Goal: Information Seeking & Learning: Check status

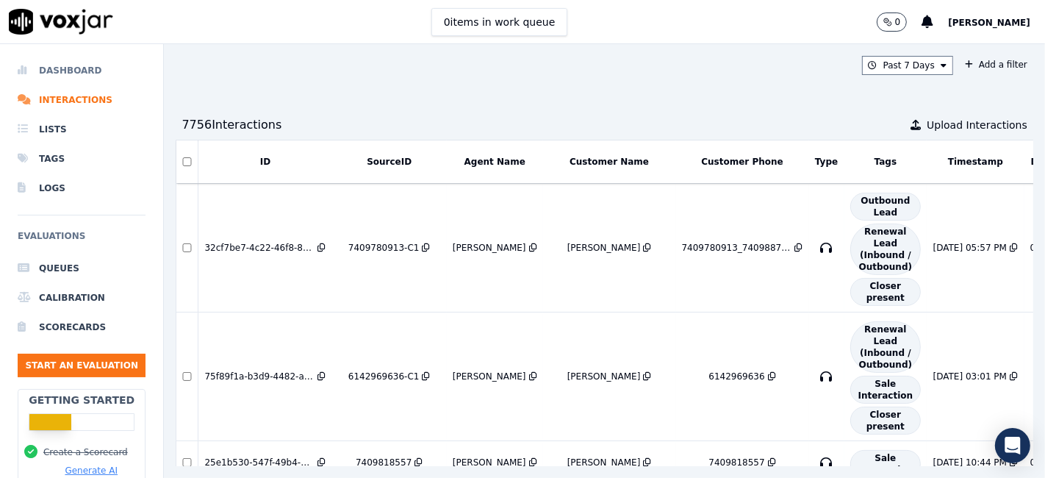
click at [71, 68] on li "Dashboard" at bounding box center [82, 70] width 128 height 29
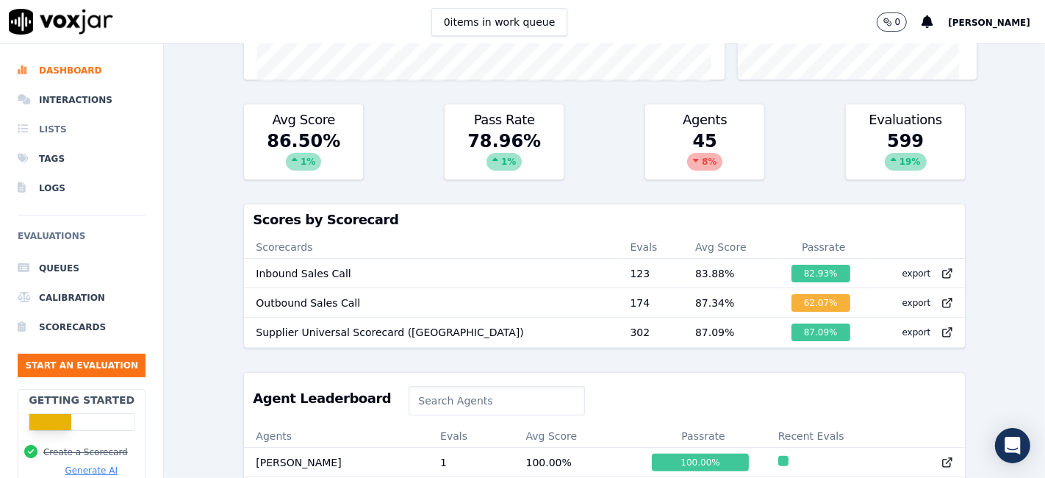
scroll to position [286, 0]
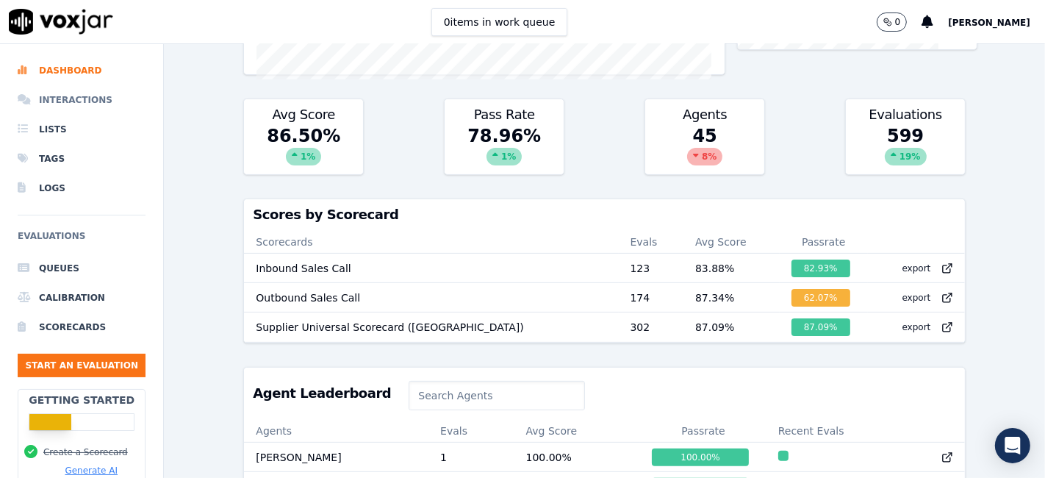
click at [79, 104] on li "Interactions" at bounding box center [82, 99] width 128 height 29
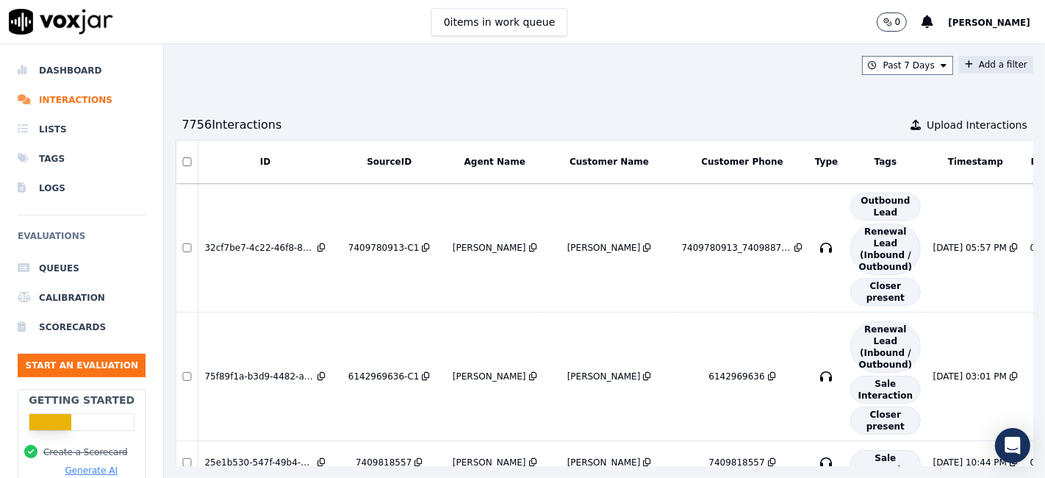
click at [959, 67] on button "Add a filter" at bounding box center [996, 65] width 74 height 18
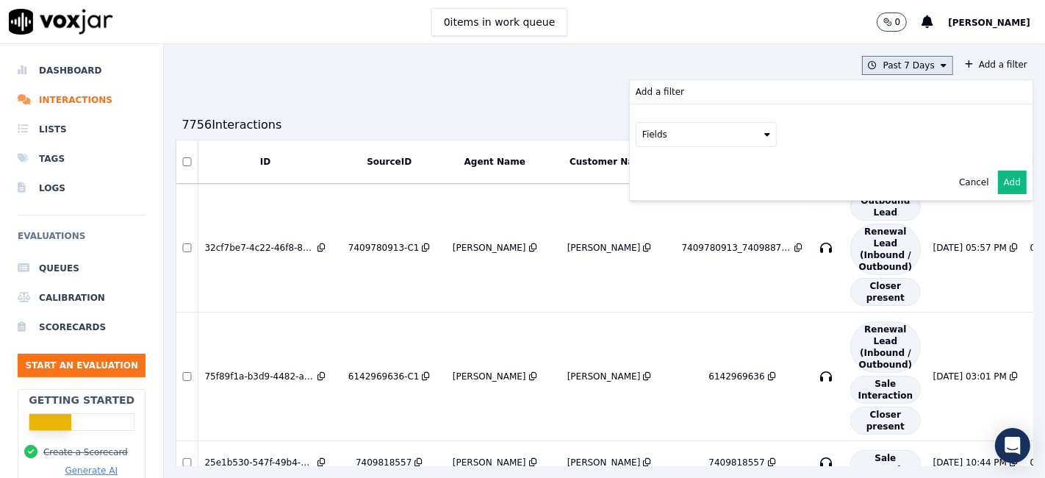
click at [894, 72] on button "Past 7 Days" at bounding box center [907, 65] width 91 height 19
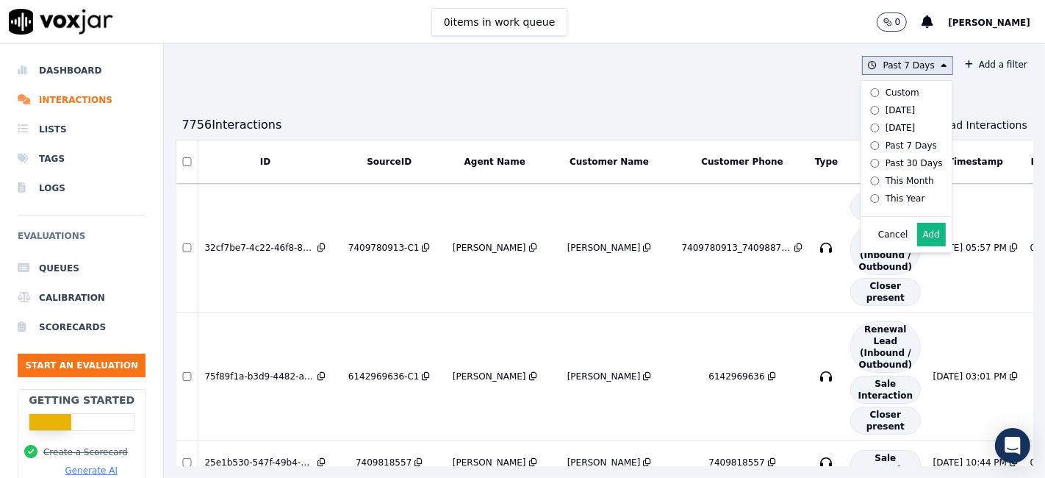
click at [885, 196] on div "This Year" at bounding box center [905, 198] width 40 height 12
click at [917, 245] on button "Add" at bounding box center [931, 235] width 29 height 24
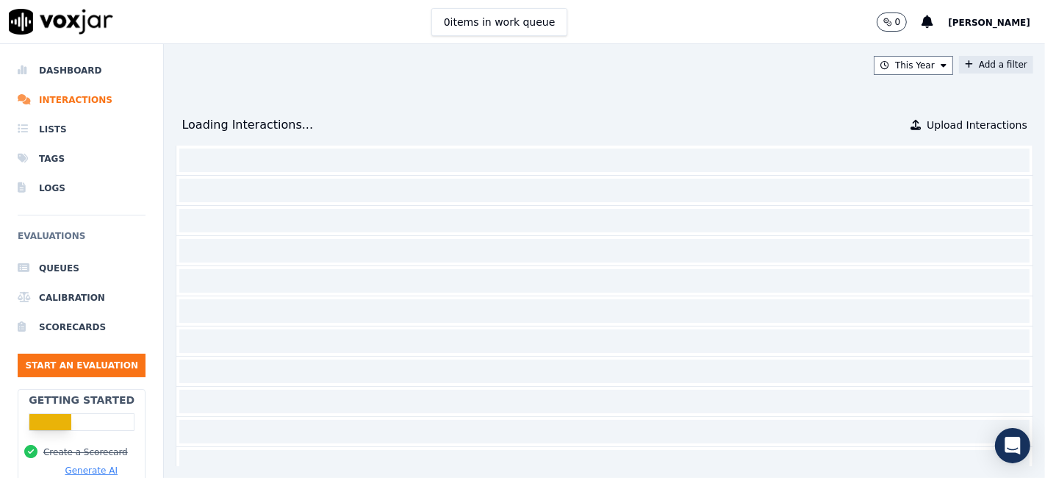
click at [974, 66] on button "Add a filter" at bounding box center [996, 65] width 74 height 18
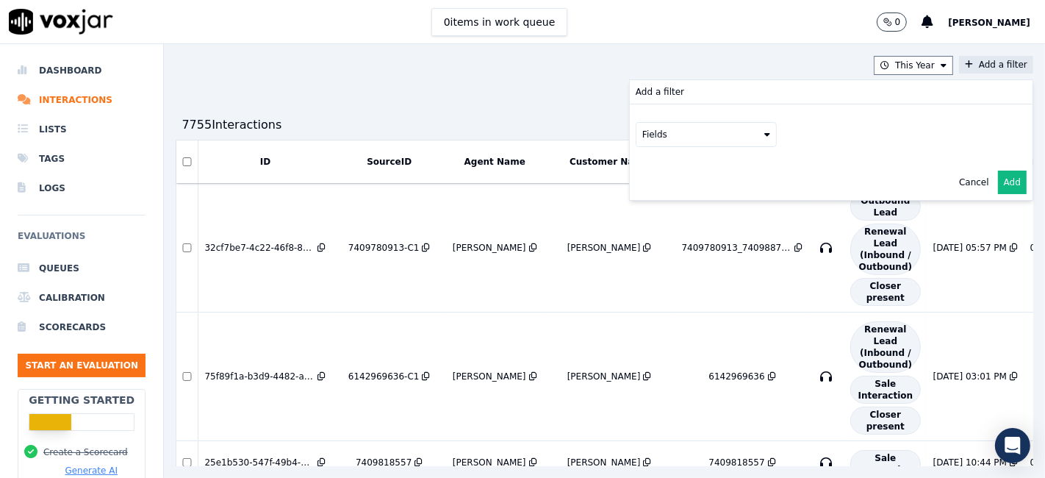
click at [635, 125] on button "Fields" at bounding box center [705, 134] width 141 height 25
click at [660, 193] on div "sourceIdentifier" at bounding box center [694, 195] width 69 height 12
click at [809, 134] on button at bounding box center [888, 133] width 212 height 22
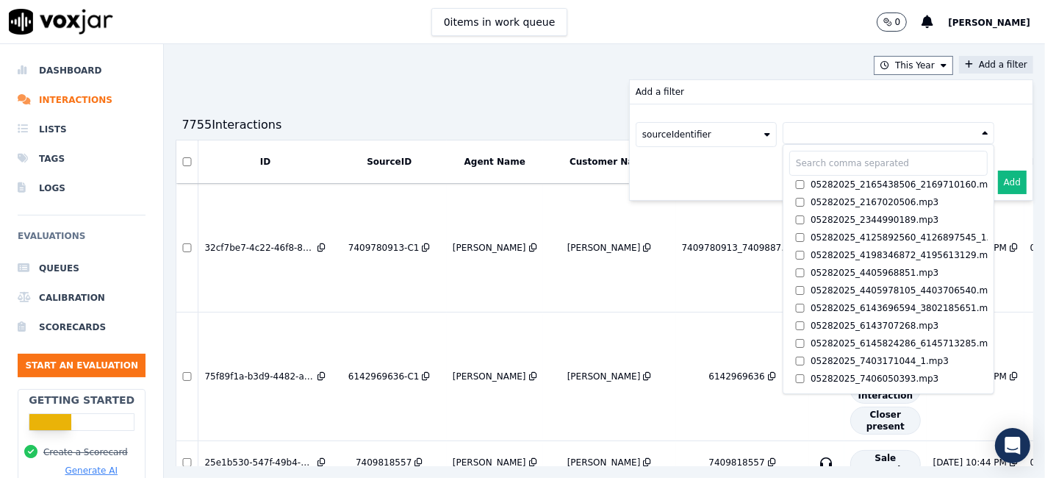
click at [789, 166] on input "text" at bounding box center [888, 163] width 198 height 25
paste input "3304725070"
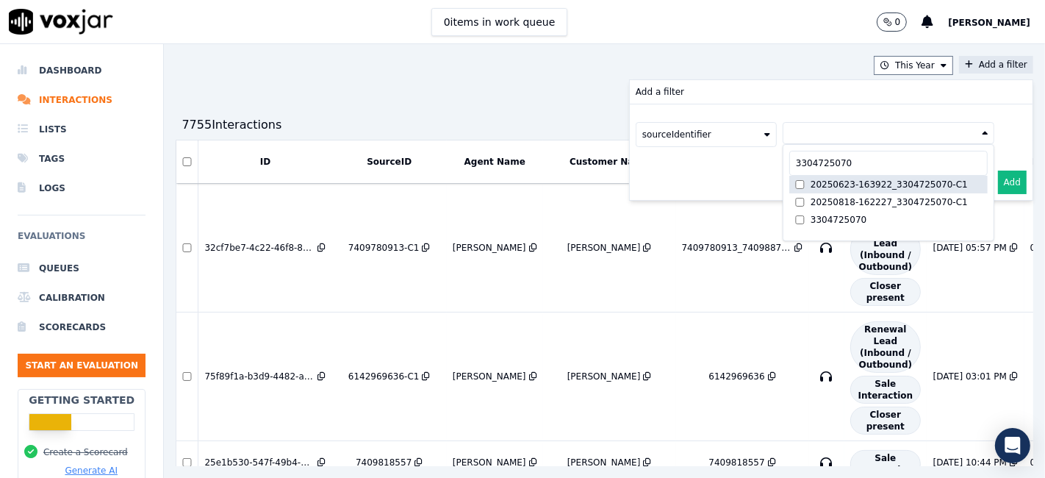
type input "3304725070"
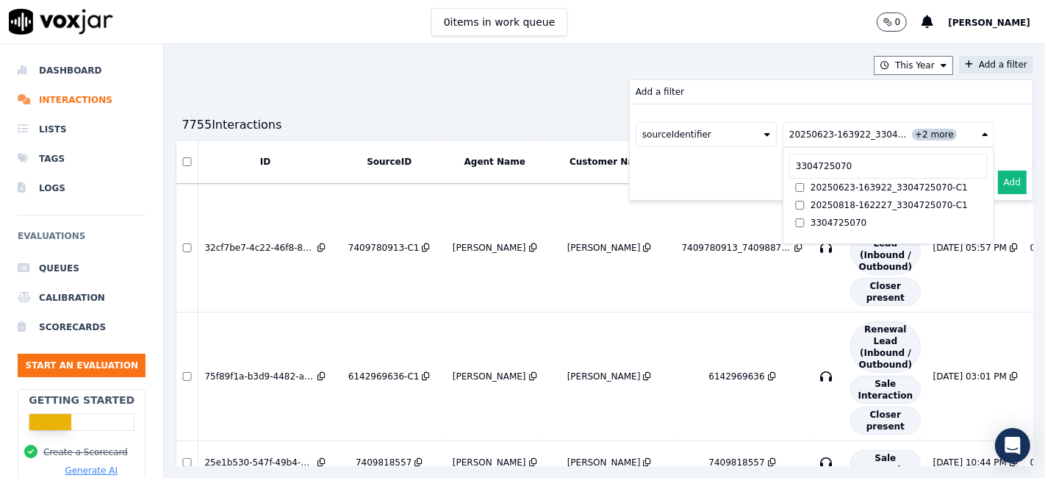
click at [998, 181] on button "Add" at bounding box center [1012, 182] width 29 height 24
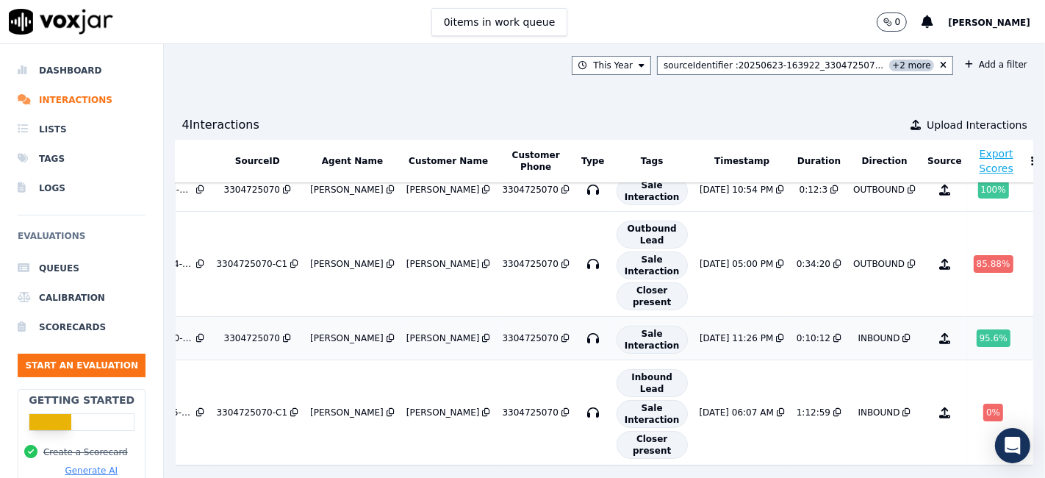
scroll to position [47, 121]
click at [983, 403] on div "0 %" at bounding box center [993, 412] width 20 height 18
click at [913, 64] on button "sourceIdentifier : 20250623-163922_330472507... +2 more" at bounding box center [805, 65] width 296 height 19
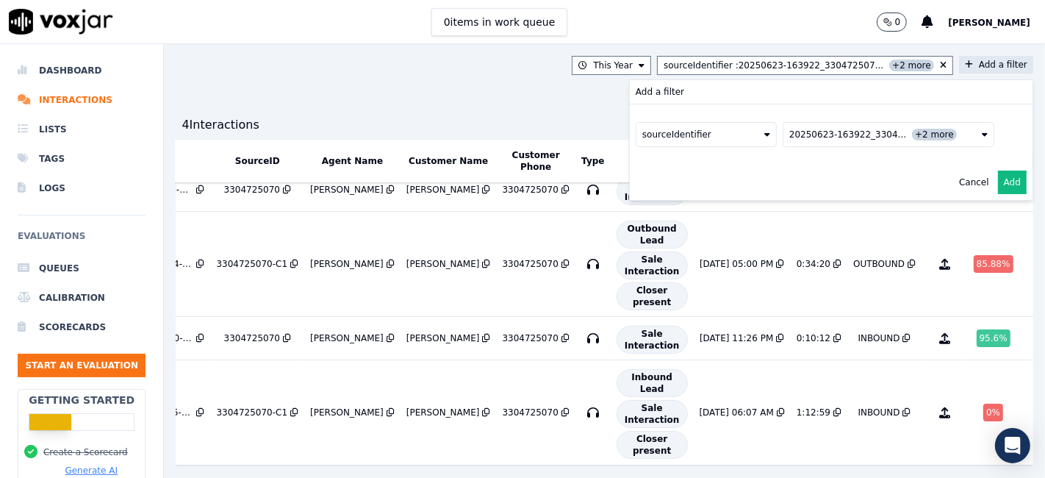
click at [912, 137] on span "+2 more" at bounding box center [934, 135] width 45 height 12
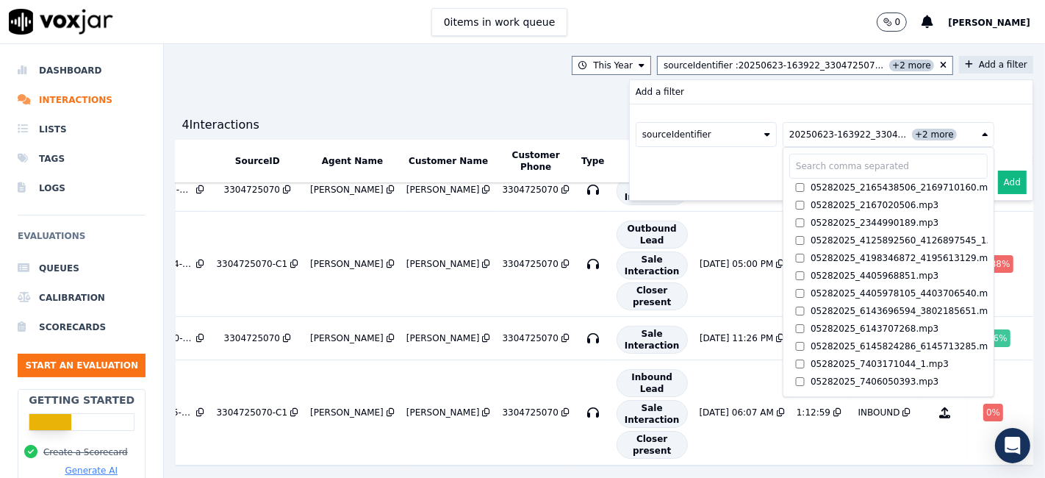
click at [912, 132] on span "+2 more" at bounding box center [934, 135] width 45 height 12
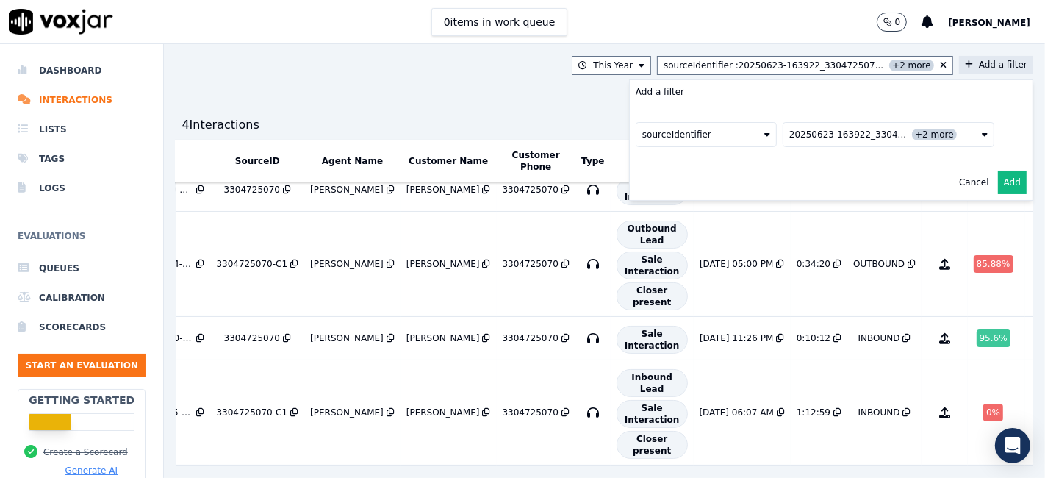
click at [794, 135] on span "20250623-163922_3304..." at bounding box center [847, 135] width 117 height 12
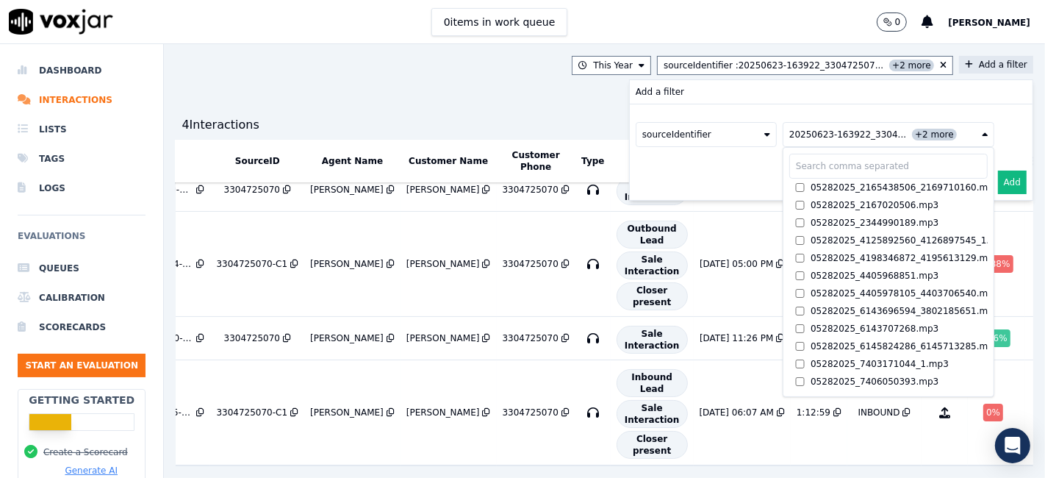
click at [789, 170] on input "text" at bounding box center [888, 166] width 198 height 25
paste input "6149622687"
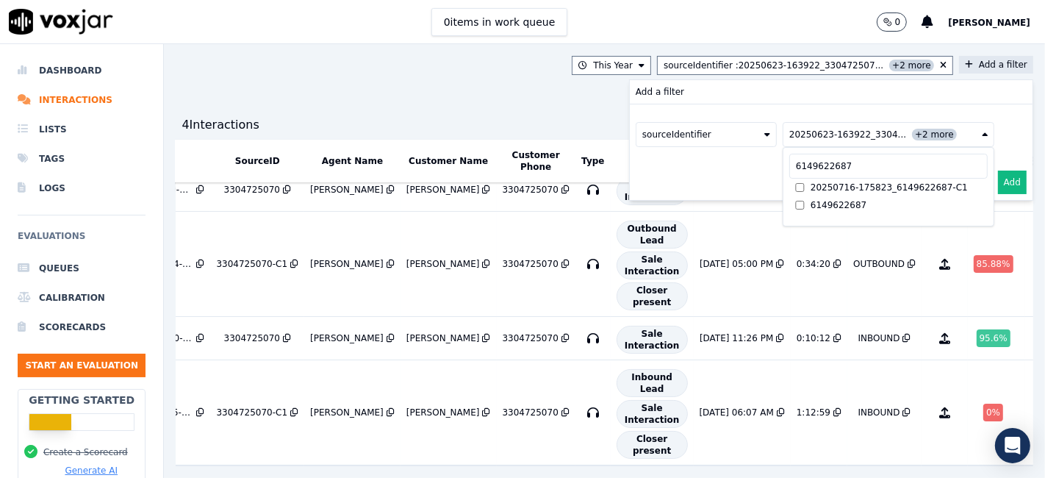
type input "6149622687"
click at [912, 134] on span "+2 more" at bounding box center [934, 135] width 45 height 12
click at [912, 133] on span "+2 more" at bounding box center [934, 135] width 45 height 12
click at [818, 165] on input "6149622687" at bounding box center [888, 166] width 198 height 25
click at [789, 130] on span "20250623-163922_3304..." at bounding box center [847, 135] width 117 height 12
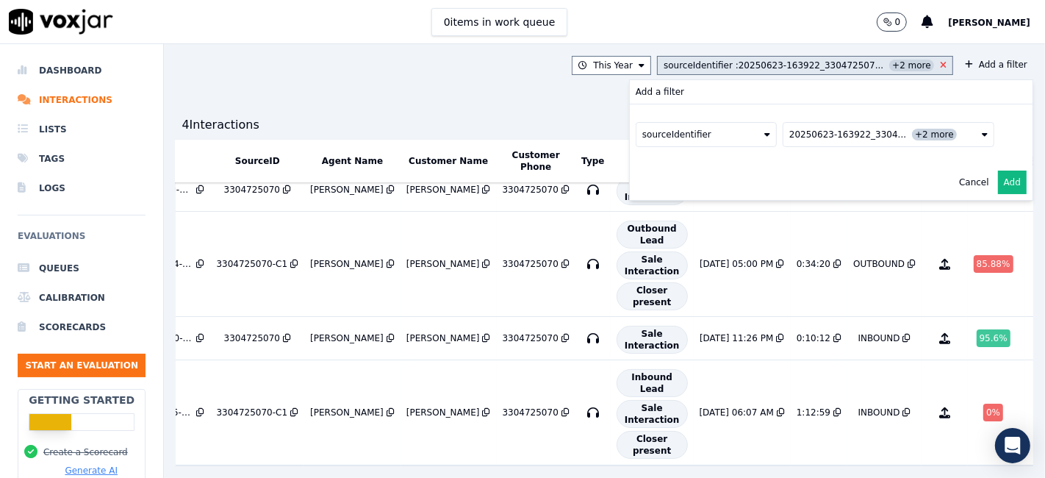
click at [940, 61] on icon at bounding box center [943, 65] width 7 height 9
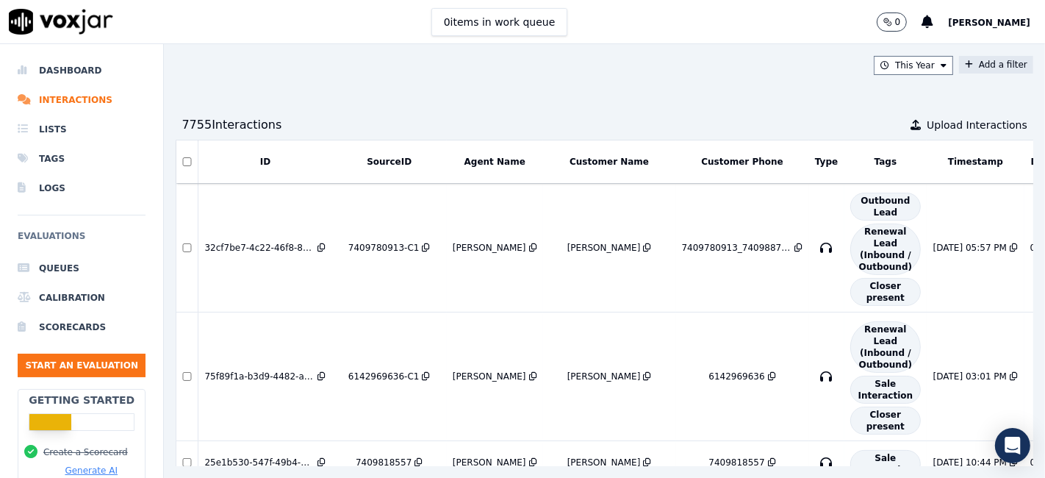
click at [959, 62] on button "Add a filter" at bounding box center [996, 65] width 74 height 18
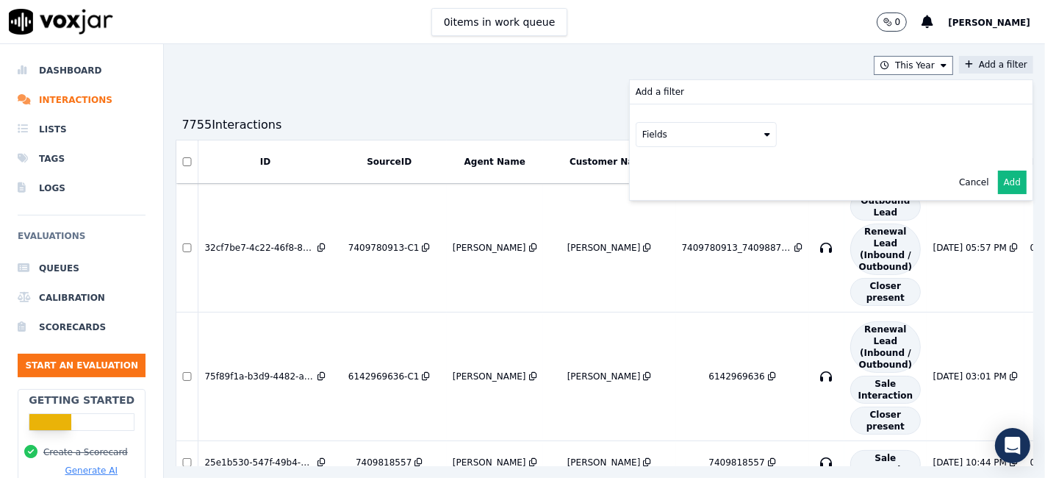
click at [691, 134] on button "Fields" at bounding box center [705, 134] width 141 height 25
click at [660, 192] on div "sourceIdentifier" at bounding box center [694, 195] width 69 height 12
click at [854, 132] on button at bounding box center [888, 133] width 212 height 22
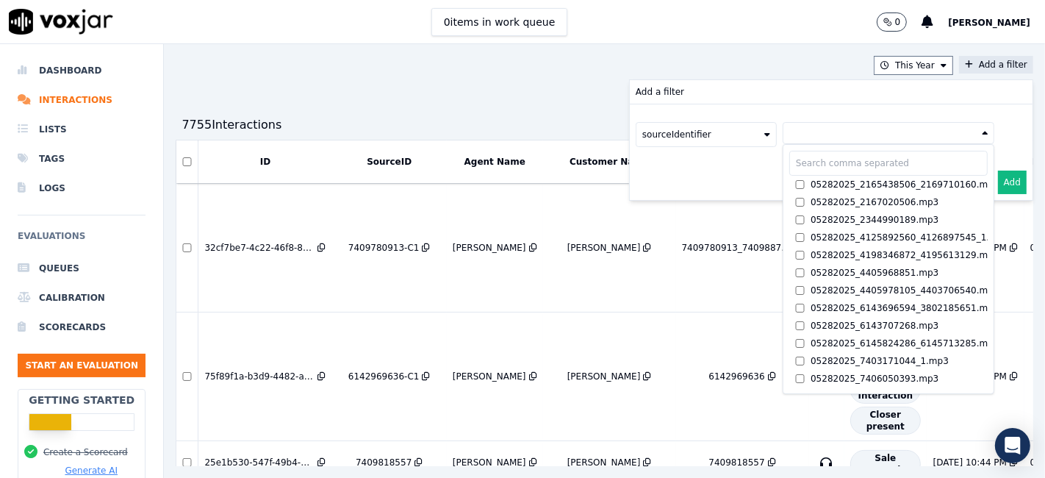
click at [829, 164] on input "text" at bounding box center [888, 163] width 198 height 25
paste input "6149622687"
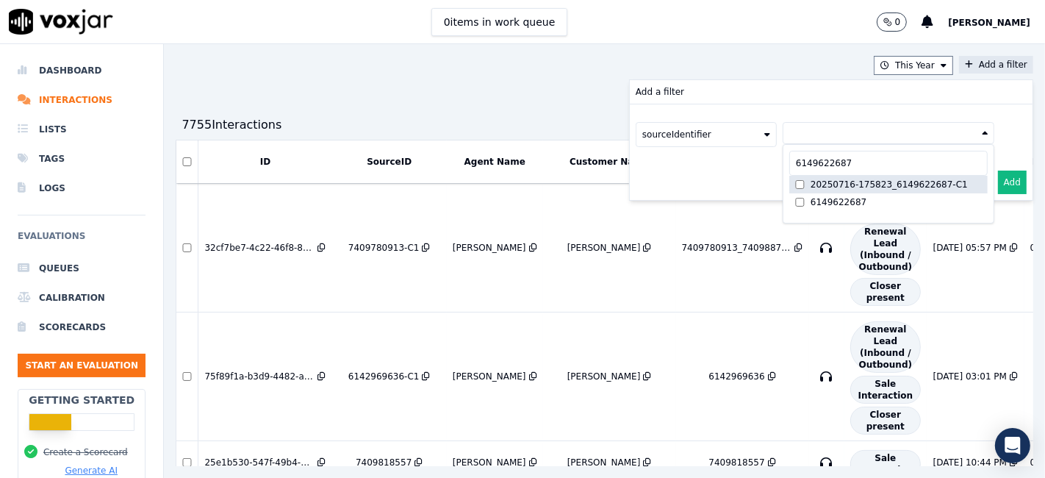
type input "6149622687"
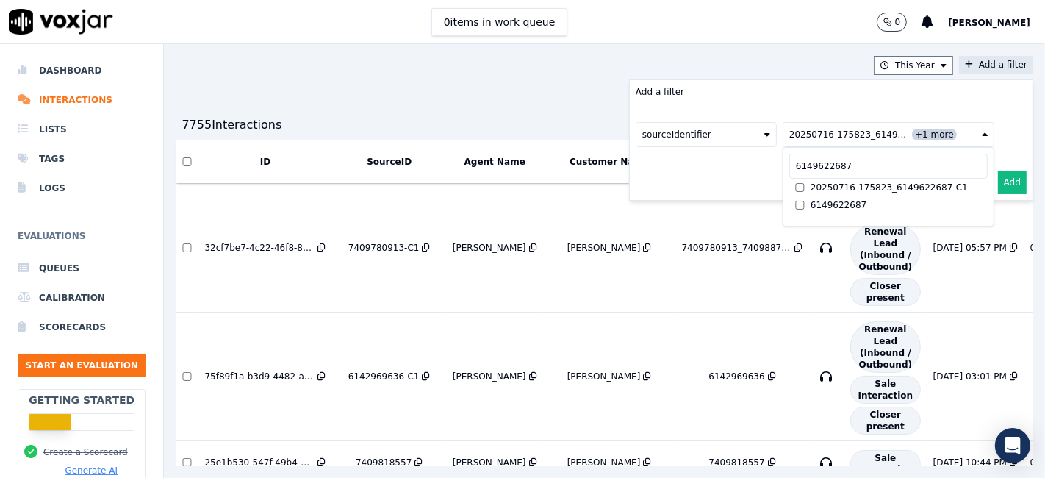
click at [998, 181] on button "Add" at bounding box center [1012, 182] width 29 height 24
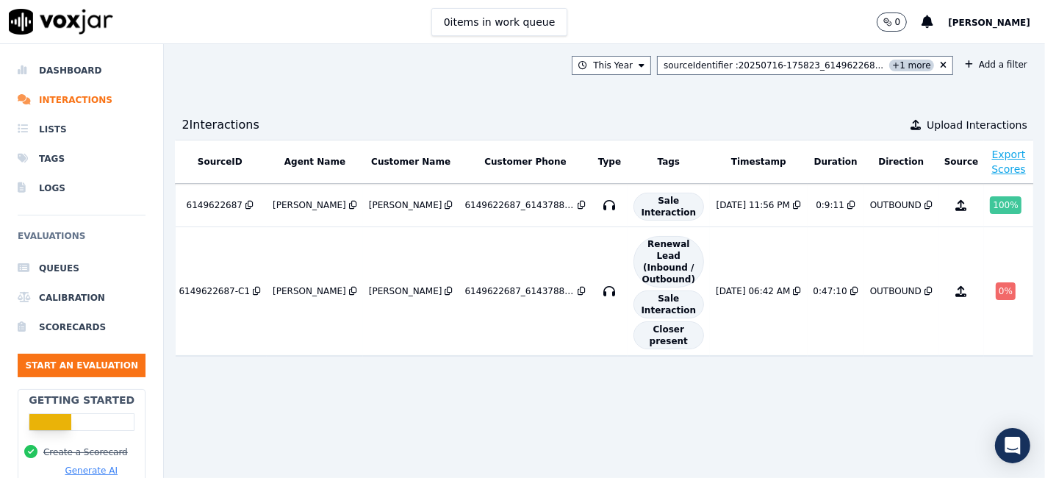
scroll to position [0, 192]
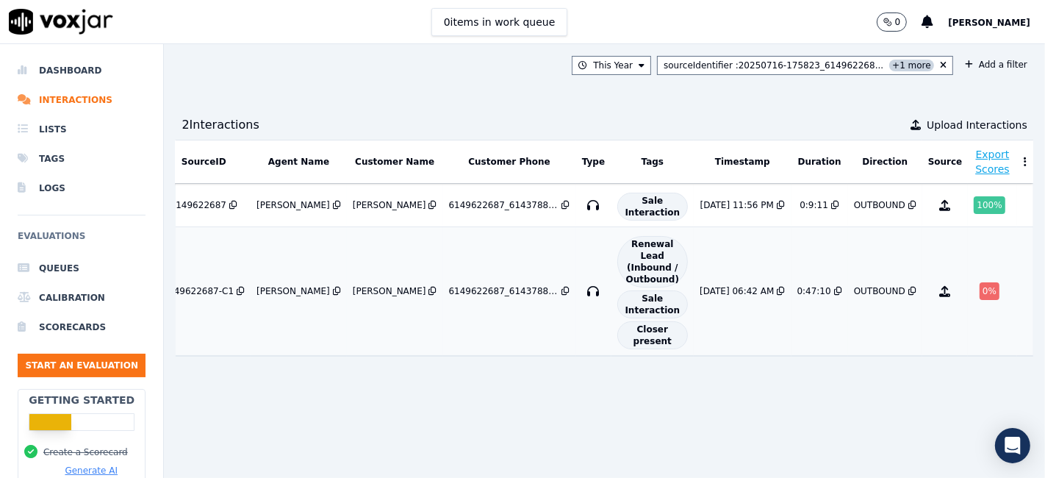
click at [979, 291] on div "0 %" at bounding box center [989, 291] width 20 height 18
click at [59, 72] on li "Dashboard" at bounding box center [82, 70] width 128 height 29
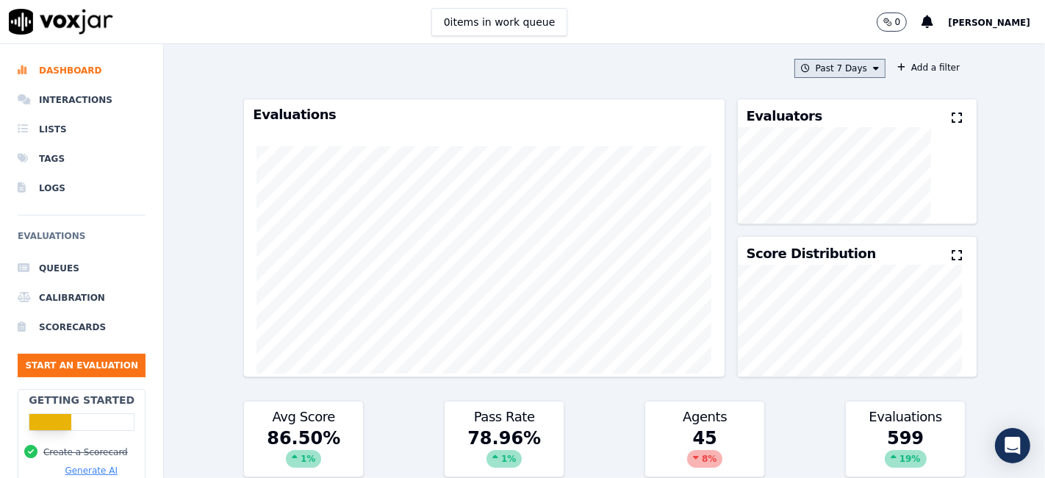
click at [816, 60] on button "Past 7 Days" at bounding box center [839, 68] width 91 height 19
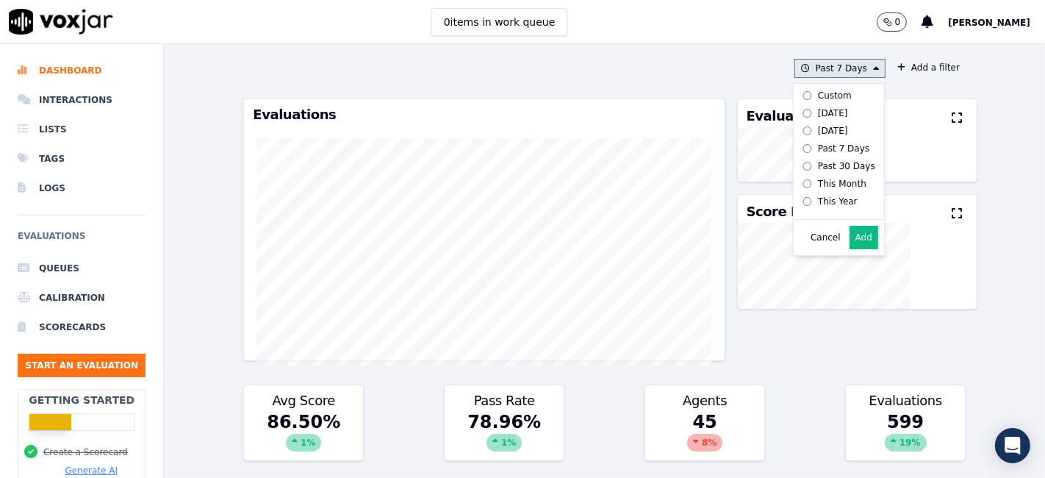
click at [818, 91] on div "Custom" at bounding box center [835, 96] width 34 height 12
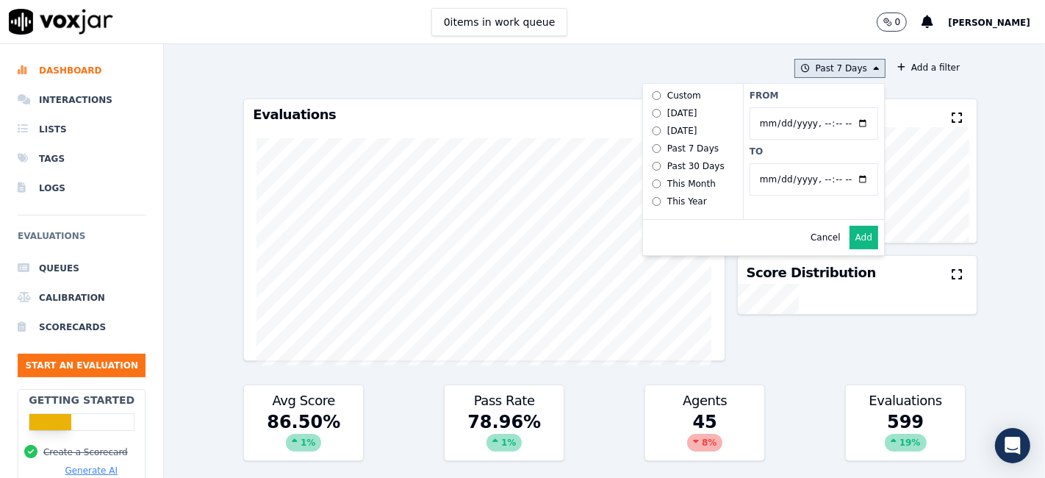
click at [841, 123] on input "From" at bounding box center [813, 123] width 129 height 32
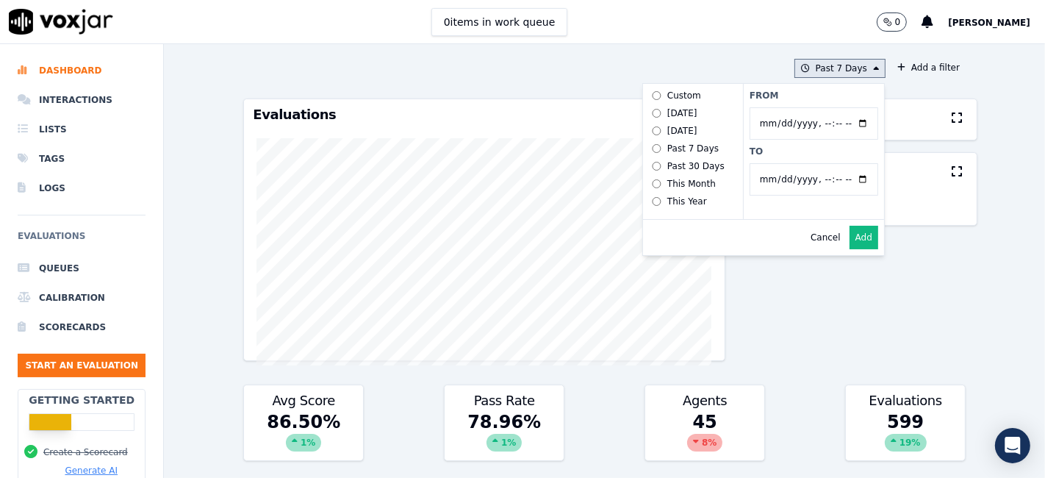
type input "2025-06-21T00:00"
click at [813, 93] on label "From" at bounding box center [813, 96] width 129 height 12
click at [813, 107] on input "From" at bounding box center [813, 123] width 129 height 32
click at [843, 177] on input "To" at bounding box center [813, 179] width 129 height 32
type input "2025-07-20T23:59"
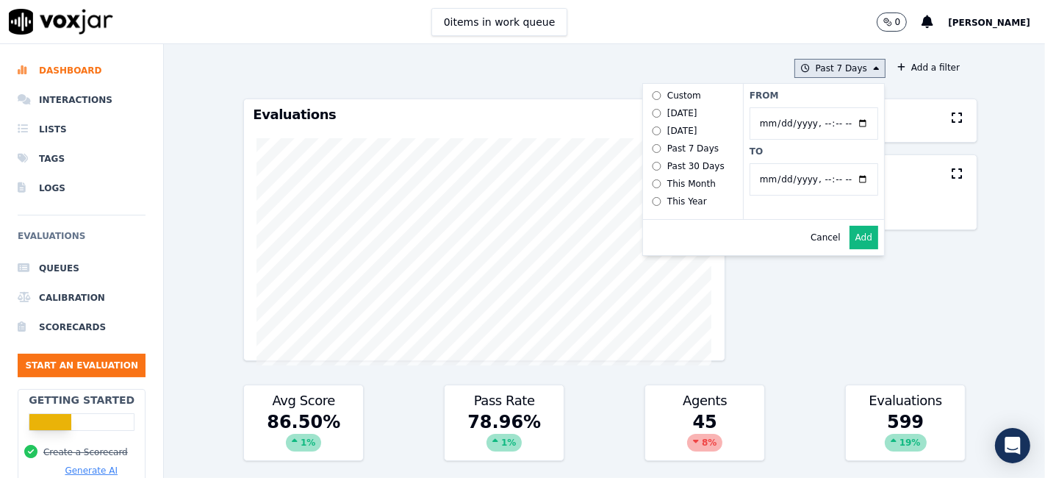
click at [786, 146] on label "To" at bounding box center [813, 151] width 129 height 12
click at [786, 163] on input "To" at bounding box center [813, 179] width 129 height 32
click at [849, 244] on button "Add" at bounding box center [863, 238] width 29 height 24
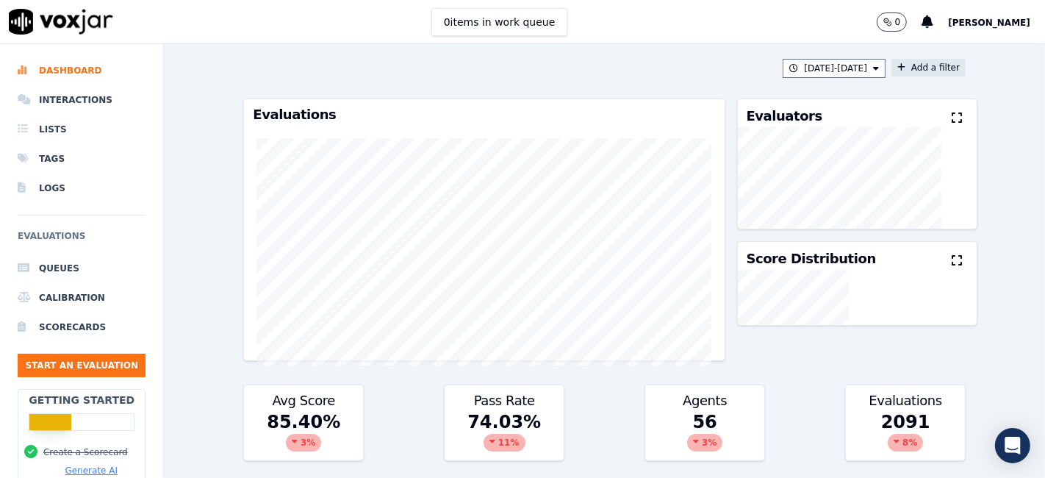
click at [901, 72] on button "Add a filter" at bounding box center [928, 68] width 74 height 18
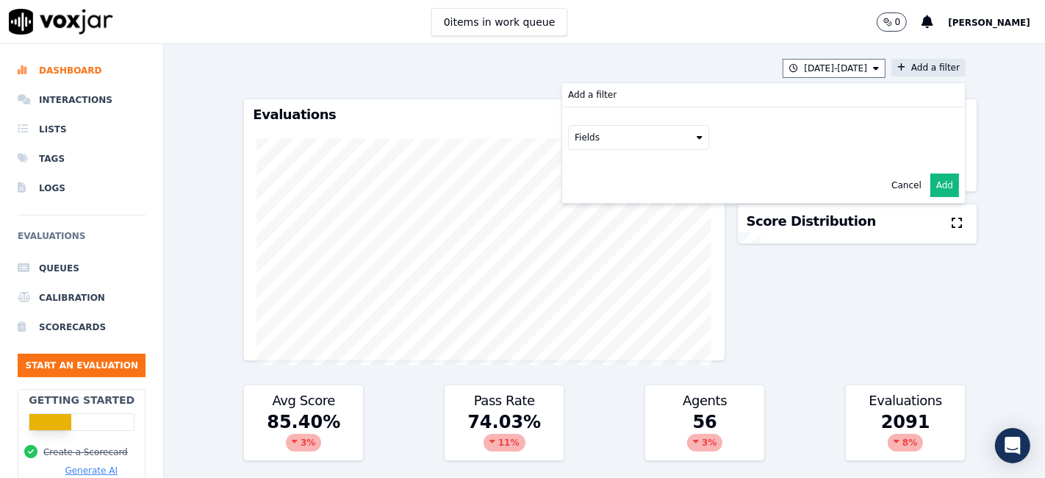
click at [583, 137] on button "Fields" at bounding box center [638, 137] width 141 height 25
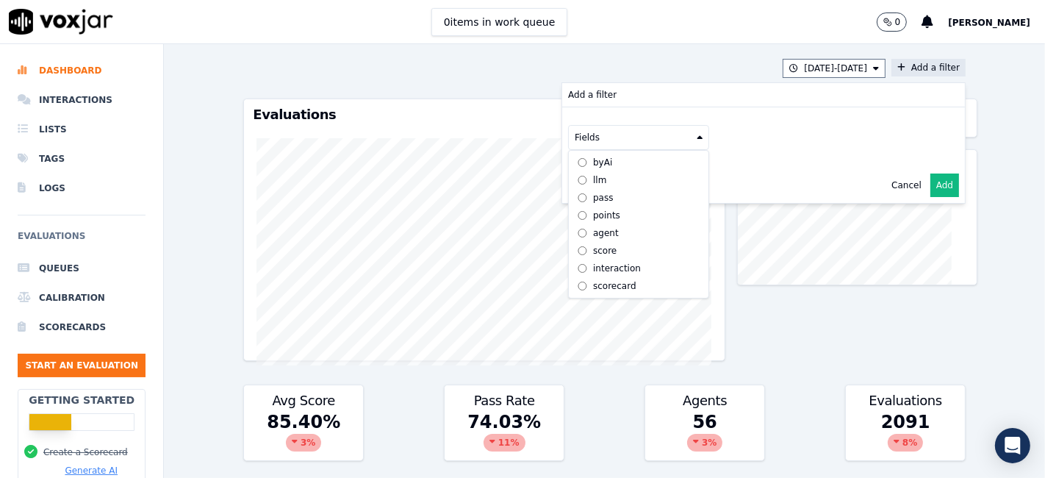
scroll to position [12, 0]
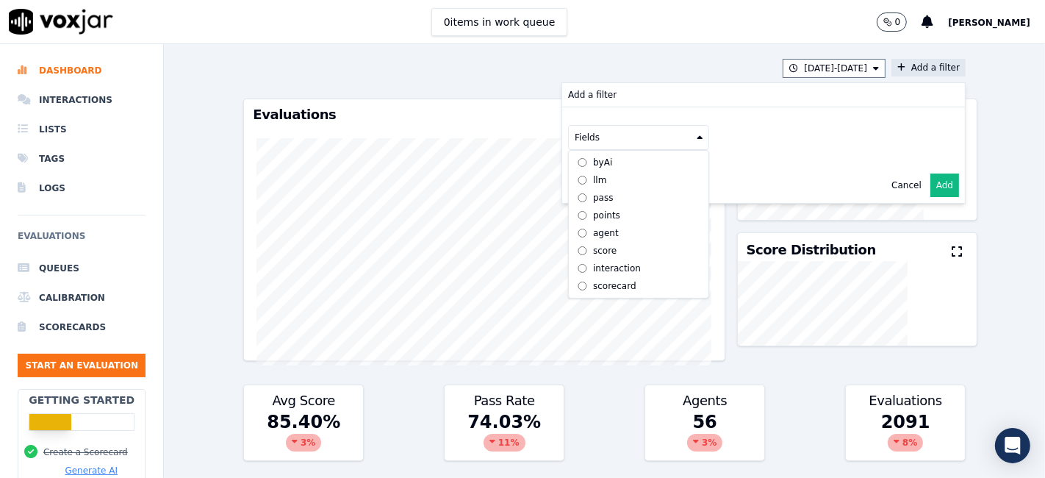
click at [599, 278] on label "scorecard" at bounding box center [639, 286] width 134 height 18
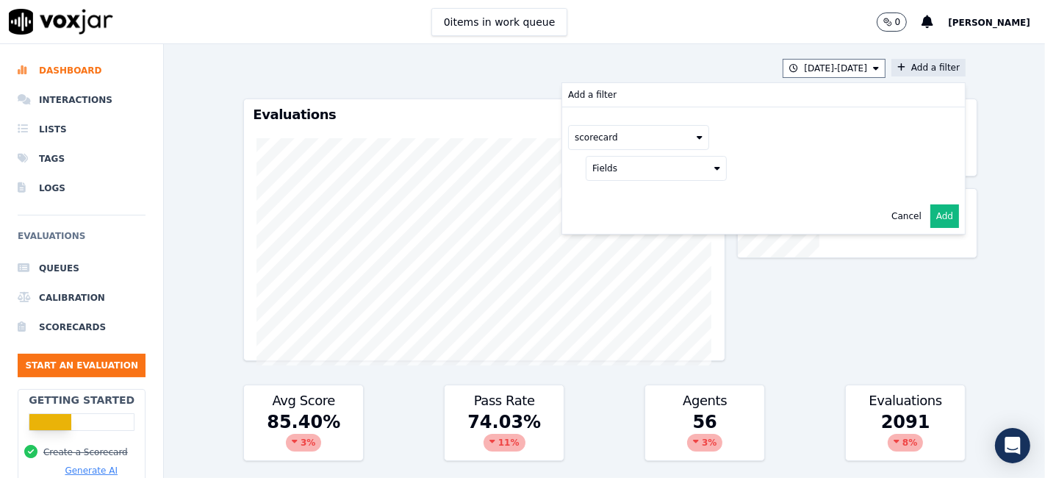
click at [648, 169] on button "Fields" at bounding box center [656, 168] width 141 height 25
click at [604, 190] on label "title" at bounding box center [656, 193] width 134 height 18
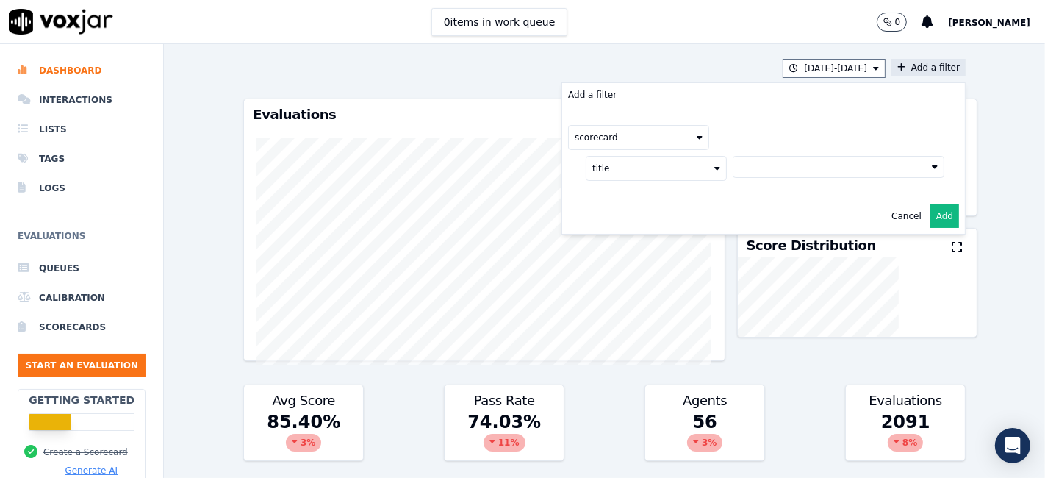
click at [794, 165] on button at bounding box center [838, 167] width 212 height 22
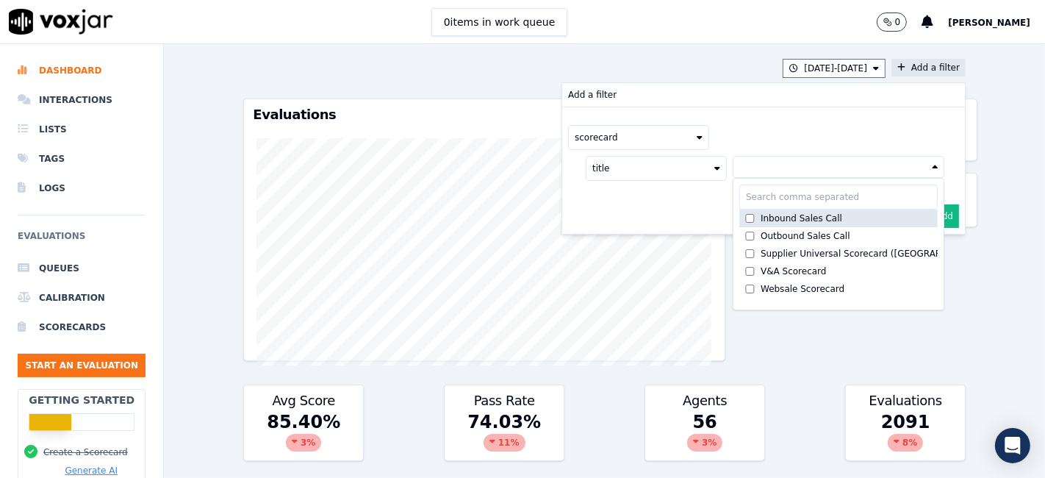
click at [782, 220] on div "Inbound Sales Call" at bounding box center [801, 218] width 82 height 12
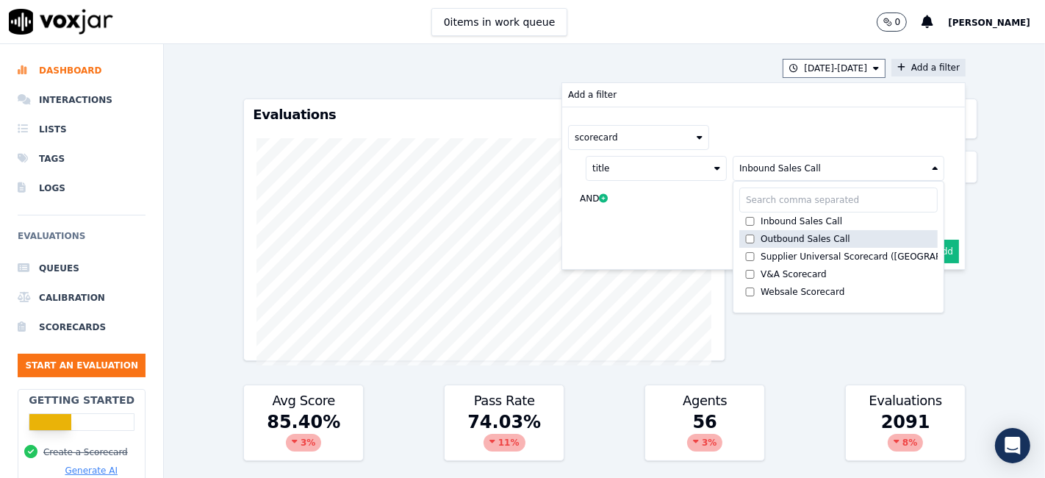
click at [774, 236] on div "Outbound Sales Call" at bounding box center [805, 239] width 90 height 12
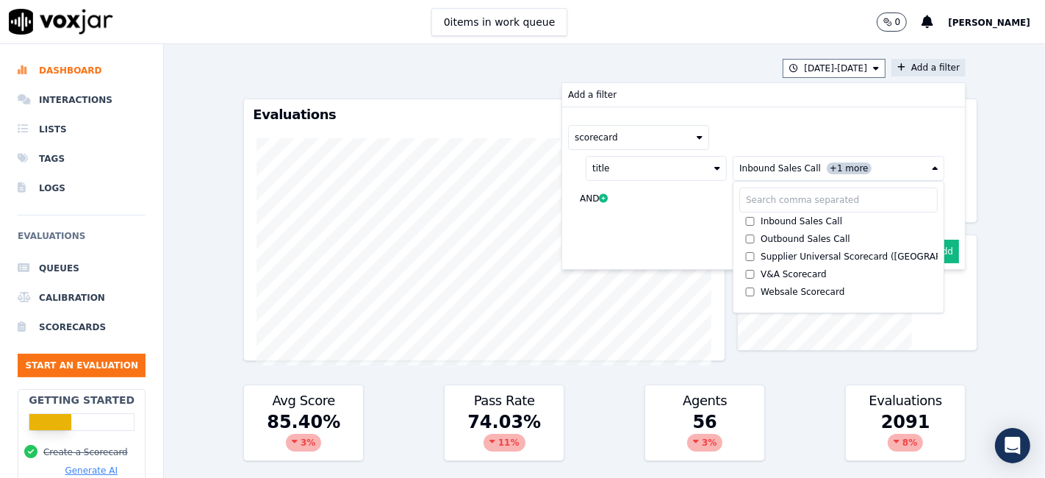
click at [930, 248] on button "Add" at bounding box center [944, 251] width 29 height 24
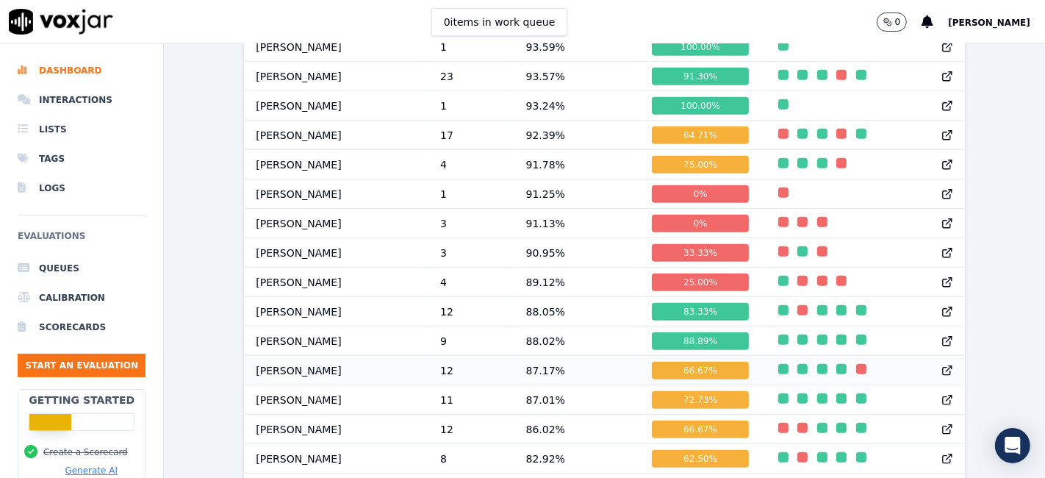
scroll to position [1061, 0]
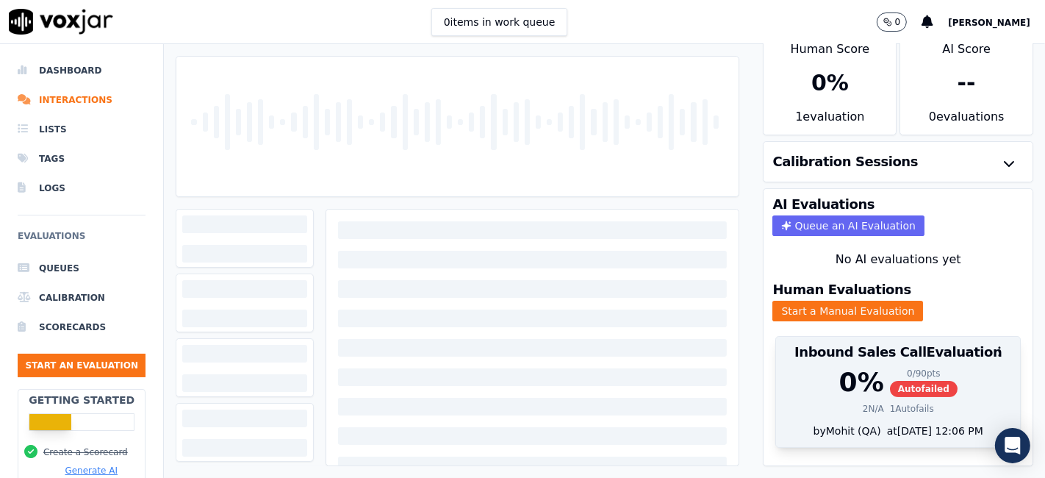
scroll to position [47, 0]
click at [896, 381] on span "Autofailed" at bounding box center [924, 389] width 68 height 16
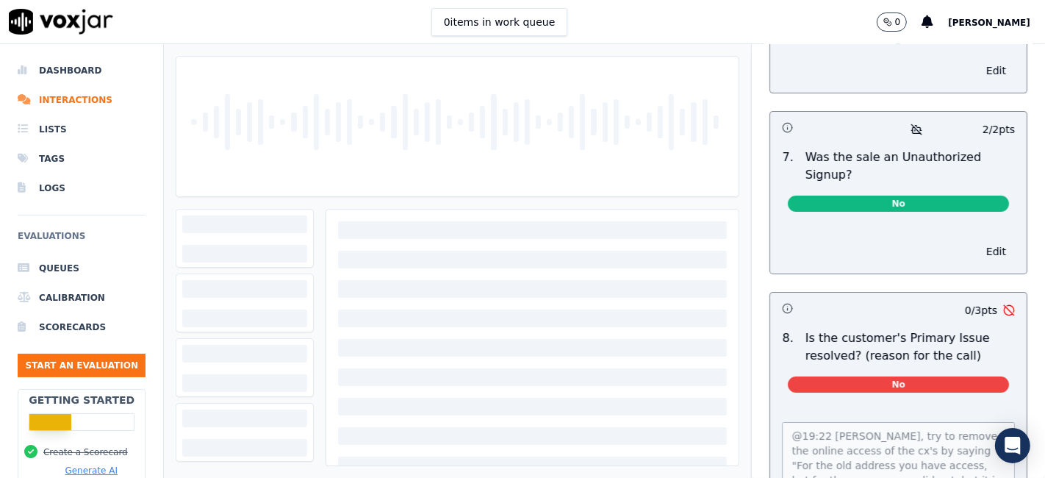
scroll to position [82, 0]
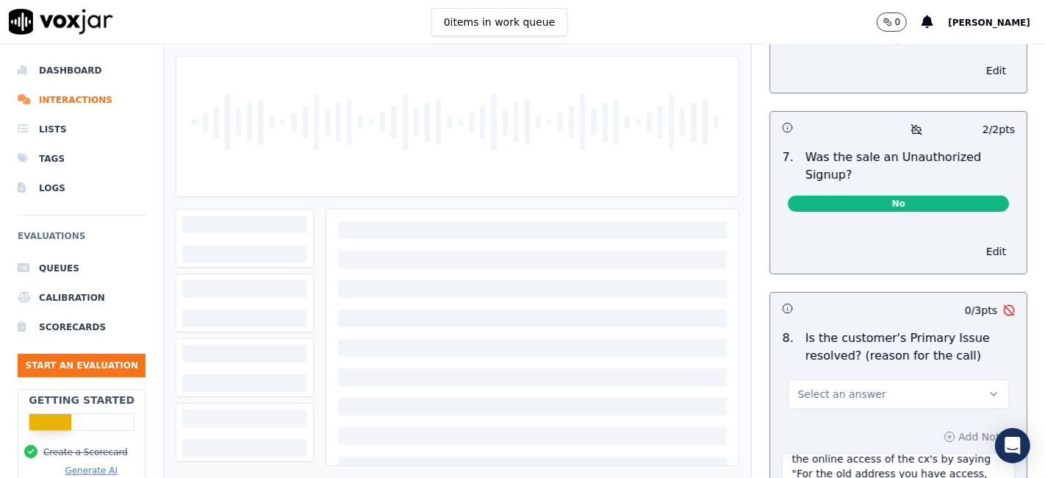
click at [909, 379] on button "Select an answer" at bounding box center [898, 393] width 221 height 29
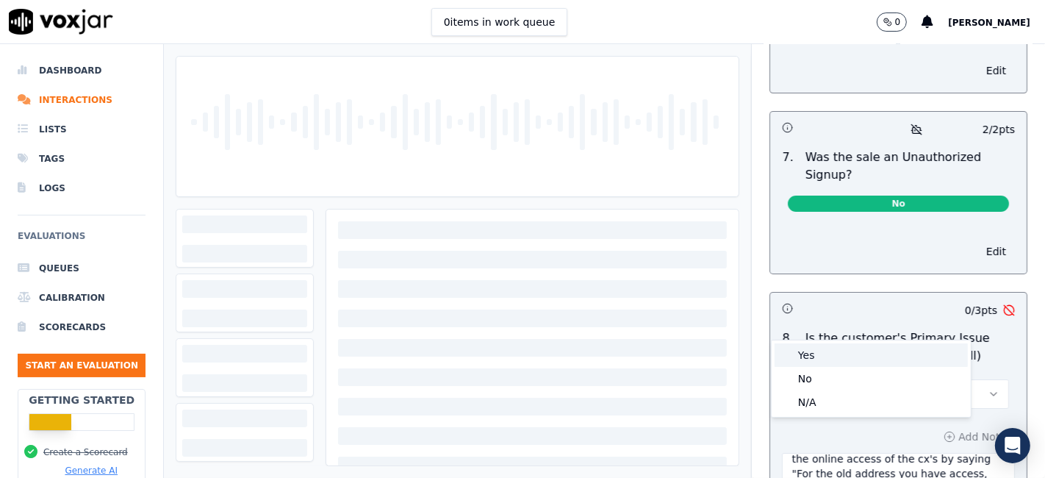
click at [860, 361] on div "Yes" at bounding box center [870, 355] width 193 height 24
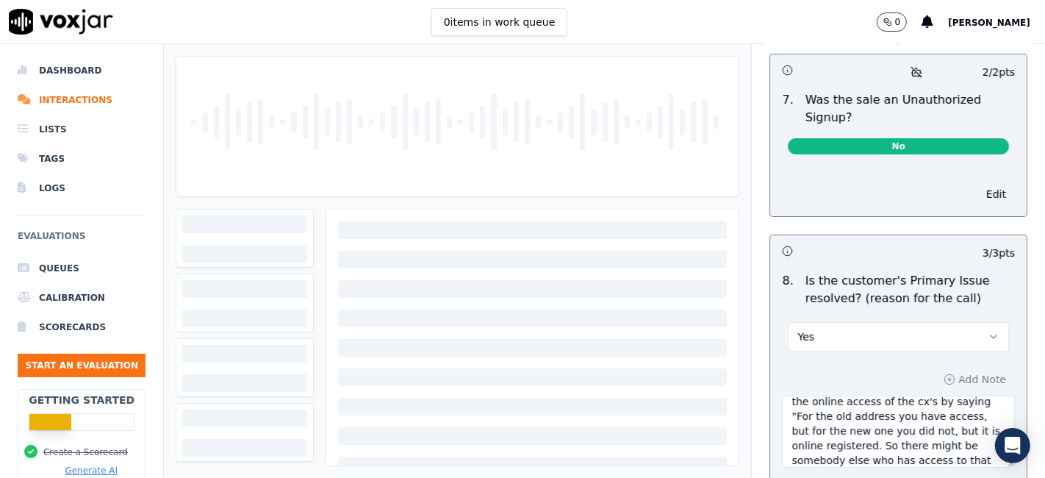
scroll to position [4604, 0]
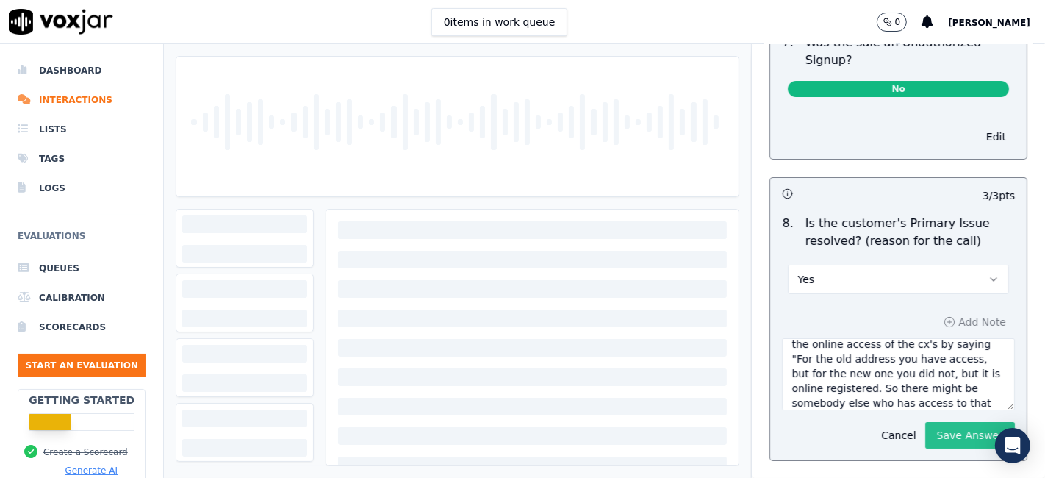
click at [938, 422] on button "Save Answer" at bounding box center [970, 435] width 90 height 26
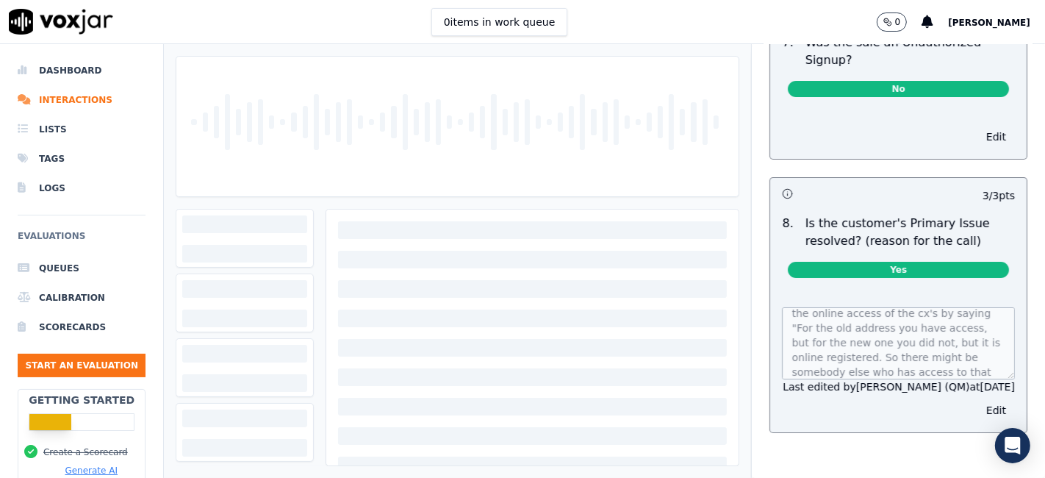
scroll to position [4576, 0]
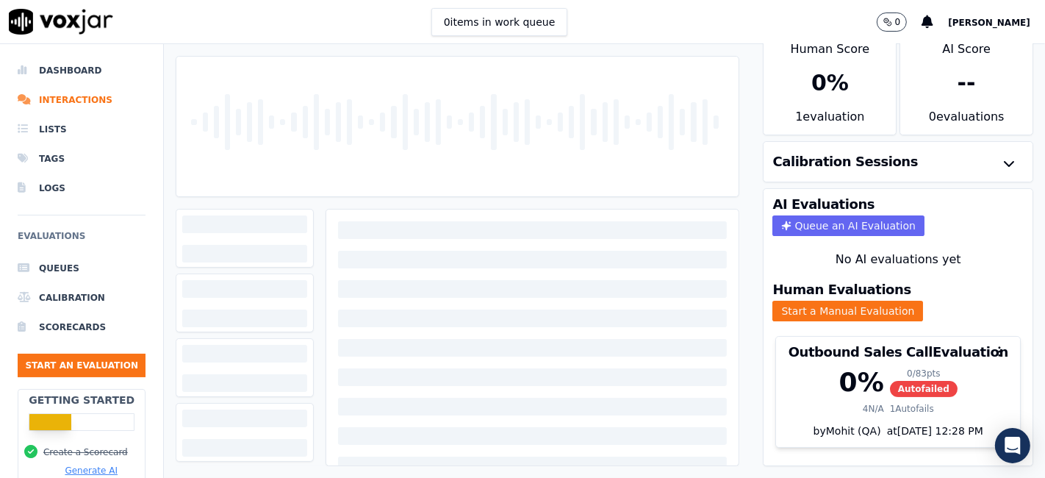
scroll to position [47, 0]
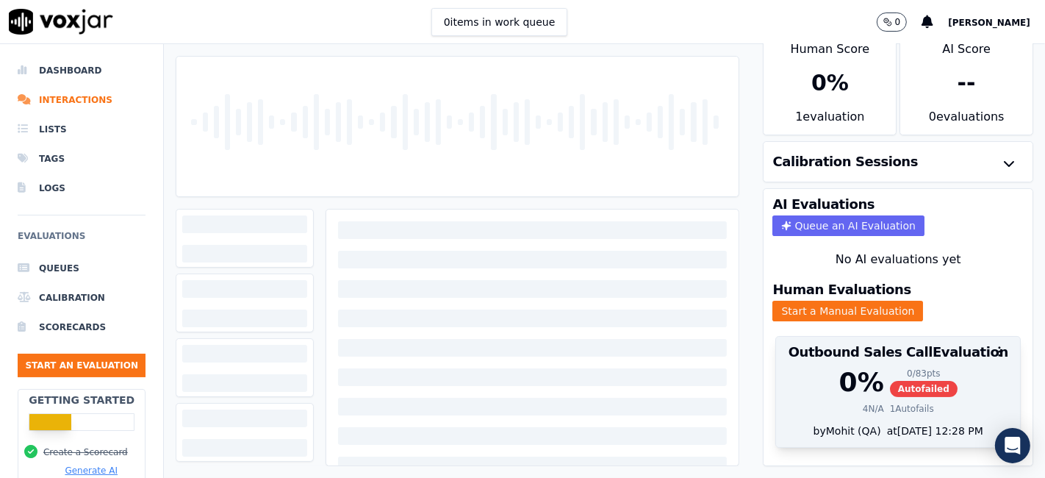
click at [911, 381] on span "Autofailed" at bounding box center [924, 389] width 68 height 16
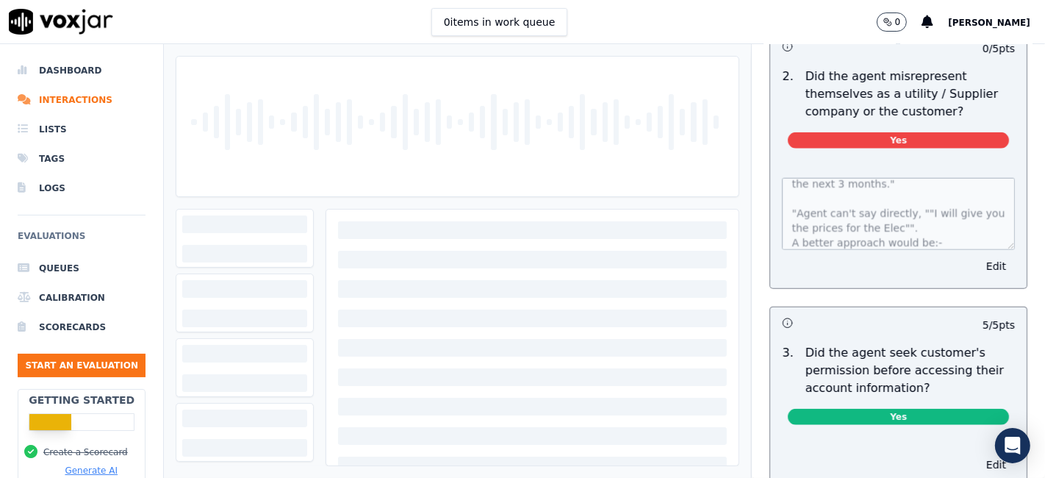
scroll to position [0, 0]
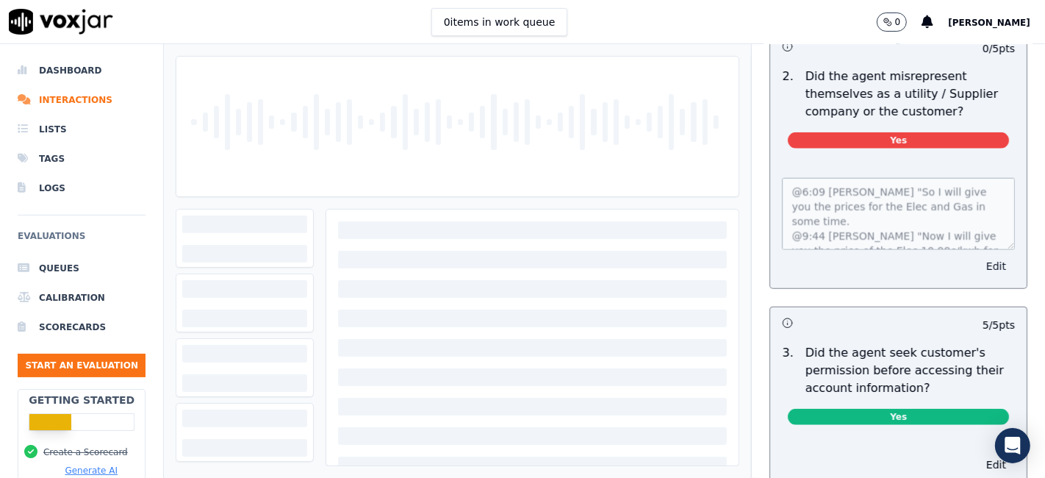
click at [977, 263] on button "Edit" at bounding box center [995, 266] width 37 height 21
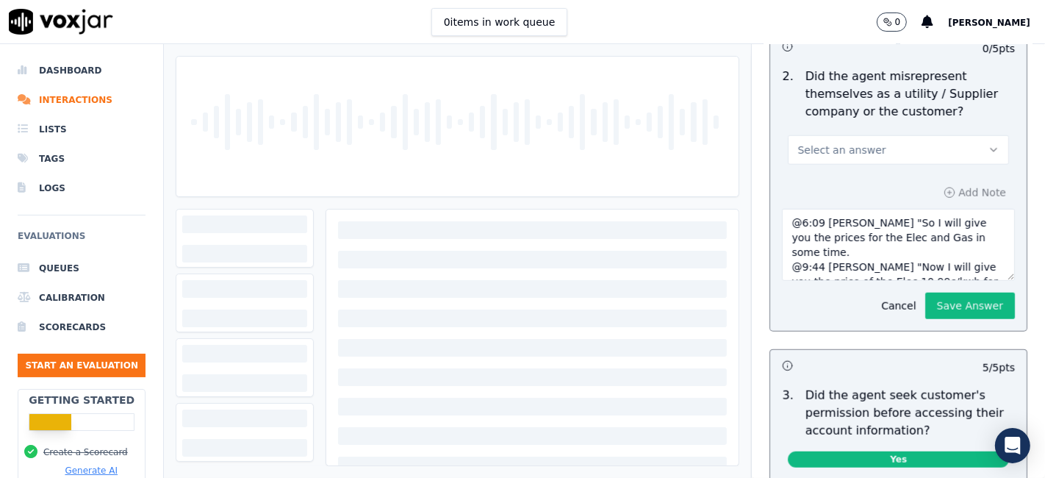
click at [873, 156] on button "Select an answer" at bounding box center [898, 149] width 221 height 29
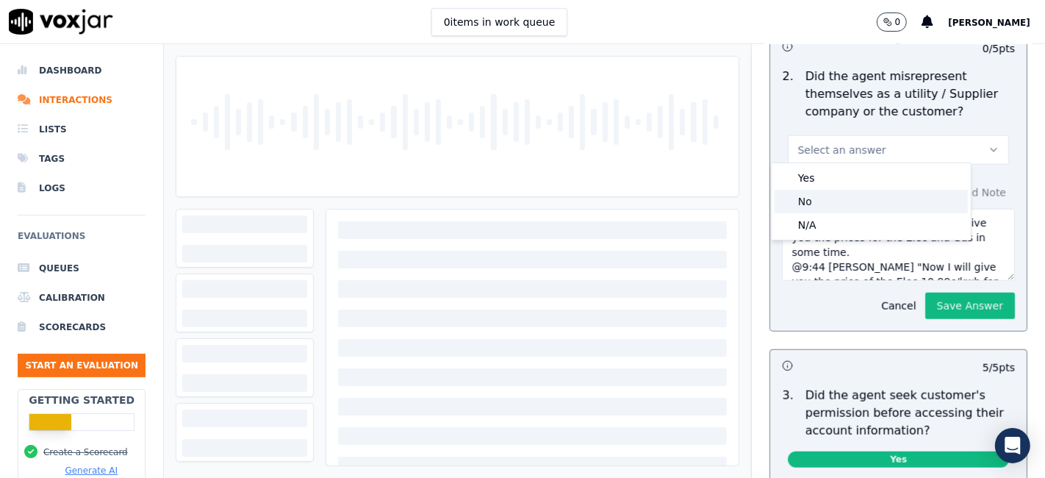
click at [851, 209] on div "No" at bounding box center [870, 202] width 193 height 24
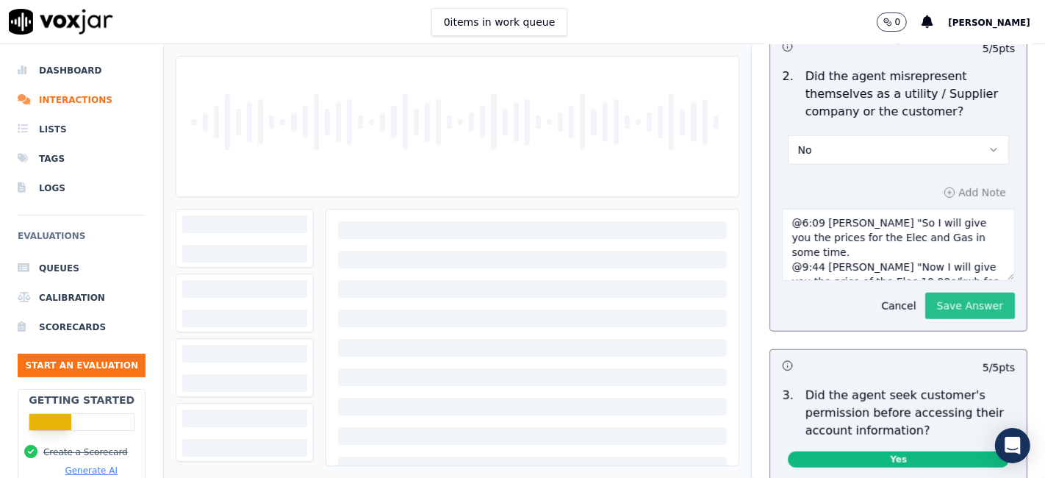
click at [925, 302] on button "Save Answer" at bounding box center [970, 305] width 90 height 26
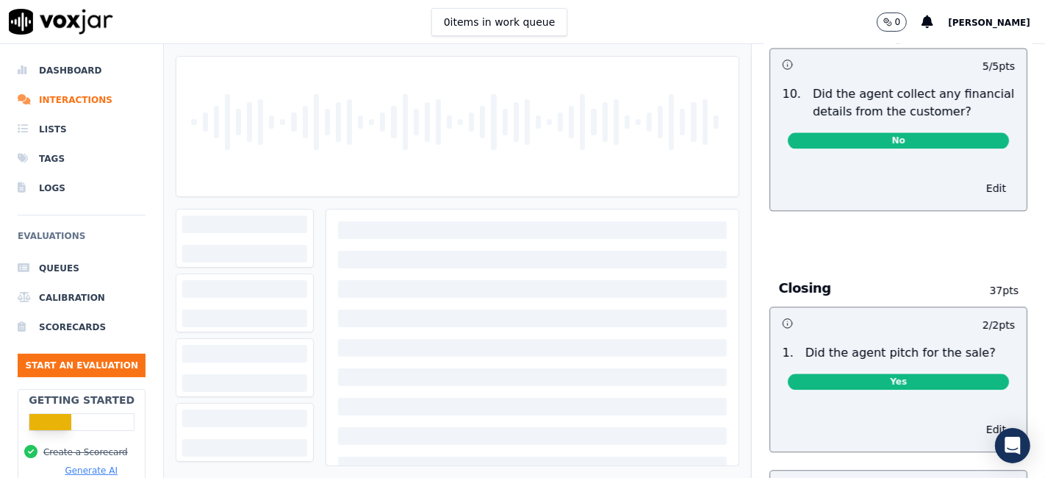
scroll to position [2890, 0]
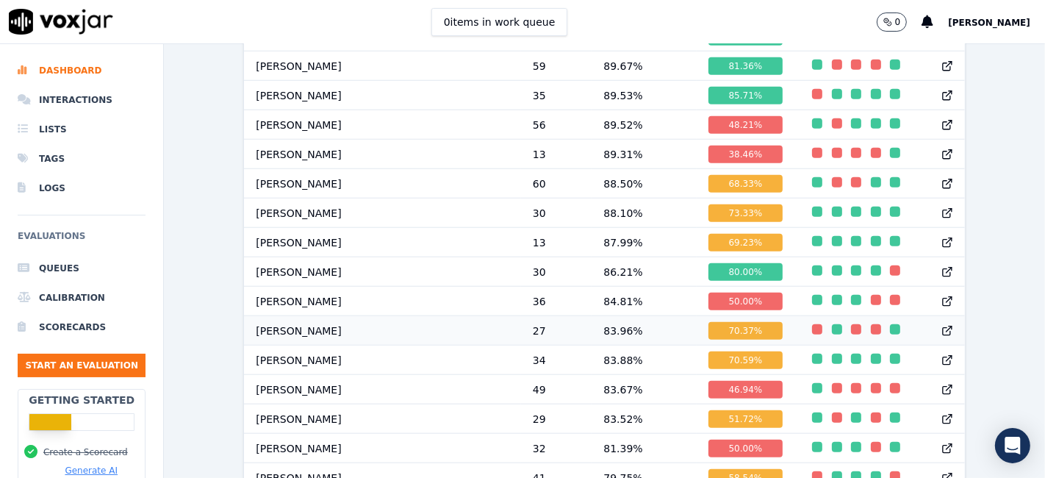
scroll to position [1621, 0]
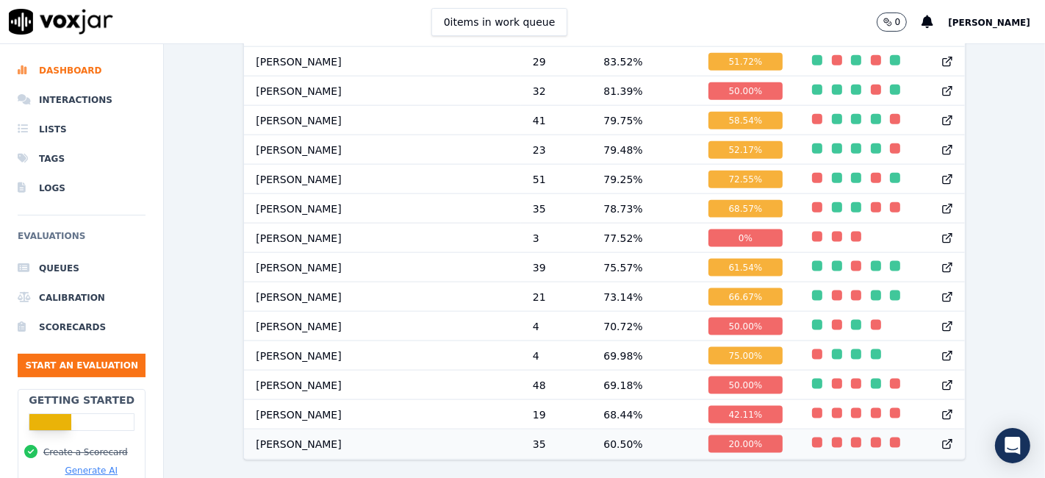
click at [708, 435] on div "20.00 %" at bounding box center [745, 444] width 75 height 18
click at [708, 406] on div "42.11 %" at bounding box center [745, 415] width 75 height 18
click at [708, 376] on div "50.00 %" at bounding box center [745, 385] width 75 height 18
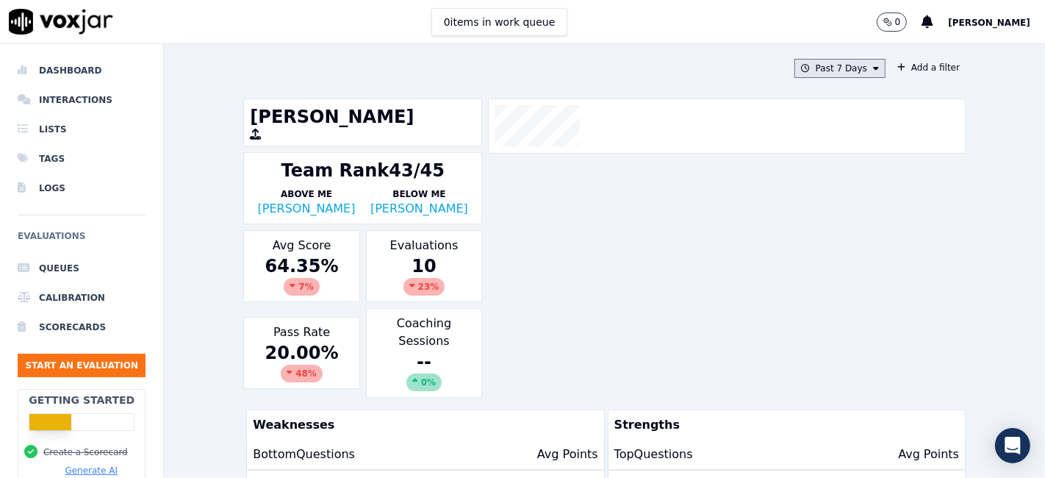
click at [839, 66] on button "Past 7 Days" at bounding box center [839, 68] width 91 height 19
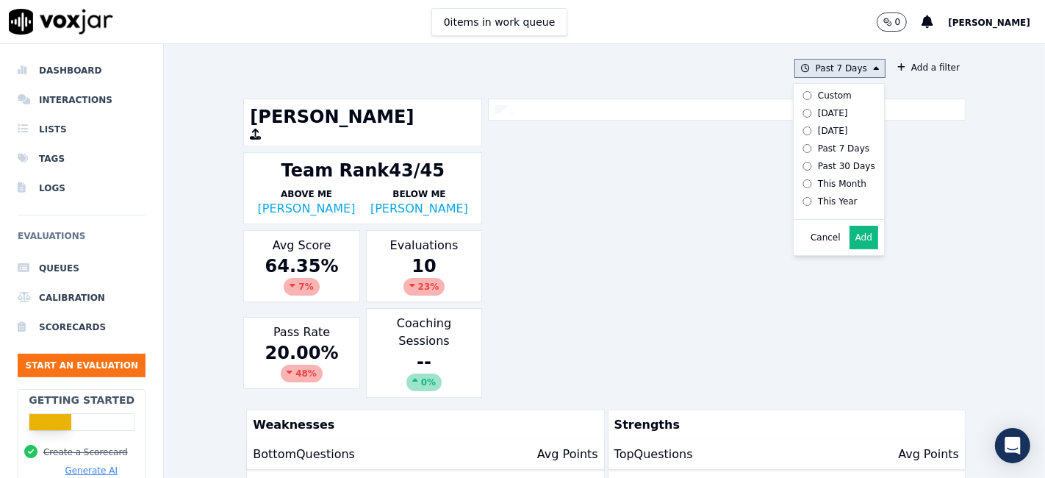
click at [818, 90] on div "Custom" at bounding box center [835, 96] width 34 height 12
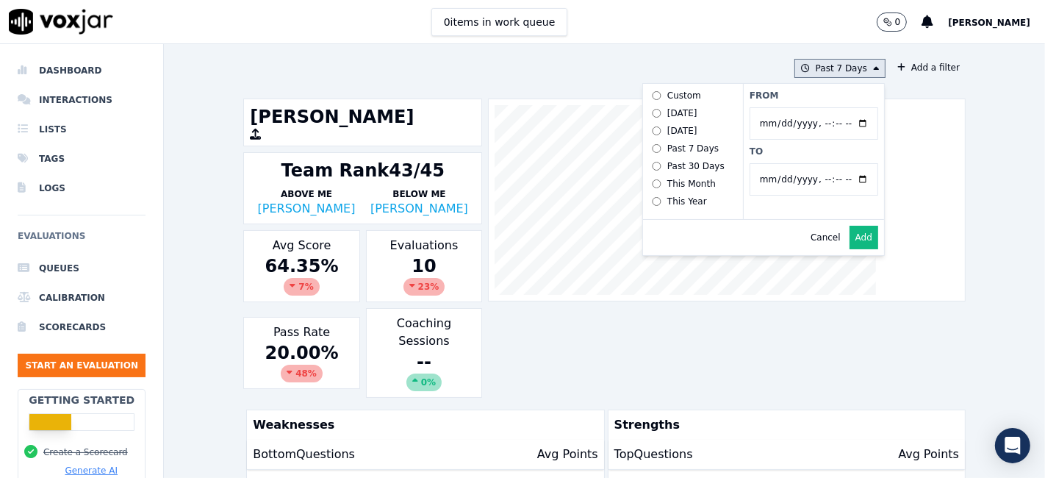
click at [818, 121] on input "From" at bounding box center [813, 123] width 129 height 32
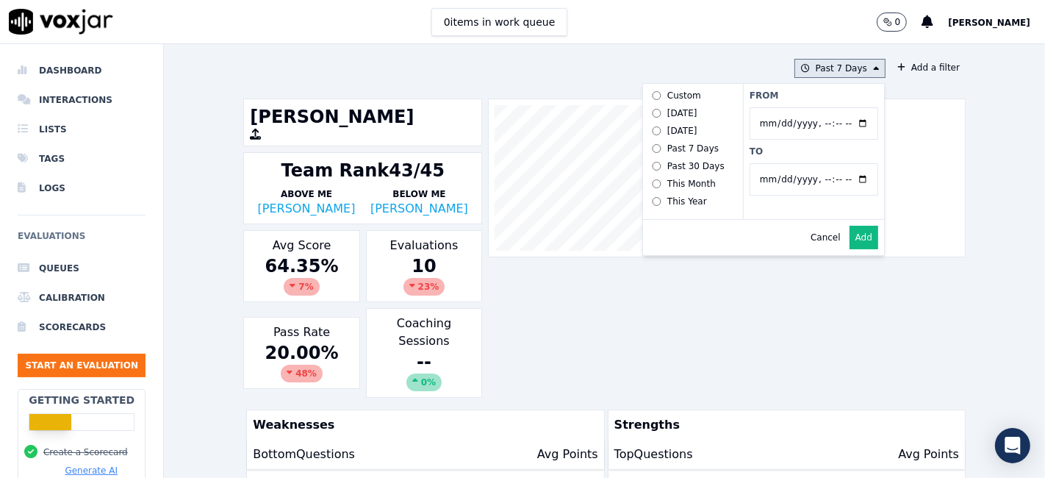
click at [841, 123] on input "From" at bounding box center [813, 123] width 129 height 32
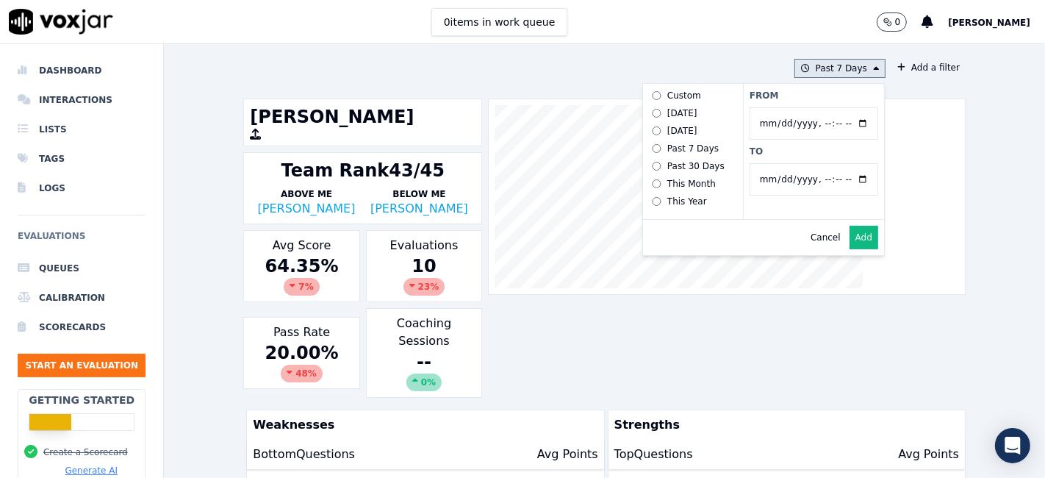
type input "2025-06-21T00:00"
click at [826, 92] on label "From" at bounding box center [813, 96] width 129 height 12
click at [826, 107] on input "From" at bounding box center [813, 123] width 129 height 32
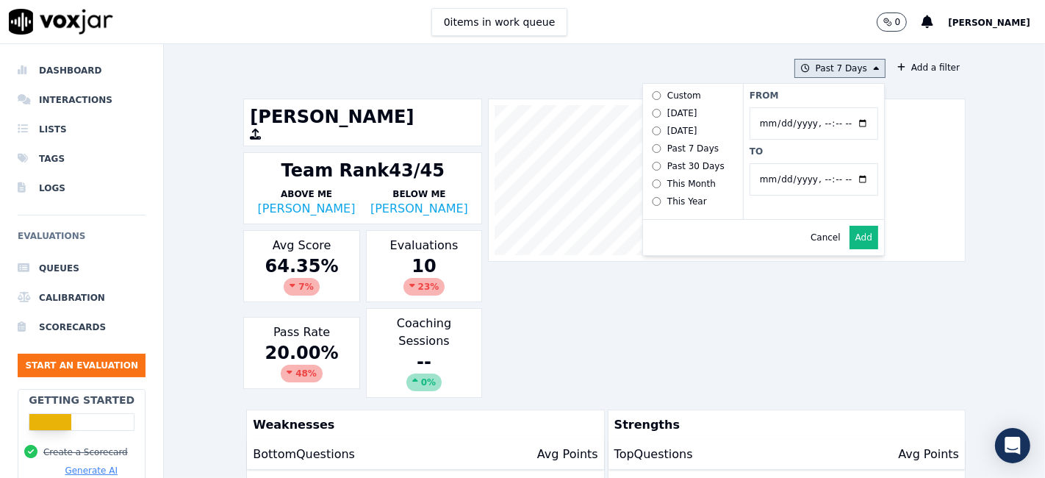
click at [848, 179] on input "To" at bounding box center [813, 179] width 129 height 32
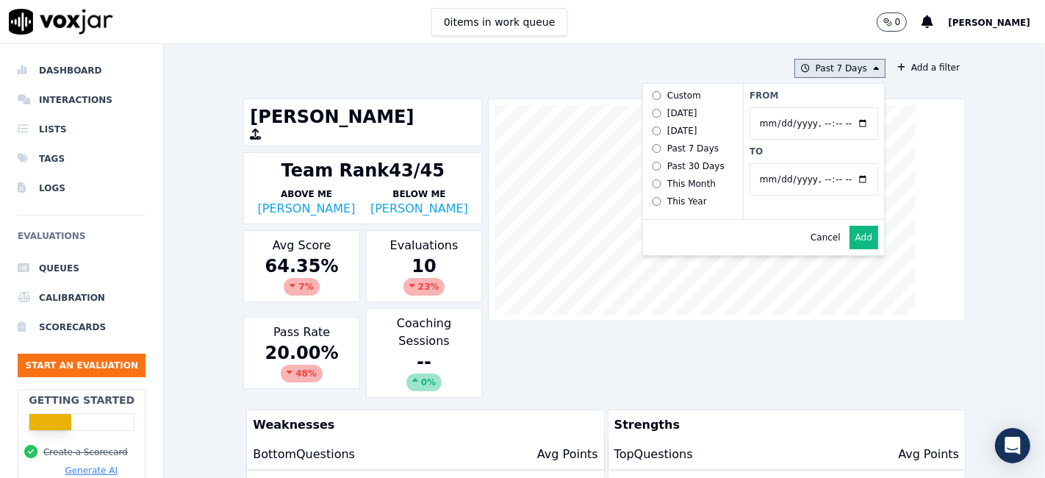
type input "2025-07-20T23:59"
click at [772, 148] on label "To" at bounding box center [813, 151] width 129 height 12
click at [772, 163] on input "To" at bounding box center [813, 179] width 129 height 32
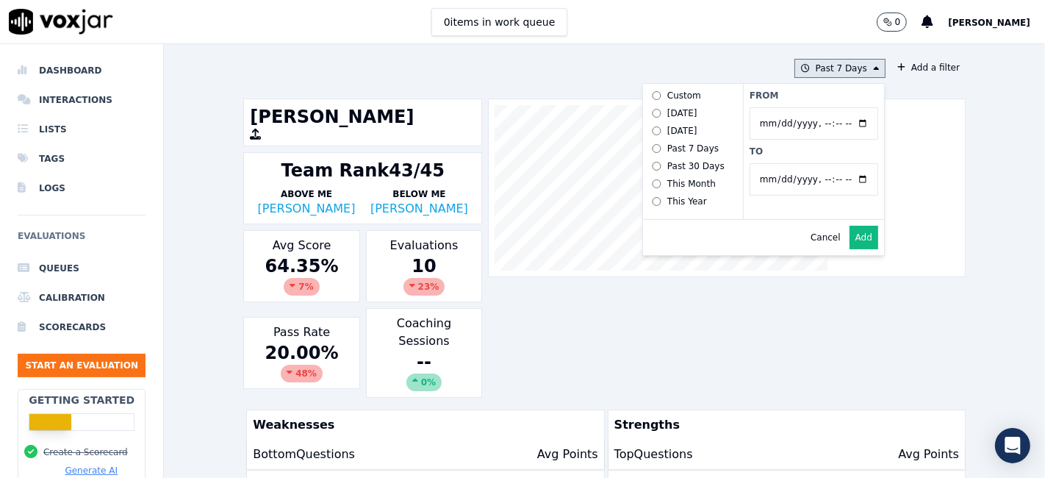
click at [849, 246] on button "Add" at bounding box center [863, 238] width 29 height 24
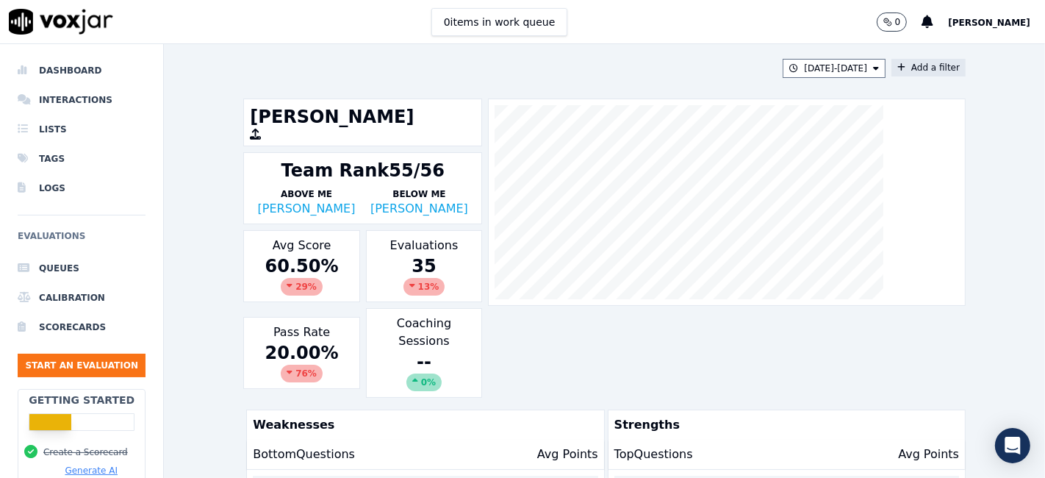
click at [907, 65] on button "Add a filter" at bounding box center [928, 68] width 74 height 18
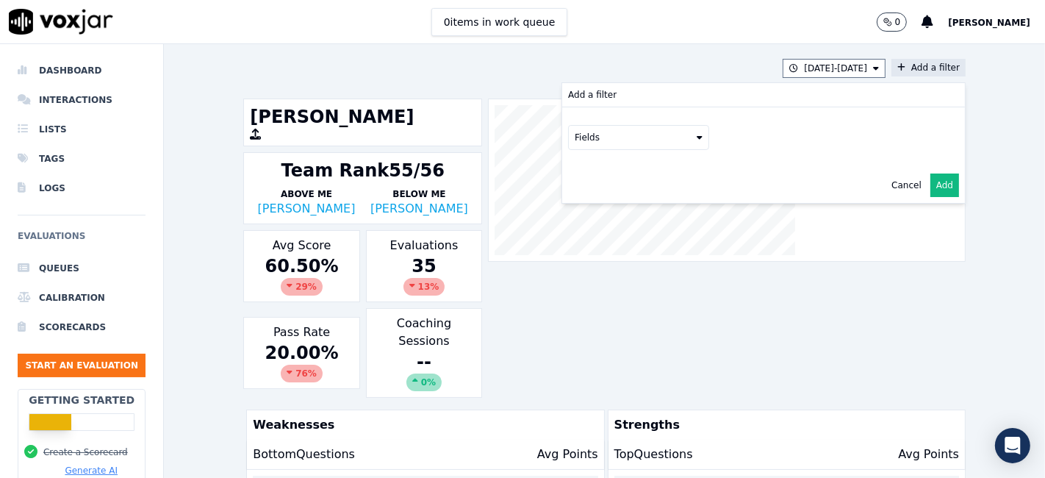
click at [605, 133] on button "Fields" at bounding box center [638, 137] width 141 height 25
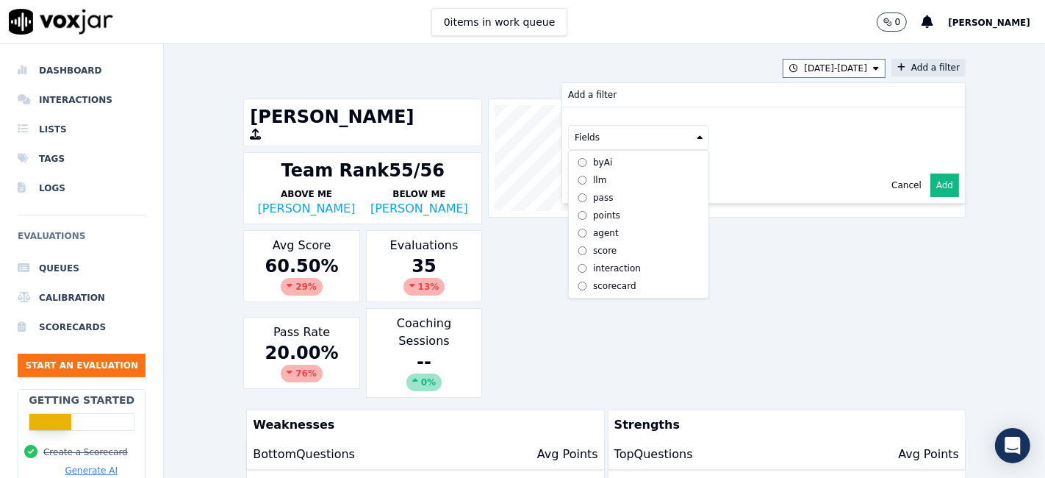
scroll to position [12, 0]
click at [595, 280] on div "scorecard" at bounding box center [614, 286] width 43 height 12
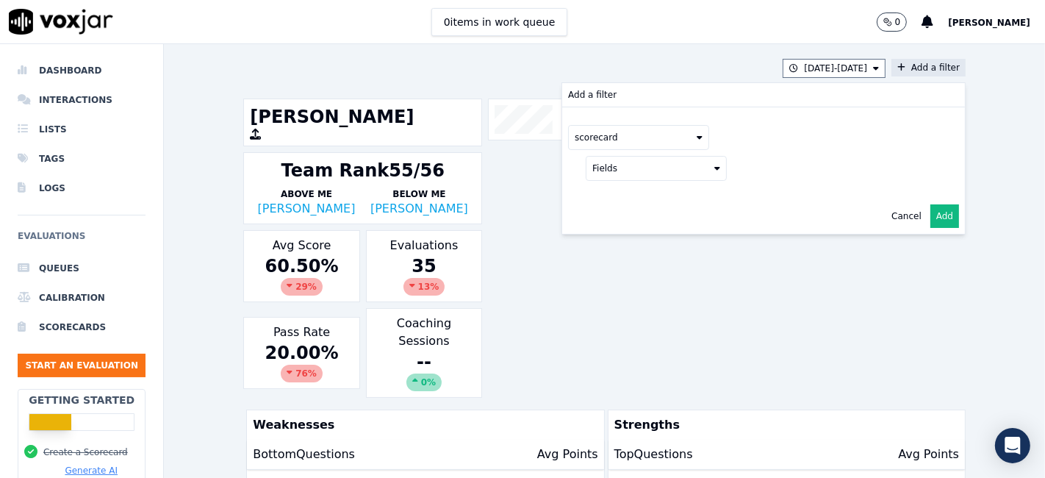
click at [625, 165] on button "Fields" at bounding box center [656, 168] width 141 height 25
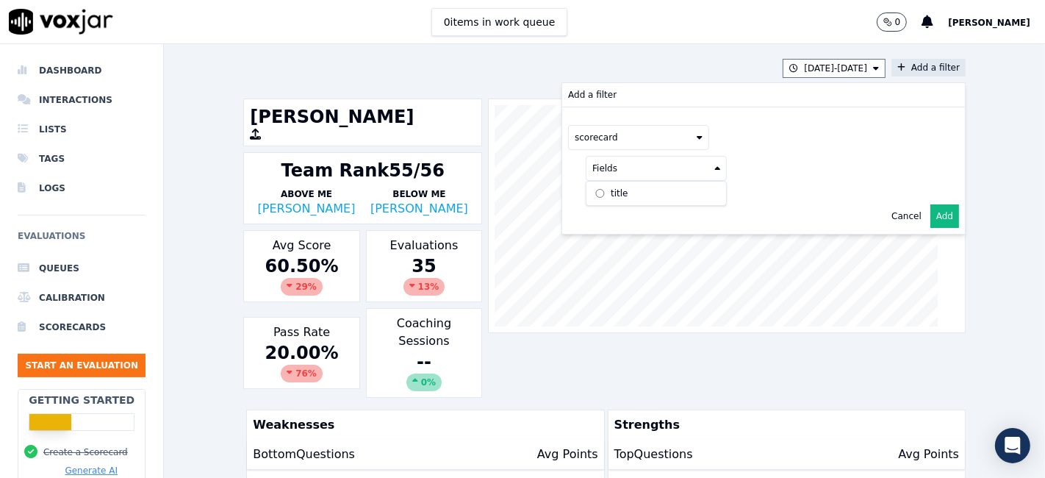
click at [622, 196] on label "title" at bounding box center [656, 193] width 134 height 18
click at [763, 156] on button at bounding box center [838, 167] width 212 height 22
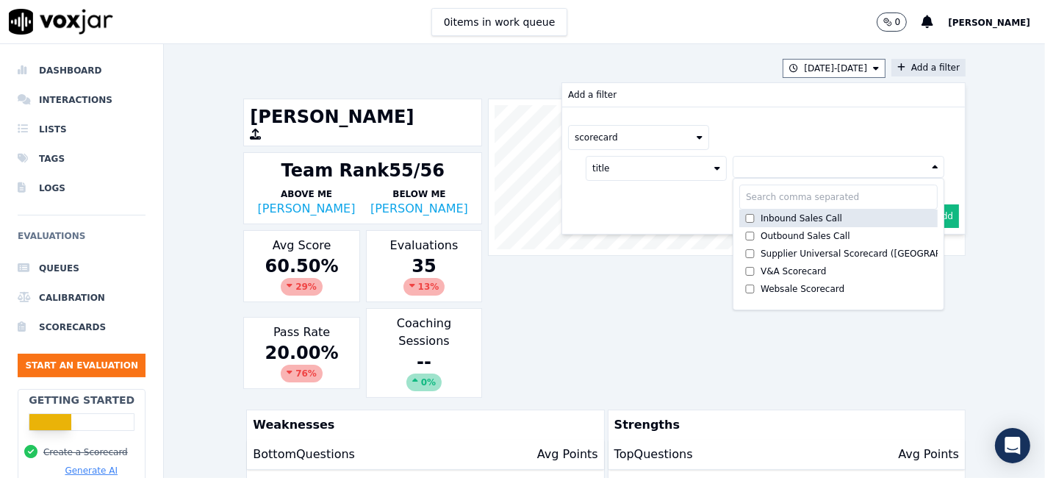
click at [769, 221] on div "Inbound Sales Call" at bounding box center [801, 218] width 82 height 12
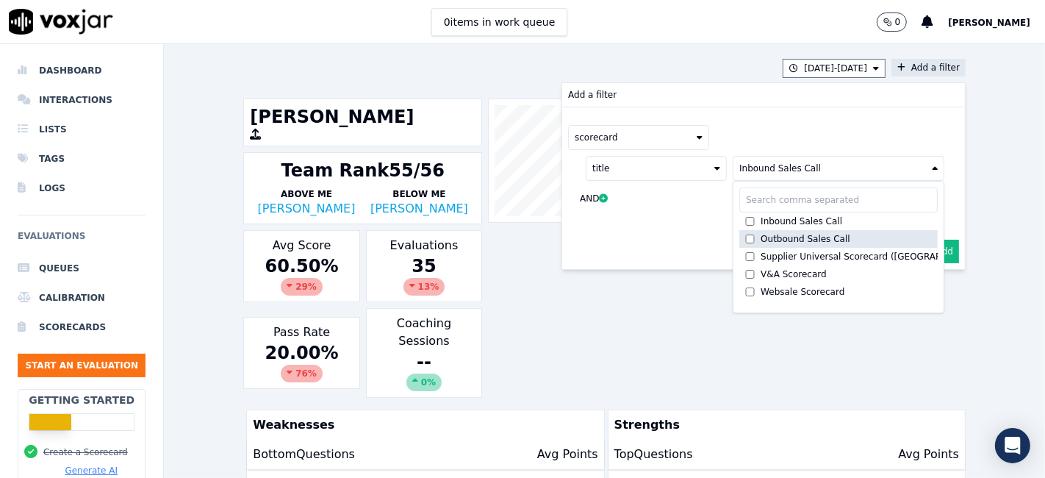
click at [763, 235] on div "Outbound Sales Call" at bounding box center [805, 239] width 90 height 12
click at [930, 248] on button "Add" at bounding box center [944, 251] width 29 height 24
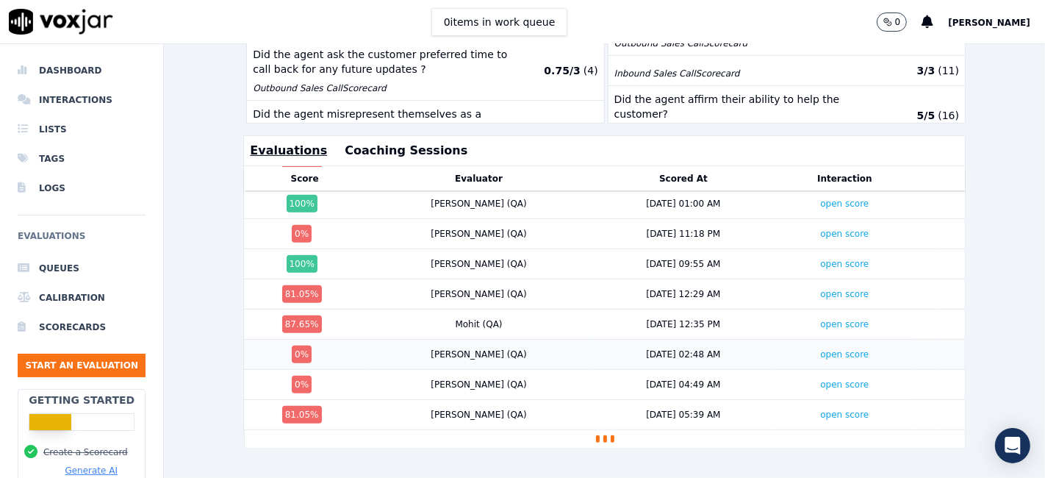
scroll to position [802, 0]
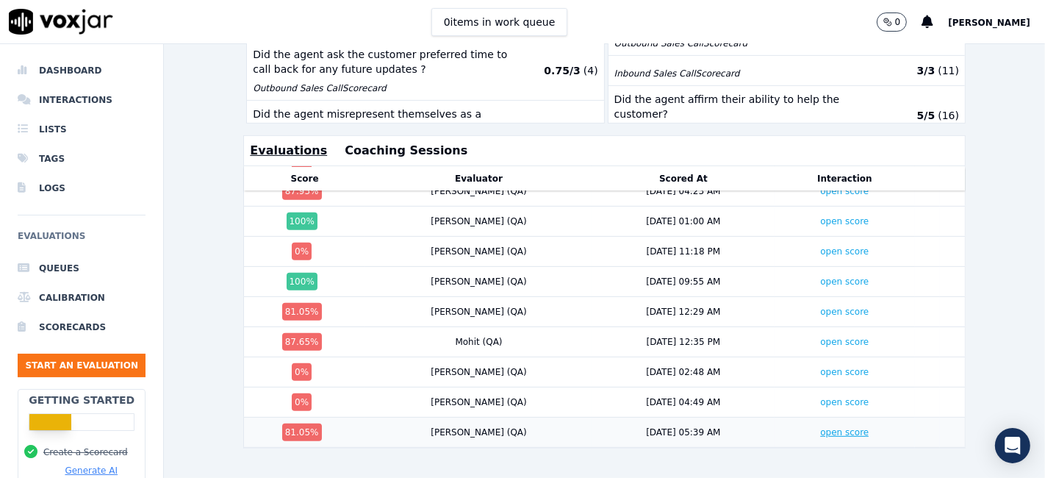
click at [820, 427] on link "open score" at bounding box center [844, 432] width 48 height 10
click at [802, 387] on td "open score" at bounding box center [844, 402] width 140 height 30
click at [820, 397] on link "open score" at bounding box center [844, 402] width 48 height 10
click at [820, 367] on link "open score" at bounding box center [844, 372] width 48 height 10
click at [820, 336] on link "open score" at bounding box center [844, 341] width 48 height 10
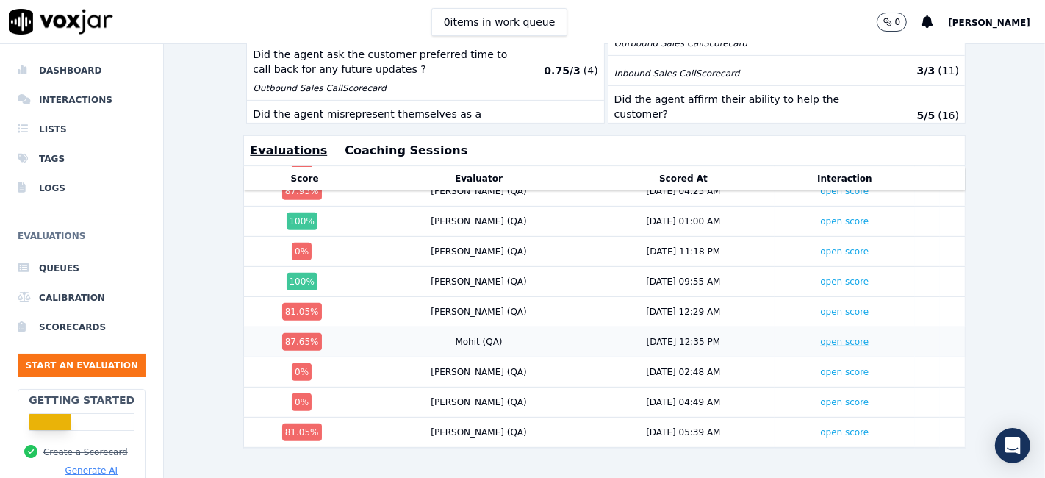
click at [820, 336] on link "open score" at bounding box center [844, 341] width 48 height 10
click at [820, 306] on link "open score" at bounding box center [844, 311] width 48 height 10
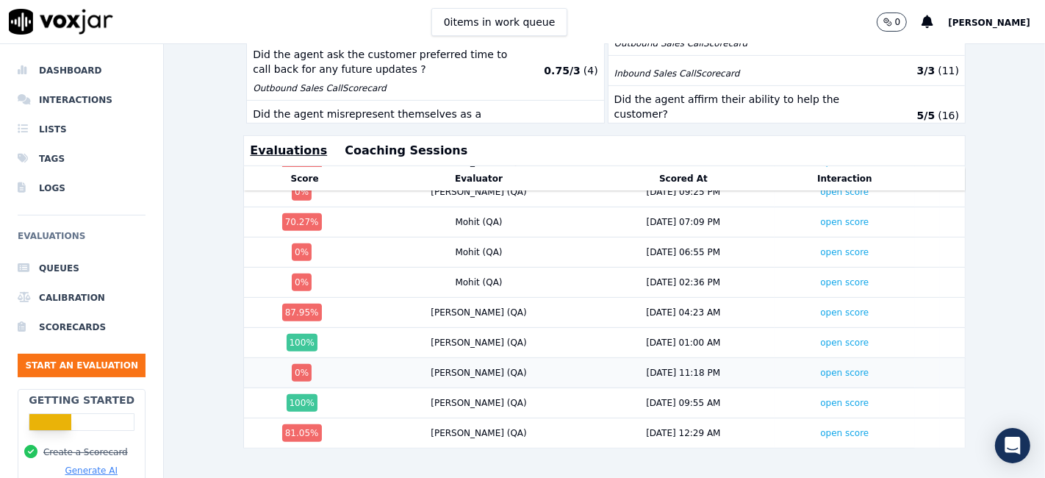
scroll to position [639, 0]
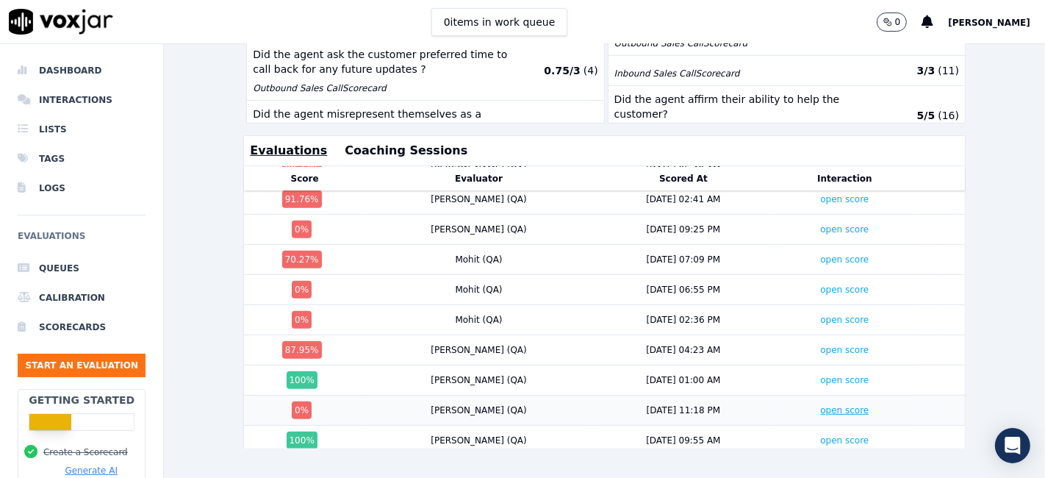
click at [820, 405] on link "open score" at bounding box center [844, 410] width 48 height 10
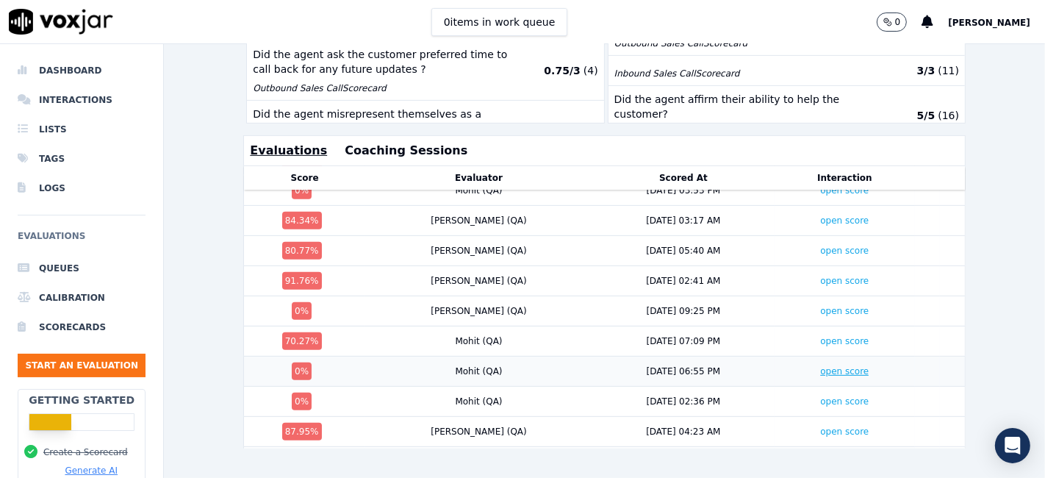
click at [820, 366] on link "open score" at bounding box center [844, 371] width 48 height 10
click at [820, 336] on link "open score" at bounding box center [844, 341] width 48 height 10
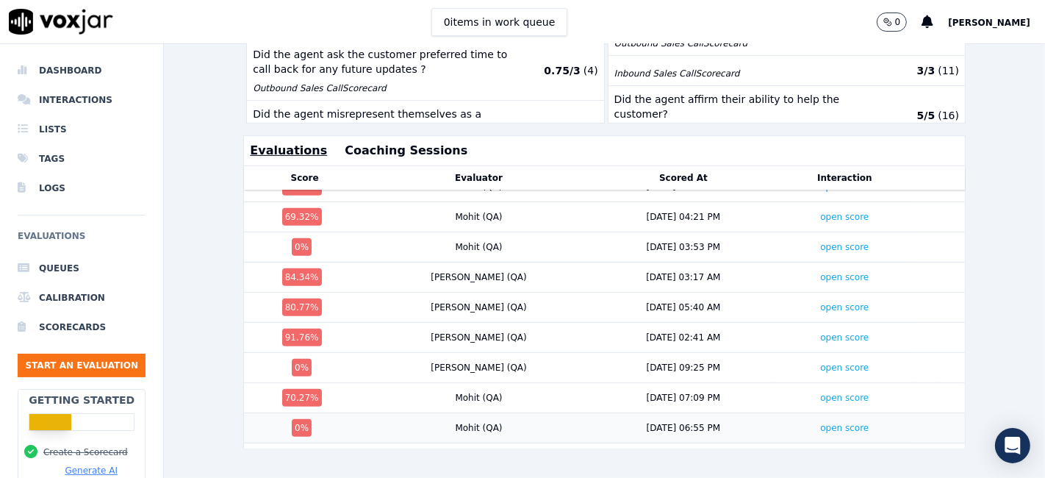
scroll to position [476, 0]
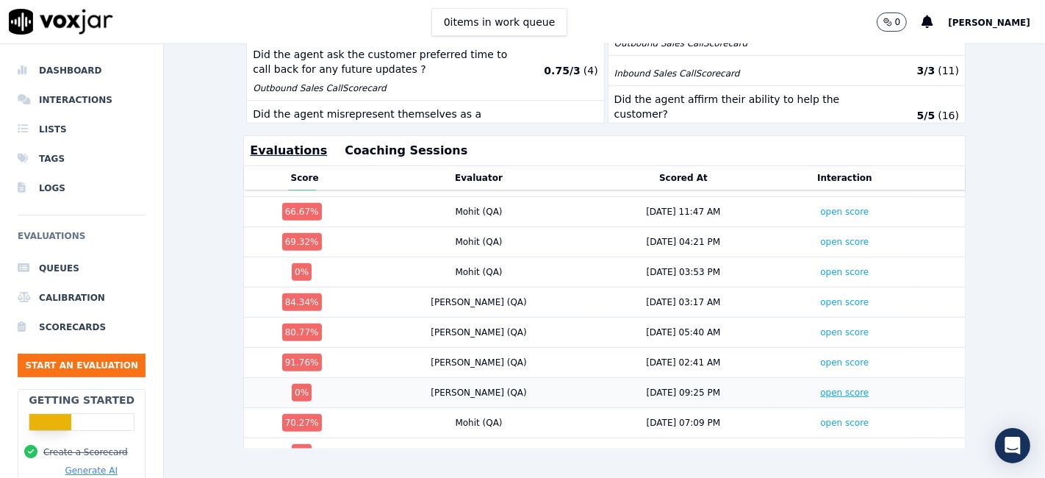
click at [820, 387] on link "open score" at bounding box center [844, 392] width 48 height 10
click at [820, 327] on link "open score" at bounding box center [844, 332] width 48 height 10
click at [820, 297] on link "open score" at bounding box center [844, 302] width 48 height 10
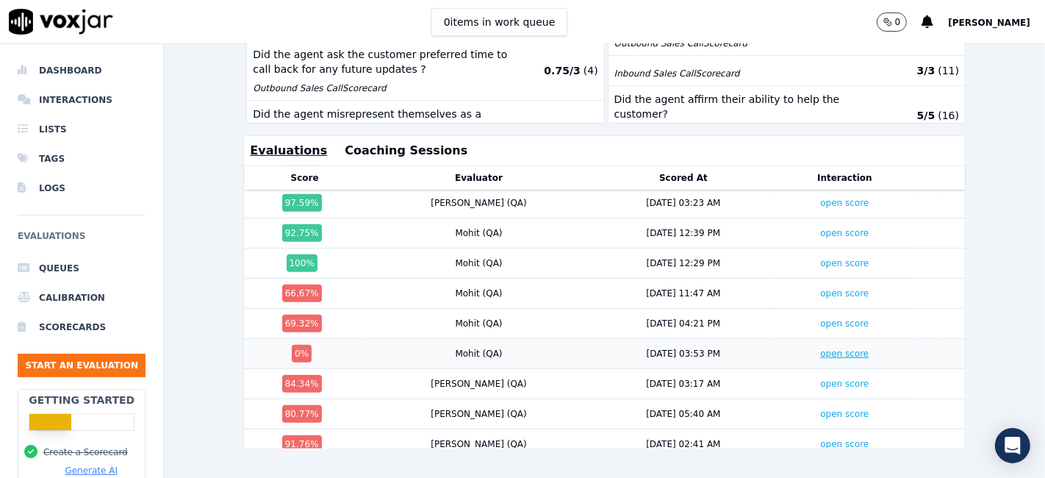
click at [820, 348] on link "open score" at bounding box center [844, 353] width 48 height 10
click at [820, 318] on link "open score" at bounding box center [844, 323] width 48 height 10
click at [820, 288] on link "open score" at bounding box center [844, 293] width 48 height 10
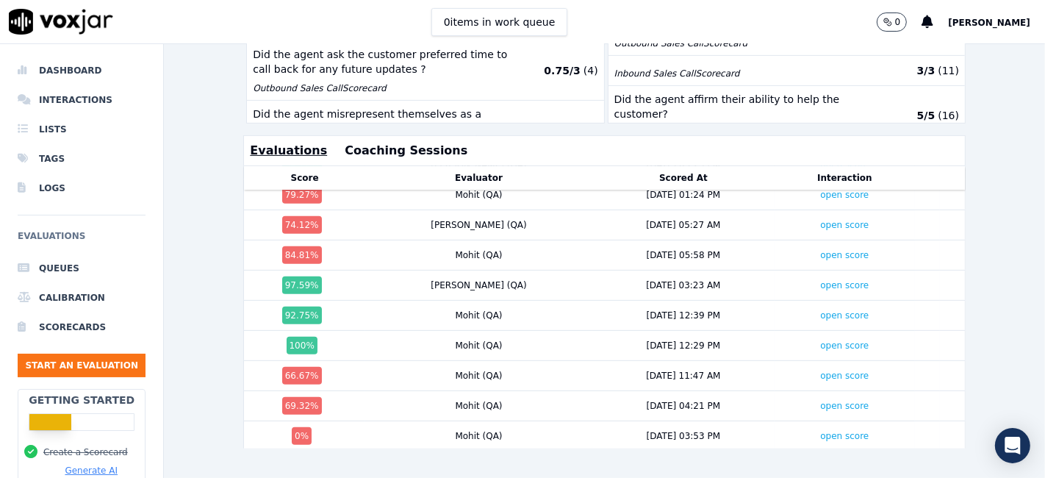
scroll to position [231, 0]
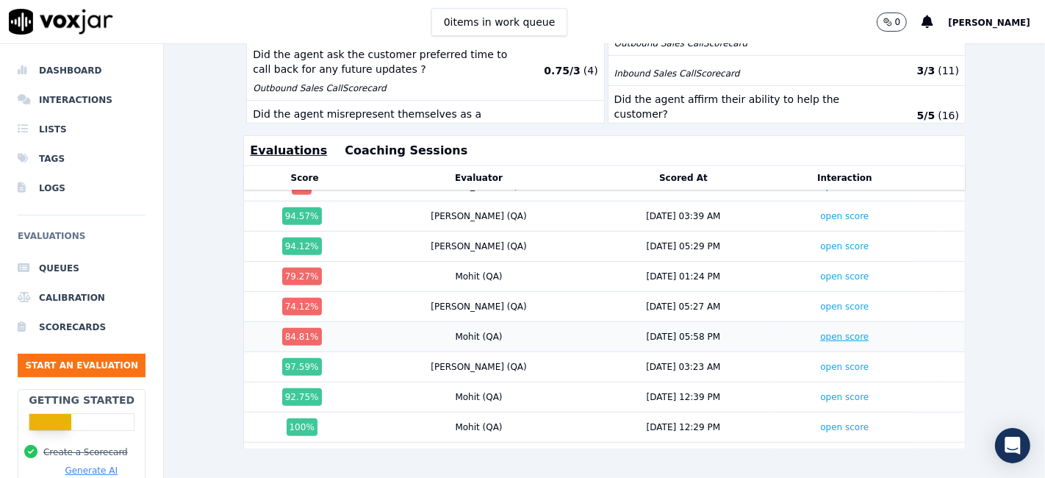
click at [820, 331] on link "open score" at bounding box center [844, 336] width 48 height 10
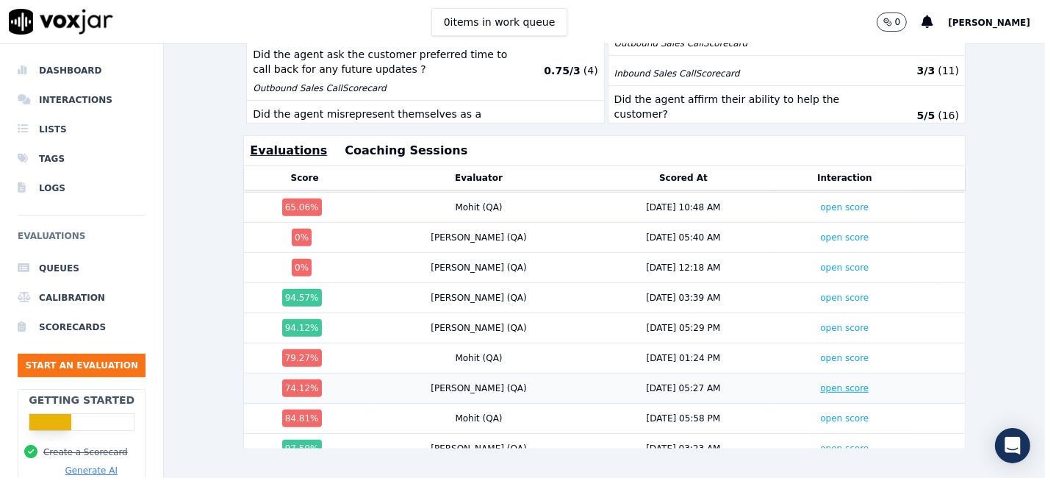
click at [820, 383] on link "open score" at bounding box center [844, 388] width 48 height 10
click at [820, 353] on link "open score" at bounding box center [844, 358] width 48 height 10
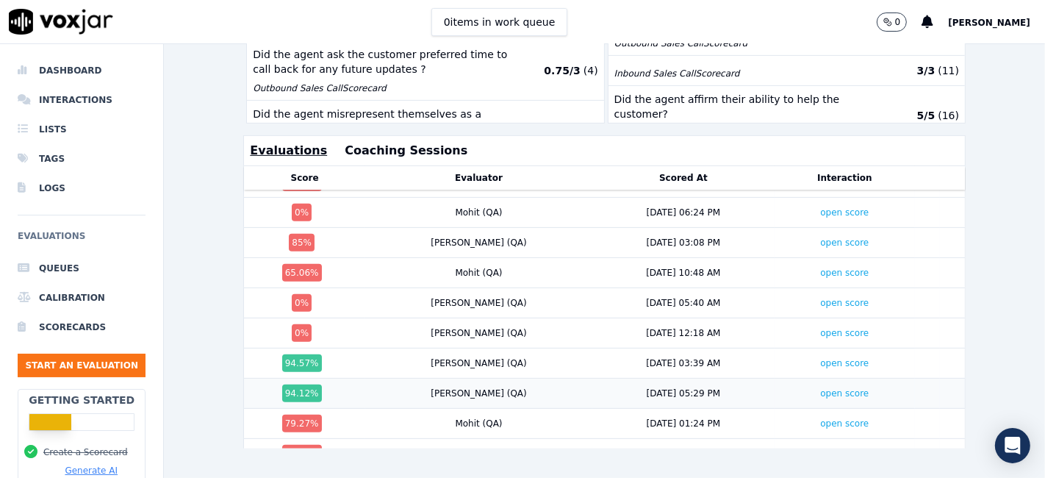
scroll to position [68, 0]
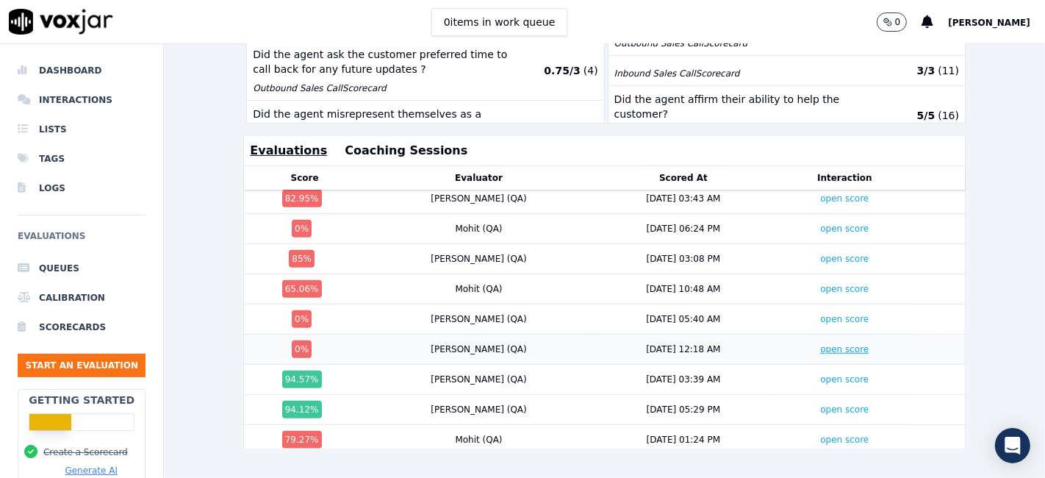
click at [820, 344] on link "open score" at bounding box center [844, 349] width 48 height 10
click at [820, 314] on link "open score" at bounding box center [844, 319] width 48 height 10
click at [820, 284] on link "open score" at bounding box center [844, 289] width 48 height 10
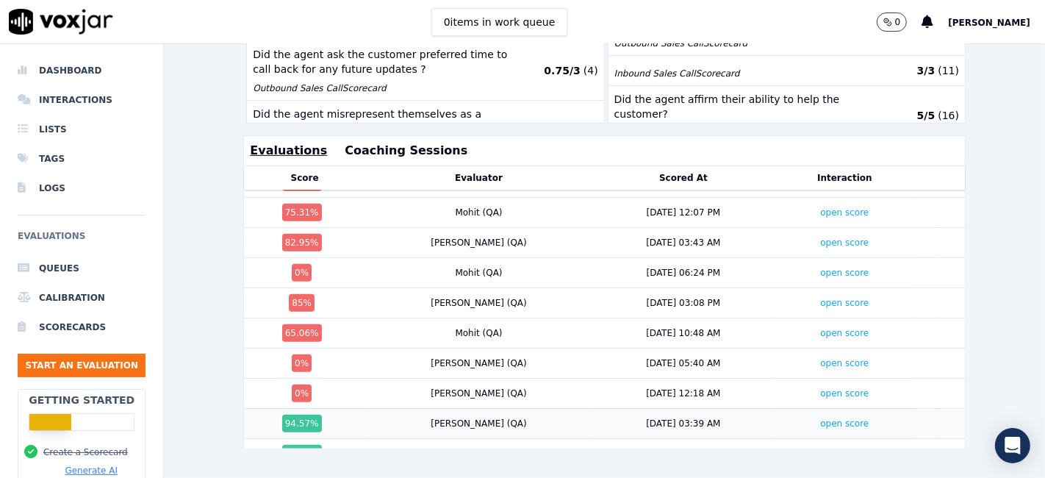
scroll to position [0, 0]
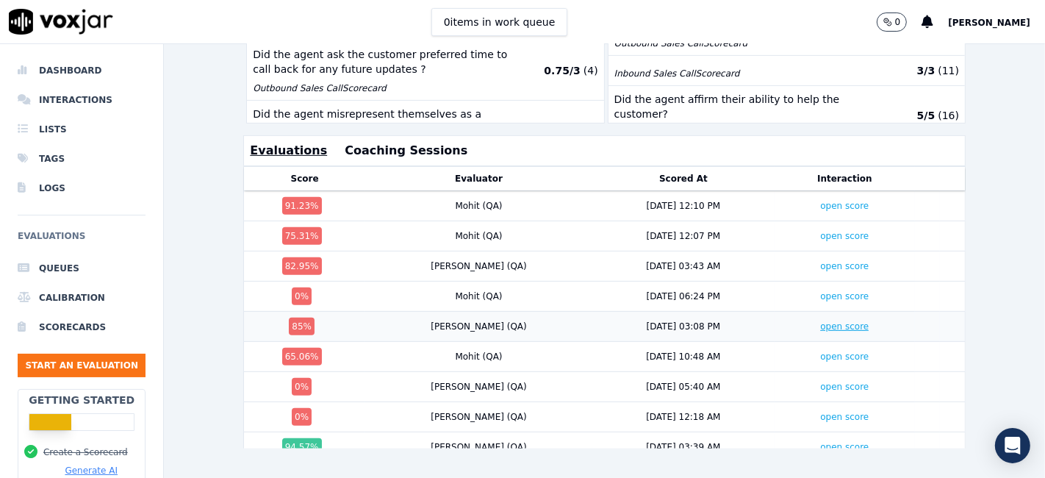
click at [820, 321] on link "open score" at bounding box center [844, 326] width 48 height 10
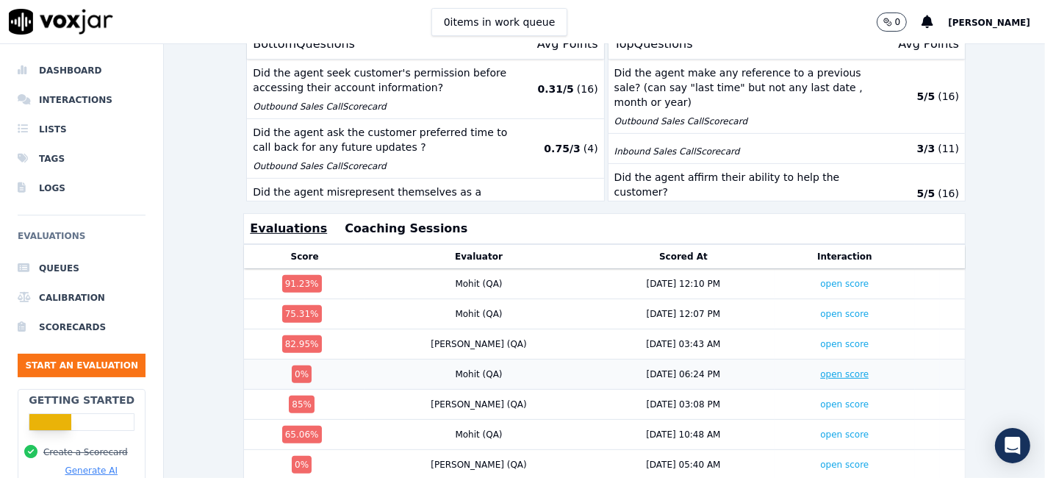
click at [820, 369] on link "open score" at bounding box center [844, 374] width 48 height 10
click at [820, 339] on link "open score" at bounding box center [844, 344] width 48 height 10
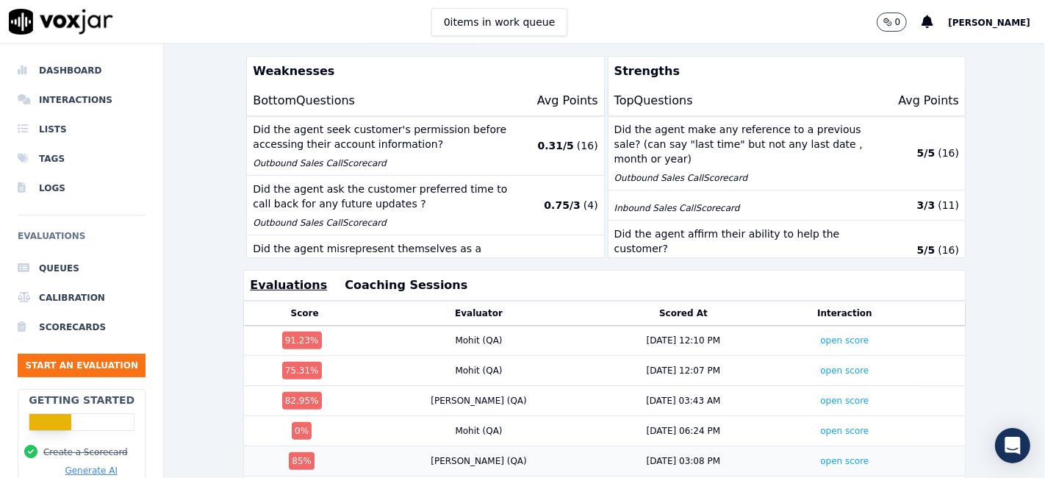
scroll to position [339, 0]
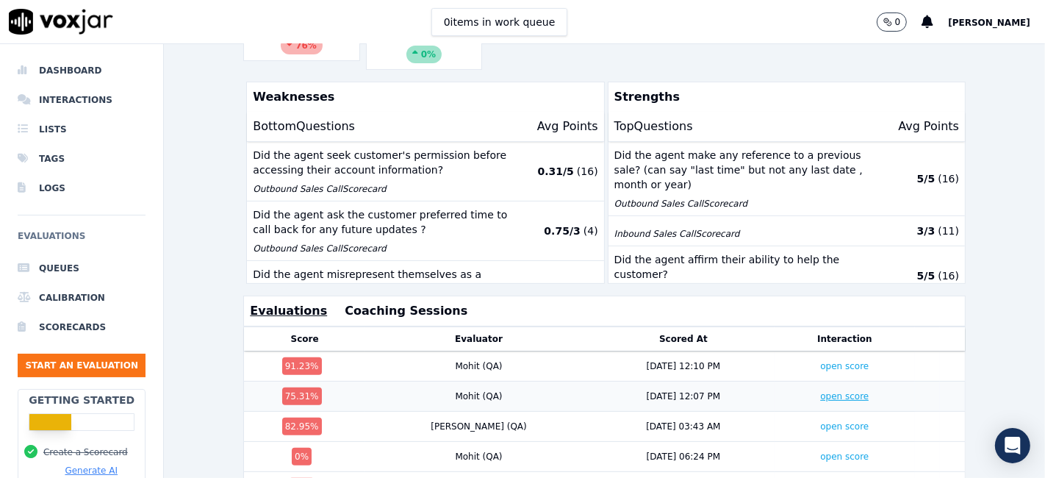
click at [820, 391] on link "open score" at bounding box center [844, 396] width 48 height 10
click at [820, 361] on link "open score" at bounding box center [844, 366] width 48 height 10
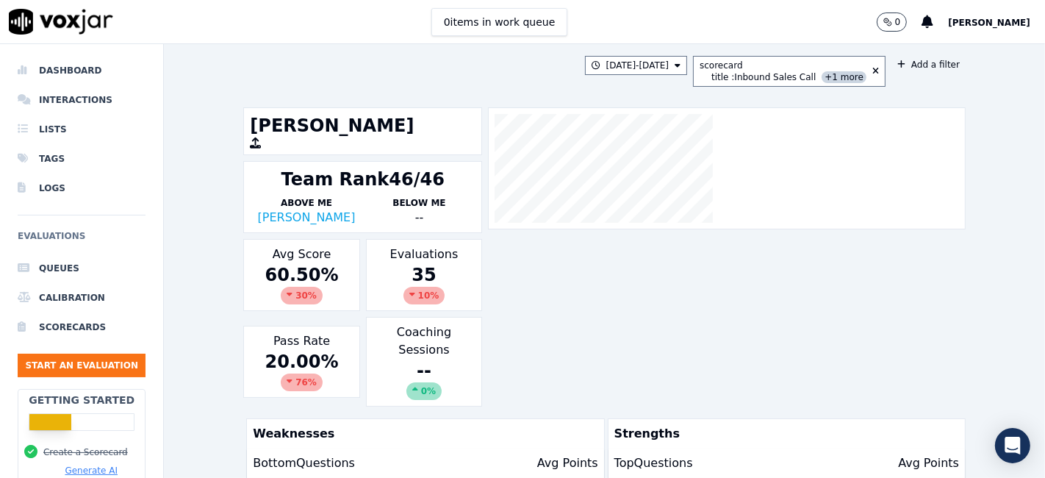
scroll to position [0, 0]
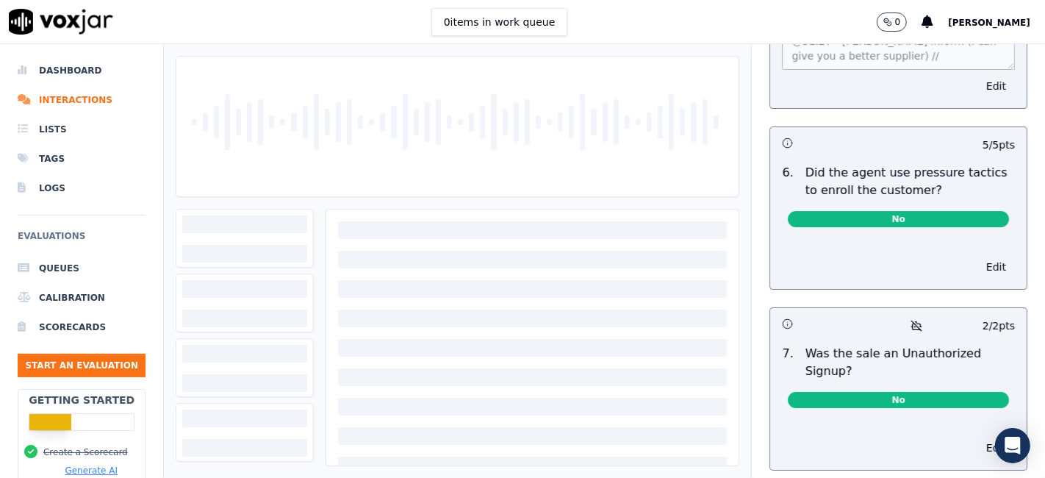
scroll to position [4469, 0]
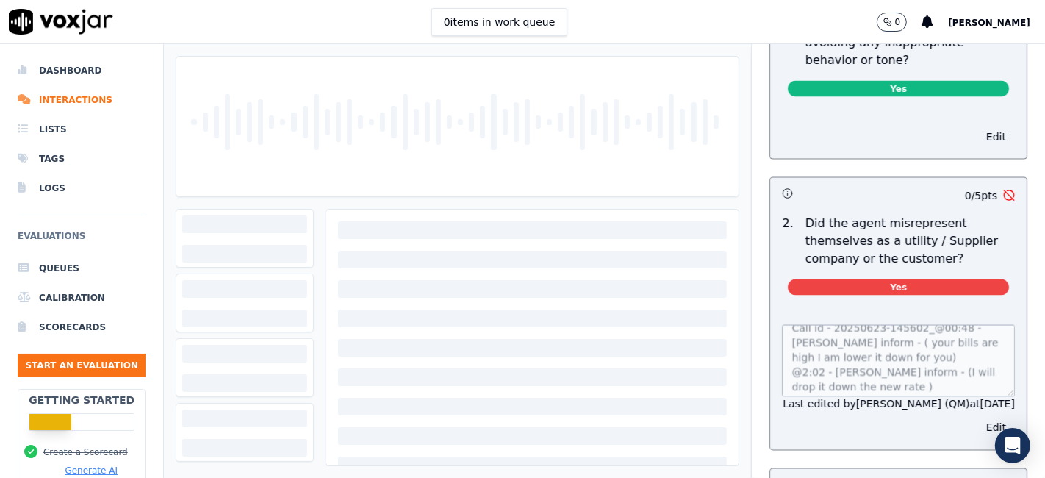
scroll to position [15, 0]
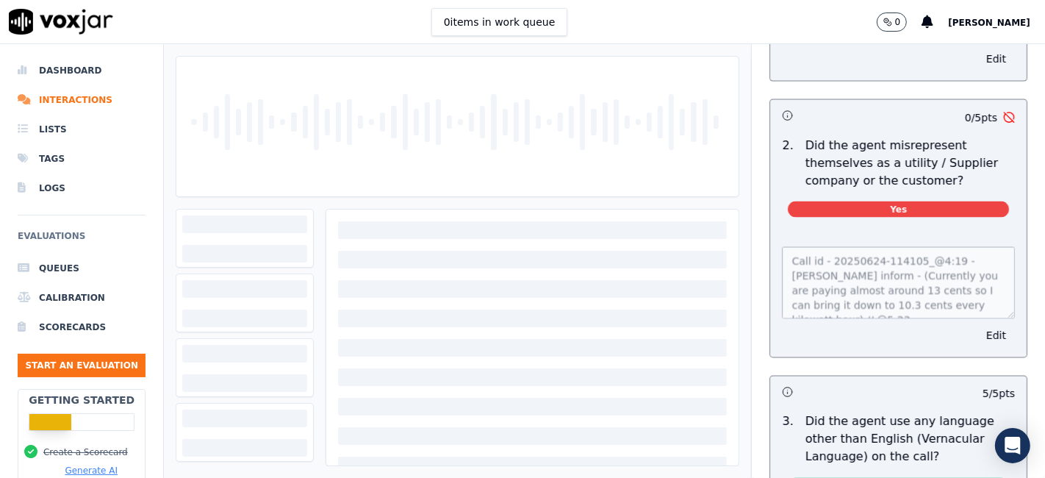
scroll to position [44, 0]
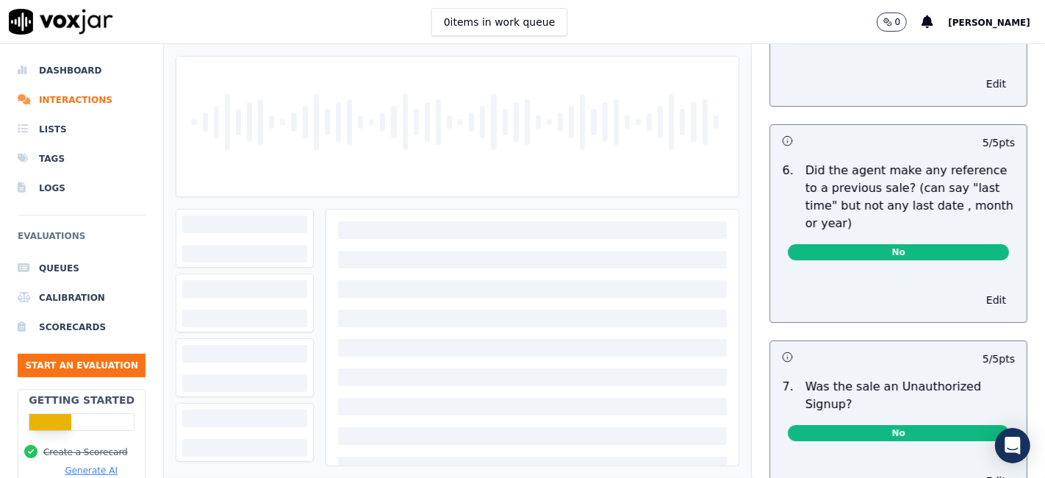
scroll to position [4160, 0]
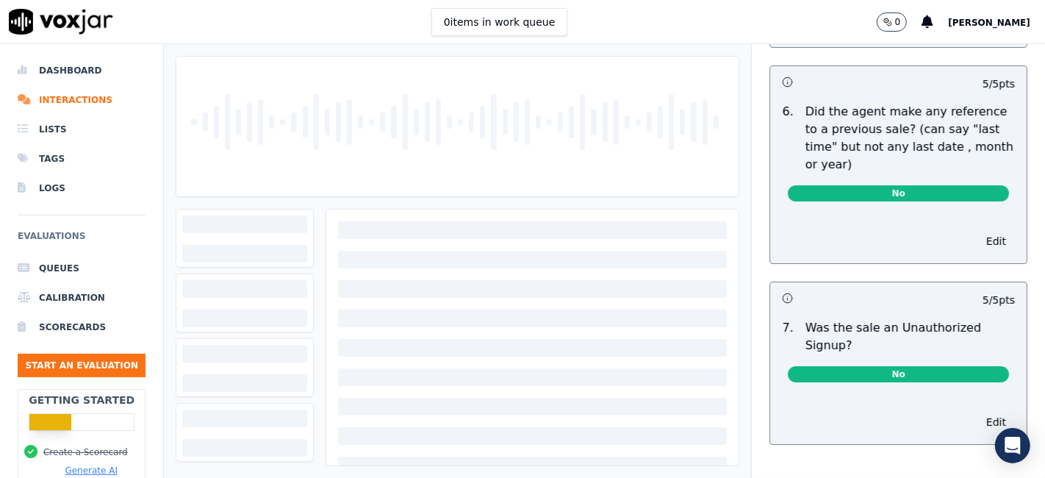
scroll to position [4160, 0]
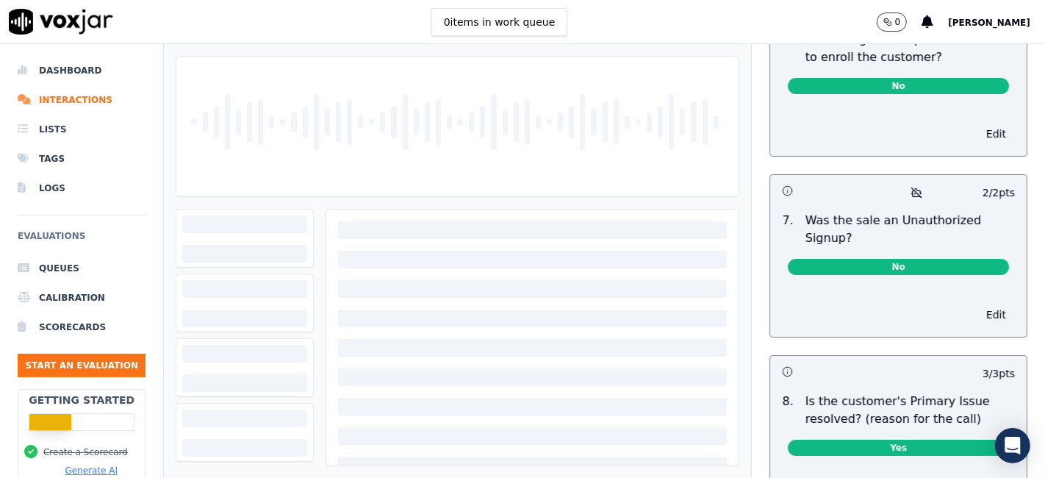
scroll to position [4546, 0]
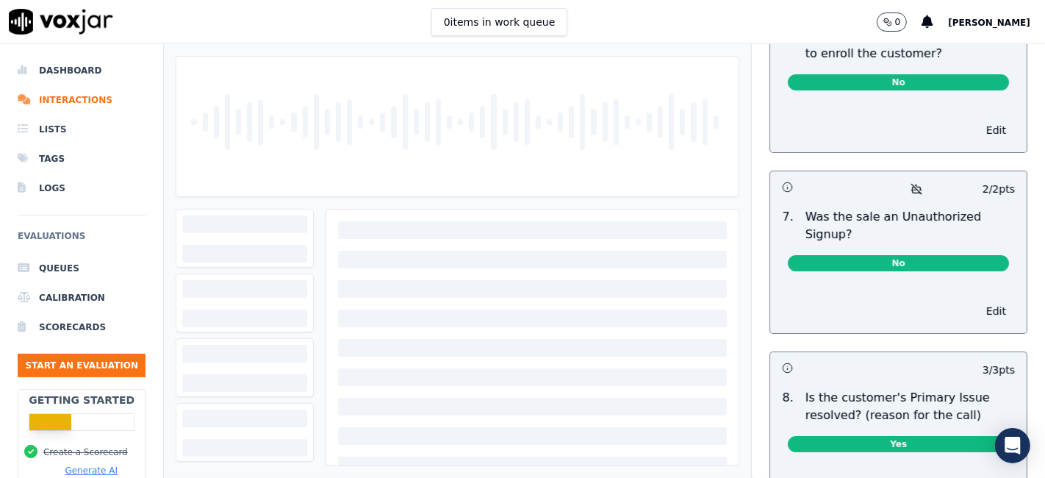
scroll to position [4546, 0]
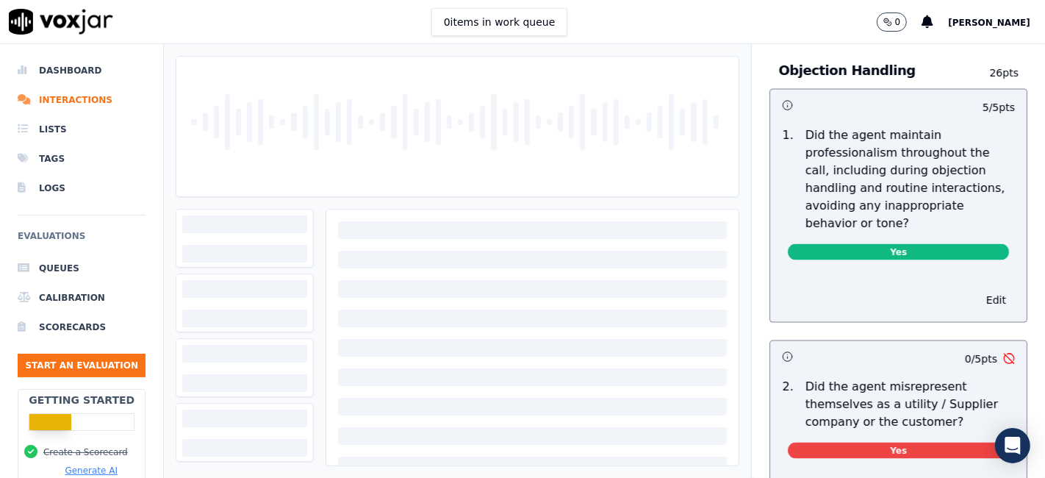
scroll to position [2040, 0]
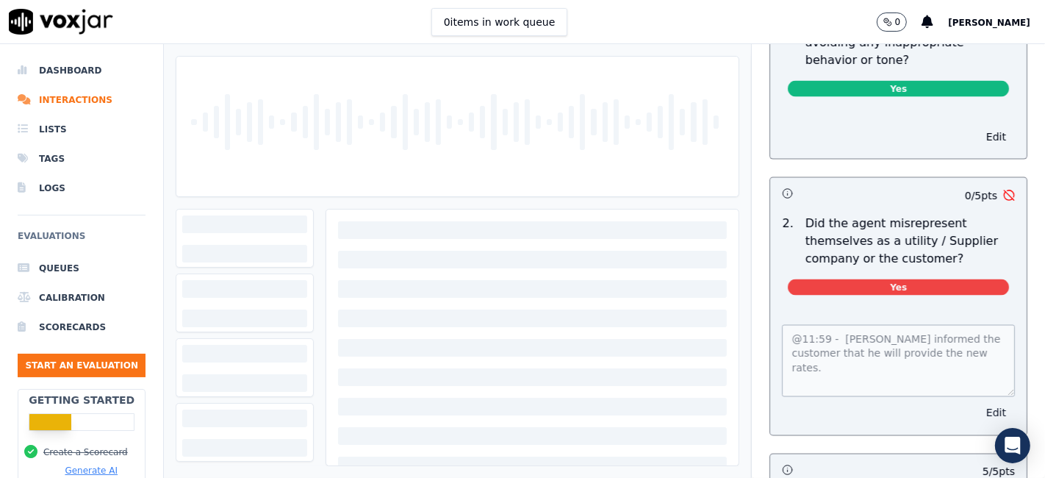
click at [977, 403] on button "Edit" at bounding box center [995, 413] width 37 height 21
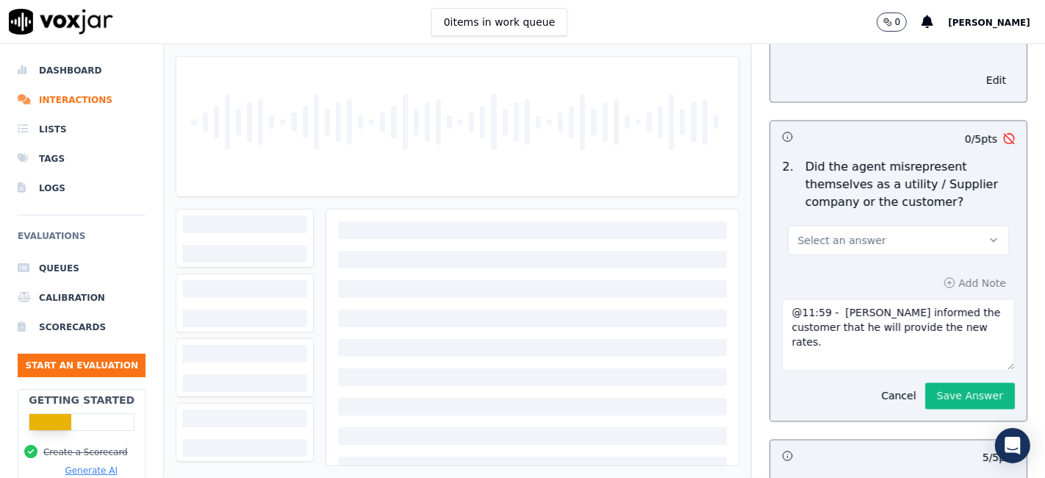
scroll to position [2122, 0]
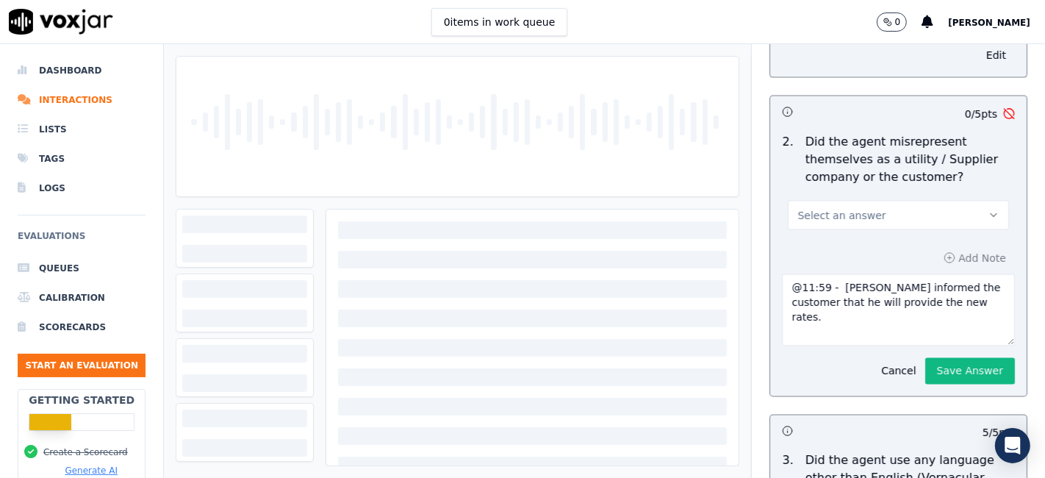
click at [884, 274] on textarea "@11:59 - Jim informed the customer that he will provide the new rates." at bounding box center [898, 310] width 233 height 72
click at [882, 201] on button "Select an answer" at bounding box center [898, 215] width 221 height 29
click at [843, 226] on div "No" at bounding box center [870, 228] width 193 height 24
click at [925, 358] on button "Save Answer" at bounding box center [970, 371] width 90 height 26
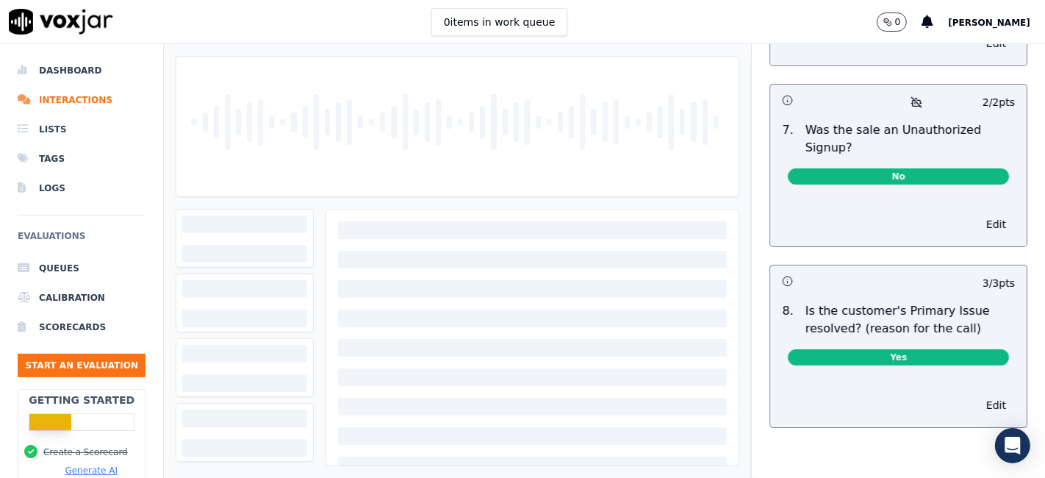
scroll to position [4653, 0]
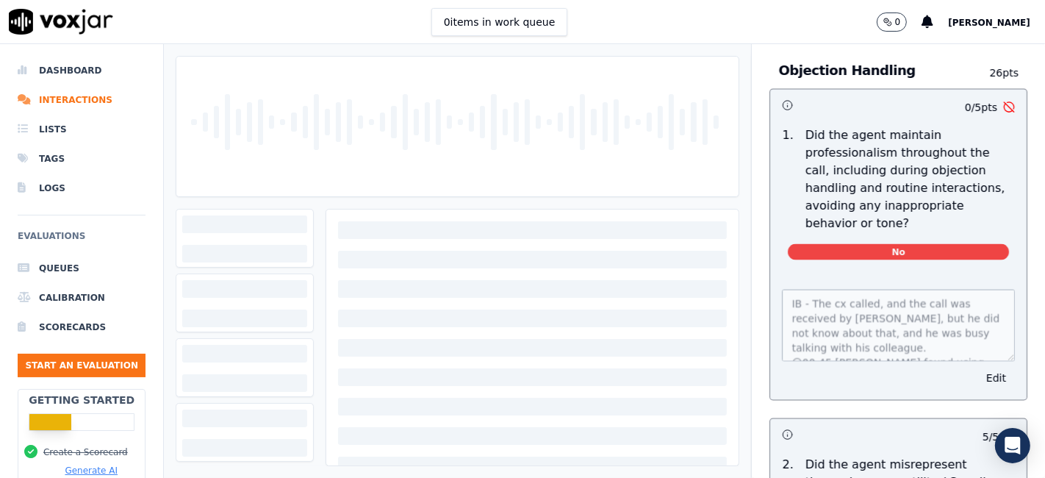
scroll to position [29, 0]
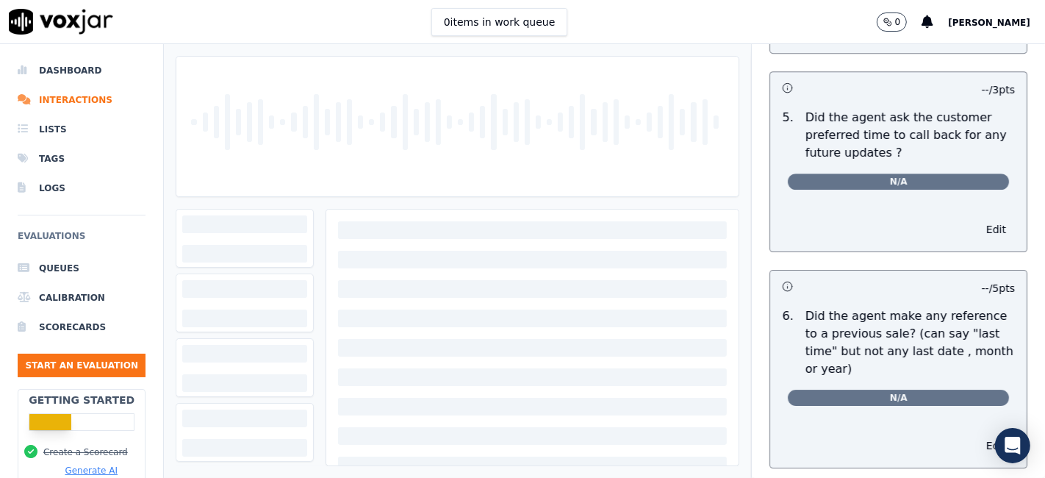
scroll to position [4081, 0]
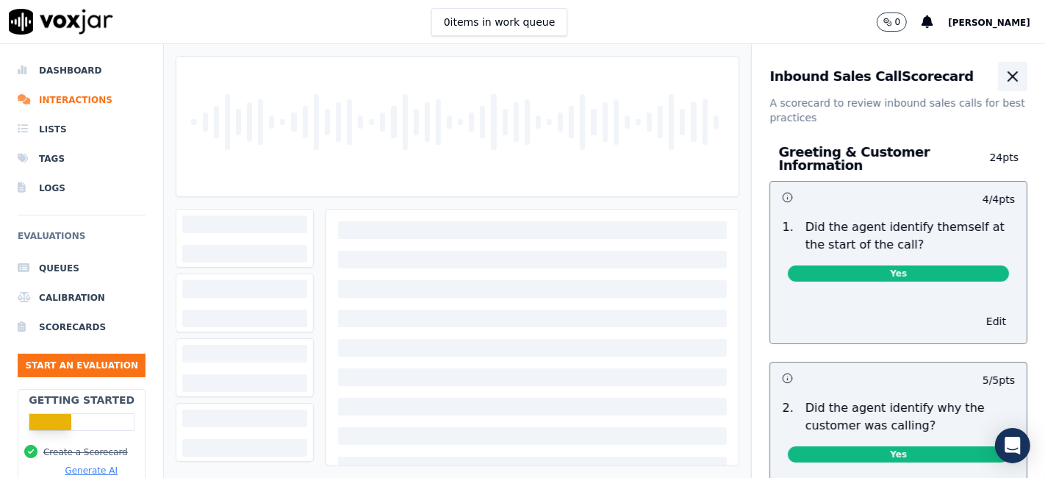
click at [1004, 77] on icon "button" at bounding box center [1013, 77] width 18 height 18
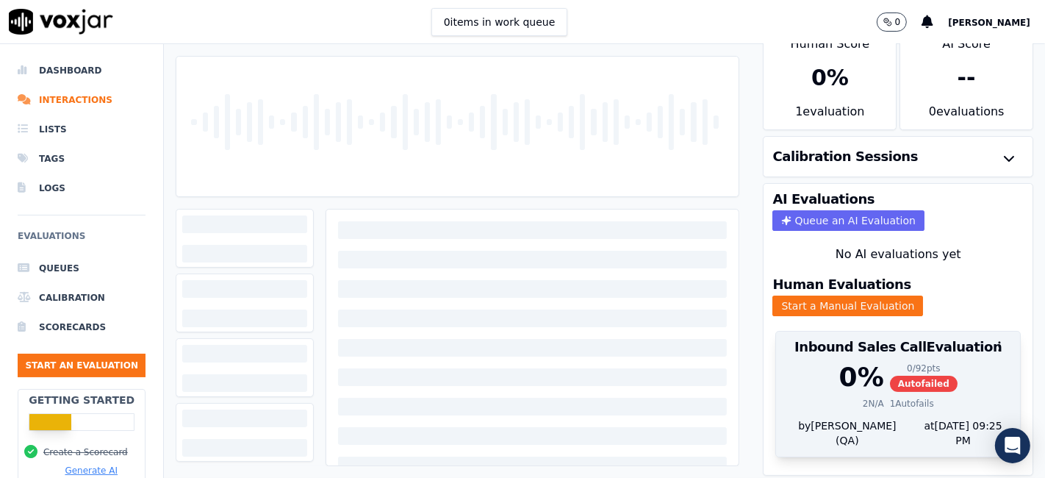
scroll to position [47, 0]
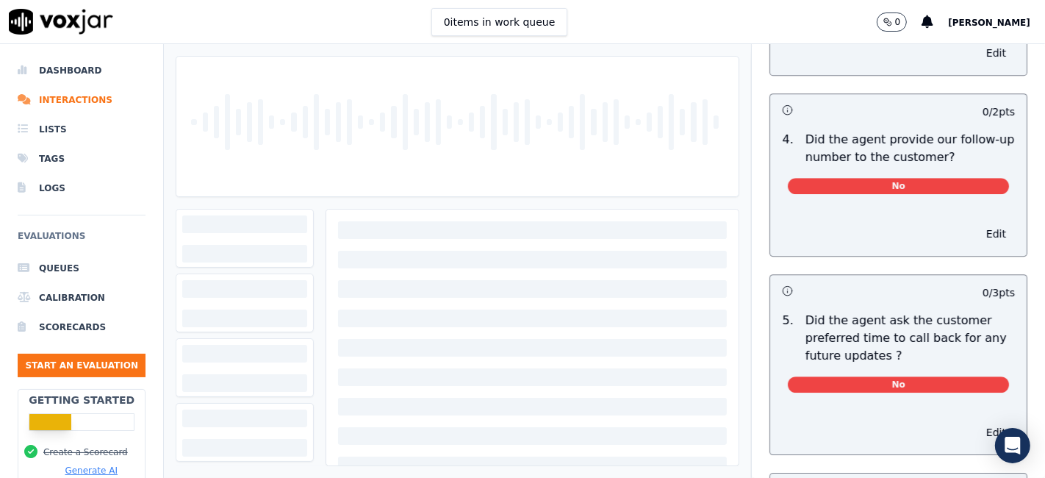
scroll to position [3747, 0]
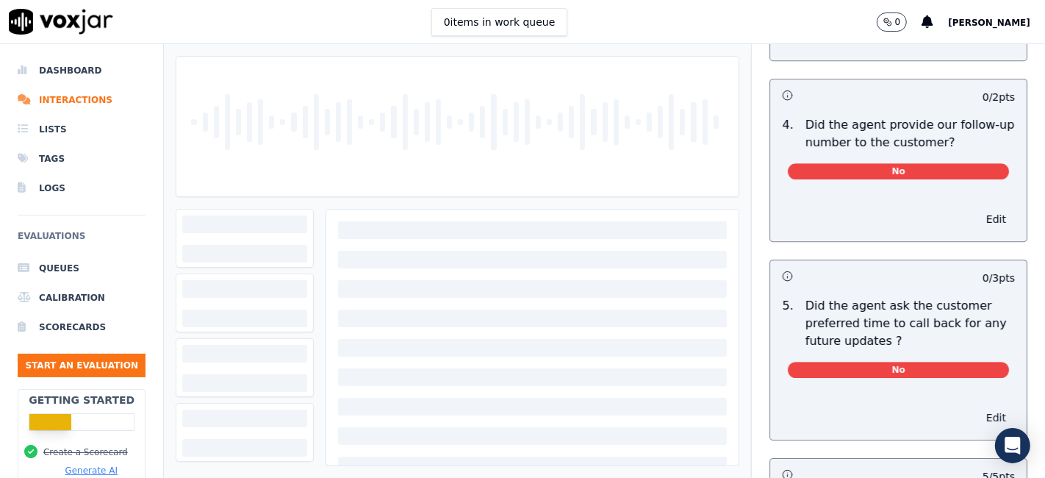
click at [977, 407] on button "Edit" at bounding box center [995, 417] width 37 height 21
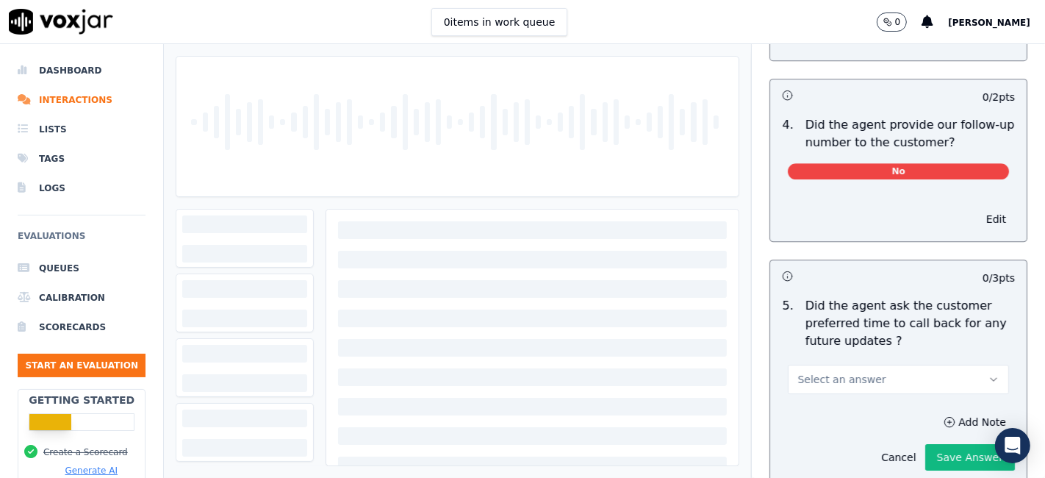
click at [862, 364] on button "Select an answer" at bounding box center [898, 378] width 221 height 29
click at [808, 420] on div "N/A" at bounding box center [870, 425] width 193 height 24
click at [946, 444] on button "Save Answer" at bounding box center [970, 457] width 90 height 26
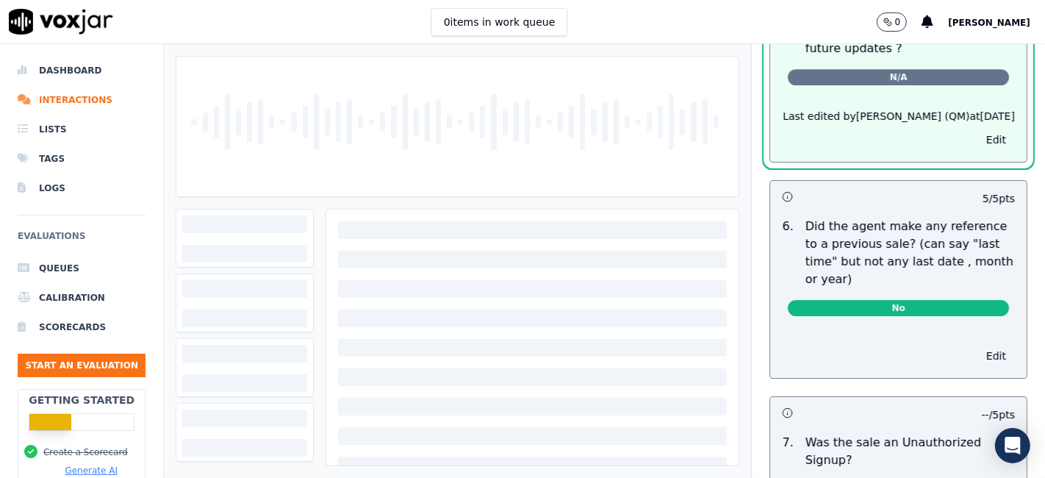
scroll to position [4286, 0]
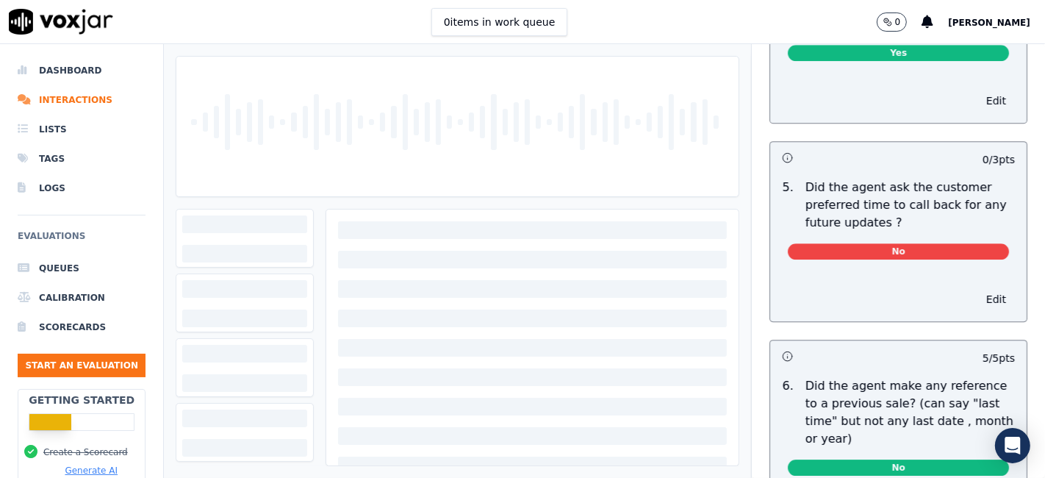
scroll to position [3836, 0]
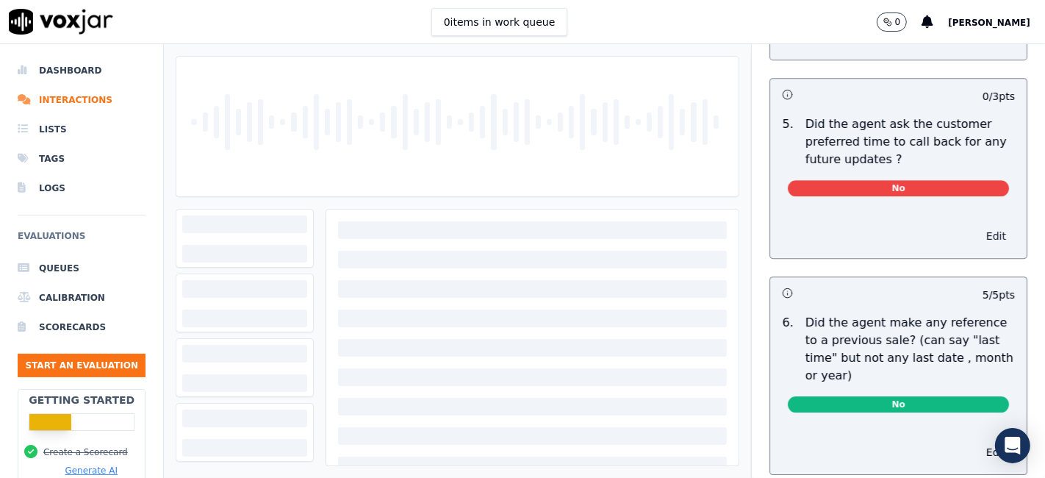
click at [977, 226] on button "Edit" at bounding box center [995, 236] width 37 height 21
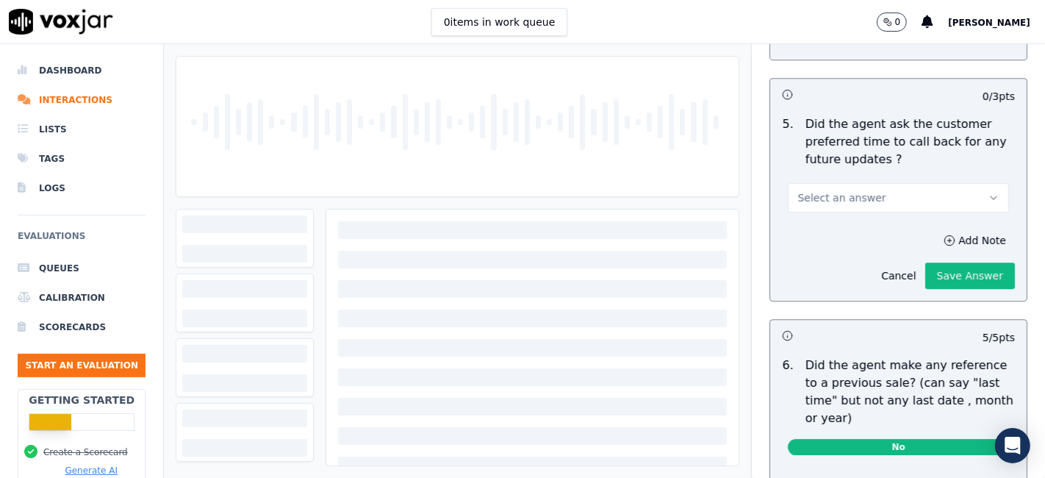
click at [856, 183] on button "Select an answer" at bounding box center [898, 197] width 221 height 29
click at [838, 248] on div "N/A" at bounding box center [870, 244] width 193 height 24
click at [925, 262] on button "Save Answer" at bounding box center [970, 275] width 90 height 26
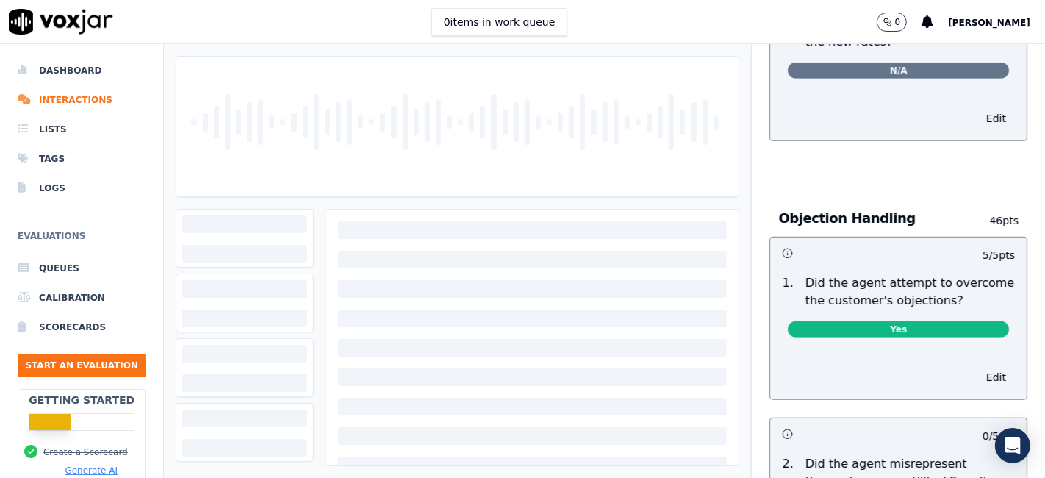
scroll to position [0, 0]
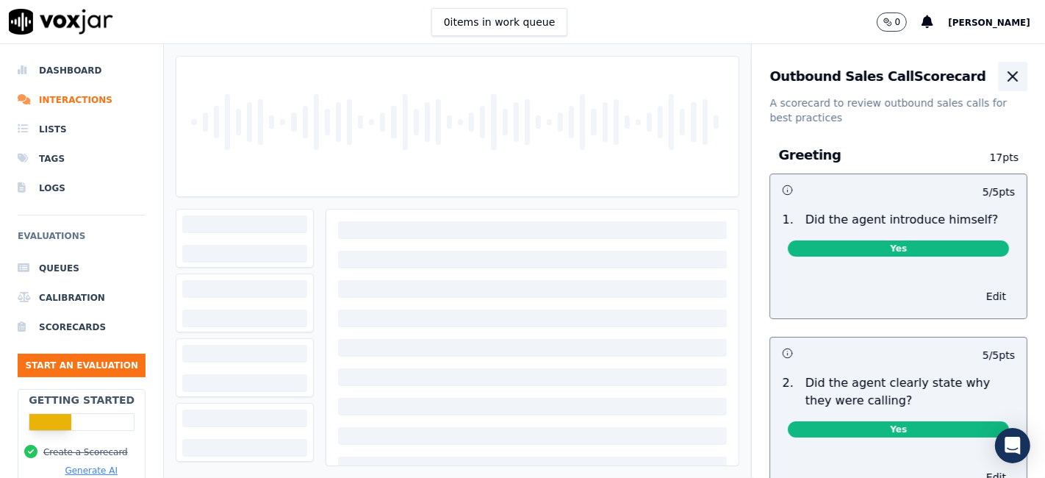
click at [1004, 74] on icon "button" at bounding box center [1013, 77] width 18 height 18
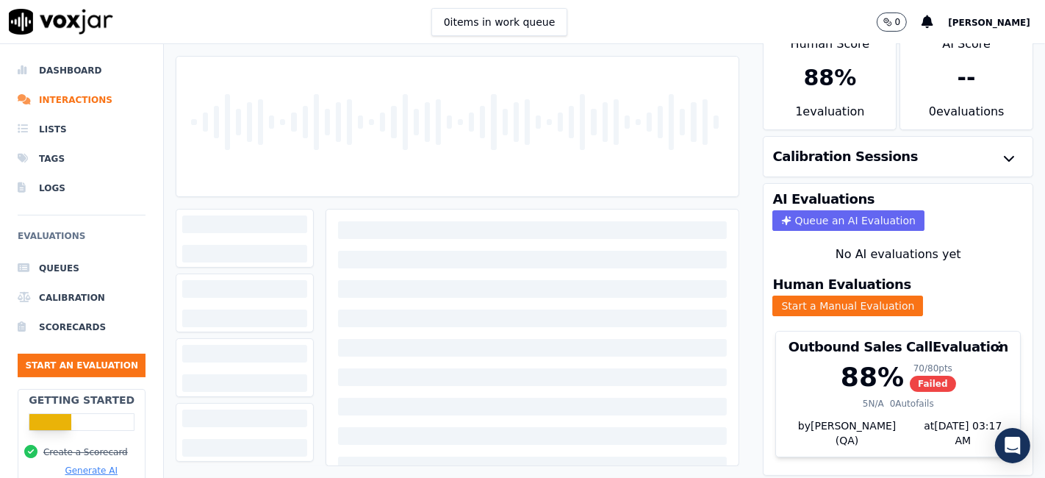
scroll to position [47, 0]
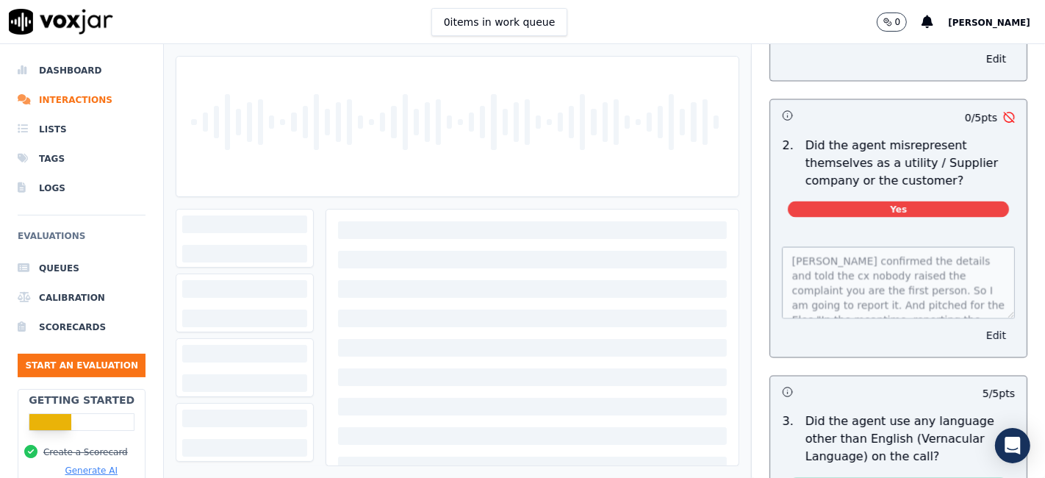
click at [977, 325] on button "Edit" at bounding box center [995, 335] width 37 height 21
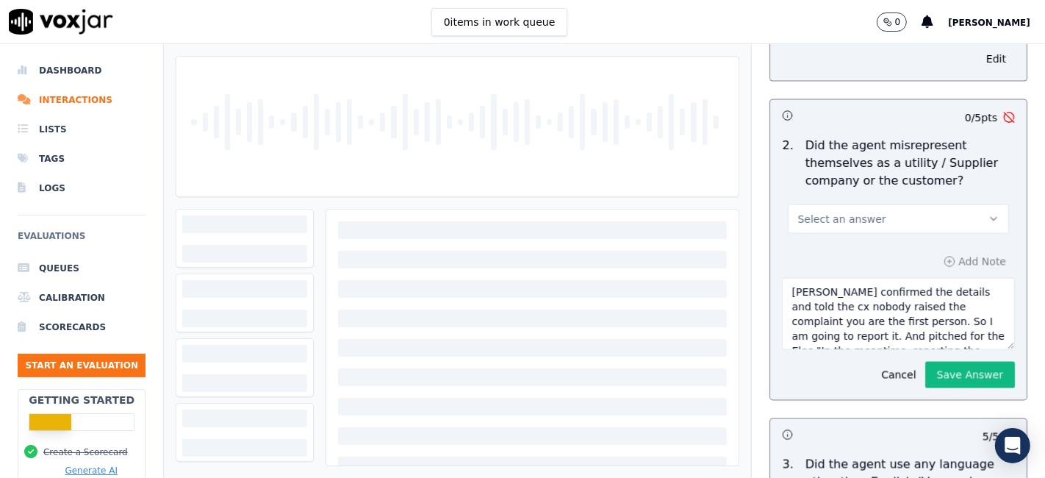
click at [920, 204] on button "Select an answer" at bounding box center [898, 218] width 221 height 29
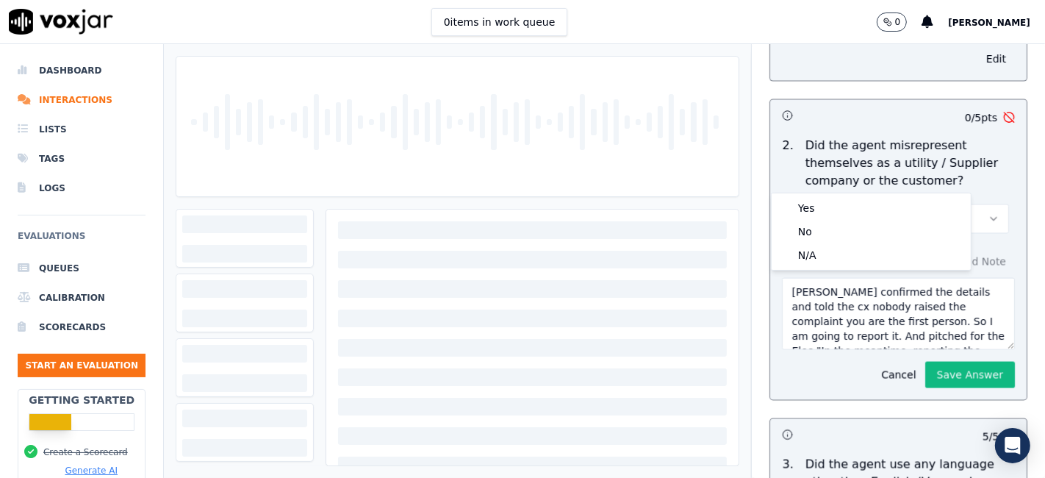
click at [968, 137] on p "Did the agent misrepresent themselves as a utility / Supplier company or the cu…" at bounding box center [909, 163] width 209 height 53
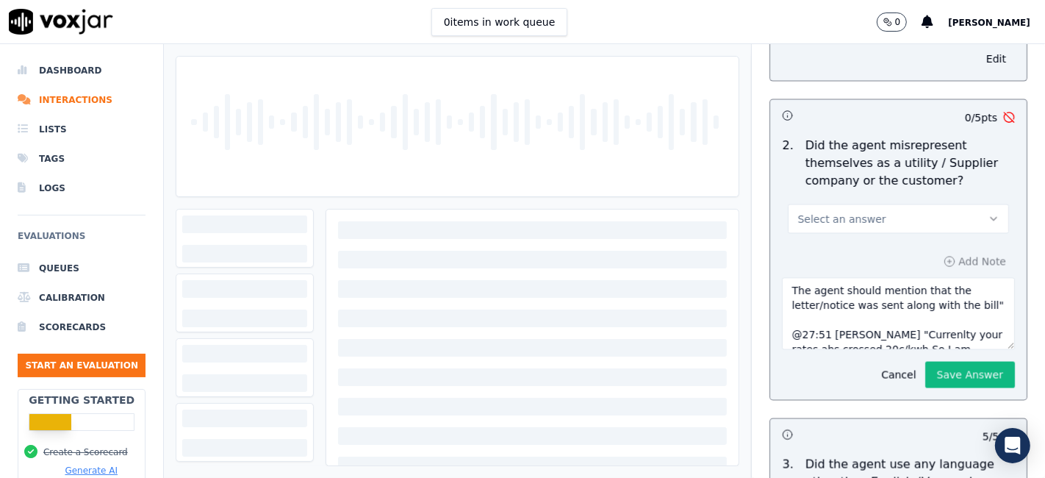
scroll to position [206, 0]
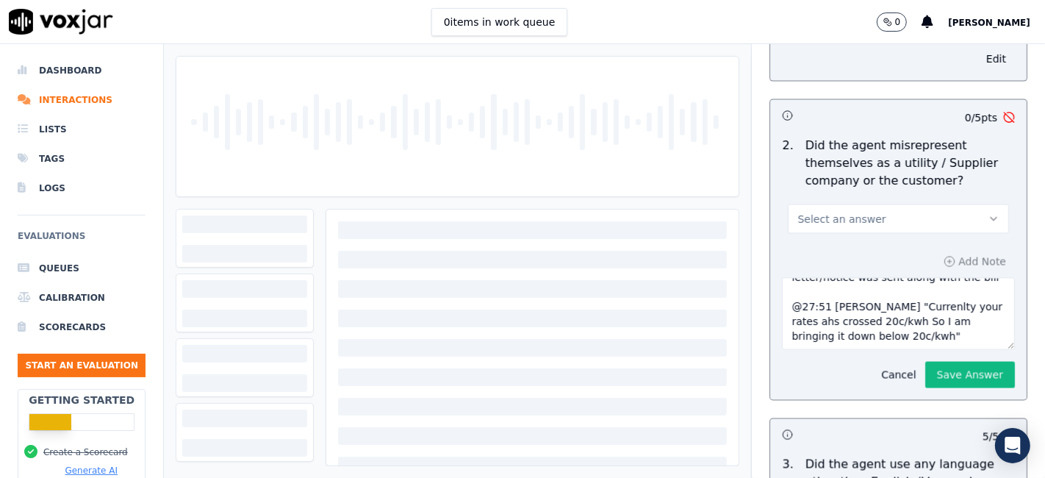
click at [872, 364] on button "Cancel" at bounding box center [898, 374] width 52 height 21
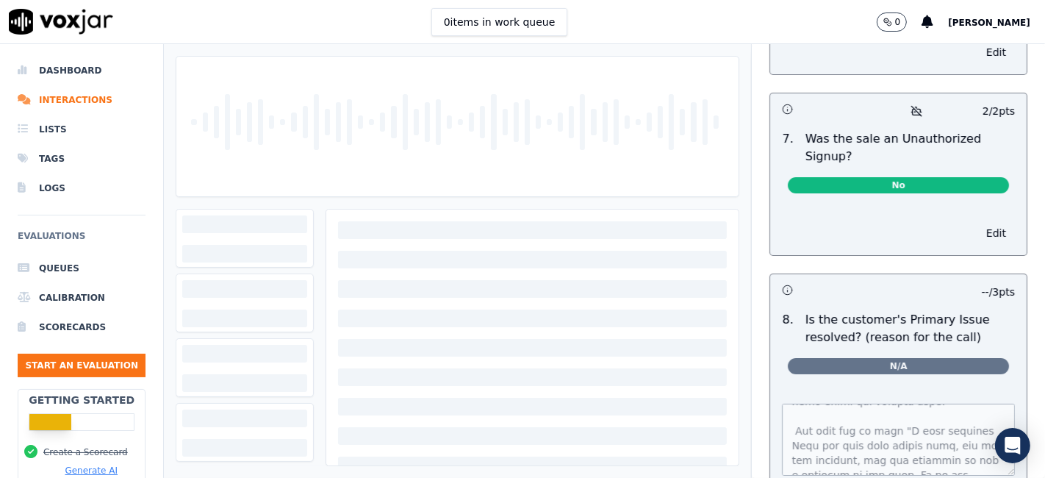
scroll to position [326, 0]
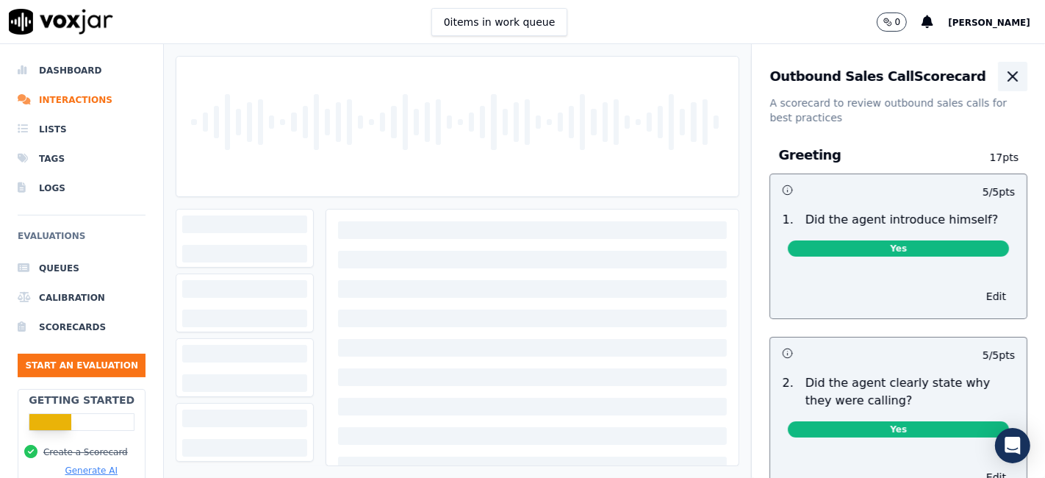
click at [1004, 81] on icon "button" at bounding box center [1013, 77] width 18 height 18
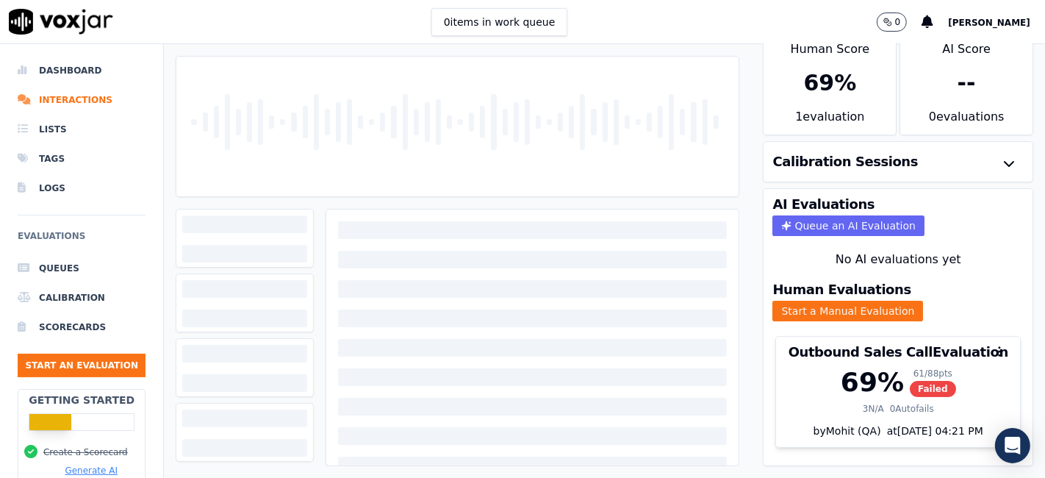
scroll to position [47, 0]
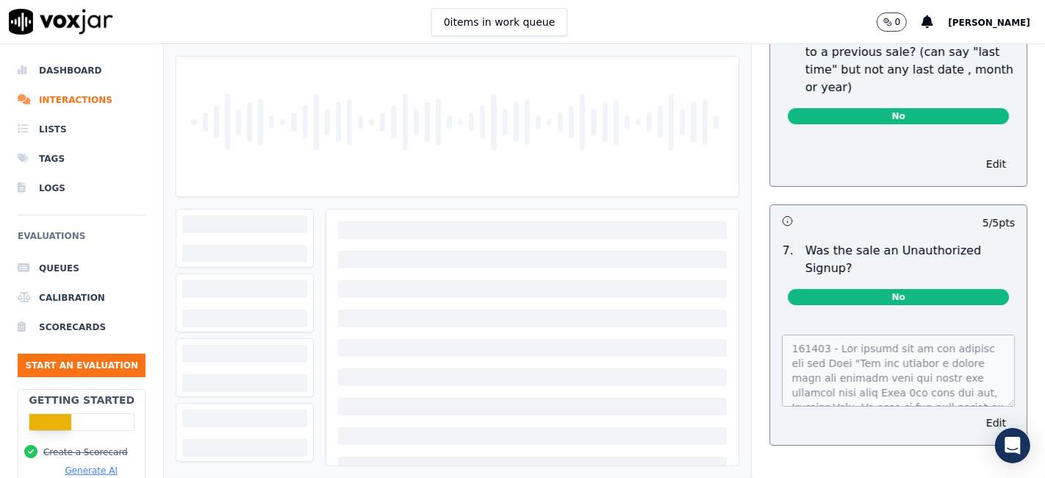
scroll to position [4223, 0]
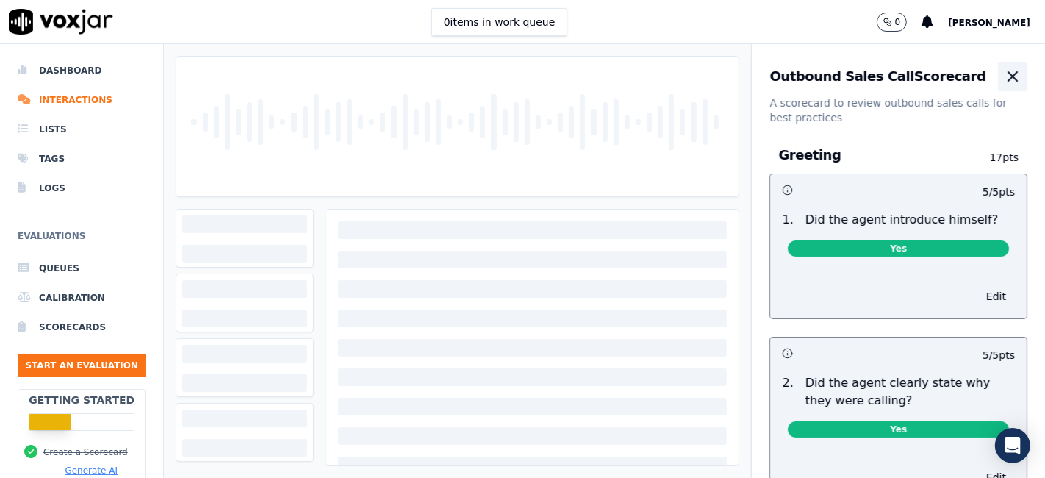
click at [1004, 80] on icon "button" at bounding box center [1013, 77] width 18 height 18
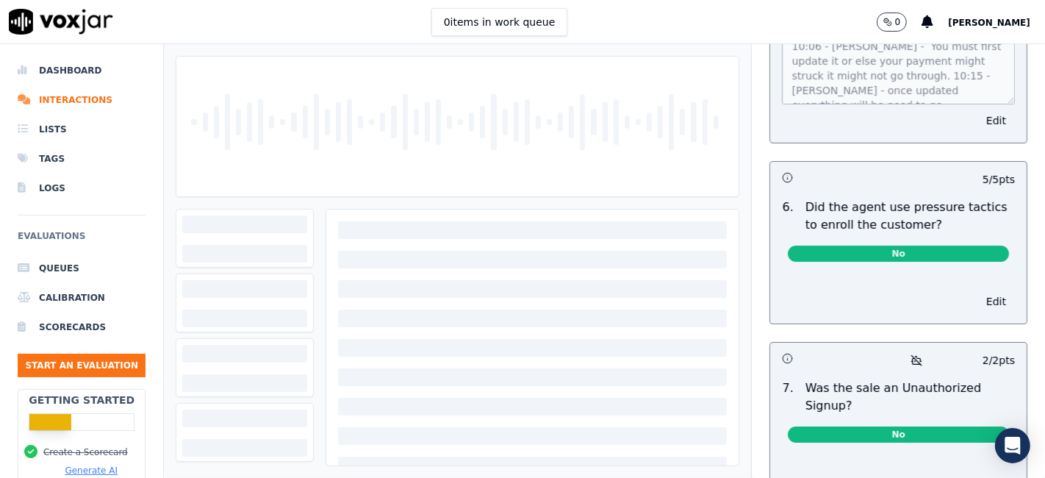
scroll to position [4469, 0]
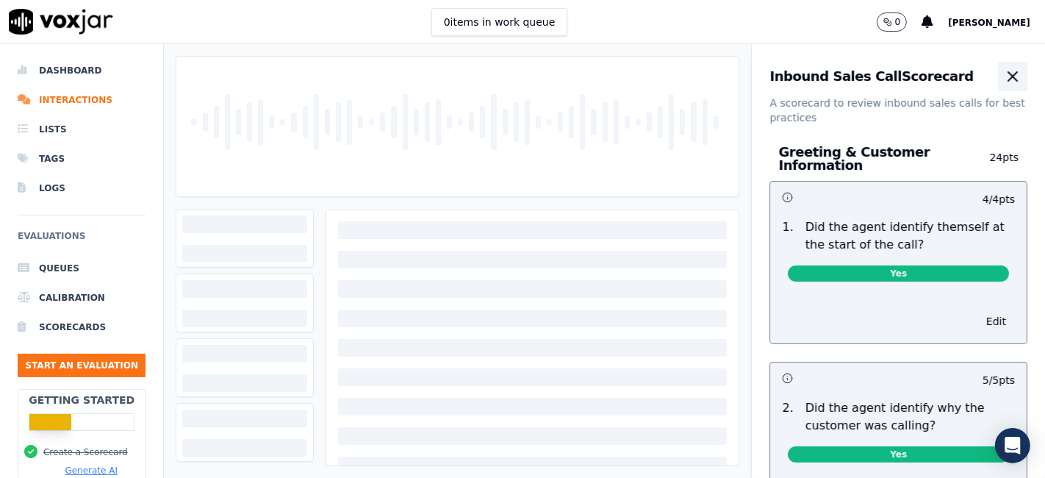
click at [1004, 70] on icon "button" at bounding box center [1013, 77] width 18 height 18
click at [1004, 82] on icon "button" at bounding box center [1013, 77] width 18 height 18
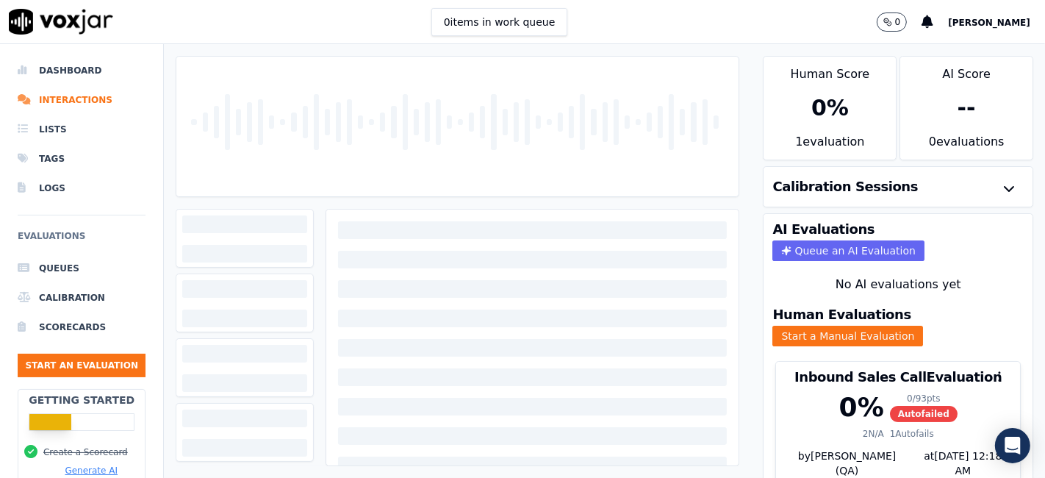
scroll to position [47, 0]
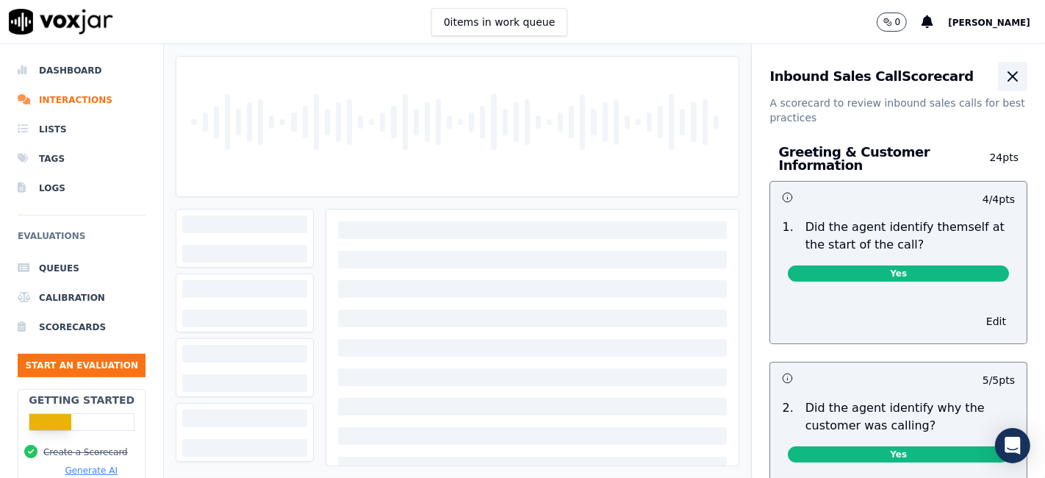
click at [1004, 74] on icon "button" at bounding box center [1013, 77] width 18 height 18
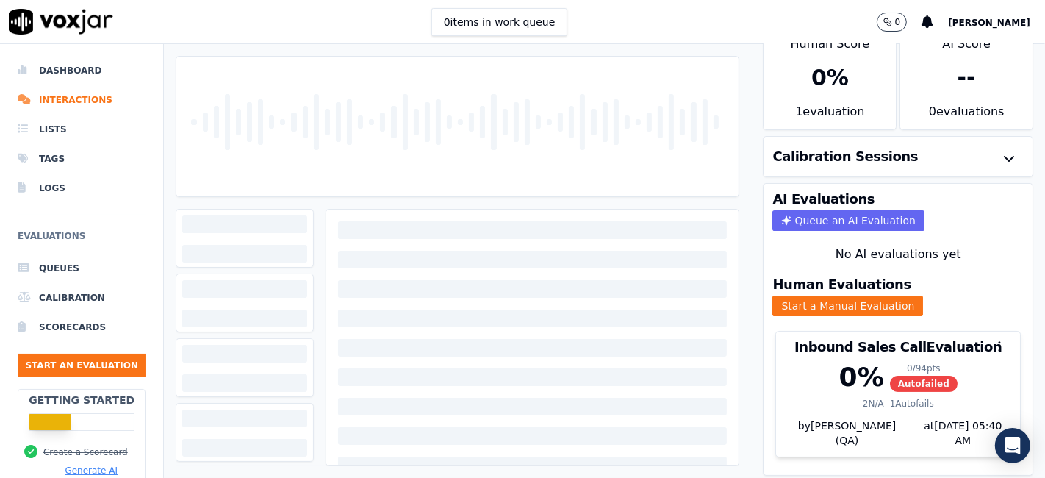
scroll to position [47, 0]
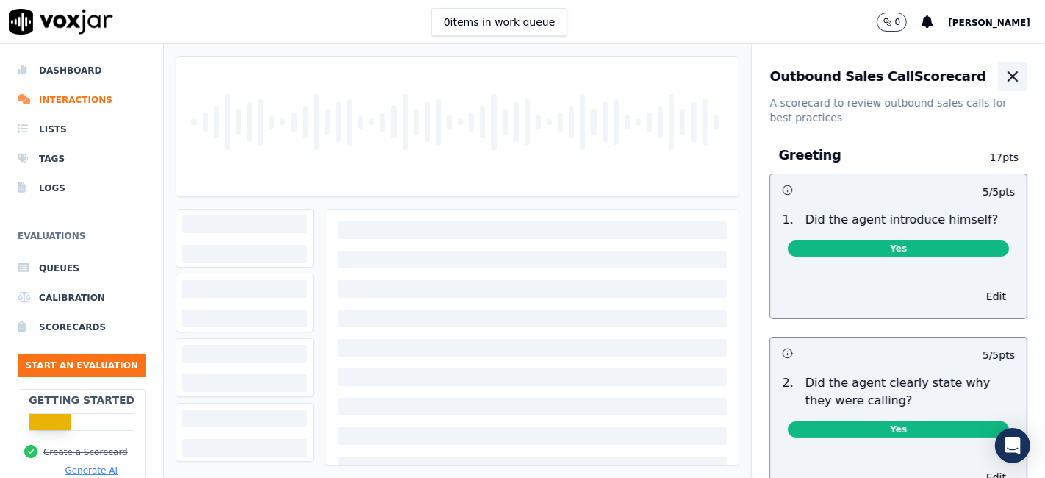
click at [998, 87] on button "button" at bounding box center [1012, 76] width 29 height 29
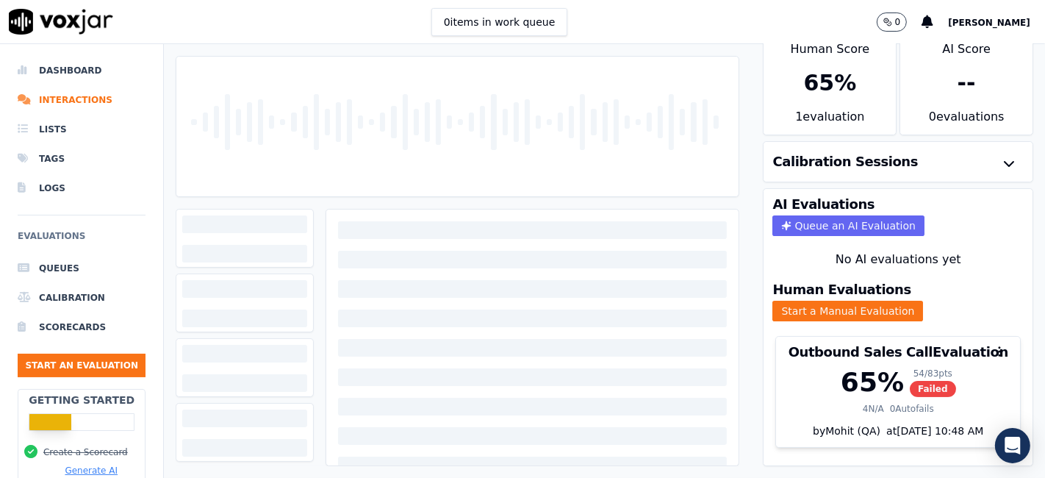
scroll to position [47, 0]
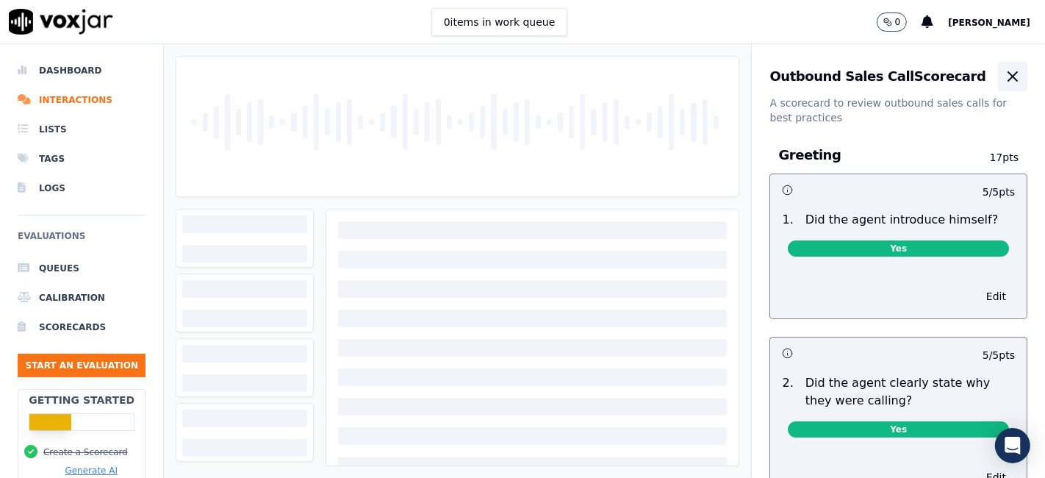
click at [1004, 82] on icon "button" at bounding box center [1013, 77] width 18 height 18
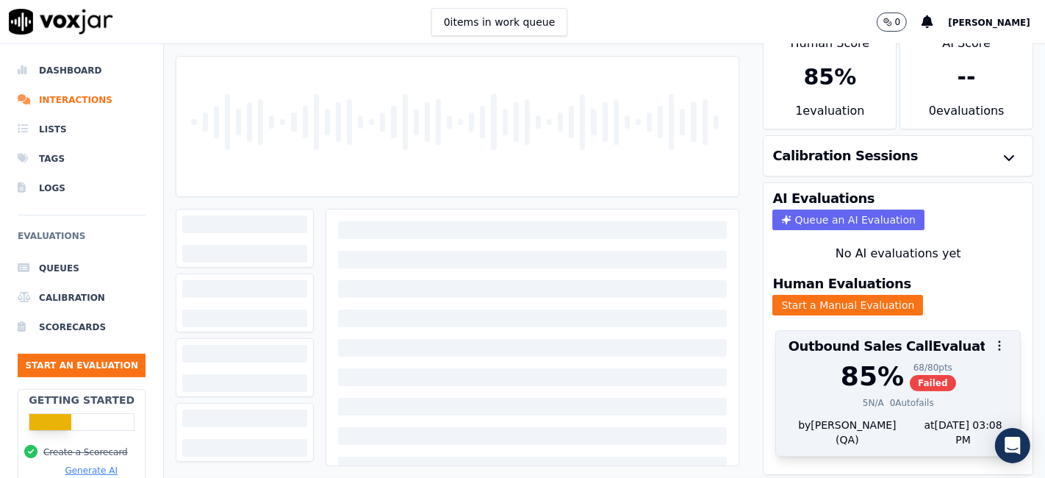
scroll to position [47, 0]
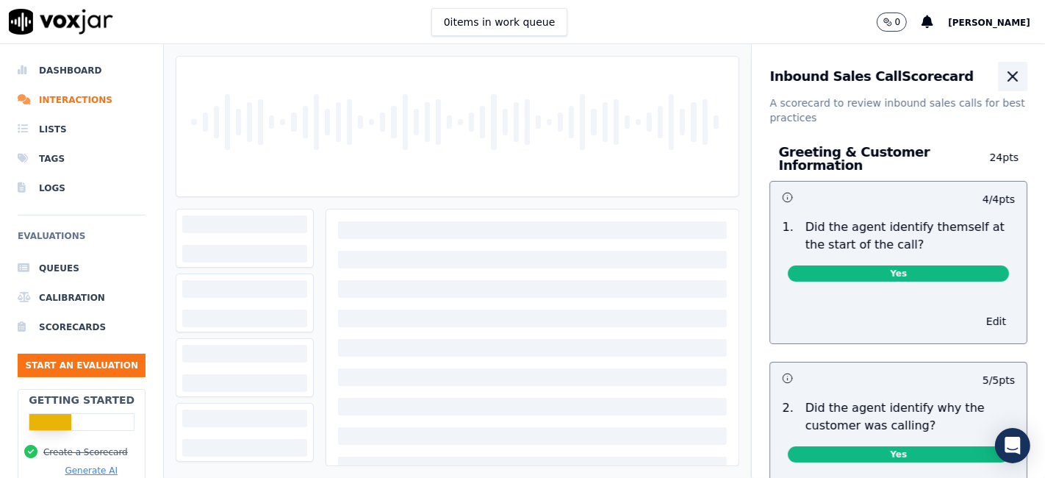
click at [1004, 79] on icon "button" at bounding box center [1013, 77] width 18 height 18
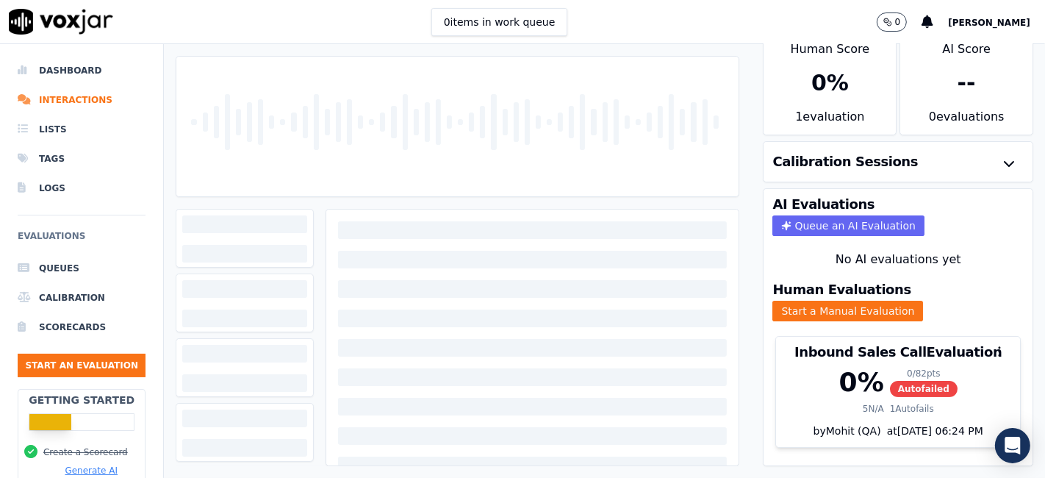
scroll to position [47, 0]
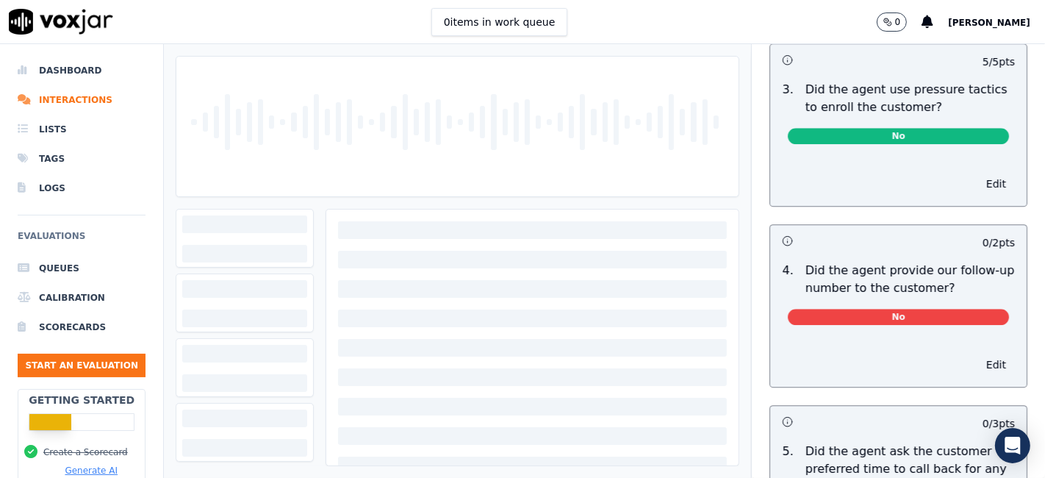
scroll to position [3755, 0]
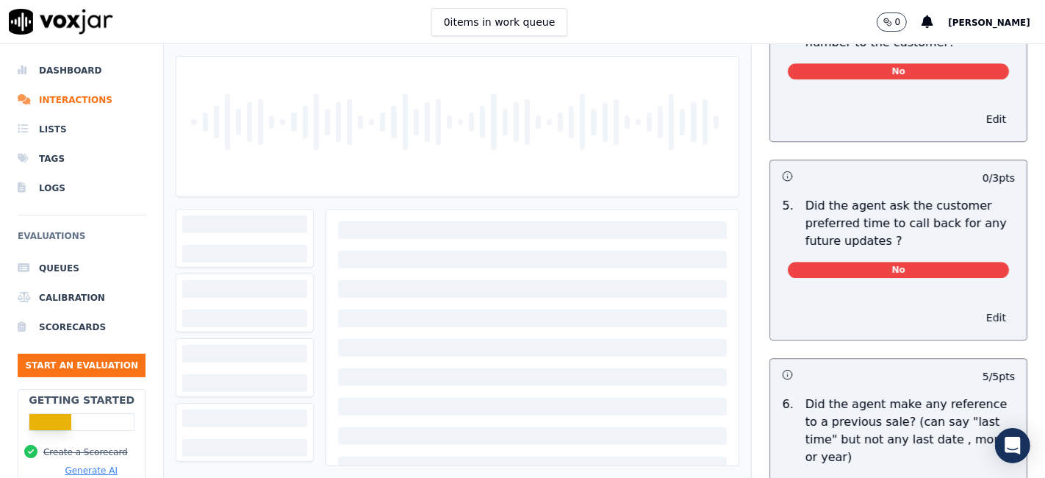
click at [977, 307] on button "Edit" at bounding box center [995, 317] width 37 height 21
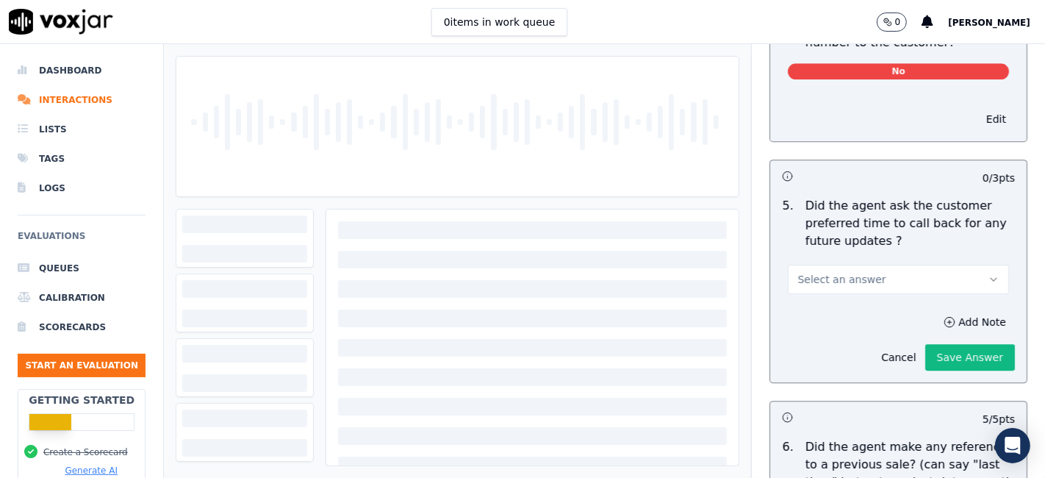
click at [892, 264] on button "Select an answer" at bounding box center [898, 278] width 221 height 29
click at [844, 326] on div "N/A" at bounding box center [870, 326] width 193 height 24
click at [925, 344] on button "Save Answer" at bounding box center [970, 357] width 90 height 26
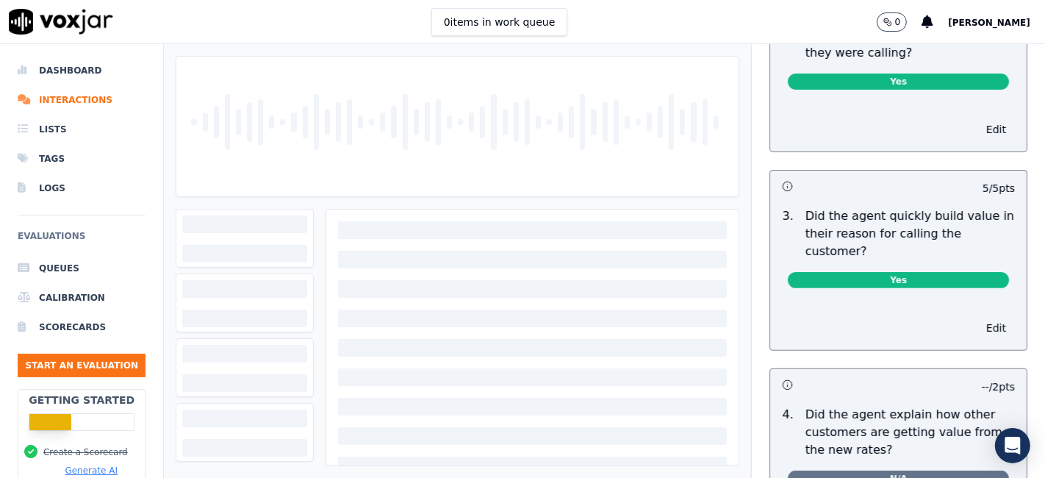
scroll to position [0, 0]
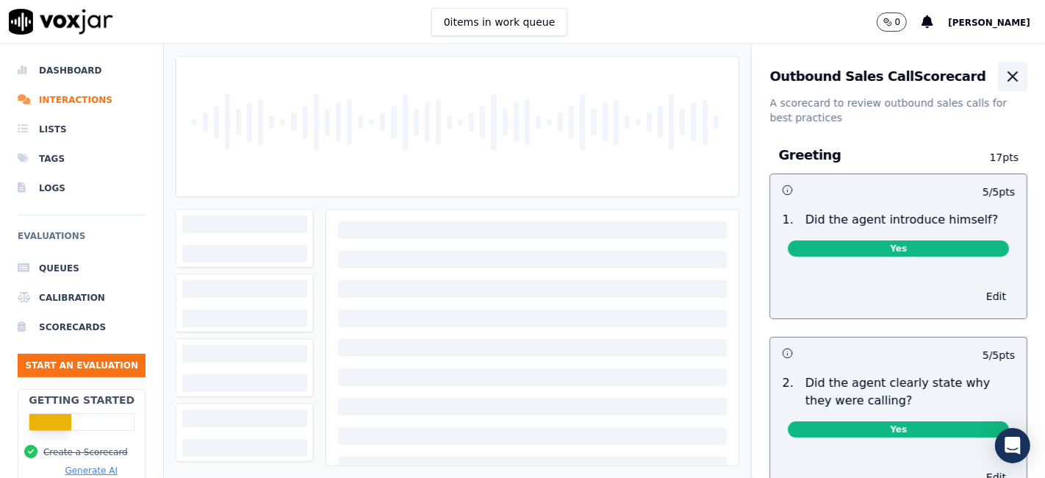
click at [1004, 73] on icon "button" at bounding box center [1013, 77] width 18 height 18
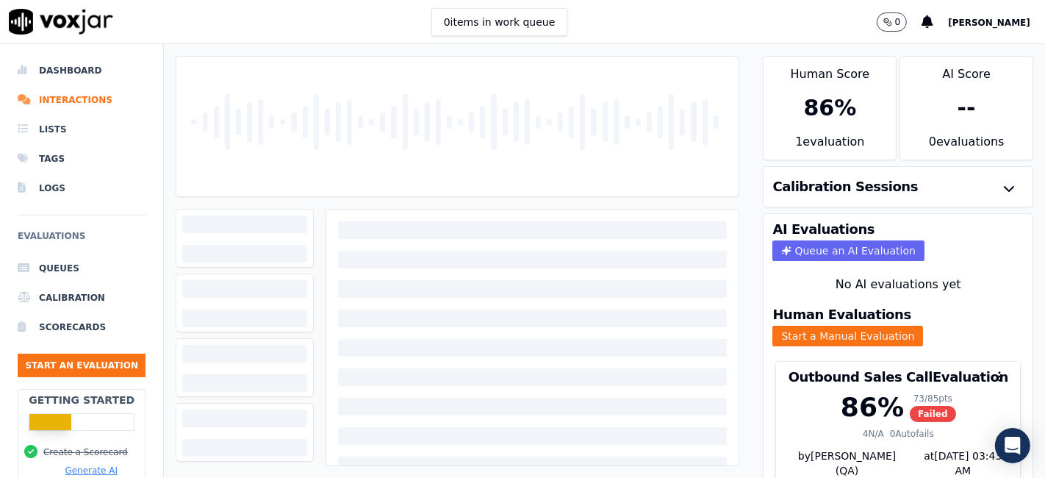
scroll to position [47, 0]
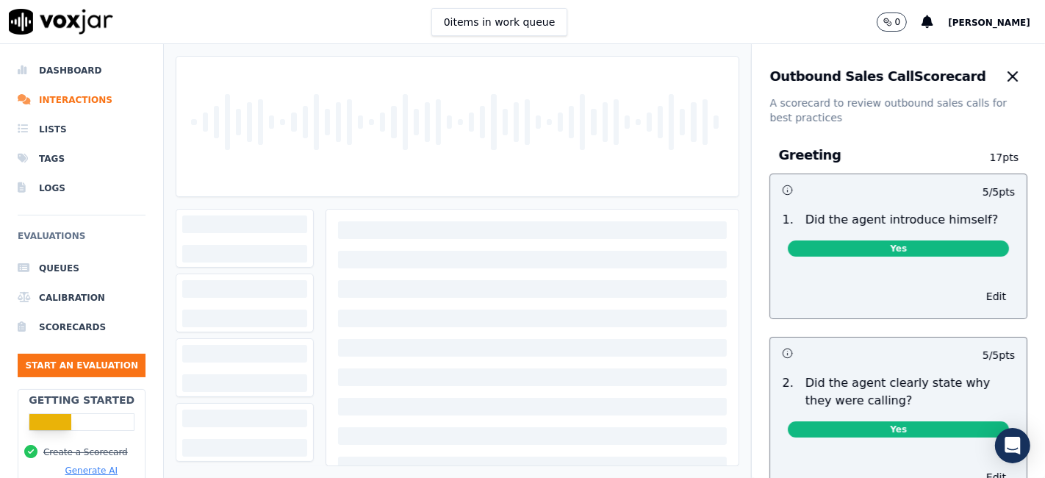
click at [741, 19] on div "0 items in work queue 0 [PERSON_NAME]" at bounding box center [522, 22] width 1045 height 44
click at [1004, 71] on icon "button" at bounding box center [1013, 77] width 18 height 18
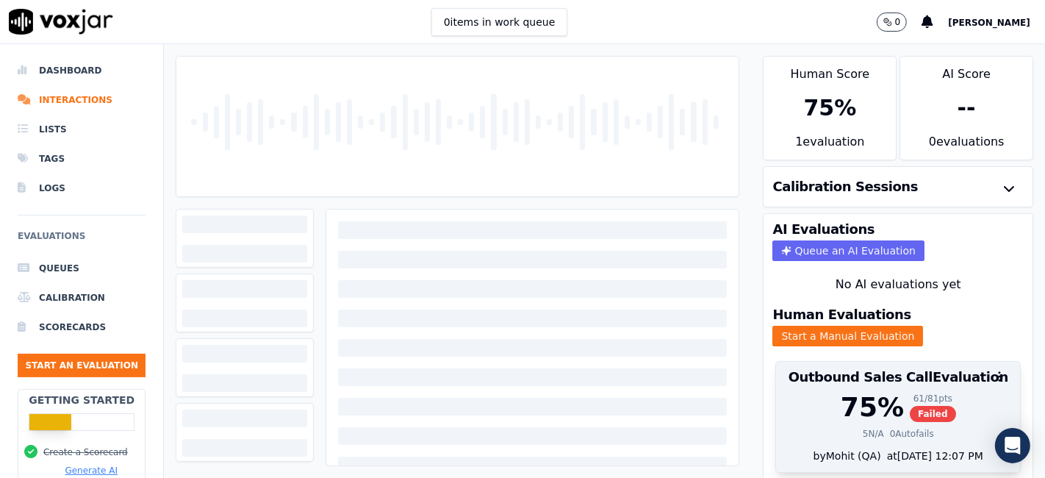
scroll to position [47, 0]
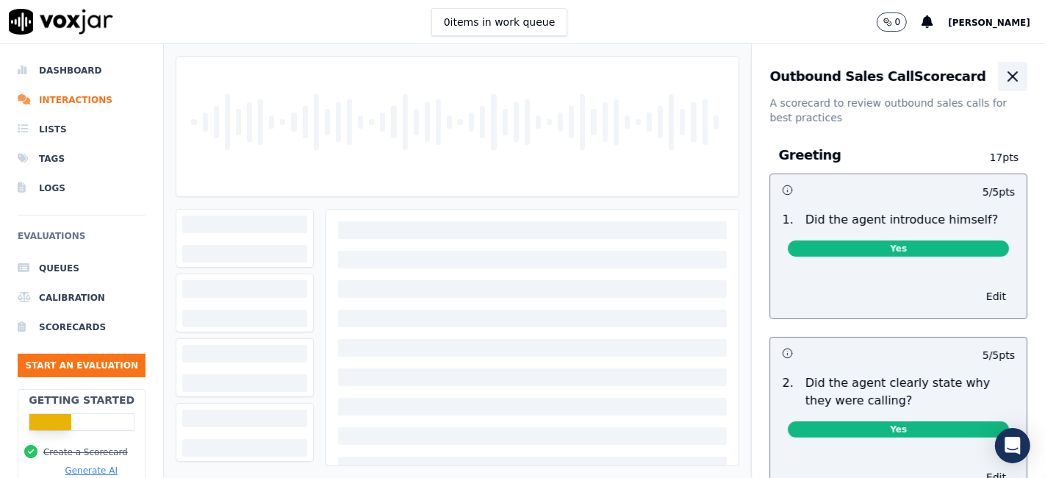
click at [1008, 79] on icon "button" at bounding box center [1012, 76] width 9 height 9
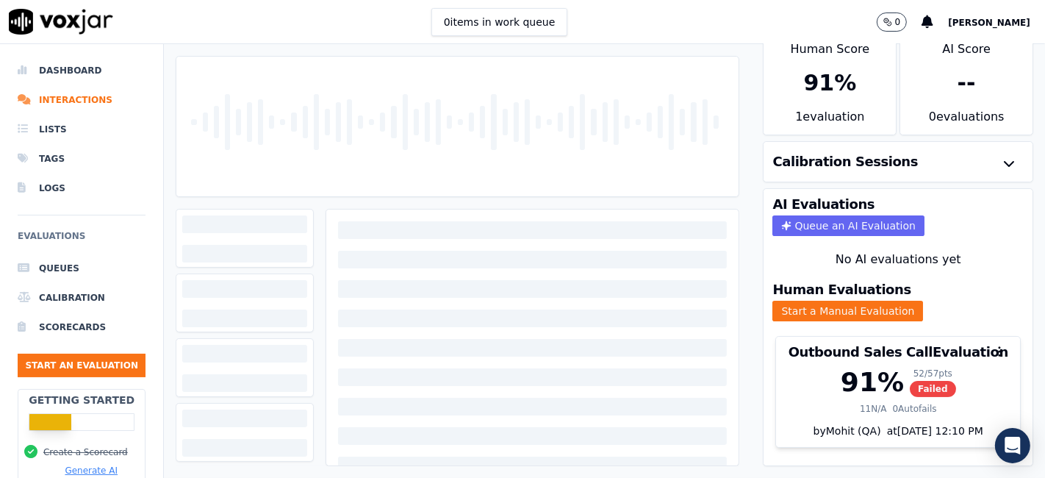
scroll to position [47, 0]
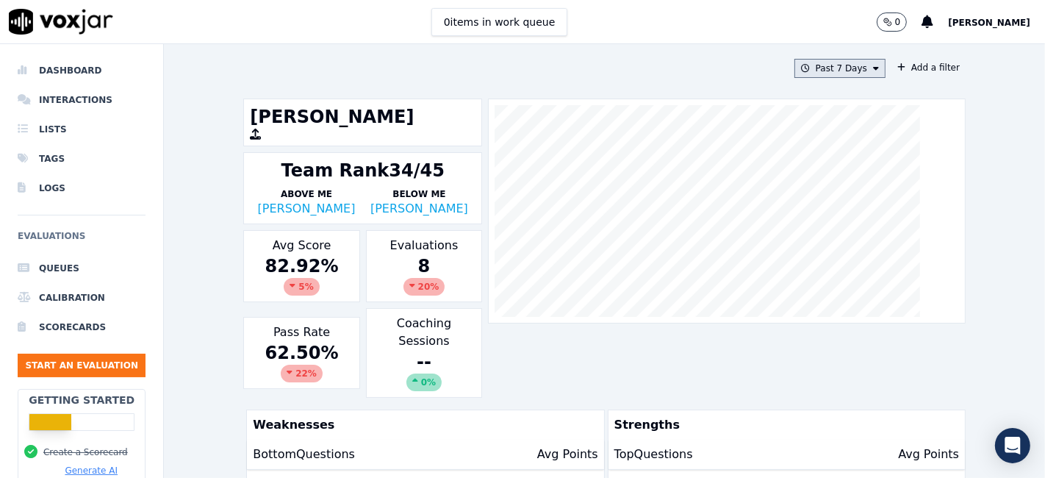
click at [843, 69] on button "Past 7 Days" at bounding box center [839, 68] width 91 height 19
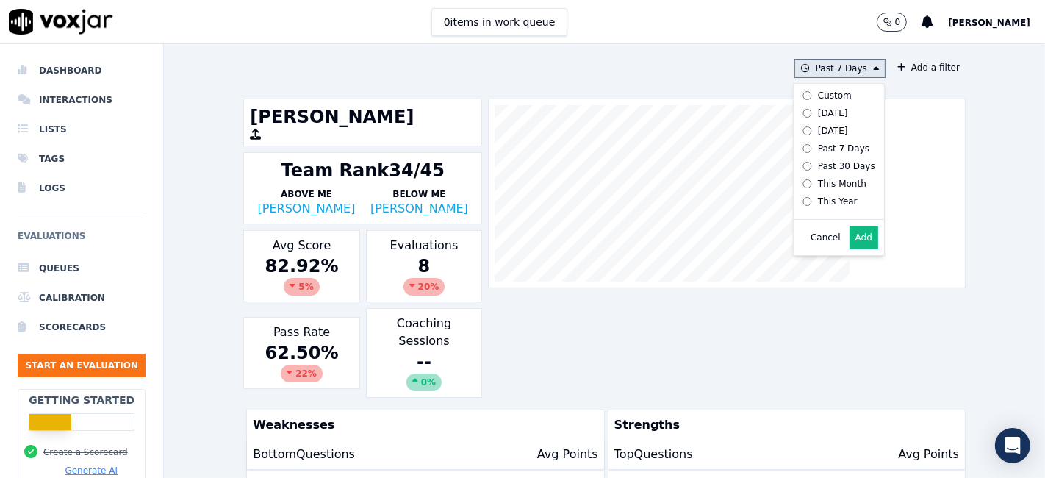
click at [818, 91] on div "Custom" at bounding box center [835, 96] width 34 height 12
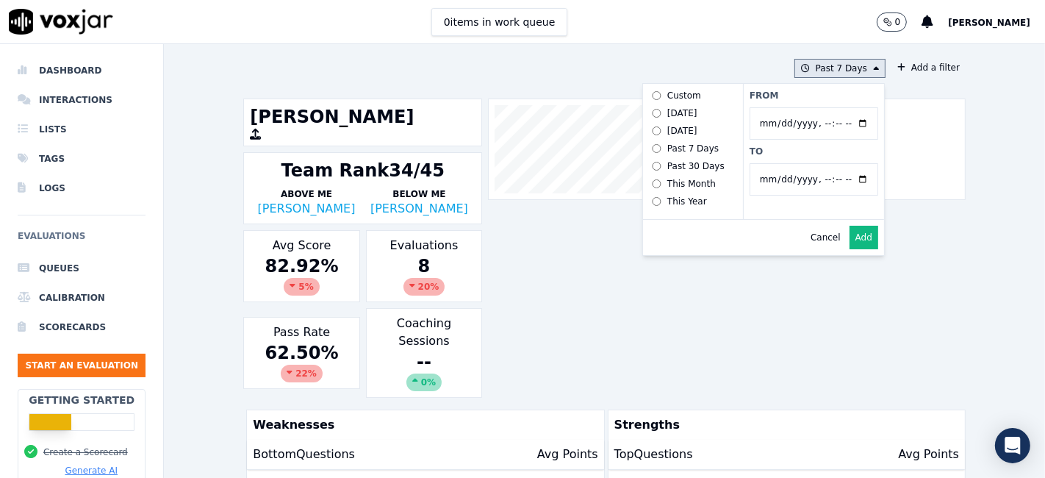
click at [843, 120] on input "From" at bounding box center [813, 123] width 129 height 32
type input "2025-06-21T00:00"
click at [815, 104] on div "From To" at bounding box center [813, 151] width 141 height 135
click at [841, 178] on input "To" at bounding box center [813, 179] width 129 height 32
type input "2025-07-20T23:59"
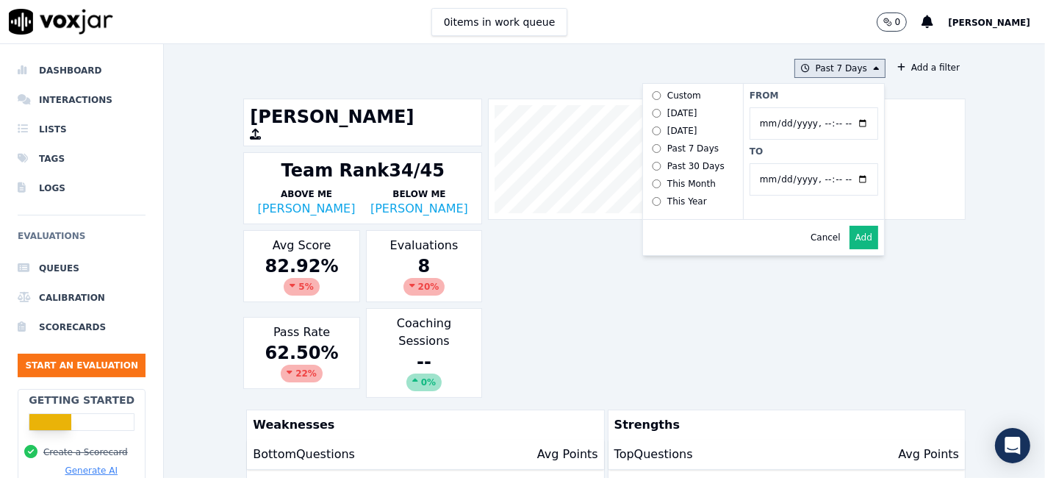
click at [802, 150] on label "To" at bounding box center [813, 151] width 129 height 12
click at [802, 163] on input "To" at bounding box center [813, 179] width 129 height 32
click at [850, 249] on button "Add" at bounding box center [863, 238] width 29 height 24
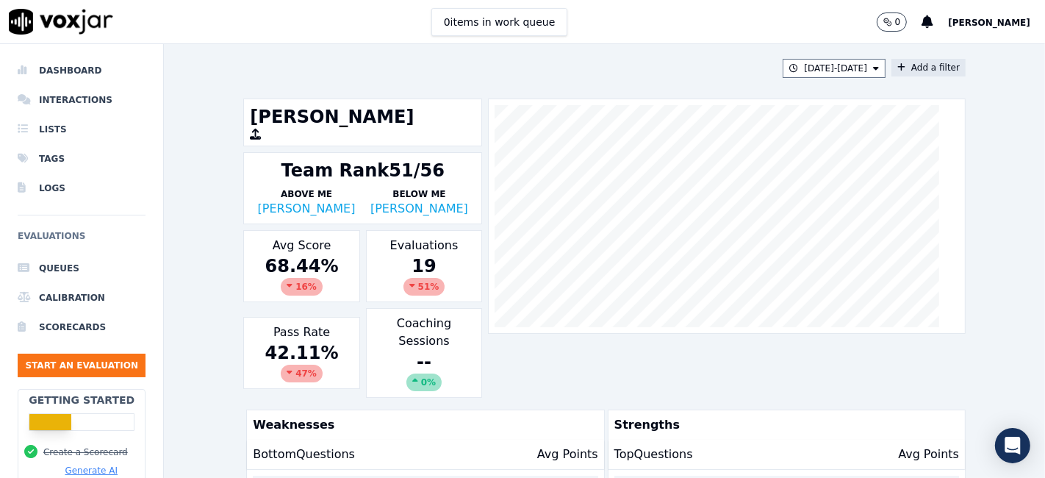
click at [903, 65] on button "Add a filter" at bounding box center [928, 68] width 74 height 18
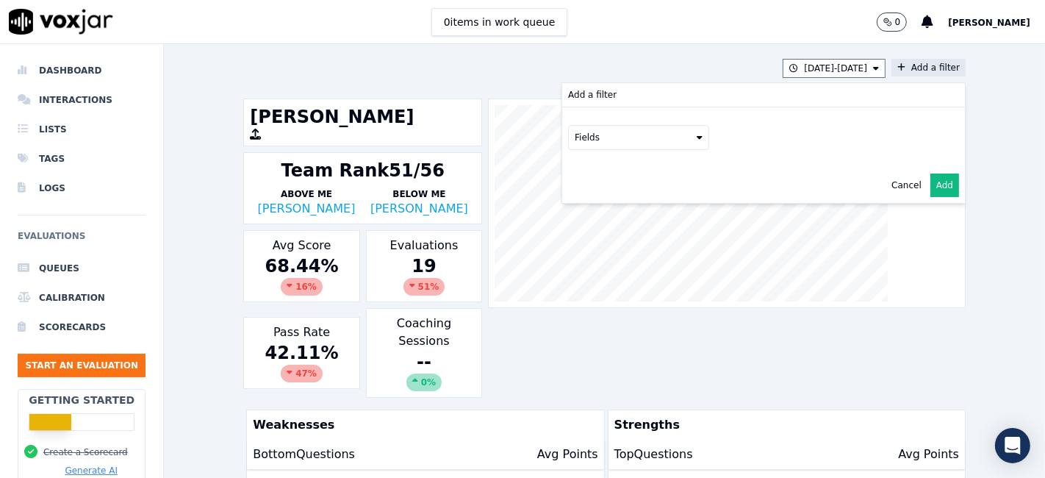
click at [617, 136] on button "Fields" at bounding box center [638, 137] width 141 height 25
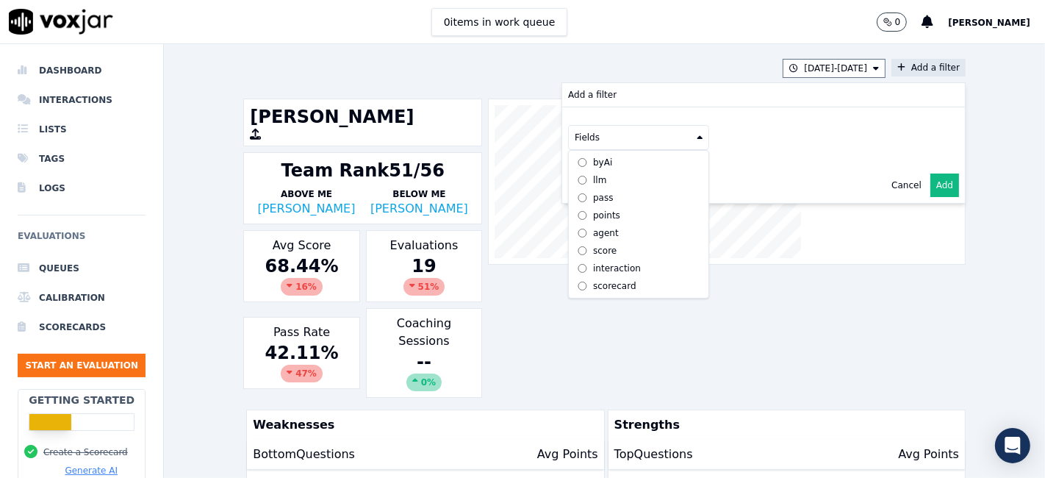
scroll to position [12, 0]
click at [589, 277] on label "scorecard" at bounding box center [639, 286] width 134 height 18
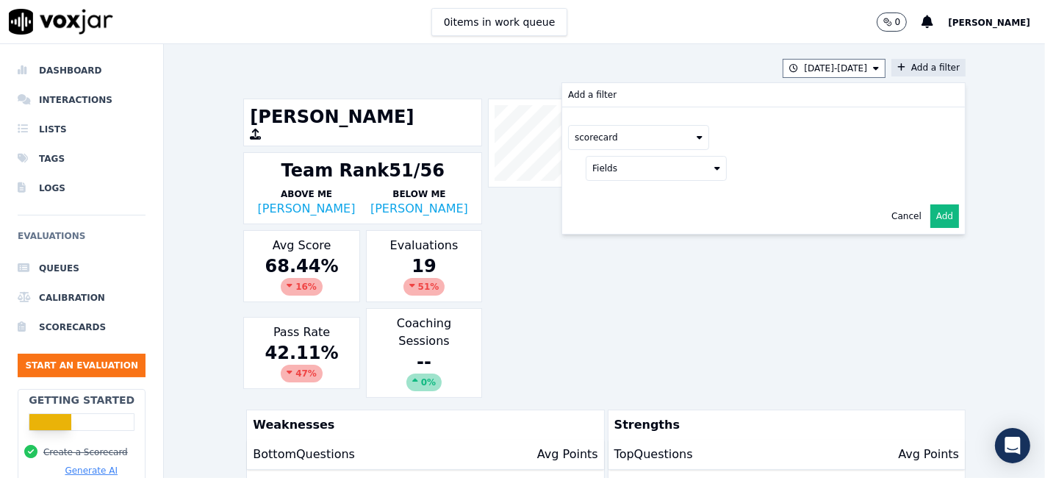
click at [616, 169] on button "Fields" at bounding box center [656, 168] width 141 height 25
click at [613, 194] on label "title" at bounding box center [656, 193] width 134 height 18
click at [792, 161] on button at bounding box center [838, 167] width 212 height 22
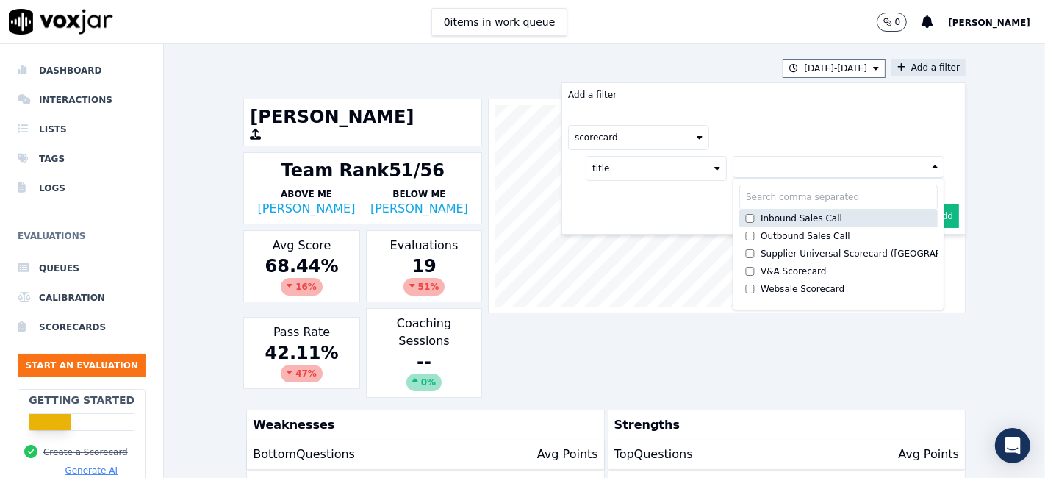
click at [784, 220] on div "Inbound Sales Call" at bounding box center [801, 218] width 82 height 12
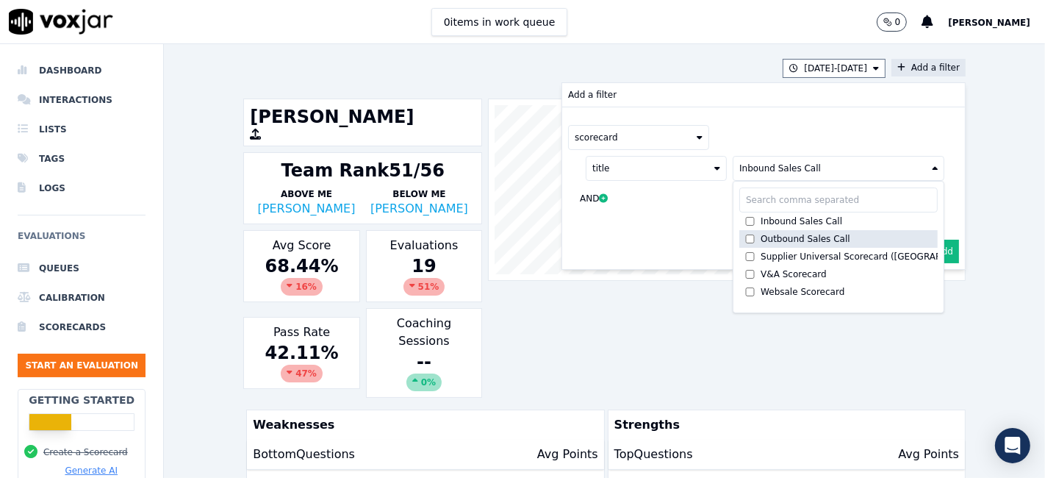
click at [776, 238] on div "Outbound Sales Call" at bounding box center [805, 239] width 90 height 12
click at [930, 247] on button "Add" at bounding box center [944, 251] width 29 height 24
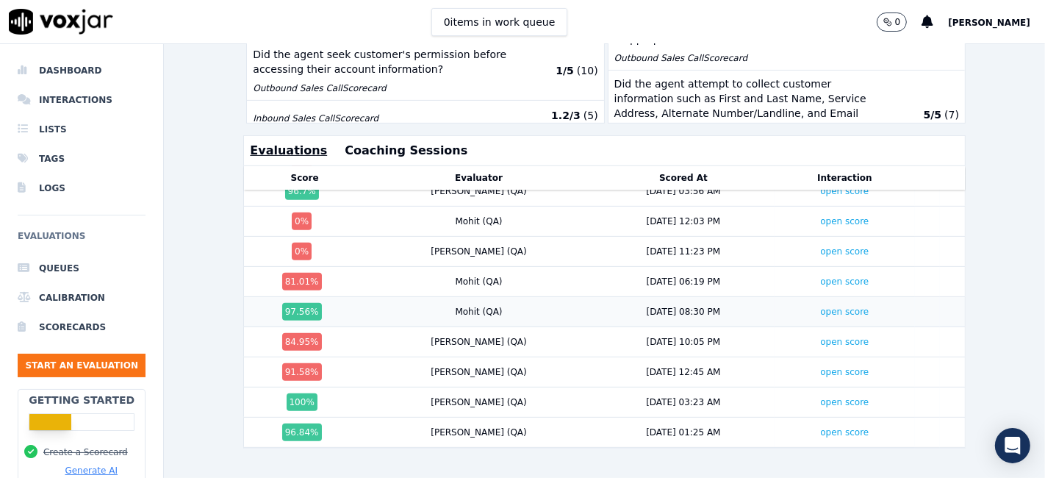
scroll to position [323, 0]
click at [558, 428] on div "Score Evaluator Scored At Interaction 0 % Mohit (QA) 7/18/25 10:10 AM open scor…" at bounding box center [604, 321] width 722 height 311
click at [820, 367] on link "open score" at bounding box center [844, 372] width 48 height 10
click at [820, 336] on link "open score" at bounding box center [844, 341] width 48 height 10
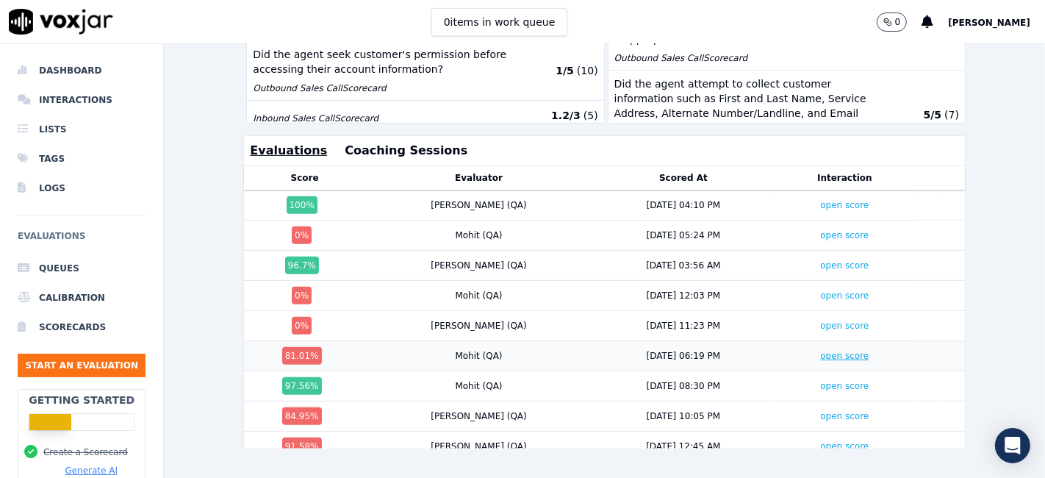
click at [820, 350] on link "open score" at bounding box center [844, 355] width 48 height 10
click at [820, 320] on link "open score" at bounding box center [844, 325] width 48 height 10
click at [820, 290] on link "open score" at bounding box center [844, 295] width 48 height 10
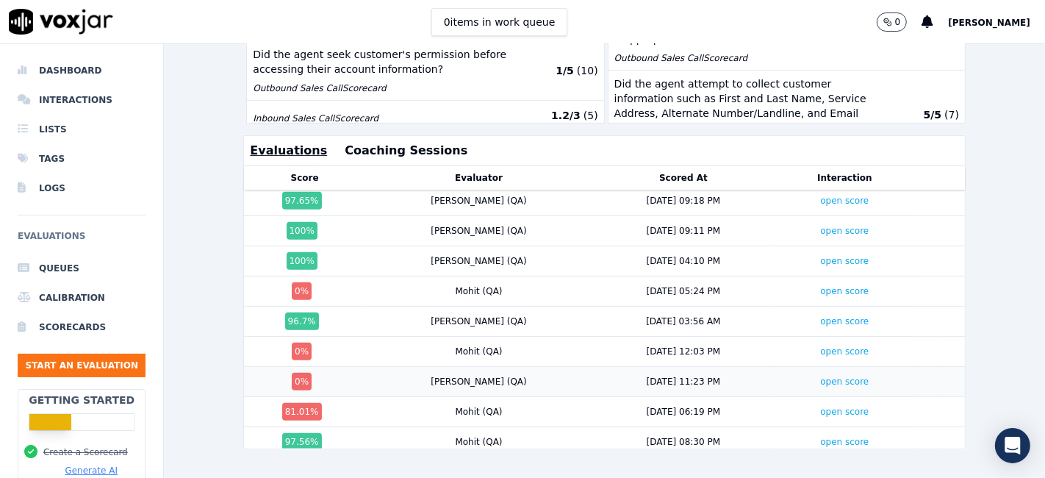
scroll to position [160, 0]
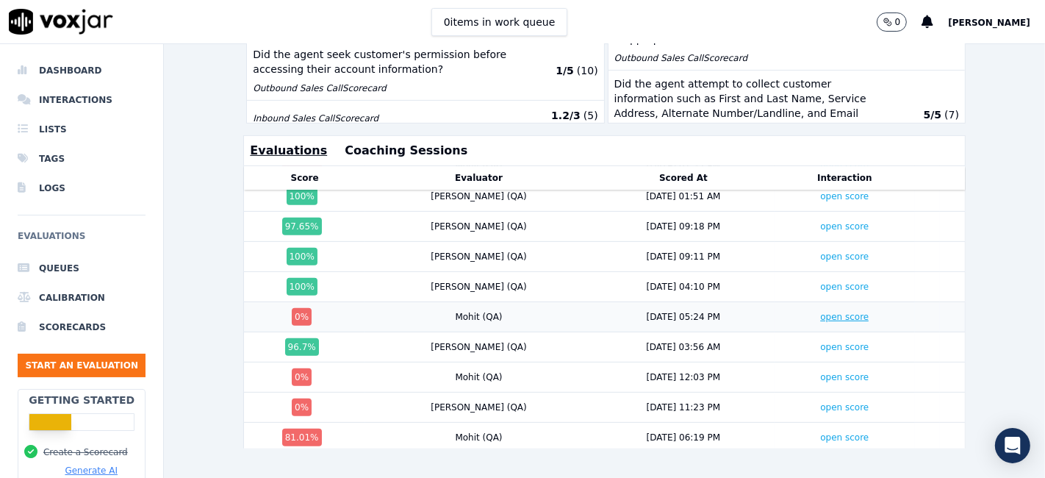
click at [820, 311] on link "open score" at bounding box center [844, 316] width 48 height 10
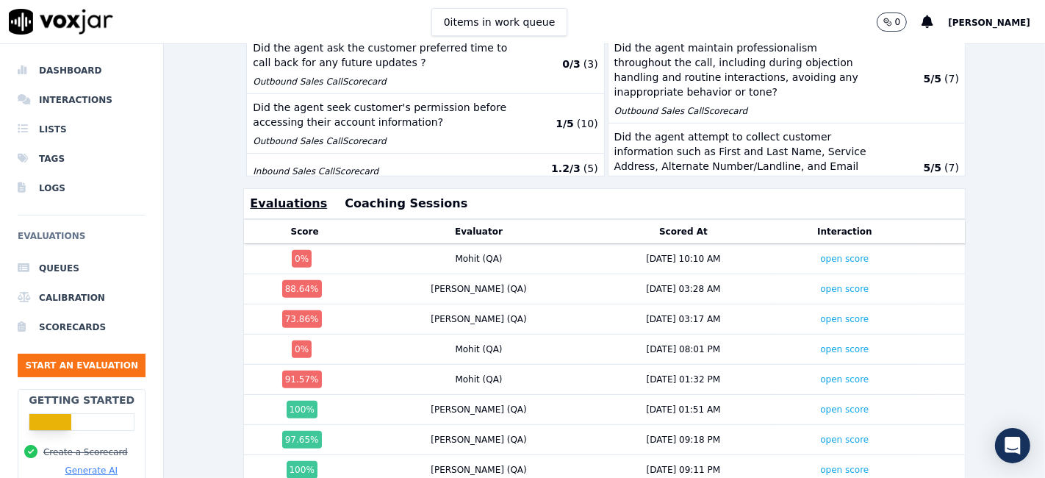
scroll to position [422, 0]
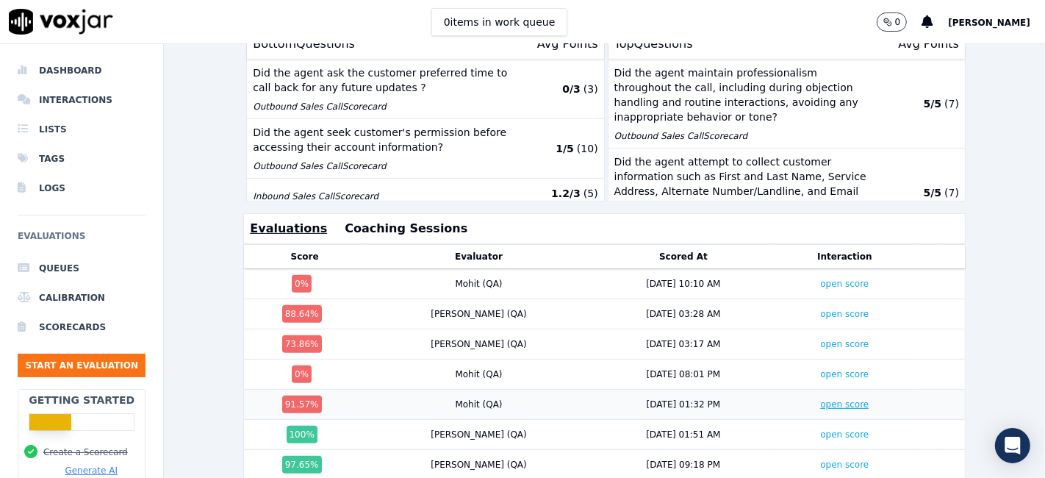
click at [820, 399] on link "open score" at bounding box center [844, 404] width 48 height 10
click at [820, 369] on link "open score" at bounding box center [844, 374] width 48 height 10
click at [820, 339] on link "open score" at bounding box center [844, 344] width 48 height 10
click at [820, 309] on link "open score" at bounding box center [844, 314] width 48 height 10
click at [820, 278] on link "open score" at bounding box center [844, 283] width 48 height 10
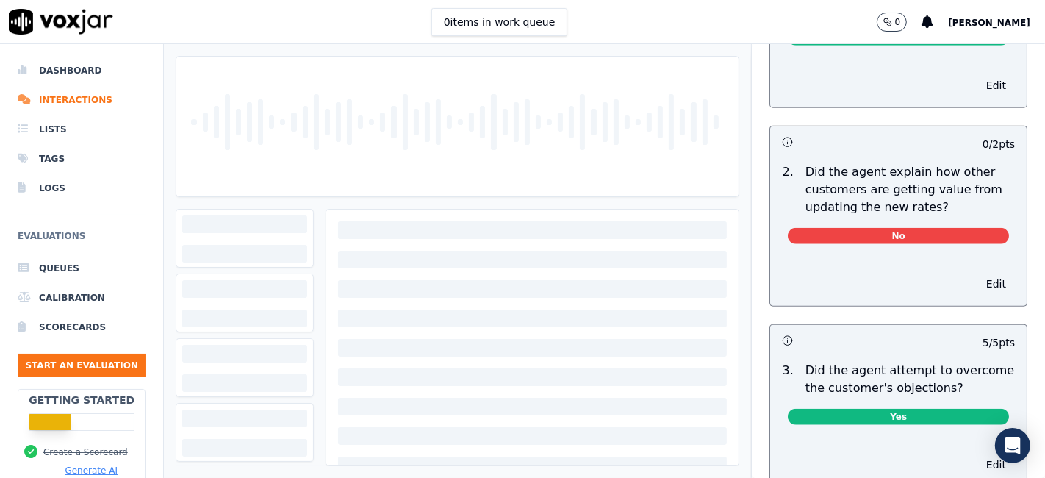
scroll to position [1305, 0]
click at [977, 273] on button "Edit" at bounding box center [995, 283] width 37 height 21
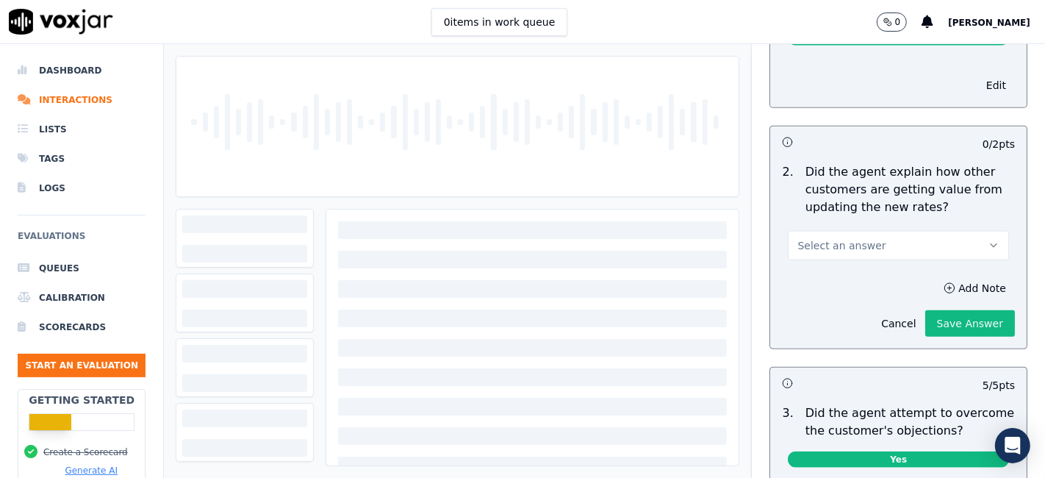
click at [862, 231] on button "Select an answer" at bounding box center [898, 245] width 221 height 29
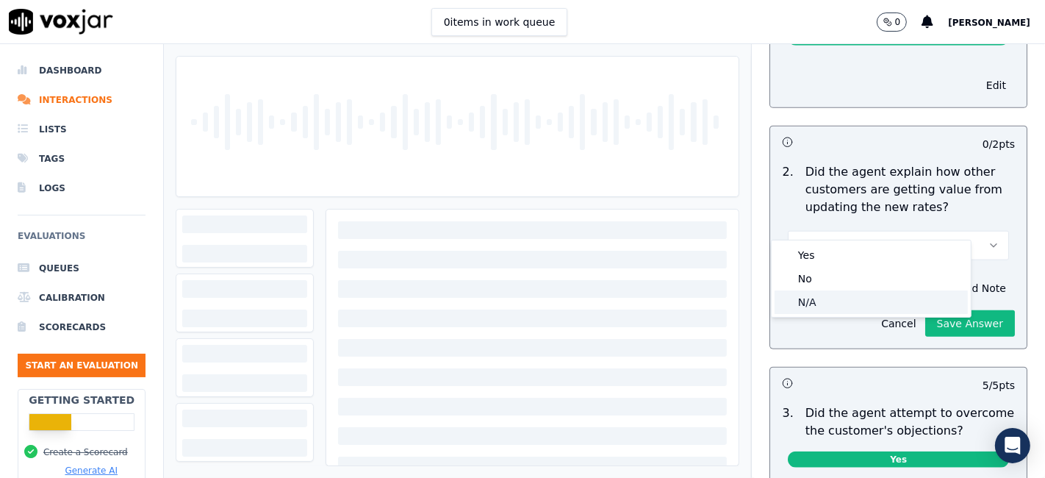
click at [826, 303] on div "N/A" at bounding box center [870, 302] width 193 height 24
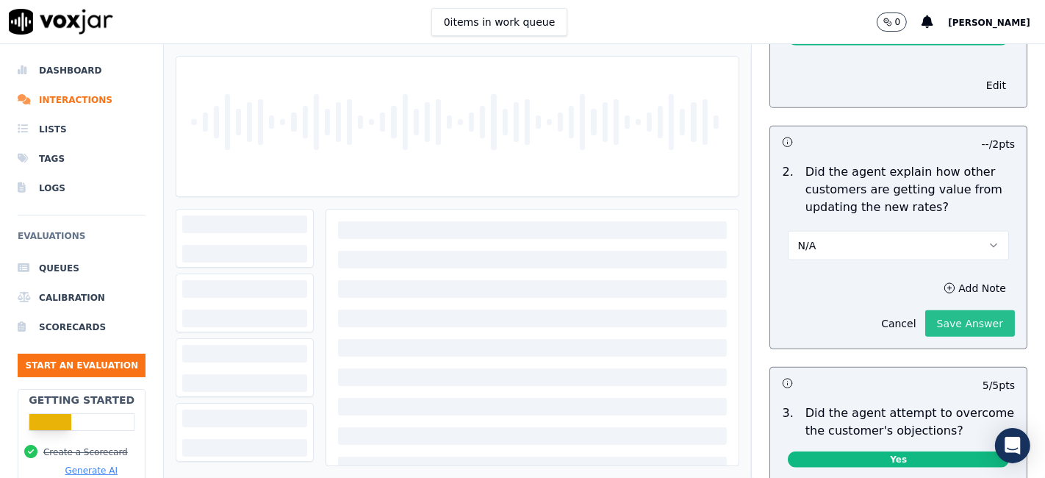
click at [934, 310] on button "Save Answer" at bounding box center [970, 323] width 90 height 26
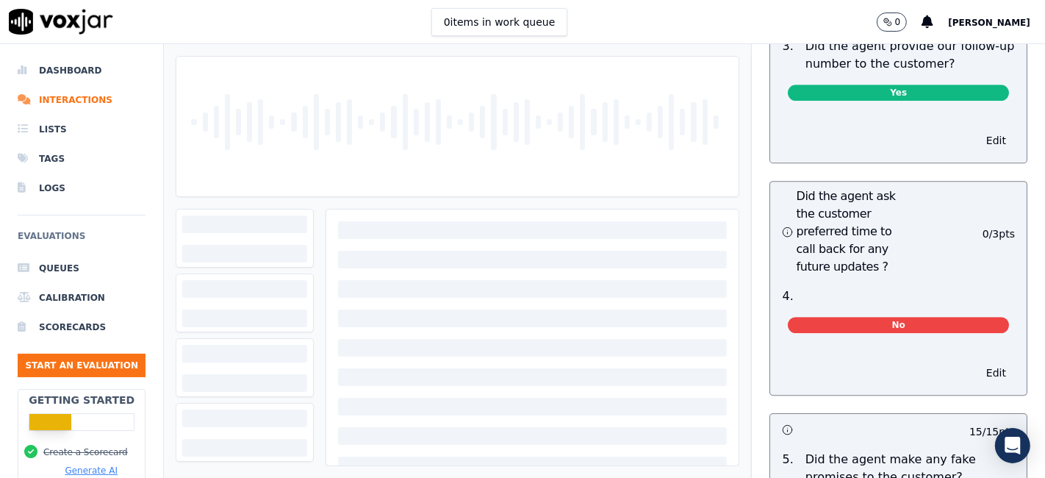
scroll to position [3803, 0]
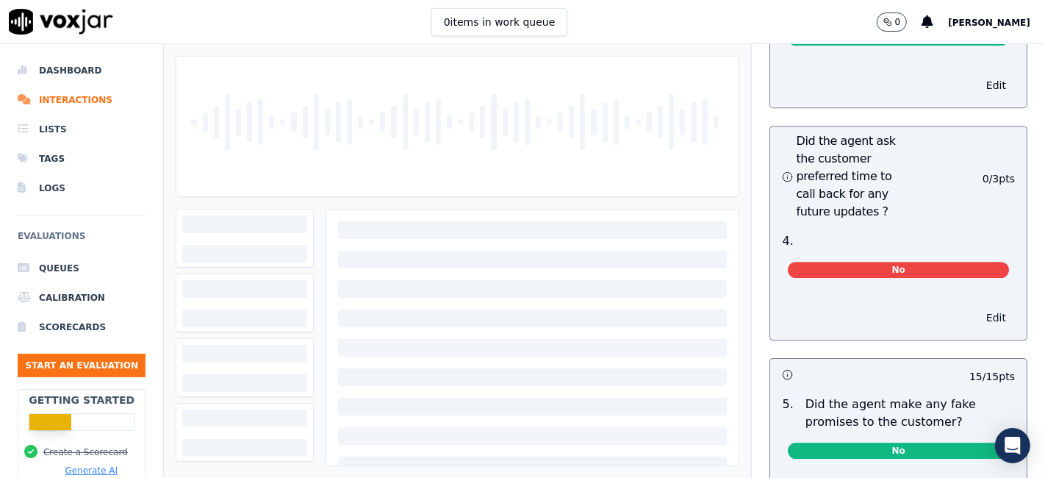
click at [977, 307] on button "Edit" at bounding box center [995, 317] width 37 height 21
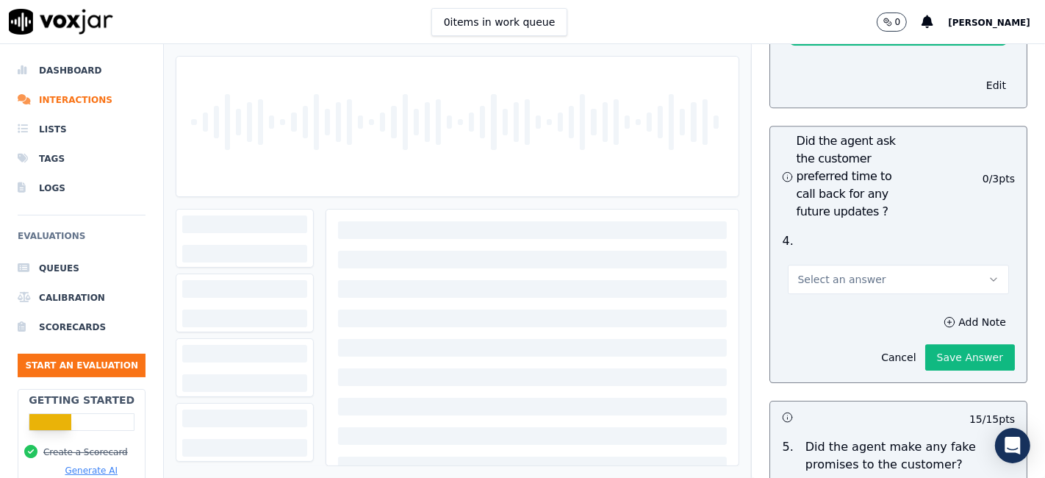
click at [883, 264] on button "Select an answer" at bounding box center [898, 278] width 221 height 29
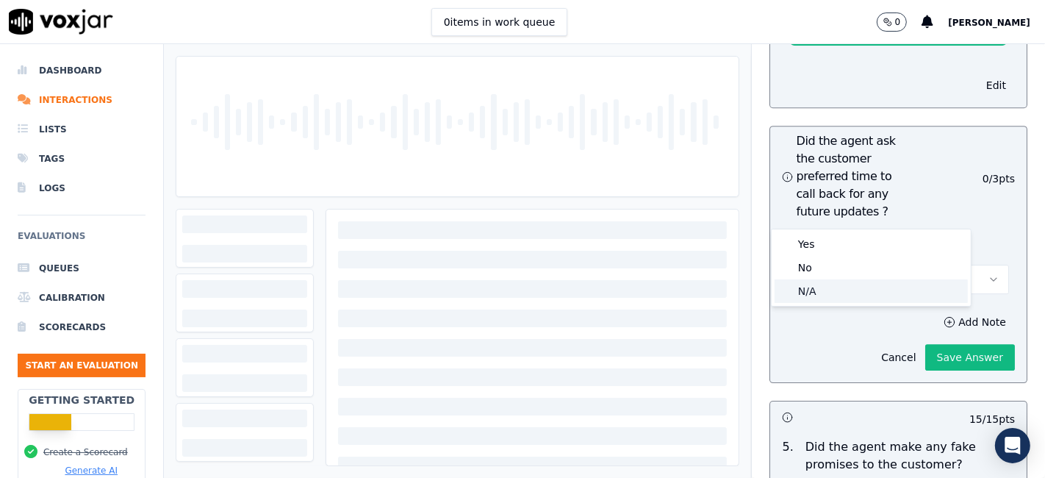
click at [843, 295] on div "N/A" at bounding box center [870, 291] width 193 height 24
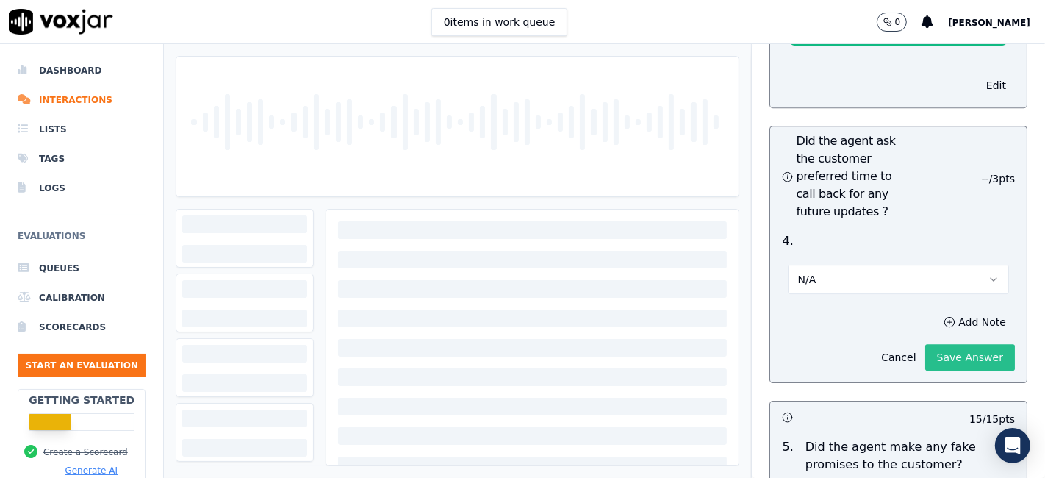
click at [938, 344] on button "Save Answer" at bounding box center [970, 357] width 90 height 26
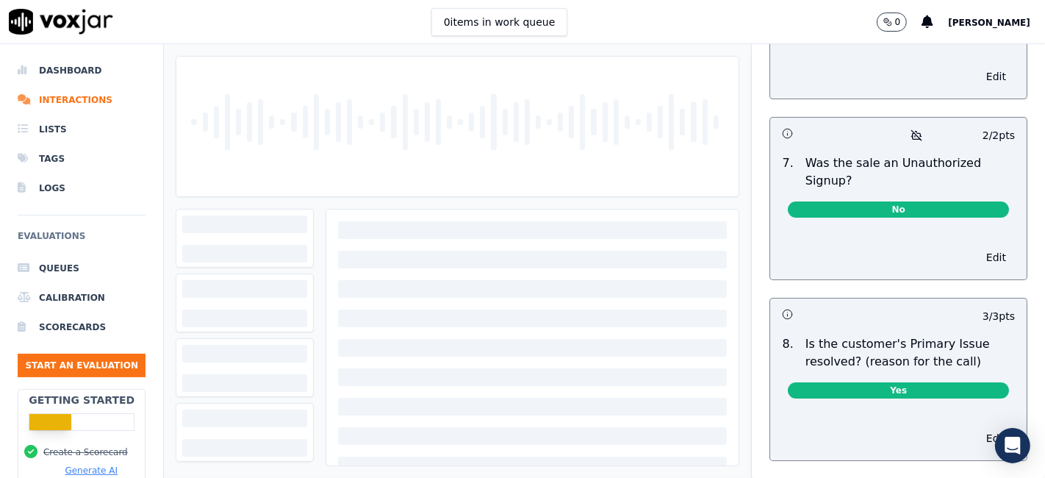
scroll to position [4210, 0]
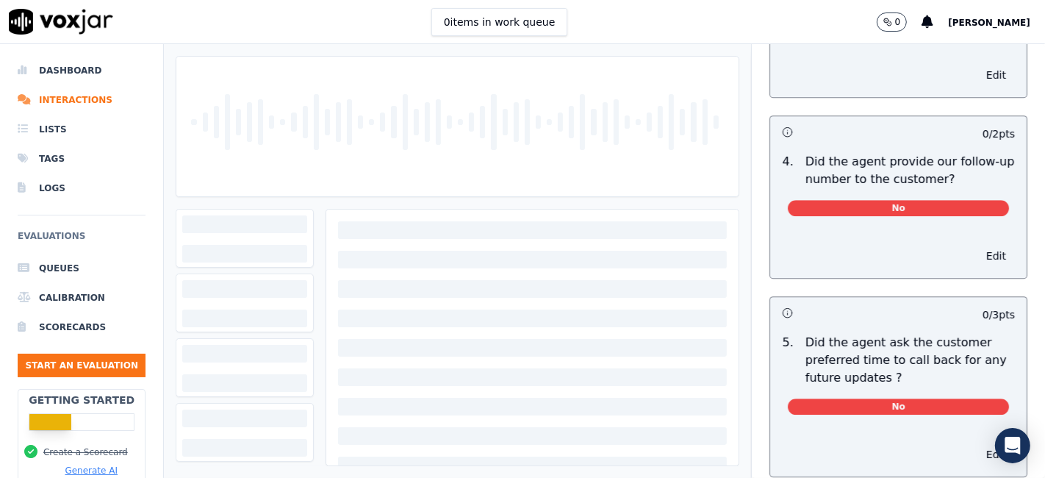
scroll to position [3755, 0]
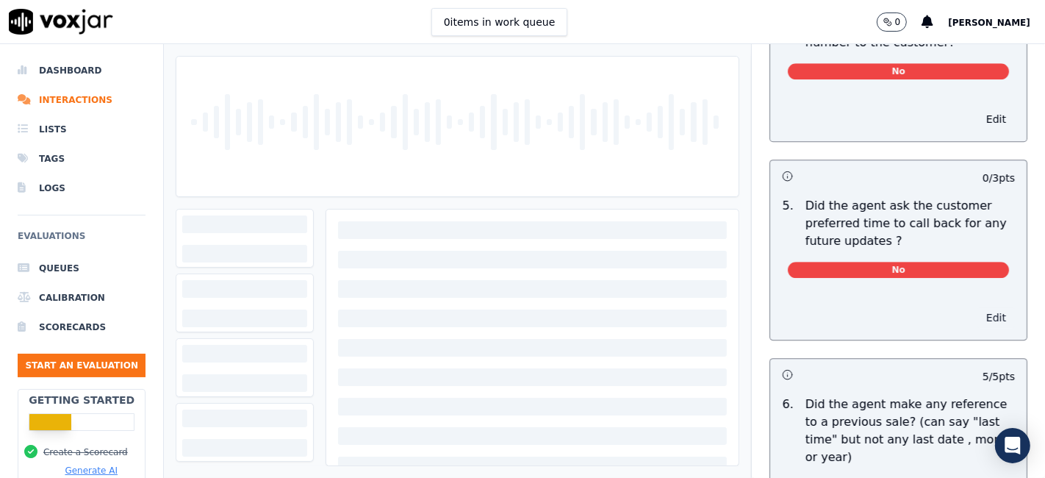
click at [977, 307] on button "Edit" at bounding box center [995, 317] width 37 height 21
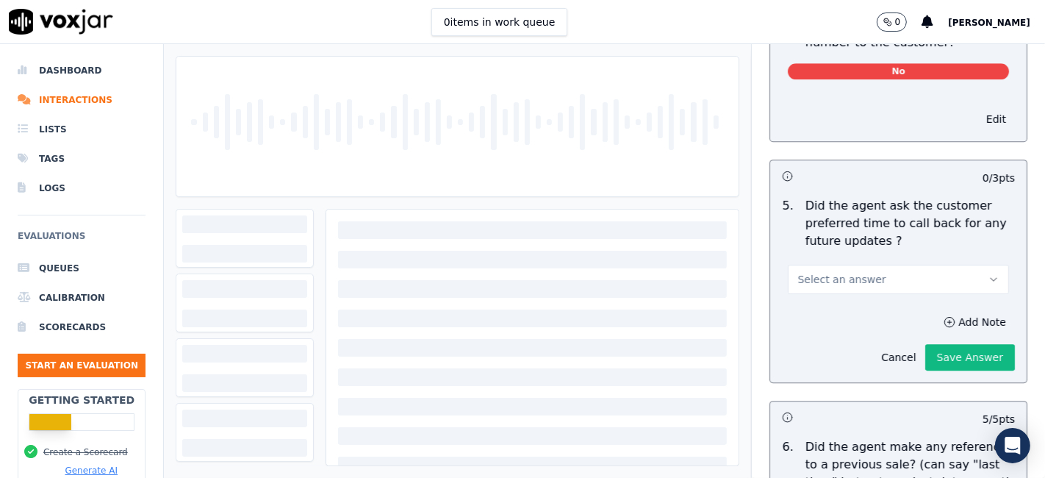
click at [883, 264] on button "Select an answer" at bounding box center [898, 278] width 221 height 29
click at [836, 325] on div "N/A" at bounding box center [870, 326] width 193 height 24
click at [925, 344] on button "Save Answer" at bounding box center [970, 357] width 90 height 26
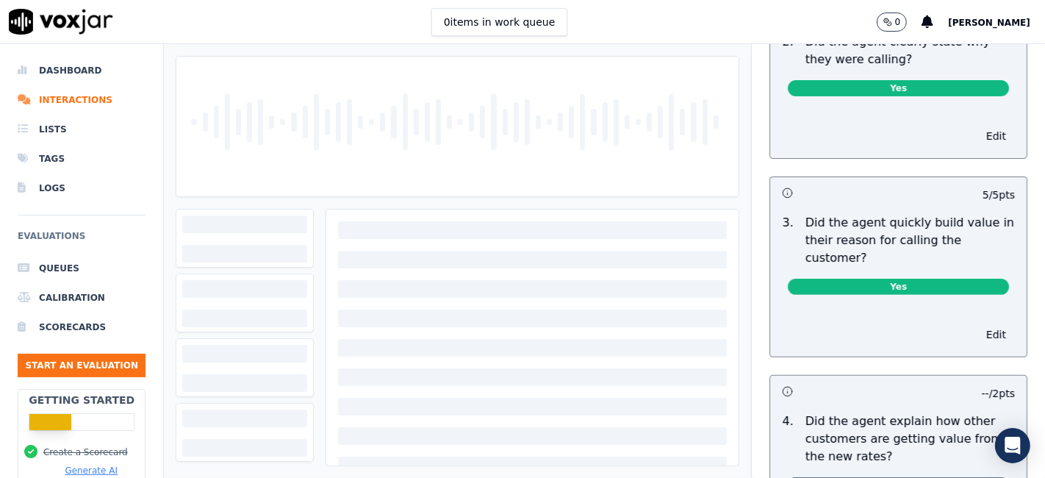
scroll to position [0, 0]
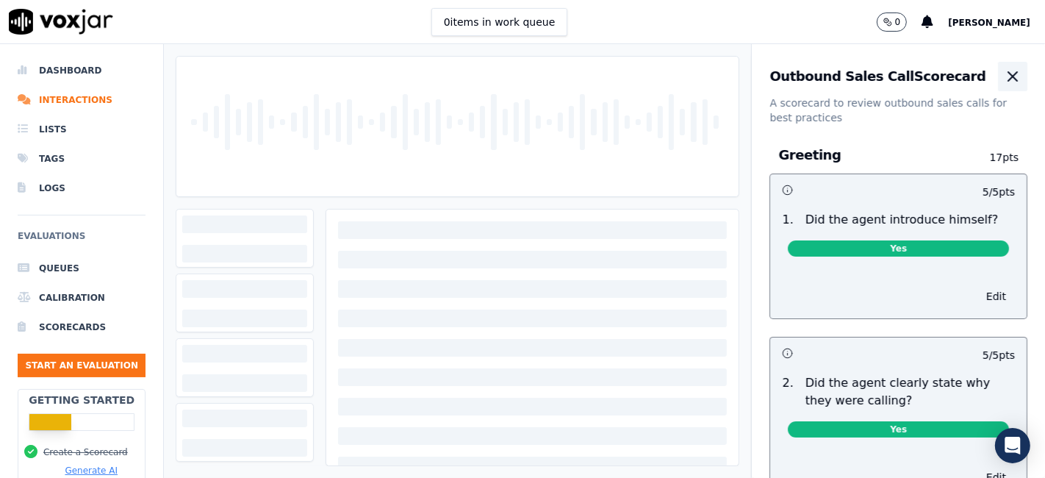
click at [1008, 79] on icon "button" at bounding box center [1012, 76] width 9 height 9
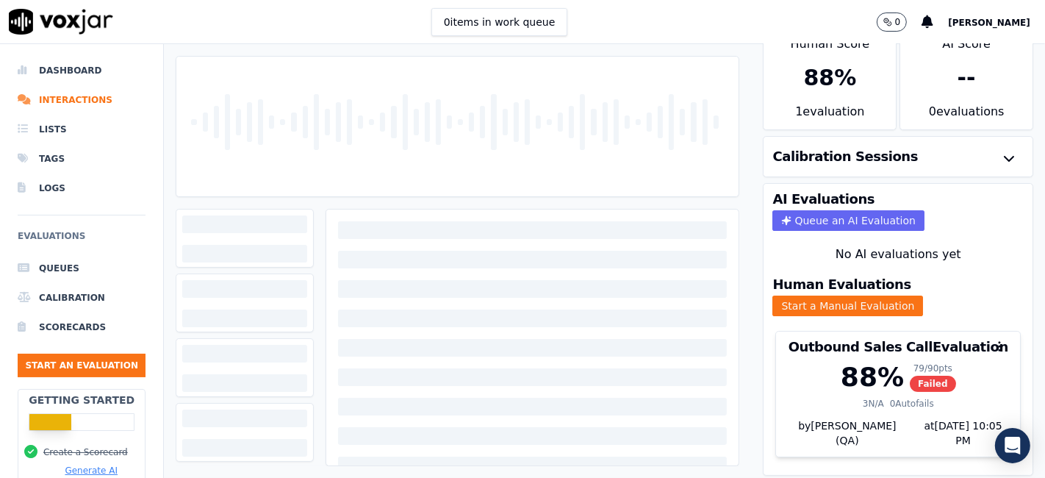
scroll to position [47, 0]
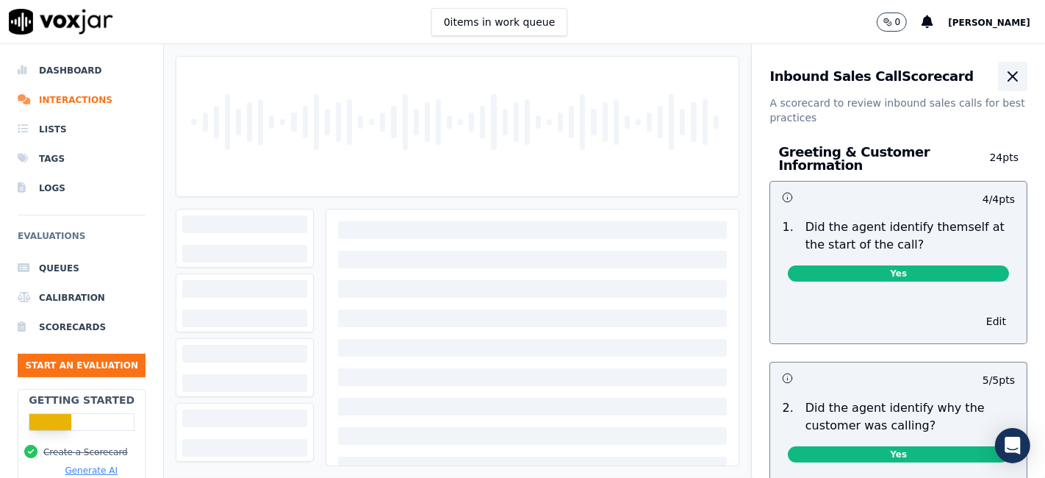
click at [1004, 77] on icon "button" at bounding box center [1013, 77] width 18 height 18
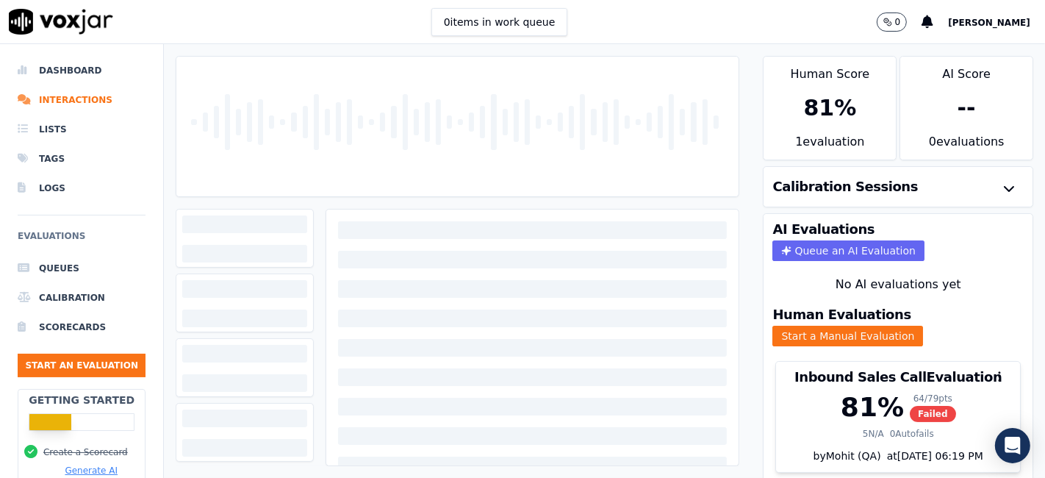
scroll to position [47, 0]
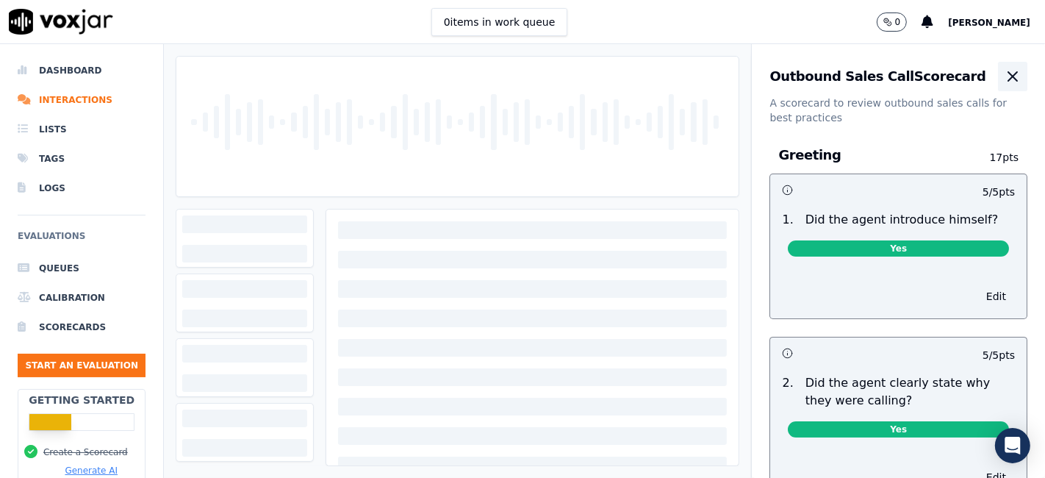
click at [1008, 79] on icon "button" at bounding box center [1012, 76] width 9 height 9
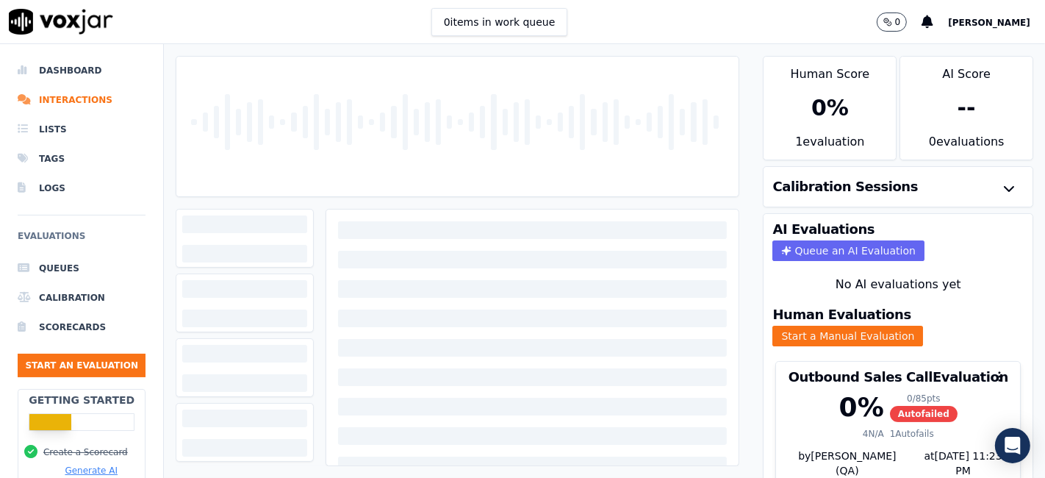
scroll to position [47, 0]
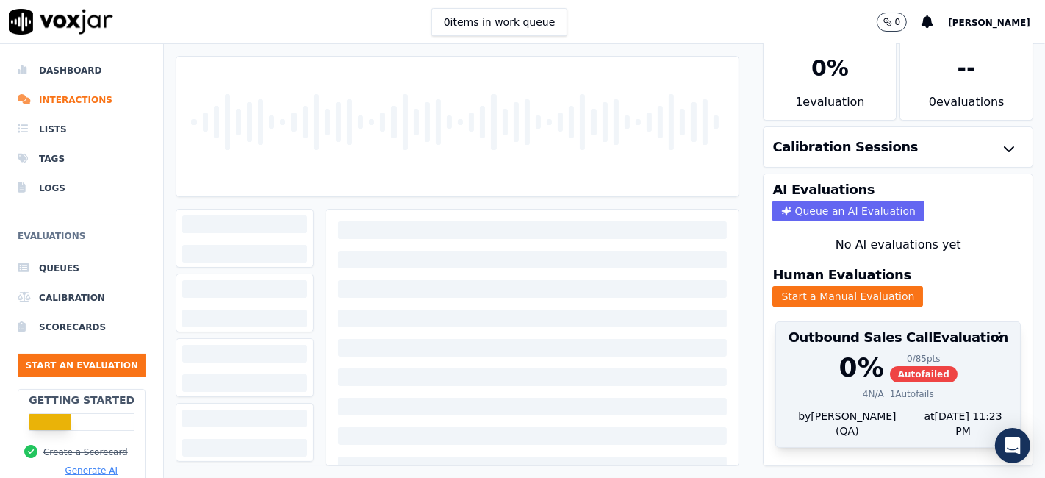
click at [839, 353] on div "0 %" at bounding box center [861, 367] width 45 height 29
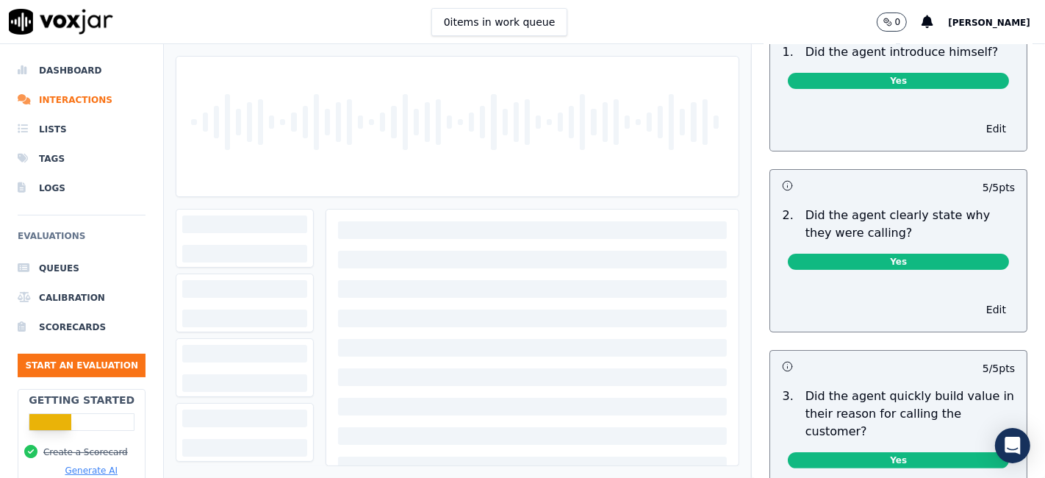
scroll to position [0, 0]
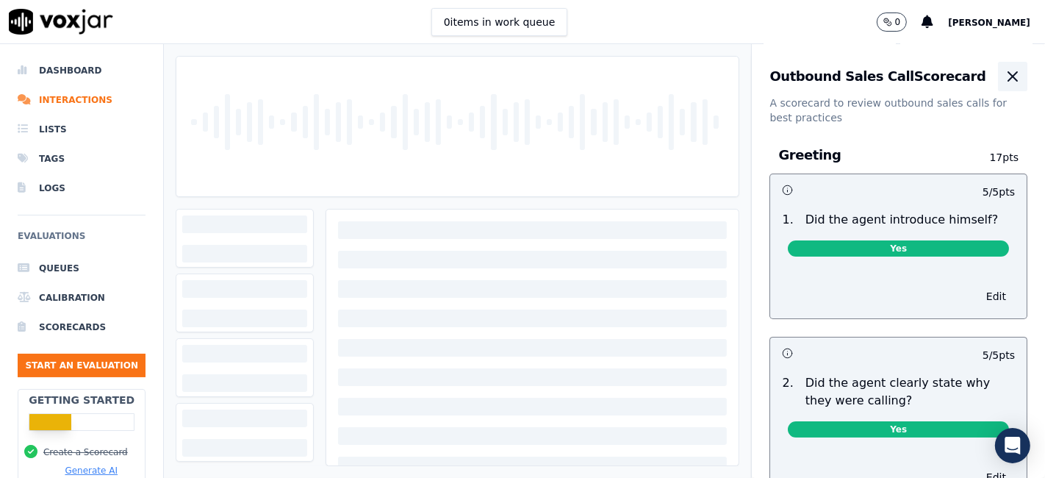
click at [1008, 73] on icon "button" at bounding box center [1012, 76] width 9 height 9
click at [1004, 74] on icon "button" at bounding box center [1013, 77] width 18 height 18
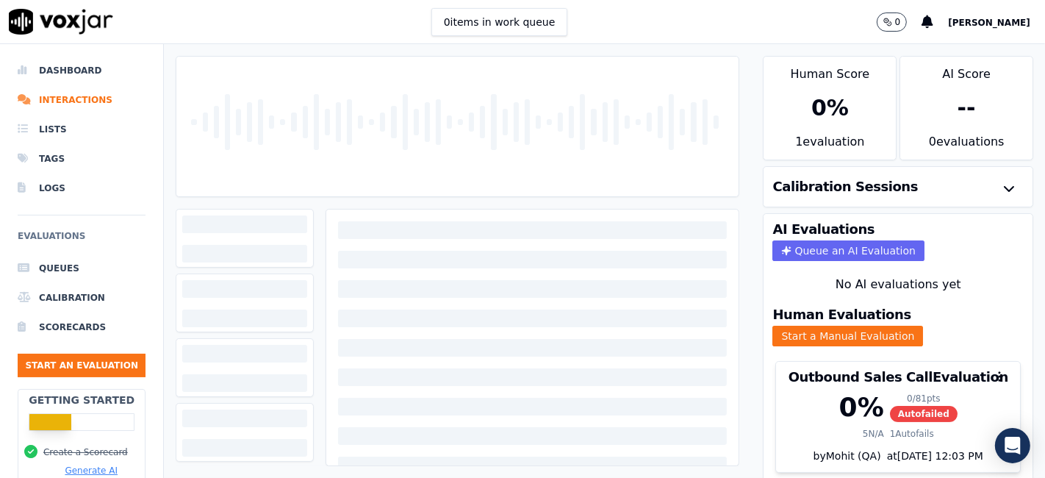
scroll to position [47, 0]
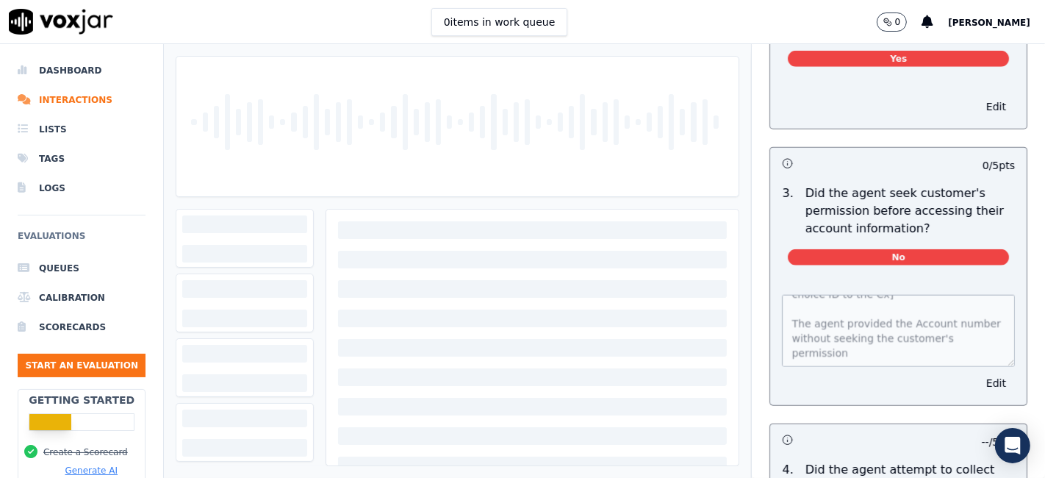
scroll to position [88, 0]
click at [977, 102] on button "Edit" at bounding box center [995, 106] width 37 height 21
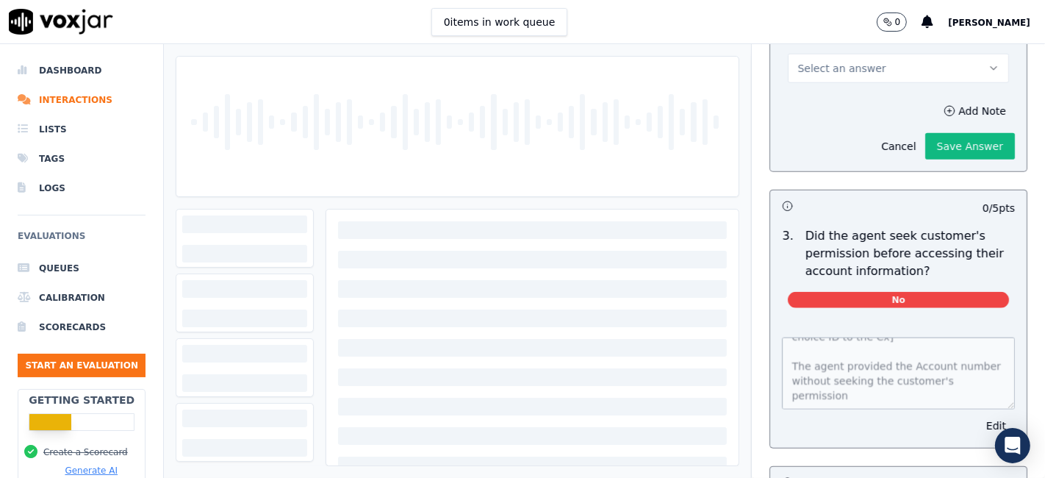
click at [945, 65] on button "Select an answer" at bounding box center [898, 68] width 221 height 29
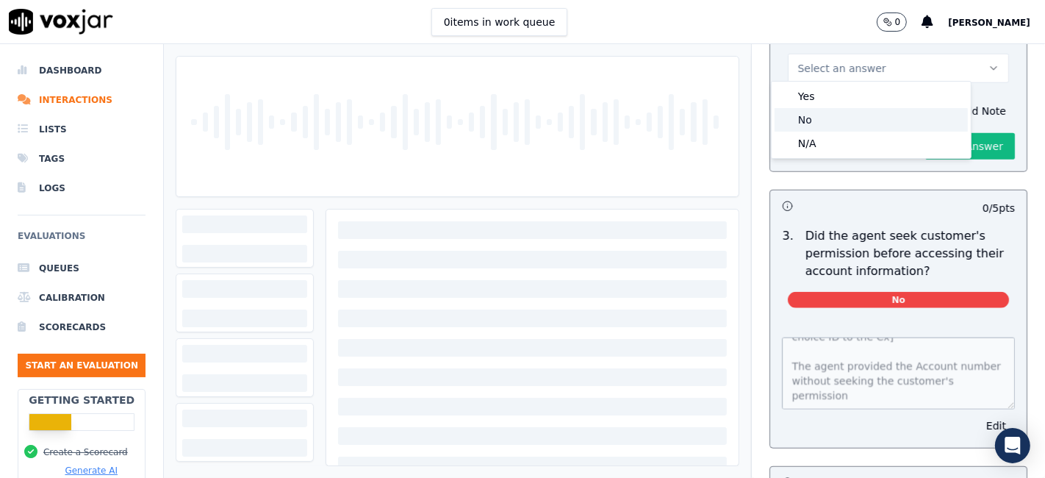
click at [839, 125] on div "No" at bounding box center [870, 120] width 193 height 24
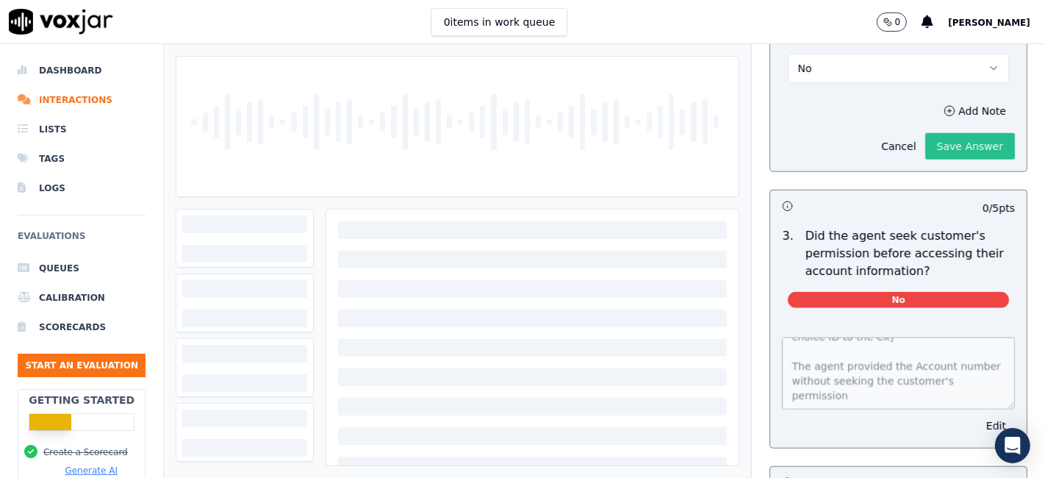
click at [957, 138] on button "Save Answer" at bounding box center [970, 146] width 90 height 26
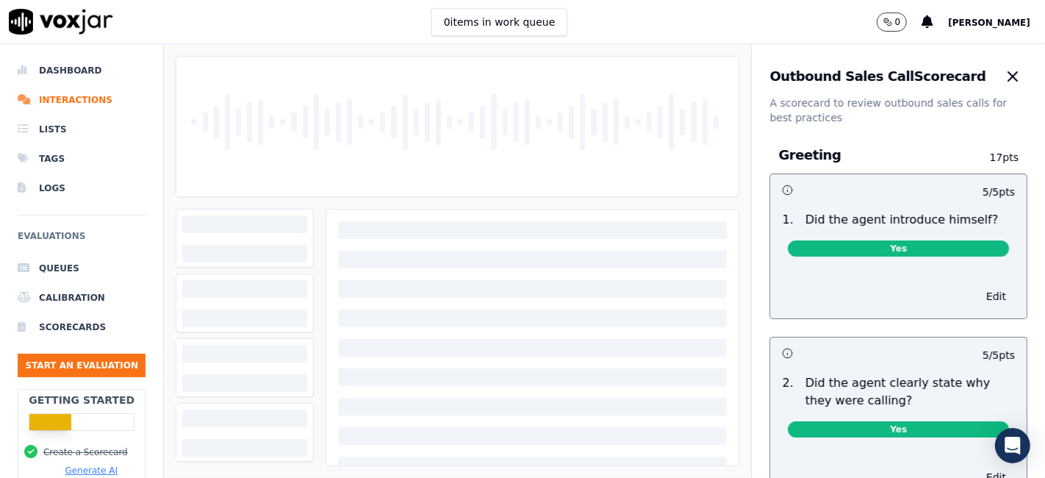
scroll to position [82, 0]
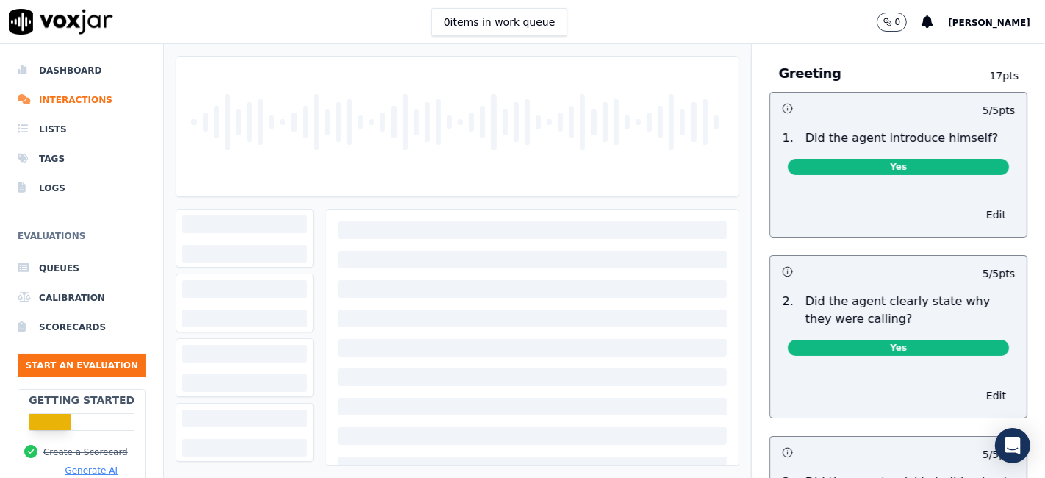
click at [976, 72] on div "Greeting 17 pts" at bounding box center [898, 73] width 258 height 37
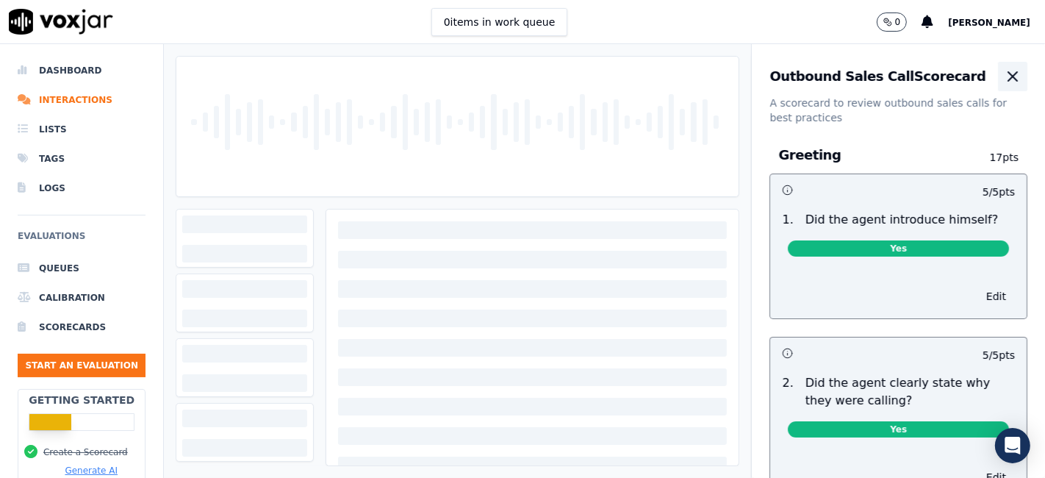
click at [1004, 79] on icon "button" at bounding box center [1013, 77] width 18 height 18
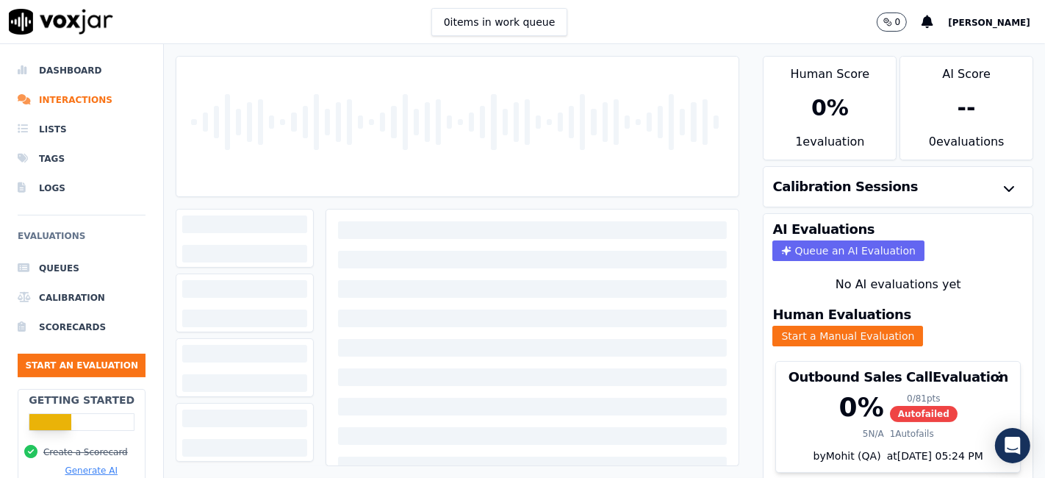
scroll to position [47, 0]
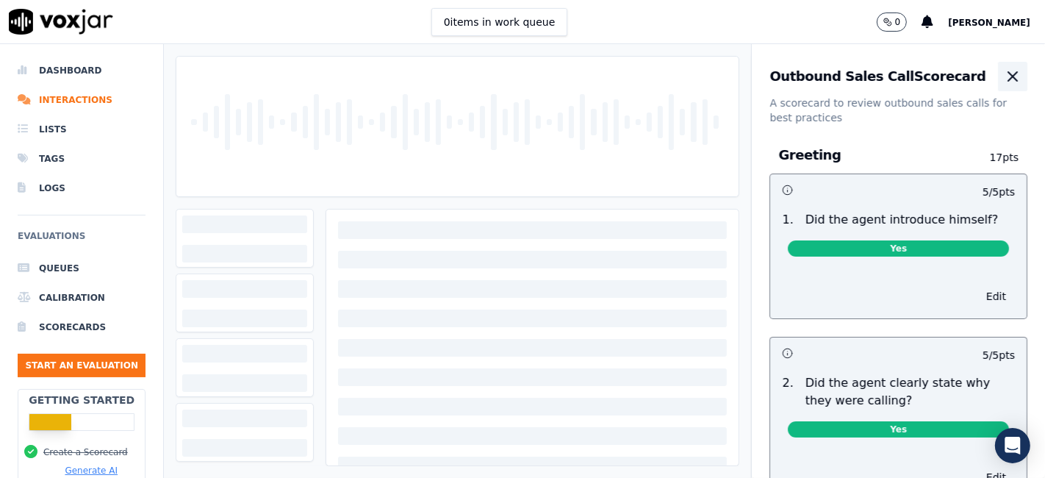
click at [1004, 72] on icon "button" at bounding box center [1013, 77] width 18 height 18
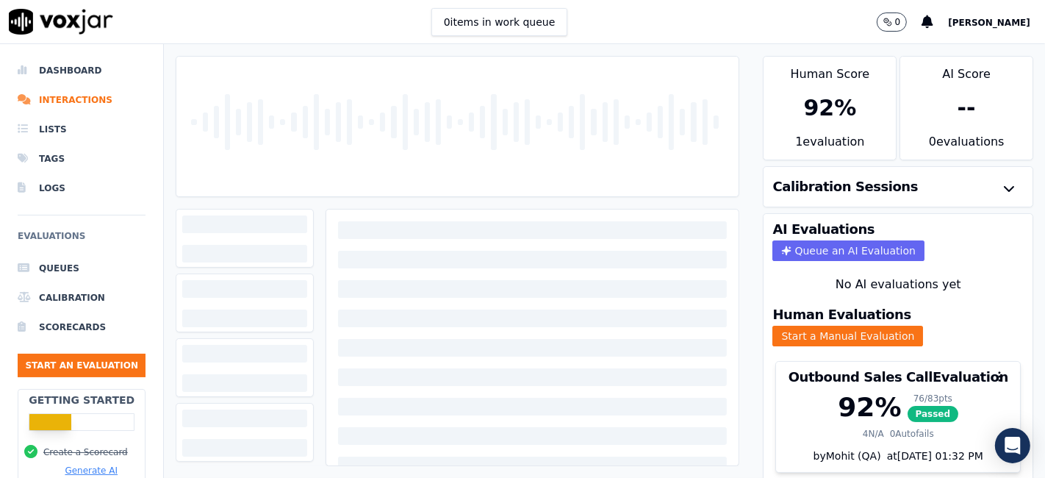
scroll to position [47, 0]
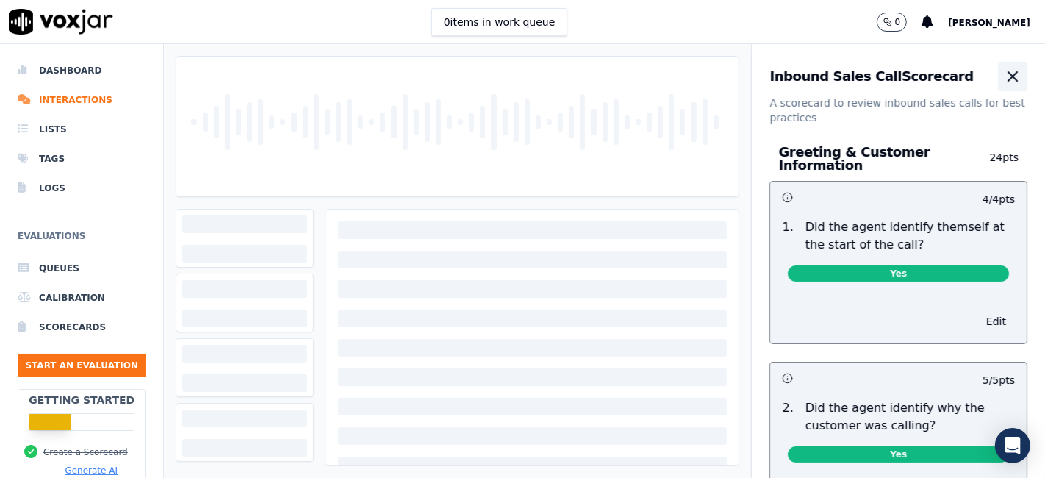
click at [1004, 70] on icon "button" at bounding box center [1013, 77] width 18 height 18
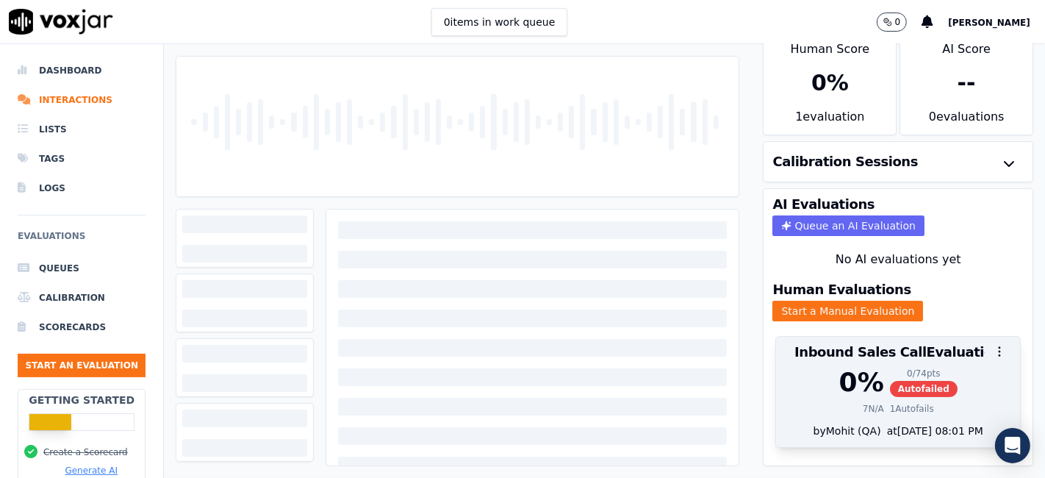
scroll to position [47, 0]
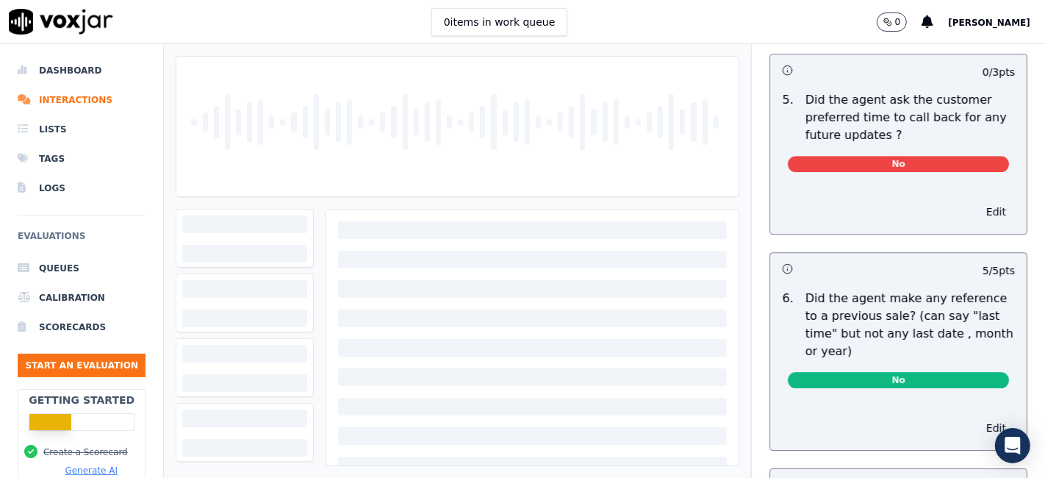
scroll to position [3836, 0]
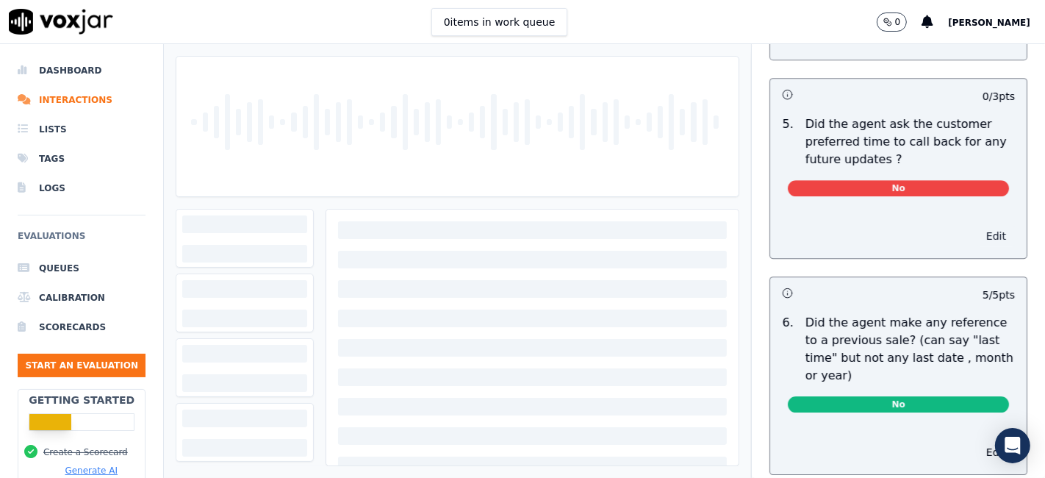
click at [977, 226] on button "Edit" at bounding box center [995, 236] width 37 height 21
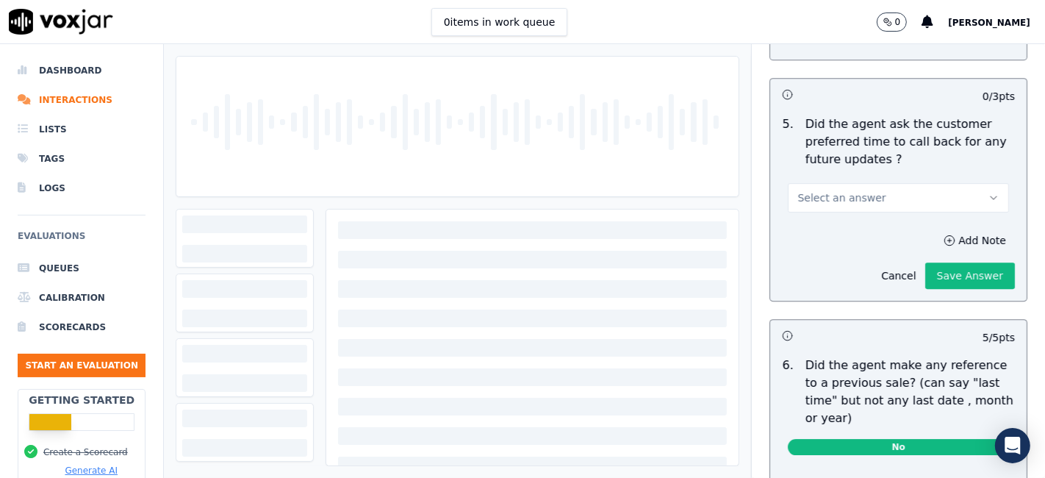
click at [885, 183] on button "Select an answer" at bounding box center [898, 197] width 221 height 29
click at [844, 245] on div "N/A" at bounding box center [870, 244] width 193 height 24
click at [939, 262] on button "Save Answer" at bounding box center [970, 275] width 90 height 26
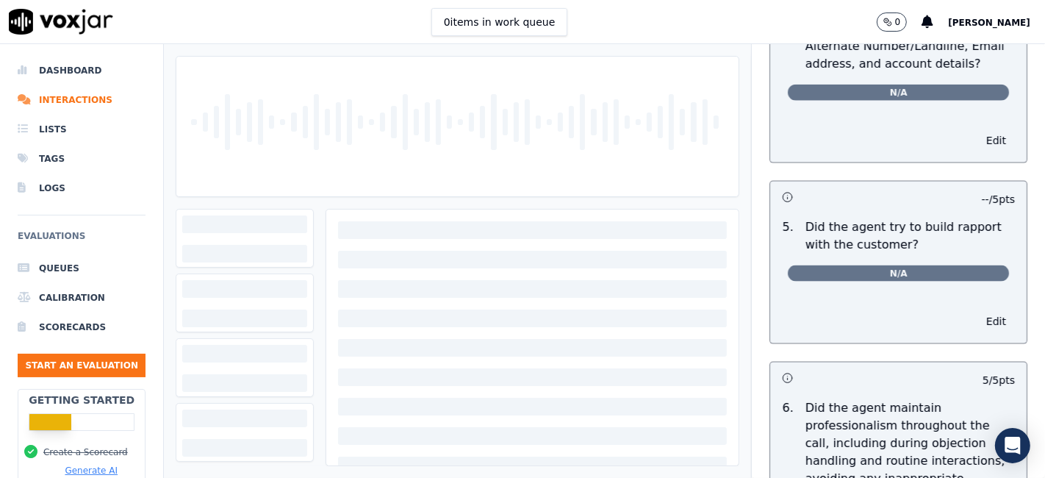
scroll to position [0, 0]
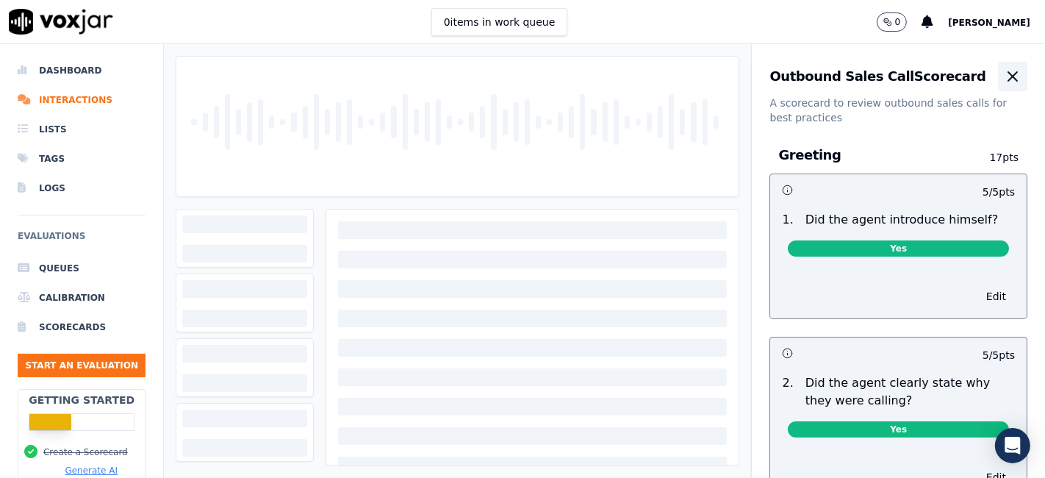
click at [1004, 79] on icon "button" at bounding box center [1013, 77] width 18 height 18
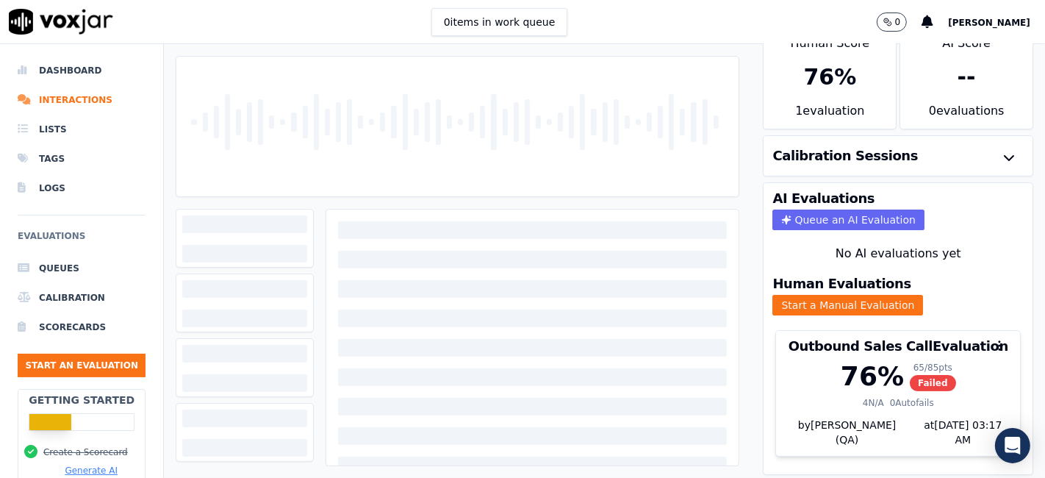
scroll to position [47, 0]
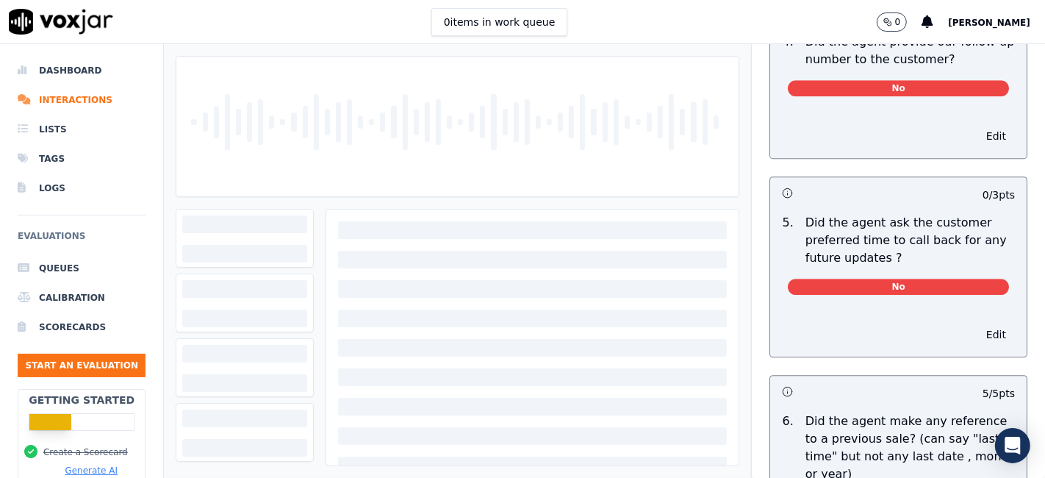
scroll to position [3673, 0]
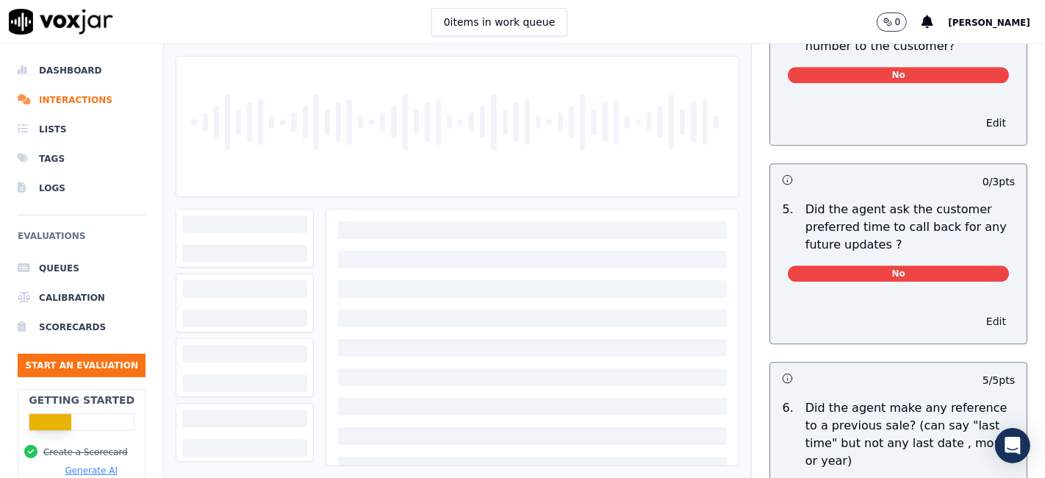
click at [977, 311] on button "Edit" at bounding box center [995, 321] width 37 height 21
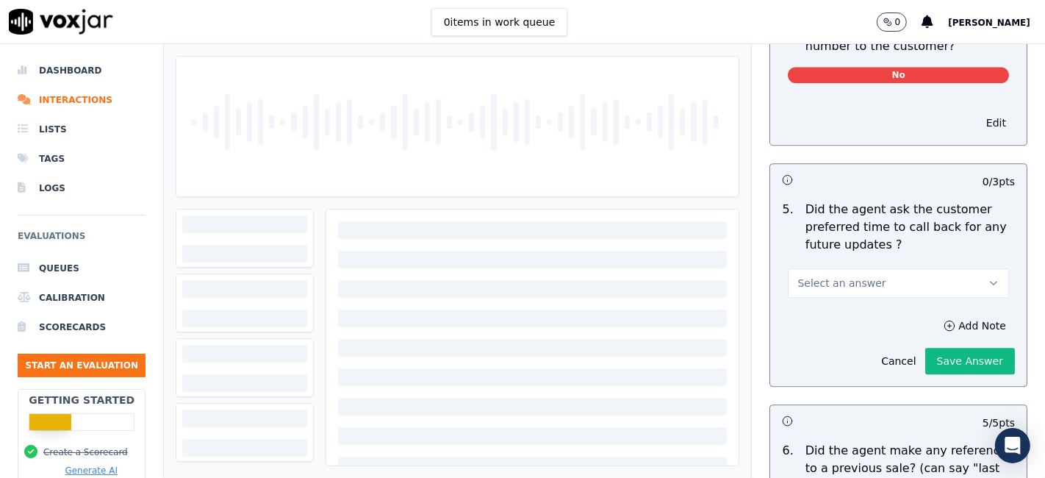
click at [882, 268] on button "Select an answer" at bounding box center [898, 282] width 221 height 29
click at [837, 326] on div "N/A" at bounding box center [870, 329] width 193 height 24
click at [925, 347] on button "Save Answer" at bounding box center [970, 360] width 90 height 26
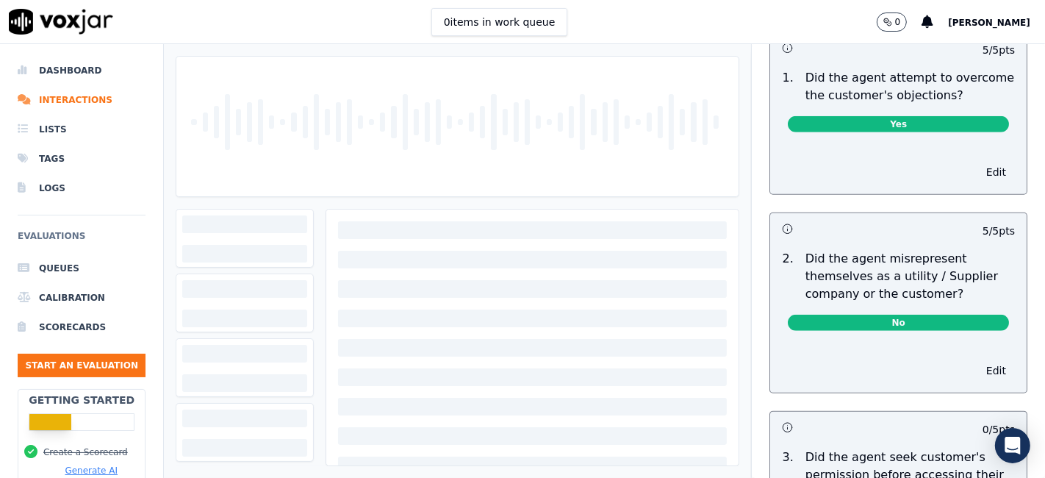
scroll to position [0, 0]
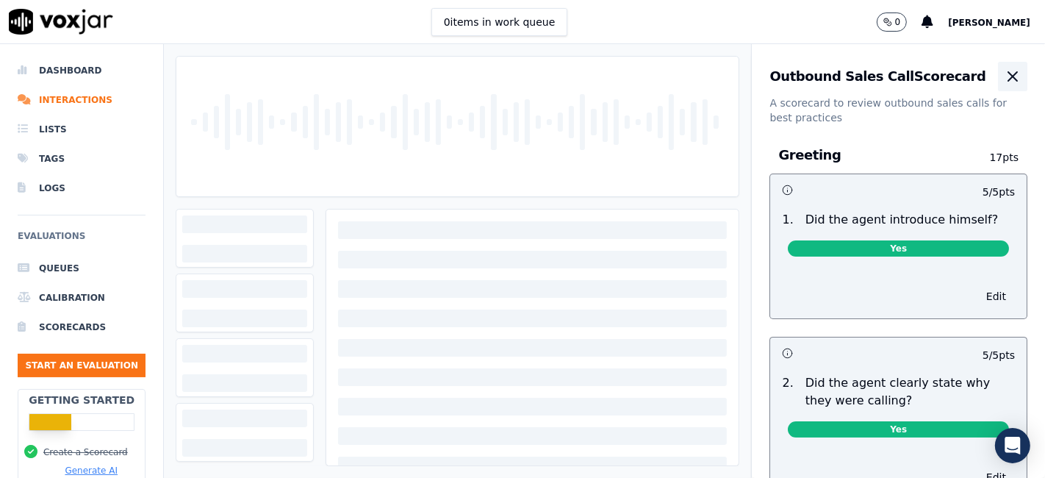
click at [1004, 74] on icon "button" at bounding box center [1013, 77] width 18 height 18
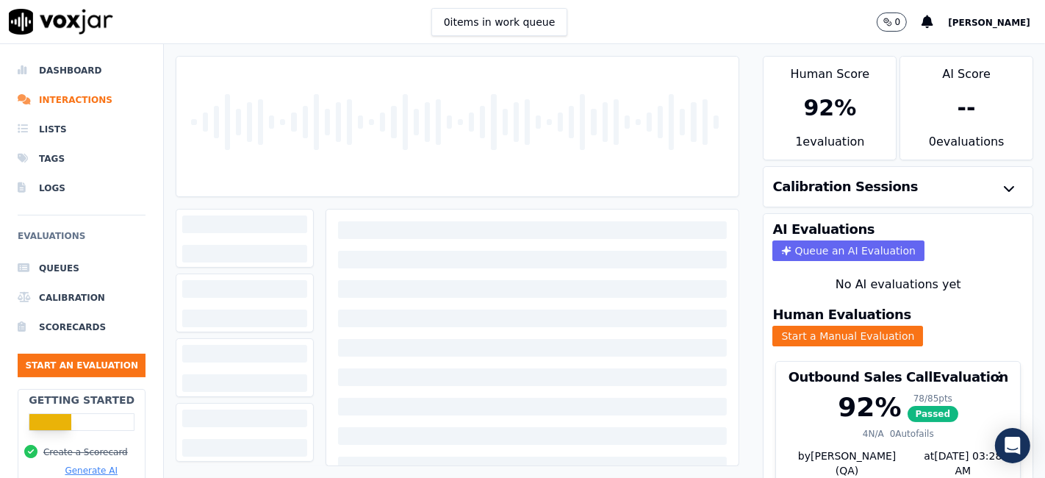
scroll to position [47, 0]
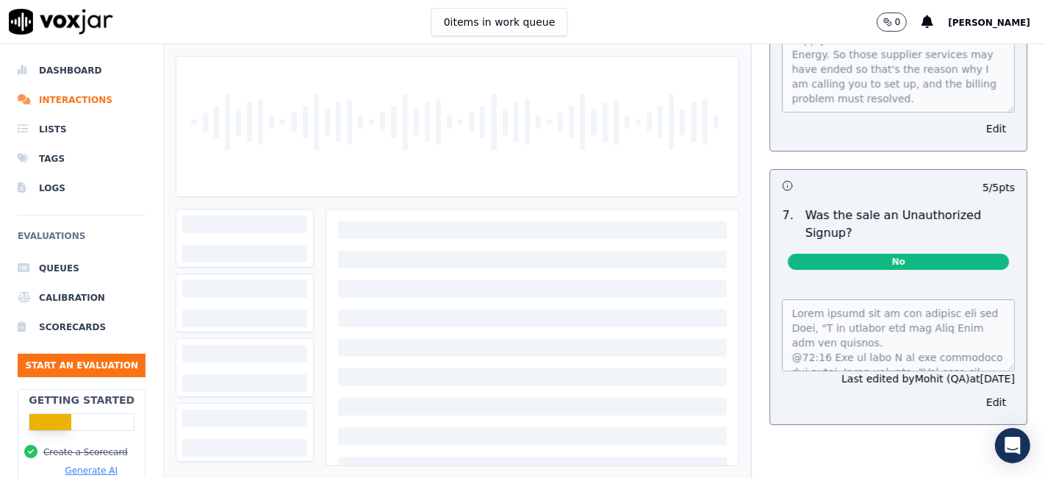
scroll to position [326, 0]
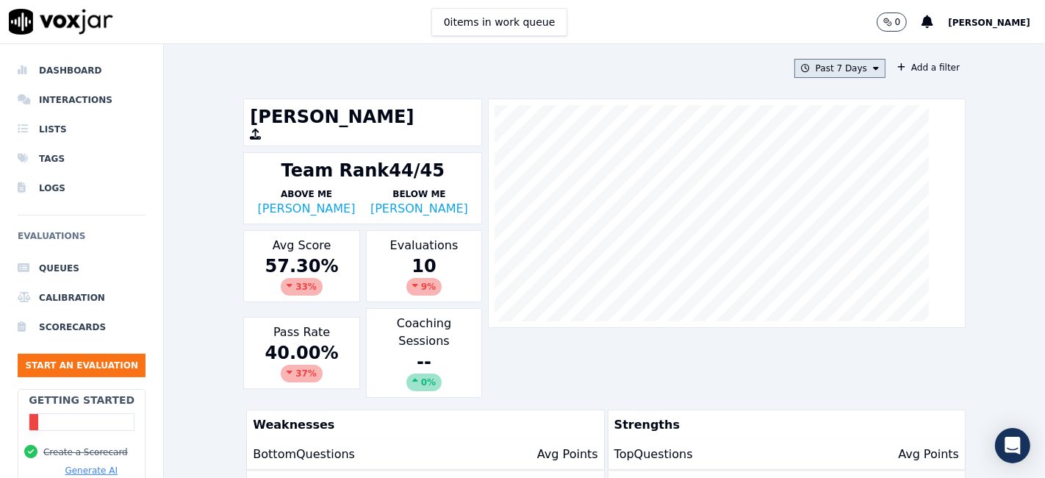
click at [838, 72] on button "Past 7 Days" at bounding box center [839, 68] width 91 height 19
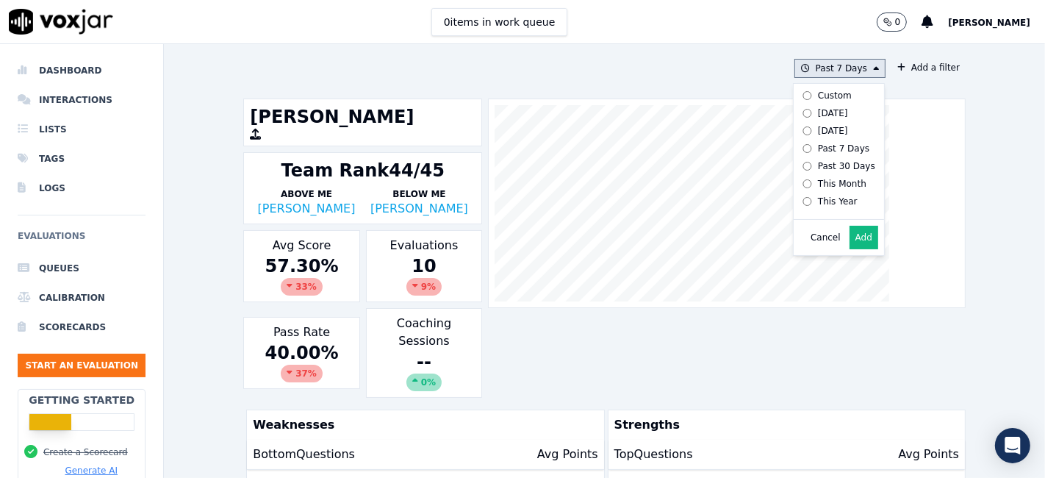
click at [822, 94] on div "Custom" at bounding box center [835, 96] width 34 height 12
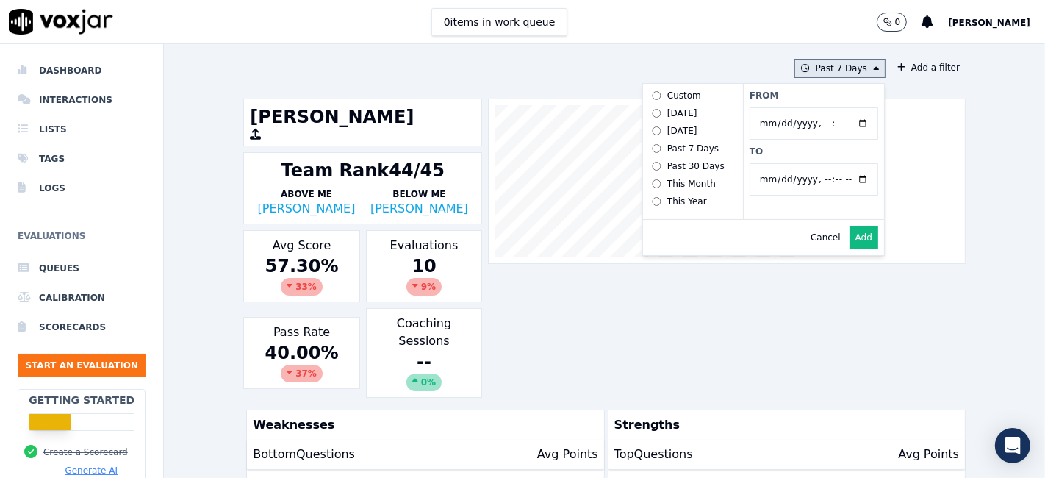
click at [848, 120] on input "From" at bounding box center [813, 123] width 129 height 32
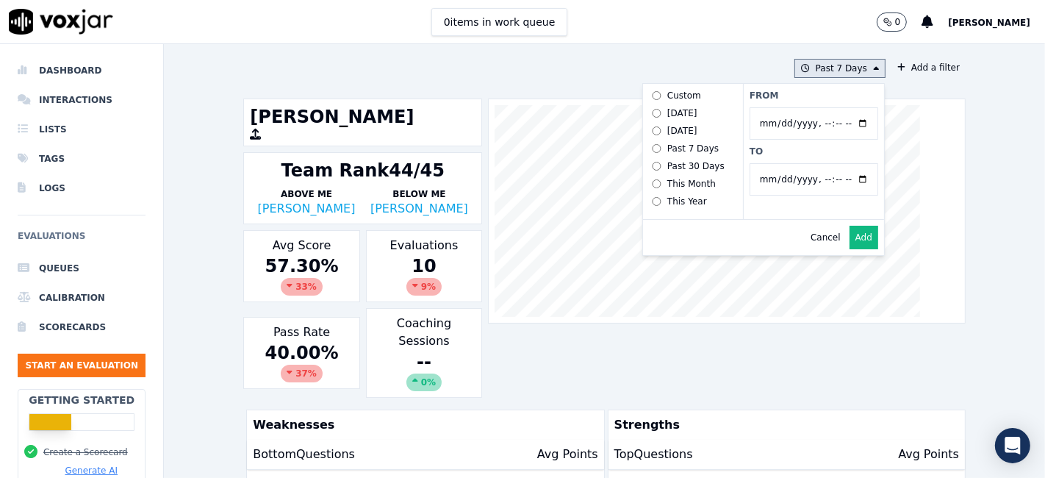
type input "2025-06-21T00:00"
click at [806, 98] on label "From" at bounding box center [813, 96] width 129 height 12
click at [806, 107] on input "From" at bounding box center [813, 123] width 129 height 32
click at [843, 176] on input "To" at bounding box center [813, 179] width 129 height 32
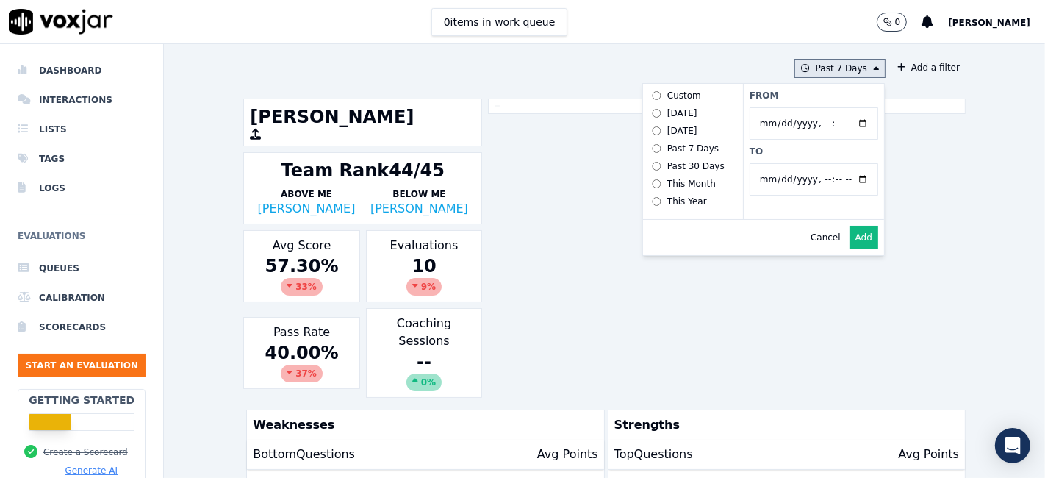
type input "2025-07-20T23:59"
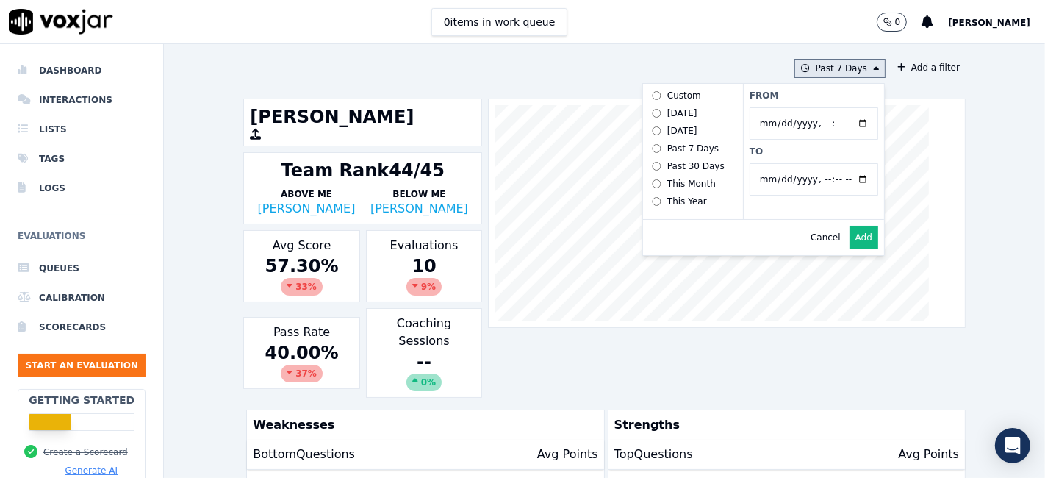
click at [802, 151] on label "To" at bounding box center [813, 151] width 129 height 12
click at [802, 163] on input "To" at bounding box center [813, 179] width 129 height 32
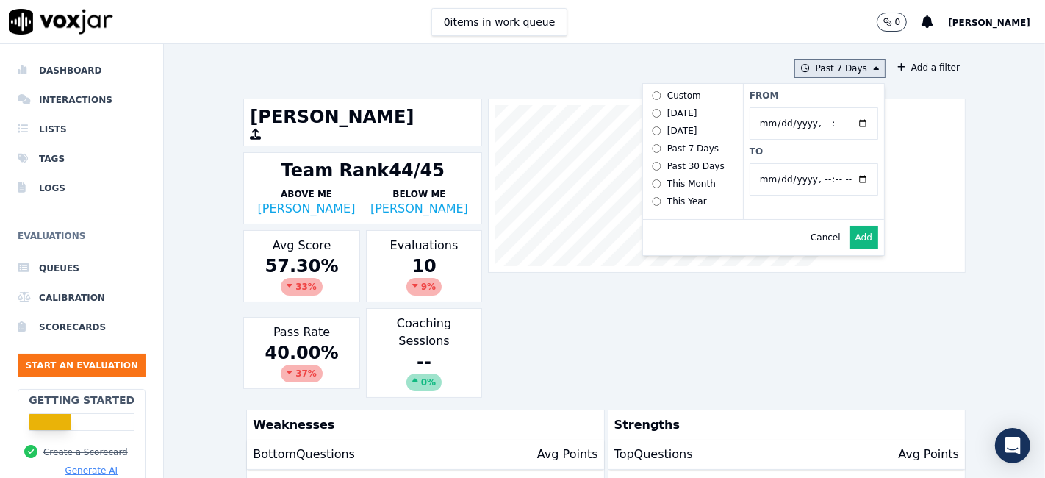
click at [849, 249] on button "Add" at bounding box center [863, 238] width 29 height 24
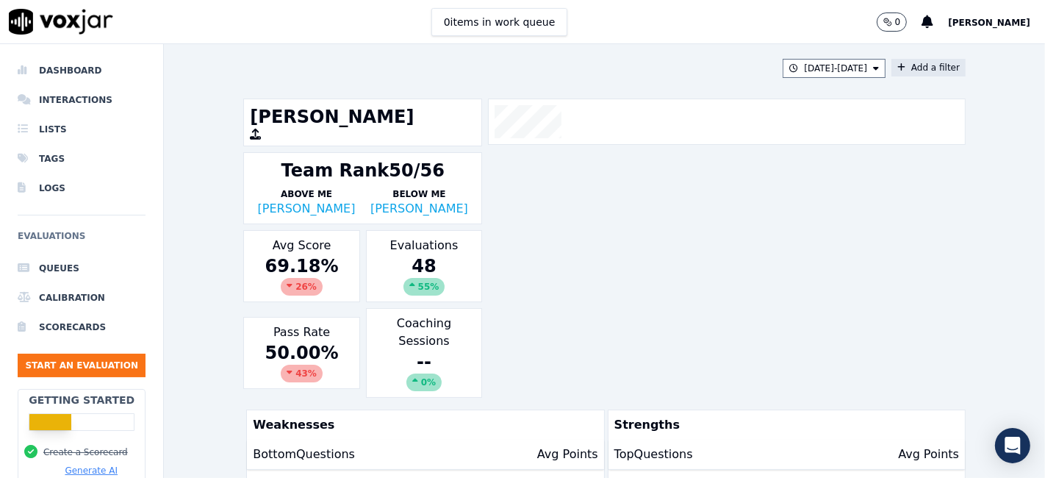
click at [929, 60] on button "Add a filter" at bounding box center [928, 68] width 74 height 18
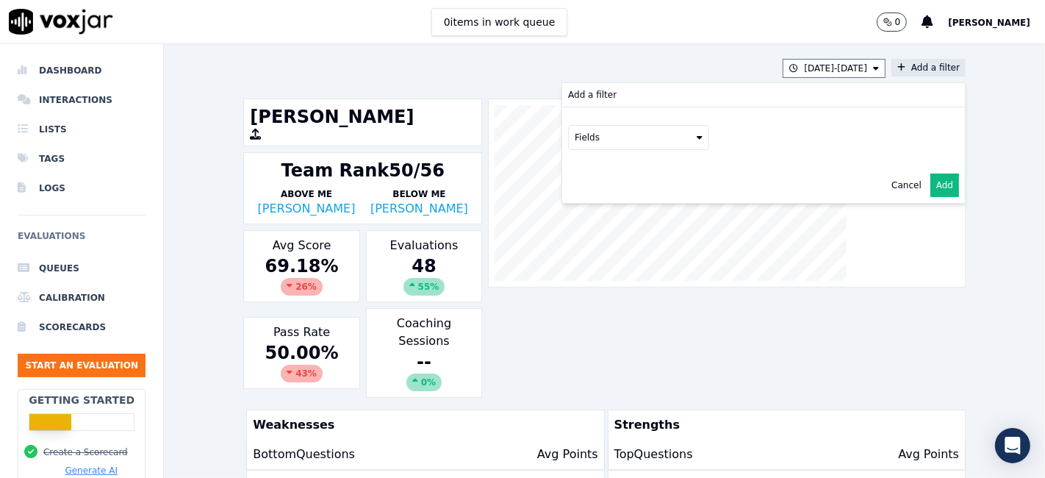
click at [645, 136] on button "Fields" at bounding box center [638, 137] width 141 height 25
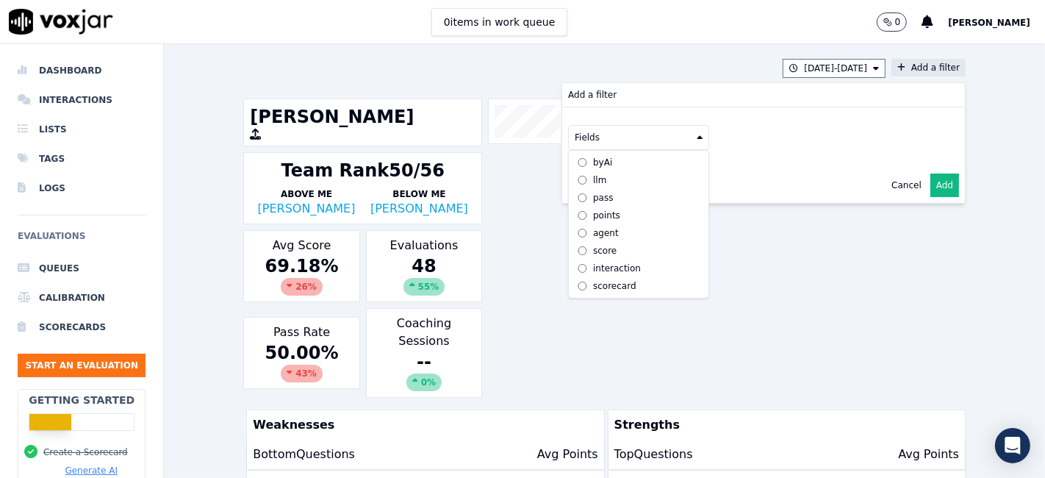
click at [599, 280] on div "scorecard" at bounding box center [614, 286] width 43 height 12
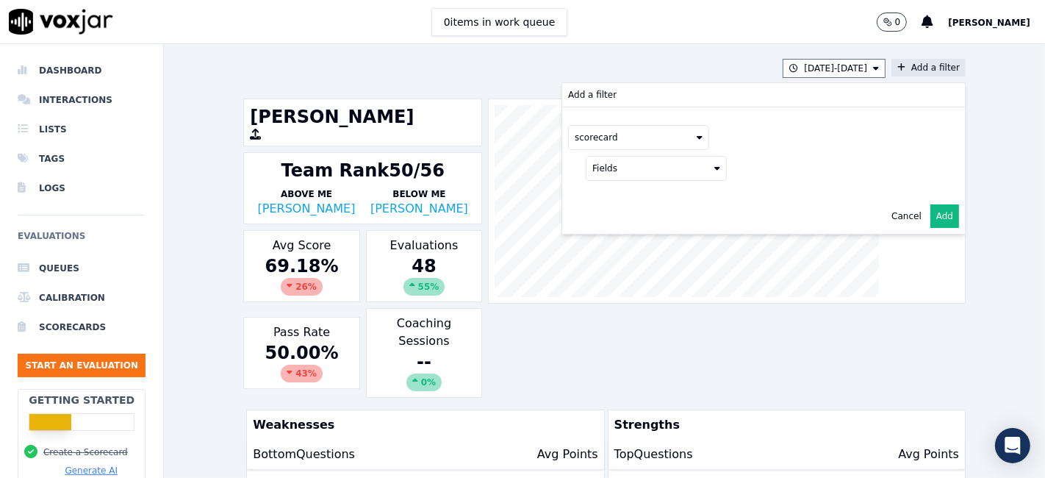
click at [621, 170] on button "Fields" at bounding box center [656, 168] width 141 height 25
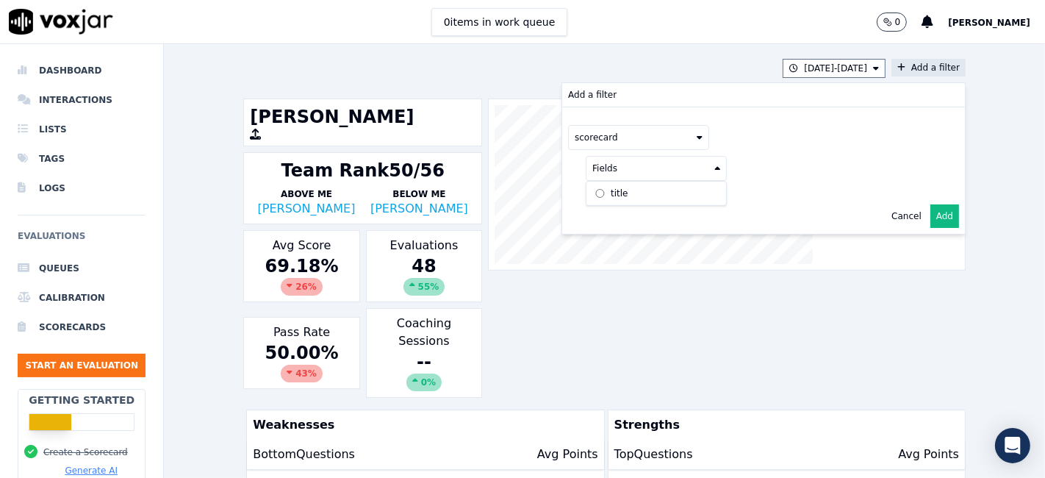
click at [619, 195] on label "title" at bounding box center [656, 193] width 134 height 18
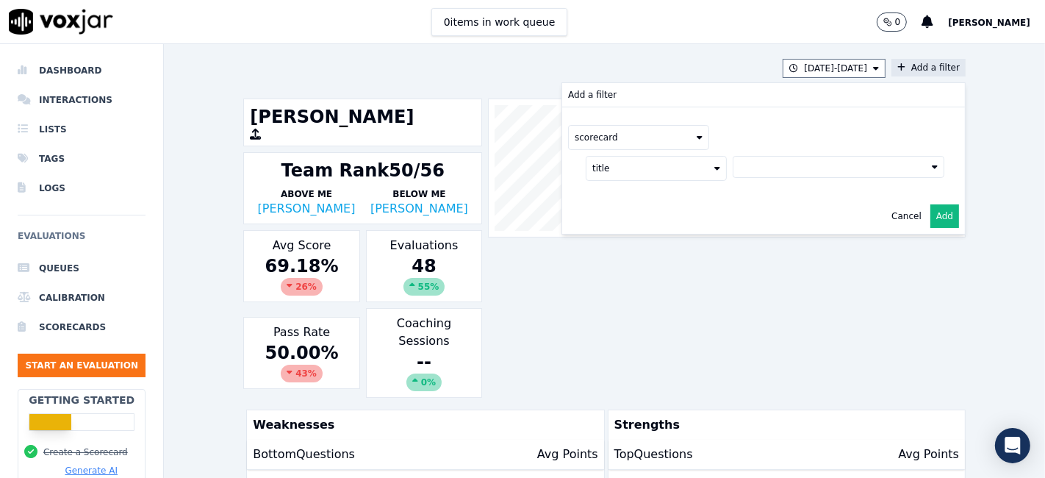
click at [774, 168] on button at bounding box center [838, 167] width 212 height 22
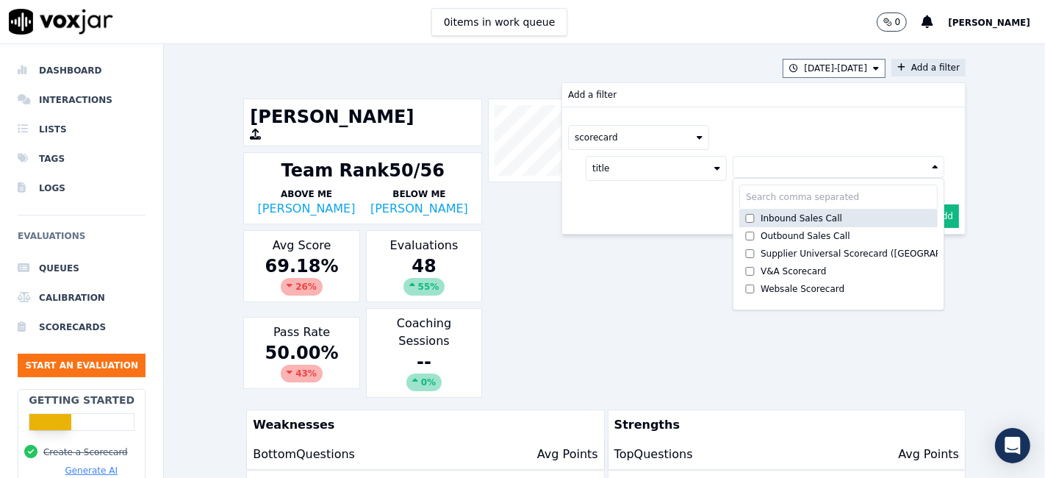
click at [768, 217] on div "Inbound Sales Call" at bounding box center [801, 218] width 82 height 12
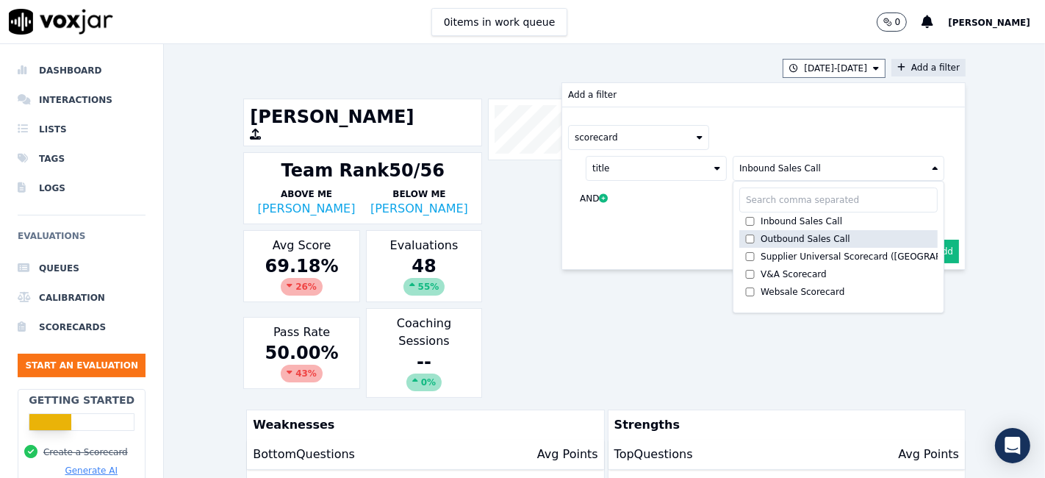
click at [763, 237] on div "Outbound Sales Call" at bounding box center [805, 239] width 90 height 12
click at [930, 251] on button "Add" at bounding box center [944, 251] width 29 height 24
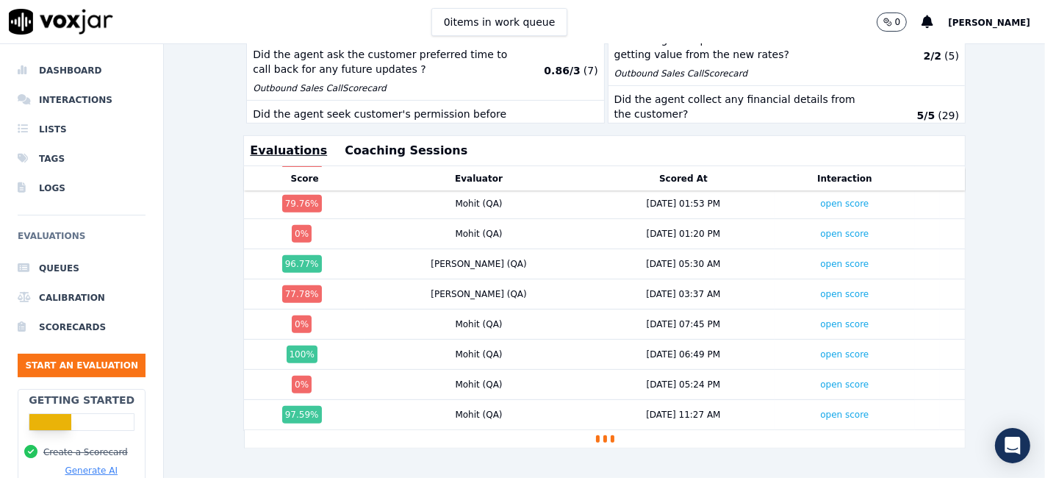
scroll to position [1192, 0]
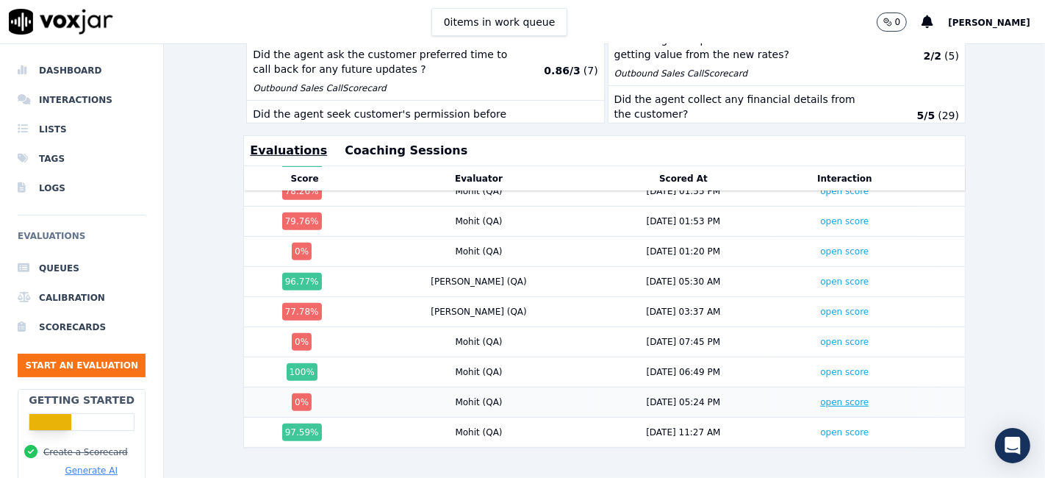
click at [820, 397] on link "open score" at bounding box center [844, 402] width 48 height 10
click at [820, 336] on link "open score" at bounding box center [844, 341] width 48 height 10
click at [820, 306] on link "open score" at bounding box center [844, 311] width 48 height 10
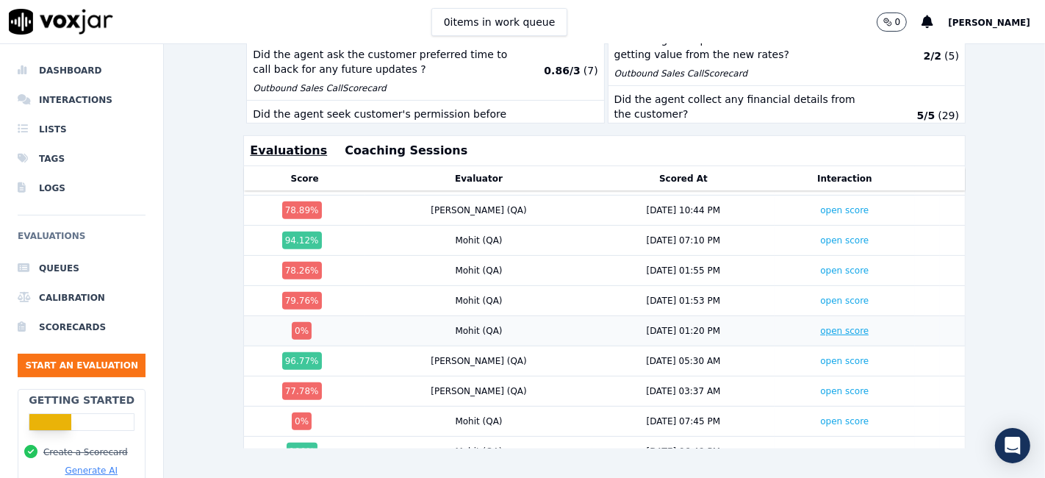
click at [820, 325] on link "open score" at bounding box center [844, 330] width 48 height 10
click at [820, 295] on link "open score" at bounding box center [844, 300] width 48 height 10
click at [820, 265] on link "open score" at bounding box center [844, 270] width 48 height 10
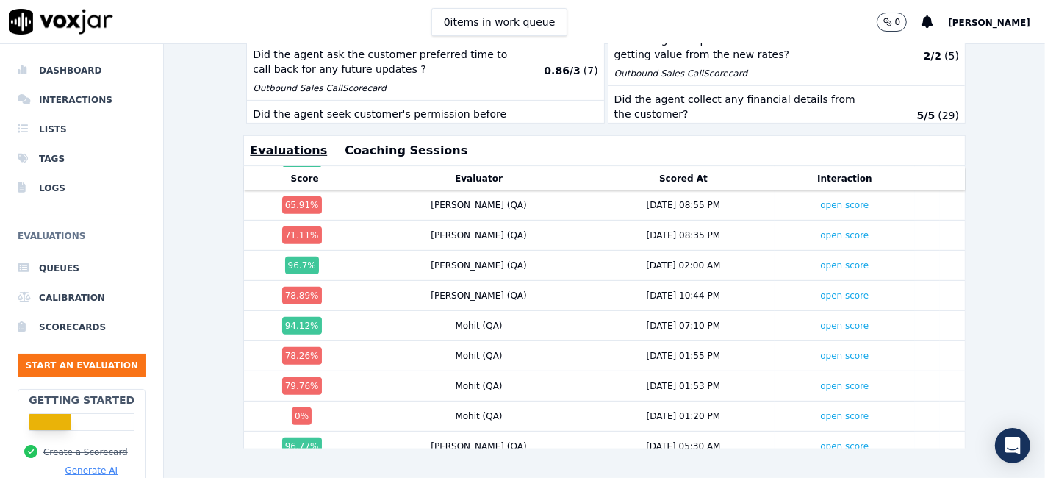
scroll to position [946, 0]
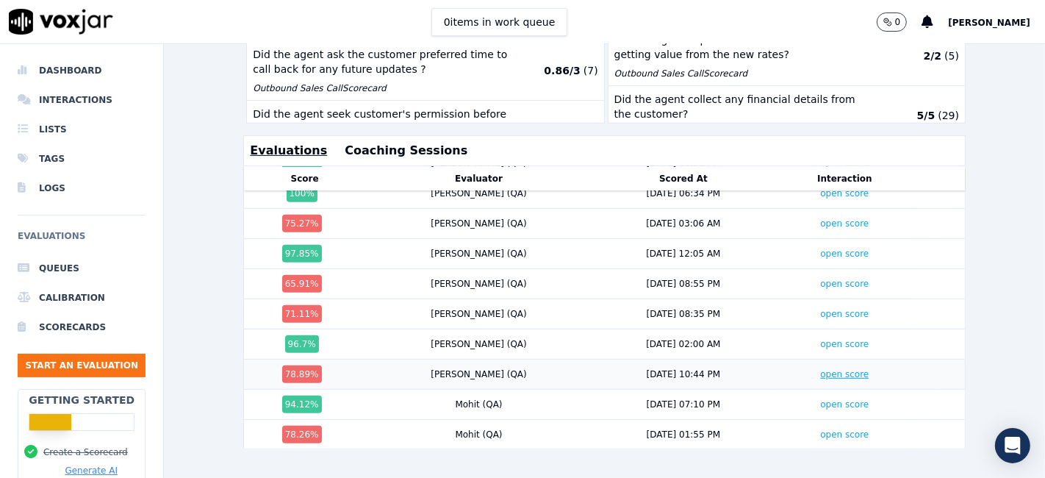
click at [820, 369] on link "open score" at bounding box center [844, 374] width 48 height 10
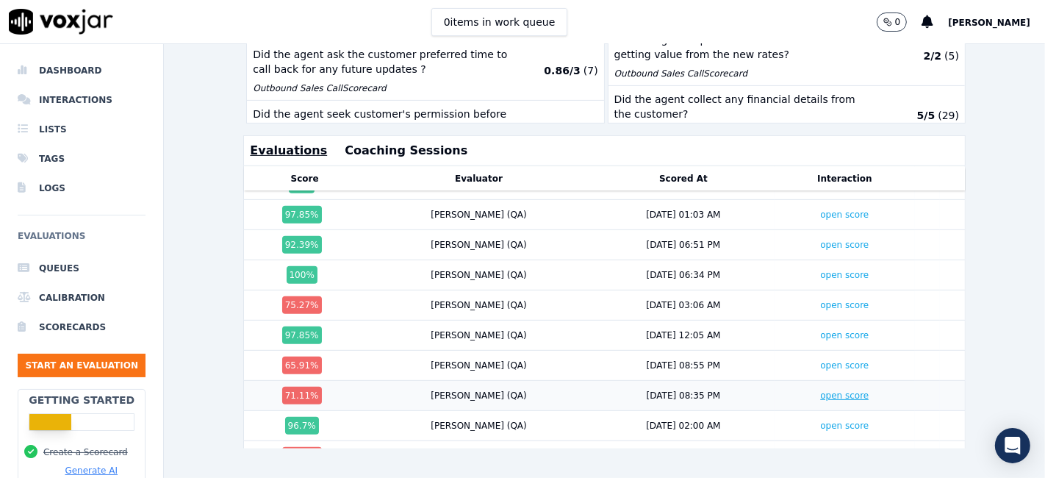
click at [820, 390] on link "open score" at bounding box center [844, 395] width 48 height 10
click at [820, 360] on link "open score" at bounding box center [844, 365] width 48 height 10
click at [820, 300] on link "open score" at bounding box center [844, 305] width 48 height 10
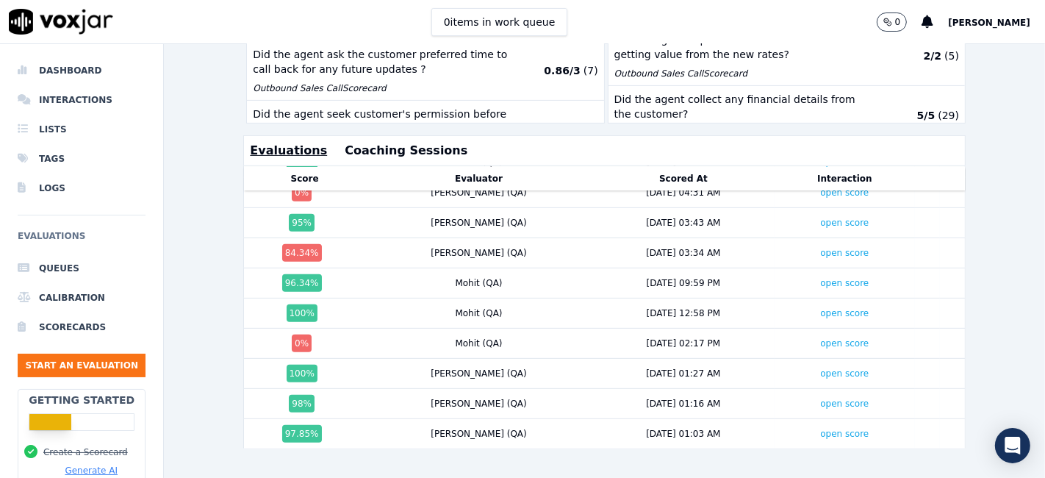
scroll to position [620, 0]
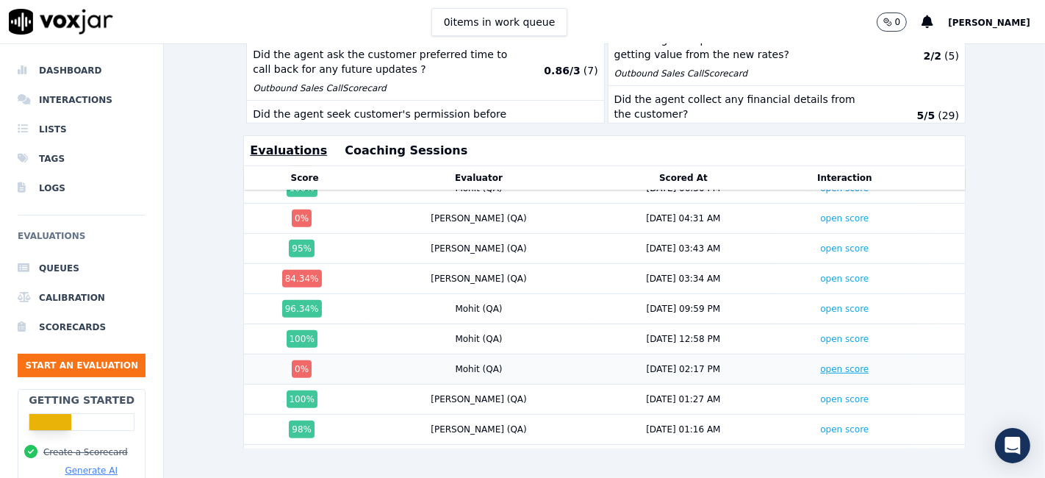
click at [820, 364] on link "open score" at bounding box center [844, 369] width 48 height 10
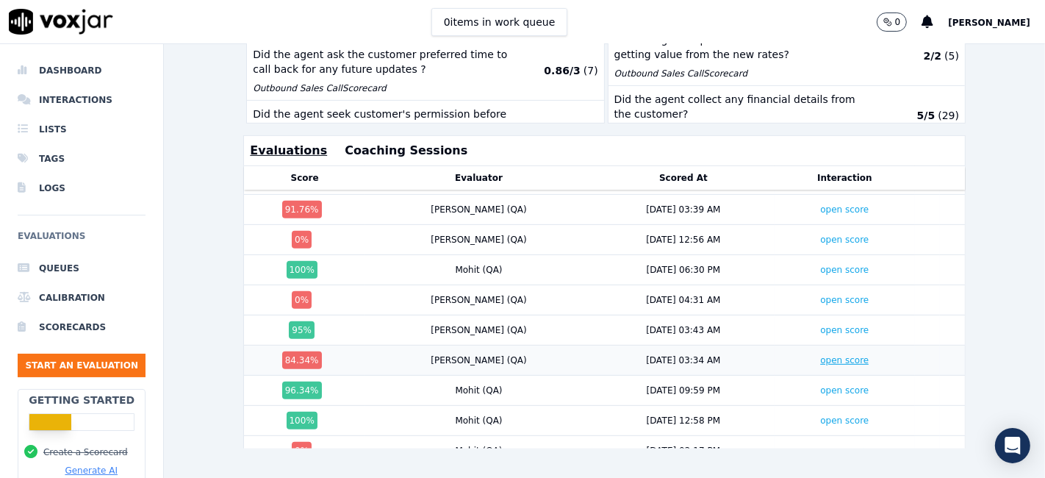
click at [820, 355] on link "open score" at bounding box center [844, 360] width 48 height 10
click at [820, 295] on link "open score" at bounding box center [844, 300] width 48 height 10
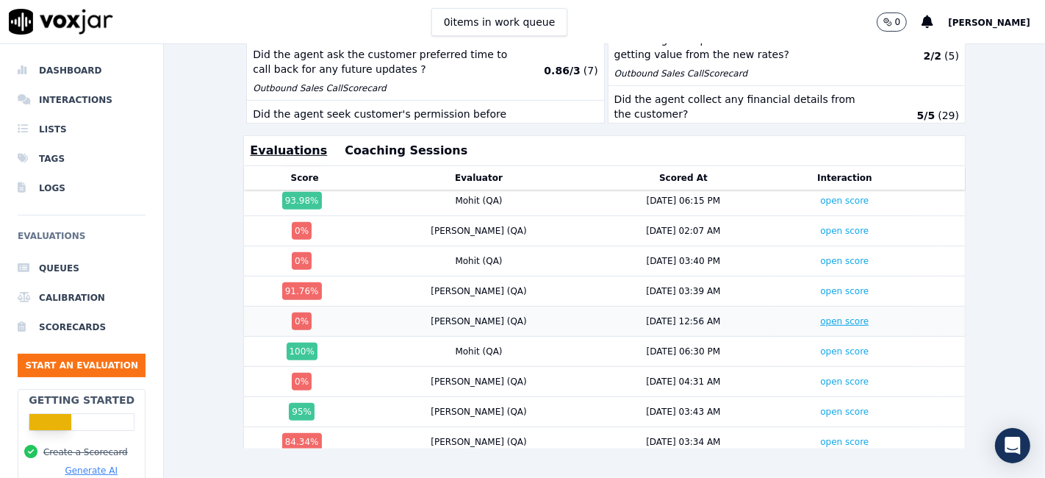
click at [820, 316] on link "open score" at bounding box center [844, 321] width 48 height 10
click at [820, 286] on link "open score" at bounding box center [844, 291] width 48 height 10
click at [820, 256] on link "open score" at bounding box center [844, 261] width 48 height 10
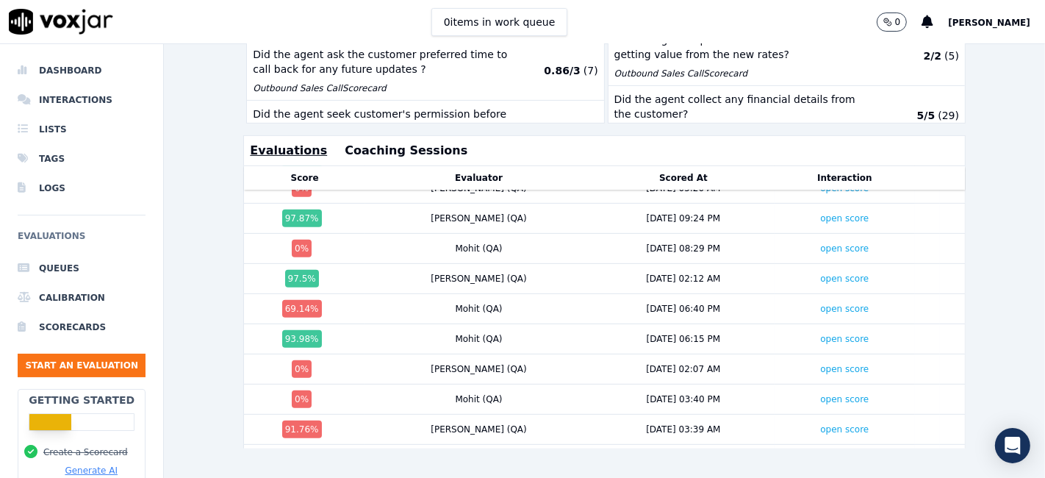
scroll to position [294, 0]
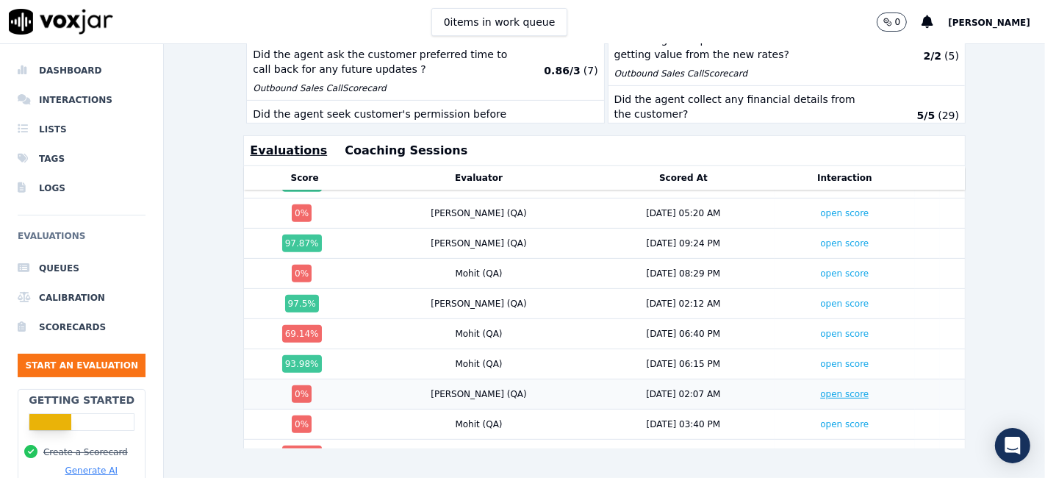
click at [820, 389] on link "open score" at bounding box center [844, 394] width 48 height 10
click at [820, 328] on link "open score" at bounding box center [844, 333] width 48 height 10
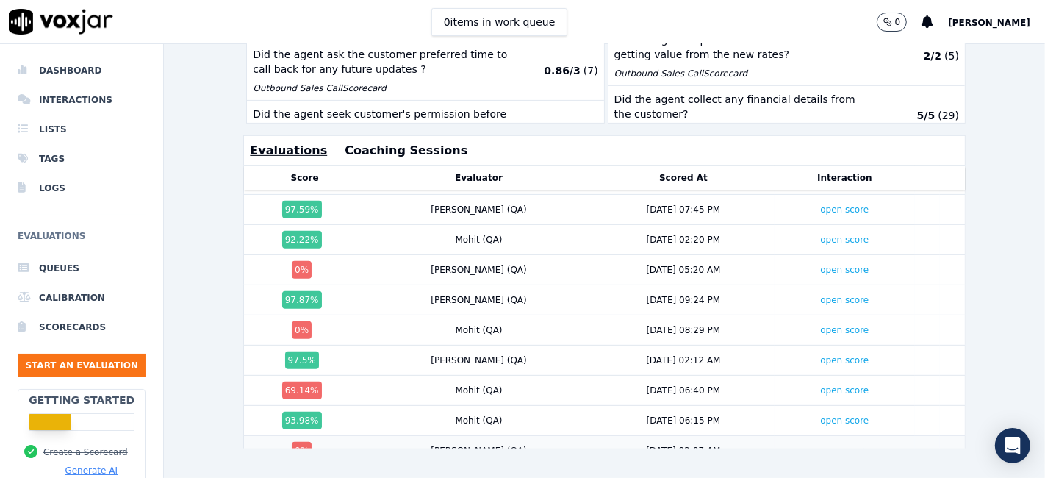
scroll to position [212, 0]
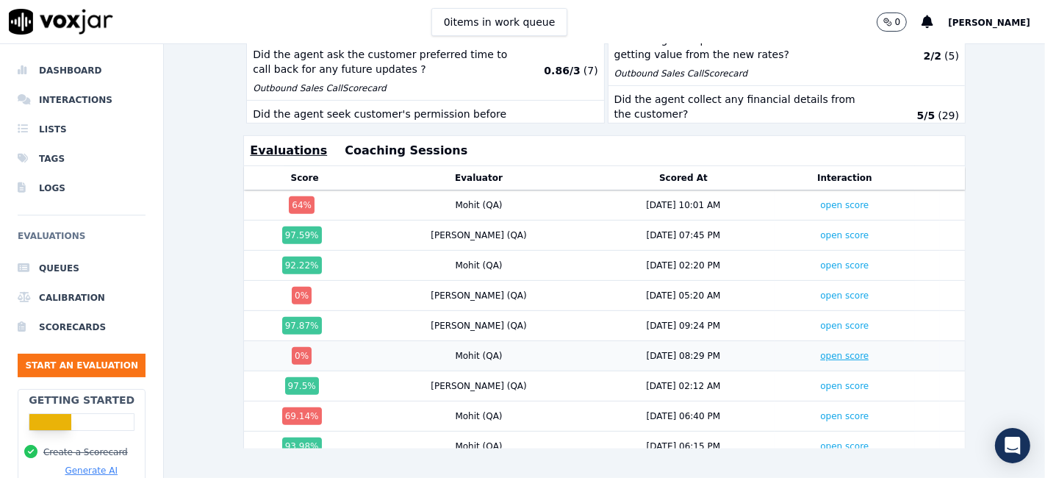
click at [820, 350] on link "open score" at bounding box center [844, 355] width 48 height 10
click at [820, 290] on link "open score" at bounding box center [844, 295] width 48 height 10
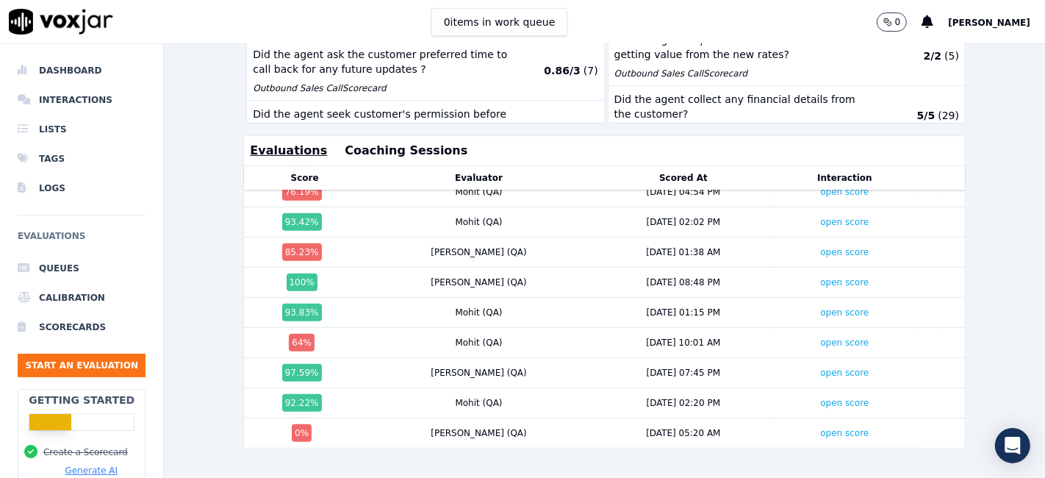
scroll to position [48, 0]
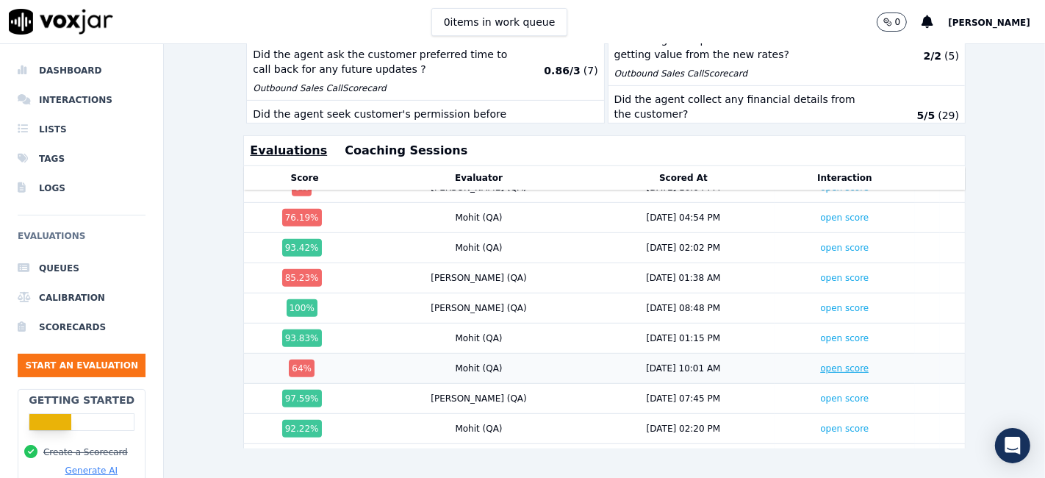
click at [820, 363] on link "open score" at bounding box center [844, 368] width 48 height 10
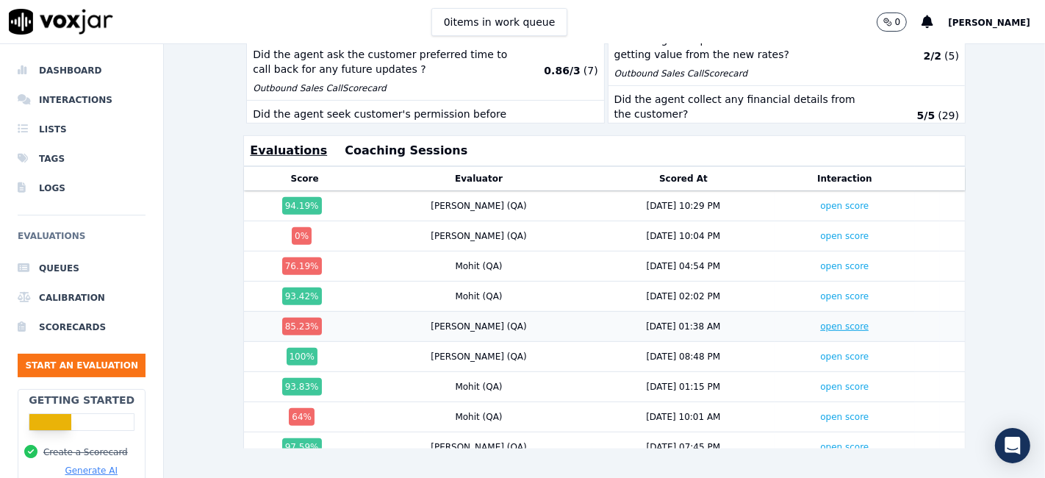
click at [820, 321] on link "open score" at bounding box center [844, 326] width 48 height 10
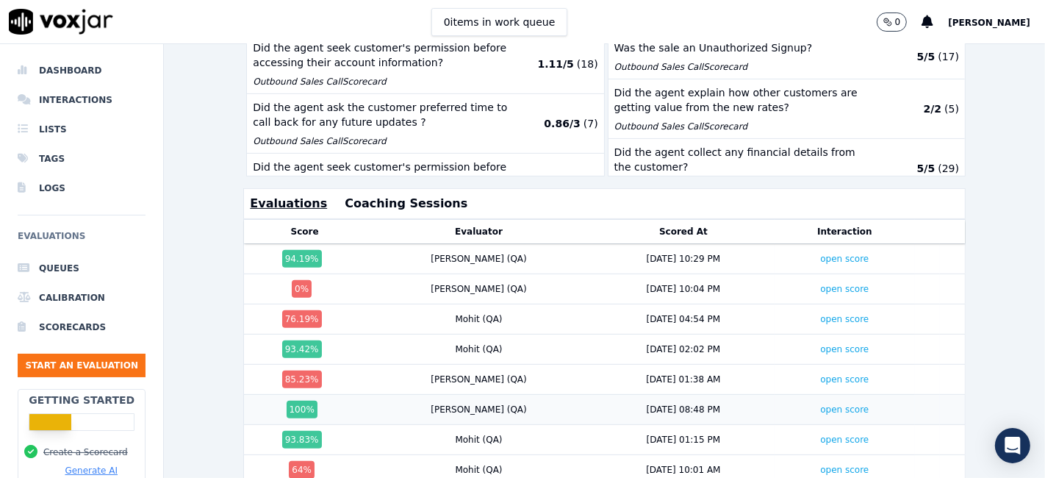
scroll to position [422, 0]
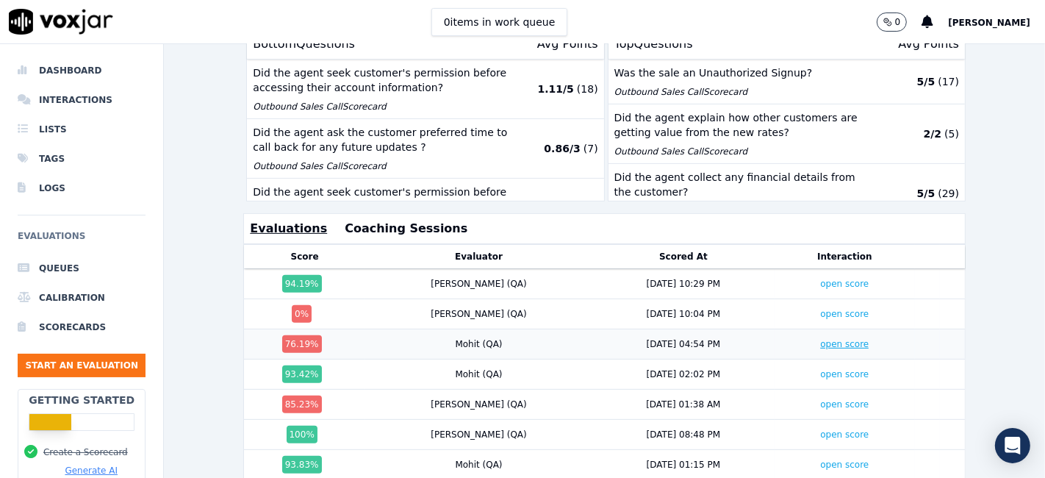
click at [820, 339] on link "open score" at bounding box center [844, 344] width 48 height 10
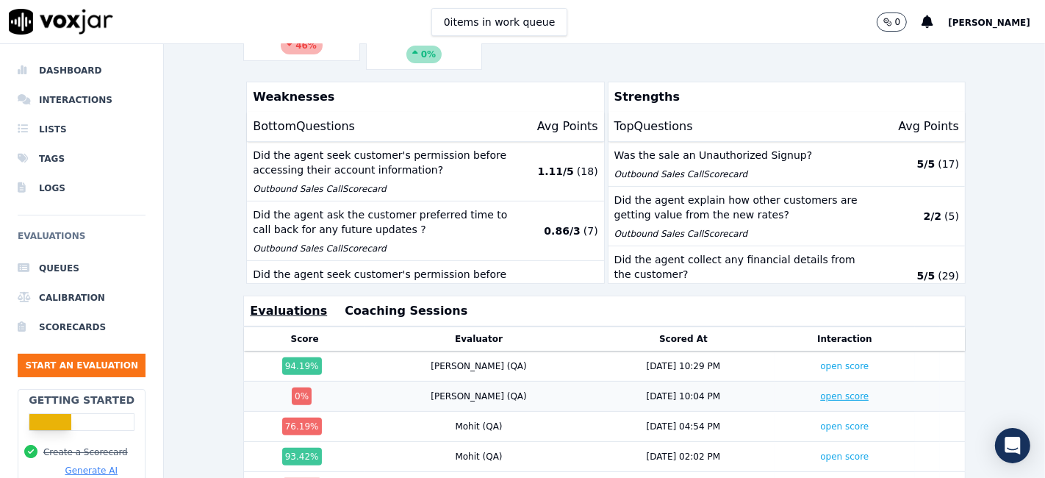
click at [820, 391] on link "open score" at bounding box center [844, 396] width 48 height 10
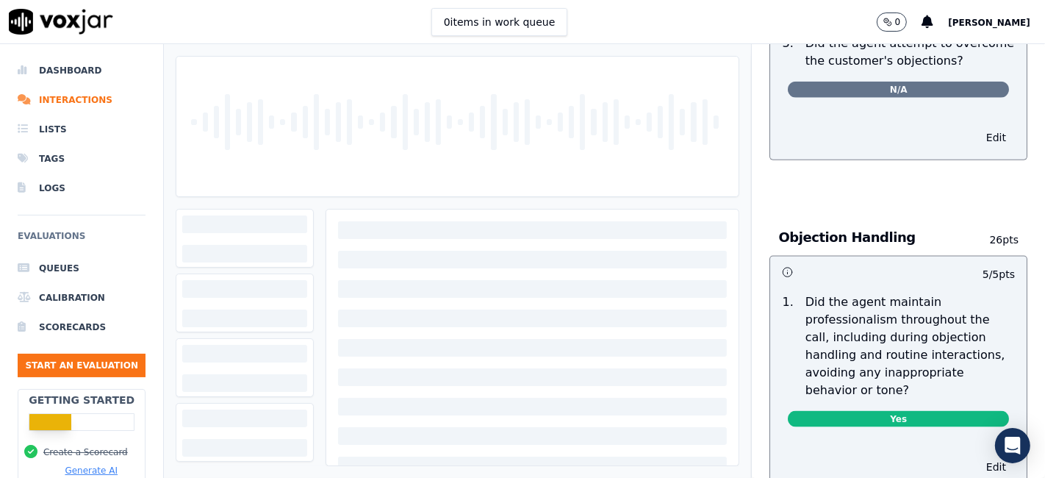
scroll to position [1959, 0]
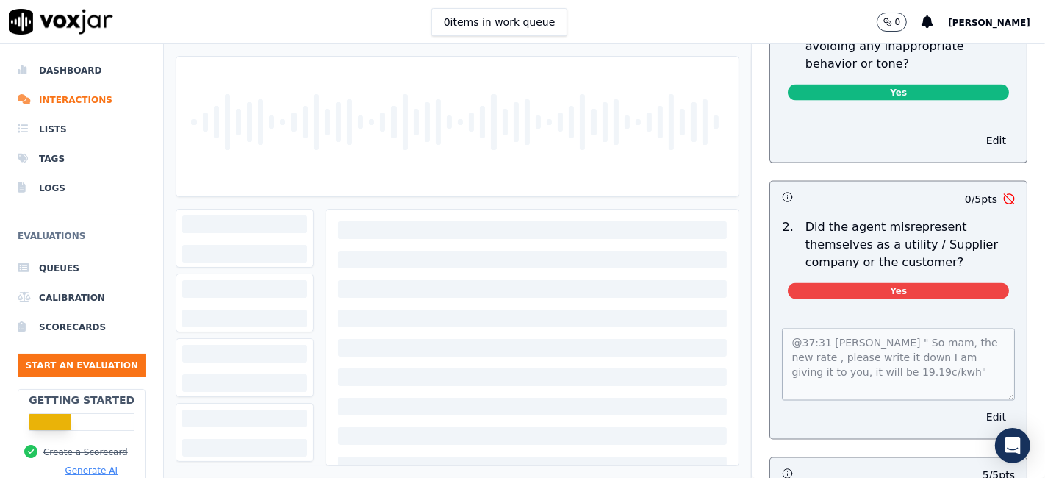
click at [977, 406] on button "Edit" at bounding box center [995, 416] width 37 height 21
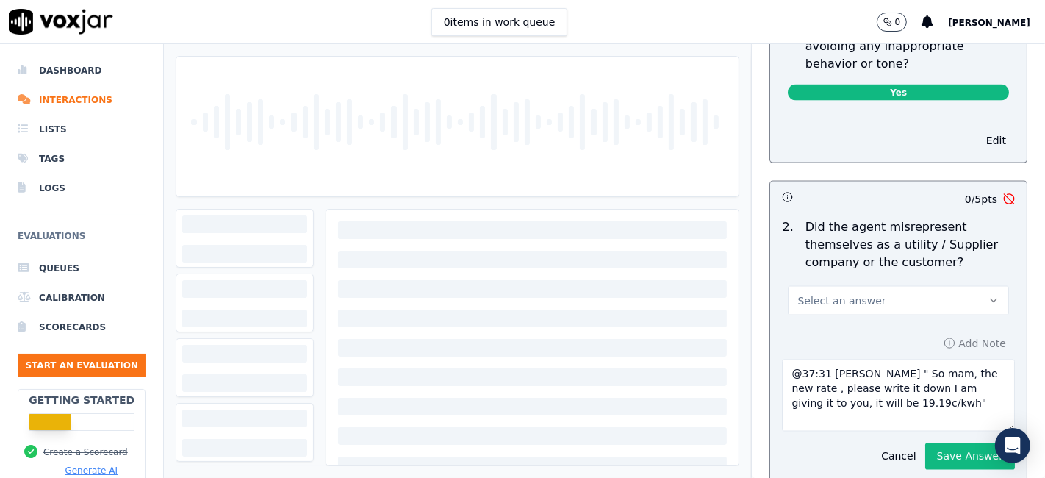
click at [885, 286] on button "Select an answer" at bounding box center [898, 300] width 221 height 29
click at [857, 311] on div "No" at bounding box center [870, 313] width 193 height 24
click at [951, 443] on button "Save Answer" at bounding box center [970, 456] width 90 height 26
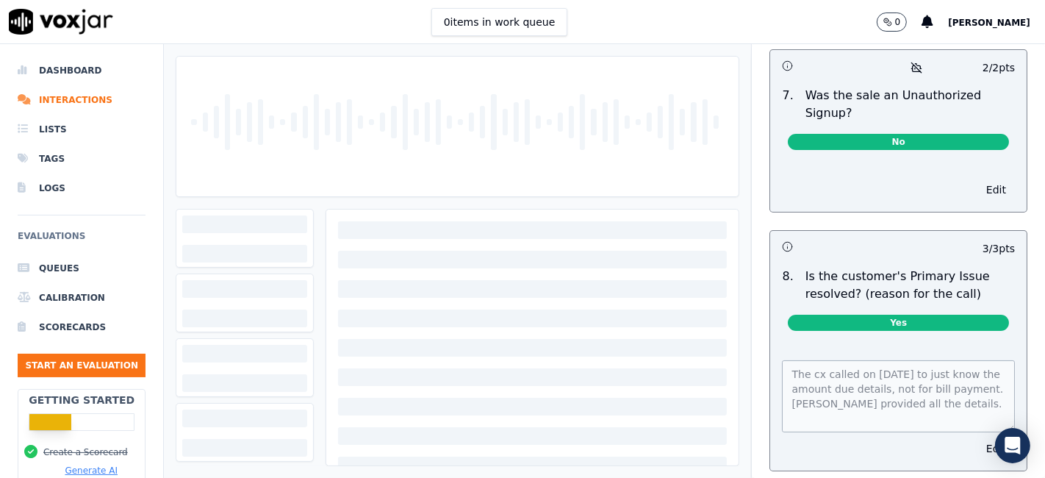
scroll to position [4561, 0]
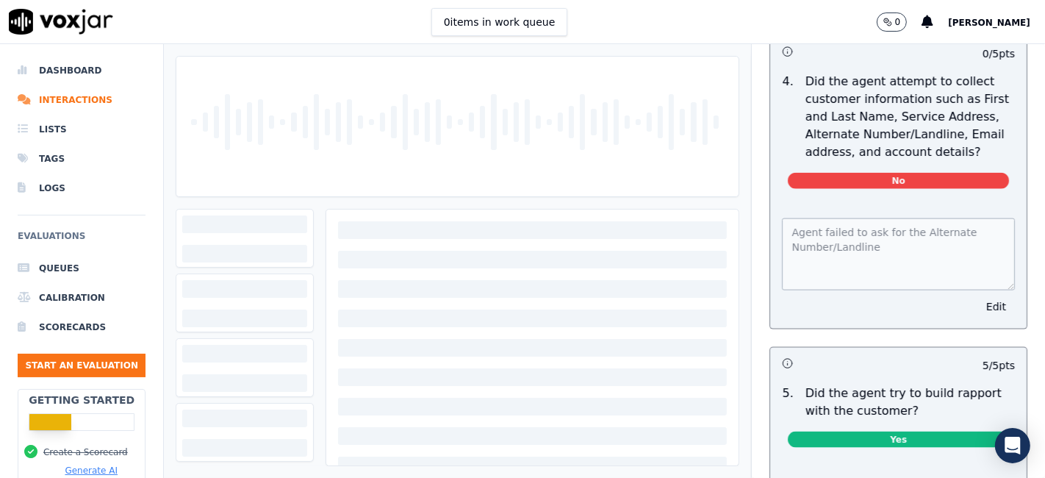
scroll to position [1619, 0]
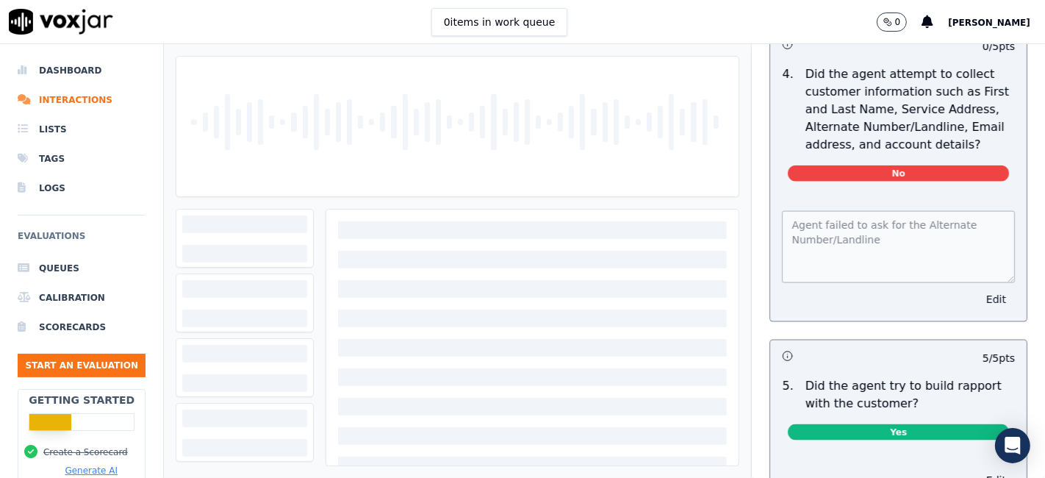
click at [977, 292] on button "Edit" at bounding box center [995, 299] width 37 height 21
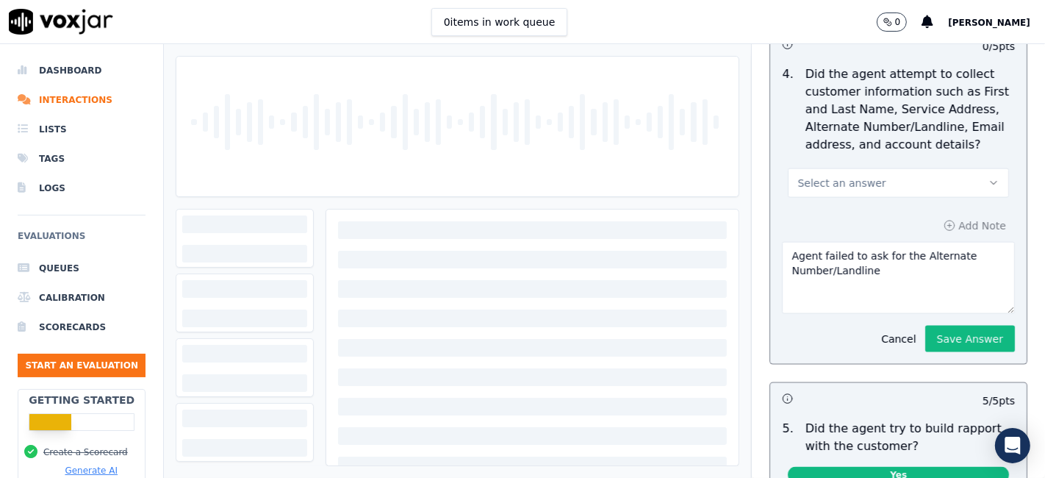
click at [863, 179] on button "Select an answer" at bounding box center [898, 182] width 221 height 29
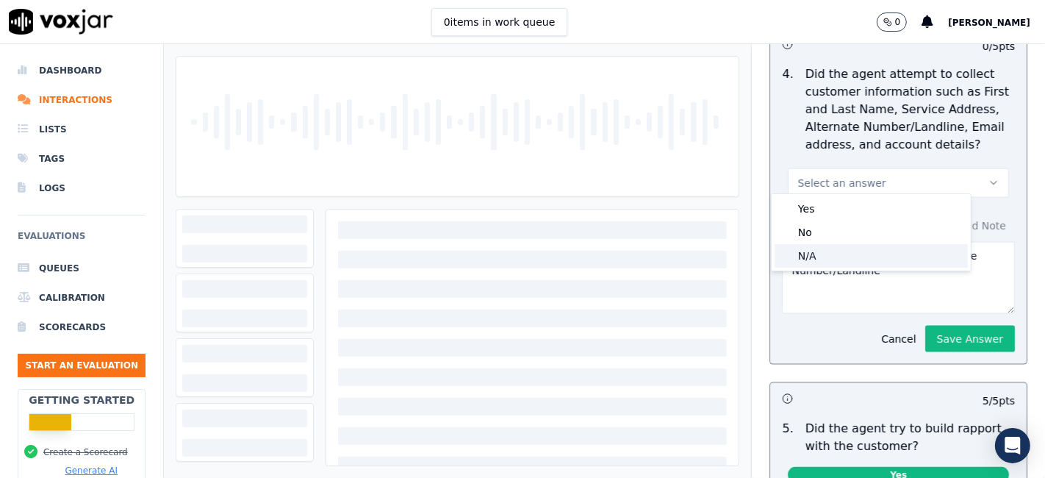
click at [845, 253] on div "N/A" at bounding box center [870, 256] width 193 height 24
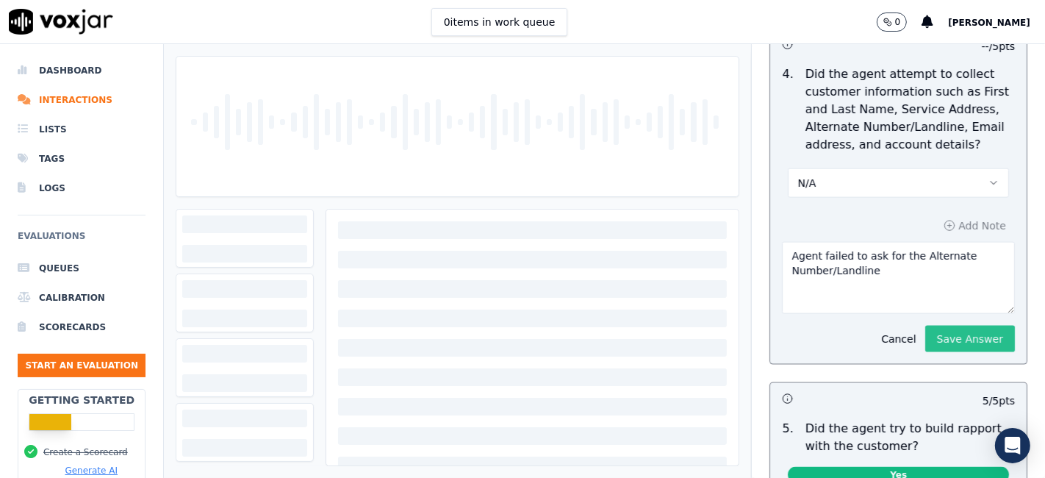
click at [928, 334] on button "Save Answer" at bounding box center [970, 338] width 90 height 26
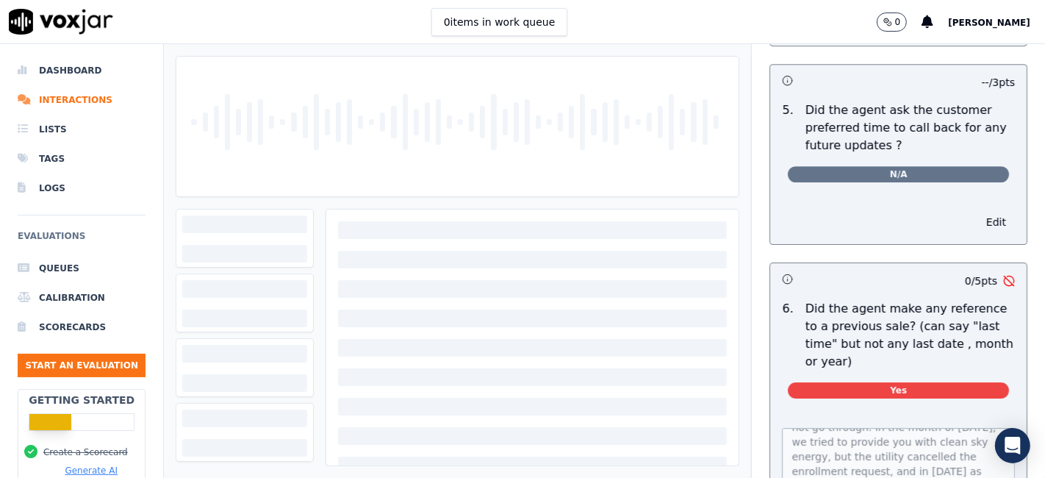
scroll to position [4080, 0]
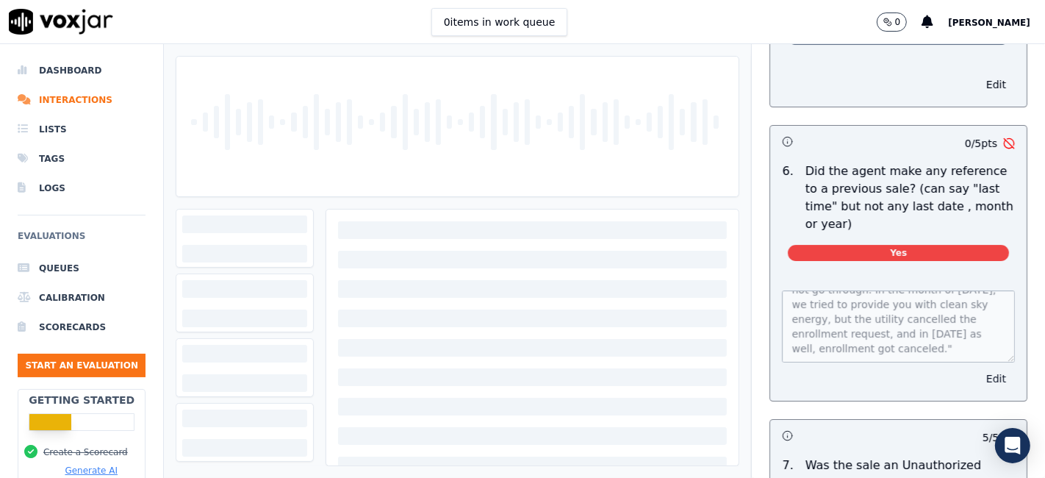
click at [977, 368] on button "Edit" at bounding box center [995, 378] width 37 height 21
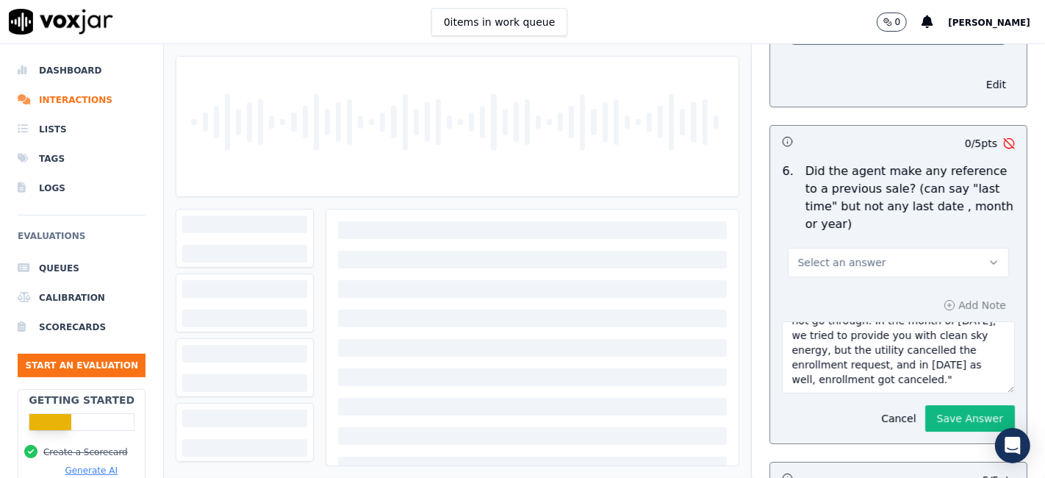
click at [909, 248] on button "Select an answer" at bounding box center [898, 262] width 221 height 29
click at [904, 280] on div "No" at bounding box center [870, 283] width 193 height 24
click at [958, 405] on button "Save Answer" at bounding box center [970, 418] width 90 height 26
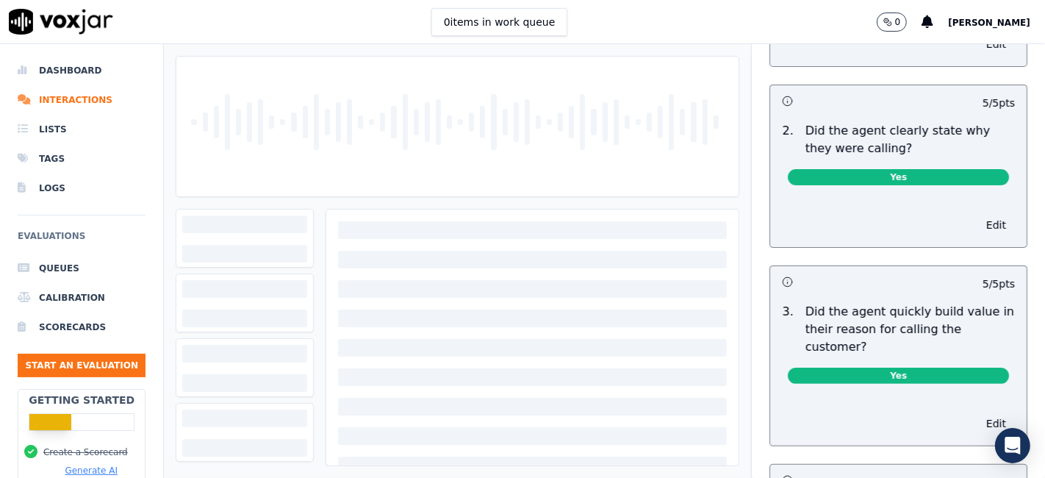
scroll to position [0, 0]
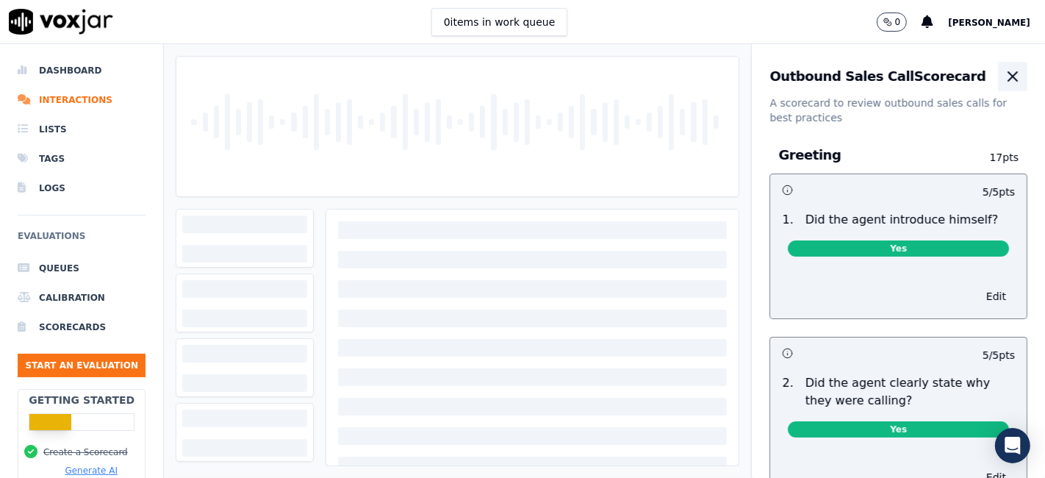
click at [1004, 78] on icon "button" at bounding box center [1013, 77] width 18 height 18
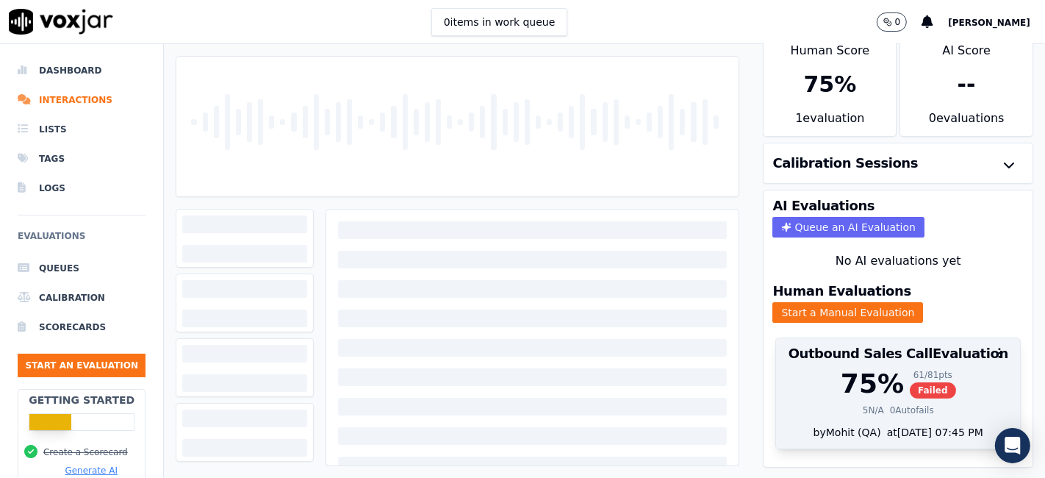
scroll to position [47, 0]
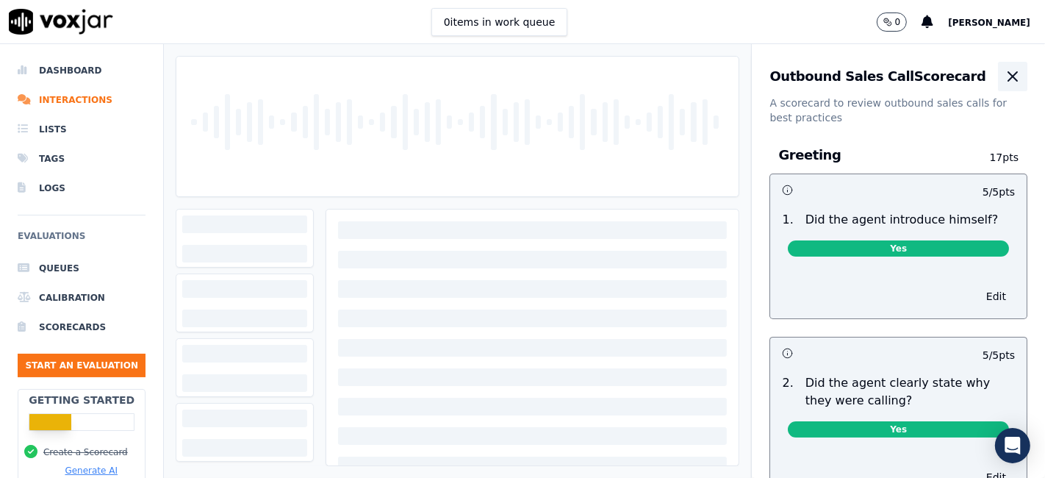
click at [998, 75] on button "button" at bounding box center [1012, 76] width 29 height 29
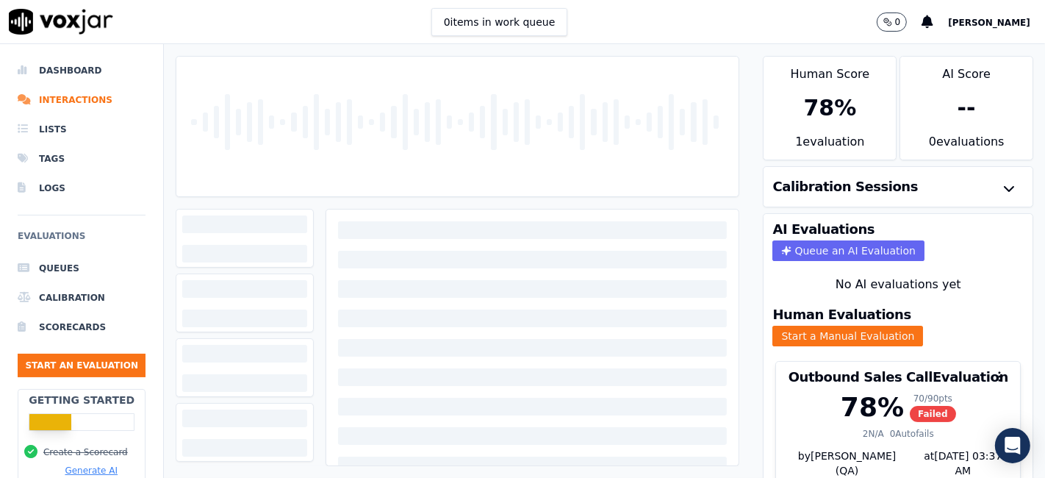
scroll to position [47, 0]
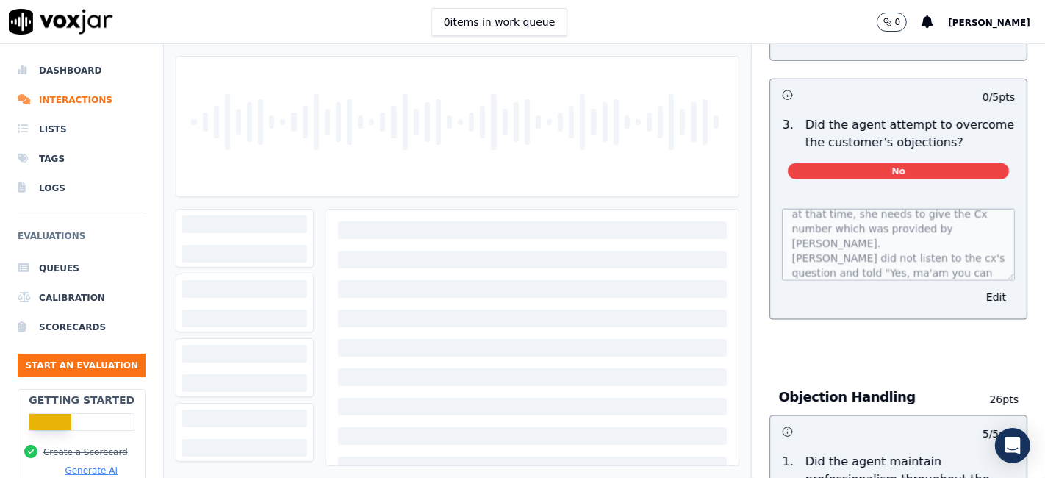
scroll to position [59, 0]
click at [977, 287] on button "Edit" at bounding box center [995, 297] width 37 height 21
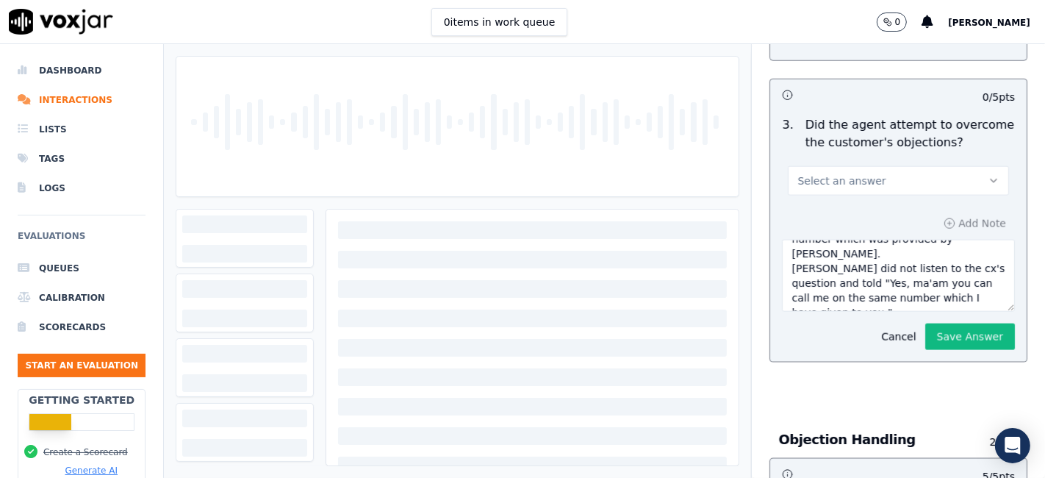
click at [903, 166] on button "Select an answer" at bounding box center [898, 180] width 221 height 29
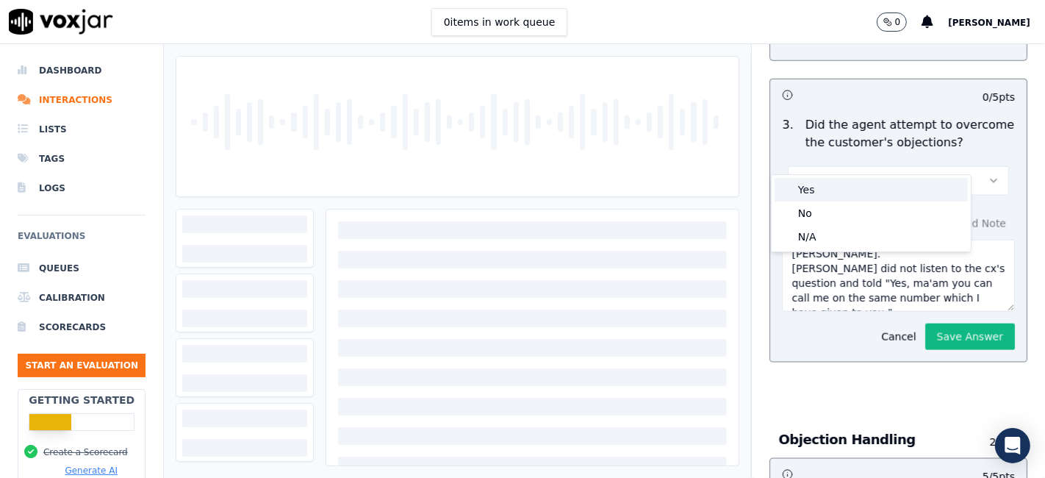
drag, startPoint x: 877, startPoint y: 204, endPoint x: 877, endPoint y: 195, distance: 8.8
click at [877, 195] on div "Yes No N/A" at bounding box center [870, 213] width 199 height 76
click at [877, 195] on div "Yes" at bounding box center [870, 190] width 193 height 24
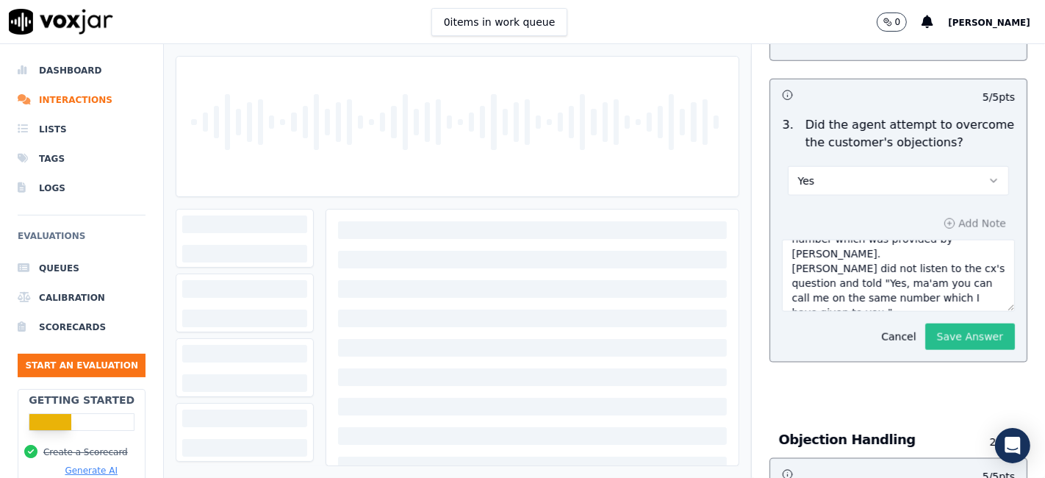
click at [925, 323] on button "Save Answer" at bounding box center [970, 336] width 90 height 26
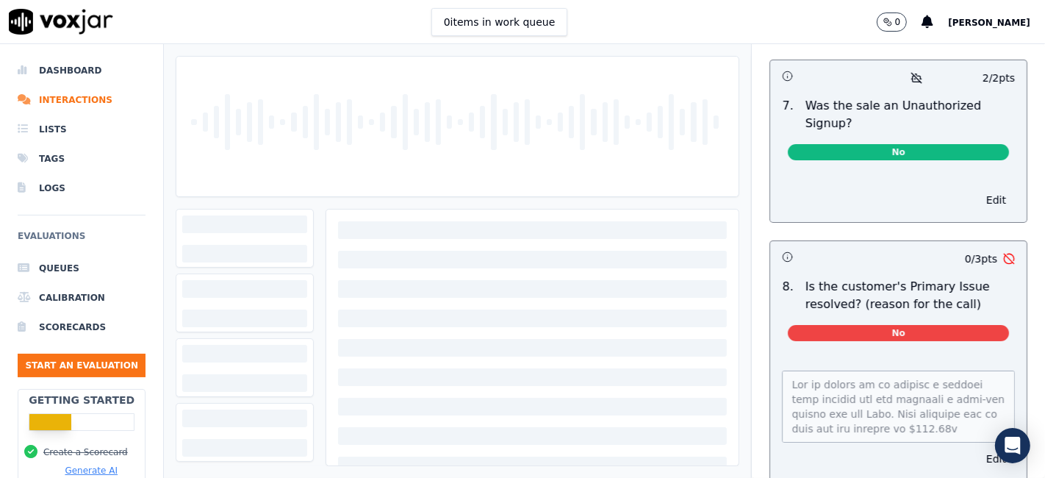
scroll to position [4639, 0]
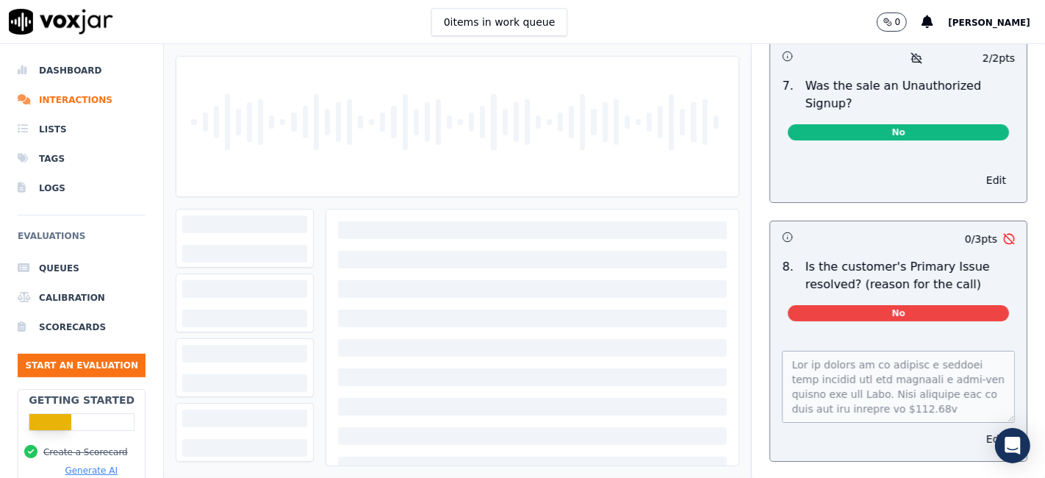
click at [977, 428] on button "Edit" at bounding box center [995, 438] width 37 height 21
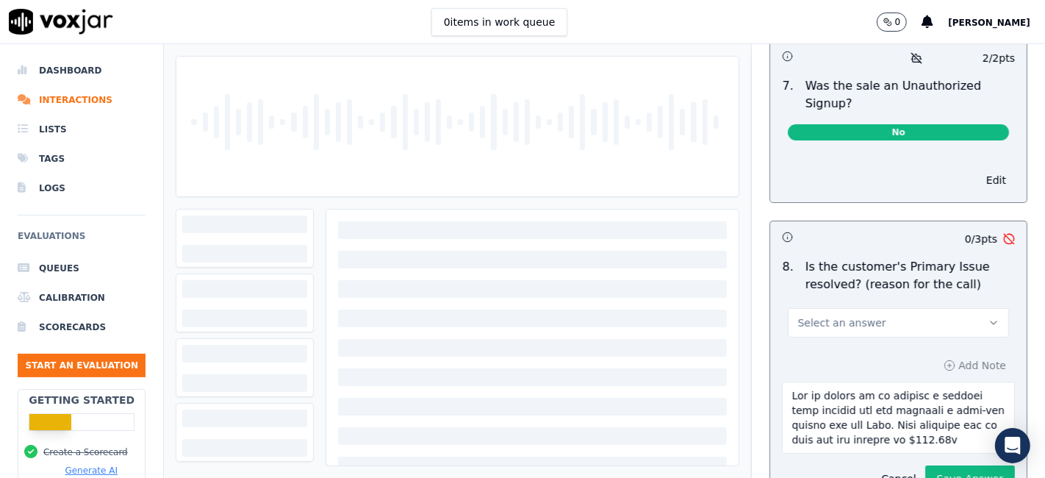
click at [890, 308] on button "Select an answer" at bounding box center [898, 322] width 221 height 29
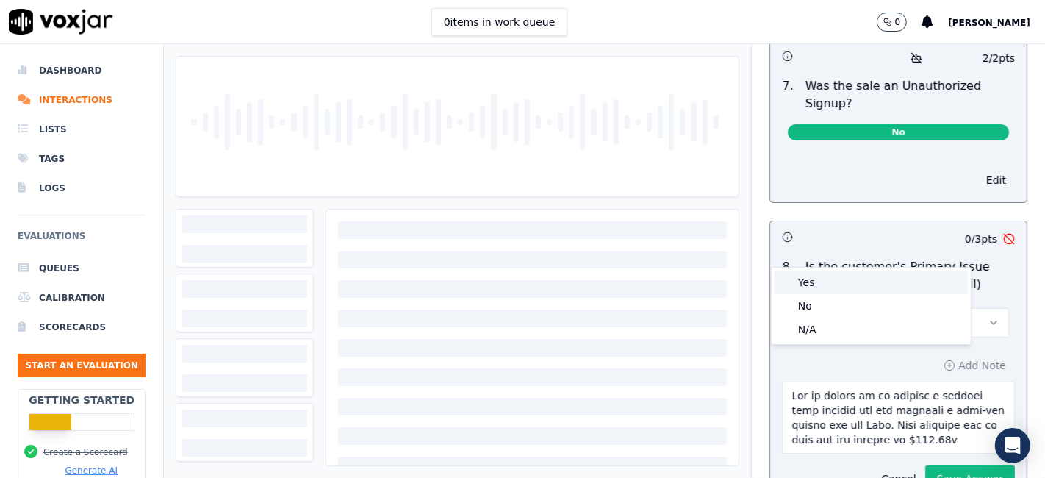
click at [870, 283] on div "Yes" at bounding box center [870, 282] width 193 height 24
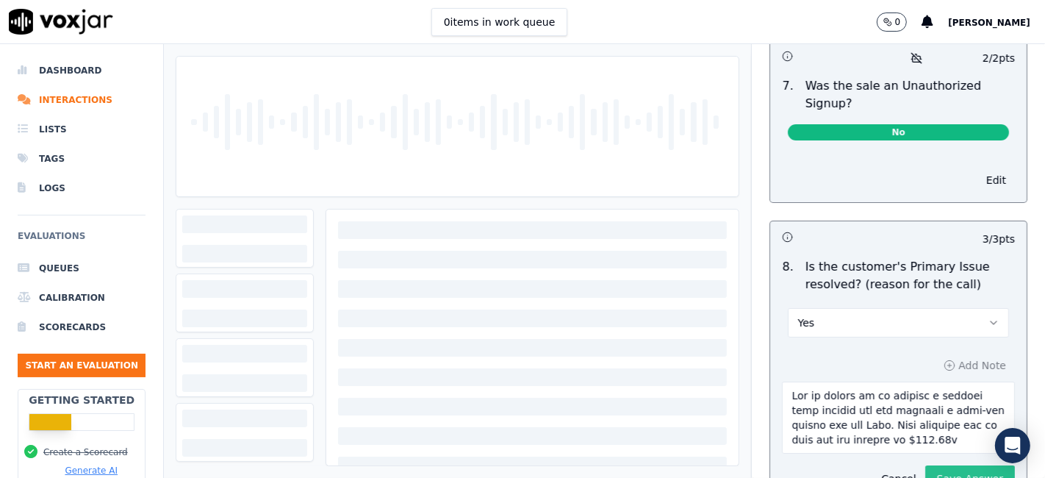
click at [936, 465] on button "Save Answer" at bounding box center [970, 478] width 90 height 26
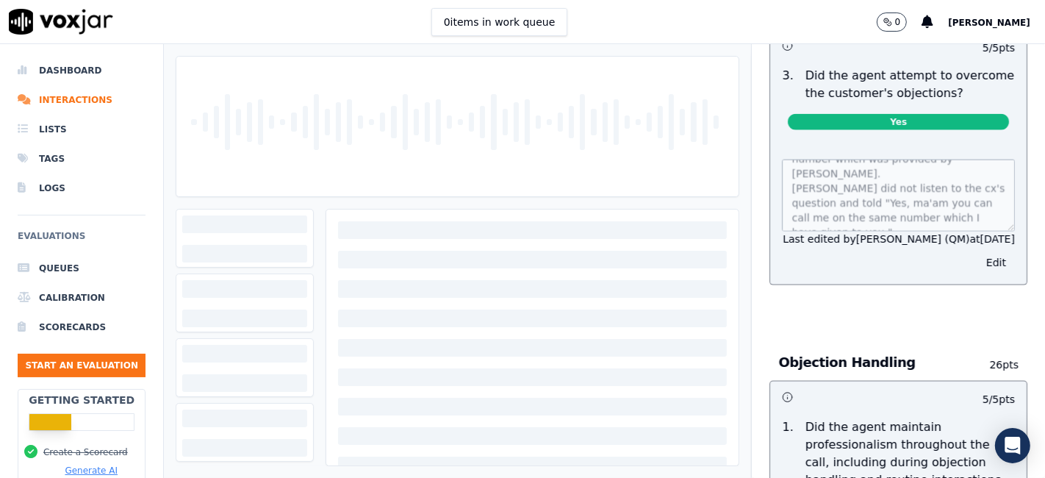
scroll to position [0, 0]
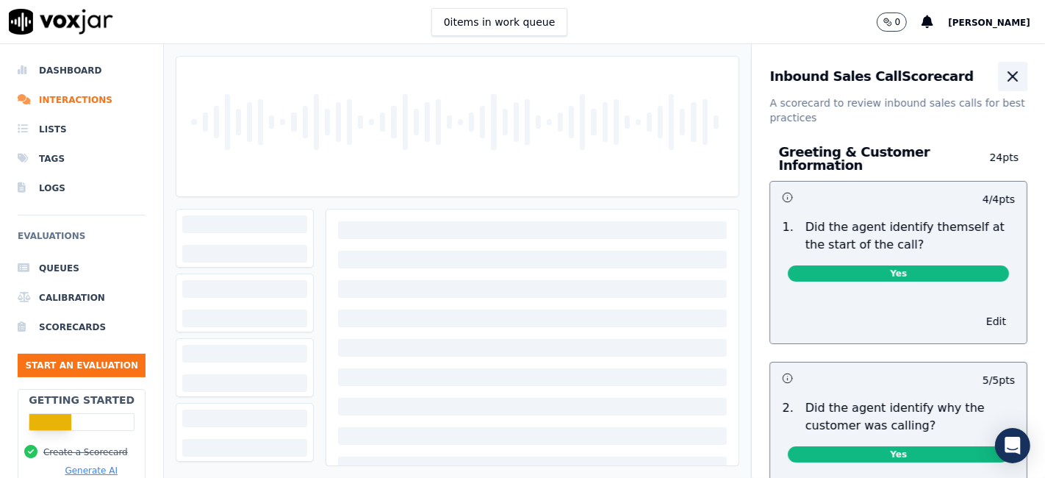
click at [1004, 74] on icon "button" at bounding box center [1013, 77] width 18 height 18
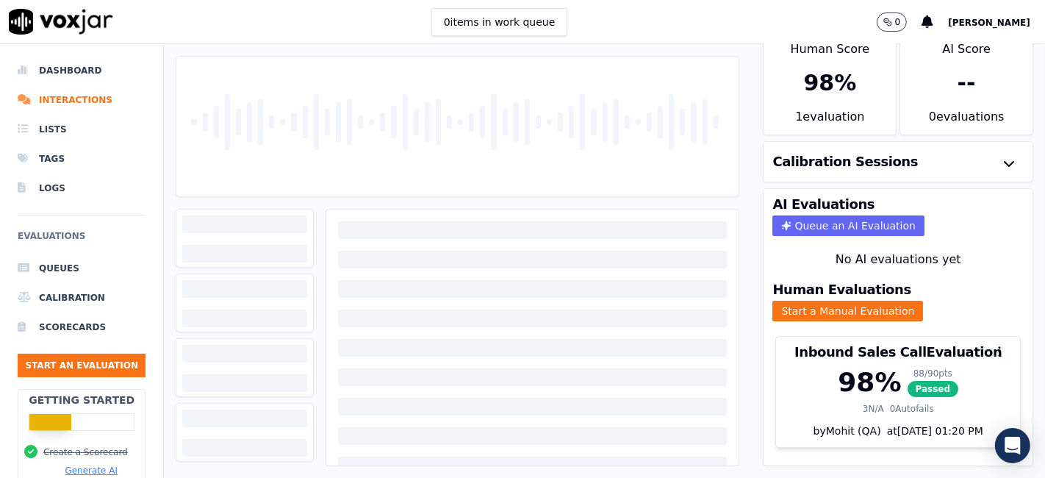
scroll to position [47, 0]
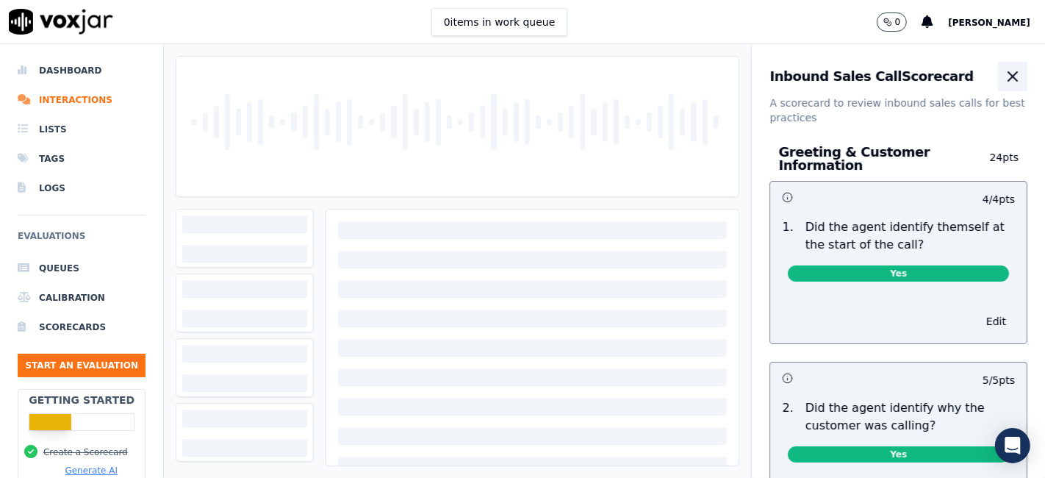
click at [1004, 76] on icon "button" at bounding box center [1013, 77] width 18 height 18
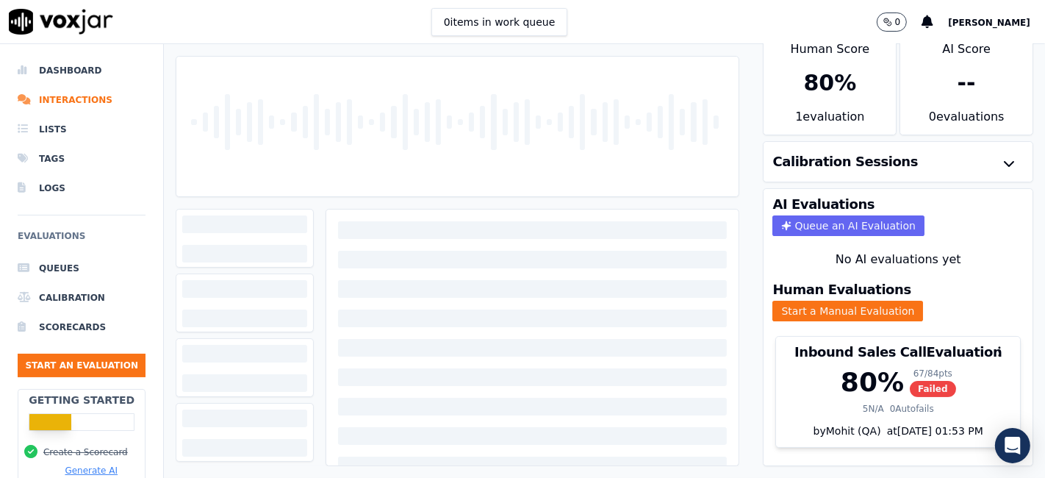
scroll to position [47, 0]
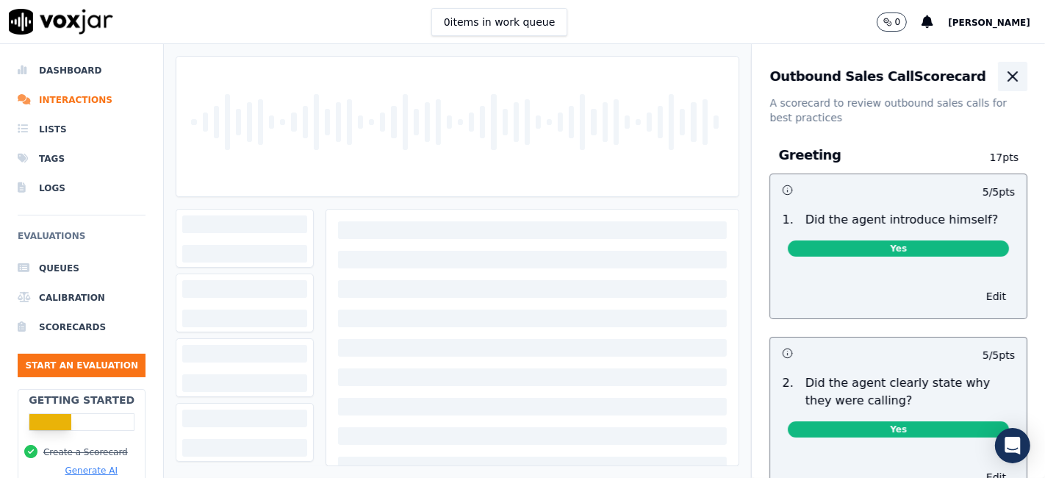
click at [1004, 78] on icon "button" at bounding box center [1013, 77] width 18 height 18
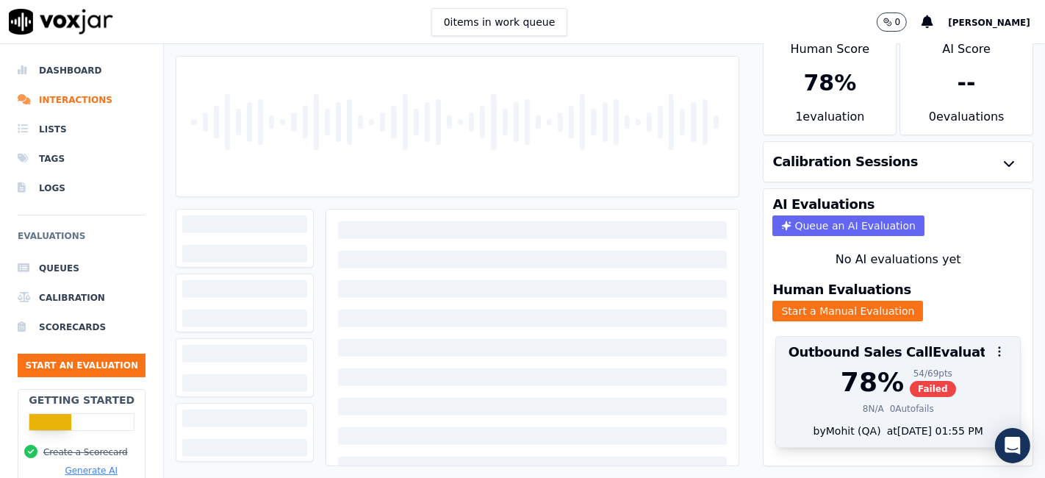
scroll to position [47, 0]
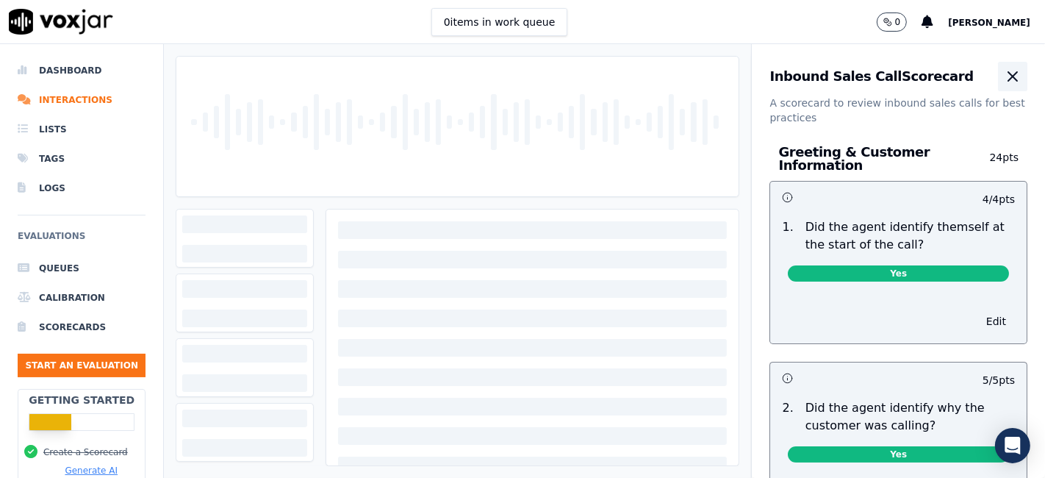
click at [1004, 68] on icon "button" at bounding box center [1013, 77] width 18 height 18
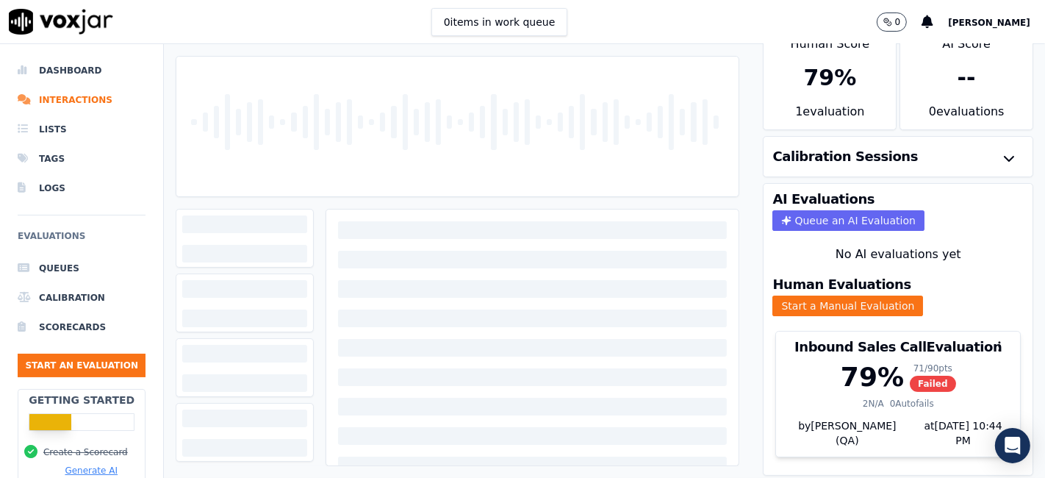
scroll to position [47, 0]
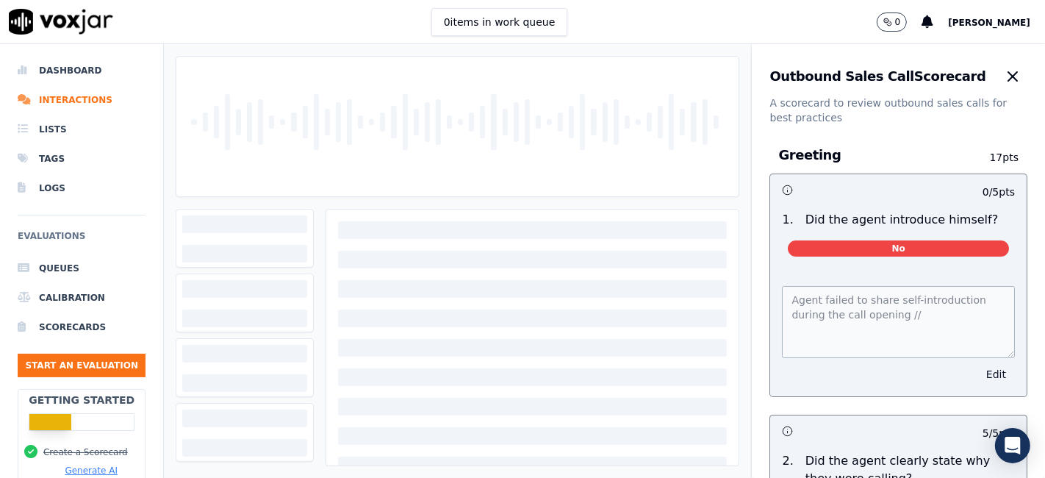
click at [977, 375] on button "Edit" at bounding box center [995, 374] width 37 height 21
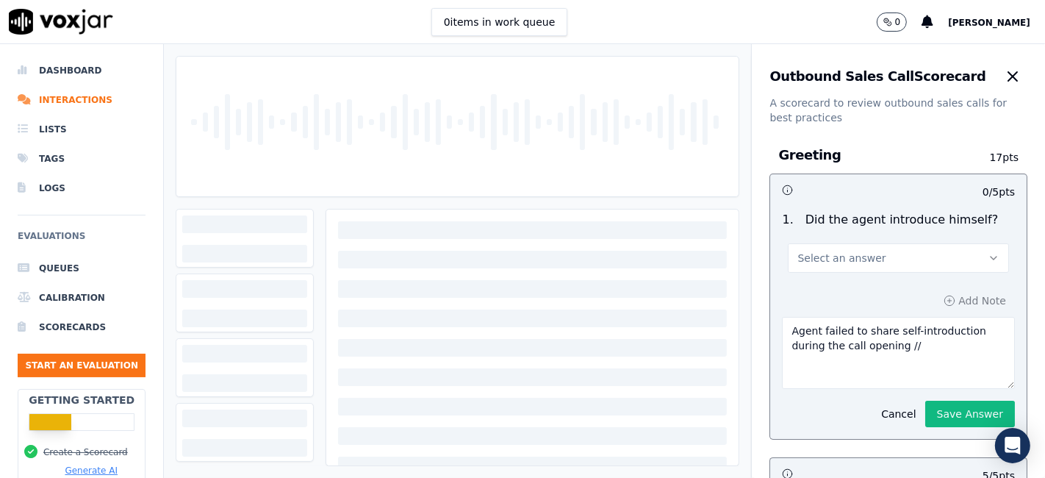
click at [891, 256] on button "Select an answer" at bounding box center [898, 257] width 221 height 29
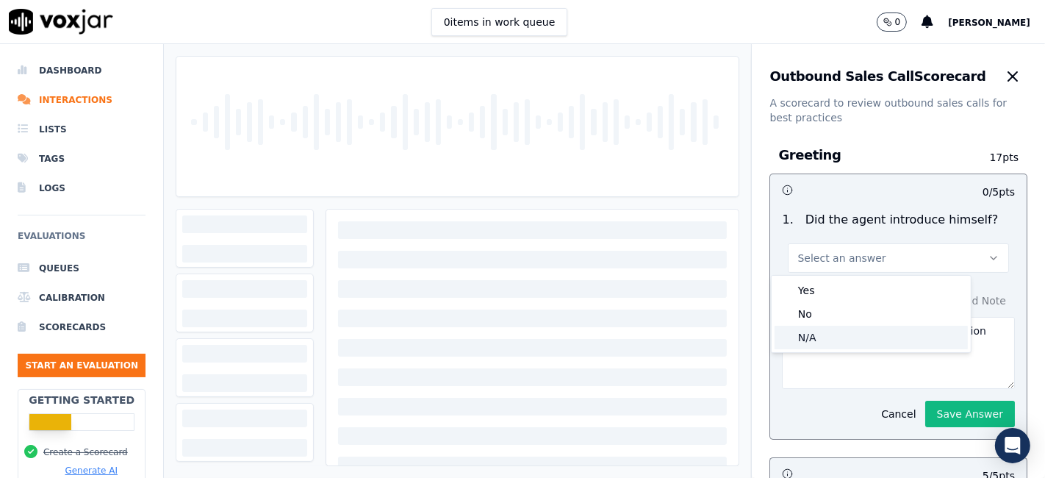
click at [848, 339] on div "N/A" at bounding box center [870, 337] width 193 height 24
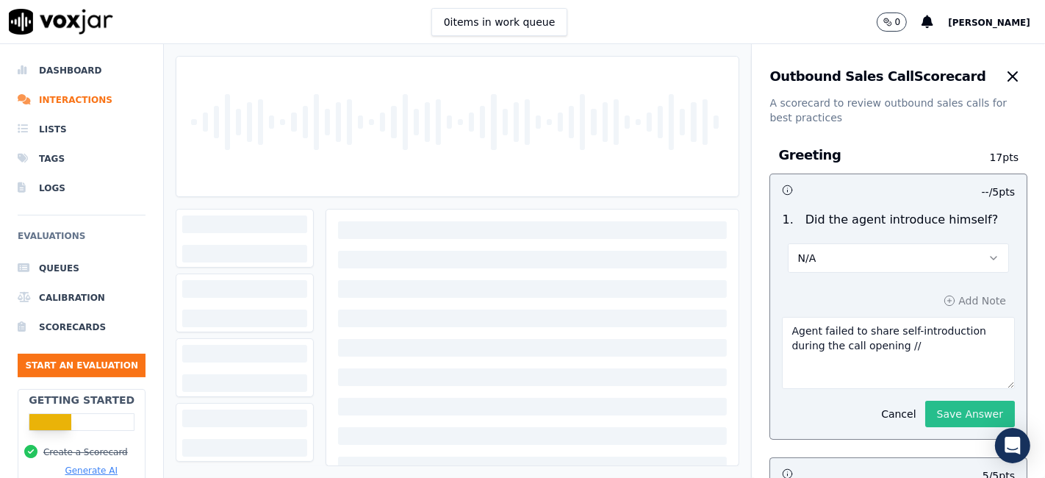
click at [925, 408] on button "Save Answer" at bounding box center [970, 413] width 90 height 26
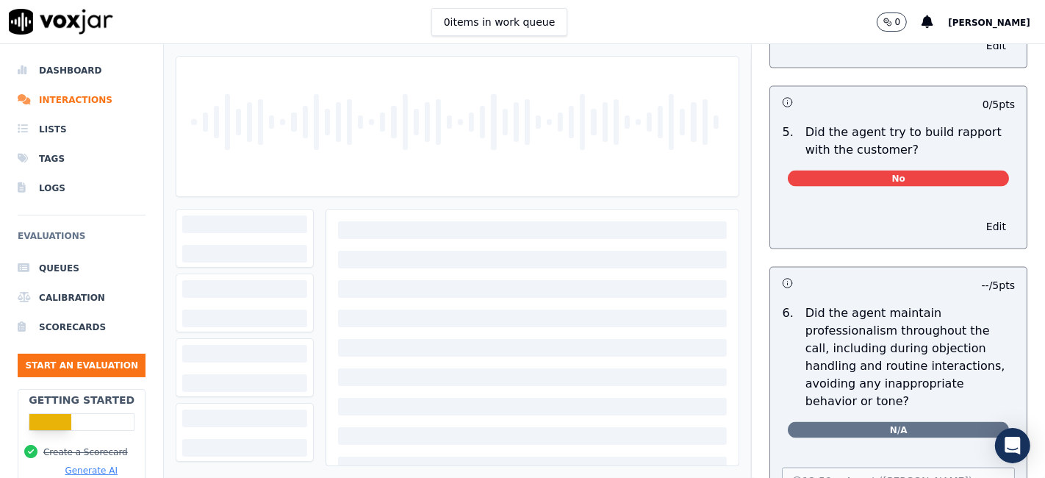
scroll to position [1959, 0]
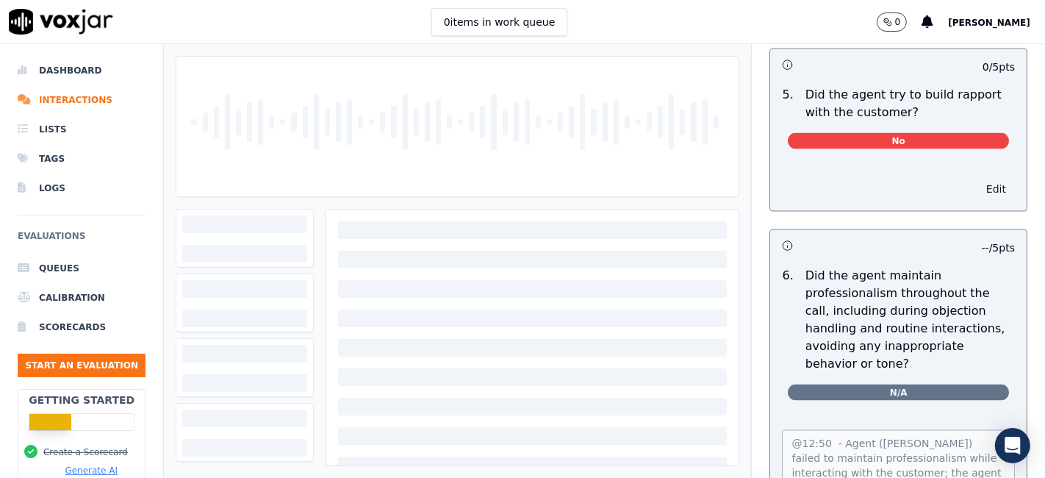
click at [977, 179] on button "Edit" at bounding box center [995, 189] width 37 height 21
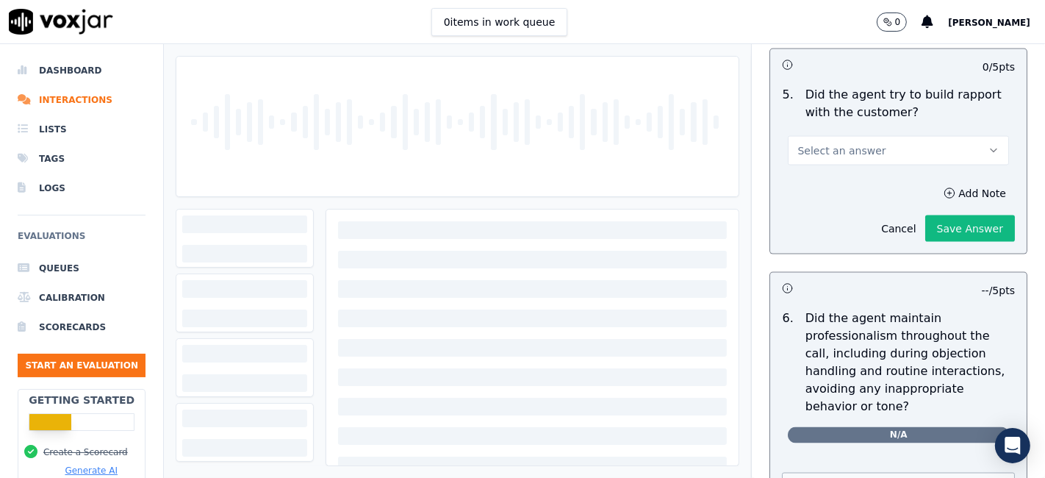
scroll to position [1926, 0]
click at [865, 148] on button "Select an answer" at bounding box center [898, 149] width 221 height 29
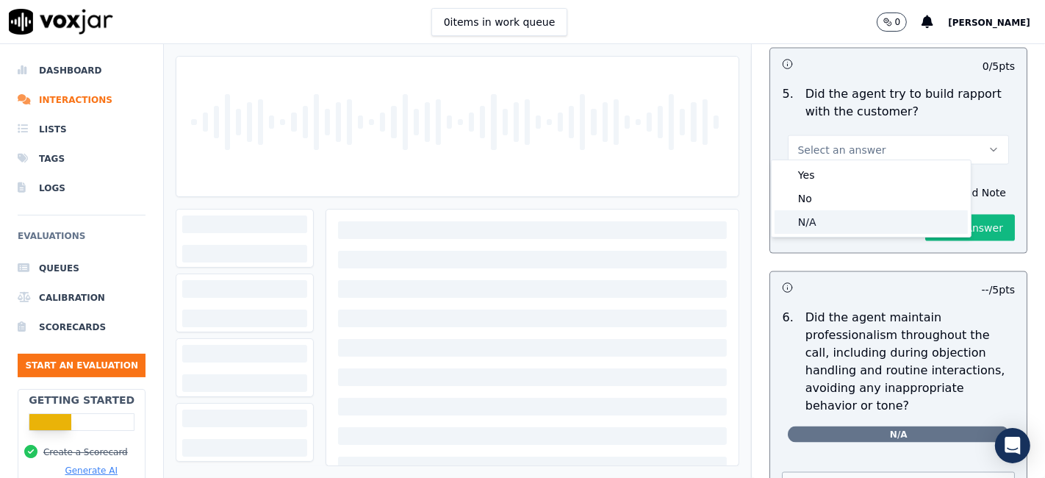
click at [846, 223] on div "N/A" at bounding box center [870, 222] width 193 height 24
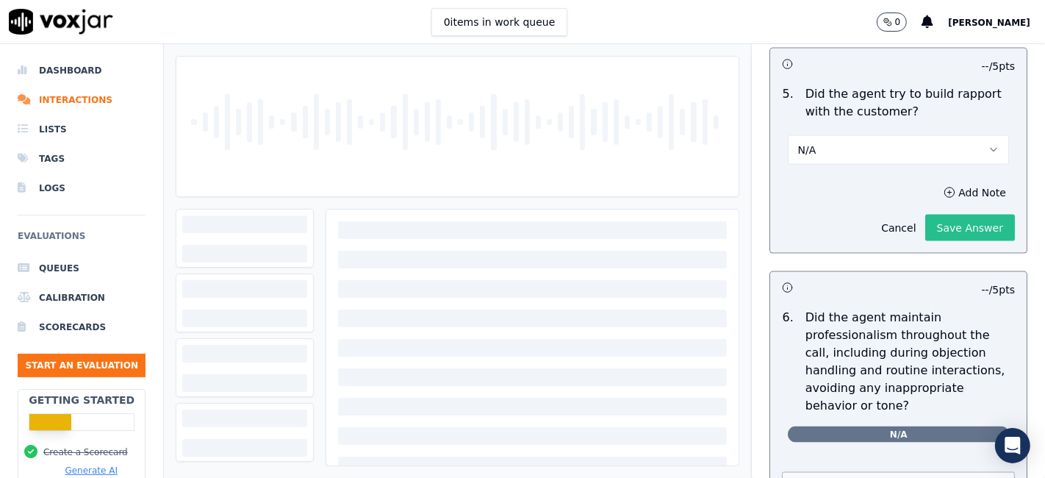
click at [925, 222] on button "Save Answer" at bounding box center [970, 228] width 90 height 26
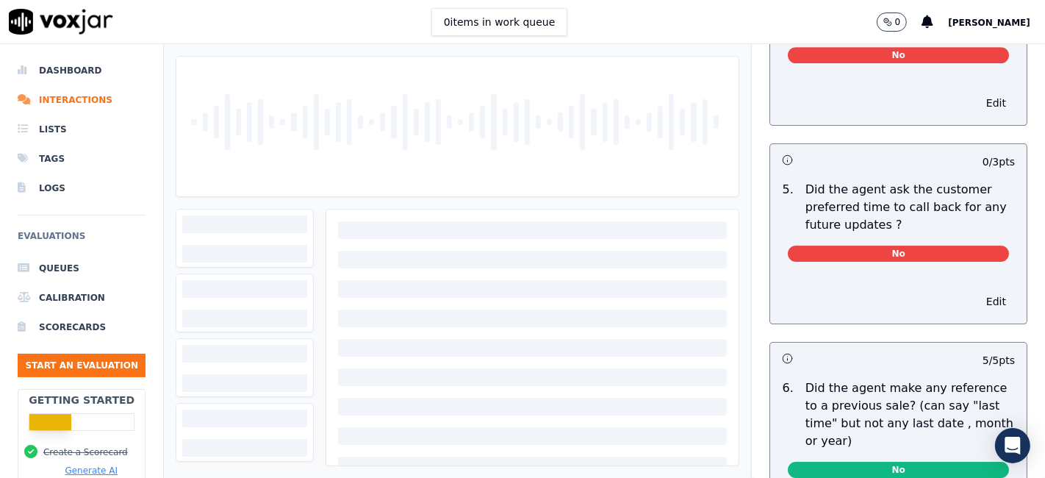
scroll to position [4048, 0]
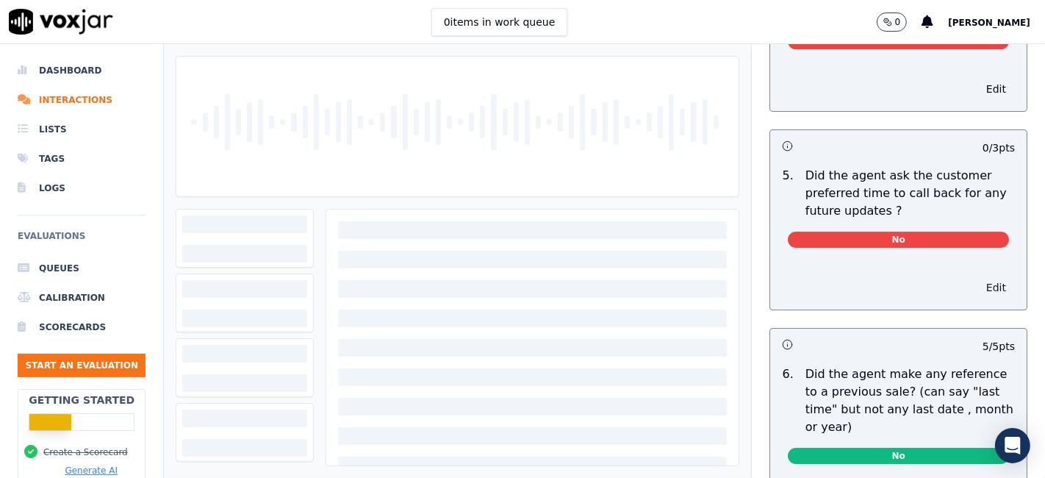
click at [977, 277] on button "Edit" at bounding box center [995, 287] width 37 height 21
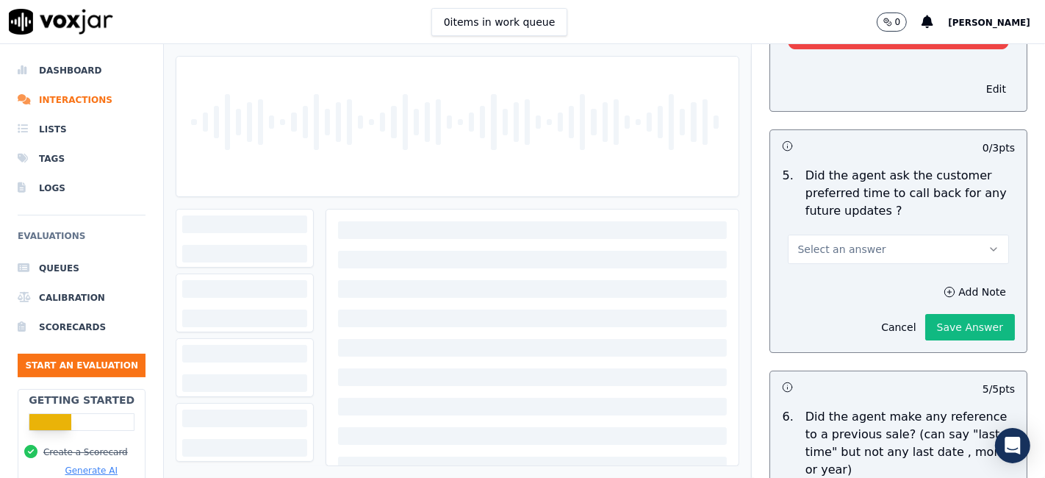
click at [871, 234] on button "Select an answer" at bounding box center [898, 248] width 221 height 29
click at [840, 300] on div "N/A" at bounding box center [870, 294] width 193 height 24
click at [945, 314] on button "Save Answer" at bounding box center [970, 327] width 90 height 26
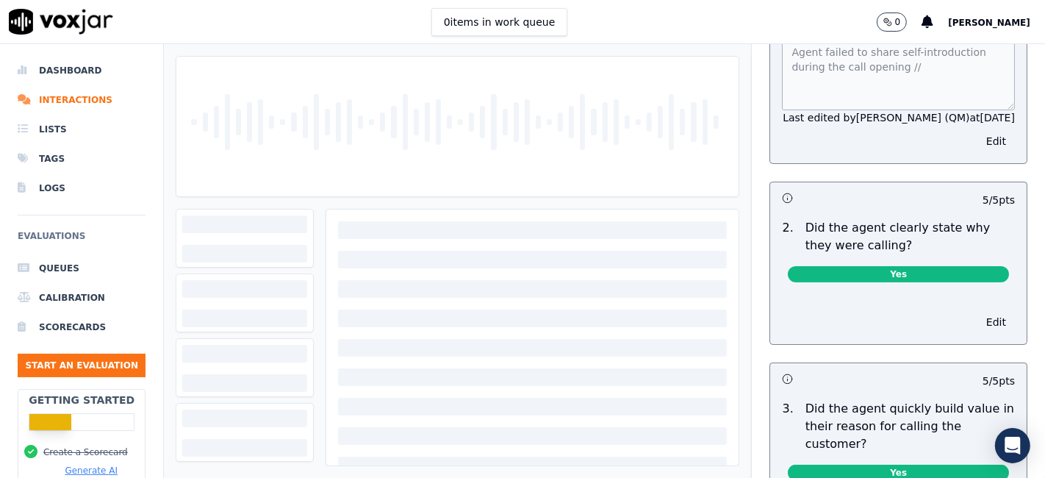
scroll to position [0, 0]
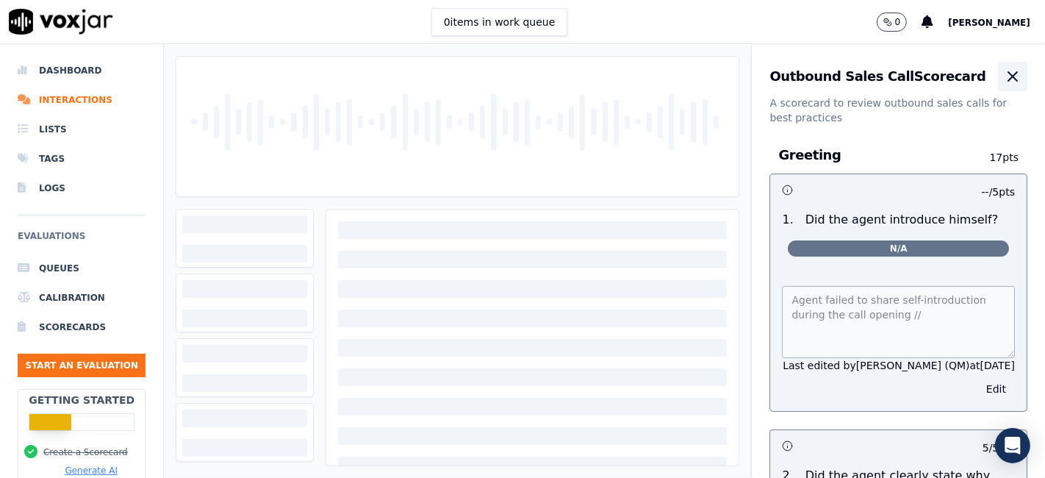
click at [1004, 72] on icon "button" at bounding box center [1013, 77] width 18 height 18
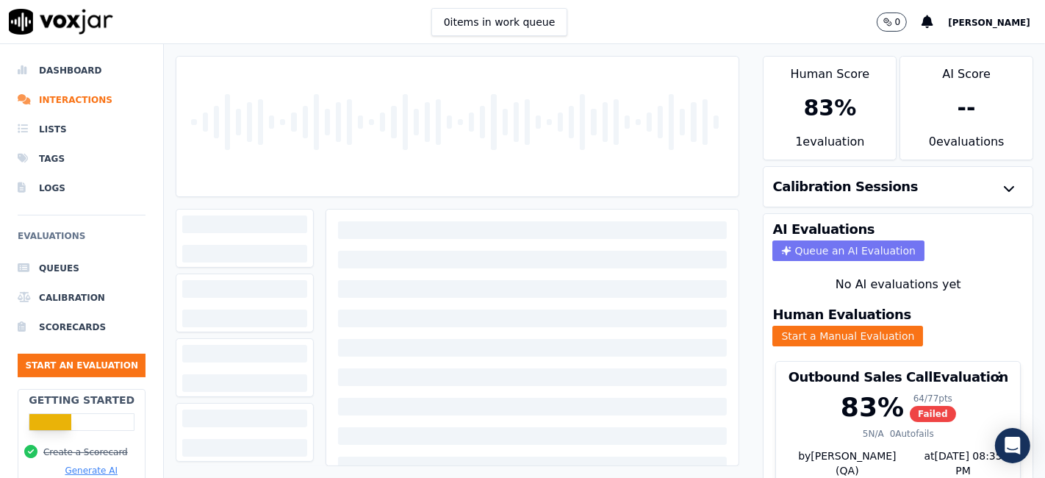
scroll to position [47, 0]
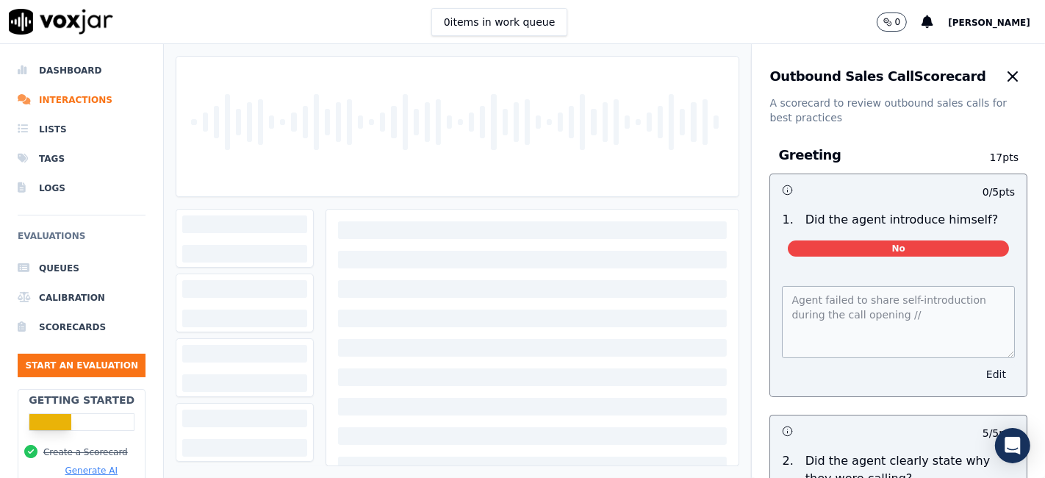
click at [977, 373] on button "Edit" at bounding box center [995, 374] width 37 height 21
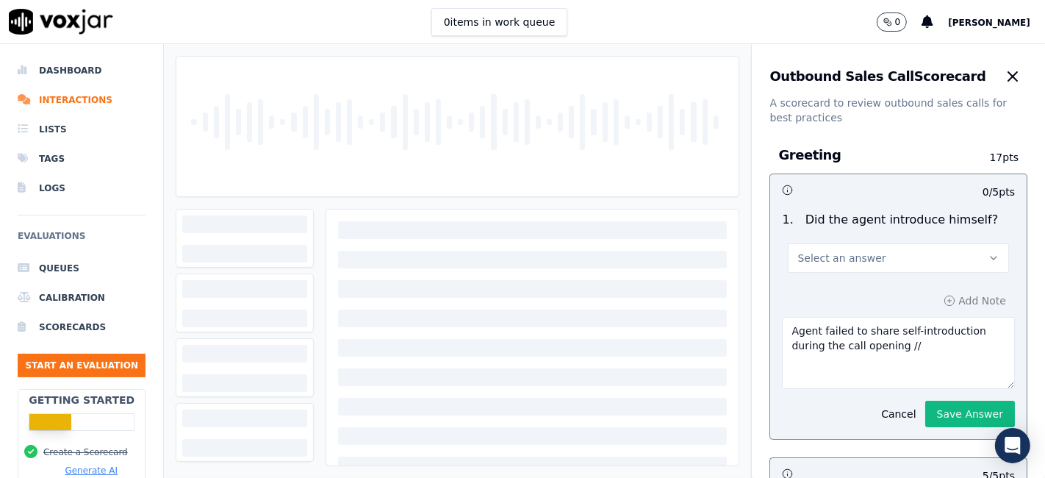
click at [885, 255] on button "Select an answer" at bounding box center [898, 257] width 221 height 29
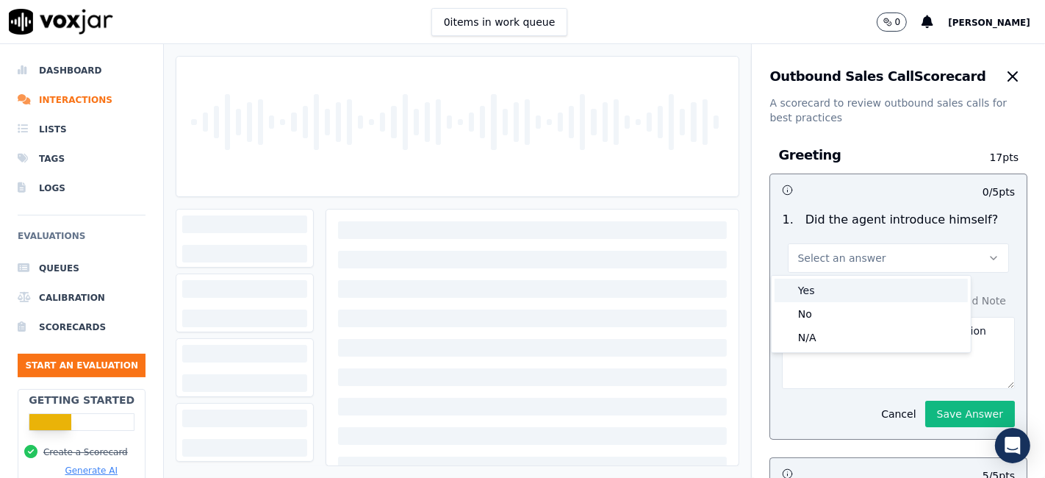
click at [854, 298] on div "Yes" at bounding box center [870, 290] width 193 height 24
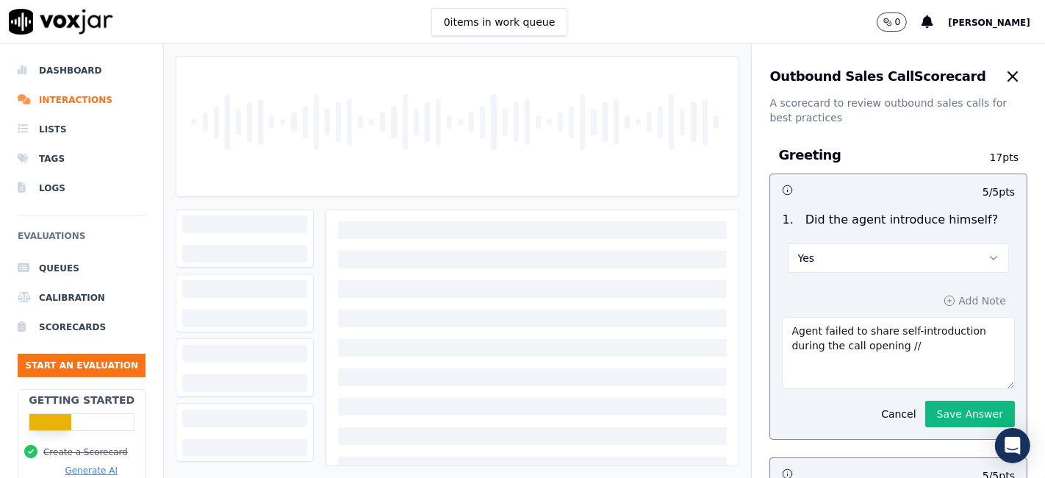
click at [858, 257] on button "Yes" at bounding box center [898, 257] width 221 height 29
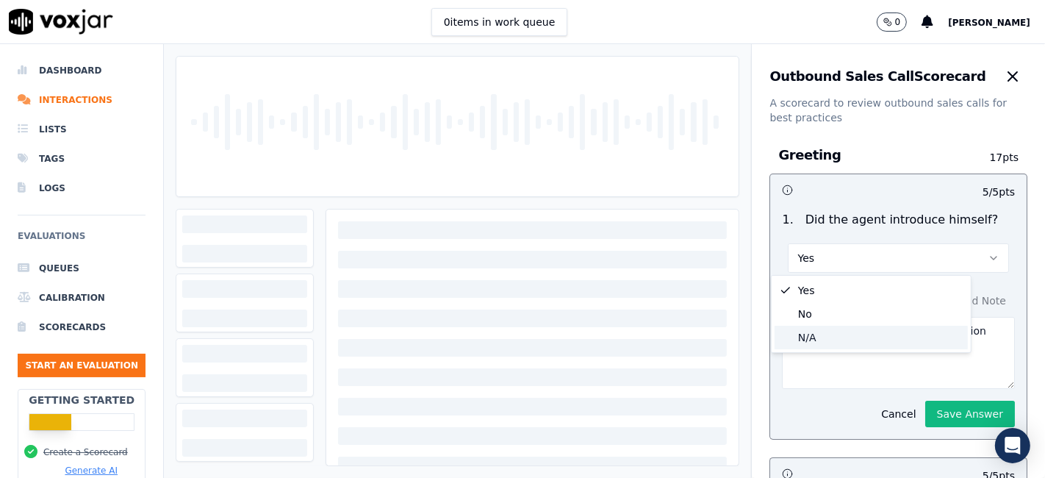
click at [834, 336] on div "N/A" at bounding box center [870, 337] width 193 height 24
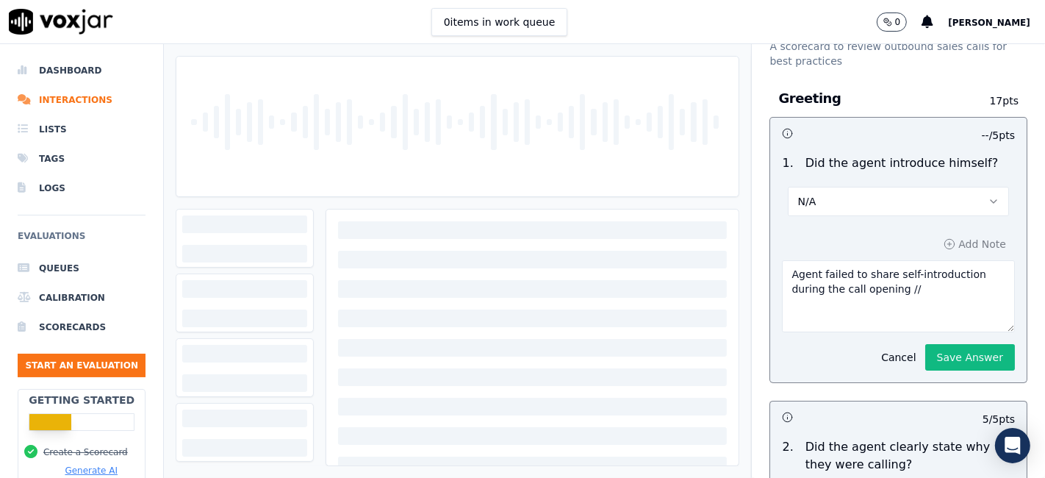
scroll to position [82, 0]
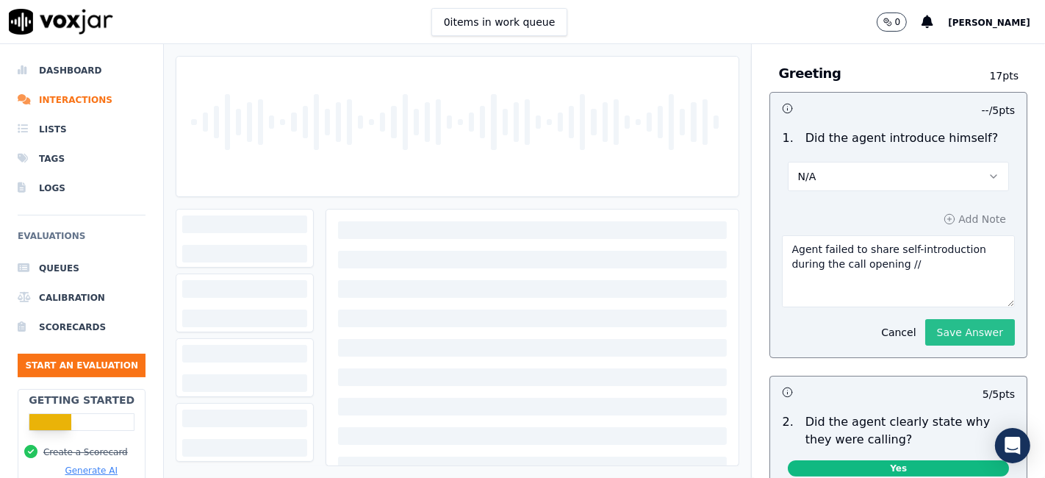
click at [925, 335] on button "Save Answer" at bounding box center [970, 332] width 90 height 26
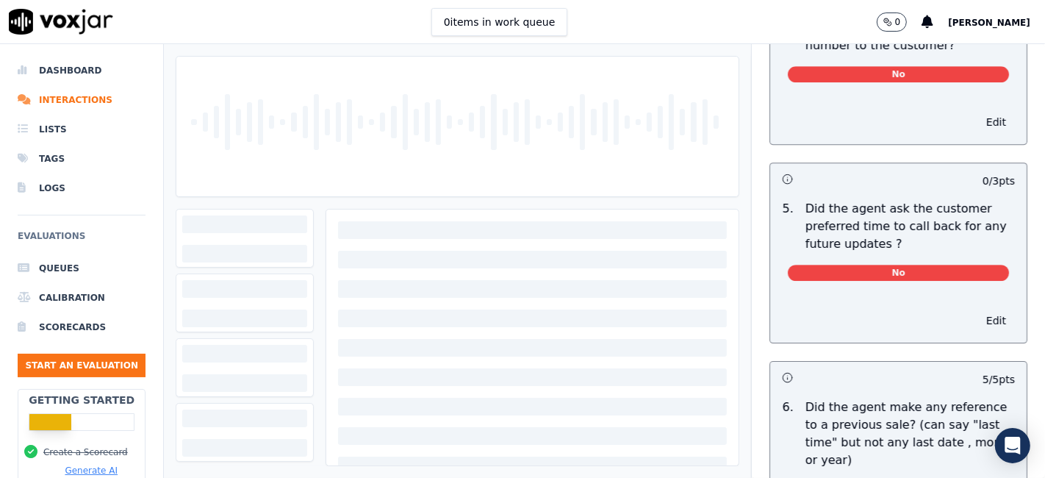
scroll to position [3889, 0]
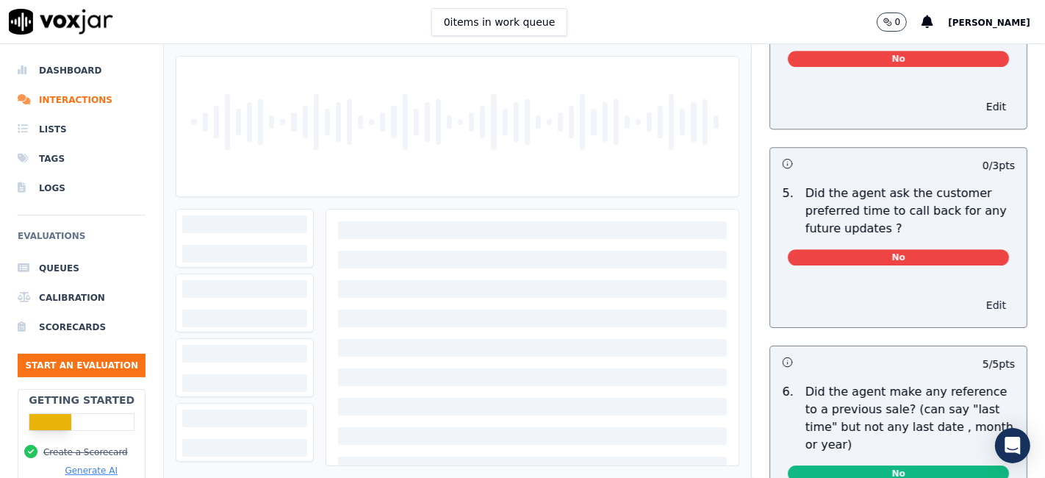
click at [977, 295] on button "Edit" at bounding box center [995, 305] width 37 height 21
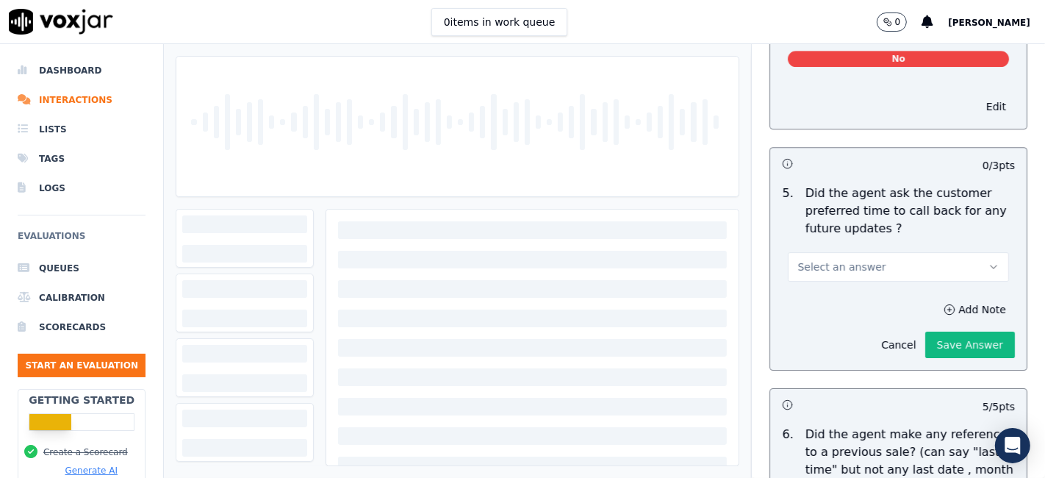
click at [875, 252] on button "Select an answer" at bounding box center [898, 266] width 221 height 29
click at [848, 318] on div "N/A" at bounding box center [870, 312] width 193 height 24
click at [933, 331] on button "Save Answer" at bounding box center [970, 344] width 90 height 26
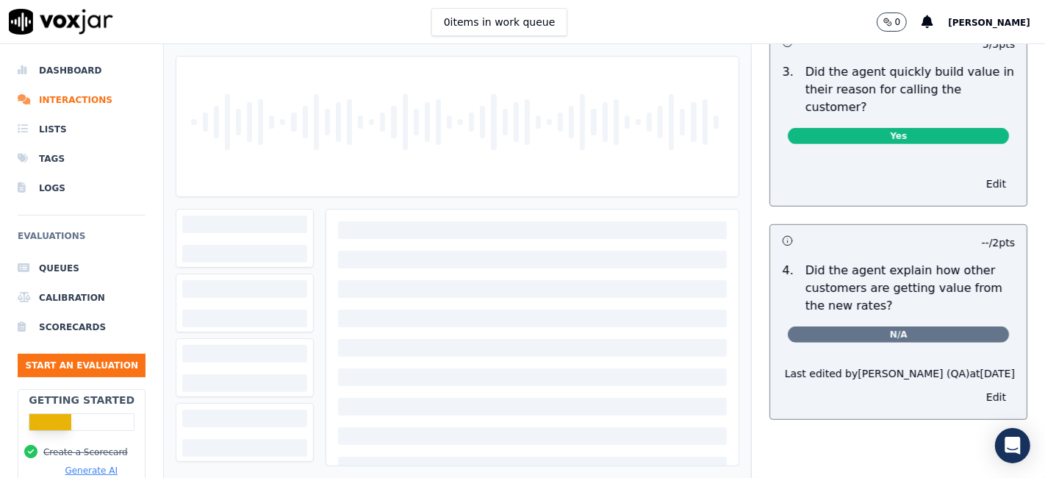
scroll to position [0, 0]
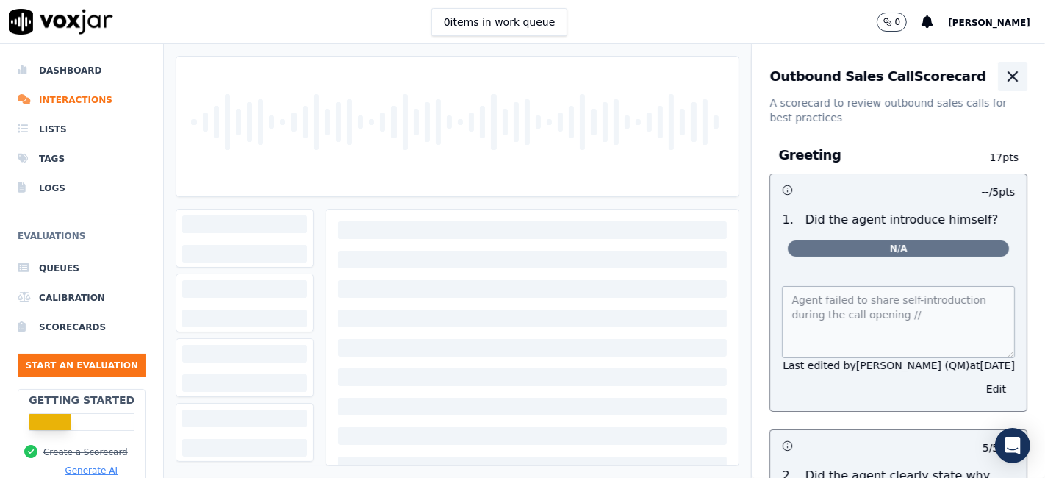
click at [1004, 84] on icon "button" at bounding box center [1013, 77] width 18 height 18
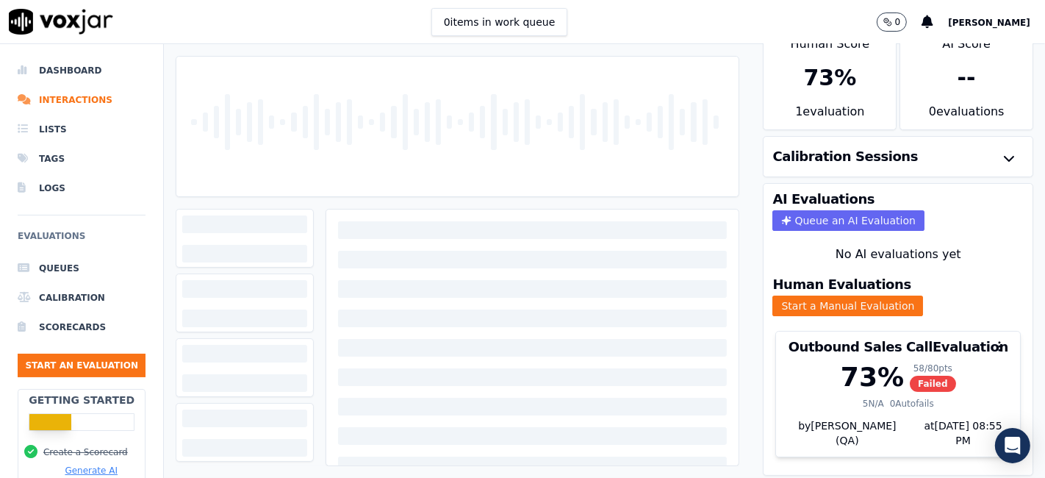
scroll to position [47, 0]
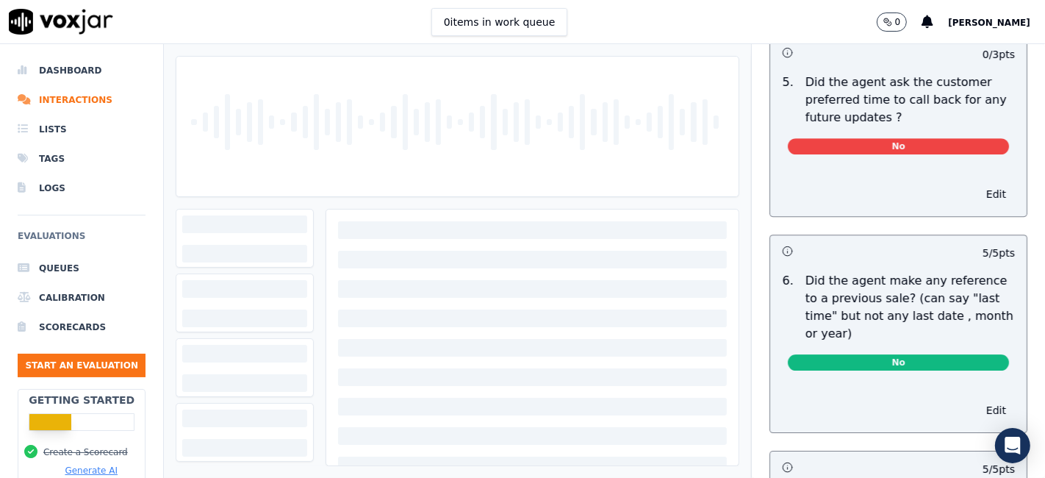
scroll to position [3918, 0]
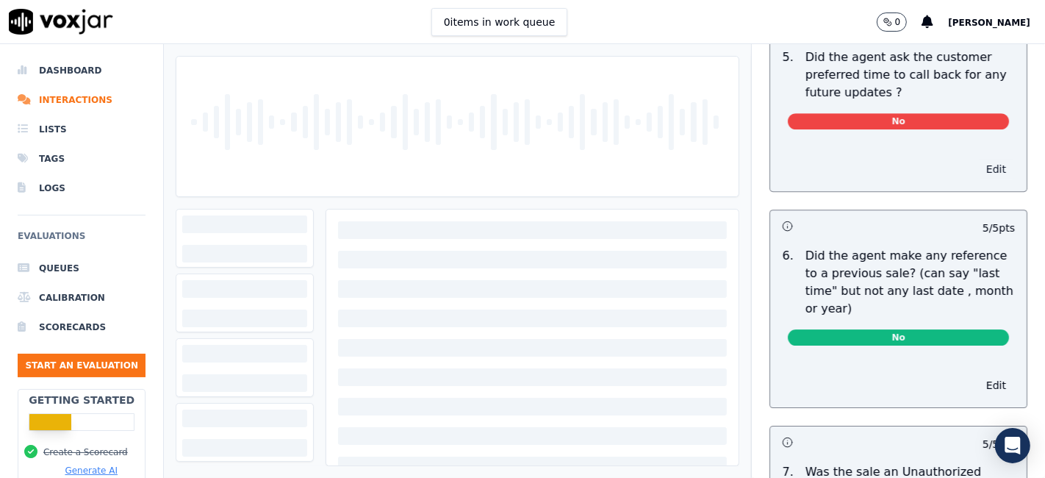
click at [977, 159] on button "Edit" at bounding box center [995, 169] width 37 height 21
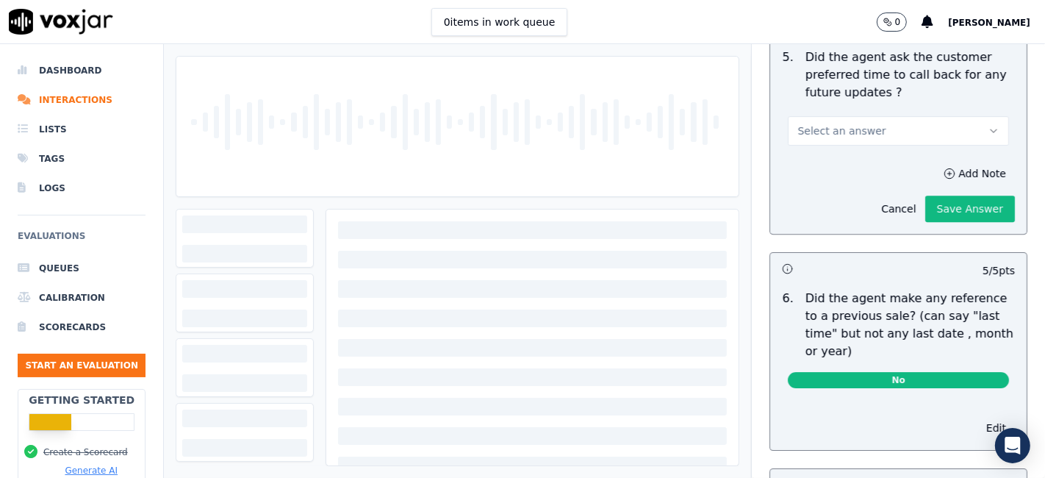
click at [868, 116] on button "Select an answer" at bounding box center [898, 130] width 221 height 29
click at [852, 183] on div "N/A" at bounding box center [870, 177] width 193 height 24
click at [943, 195] on button "Save Answer" at bounding box center [970, 208] width 90 height 26
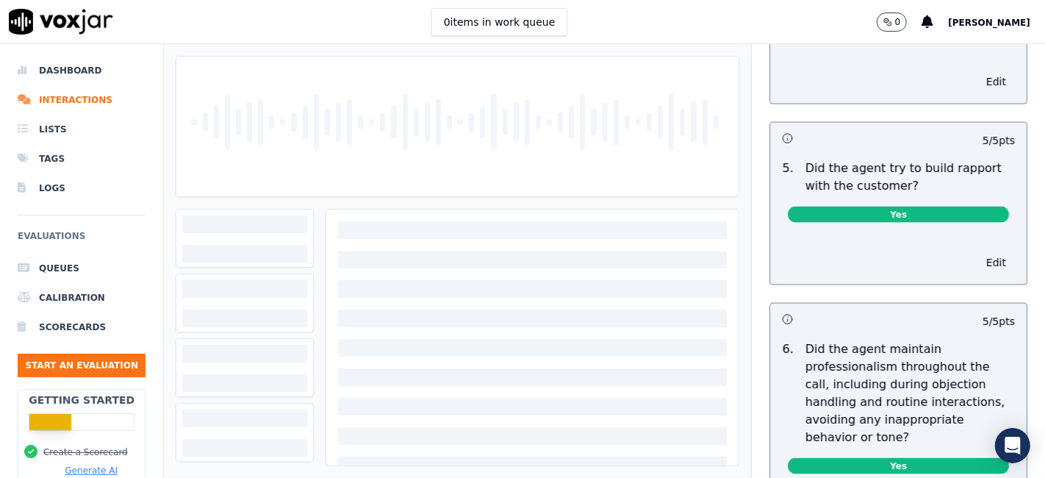
scroll to position [0, 0]
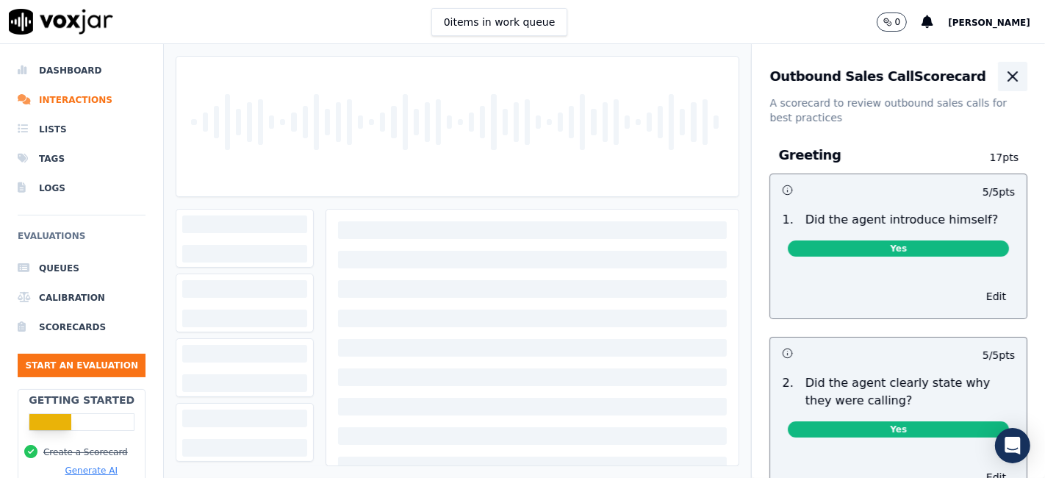
click at [1004, 76] on icon "button" at bounding box center [1013, 77] width 18 height 18
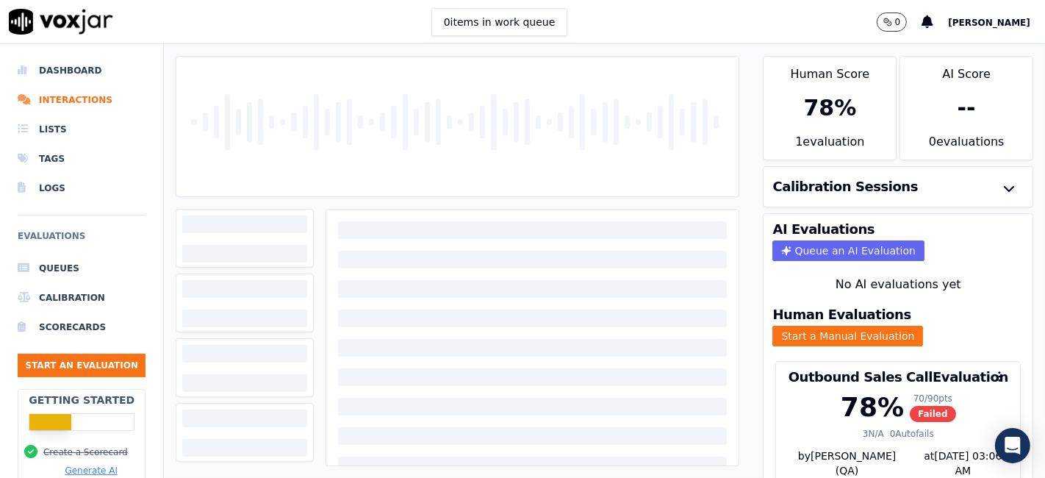
scroll to position [47, 0]
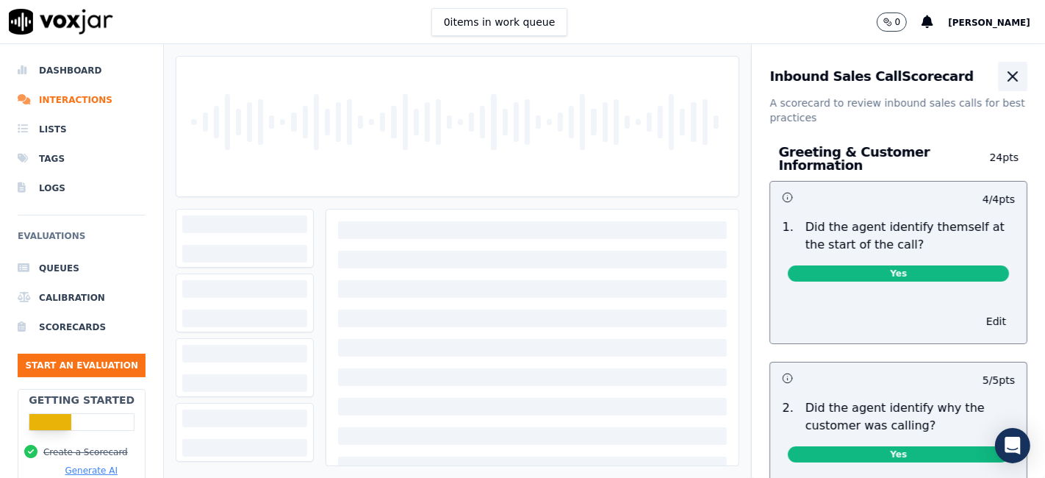
click at [1008, 75] on icon "button" at bounding box center [1012, 76] width 9 height 9
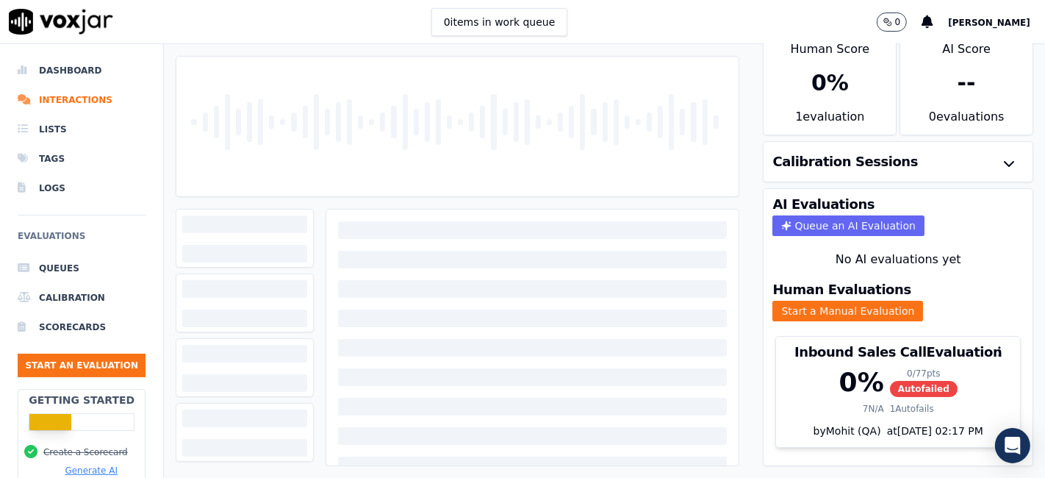
scroll to position [47, 0]
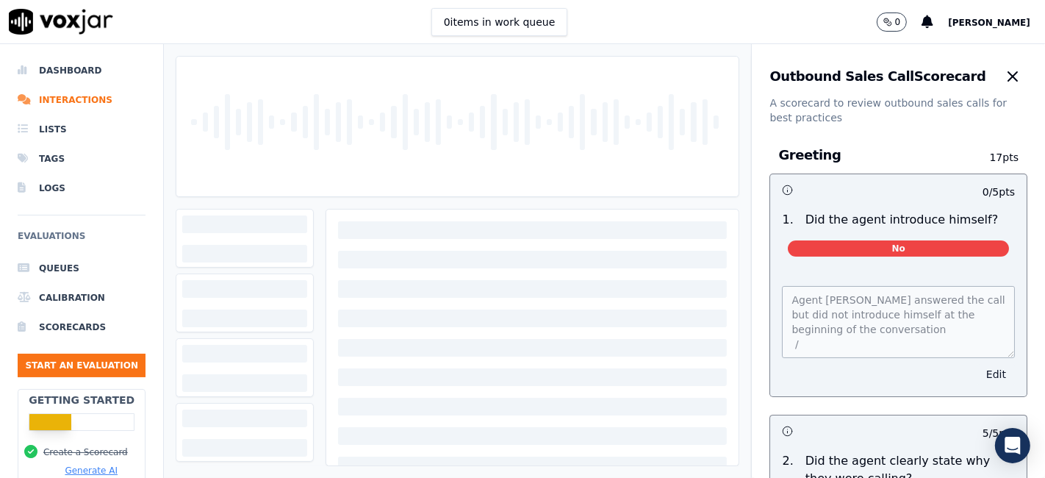
click at [977, 372] on button "Edit" at bounding box center [995, 374] width 37 height 21
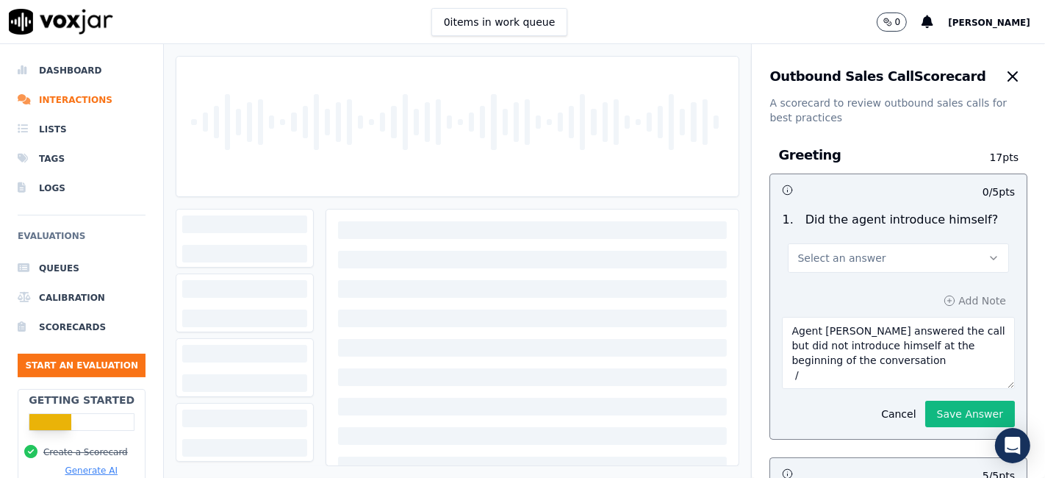
click at [888, 256] on button "Select an answer" at bounding box center [898, 257] width 221 height 29
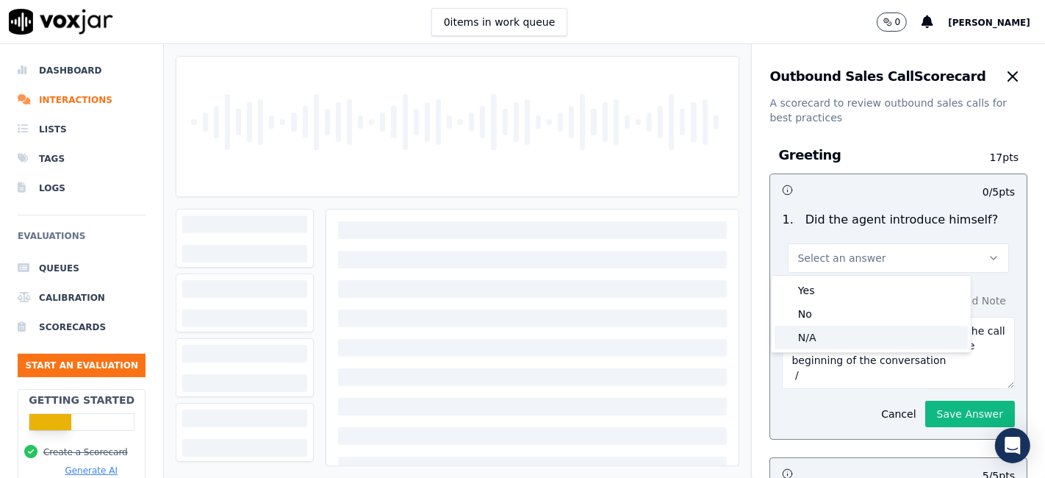
click at [843, 345] on div "N/A" at bounding box center [870, 337] width 193 height 24
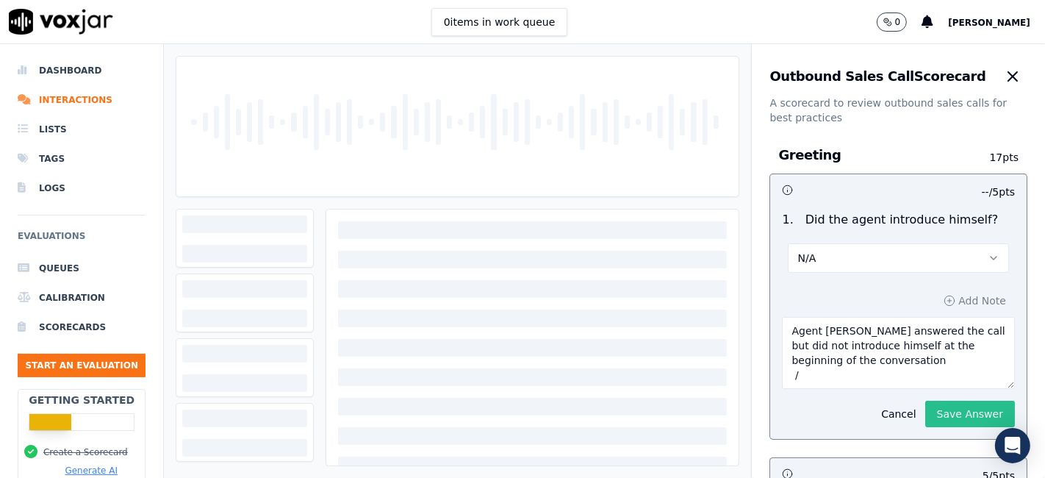
click at [925, 422] on button "Save Answer" at bounding box center [970, 413] width 90 height 26
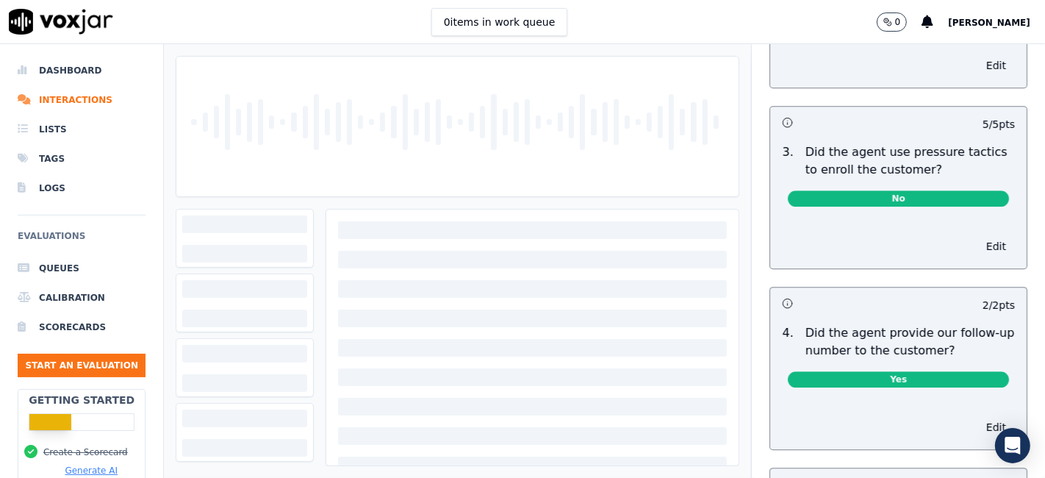
scroll to position [3803, 0]
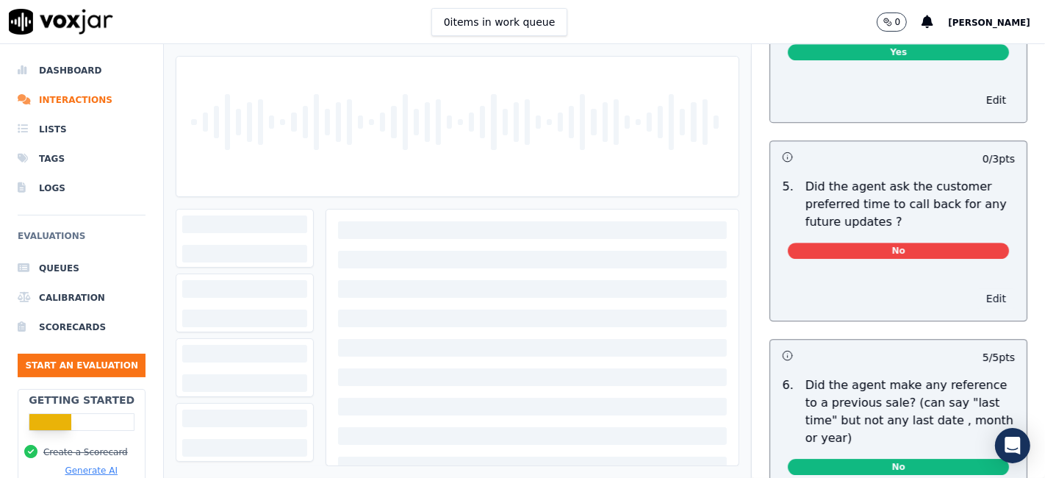
click at [977, 288] on button "Edit" at bounding box center [995, 298] width 37 height 21
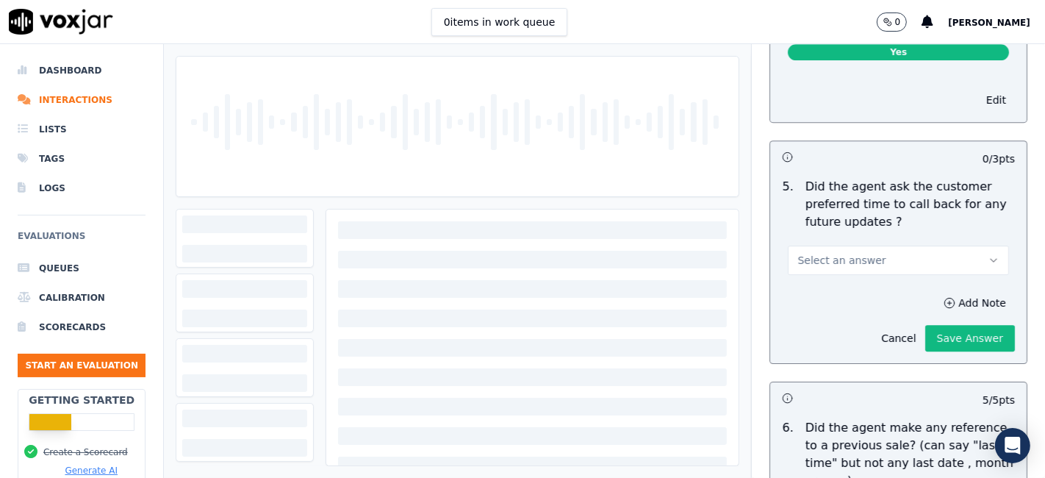
click at [890, 245] on button "Select an answer" at bounding box center [898, 259] width 221 height 29
click at [838, 310] on div "N/A" at bounding box center [870, 307] width 193 height 24
click at [942, 325] on button "Save Answer" at bounding box center [970, 338] width 90 height 26
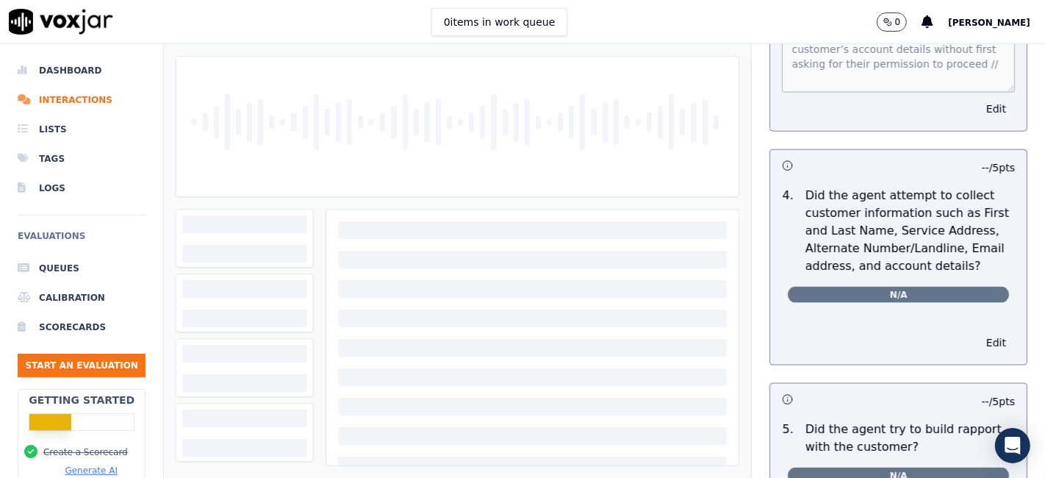
scroll to position [0, 0]
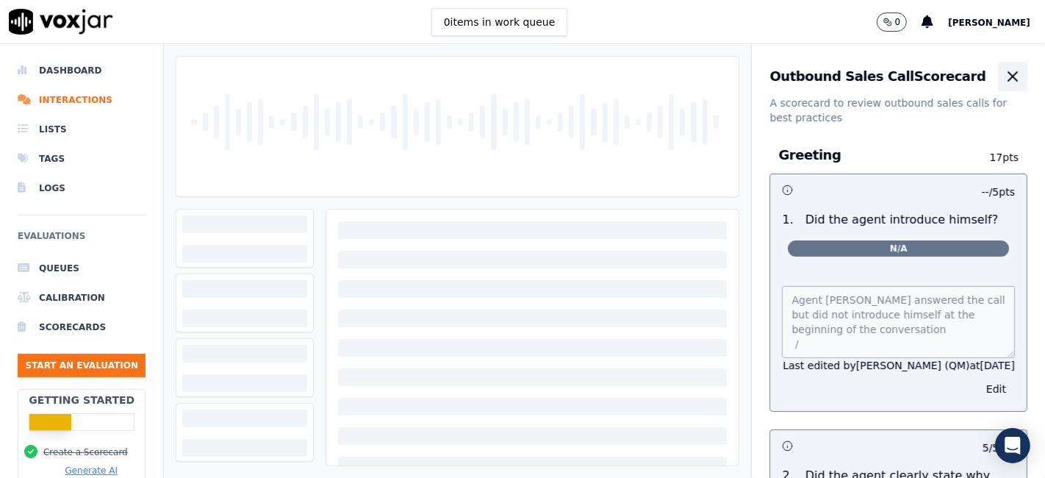
click at [1004, 82] on icon "button" at bounding box center [1013, 77] width 18 height 18
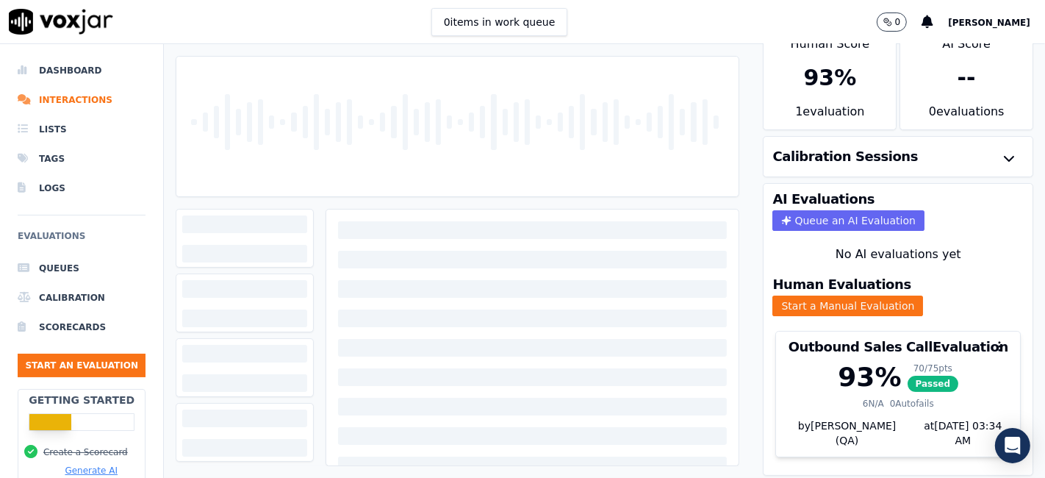
scroll to position [47, 0]
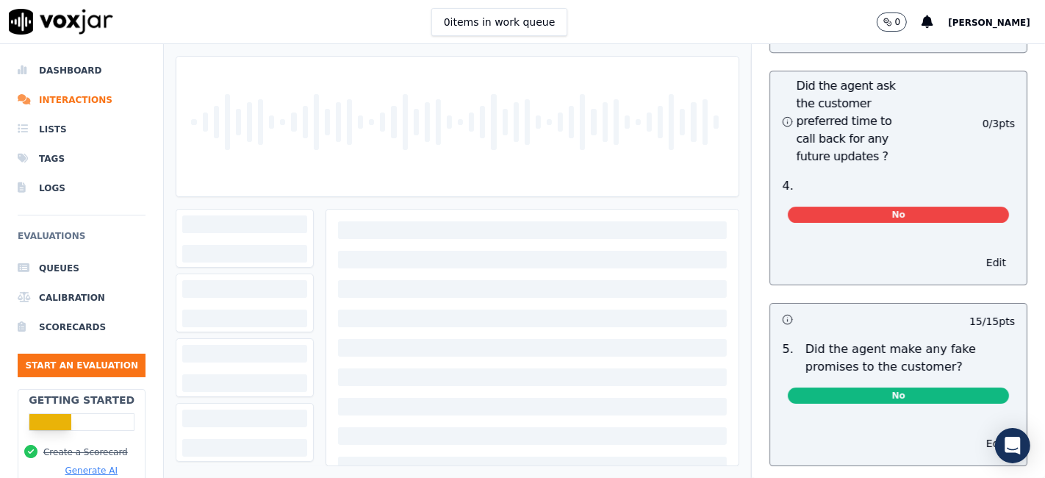
scroll to position [3918, 0]
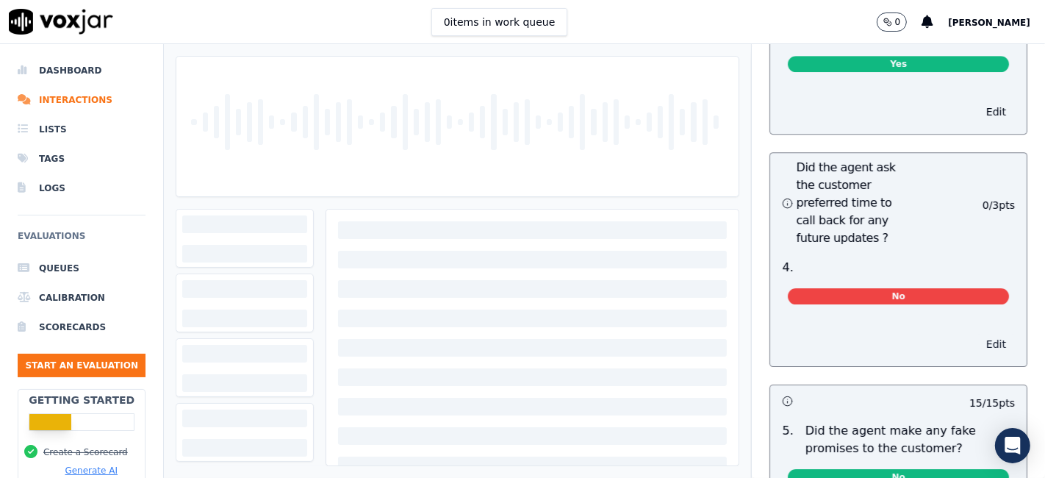
click at [977, 334] on button "Edit" at bounding box center [995, 344] width 37 height 21
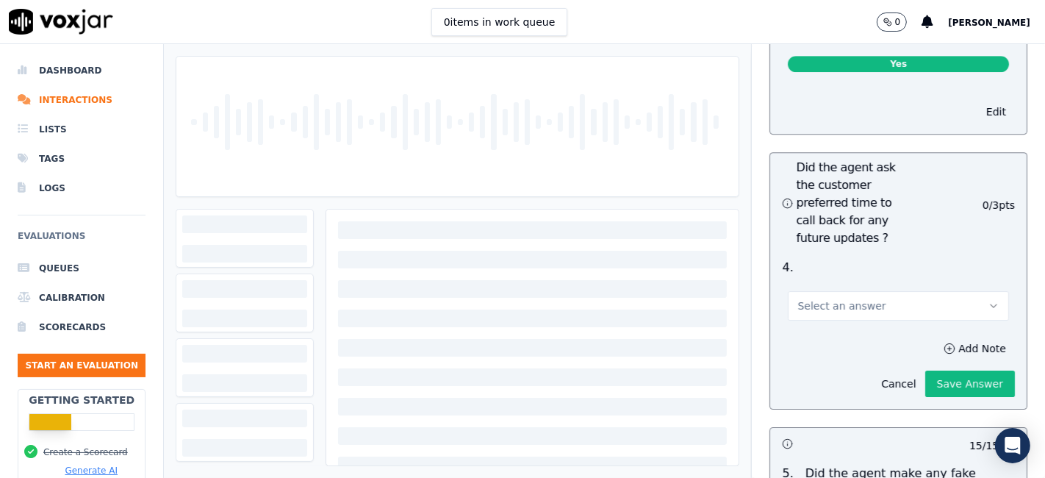
click at [853, 298] on span "Select an answer" at bounding box center [841, 305] width 88 height 15
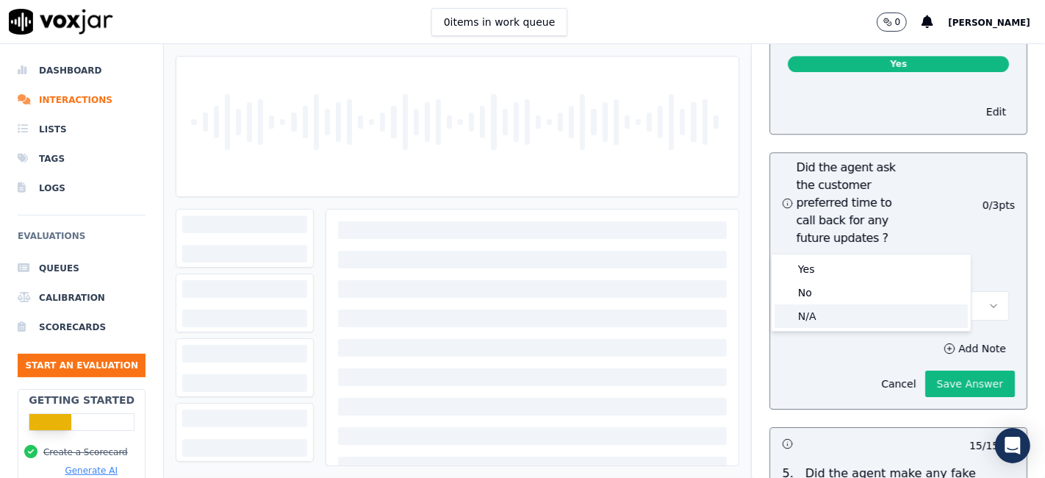
click at [835, 314] on div "N/A" at bounding box center [870, 316] width 193 height 24
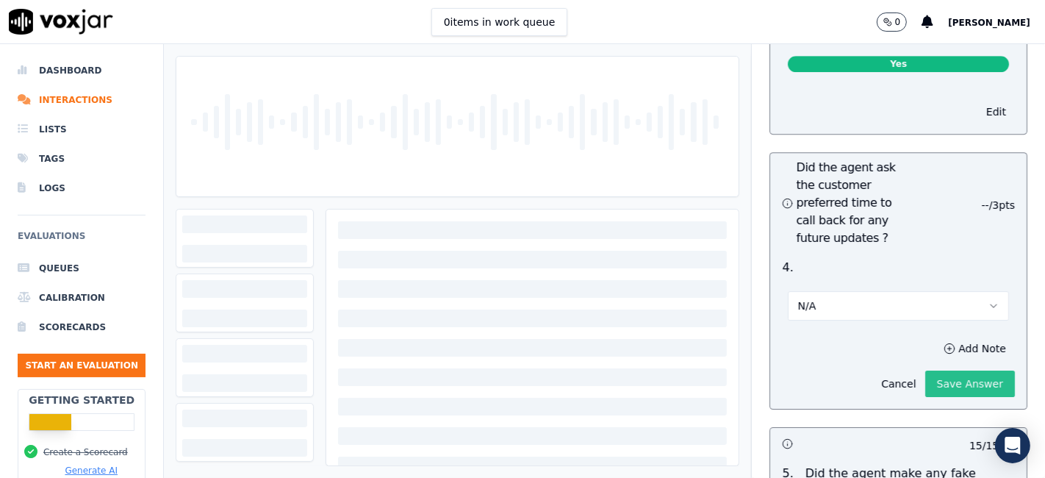
click at [925, 370] on button "Save Answer" at bounding box center [970, 383] width 90 height 26
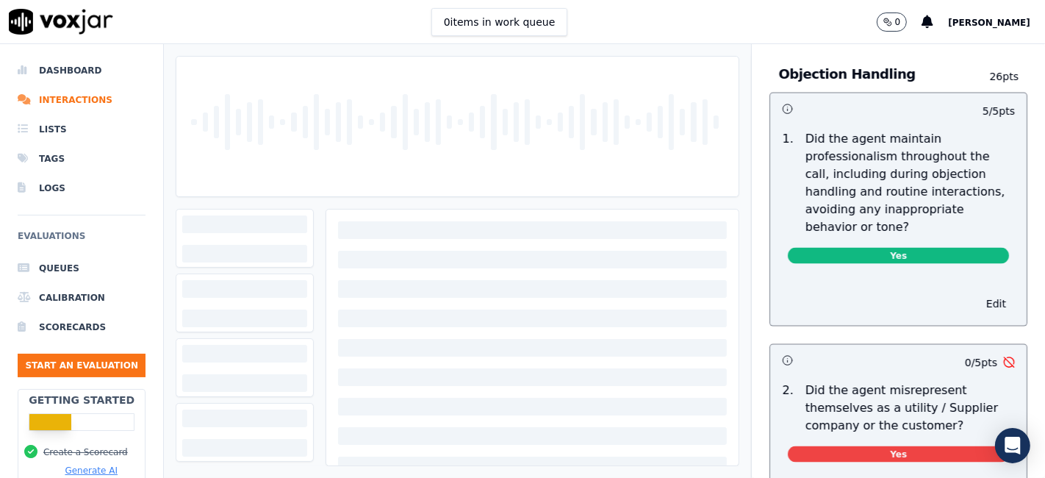
scroll to position [2040, 0]
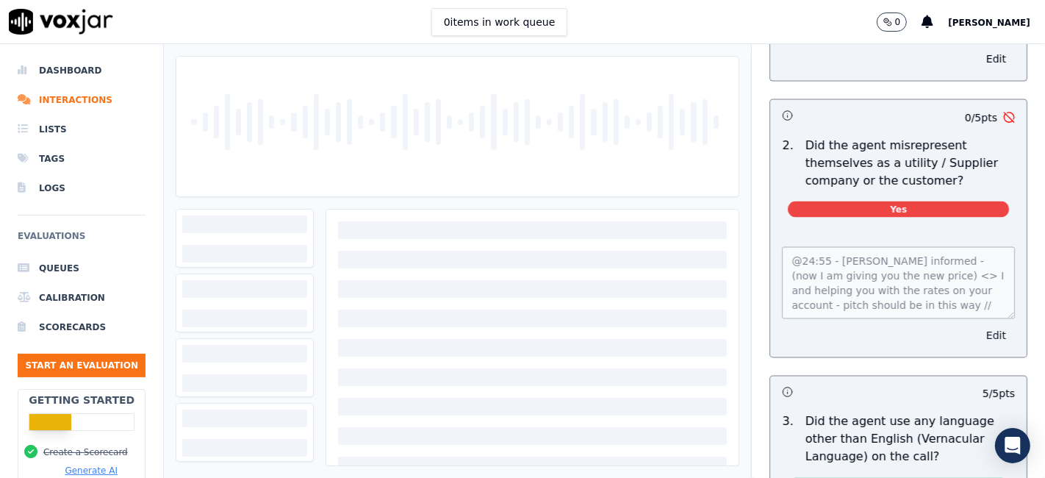
click at [977, 325] on button "Edit" at bounding box center [995, 335] width 37 height 21
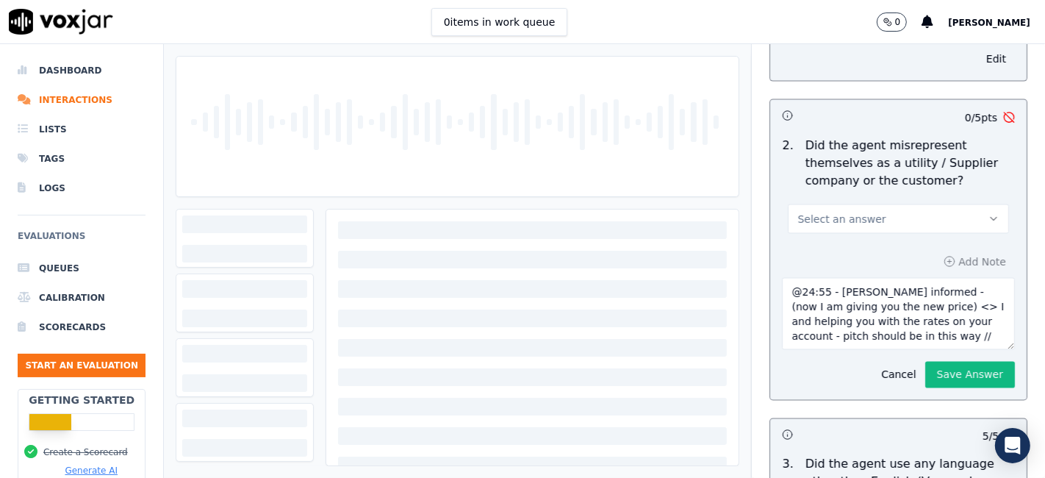
click at [898, 204] on button "Select an answer" at bounding box center [898, 218] width 221 height 29
click at [852, 257] on div "N/A" at bounding box center [870, 255] width 193 height 24
click at [945, 361] on button "Save Answer" at bounding box center [970, 374] width 90 height 26
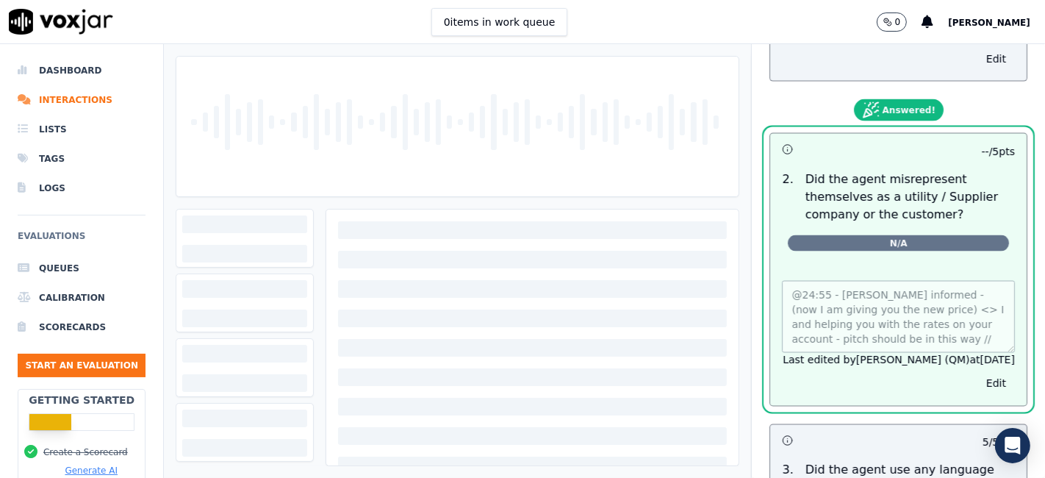
scroll to position [0, 0]
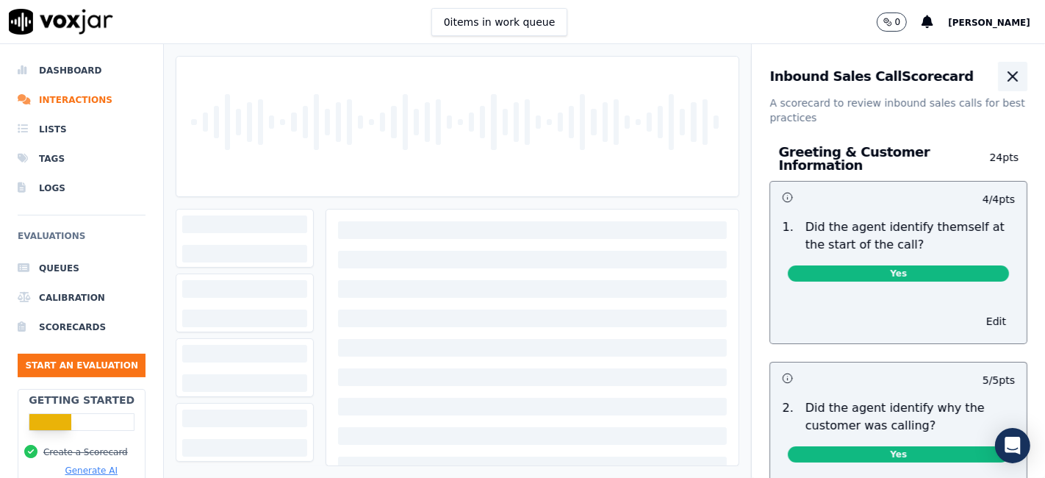
click at [1004, 76] on icon "button" at bounding box center [1013, 77] width 18 height 18
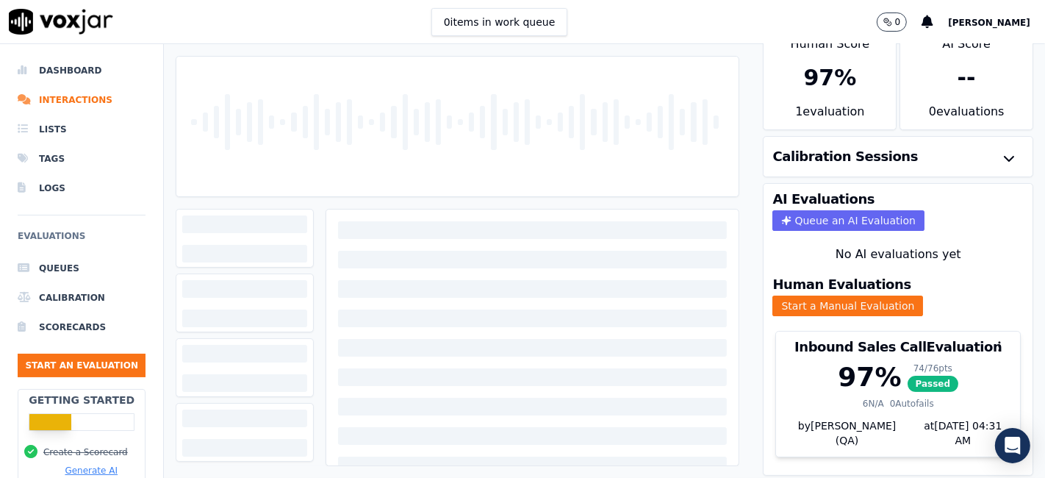
scroll to position [47, 0]
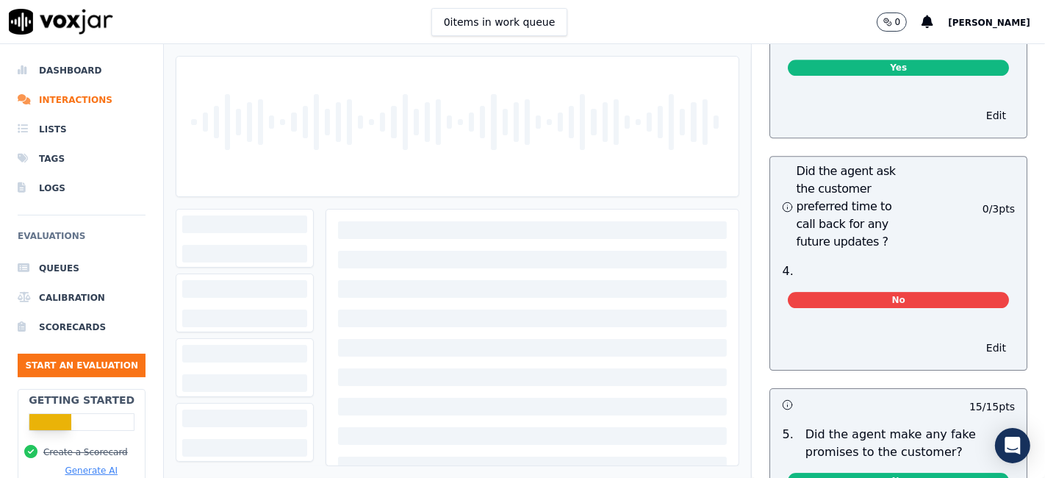
scroll to position [3918, 0]
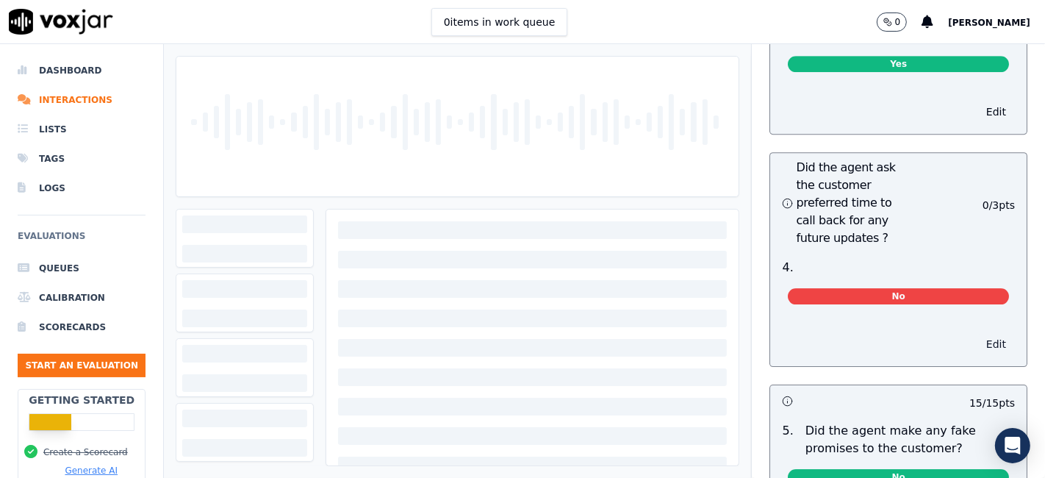
click at [977, 334] on button "Edit" at bounding box center [995, 344] width 37 height 21
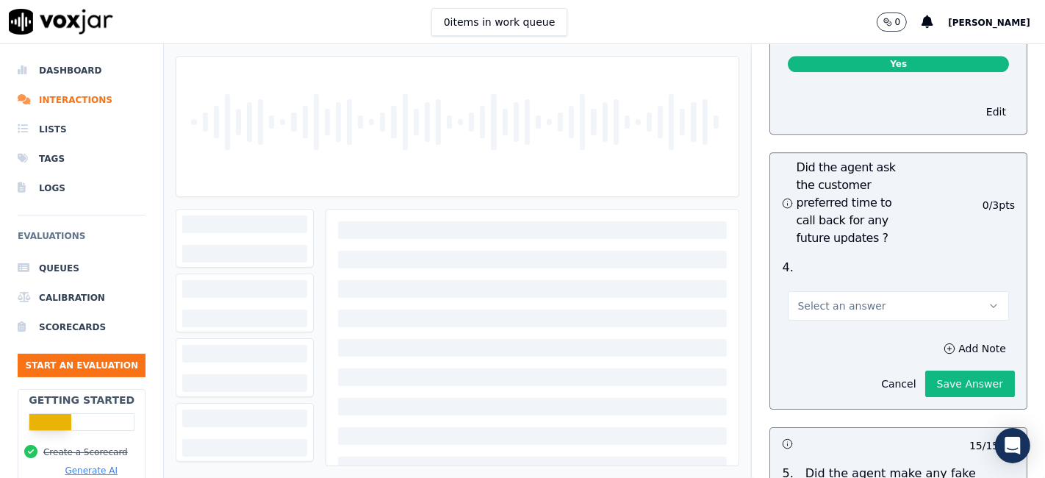
click at [870, 291] on button "Select an answer" at bounding box center [898, 305] width 221 height 29
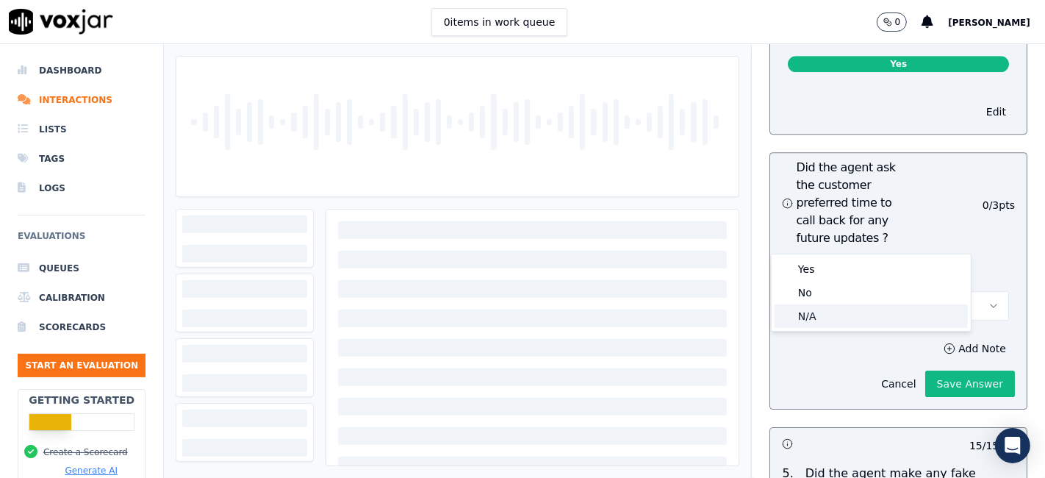
click at [835, 320] on div "N/A" at bounding box center [870, 316] width 193 height 24
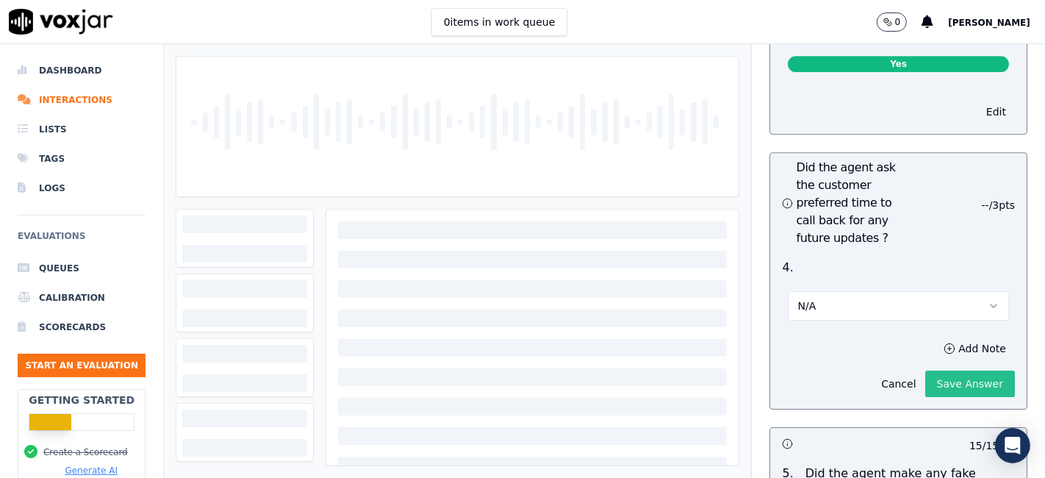
click at [925, 370] on button "Save Answer" at bounding box center [970, 383] width 90 height 26
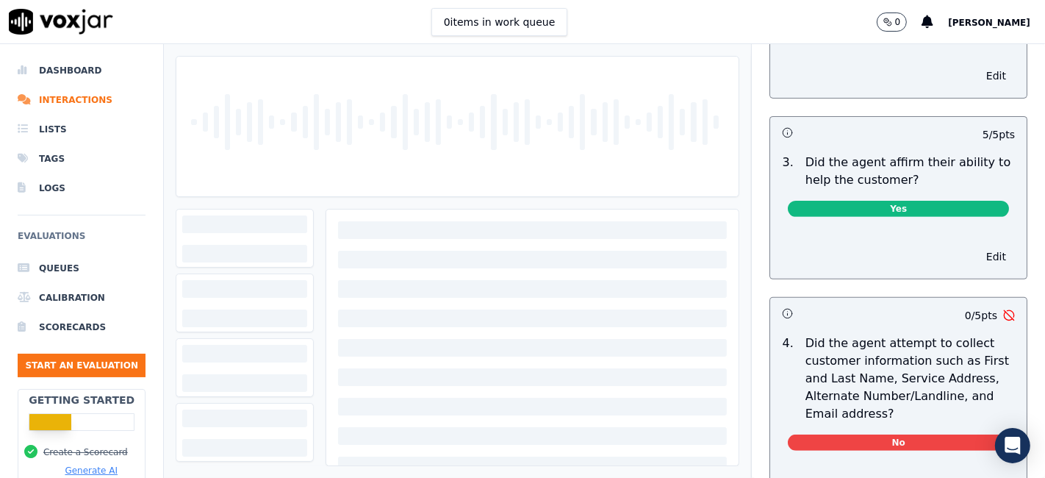
scroll to position [0, 0]
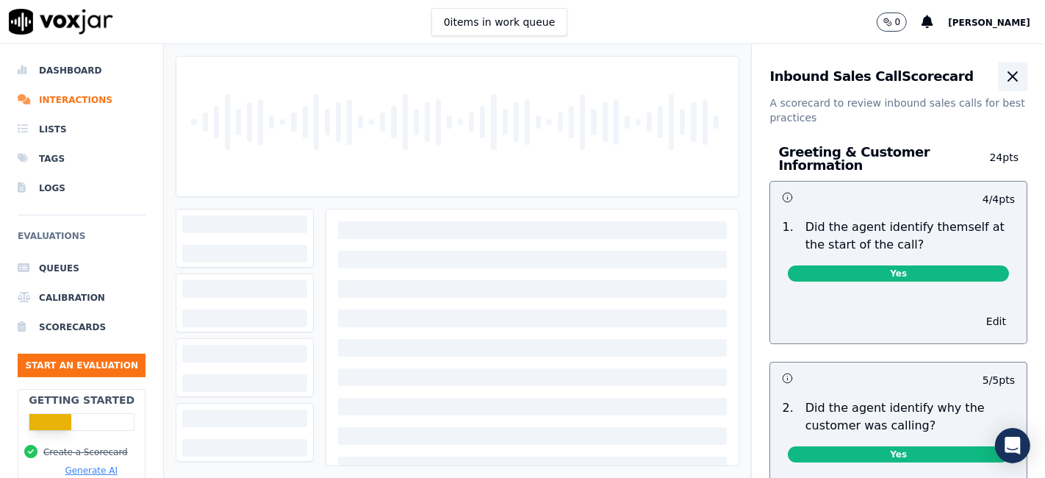
click at [1004, 81] on icon "button" at bounding box center [1013, 77] width 18 height 18
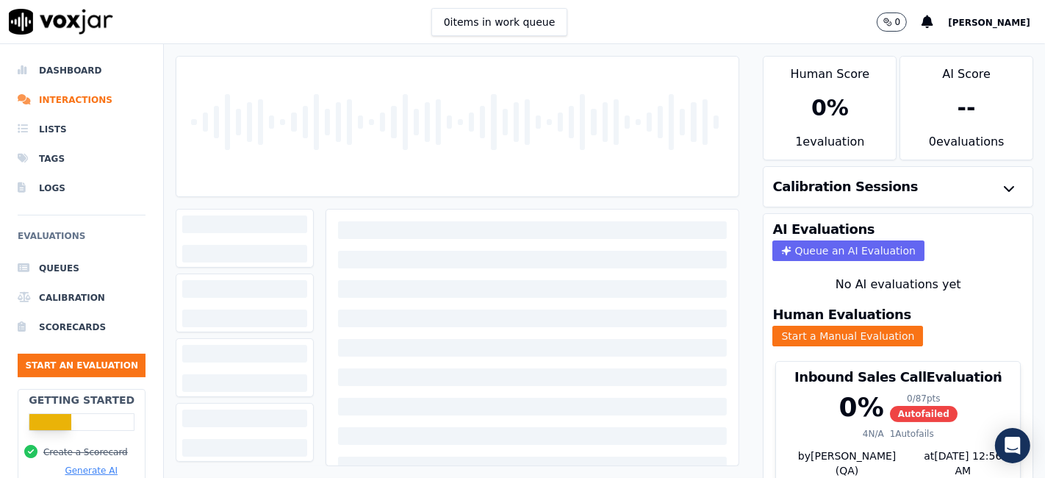
scroll to position [47, 0]
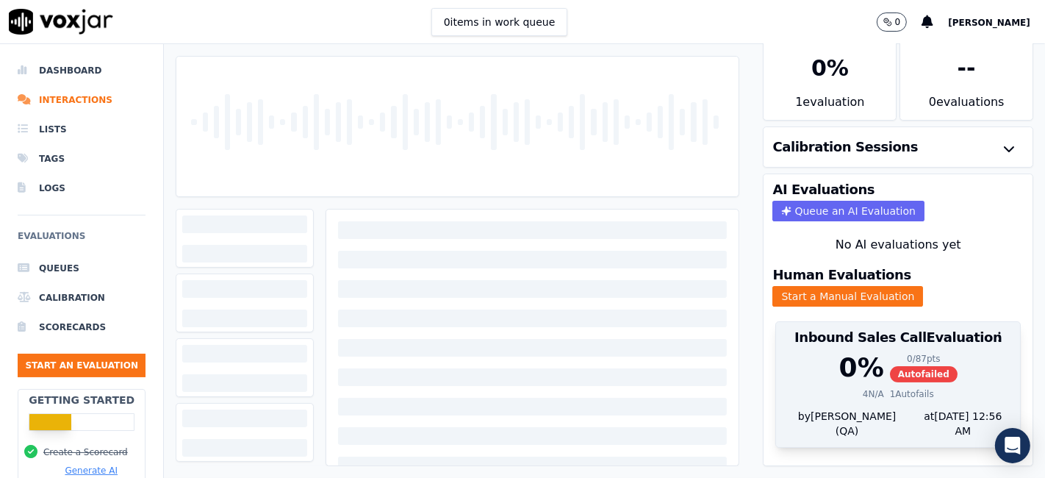
click at [890, 366] on span "Autofailed" at bounding box center [924, 374] width 68 height 16
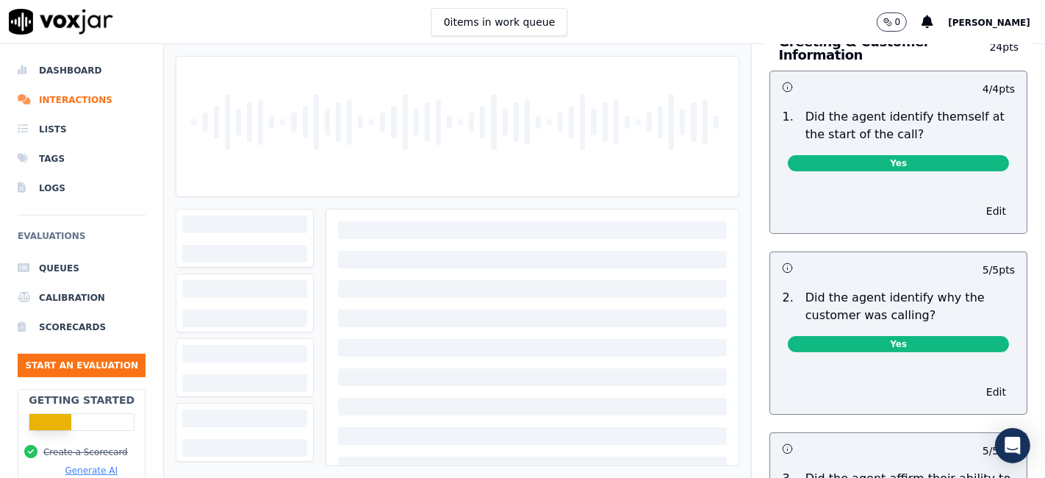
scroll to position [0, 0]
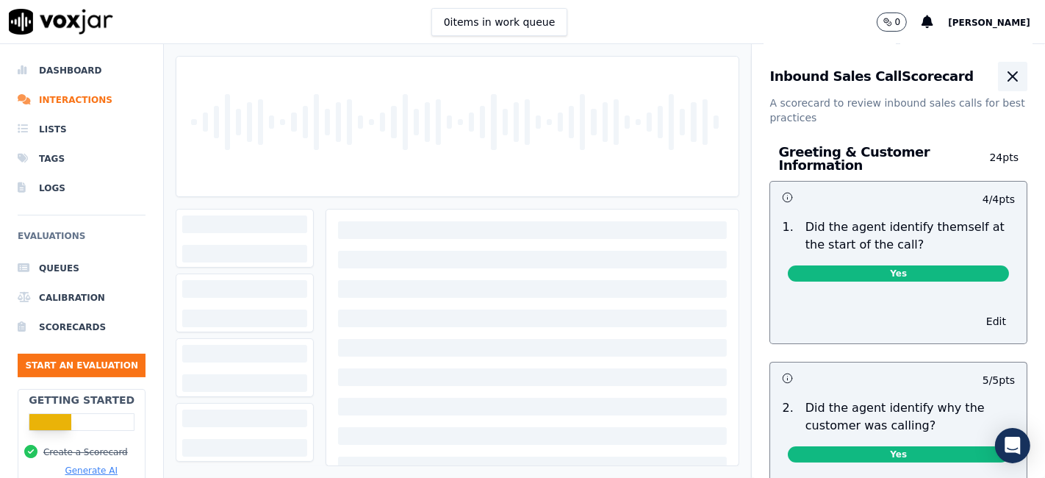
click at [1004, 74] on icon "button" at bounding box center [1013, 77] width 18 height 18
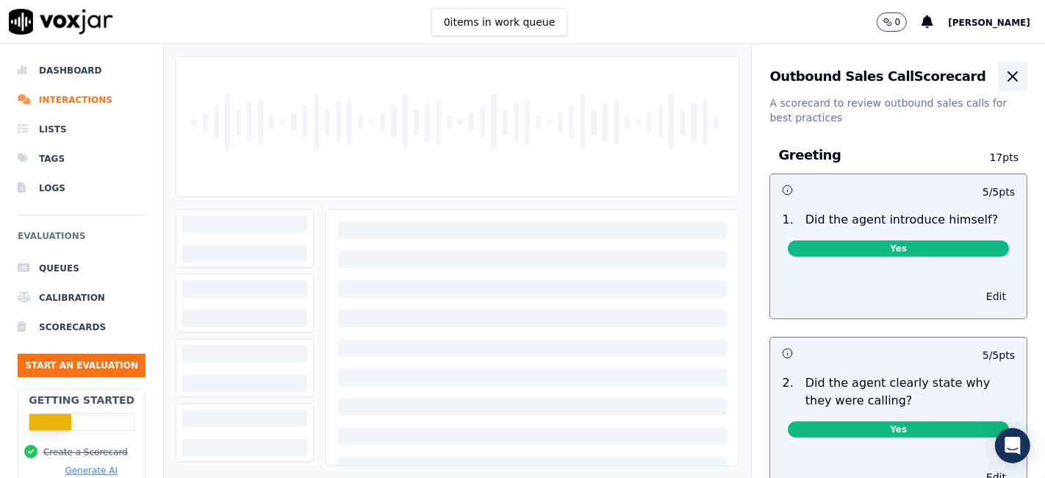
click at [1004, 79] on icon "button" at bounding box center [1013, 77] width 18 height 18
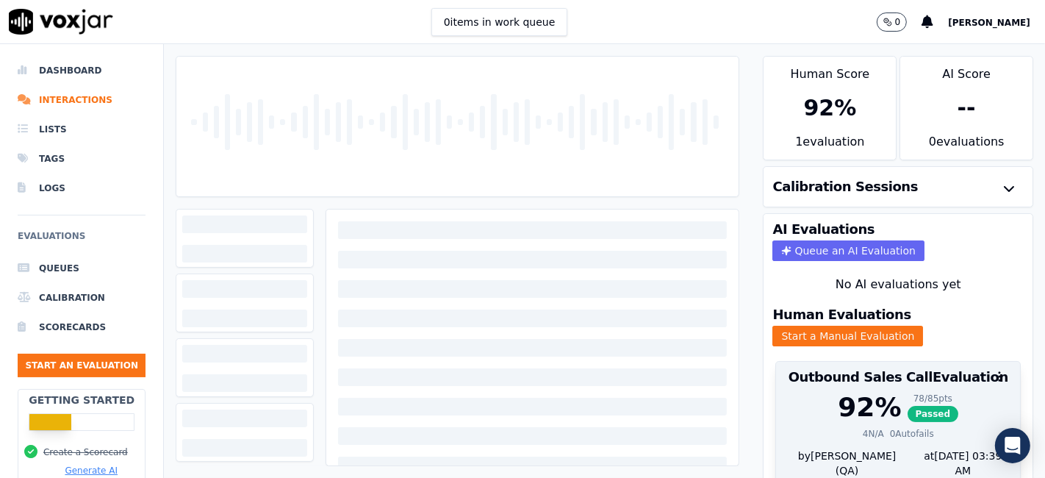
scroll to position [47, 0]
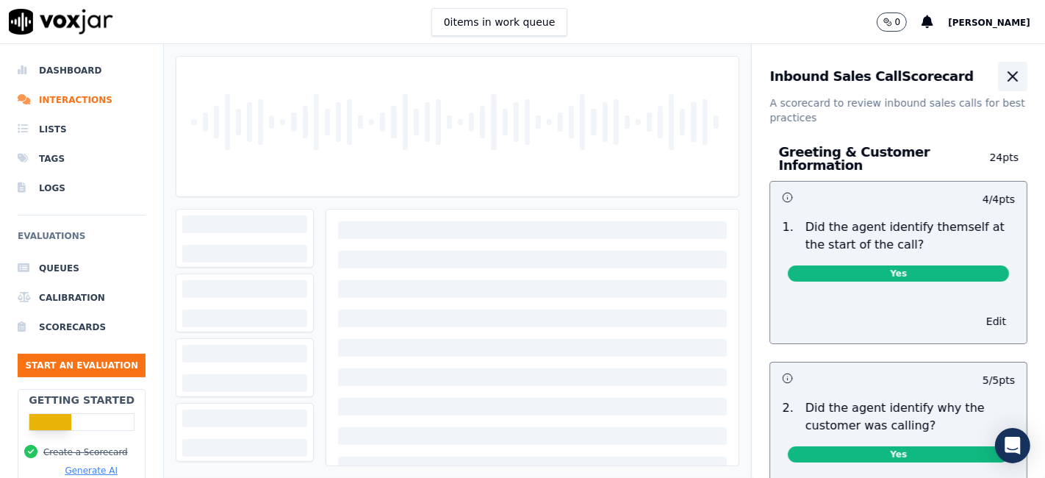
click at [1004, 80] on icon "button" at bounding box center [1013, 77] width 18 height 18
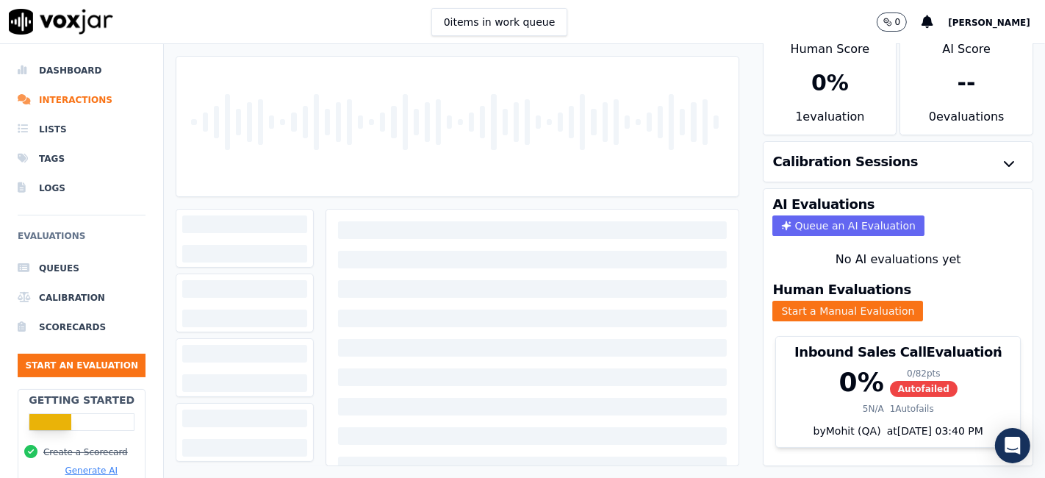
scroll to position [47, 0]
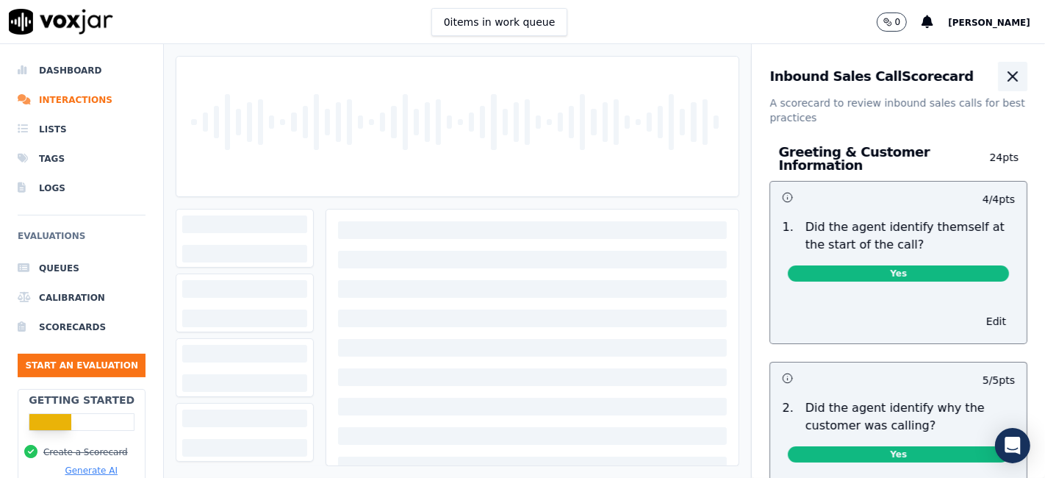
click at [1004, 79] on icon "button" at bounding box center [1013, 77] width 18 height 18
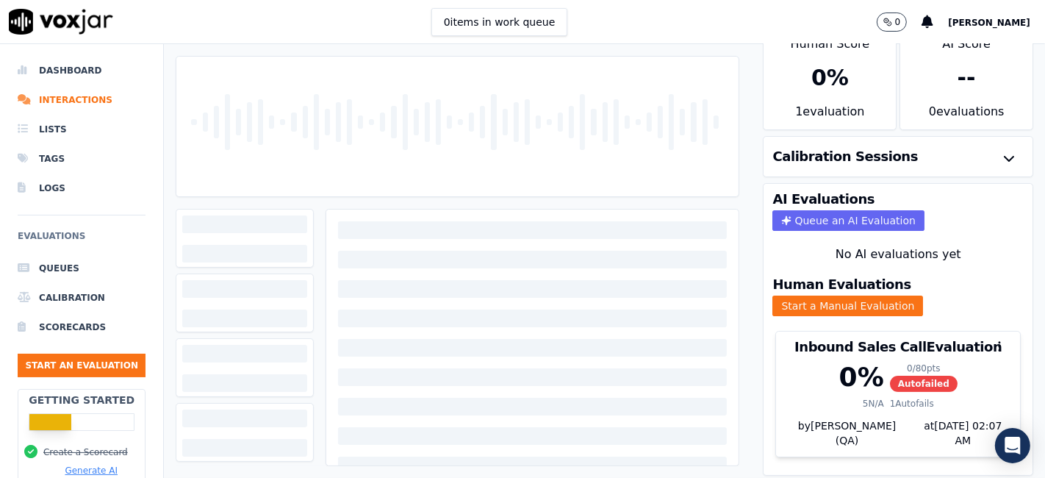
scroll to position [47, 0]
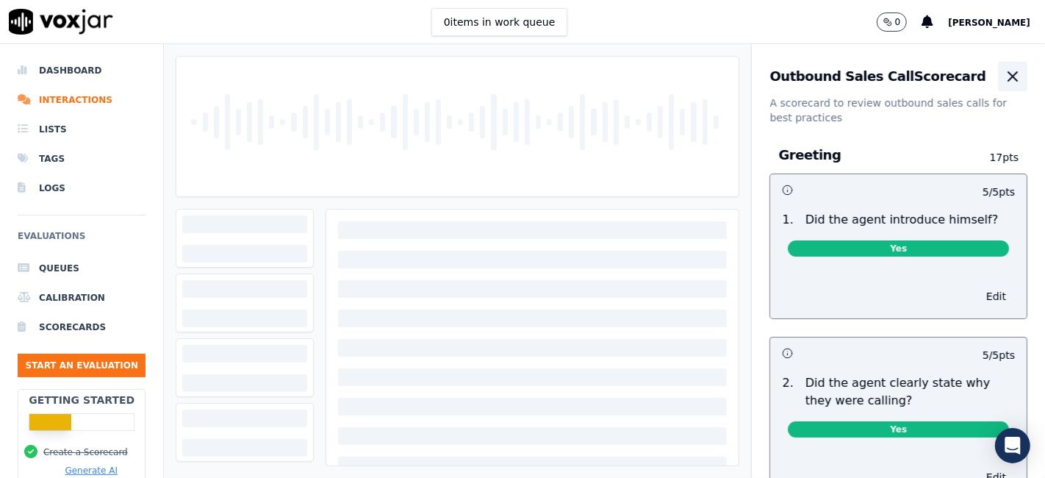
click at [1004, 74] on icon "button" at bounding box center [1013, 77] width 18 height 18
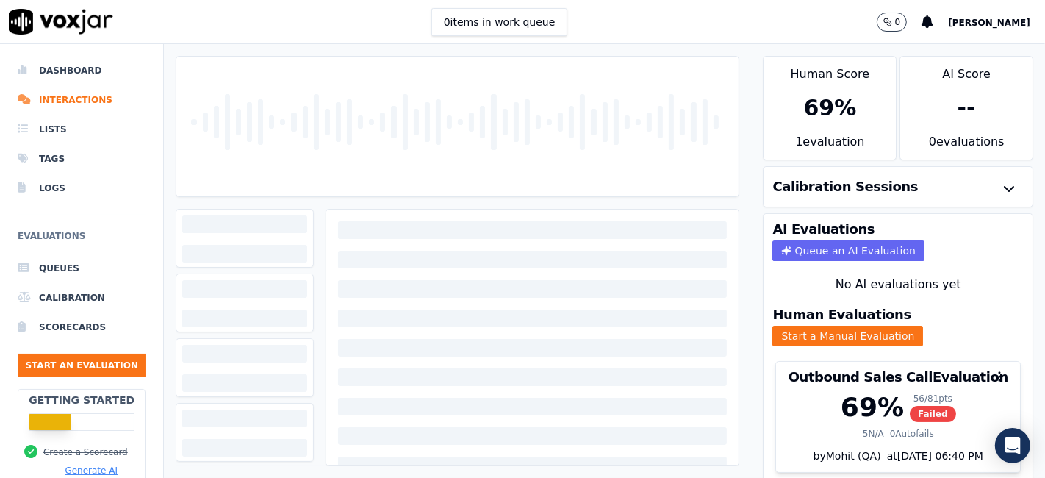
scroll to position [47, 0]
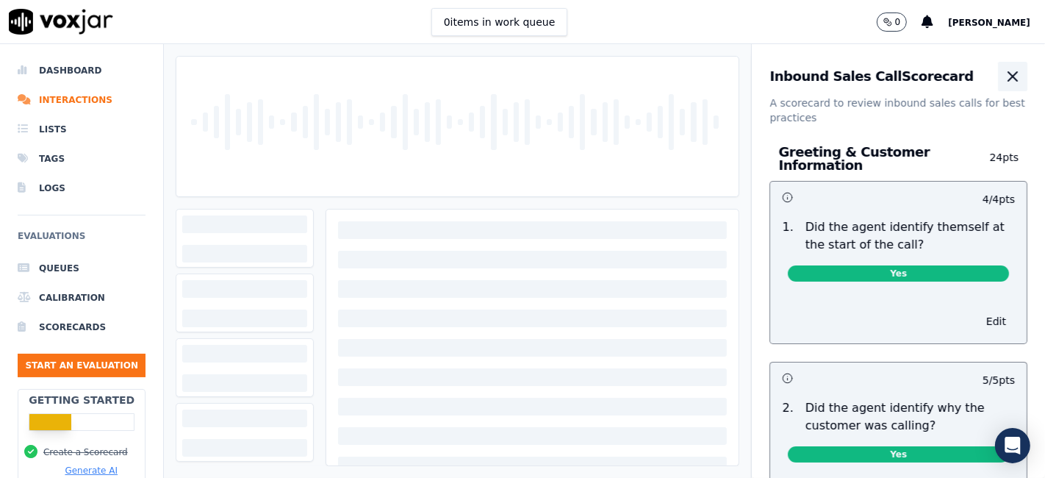
click at [1004, 78] on icon "button" at bounding box center [1013, 77] width 18 height 18
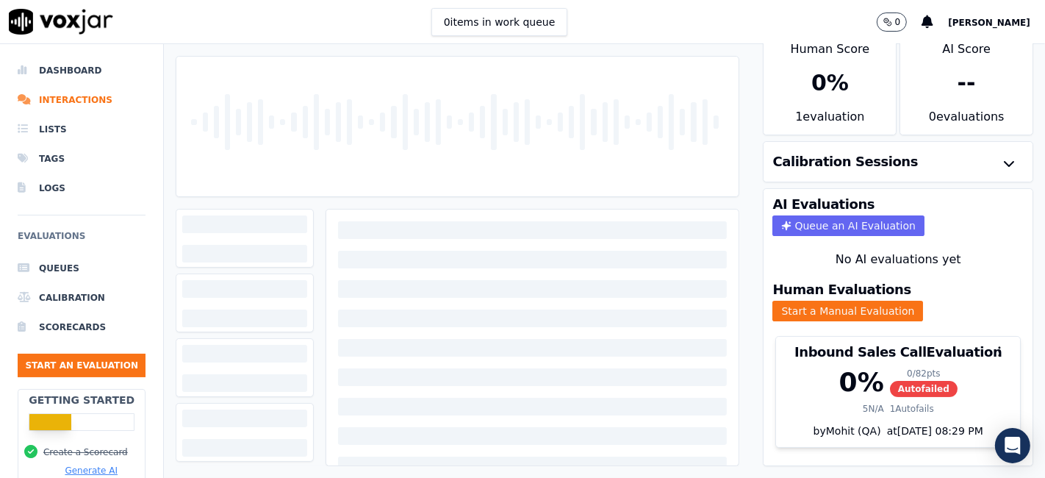
scroll to position [47, 0]
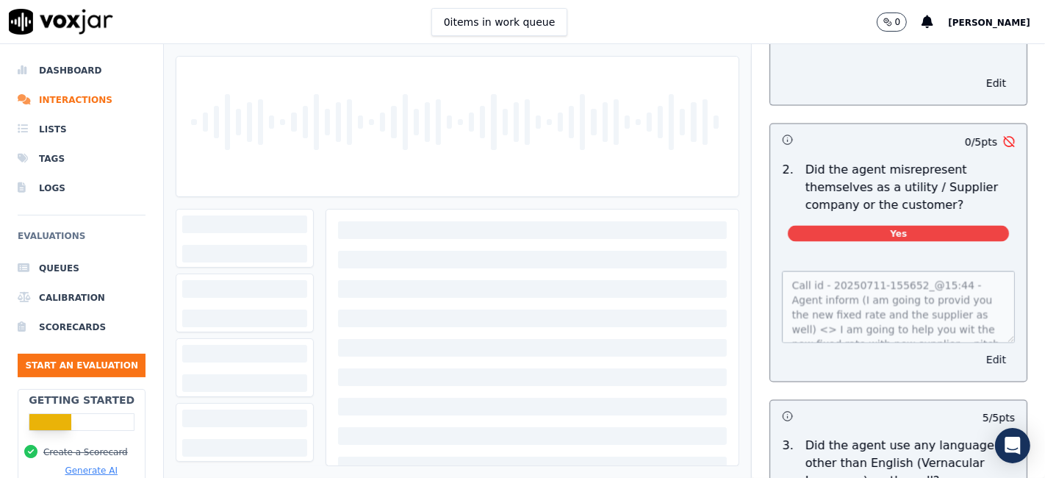
click at [977, 349] on button "Edit" at bounding box center [995, 359] width 37 height 21
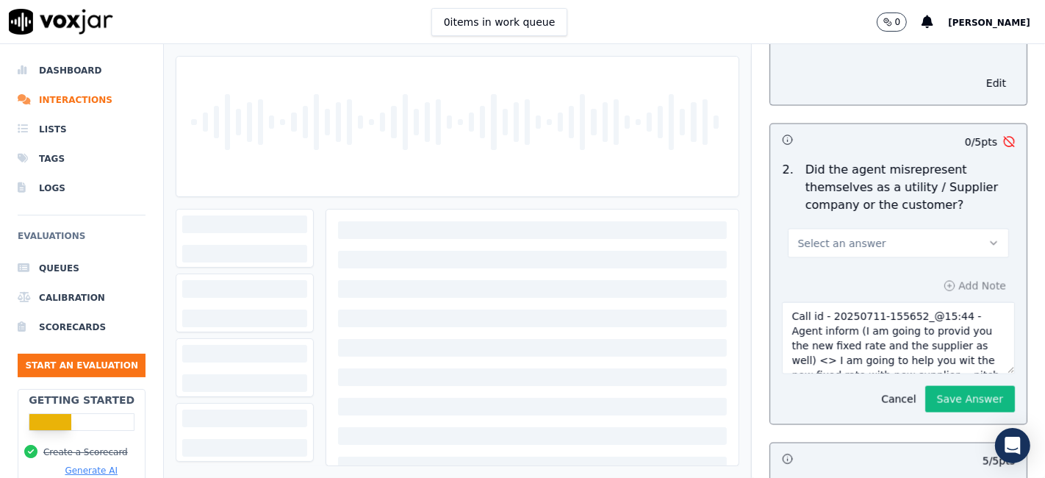
click at [877, 228] on button "Select an answer" at bounding box center [898, 242] width 221 height 29
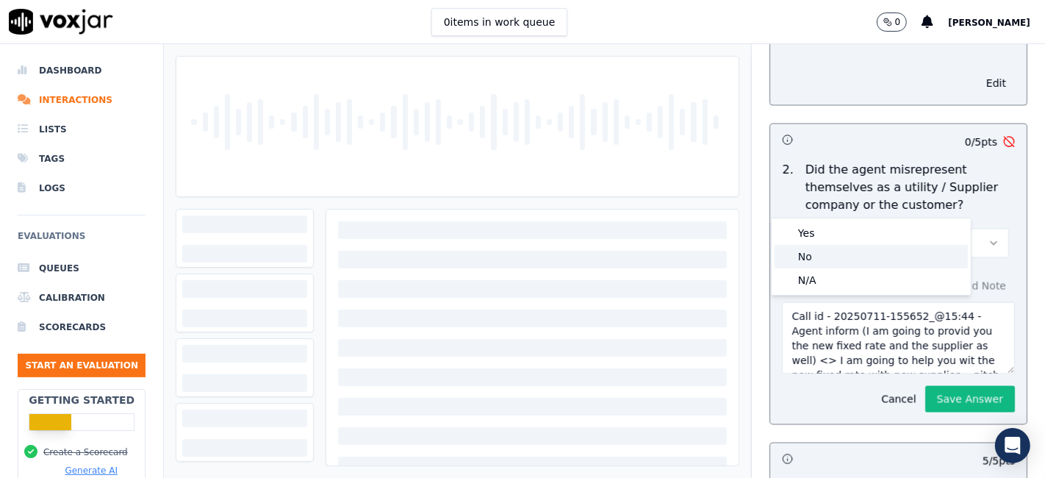
click at [854, 259] on div "No" at bounding box center [870, 257] width 193 height 24
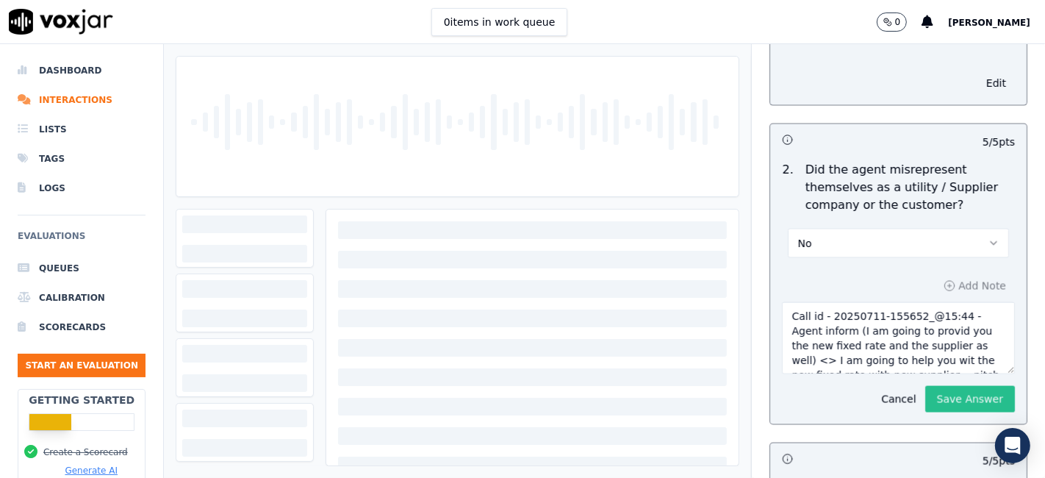
click at [926, 386] on button "Save Answer" at bounding box center [970, 399] width 90 height 26
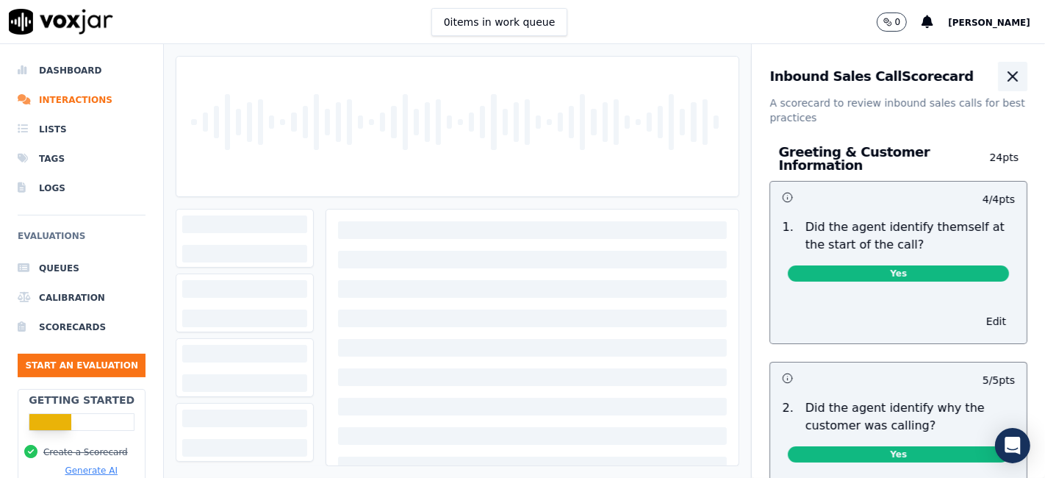
click at [1004, 71] on icon "button" at bounding box center [1013, 77] width 18 height 18
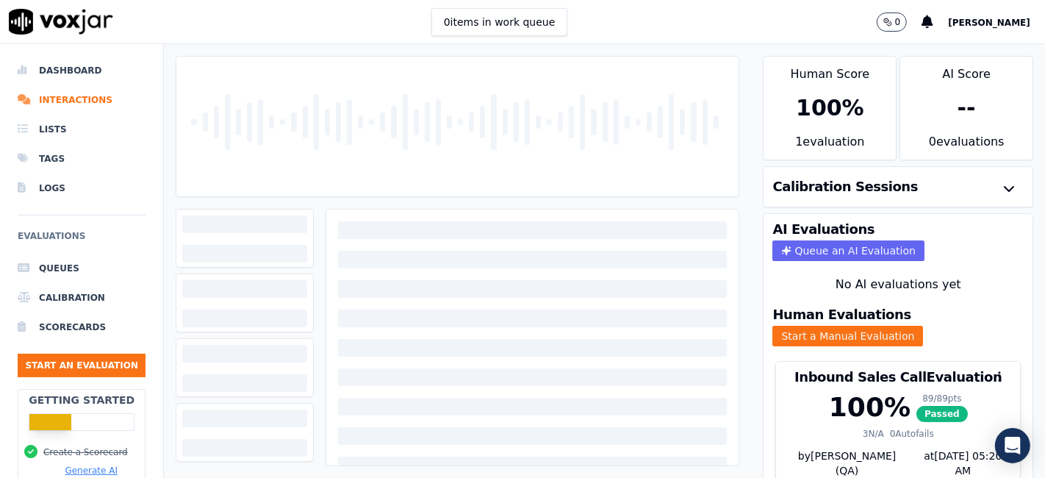
scroll to position [47, 0]
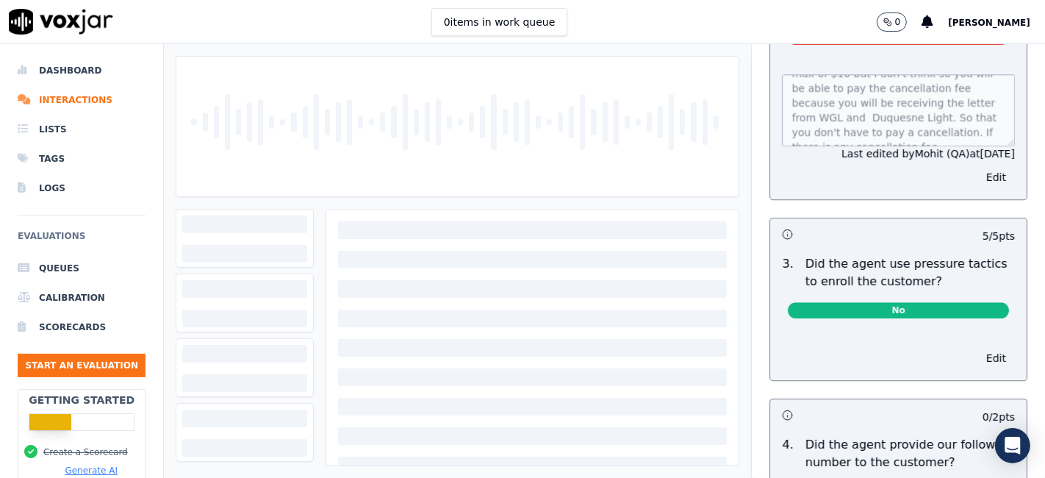
scroll to position [3265, 0]
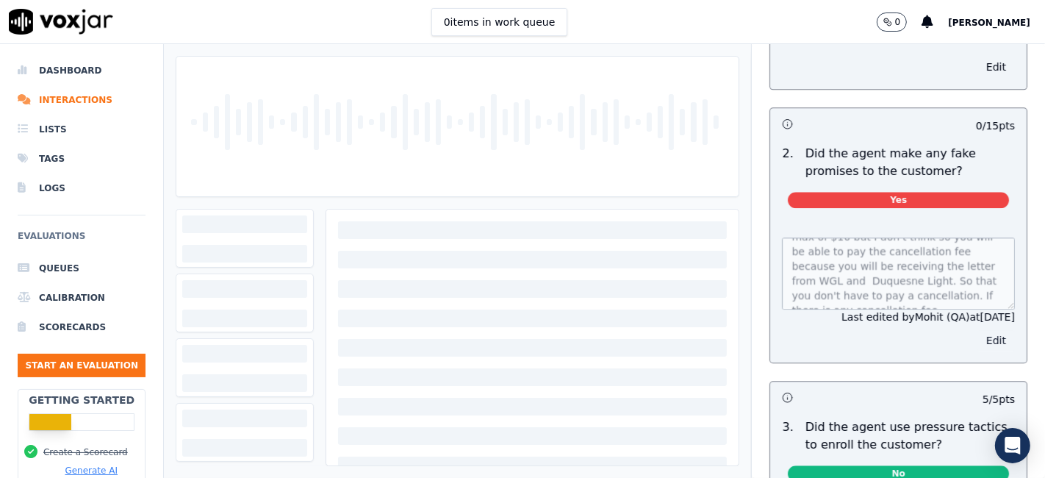
click at [977, 330] on button "Edit" at bounding box center [995, 340] width 37 height 21
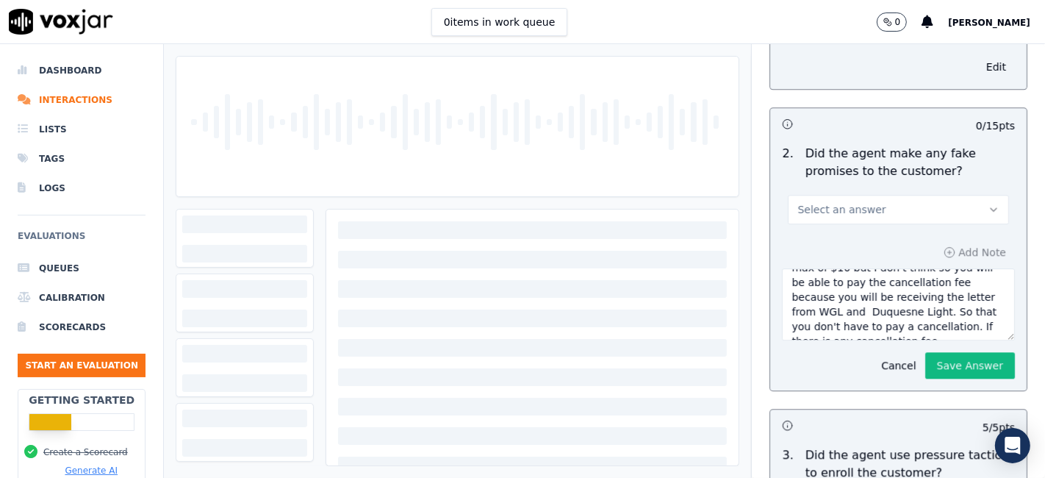
click at [900, 195] on button "Select an answer" at bounding box center [898, 209] width 221 height 29
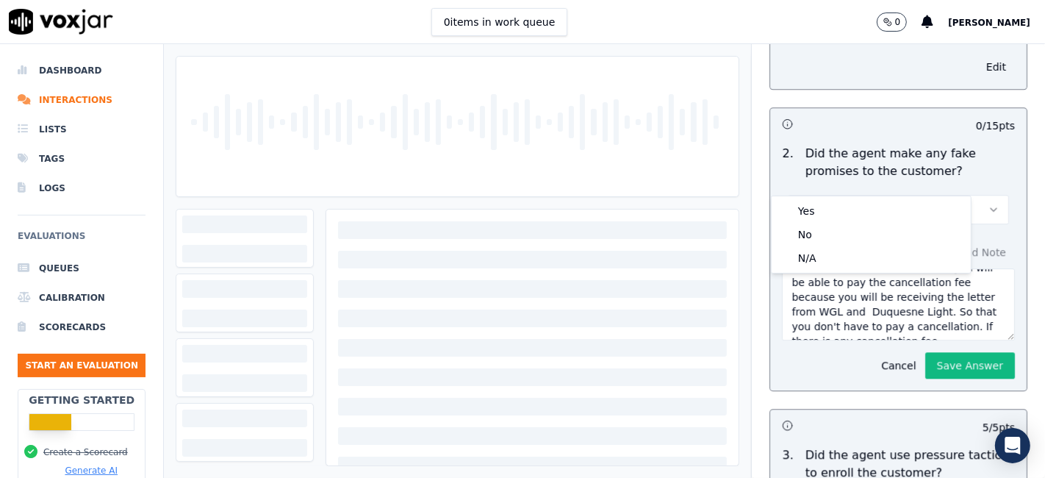
click at [854, 270] on div "Yes No N/A" at bounding box center [870, 234] width 199 height 76
click at [854, 262] on div "N/A" at bounding box center [870, 258] width 193 height 24
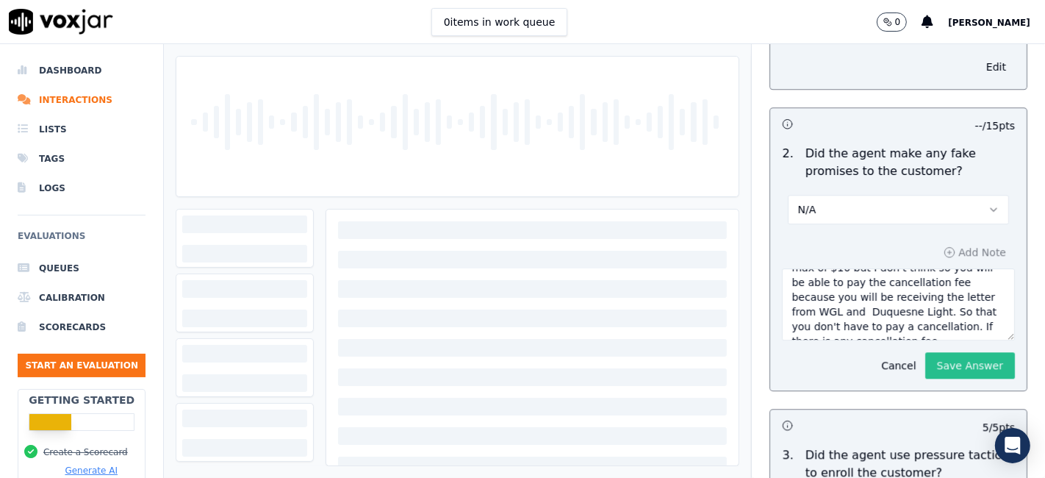
click at [925, 352] on button "Save Answer" at bounding box center [970, 365] width 90 height 26
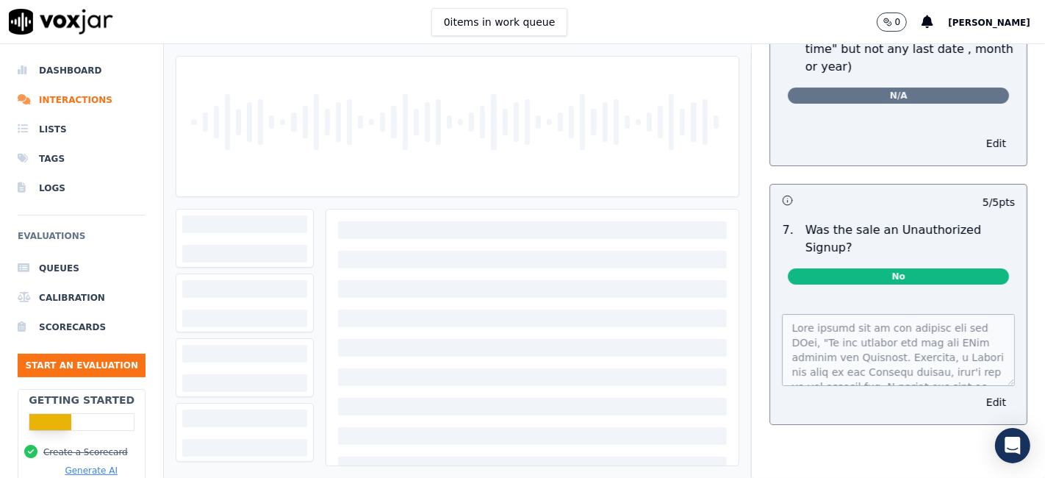
scroll to position [0, 0]
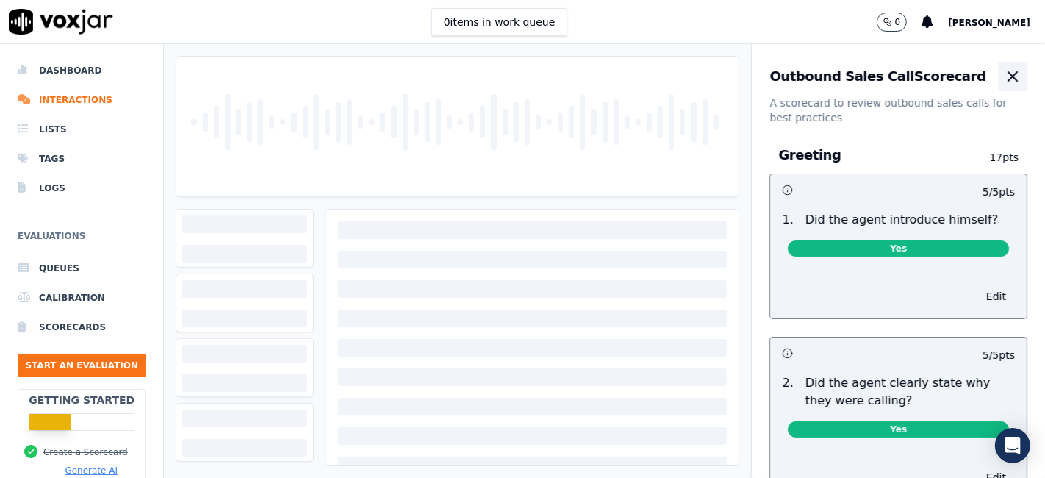
click at [1004, 74] on icon "button" at bounding box center [1013, 77] width 18 height 18
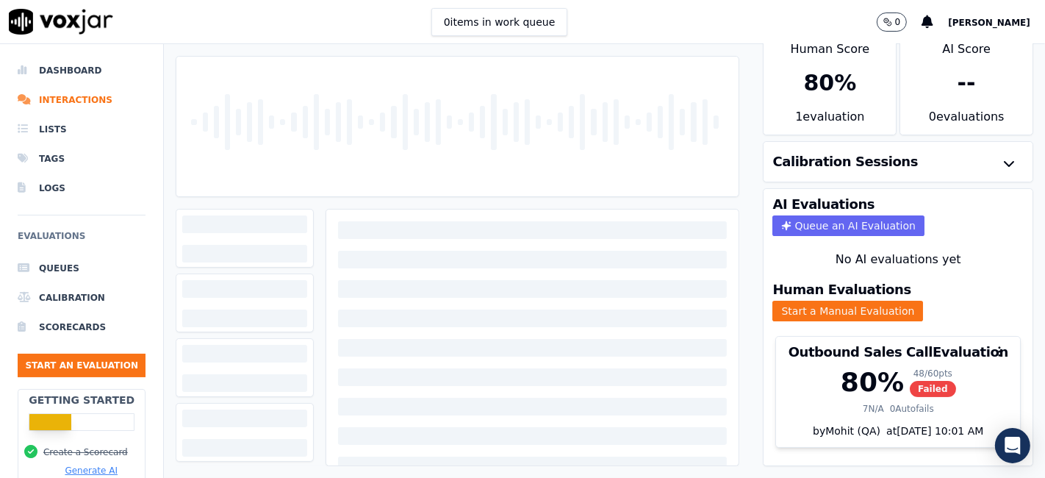
scroll to position [47, 0]
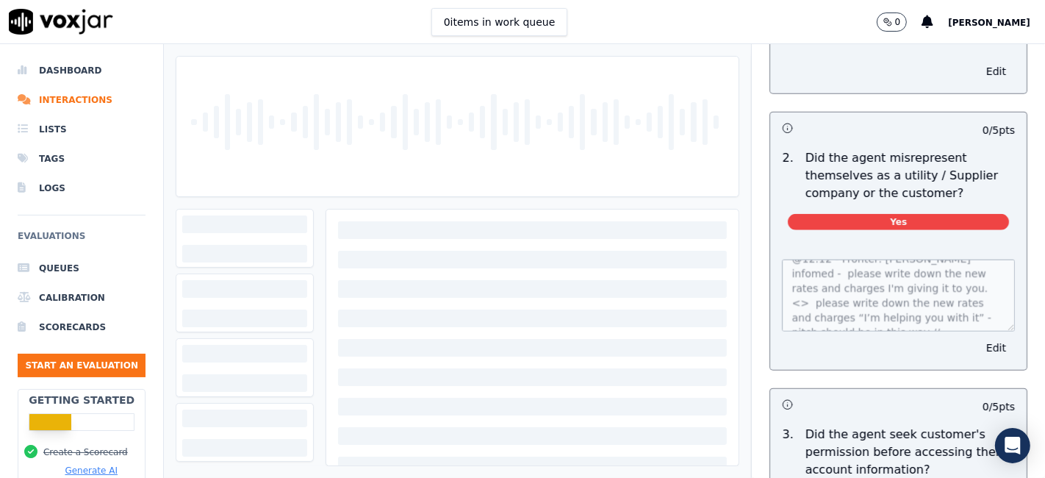
scroll to position [29, 0]
click at [977, 342] on button "Edit" at bounding box center [995, 347] width 37 height 21
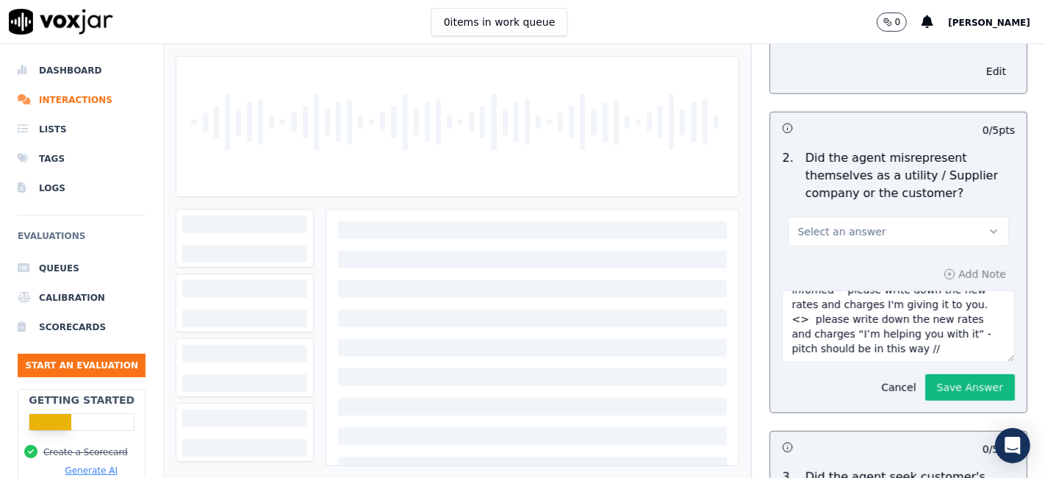
click at [900, 231] on button "Select an answer" at bounding box center [898, 231] width 221 height 29
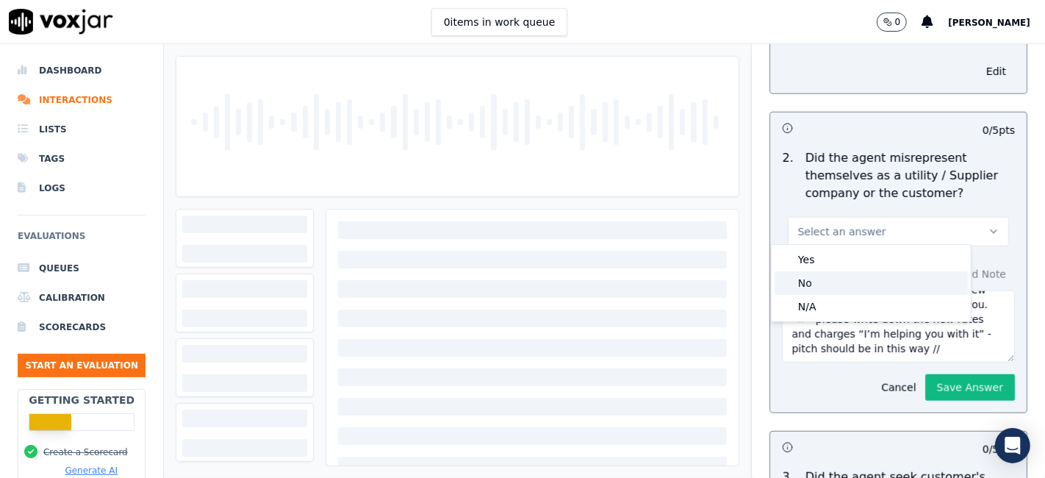
click at [852, 289] on div "No" at bounding box center [870, 283] width 193 height 24
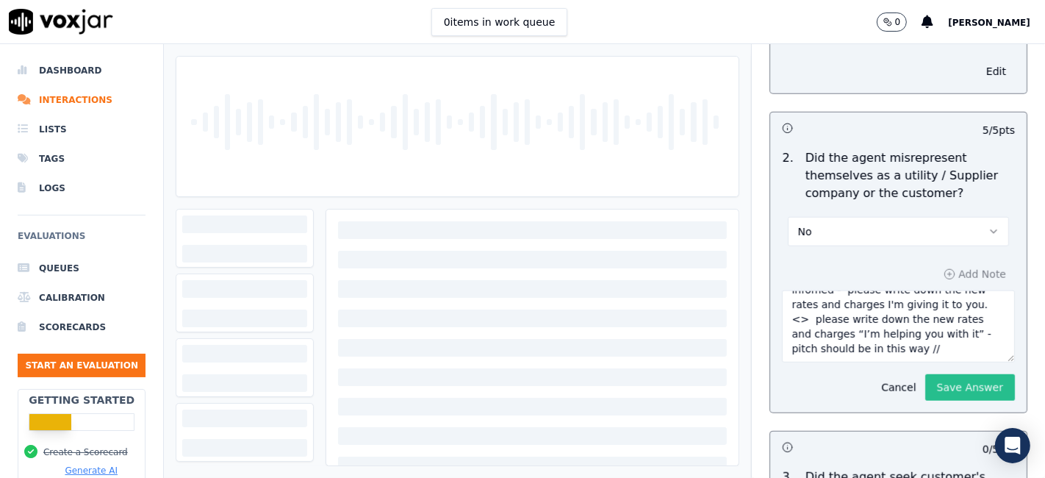
click at [925, 381] on button "Save Answer" at bounding box center [970, 387] width 90 height 26
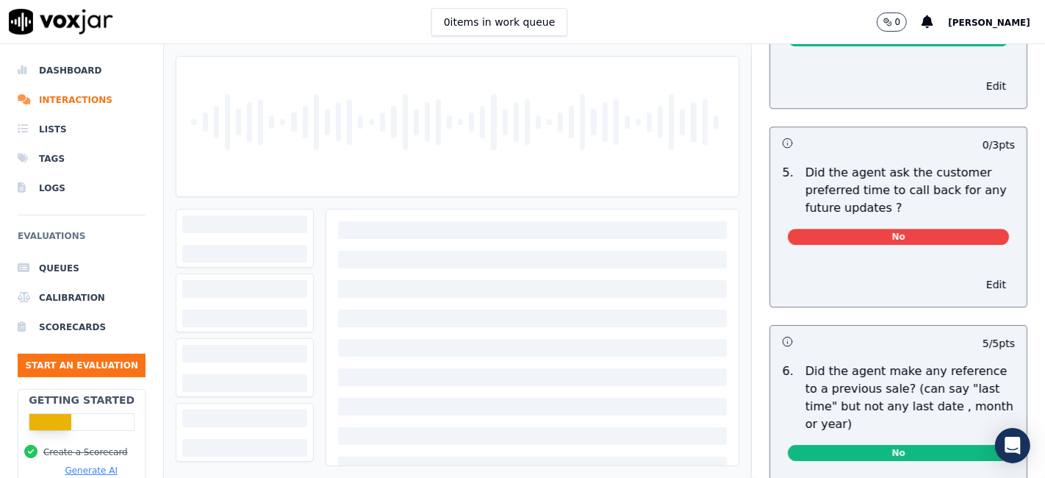
scroll to position [3803, 0]
click at [977, 273] on button "Edit" at bounding box center [995, 283] width 37 height 21
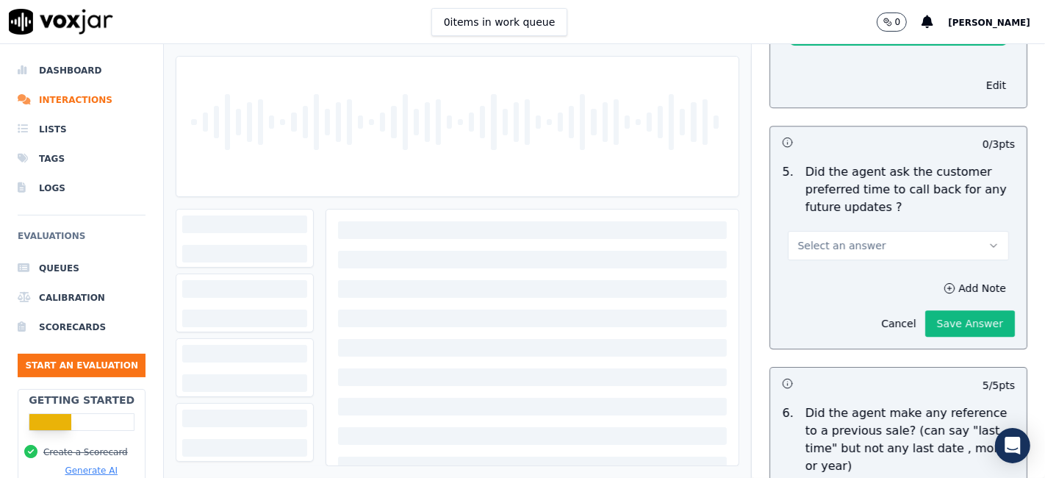
click at [883, 231] on button "Select an answer" at bounding box center [898, 245] width 221 height 29
click at [843, 292] on div "N/A" at bounding box center [870, 292] width 193 height 24
click at [926, 310] on button "Save Answer" at bounding box center [970, 323] width 90 height 26
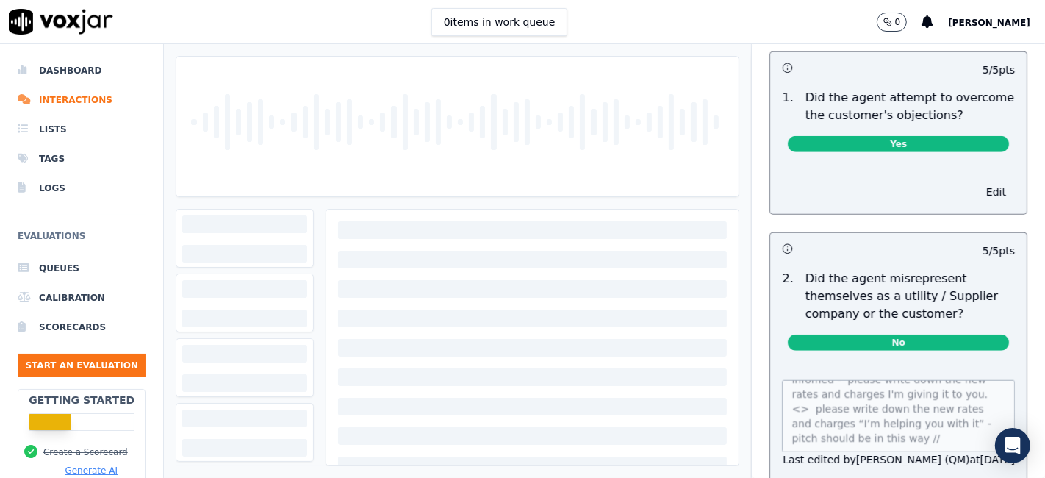
scroll to position [0, 0]
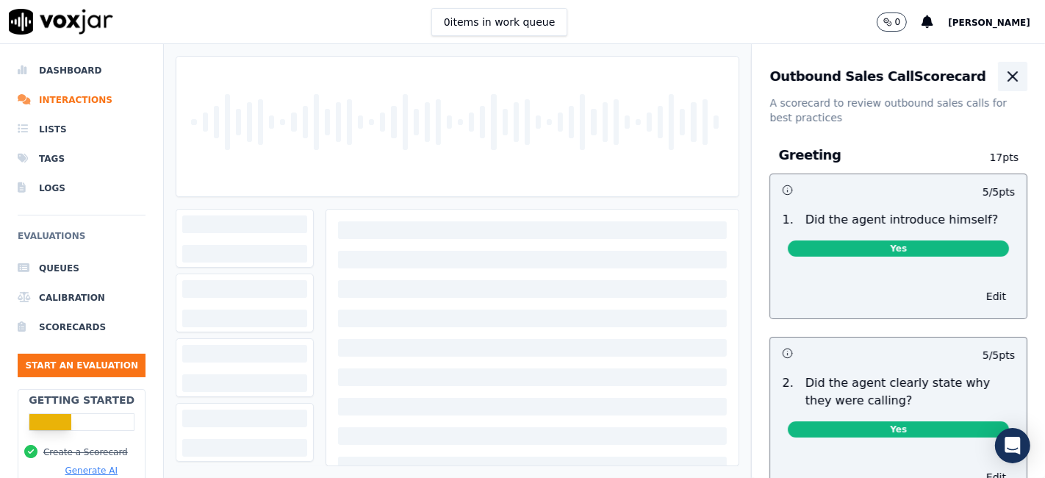
click at [1004, 77] on icon "button" at bounding box center [1013, 77] width 18 height 18
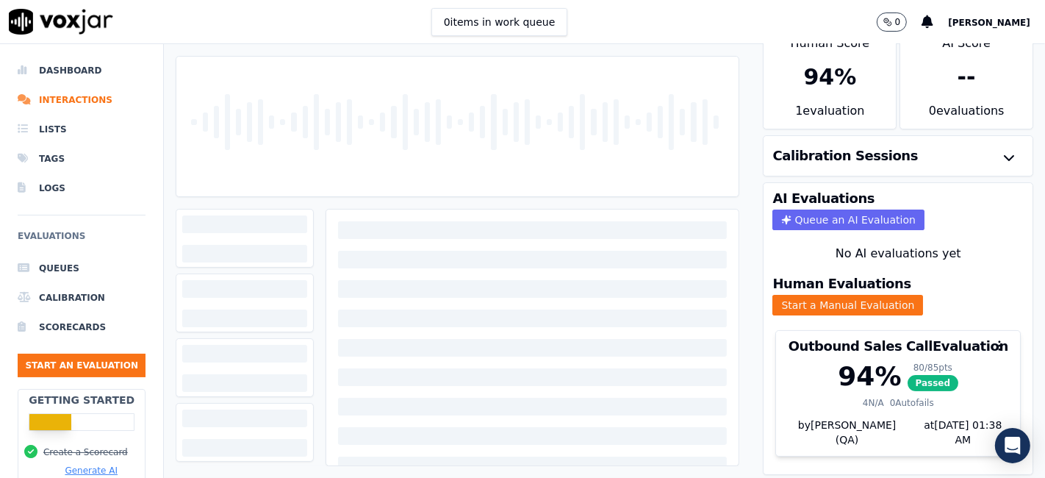
scroll to position [47, 0]
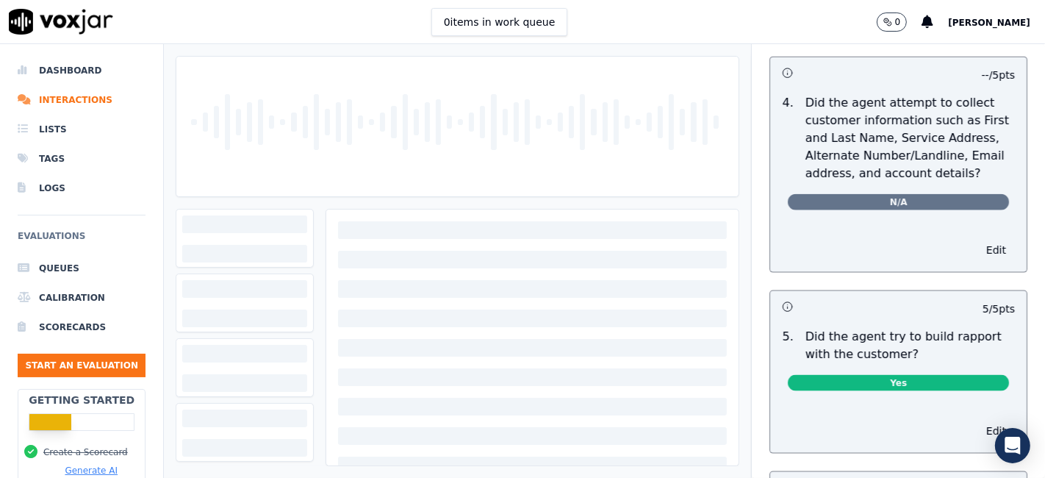
scroll to position [984, 0]
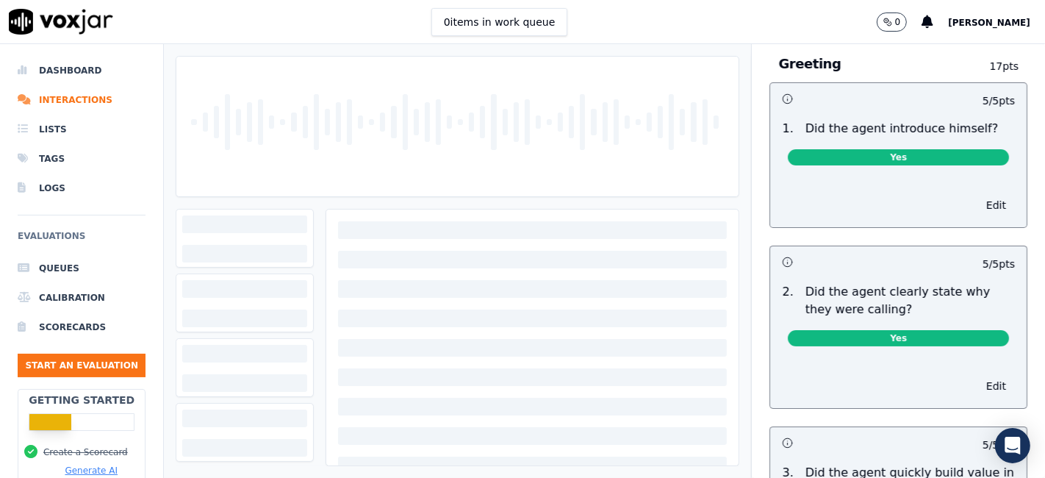
scroll to position [0, 0]
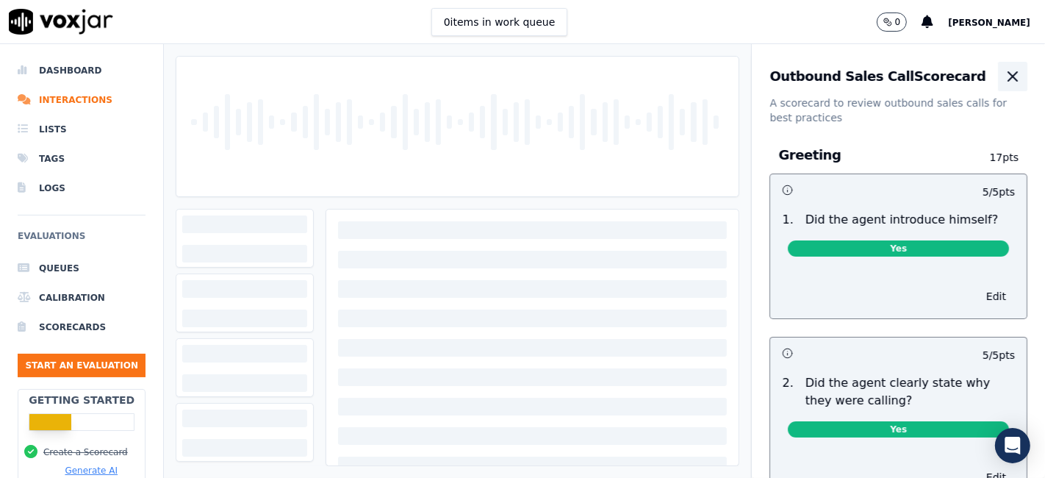
click at [1008, 79] on icon "button" at bounding box center [1012, 76] width 9 height 9
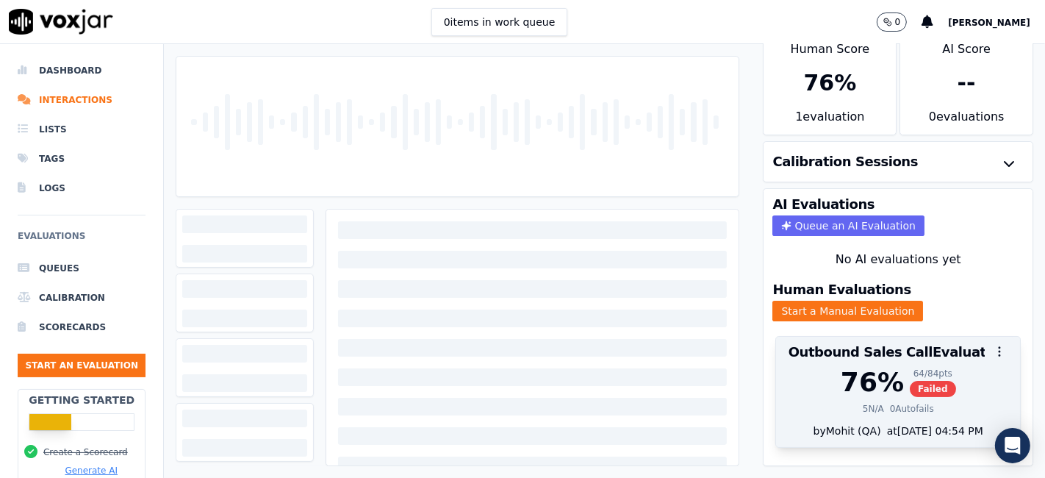
scroll to position [47, 0]
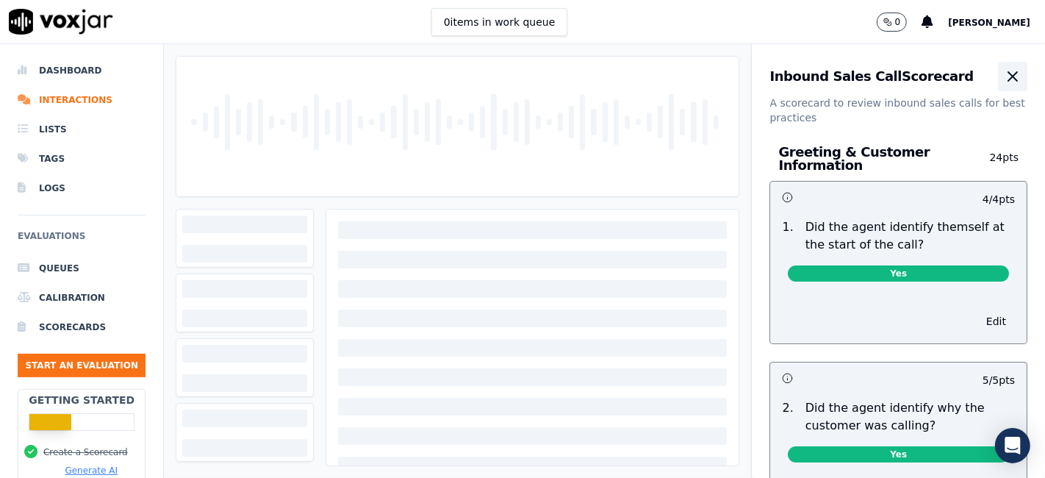
click at [1008, 72] on icon "button" at bounding box center [1012, 76] width 9 height 9
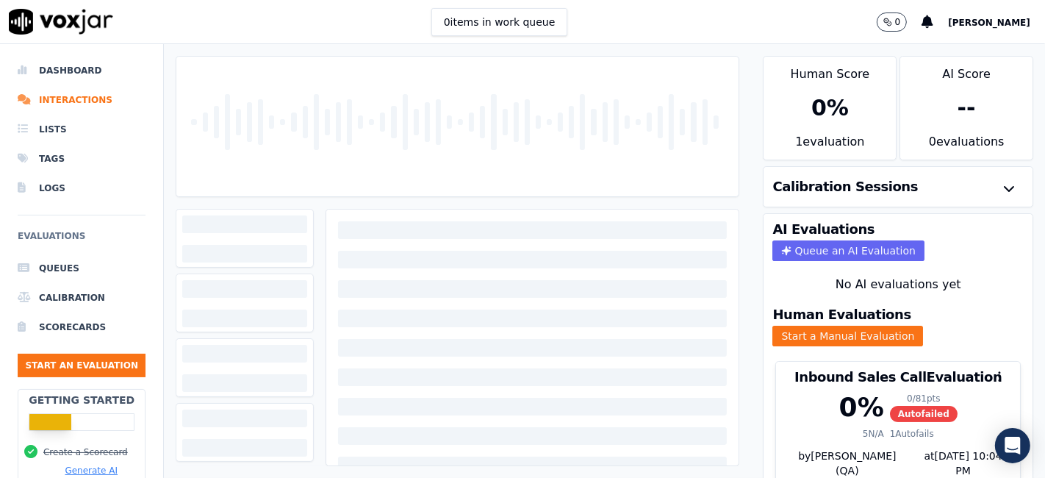
scroll to position [47, 0]
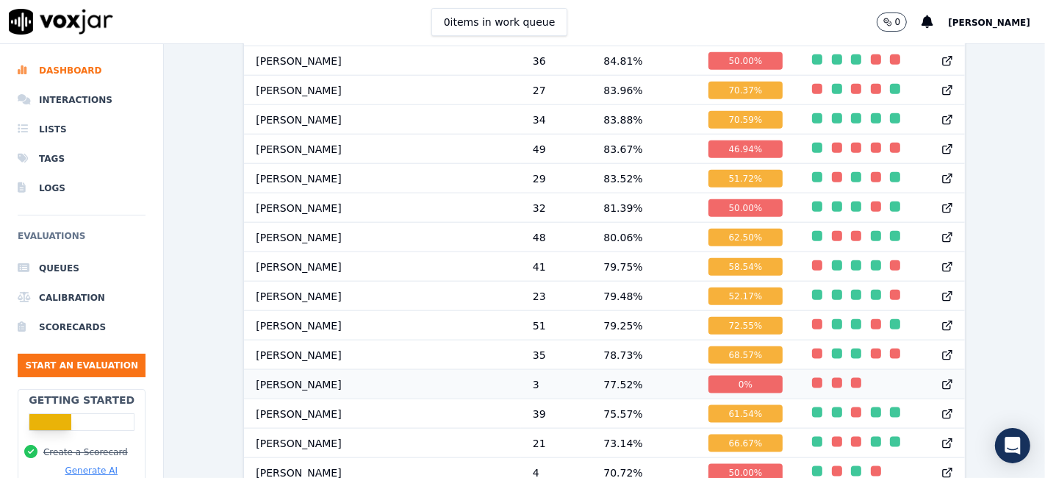
scroll to position [1621, 0]
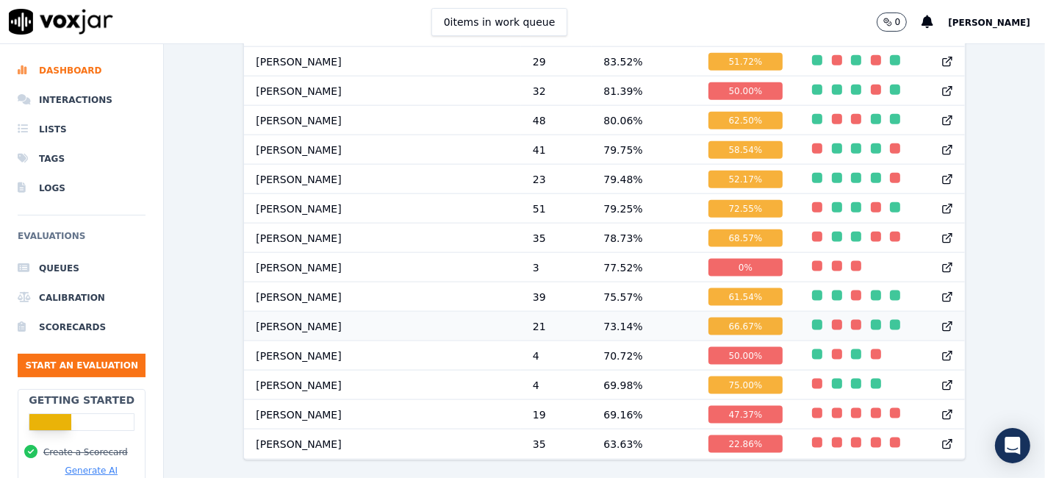
click at [708, 317] on div "66.67 %" at bounding box center [745, 326] width 75 height 18
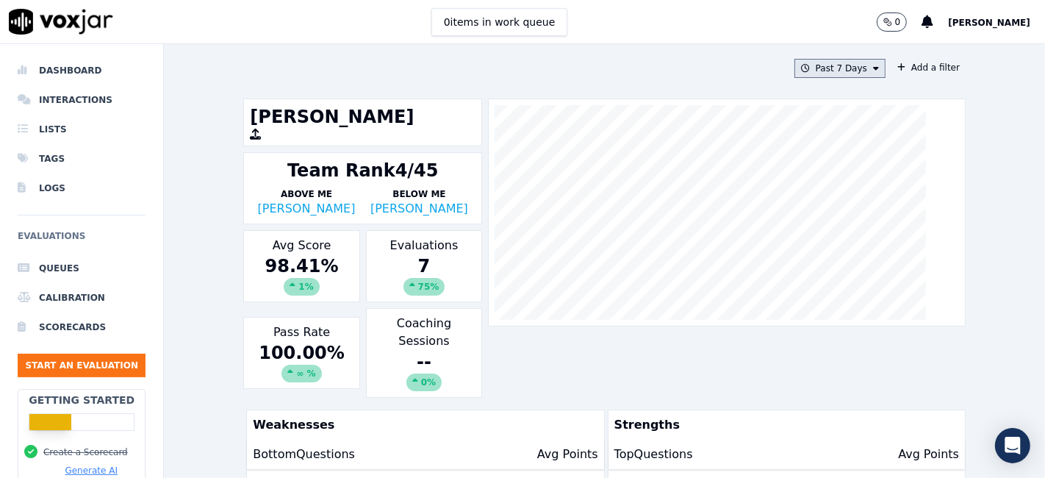
click at [826, 69] on button "Past 7 Days" at bounding box center [839, 68] width 91 height 19
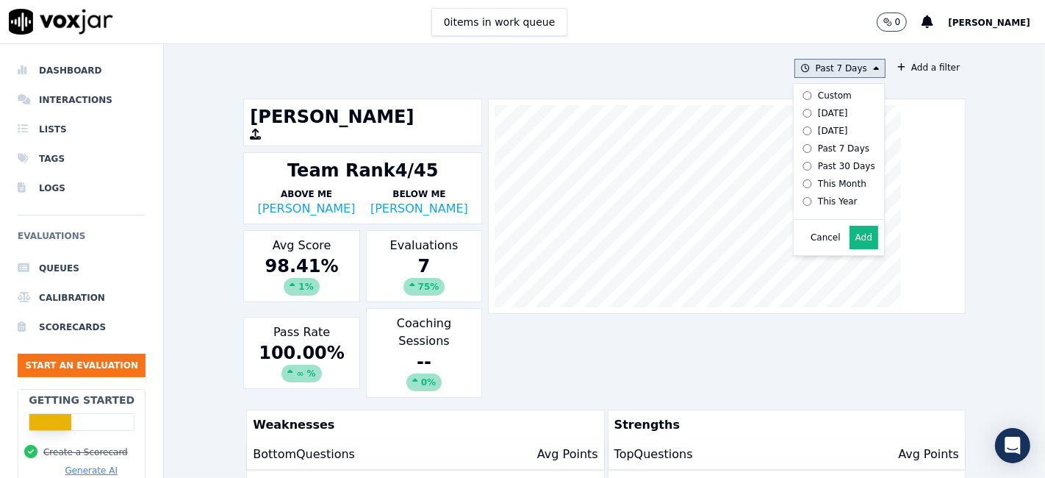
click at [821, 101] on label "Custom" at bounding box center [835, 96] width 79 height 18
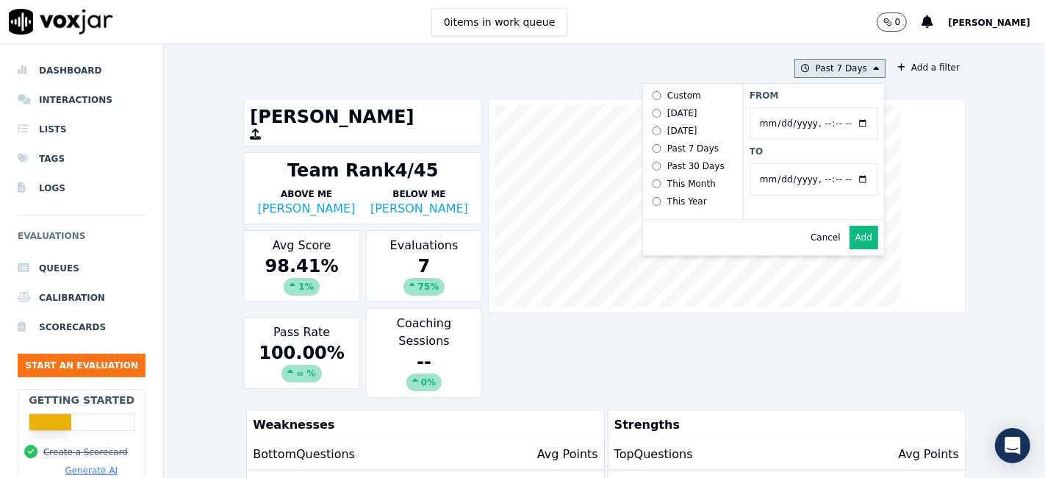
click at [802, 117] on input "From" at bounding box center [813, 123] width 129 height 32
click at [848, 125] on input "From" at bounding box center [813, 123] width 129 height 32
type input "2025-06-21T00:00"
click at [803, 93] on label "From" at bounding box center [813, 96] width 129 height 12
click at [803, 107] on input "From" at bounding box center [813, 123] width 129 height 32
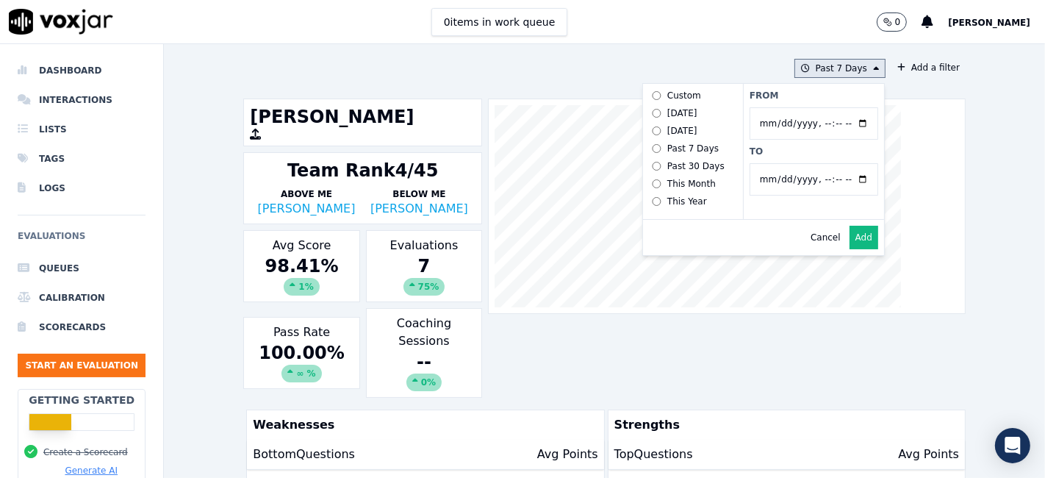
click at [846, 181] on input "To" at bounding box center [813, 179] width 129 height 32
type input "2025-07-20T23:59"
click at [786, 147] on label "To" at bounding box center [813, 151] width 129 height 12
click at [786, 163] on input "To" at bounding box center [813, 179] width 129 height 32
click at [849, 249] on button "Add" at bounding box center [863, 238] width 29 height 24
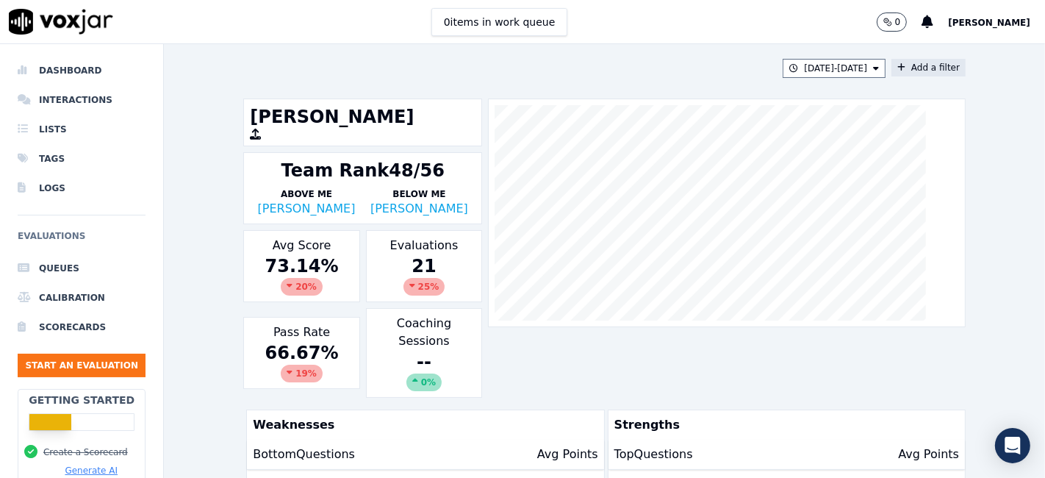
click at [905, 68] on button "Add a filter" at bounding box center [928, 68] width 74 height 18
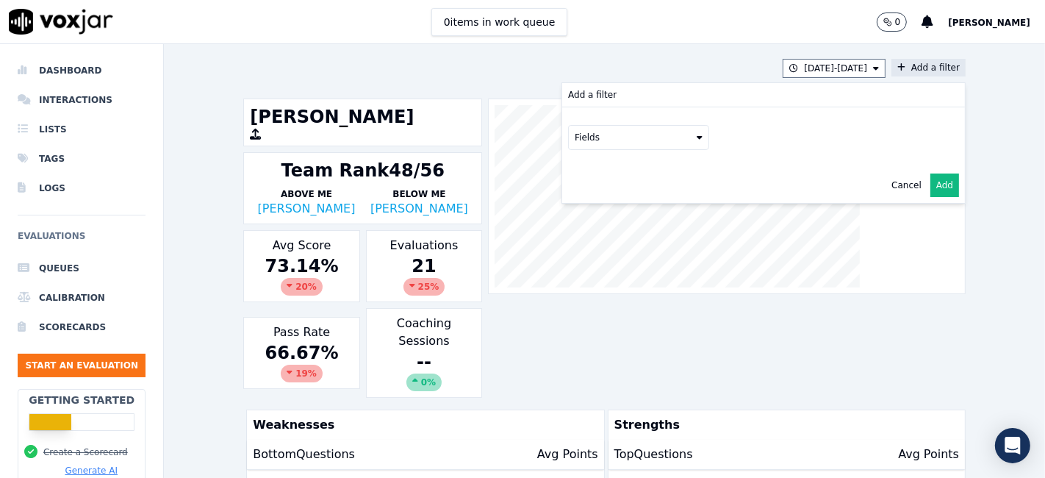
click at [584, 137] on button "Fields" at bounding box center [638, 137] width 141 height 25
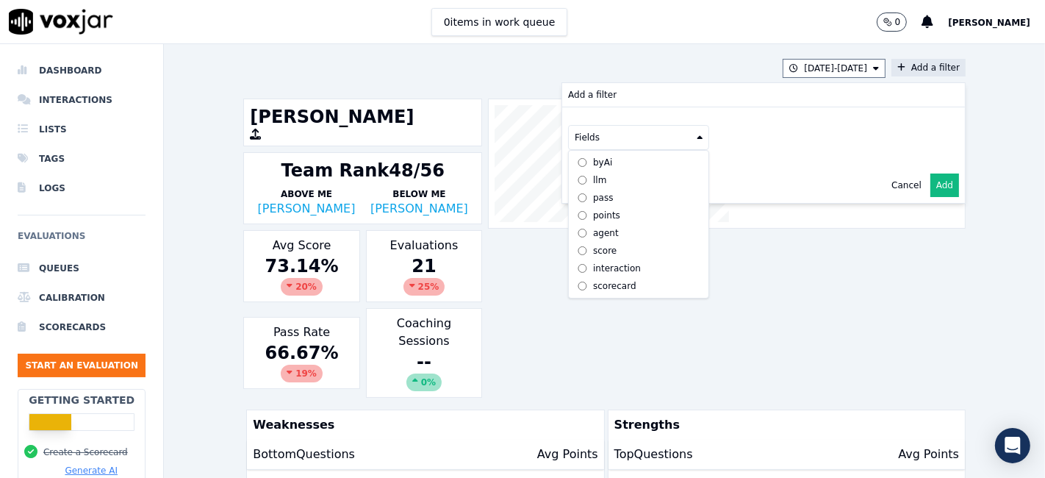
scroll to position [12, 0]
click at [593, 280] on div "scorecard" at bounding box center [614, 286] width 43 height 12
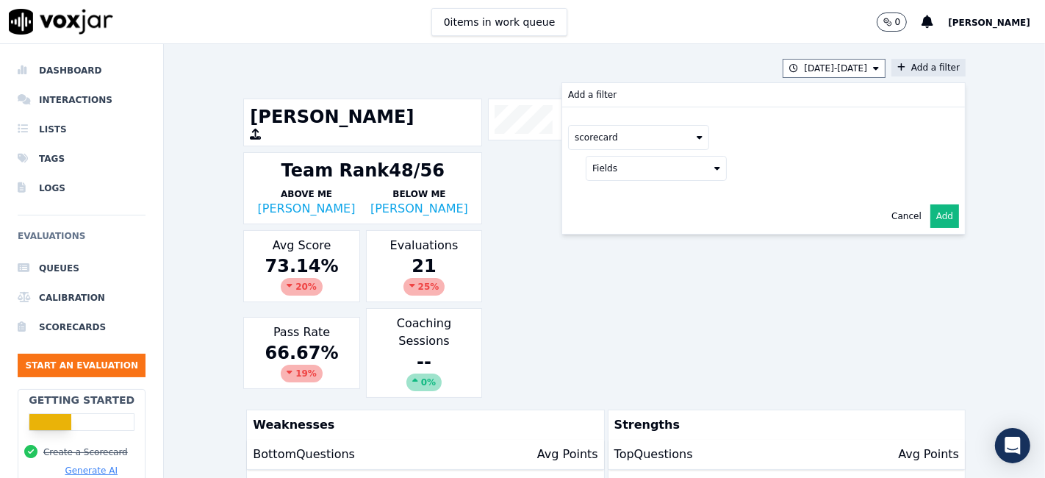
click at [630, 170] on button "Fields" at bounding box center [656, 168] width 141 height 25
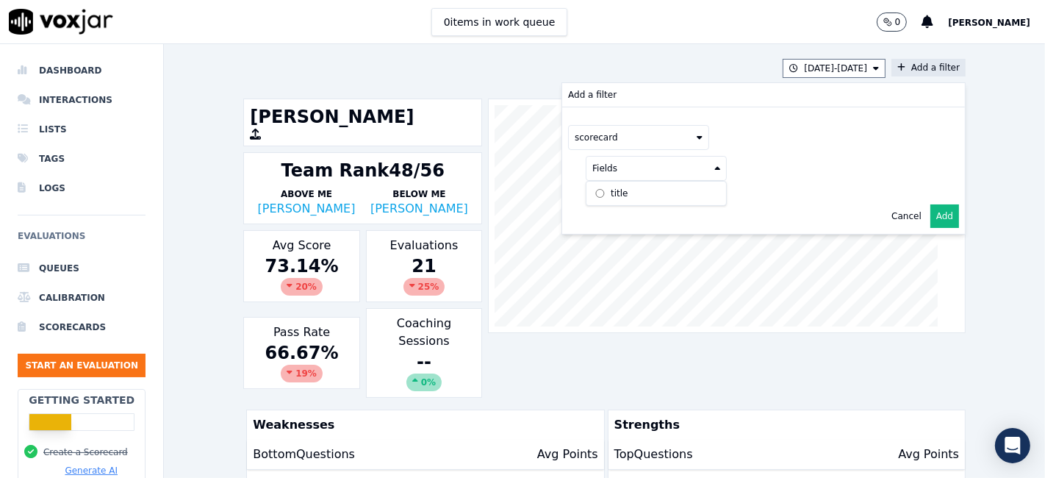
click at [619, 195] on label "title" at bounding box center [656, 193] width 134 height 18
click at [768, 163] on button at bounding box center [838, 167] width 212 height 22
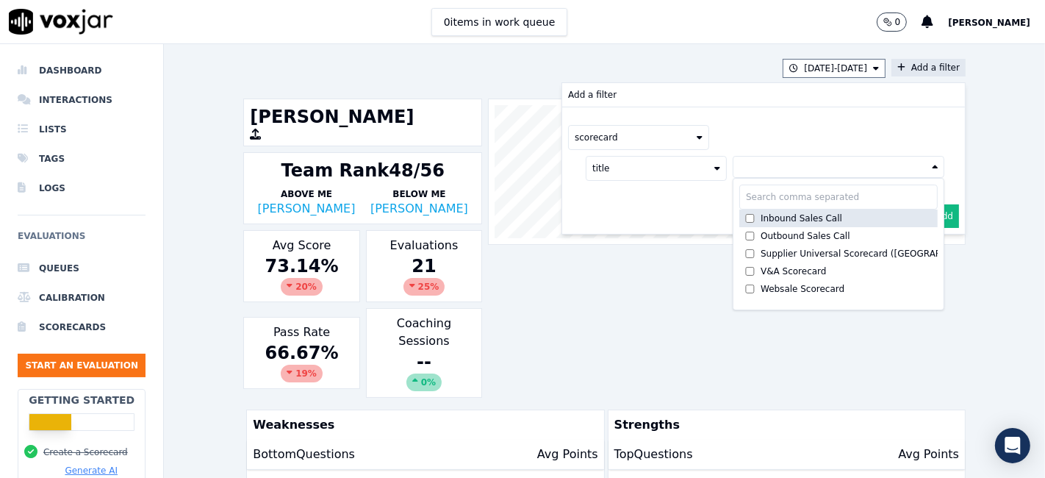
click at [769, 217] on div "Inbound Sales Call" at bounding box center [801, 218] width 82 height 12
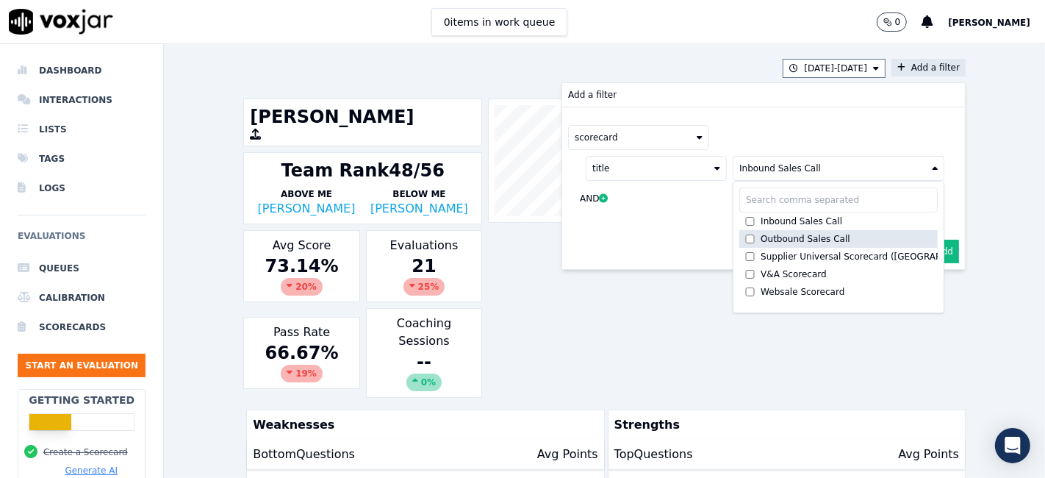
click at [766, 238] on div "Outbound Sales Call" at bounding box center [805, 239] width 90 height 12
click at [930, 251] on button "Add" at bounding box center [944, 251] width 29 height 24
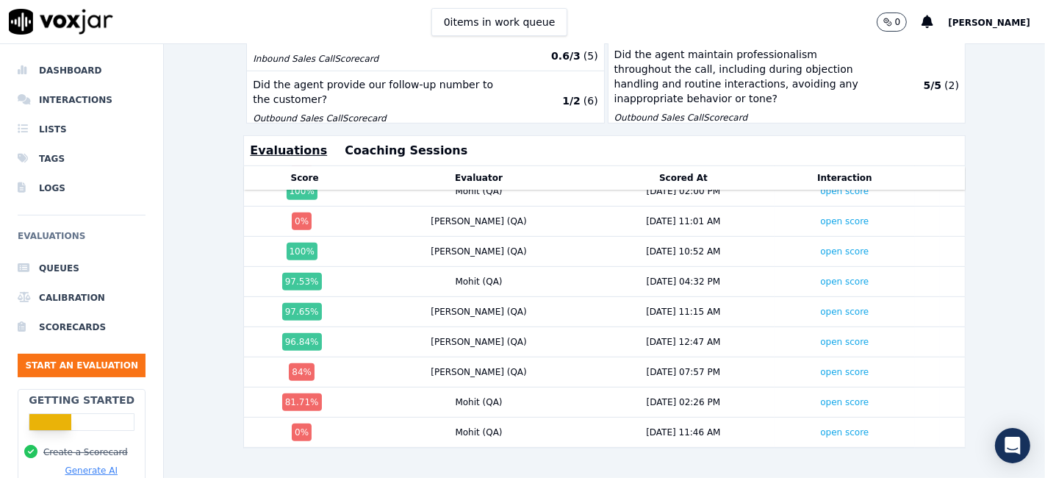
scroll to position [383, 0]
click at [820, 427] on link "open score" at bounding box center [844, 432] width 48 height 10
click at [820, 397] on link "open score" at bounding box center [844, 402] width 48 height 10
click at [820, 367] on link "open score" at bounding box center [844, 372] width 48 height 10
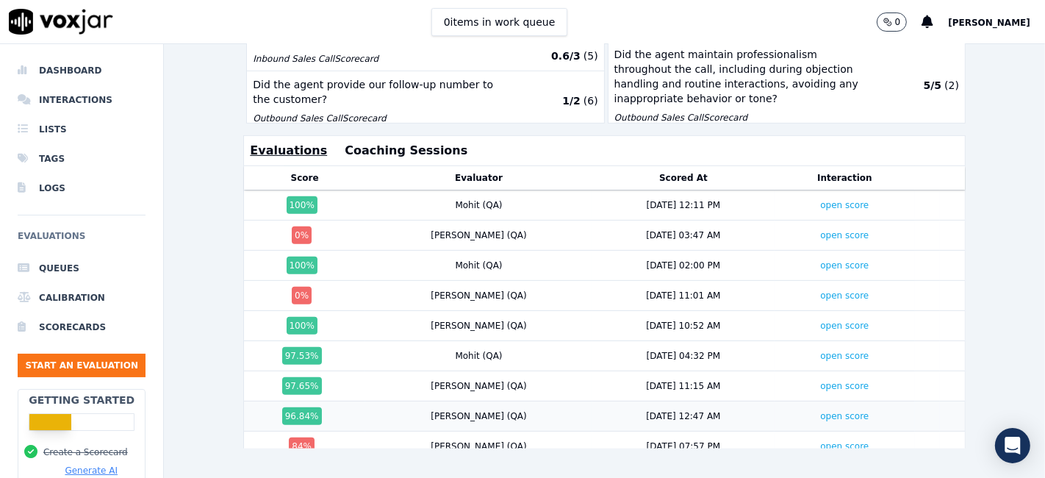
scroll to position [220, 0]
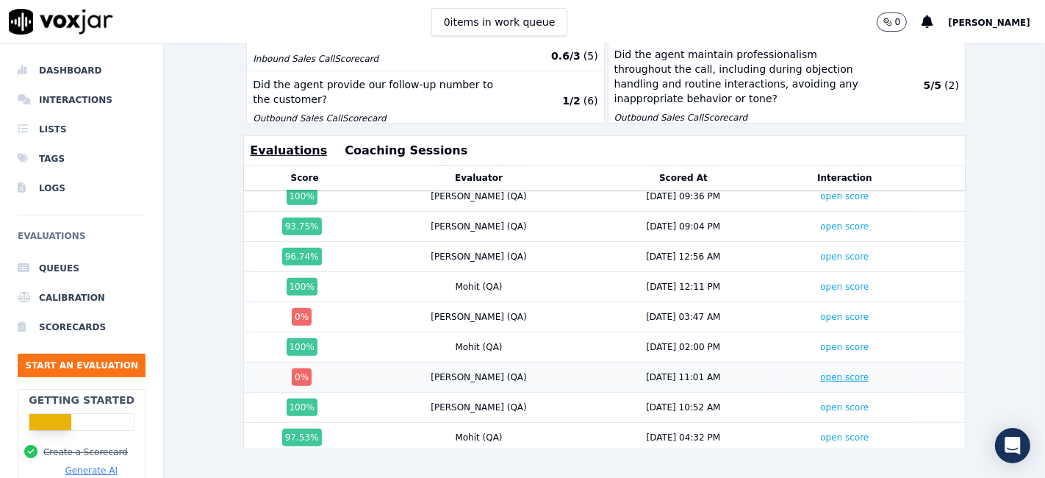
click at [820, 372] on link "open score" at bounding box center [844, 377] width 48 height 10
click at [806, 302] on td "open score" at bounding box center [844, 317] width 140 height 30
click at [820, 311] on link "open score" at bounding box center [844, 316] width 48 height 10
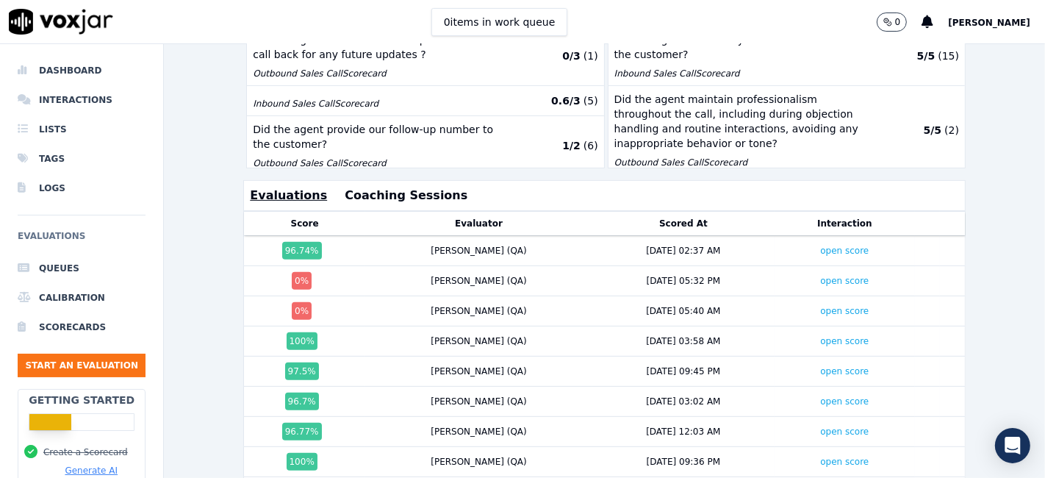
scroll to position [422, 0]
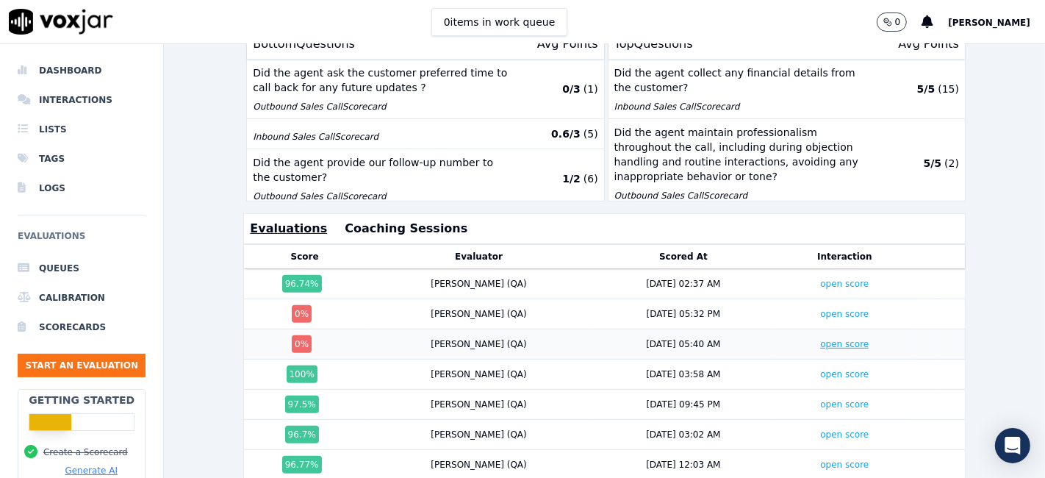
click at [820, 339] on link "open score" at bounding box center [844, 344] width 48 height 10
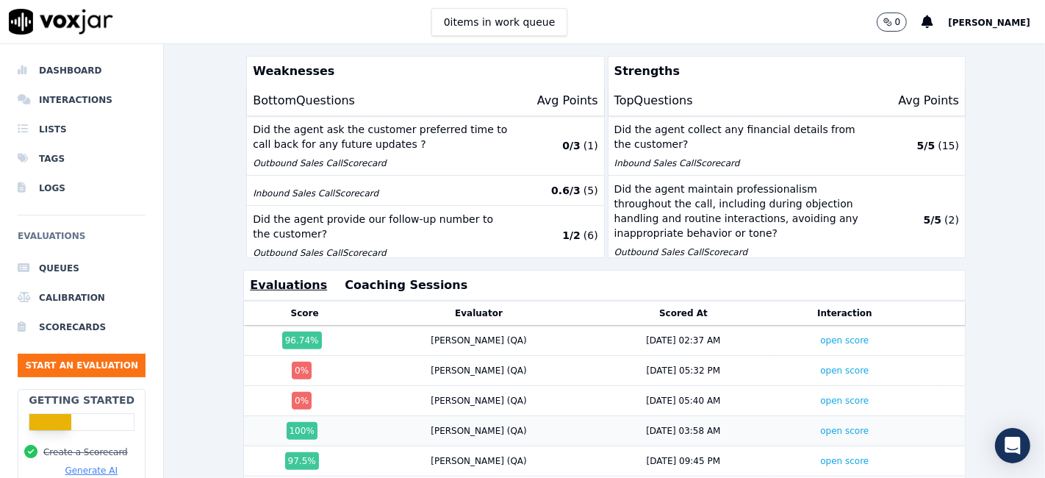
scroll to position [339, 0]
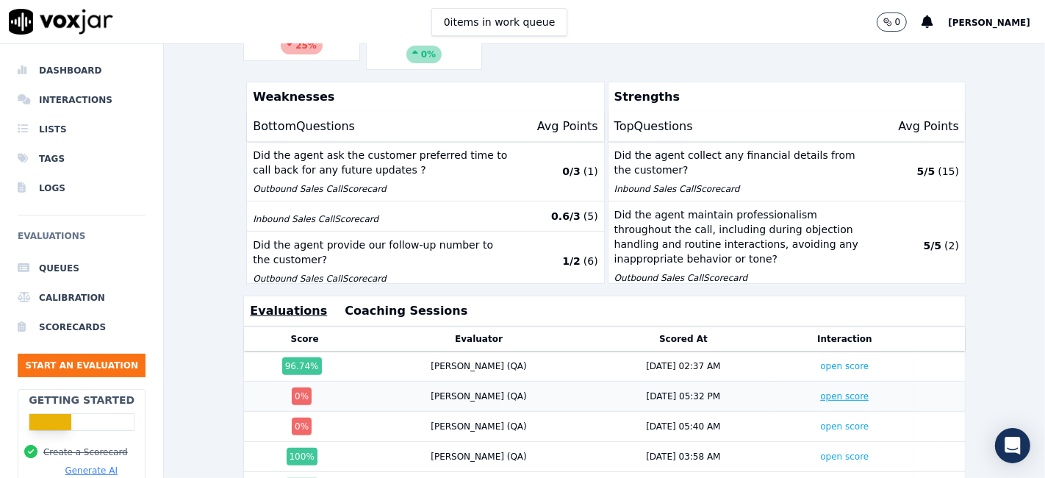
click at [820, 391] on link "open score" at bounding box center [844, 396] width 48 height 10
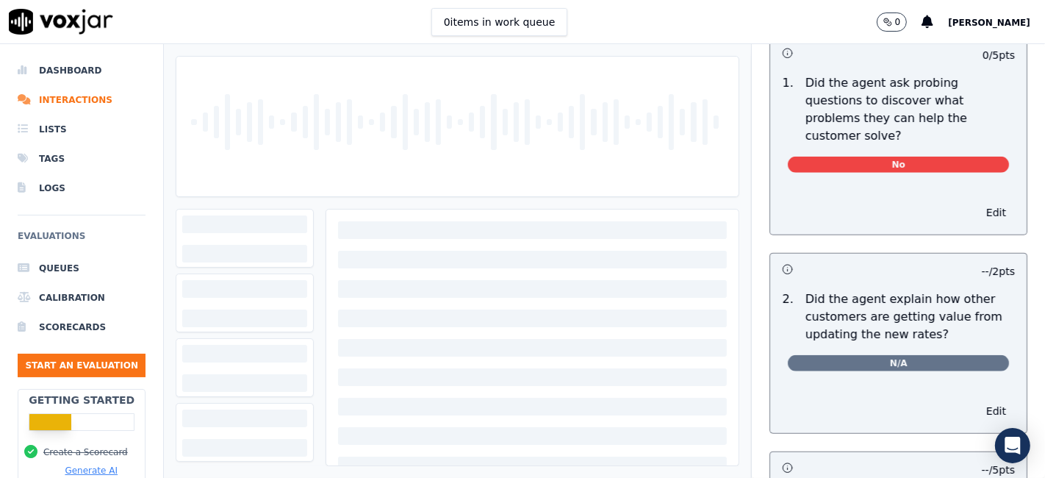
scroll to position [1142, 0]
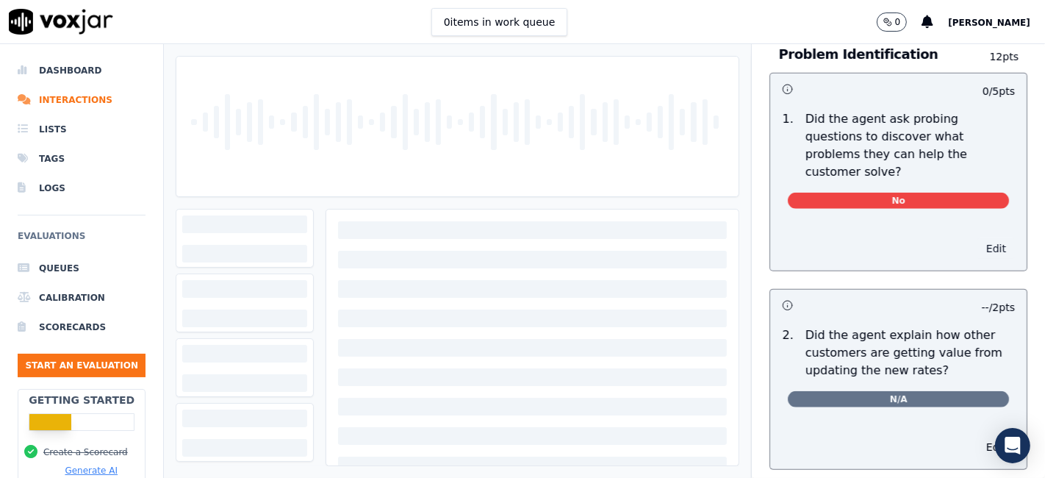
click at [977, 238] on button "Edit" at bounding box center [995, 248] width 37 height 21
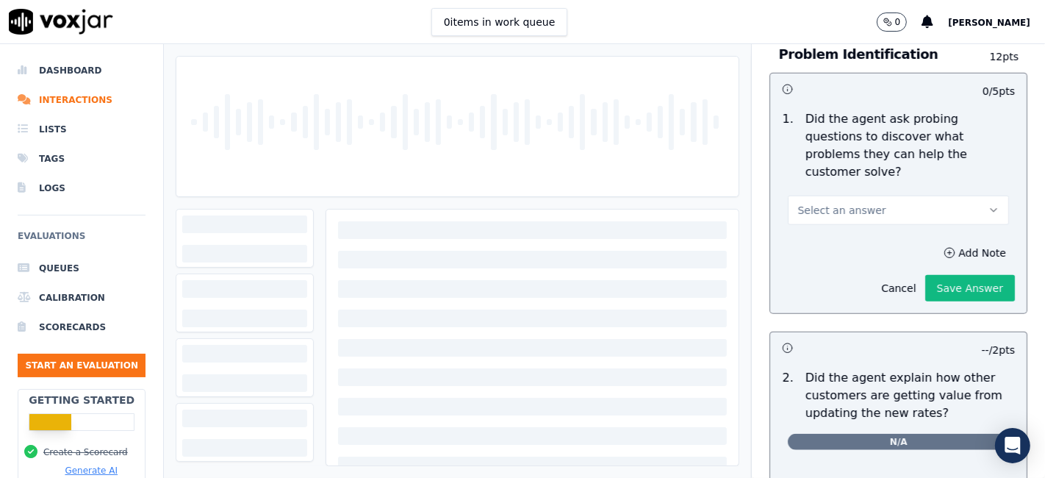
click at [867, 195] on button "Select an answer" at bounding box center [898, 209] width 221 height 29
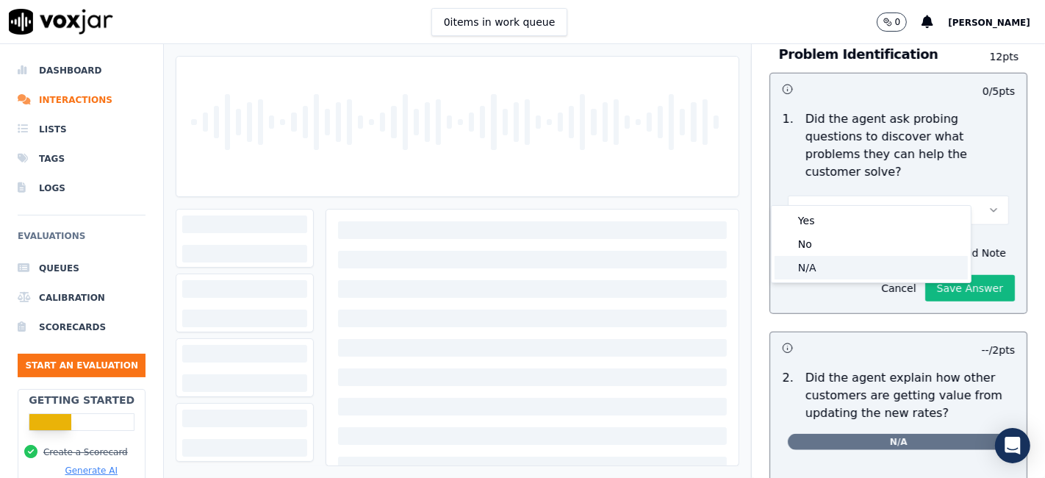
click at [833, 274] on div "N/A" at bounding box center [870, 268] width 193 height 24
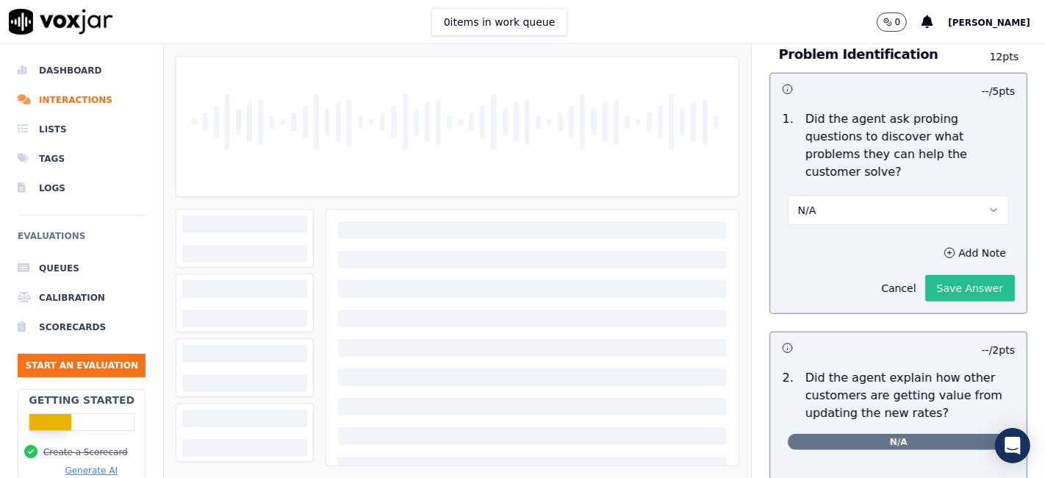
click at [957, 275] on button "Save Answer" at bounding box center [970, 288] width 90 height 26
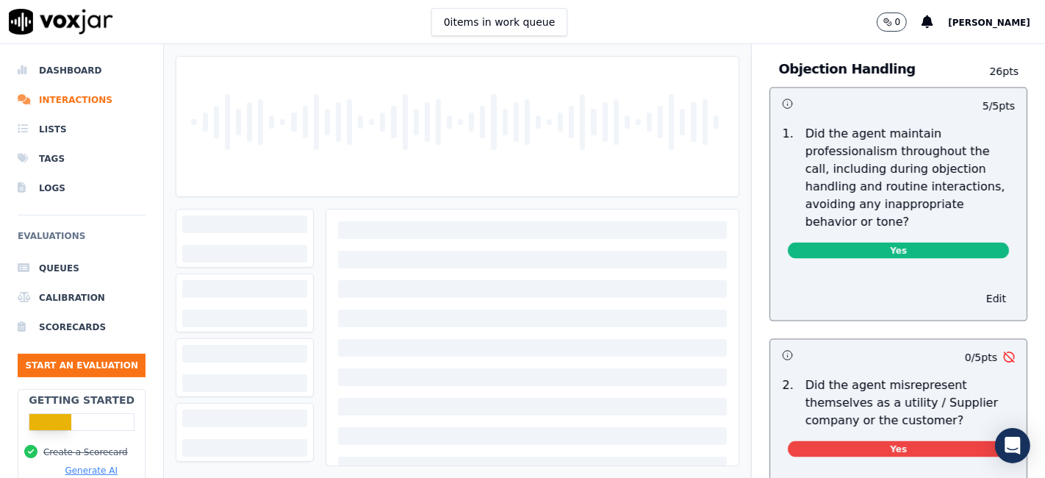
scroll to position [0, 0]
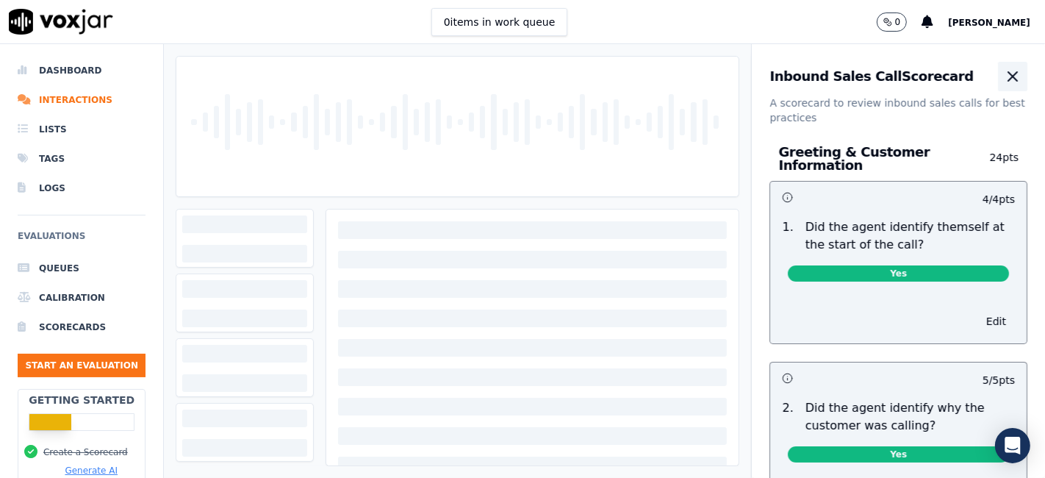
click at [1004, 76] on icon "button" at bounding box center [1013, 77] width 18 height 18
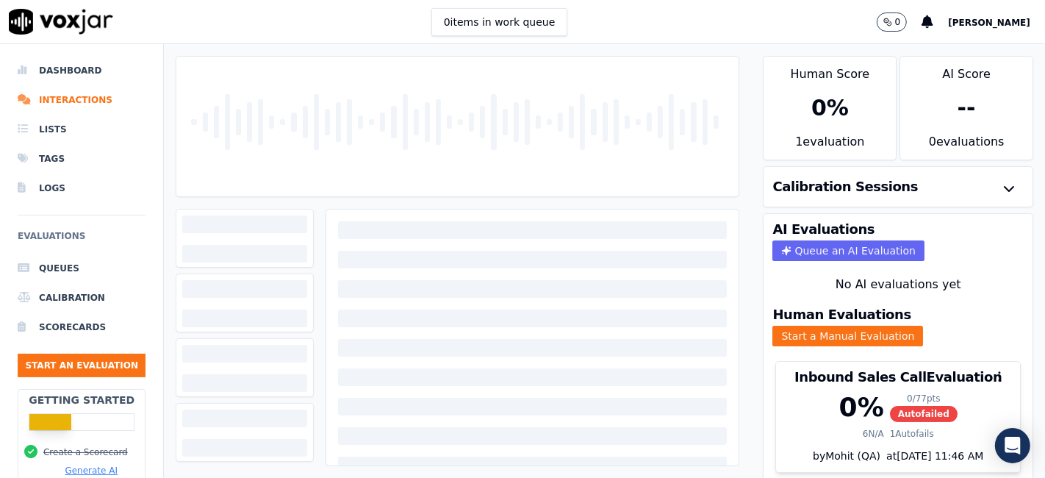
scroll to position [47, 0]
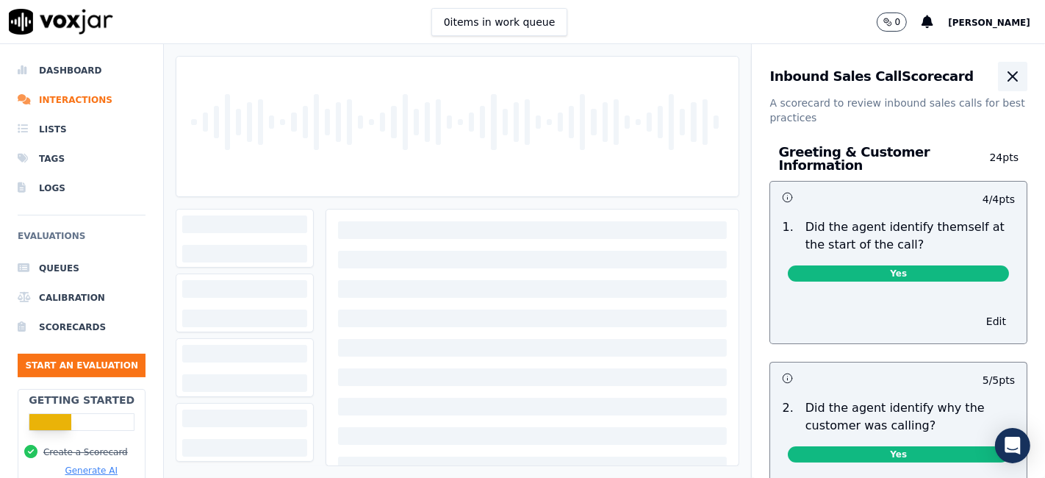
click at [1004, 76] on icon "button" at bounding box center [1013, 77] width 18 height 18
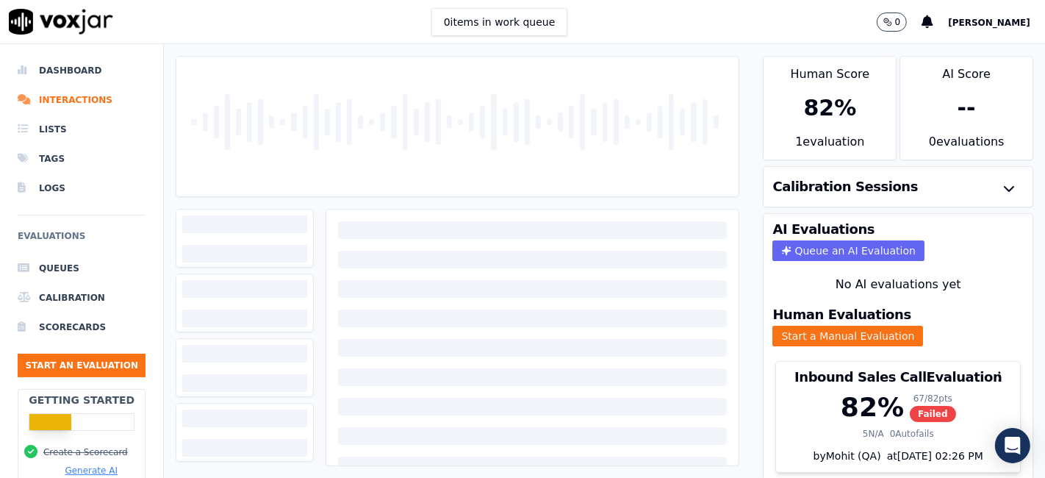
scroll to position [47, 0]
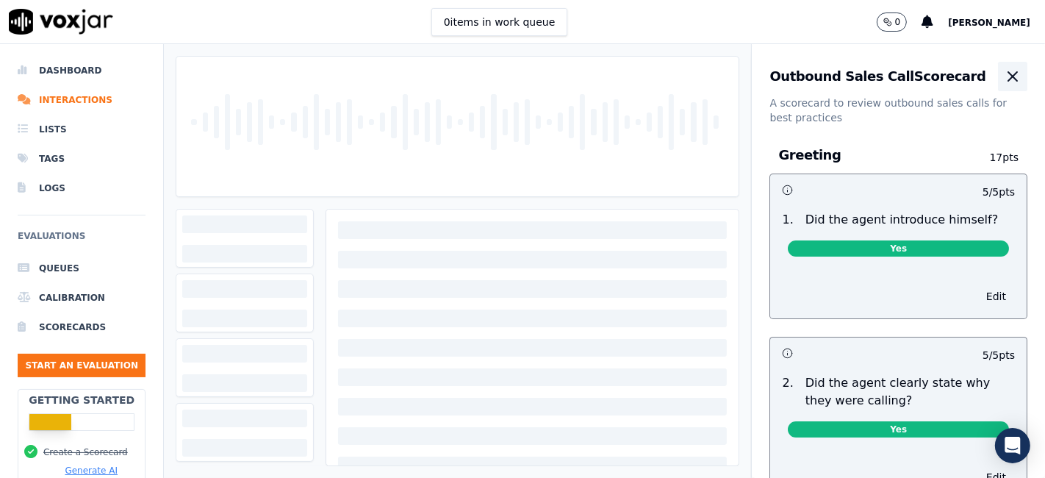
click at [1008, 79] on icon "button" at bounding box center [1012, 76] width 9 height 9
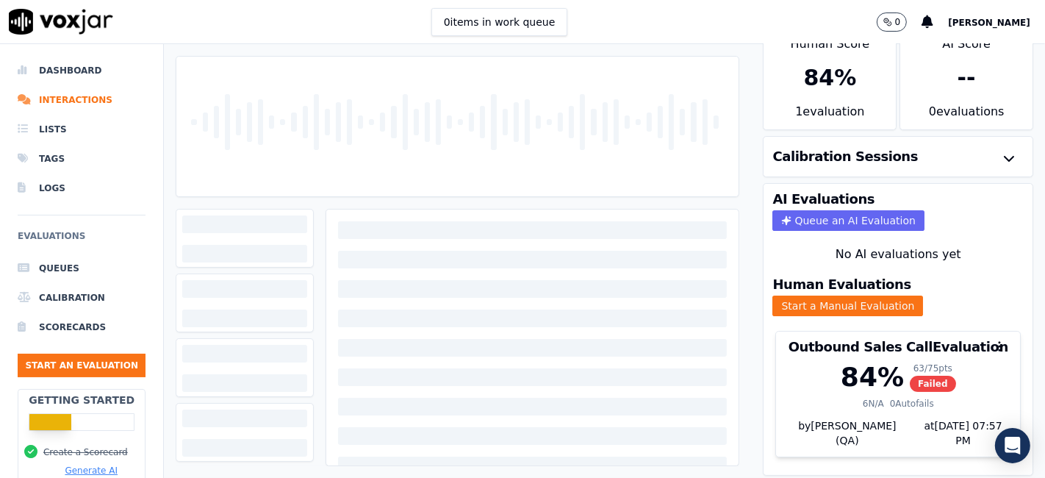
scroll to position [47, 0]
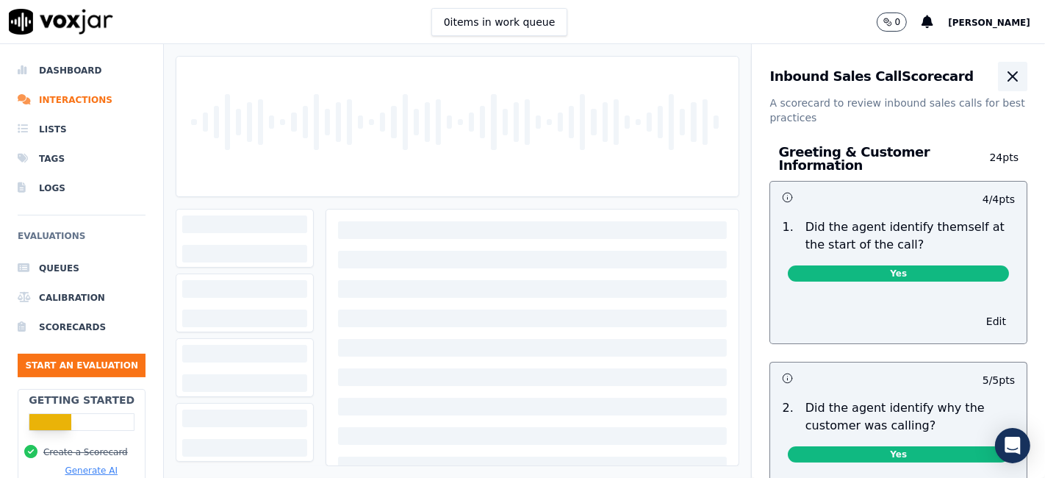
click at [1004, 79] on icon "button" at bounding box center [1013, 77] width 18 height 18
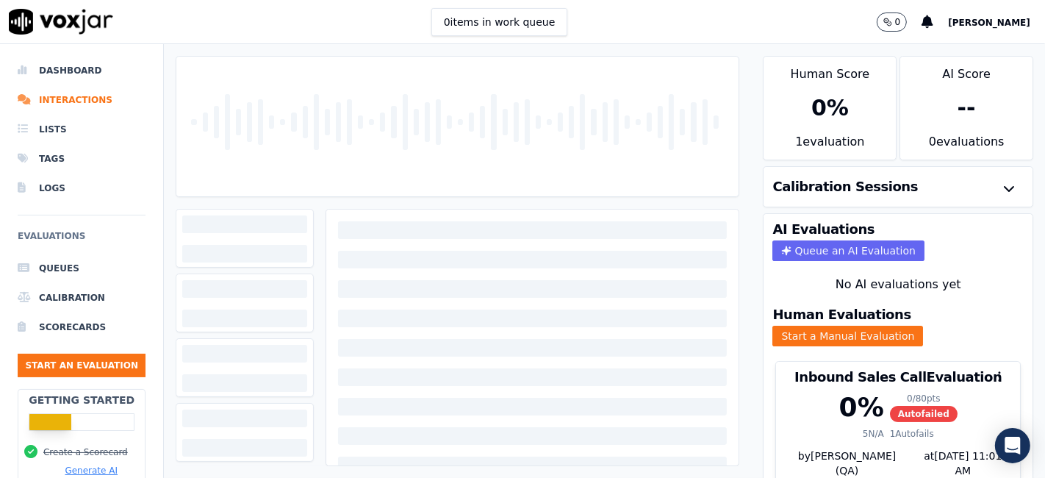
scroll to position [47, 0]
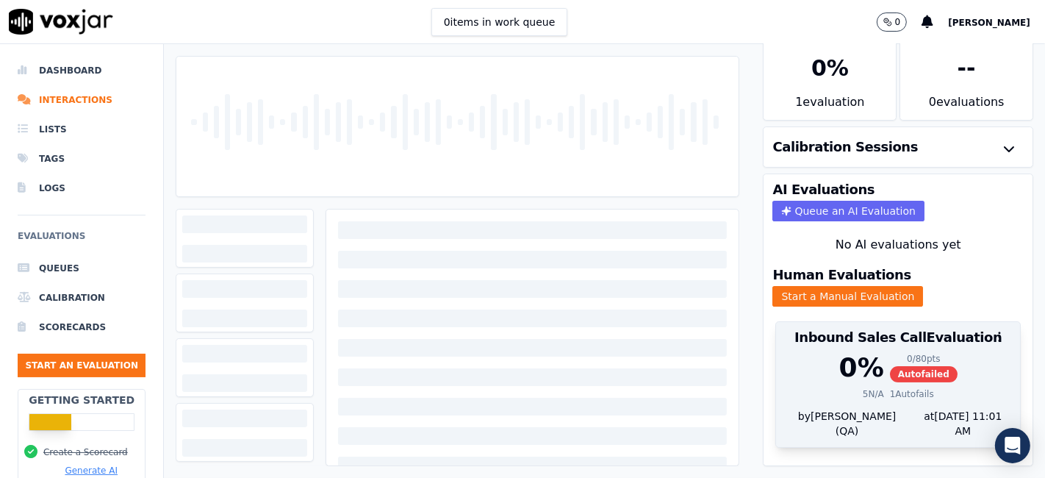
click at [890, 366] on span "Autofailed" at bounding box center [924, 374] width 68 height 16
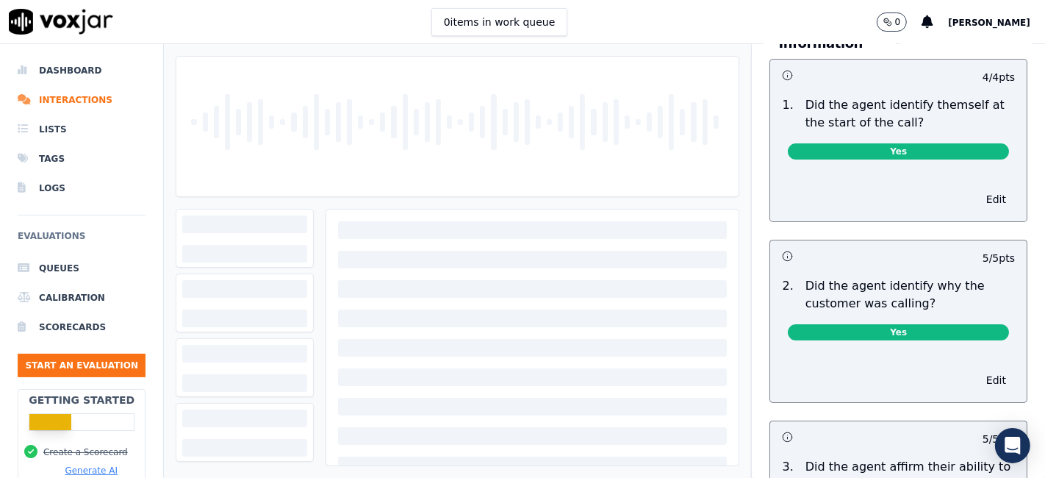
scroll to position [0, 0]
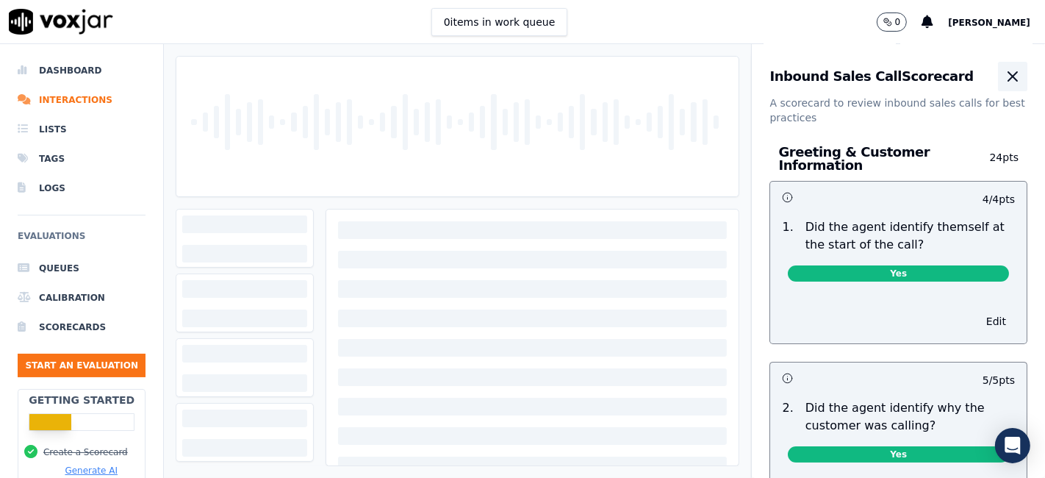
click at [1008, 72] on icon "button" at bounding box center [1012, 76] width 9 height 9
click at [1004, 84] on icon "button" at bounding box center [1013, 77] width 18 height 18
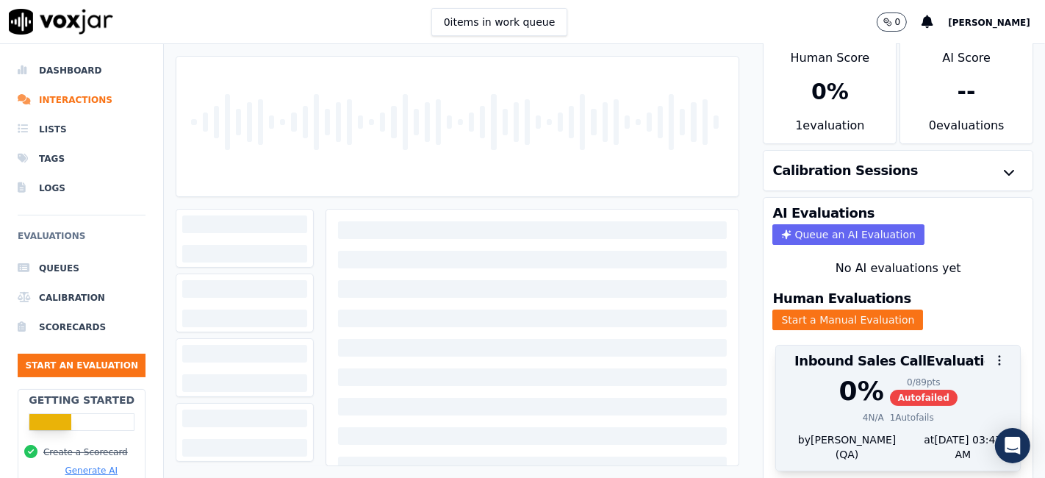
scroll to position [47, 0]
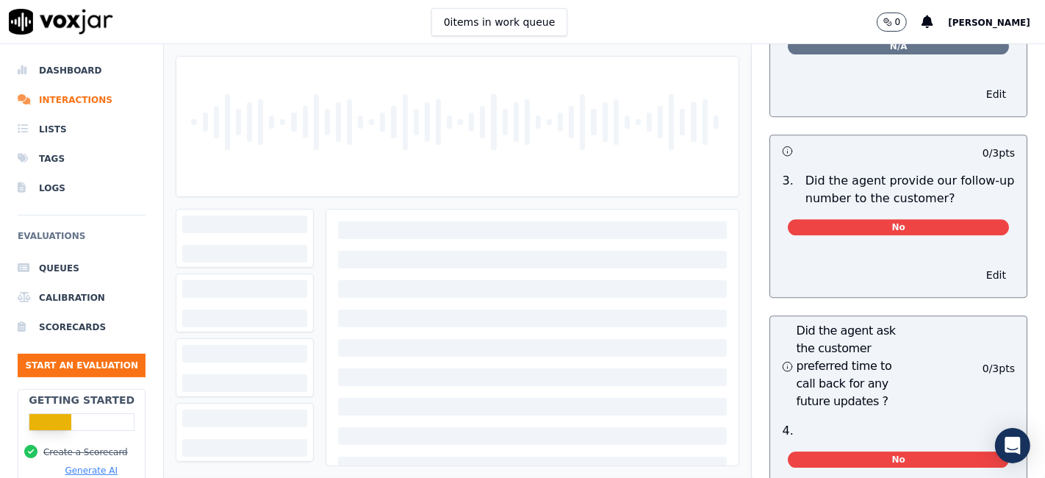
scroll to position [3918, 0]
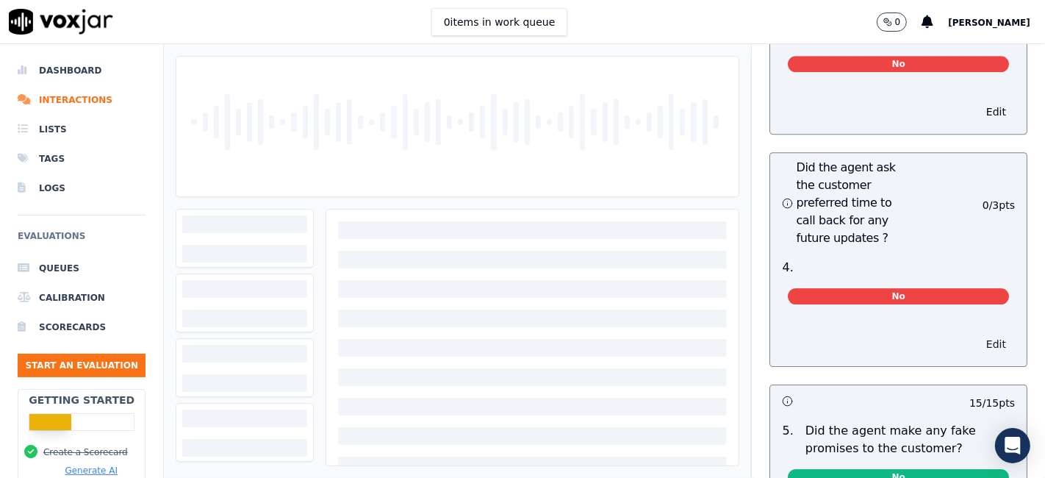
click at [977, 334] on button "Edit" at bounding box center [995, 344] width 37 height 21
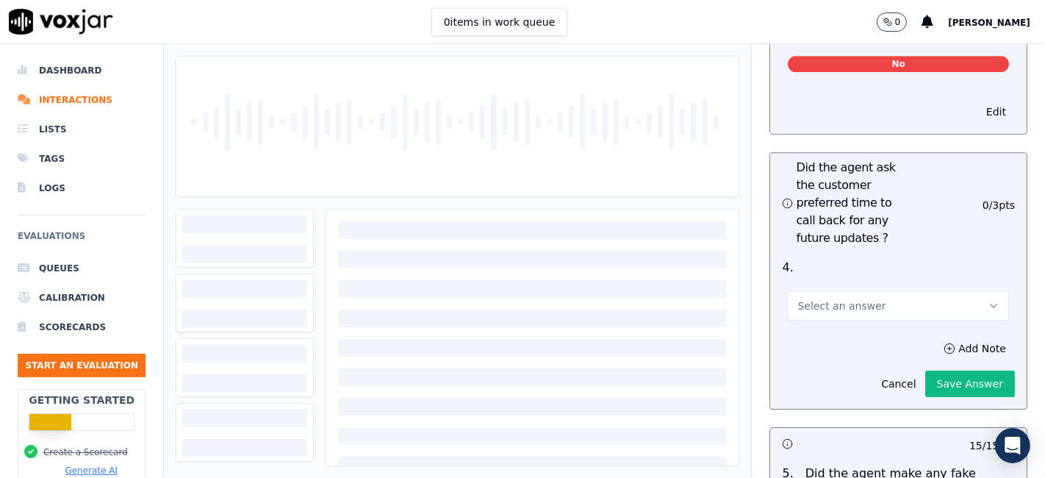
click at [862, 291] on button "Select an answer" at bounding box center [898, 305] width 221 height 29
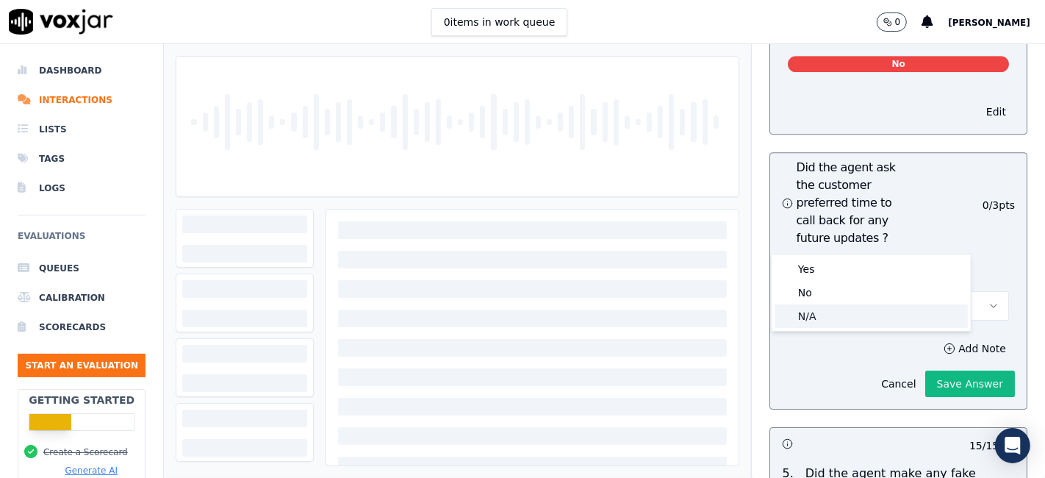
click at [824, 320] on div "N/A" at bounding box center [870, 316] width 193 height 24
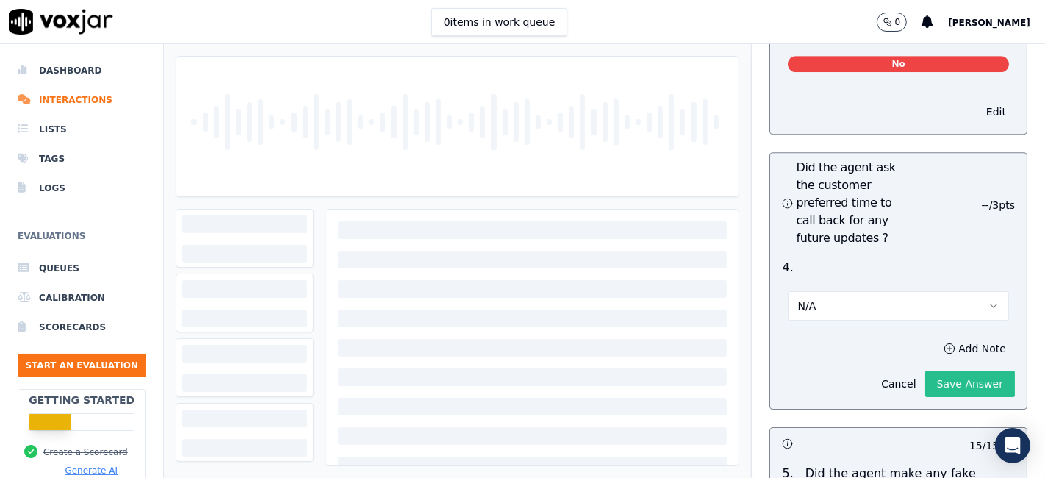
click at [925, 370] on button "Save Answer" at bounding box center [970, 383] width 90 height 26
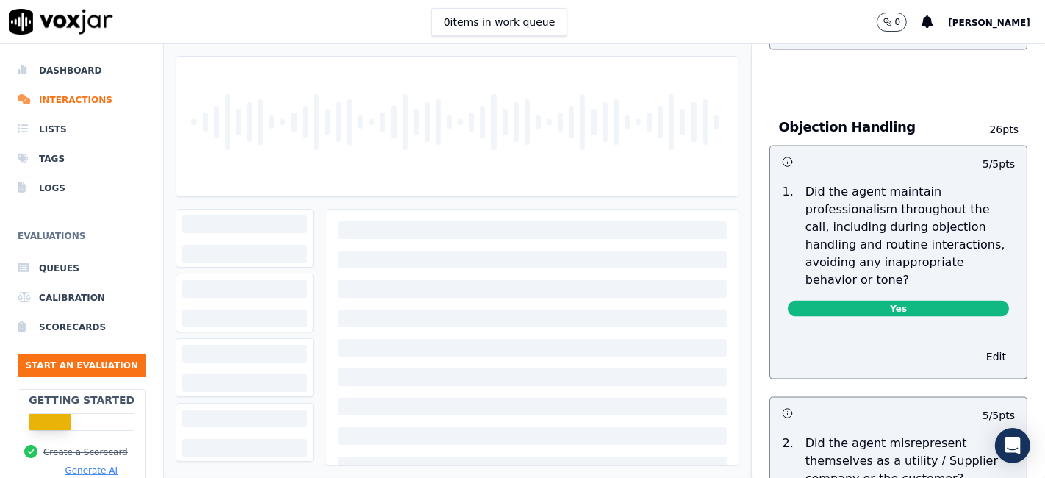
scroll to position [0, 0]
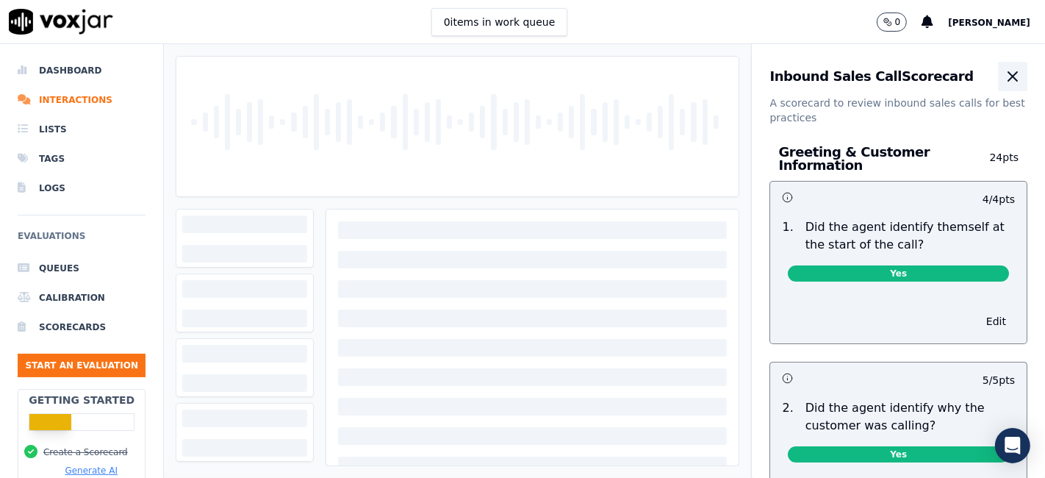
click at [1004, 76] on icon "button" at bounding box center [1013, 77] width 18 height 18
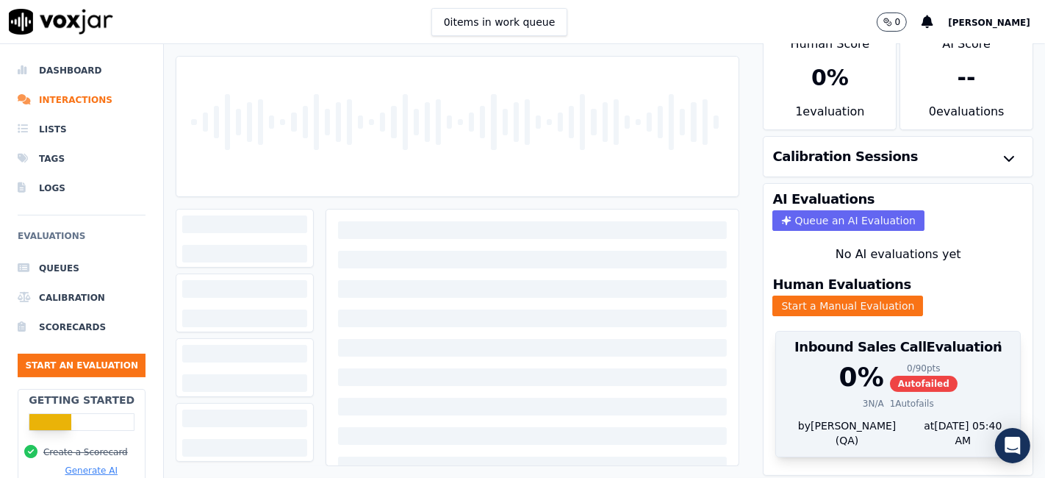
scroll to position [47, 0]
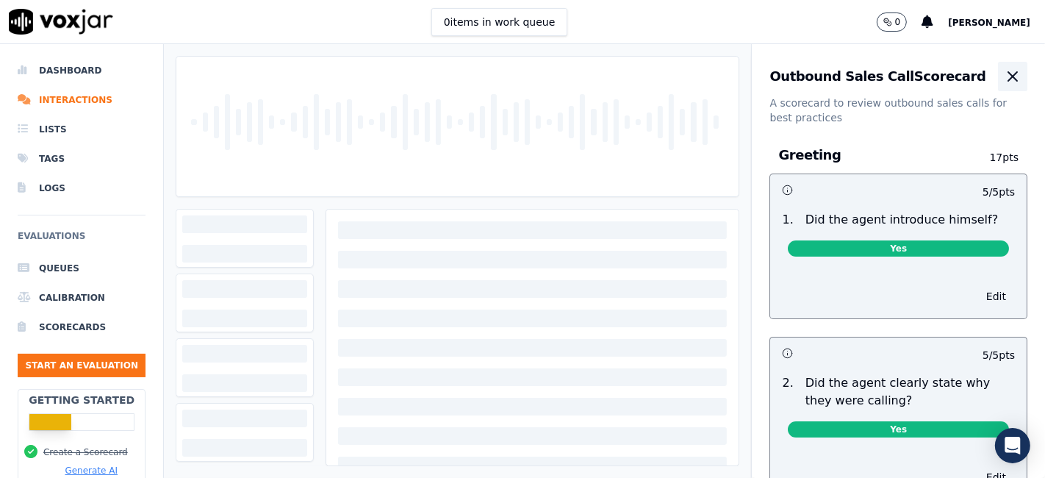
click at [1004, 71] on icon "button" at bounding box center [1013, 77] width 18 height 18
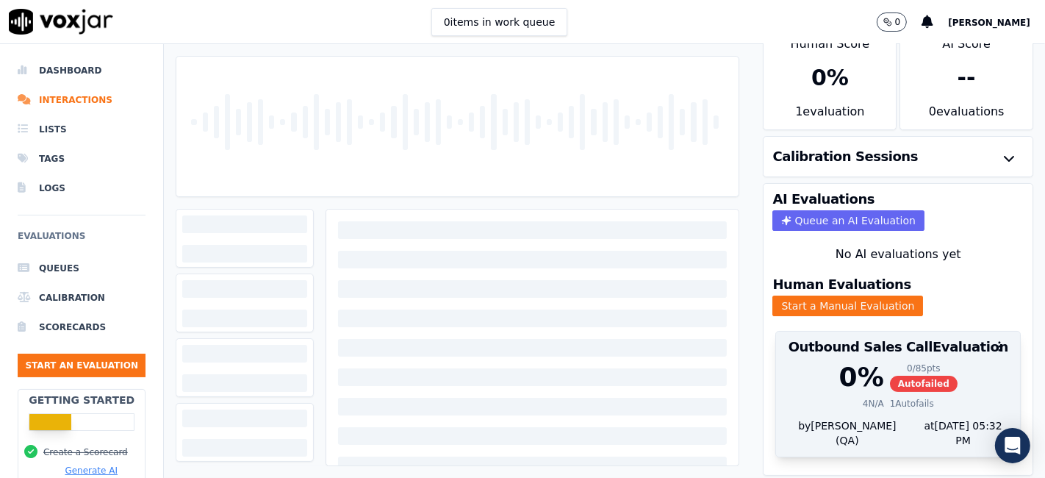
scroll to position [47, 0]
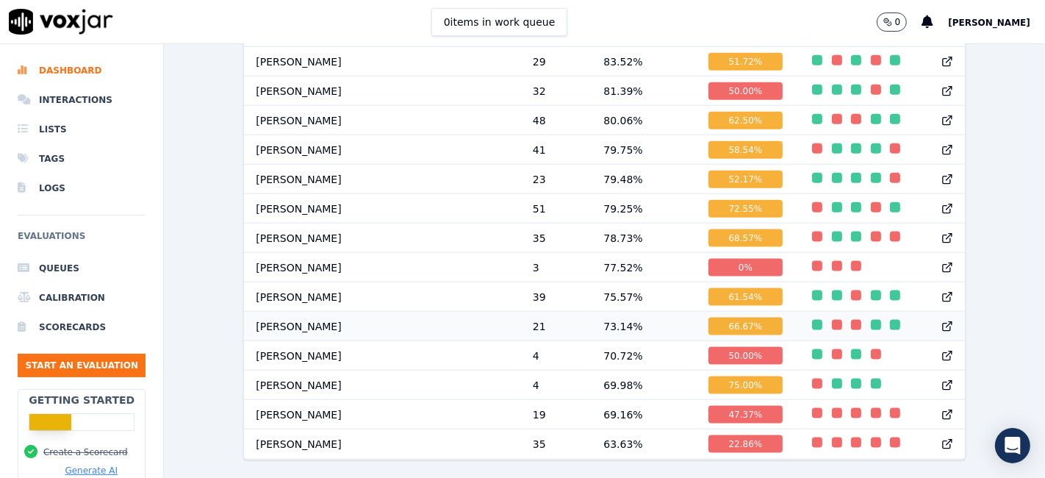
scroll to position [1621, 0]
click at [708, 288] on div "61.54 %" at bounding box center [745, 297] width 75 height 18
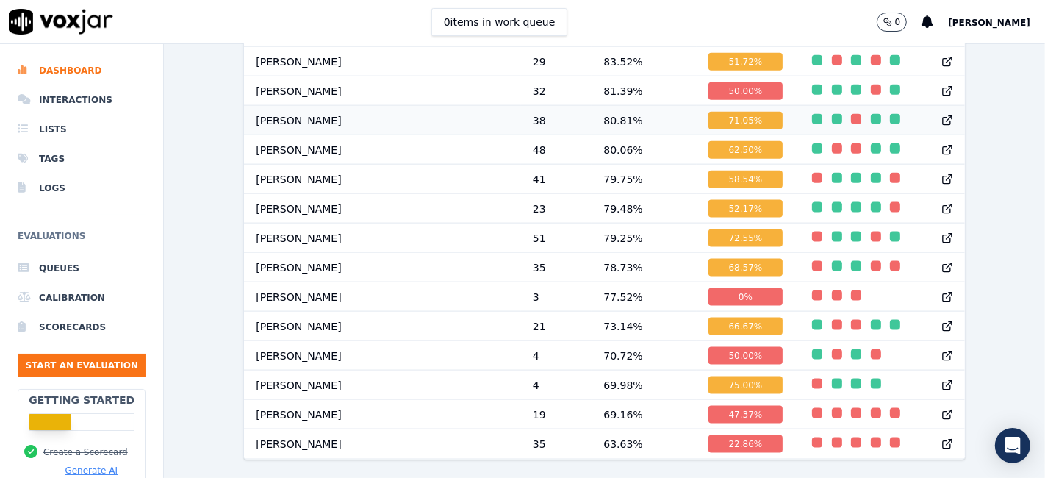
scroll to position [1650, 0]
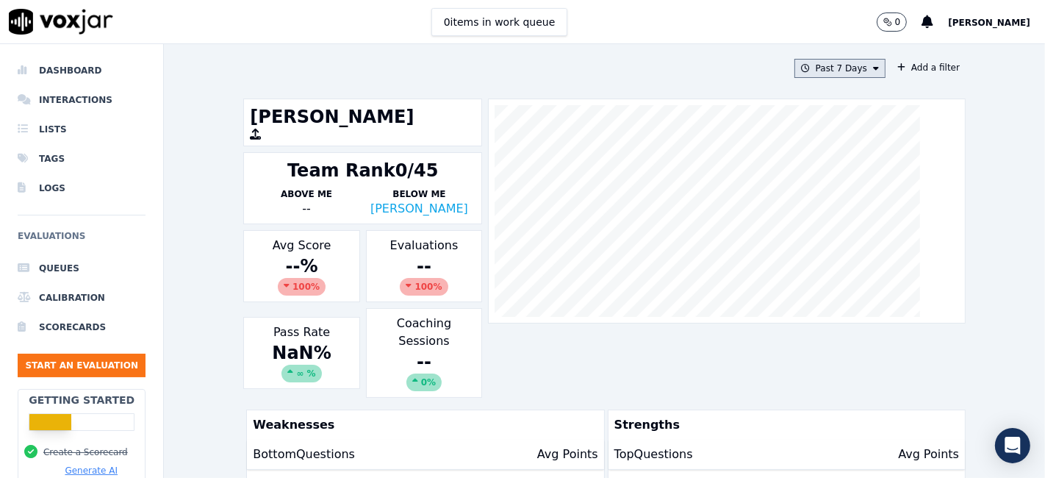
click at [833, 68] on button "Past 7 Days" at bounding box center [839, 68] width 91 height 19
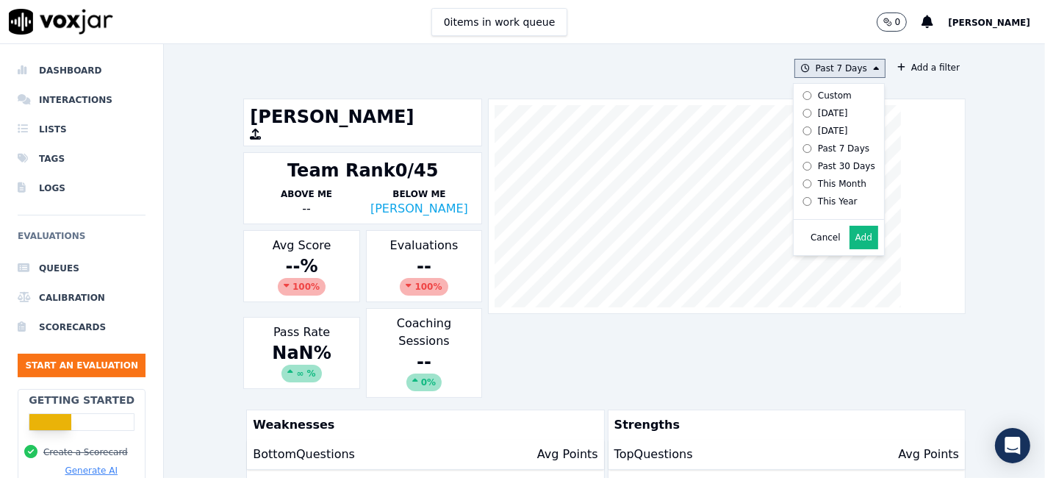
click at [825, 93] on div "Custom" at bounding box center [835, 96] width 34 height 12
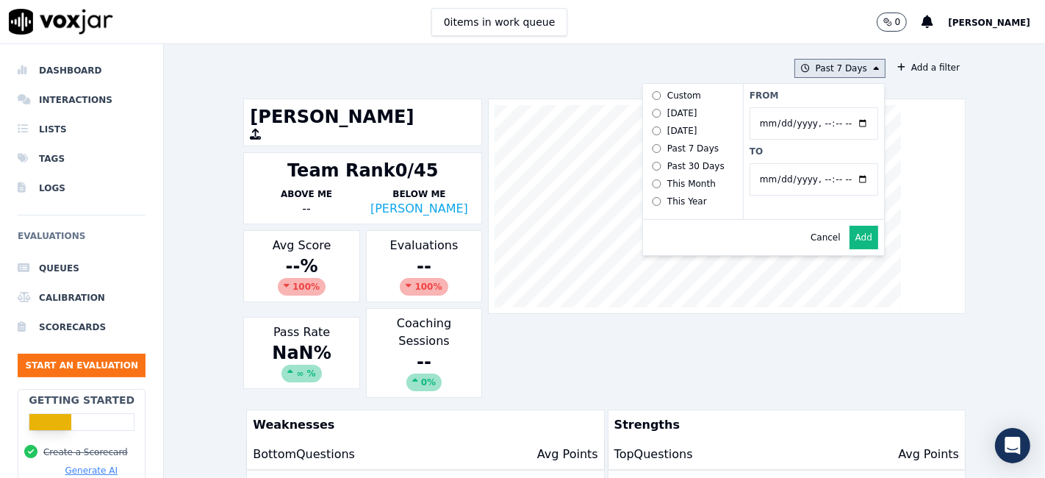
click at [846, 122] on input "From" at bounding box center [813, 123] width 129 height 32
type input "2025-06-21T00:00"
click at [813, 95] on label "From" at bounding box center [813, 96] width 129 height 12
click at [813, 107] on input "From" at bounding box center [813, 123] width 129 height 32
click at [846, 181] on input "To" at bounding box center [813, 179] width 129 height 32
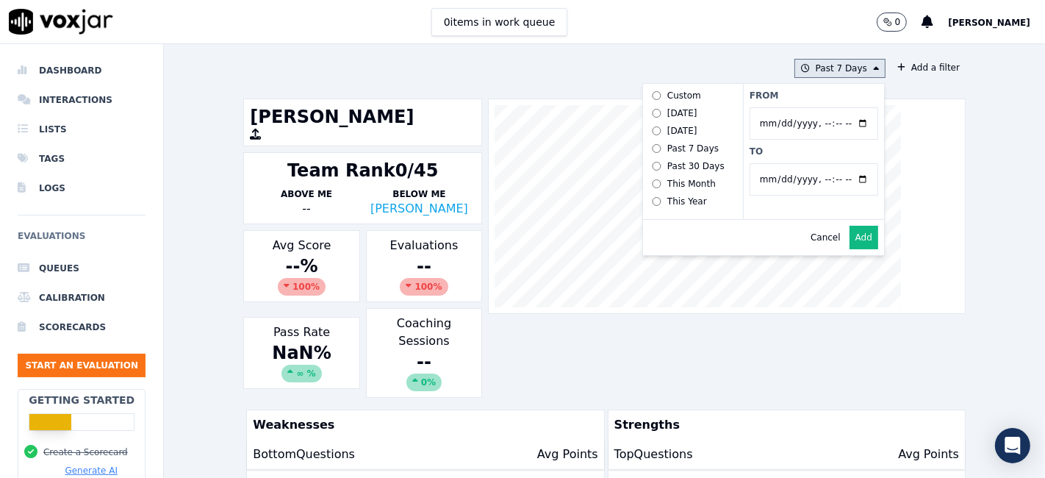
type input "2025-07-20T23:59"
click at [780, 161] on div "From To" at bounding box center [813, 151] width 141 height 135
click at [849, 247] on button "Add" at bounding box center [863, 238] width 29 height 24
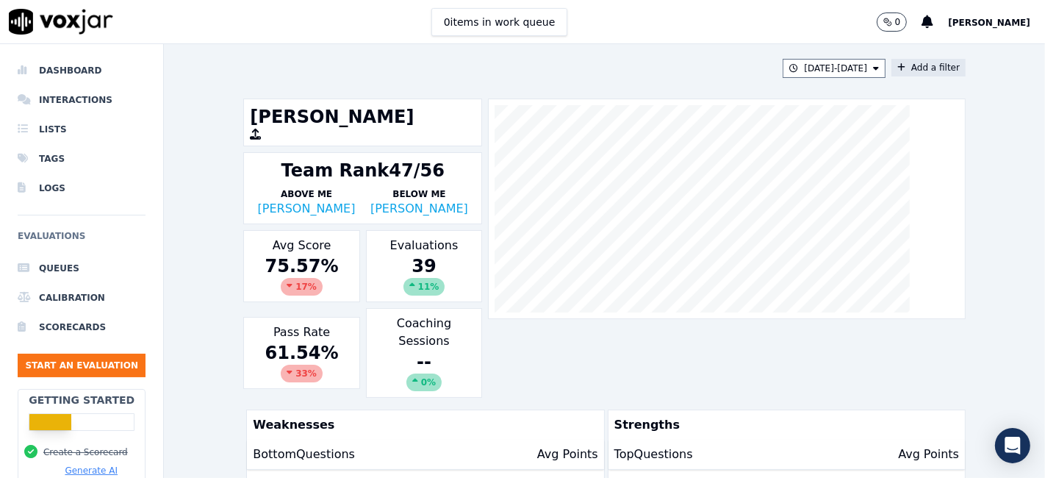
click at [909, 74] on button "Add a filter" at bounding box center [928, 68] width 74 height 18
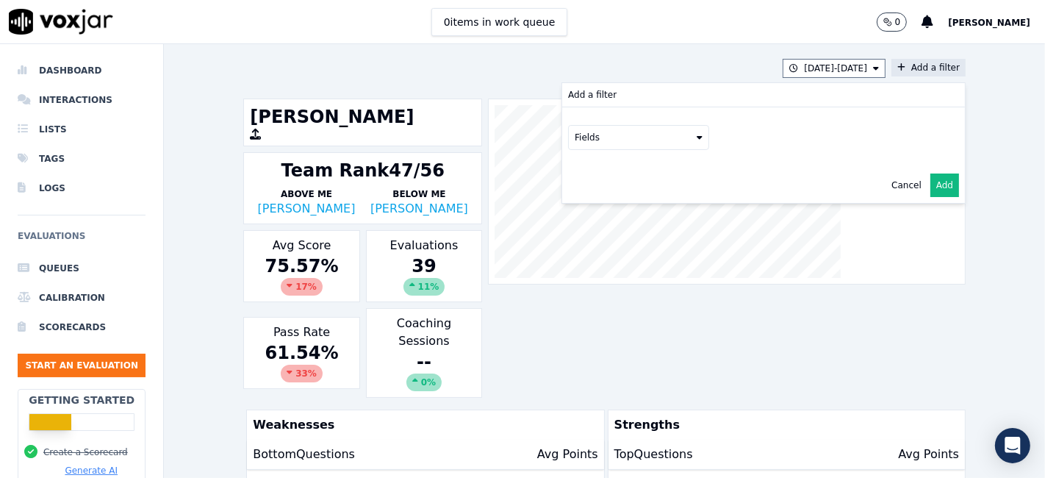
click at [622, 134] on button "Fields" at bounding box center [638, 137] width 141 height 25
click at [600, 280] on div "scorecard" at bounding box center [614, 286] width 43 height 12
click at [658, 168] on button "Fields" at bounding box center [656, 168] width 141 height 25
click at [629, 190] on label "title" at bounding box center [656, 193] width 134 height 18
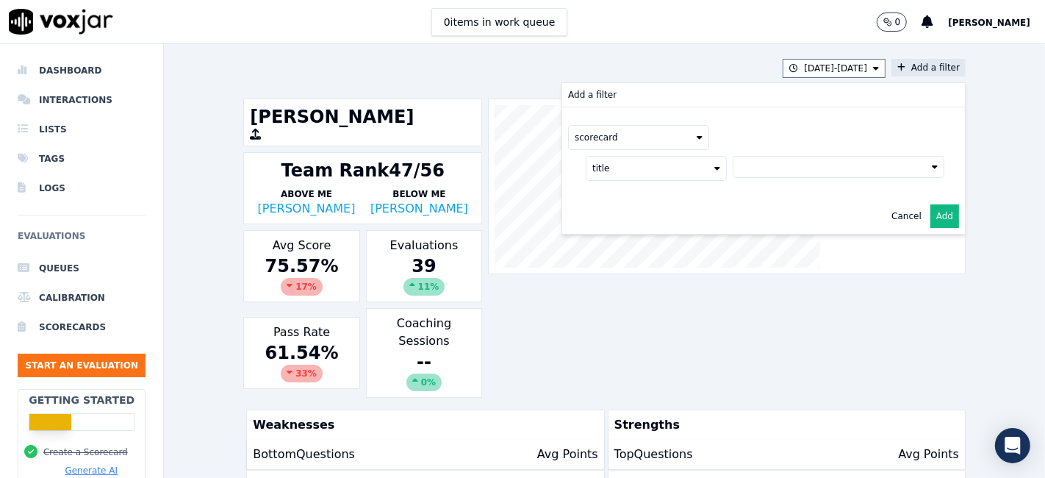
click at [795, 162] on button at bounding box center [838, 167] width 212 height 22
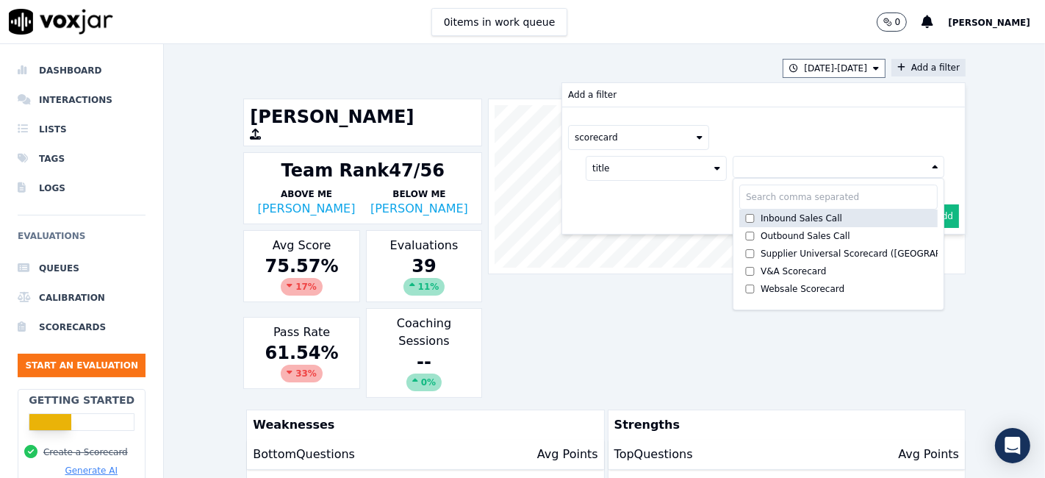
click at [785, 216] on div "Inbound Sales Call" at bounding box center [801, 218] width 82 height 12
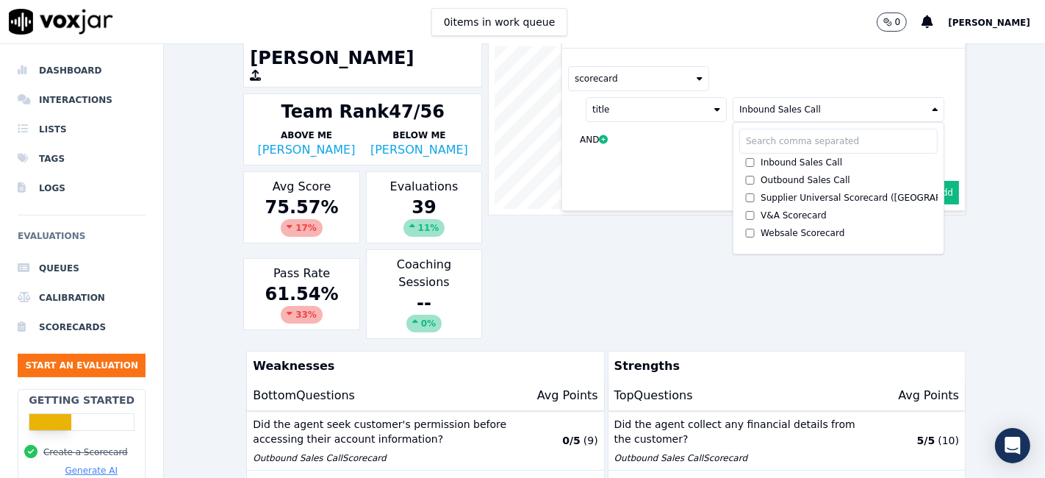
scroll to position [82, 0]
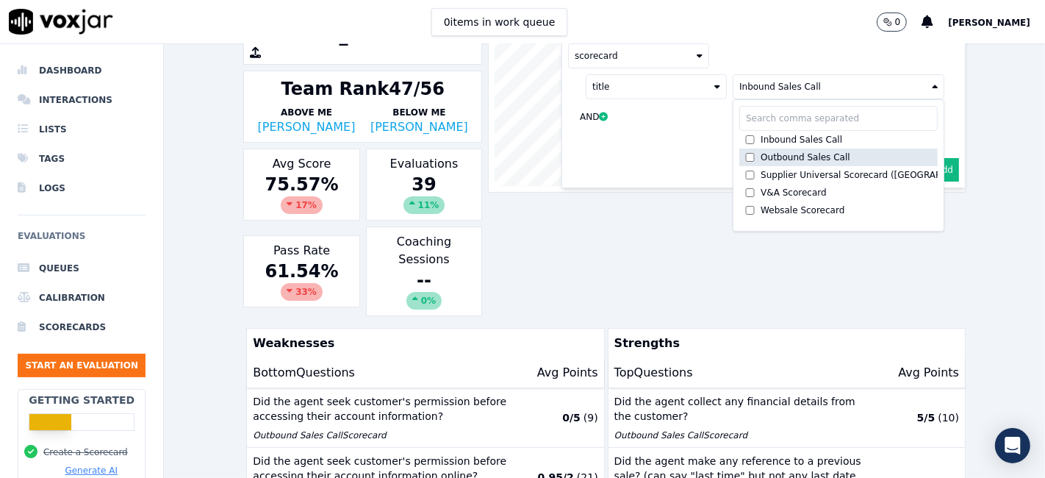
click at [770, 152] on div "Outbound Sales Call" at bounding box center [805, 157] width 90 height 12
click at [930, 163] on button "Add" at bounding box center [944, 170] width 29 height 24
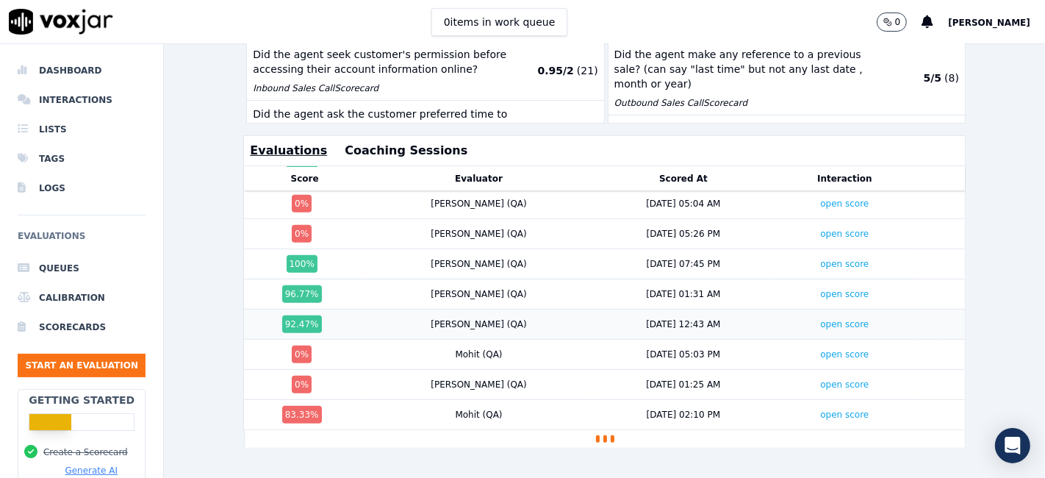
scroll to position [922, 0]
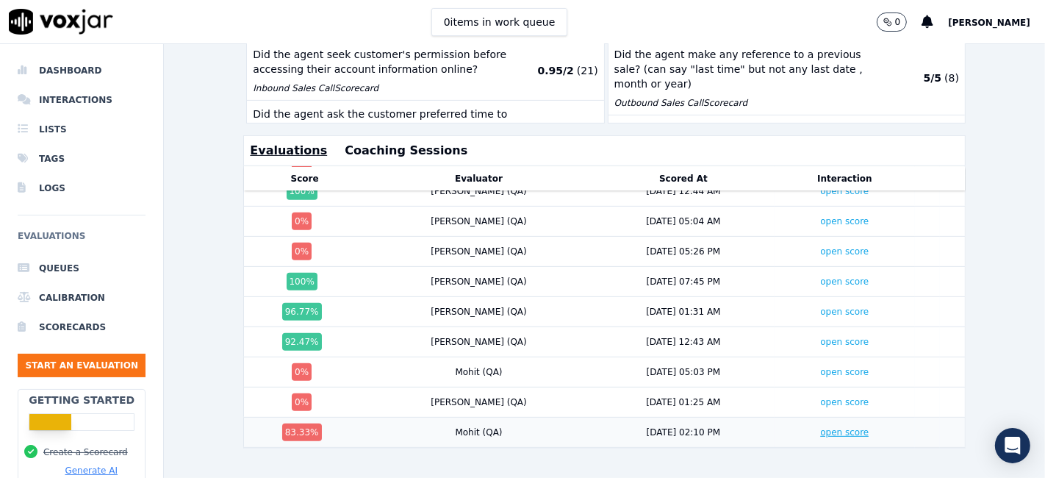
click at [820, 427] on link "open score" at bounding box center [844, 432] width 48 height 10
click at [820, 397] on link "open score" at bounding box center [844, 402] width 48 height 10
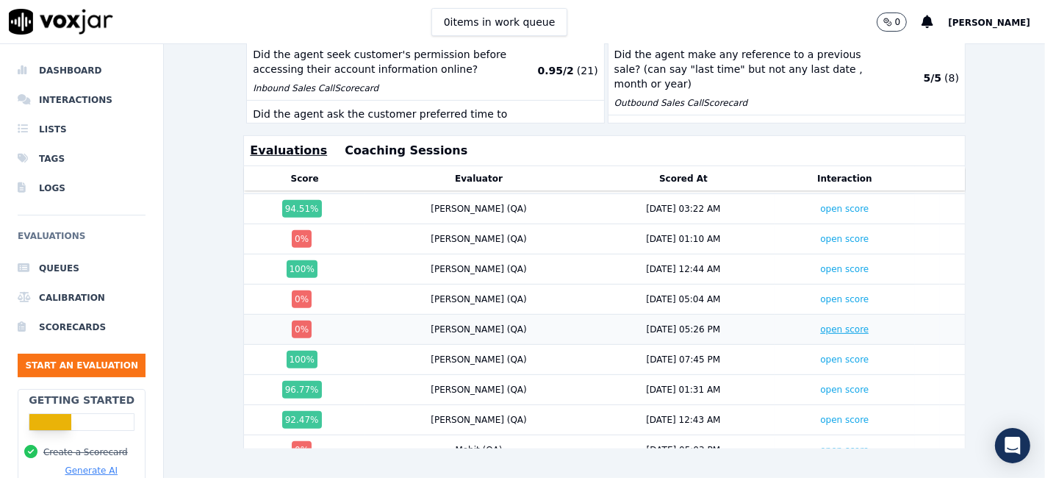
click at [820, 324] on link "open score" at bounding box center [844, 329] width 48 height 10
click at [820, 294] on link "open score" at bounding box center [844, 299] width 48 height 10
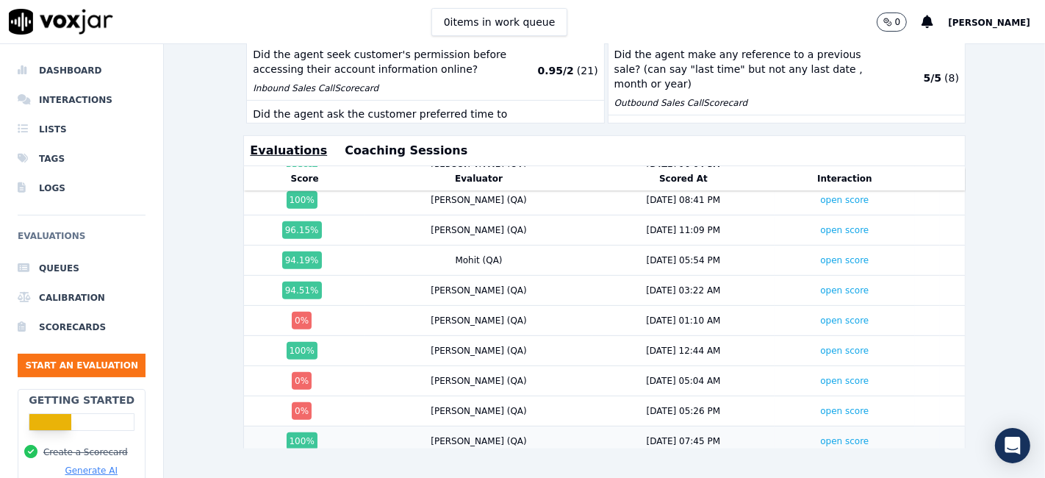
scroll to position [677, 0]
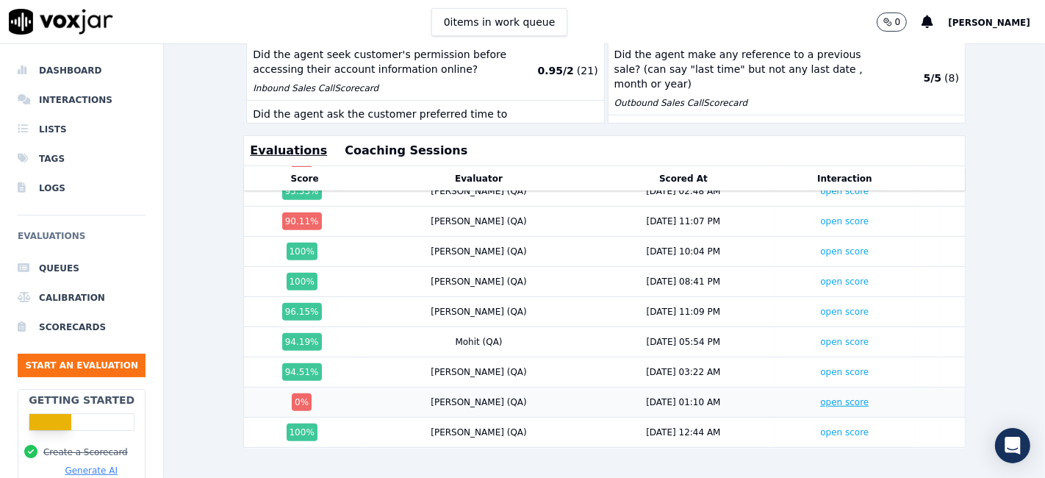
click at [820, 397] on link "open score" at bounding box center [844, 402] width 48 height 10
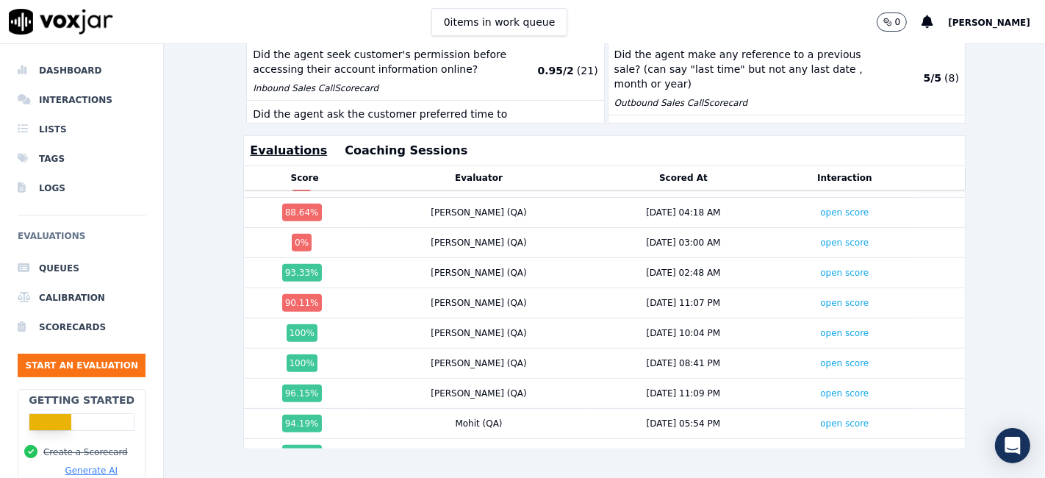
scroll to position [514, 0]
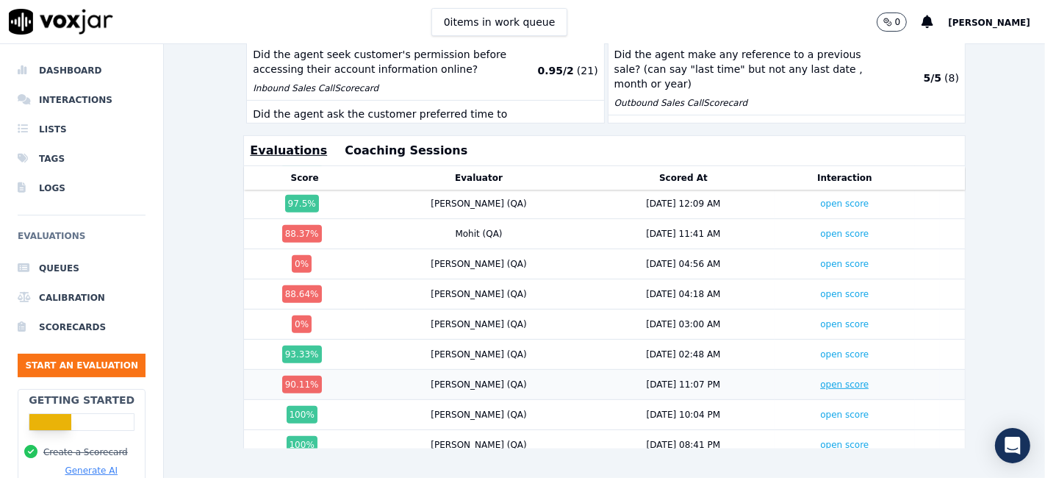
click at [820, 379] on link "open score" at bounding box center [844, 384] width 48 height 10
click at [820, 319] on link "open score" at bounding box center [844, 324] width 48 height 10
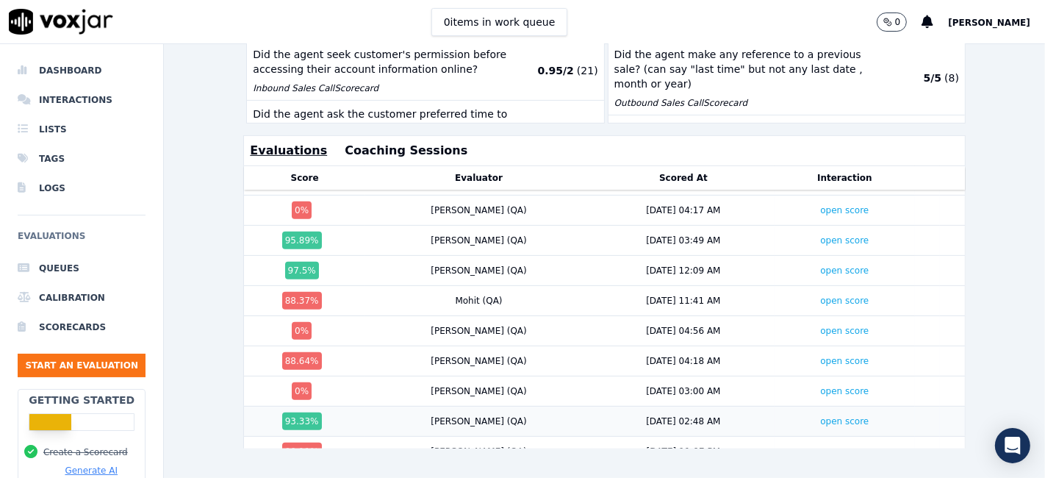
scroll to position [432, 0]
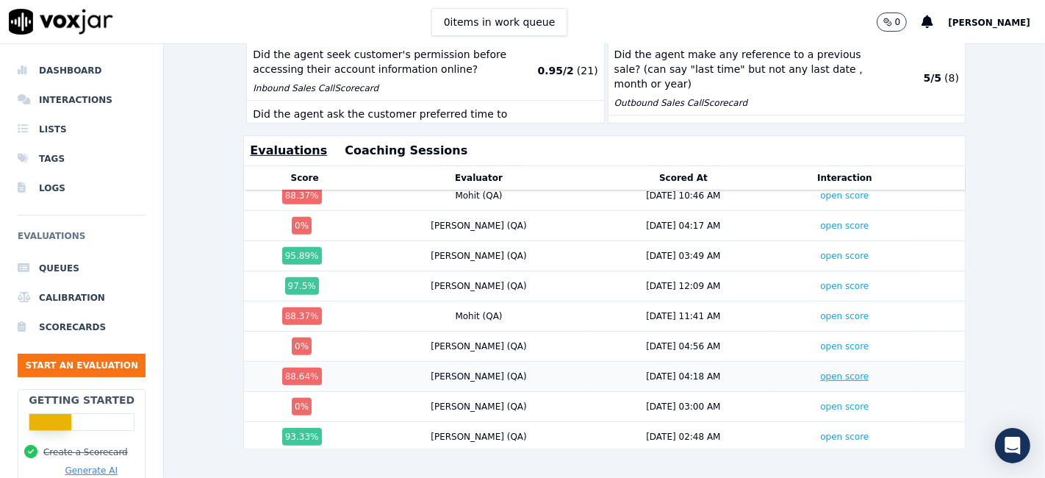
click at [820, 371] on link "open score" at bounding box center [844, 376] width 48 height 10
click at [820, 341] on link "open score" at bounding box center [844, 346] width 48 height 10
click at [820, 311] on link "open score" at bounding box center [844, 316] width 48 height 10
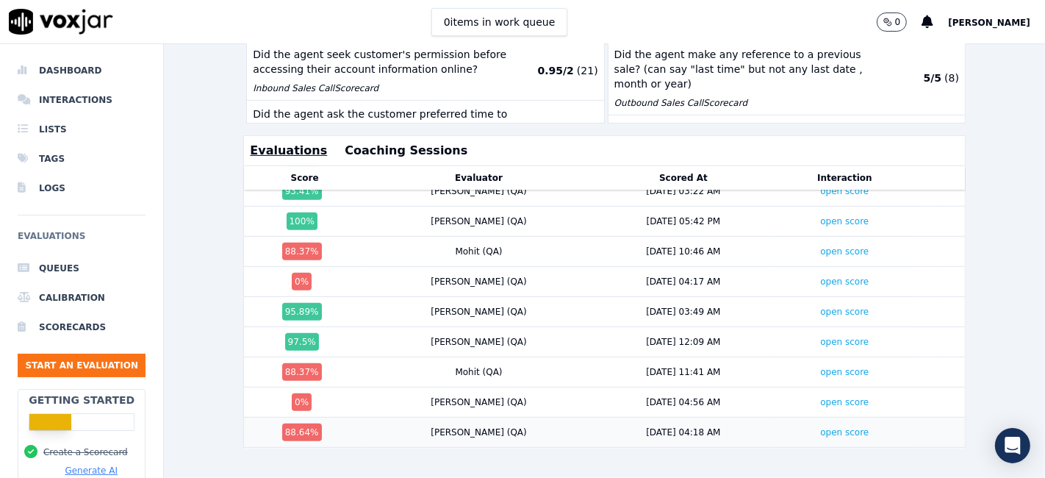
scroll to position [350, 0]
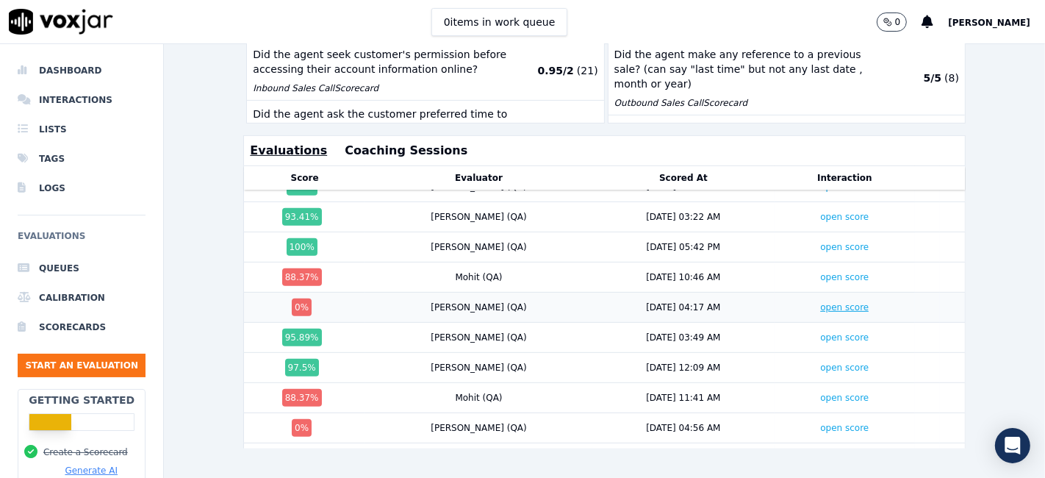
click at [820, 302] on link "open score" at bounding box center [844, 307] width 48 height 10
click at [820, 272] on link "open score" at bounding box center [844, 277] width 48 height 10
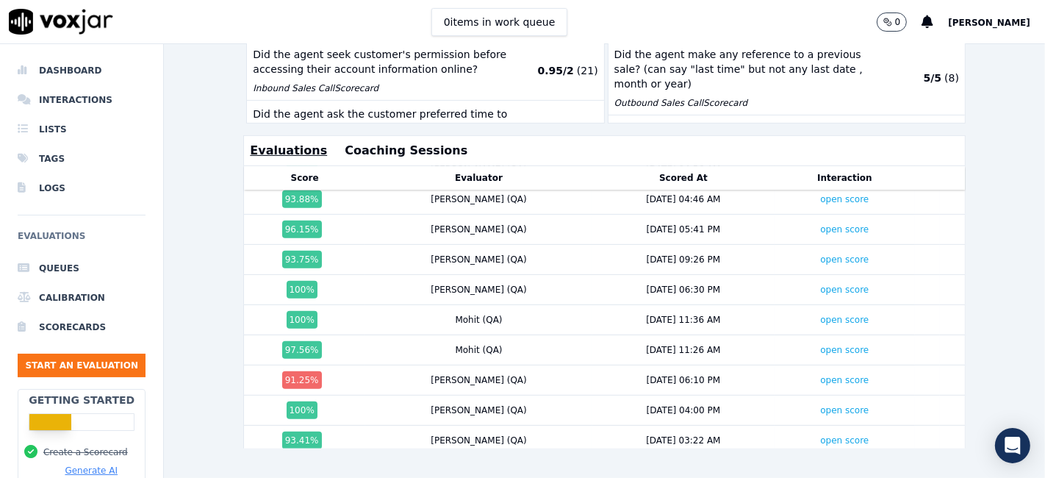
scroll to position [106, 0]
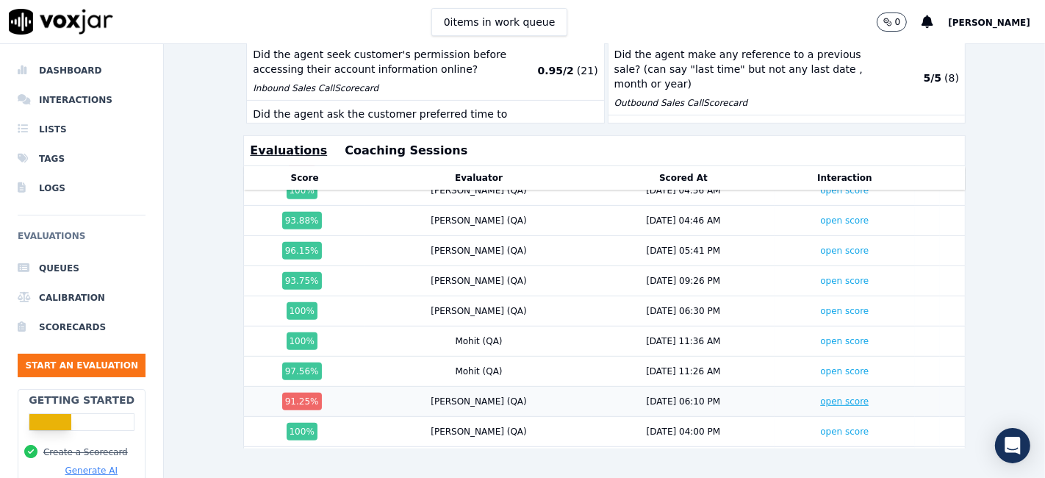
click at [820, 396] on link "open score" at bounding box center [844, 401] width 48 height 10
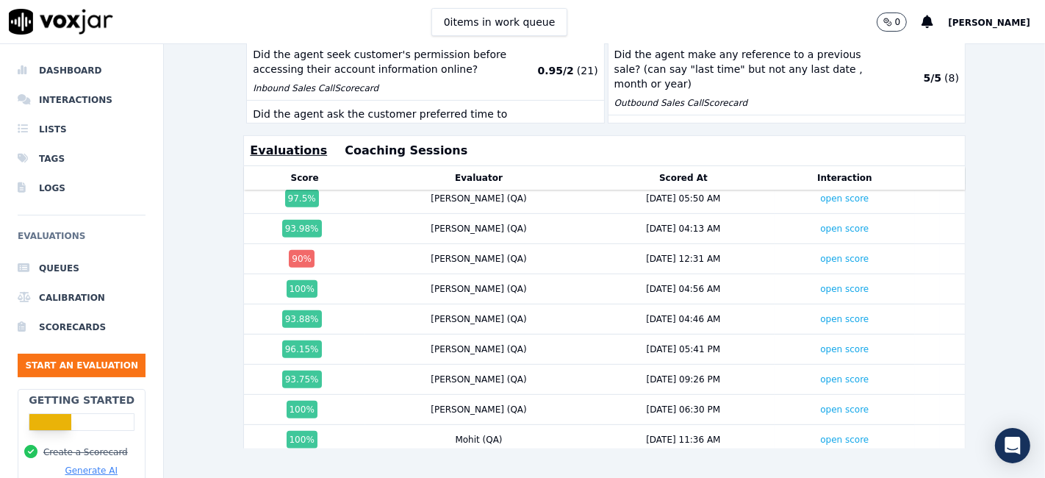
scroll to position [0, 0]
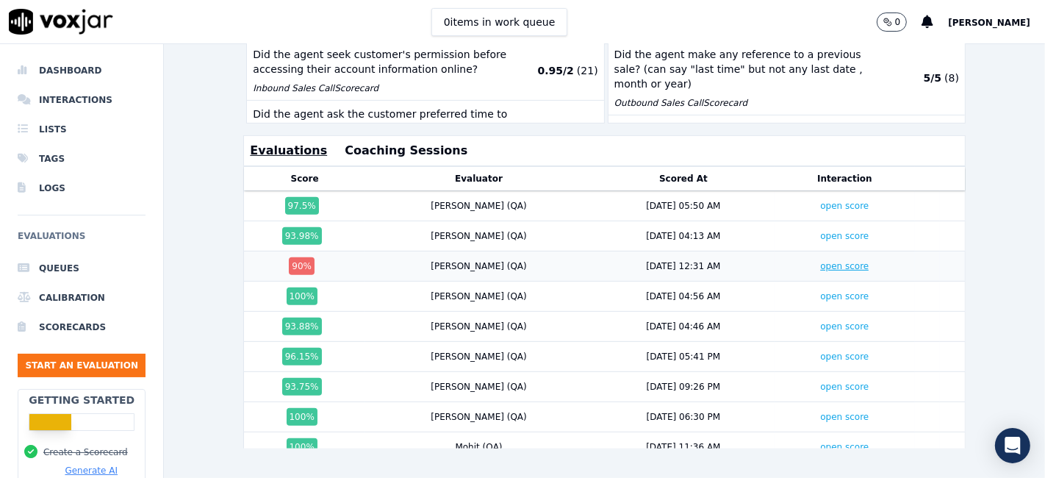
click at [820, 261] on link "open score" at bounding box center [844, 266] width 48 height 10
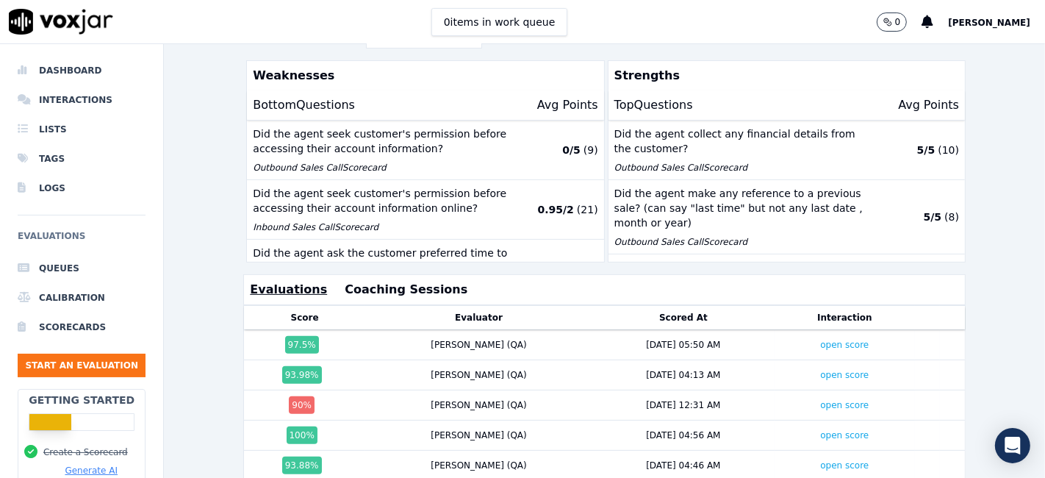
scroll to position [339, 0]
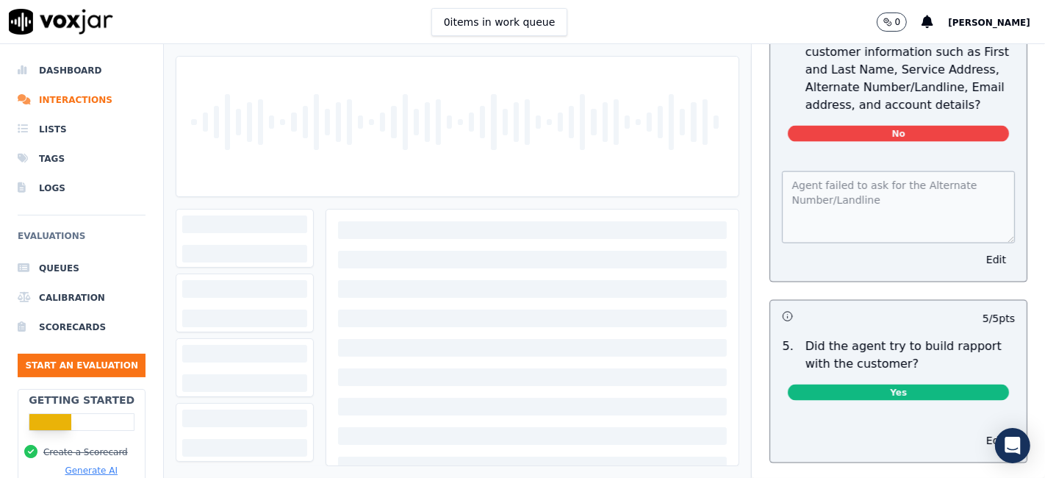
scroll to position [1632, 0]
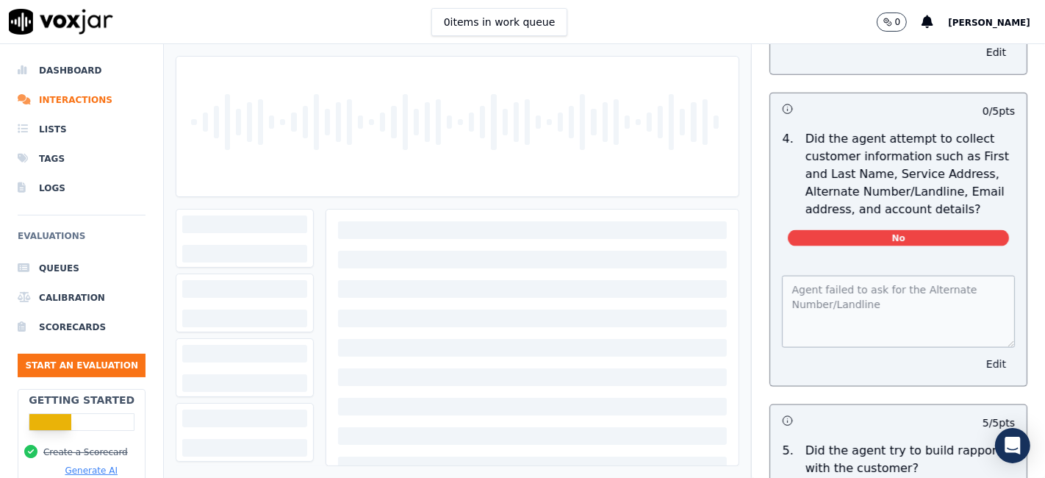
click at [977, 353] on button "Edit" at bounding box center [995, 363] width 37 height 21
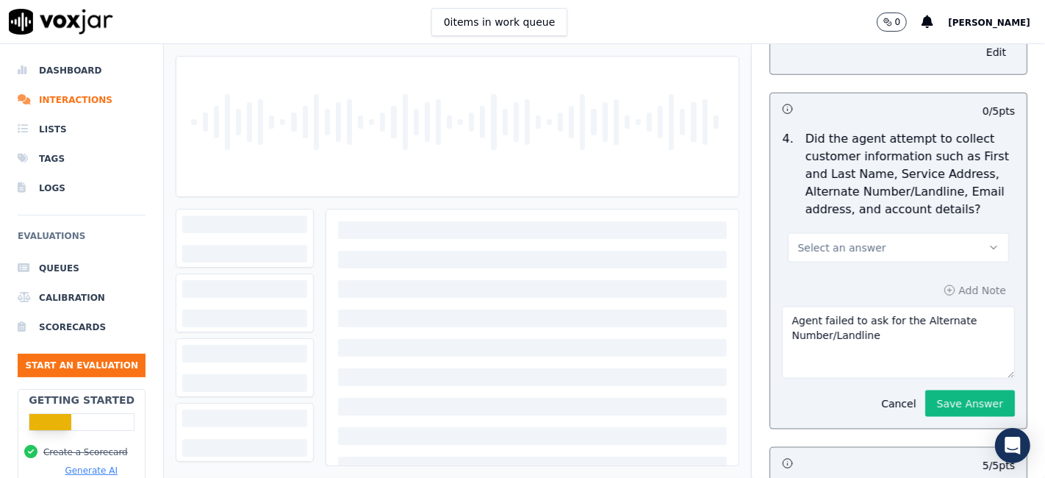
click at [879, 242] on button "Select an answer" at bounding box center [898, 247] width 221 height 29
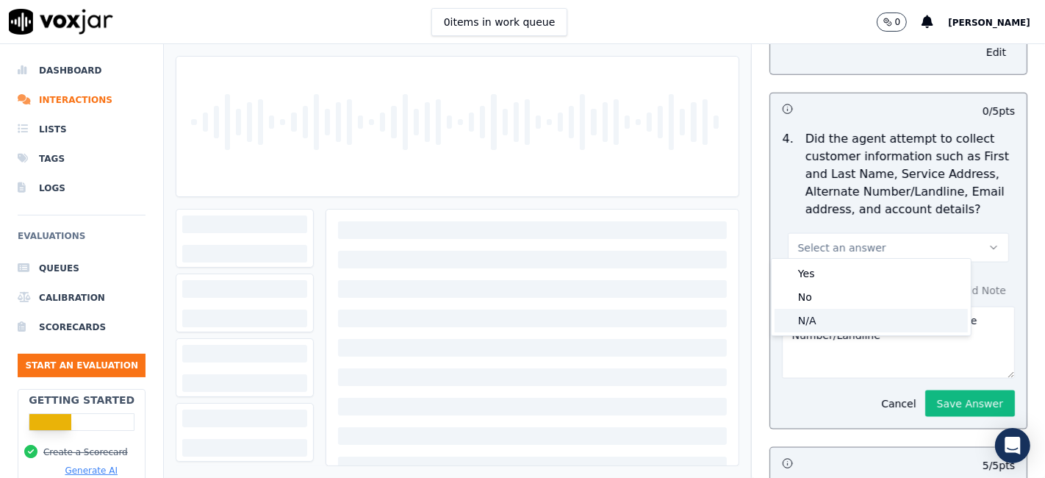
click at [839, 325] on div "N/A" at bounding box center [870, 321] width 193 height 24
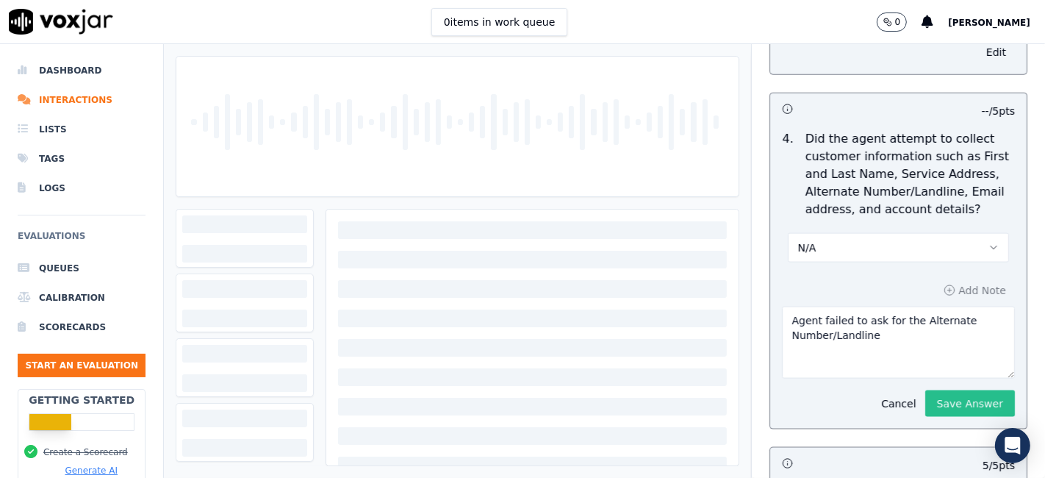
click at [925, 392] on button "Save Answer" at bounding box center [970, 403] width 90 height 26
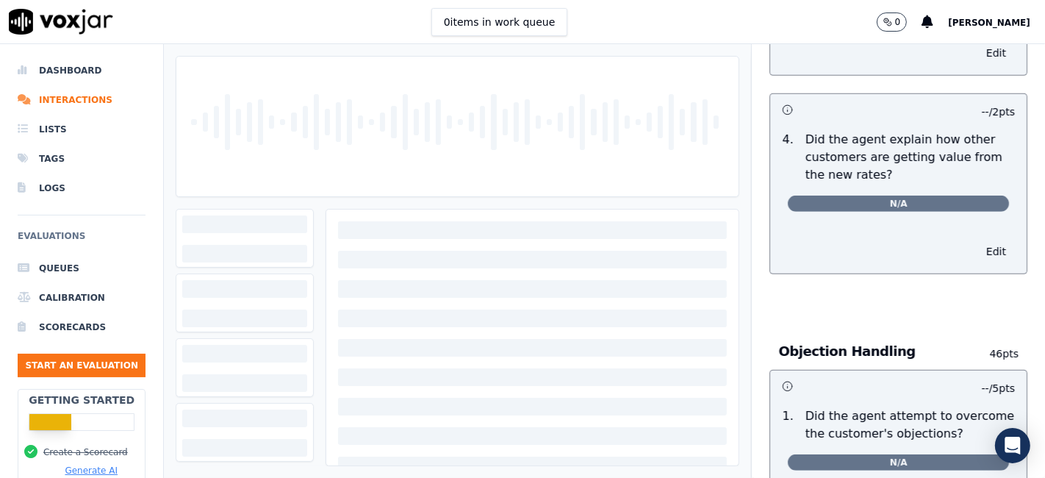
scroll to position [0, 0]
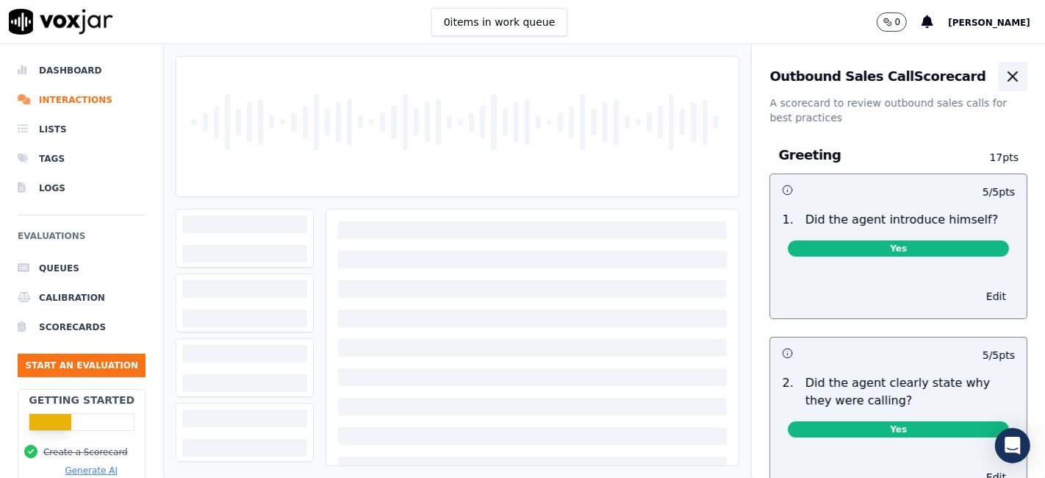
click at [1004, 82] on icon "button" at bounding box center [1013, 77] width 18 height 18
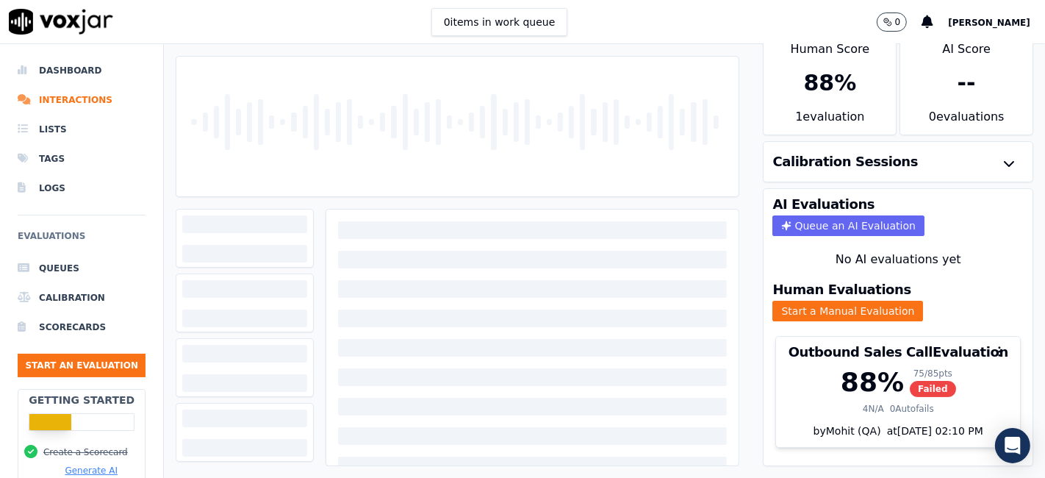
scroll to position [47, 0]
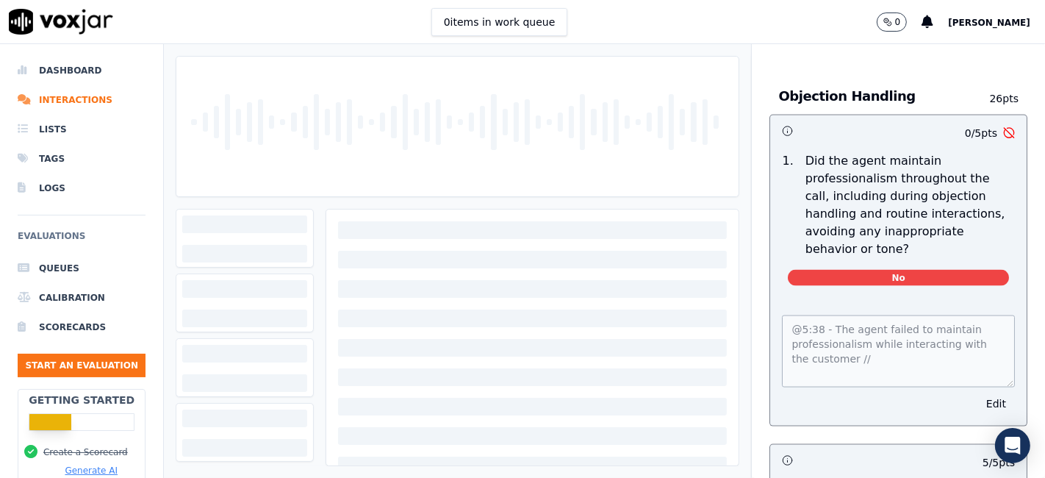
scroll to position [1795, 0]
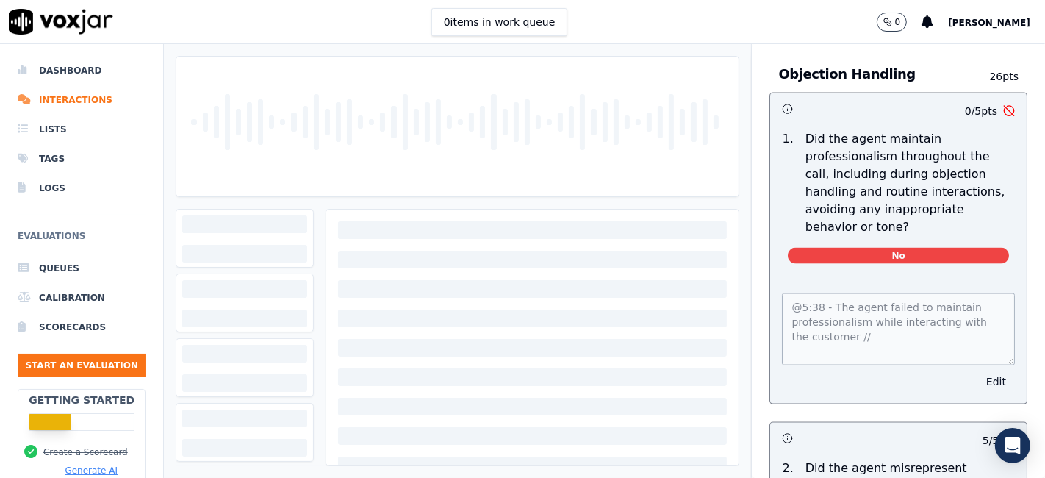
click at [977, 371] on button "Edit" at bounding box center [995, 381] width 37 height 21
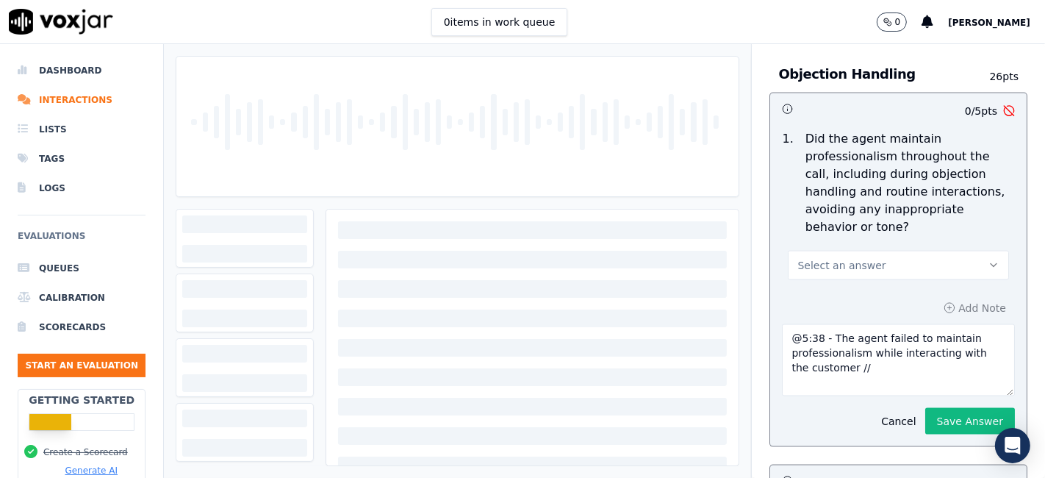
click at [888, 251] on button "Select an answer" at bounding box center [898, 265] width 221 height 29
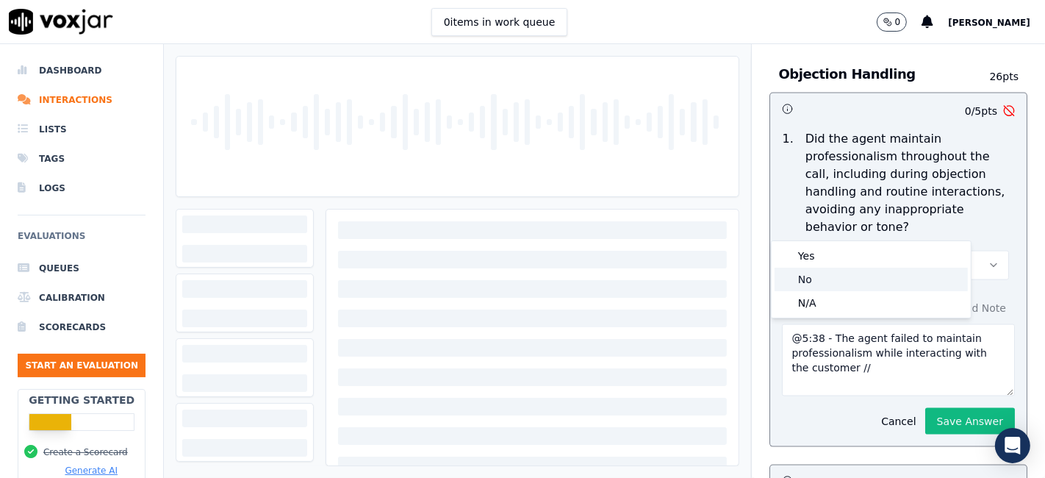
click at [852, 278] on div "No" at bounding box center [870, 279] width 193 height 24
click at [871, 251] on button "No" at bounding box center [898, 265] width 221 height 29
click at [846, 256] on div "Yes" at bounding box center [870, 256] width 193 height 24
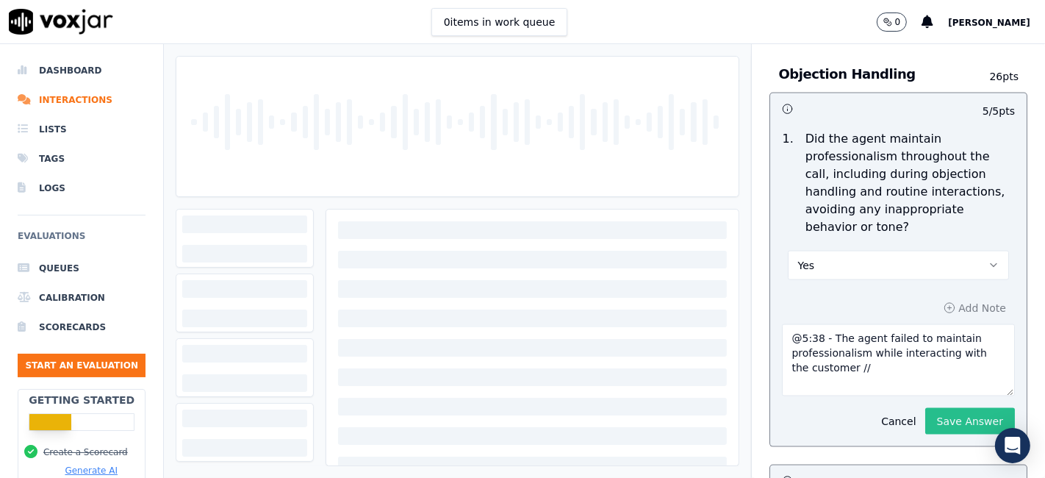
click at [940, 408] on button "Save Answer" at bounding box center [970, 421] width 90 height 26
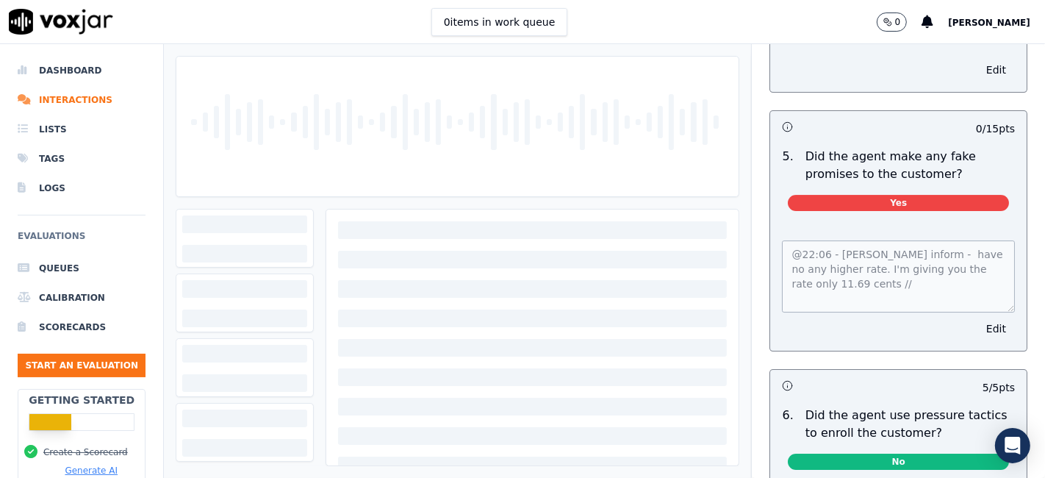
scroll to position [4129, 0]
click at [977, 317] on button "Edit" at bounding box center [995, 327] width 37 height 21
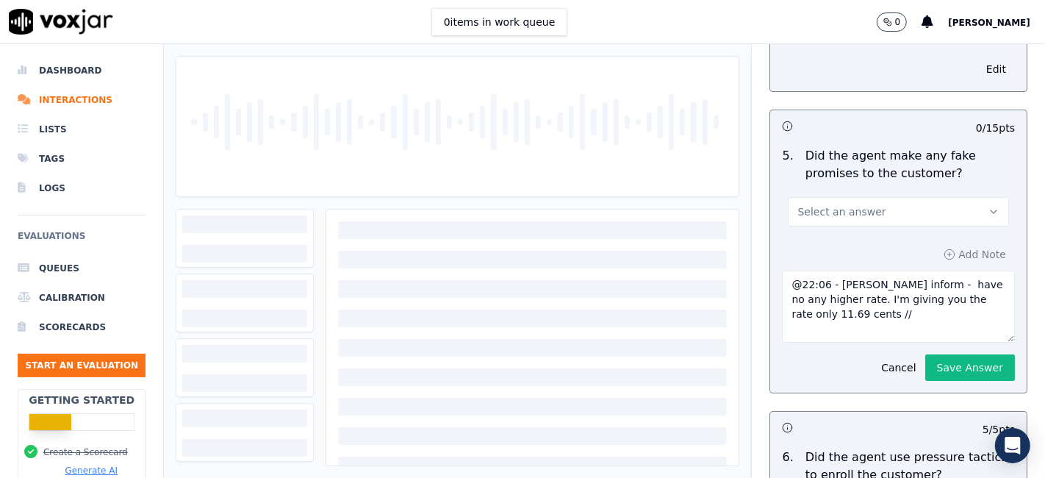
click at [904, 197] on button "Select an answer" at bounding box center [898, 211] width 221 height 29
click at [864, 203] on div "No" at bounding box center [870, 199] width 193 height 24
click at [936, 354] on button "Save Answer" at bounding box center [970, 367] width 90 height 26
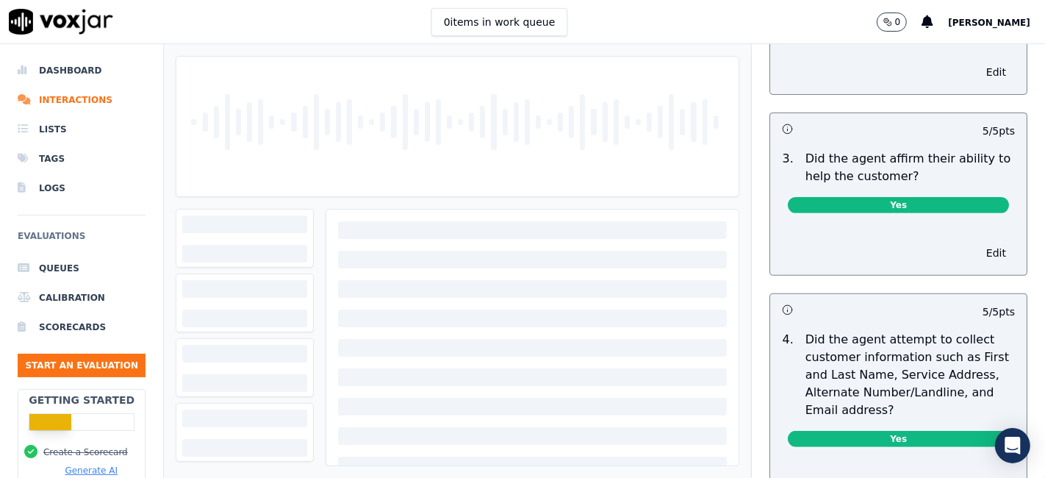
scroll to position [0, 0]
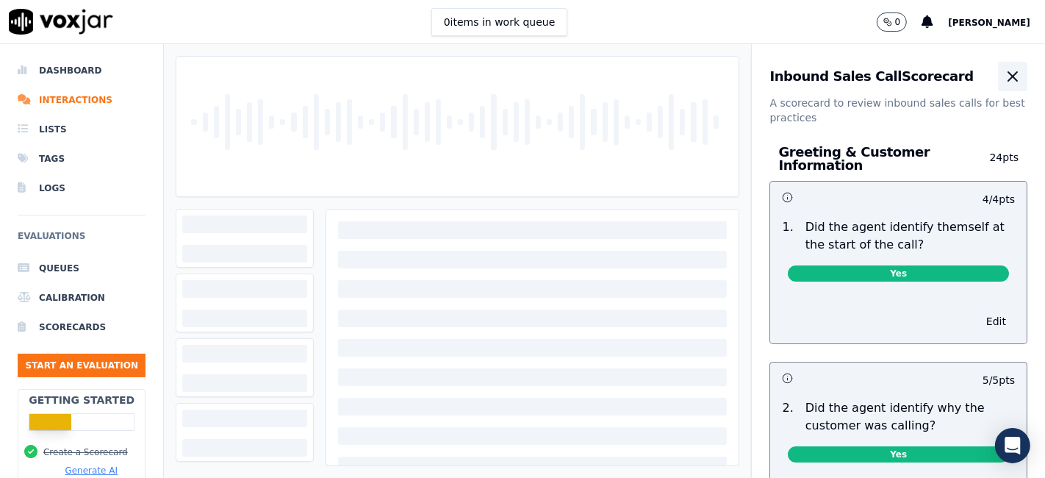
click at [1004, 73] on icon "button" at bounding box center [1013, 77] width 18 height 18
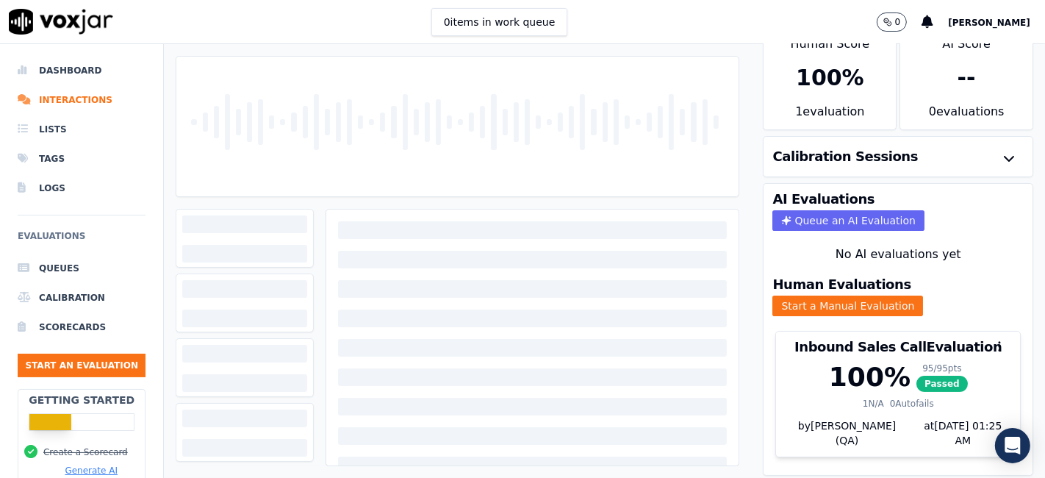
scroll to position [47, 0]
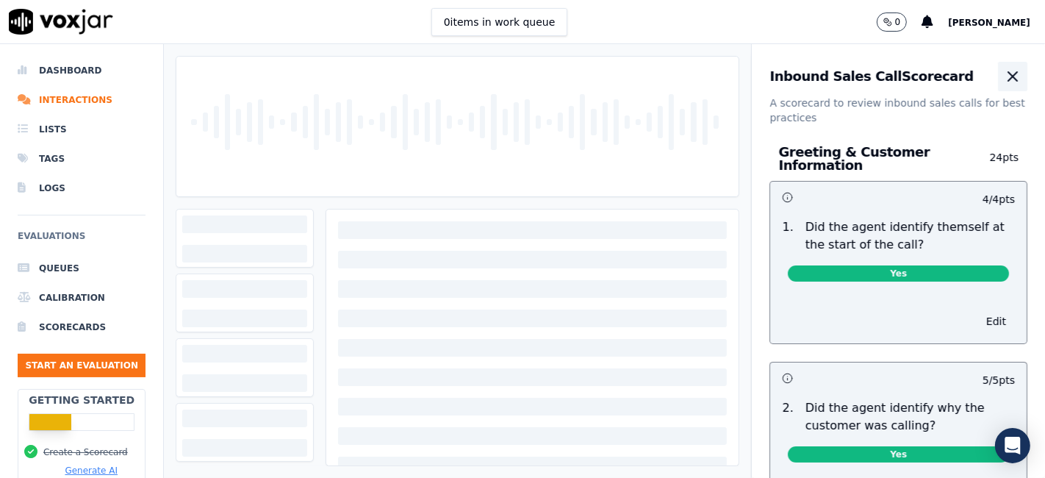
click at [1004, 76] on icon "button" at bounding box center [1013, 77] width 18 height 18
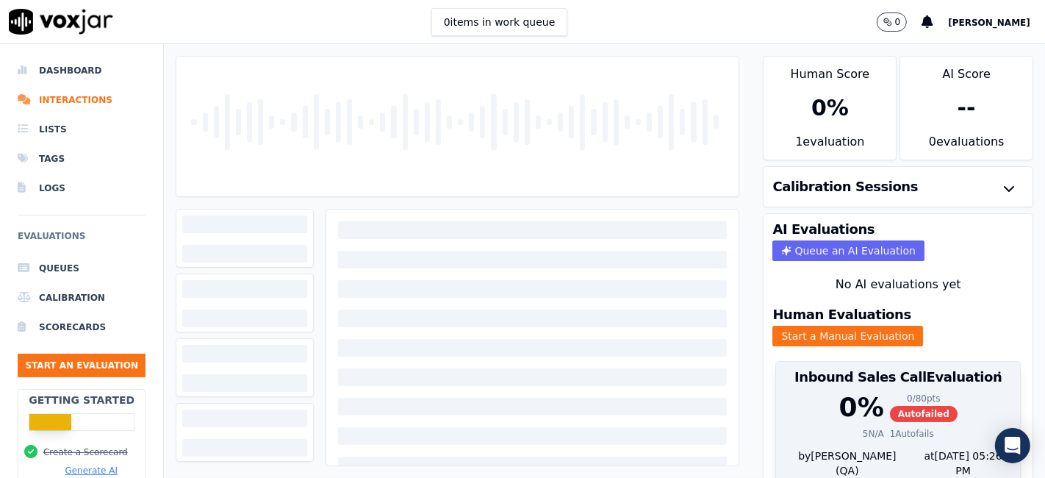
scroll to position [47, 0]
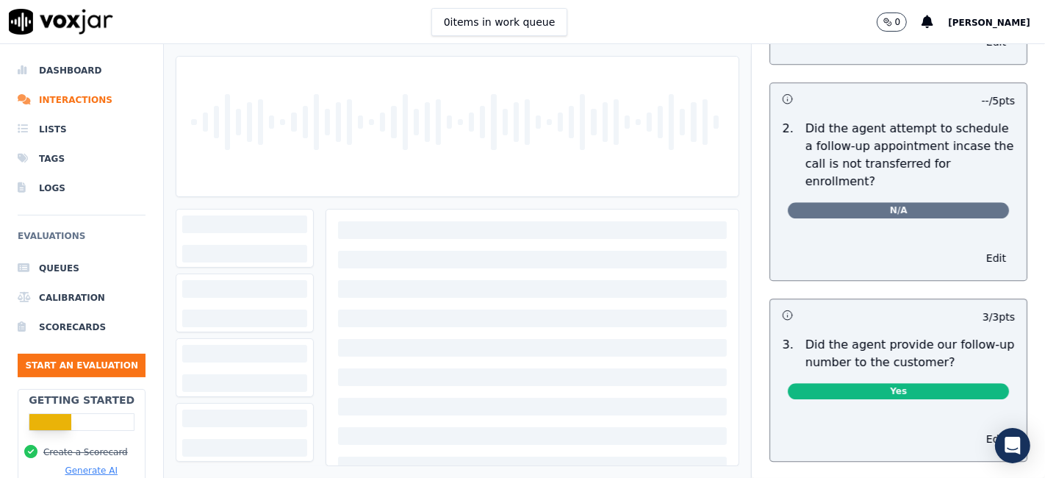
scroll to position [3999, 0]
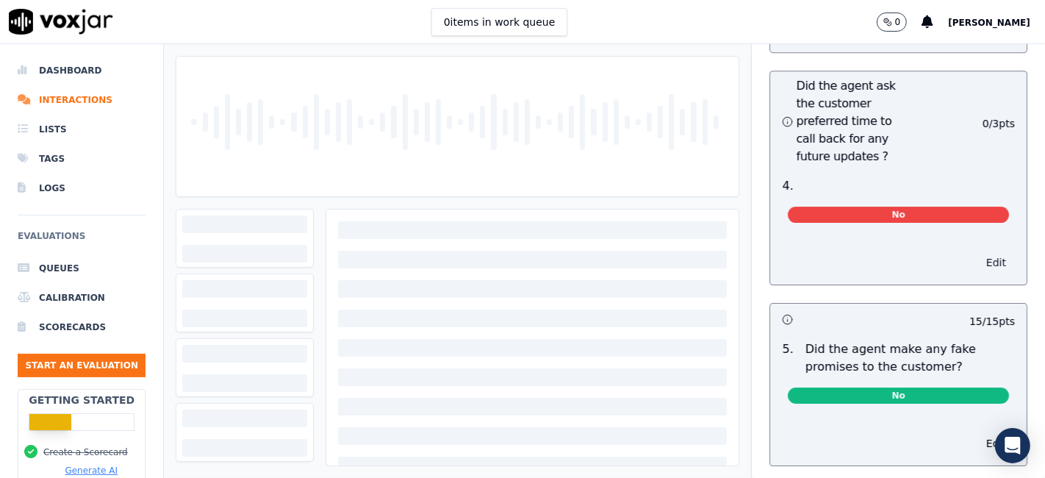
click at [977, 252] on button "Edit" at bounding box center [995, 262] width 37 height 21
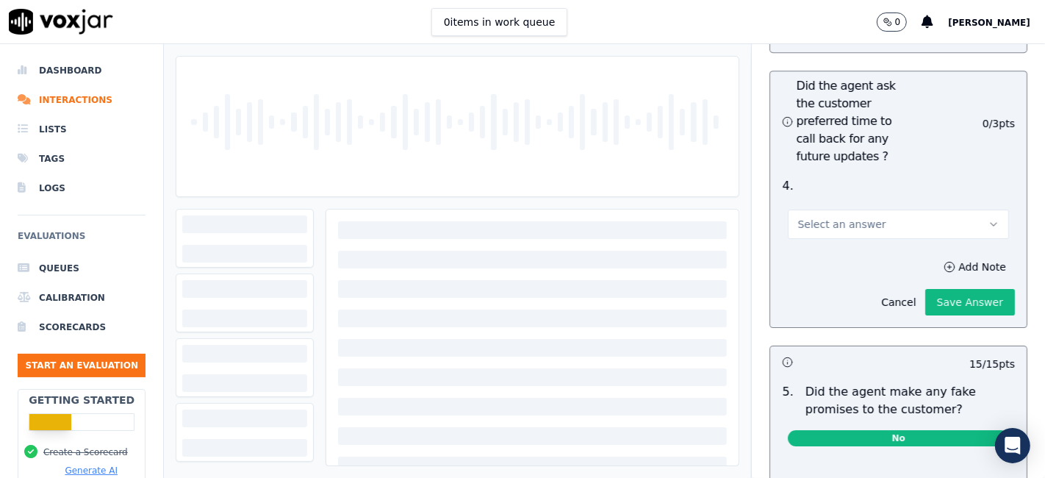
click at [865, 209] on button "Select an answer" at bounding box center [898, 223] width 221 height 29
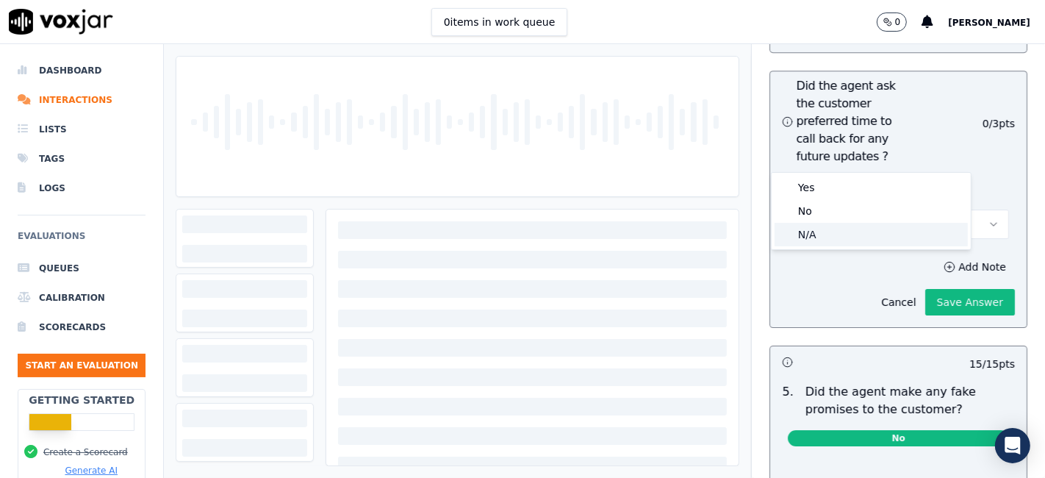
click at [835, 231] on div "N/A" at bounding box center [870, 235] width 193 height 24
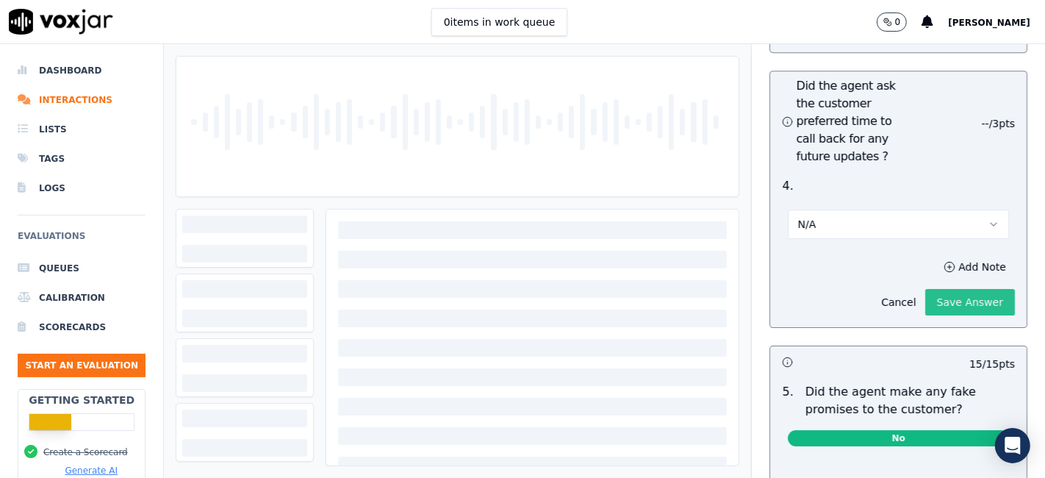
click at [927, 289] on button "Save Answer" at bounding box center [970, 302] width 90 height 26
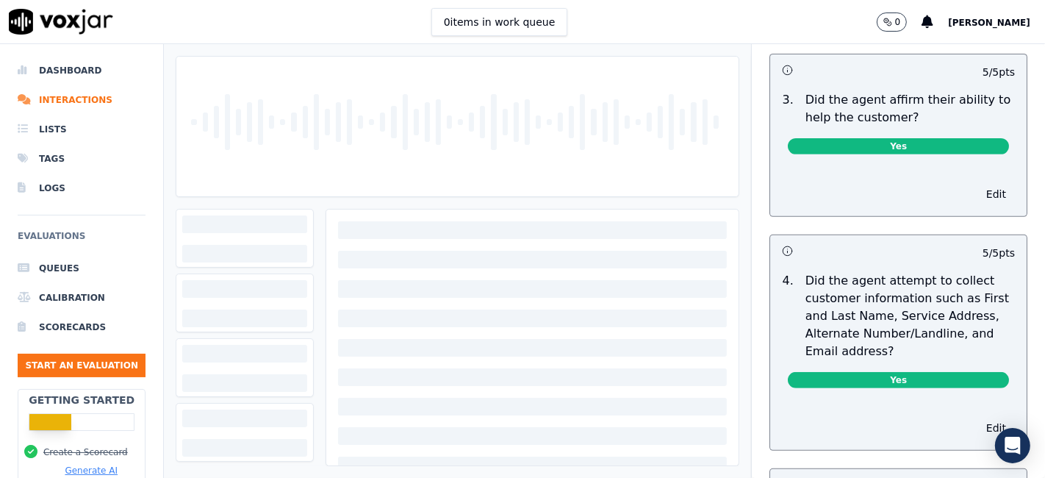
scroll to position [0, 0]
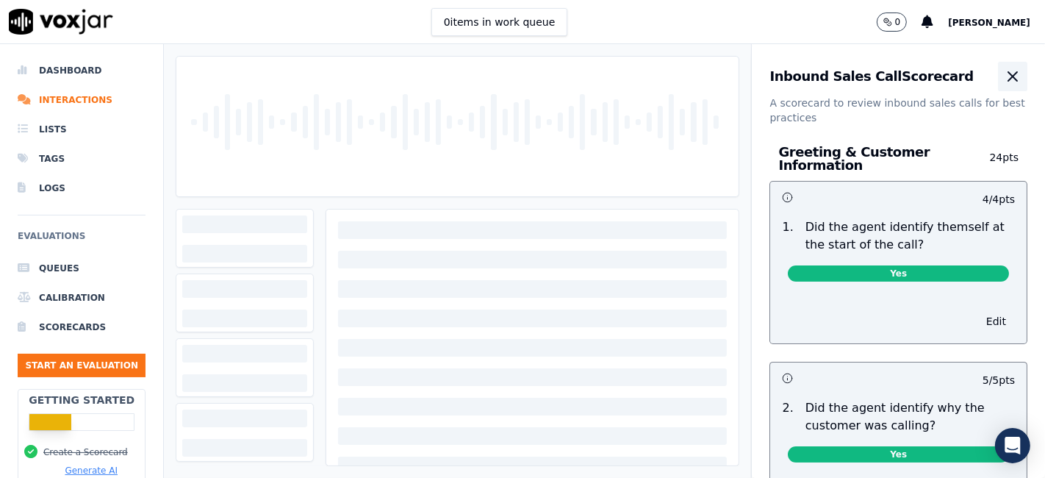
click at [1004, 73] on icon "button" at bounding box center [1013, 77] width 18 height 18
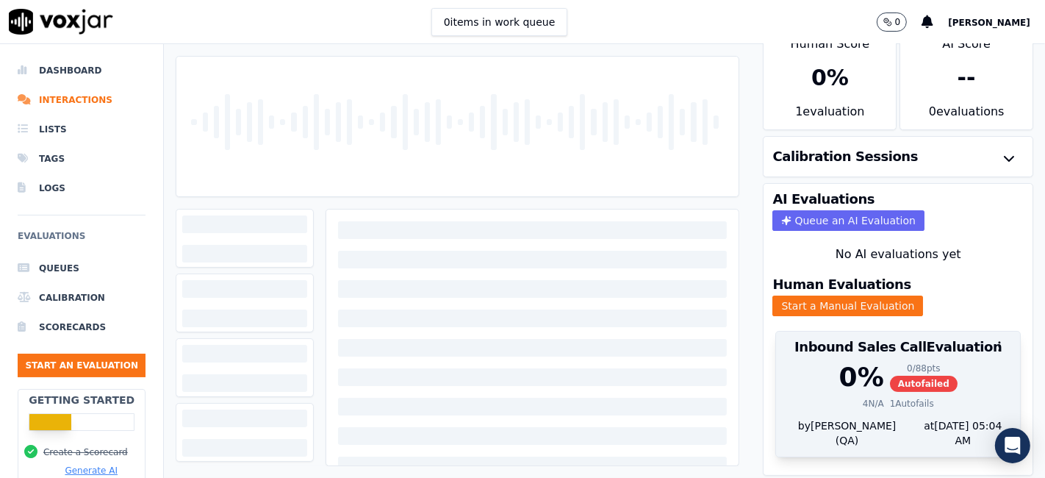
scroll to position [47, 0]
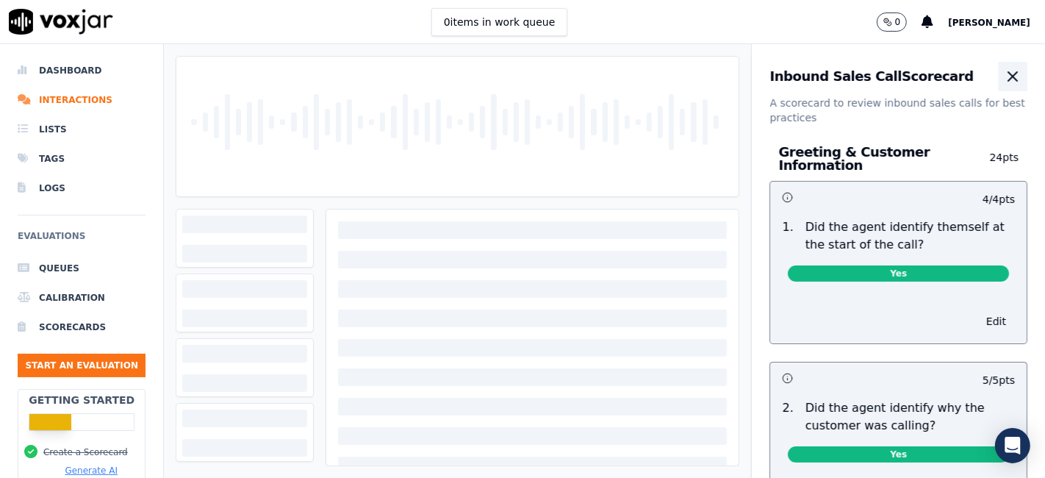
click at [1004, 79] on icon "button" at bounding box center [1013, 77] width 18 height 18
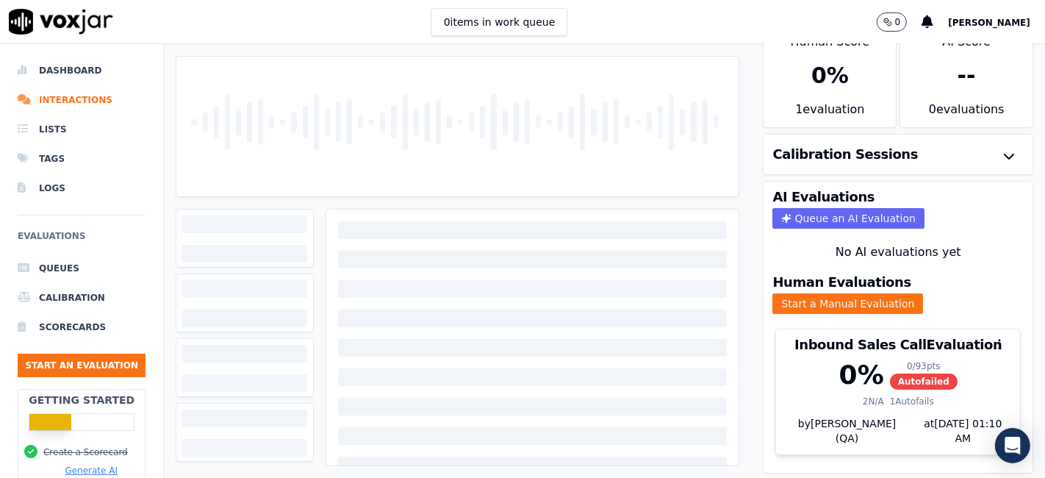
scroll to position [47, 0]
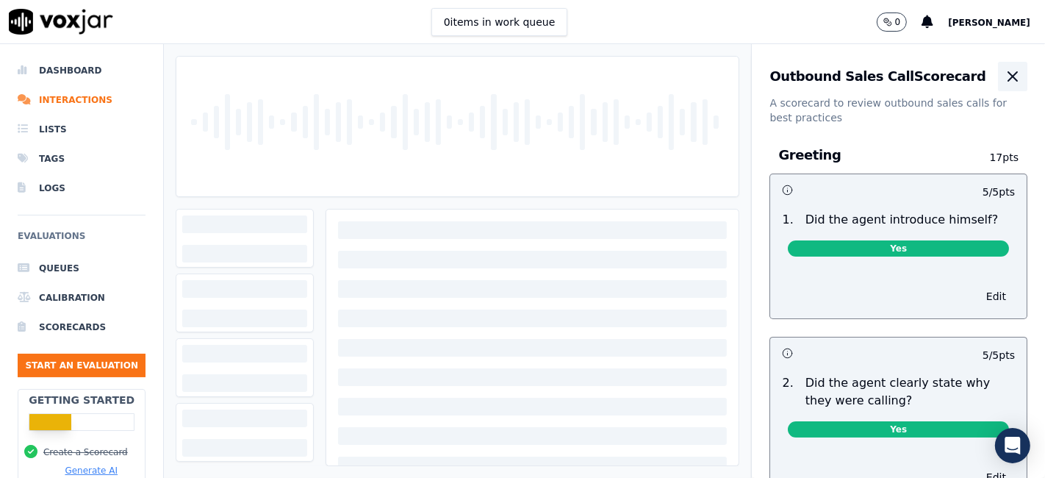
click at [1008, 77] on icon "button" at bounding box center [1012, 76] width 9 height 9
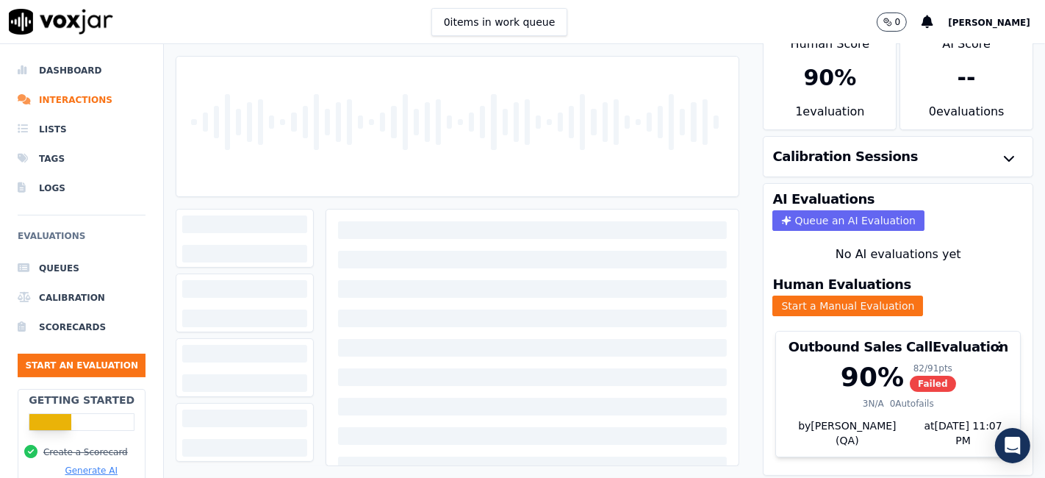
scroll to position [47, 0]
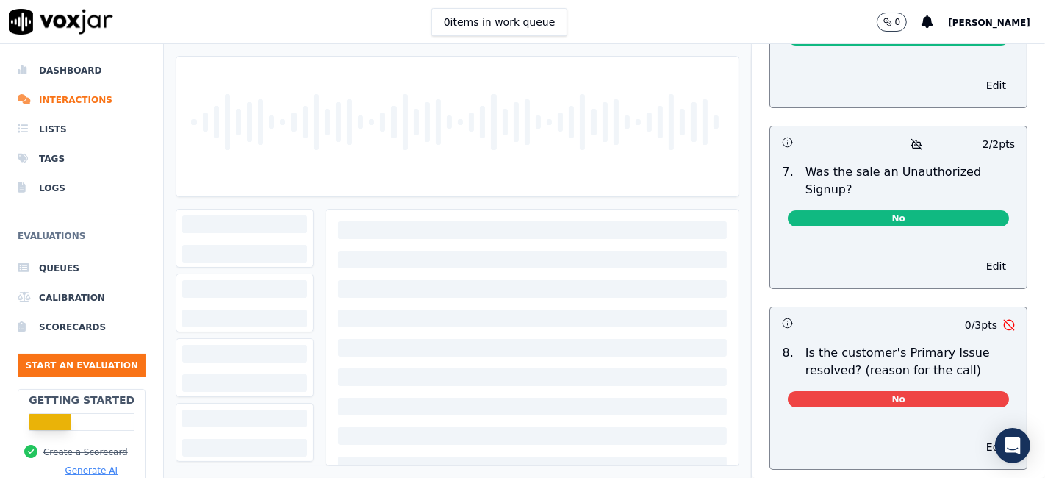
scroll to position [4392, 0]
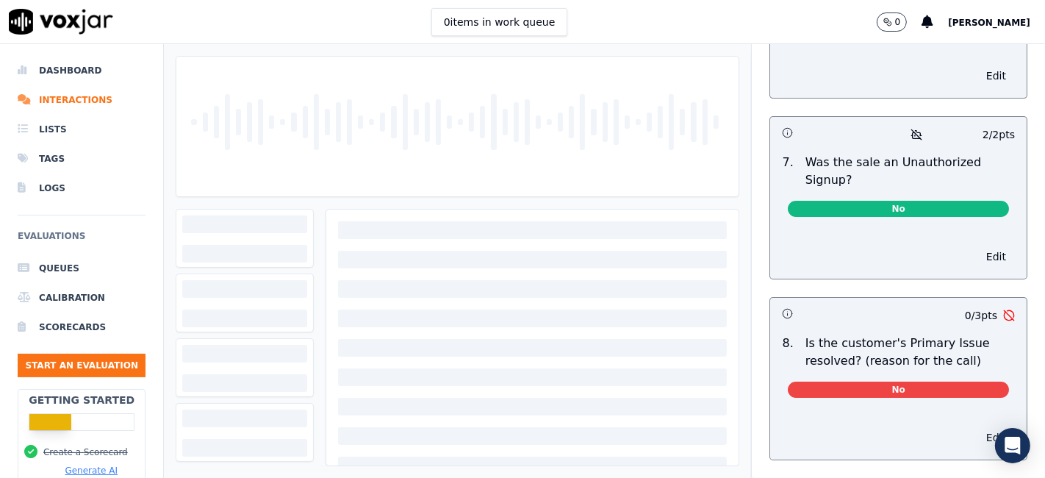
click at [977, 427] on button "Edit" at bounding box center [995, 437] width 37 height 21
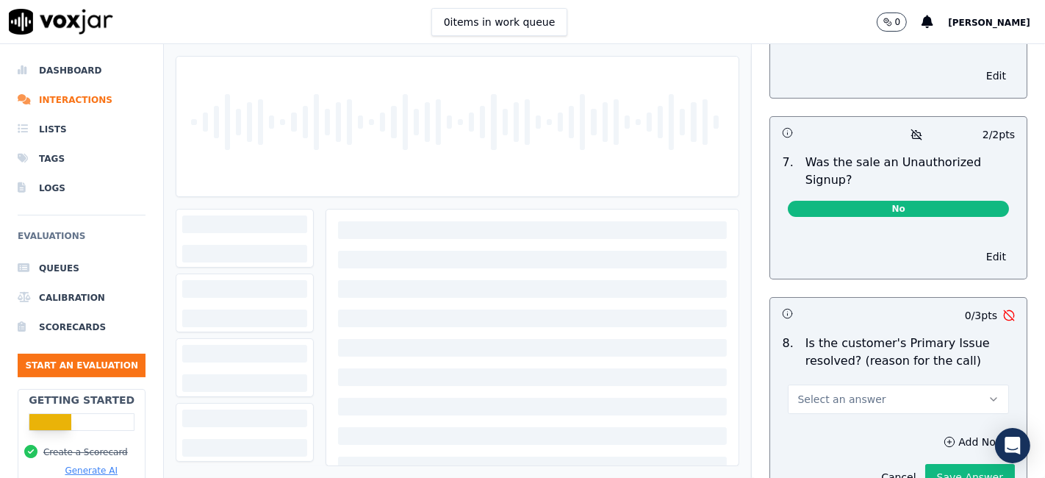
click at [898, 384] on button "Select an answer" at bounding box center [898, 398] width 221 height 29
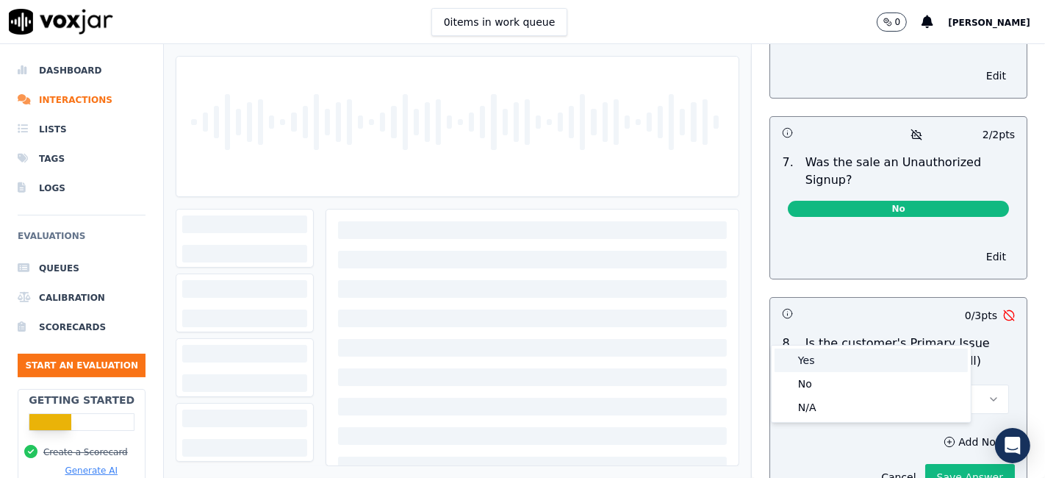
click at [838, 368] on div "Yes" at bounding box center [870, 360] width 193 height 24
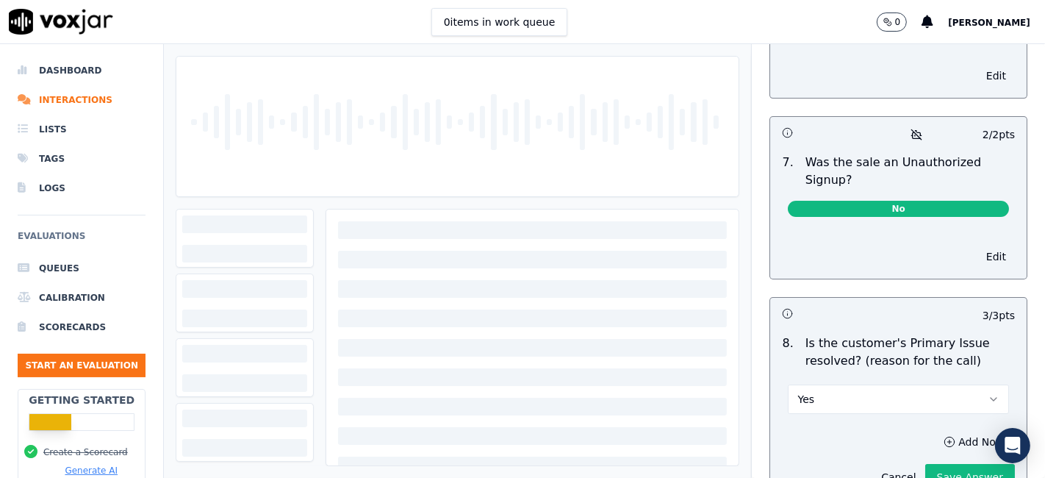
click at [907, 384] on button "Yes" at bounding box center [898, 398] width 221 height 29
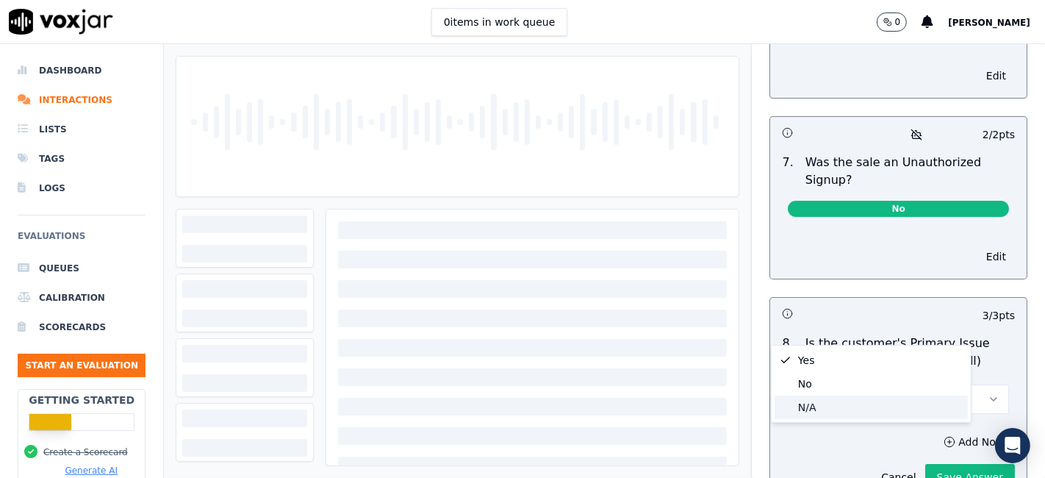
click at [815, 406] on div "N/A" at bounding box center [870, 407] width 193 height 24
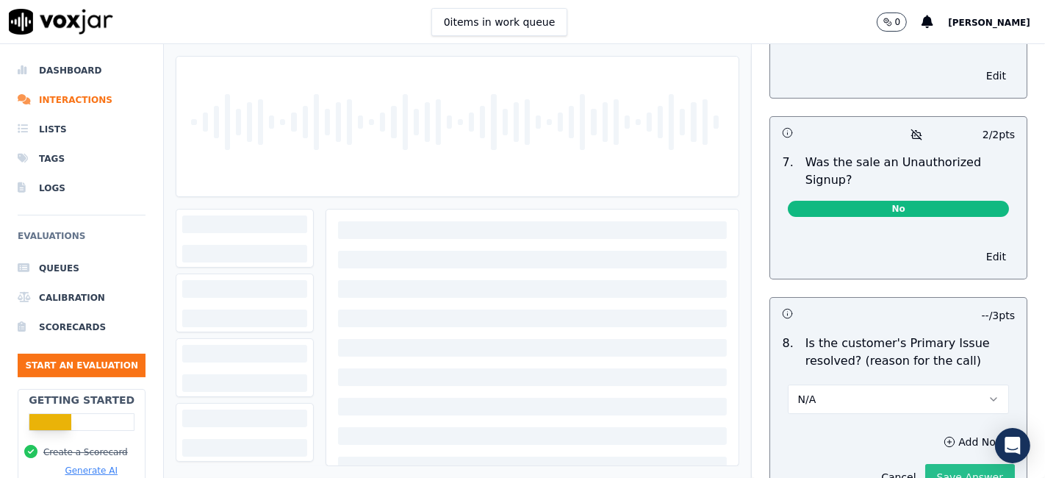
click at [935, 464] on button "Save Answer" at bounding box center [970, 477] width 90 height 26
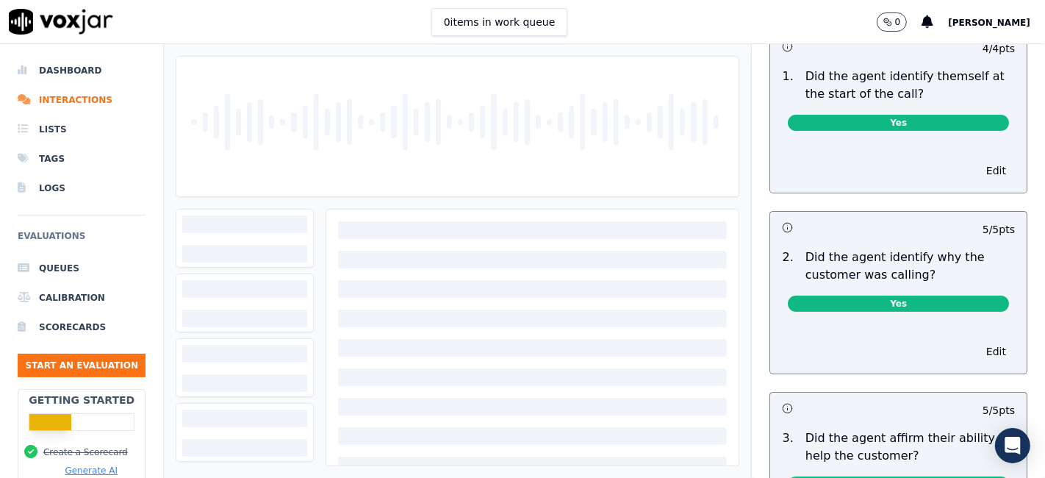
scroll to position [0, 0]
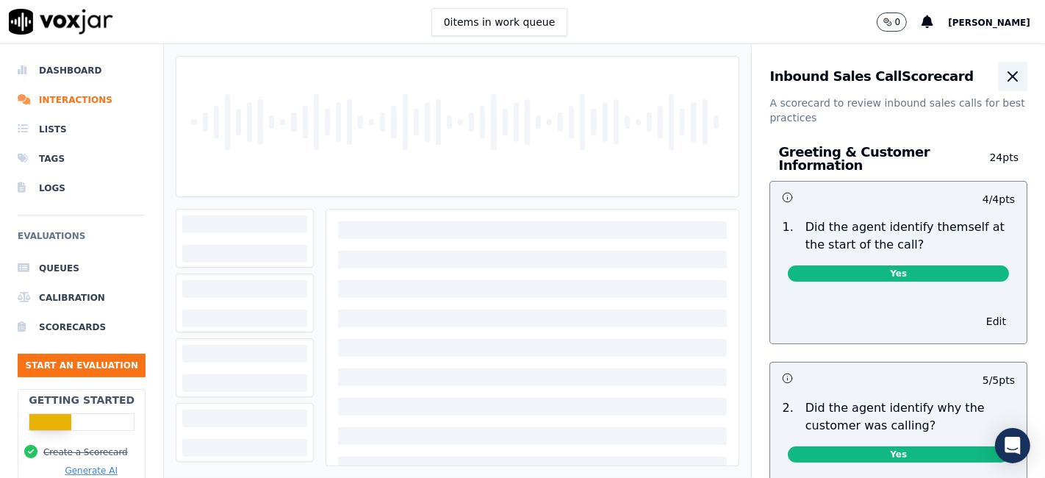
click at [1004, 81] on icon "button" at bounding box center [1013, 77] width 18 height 18
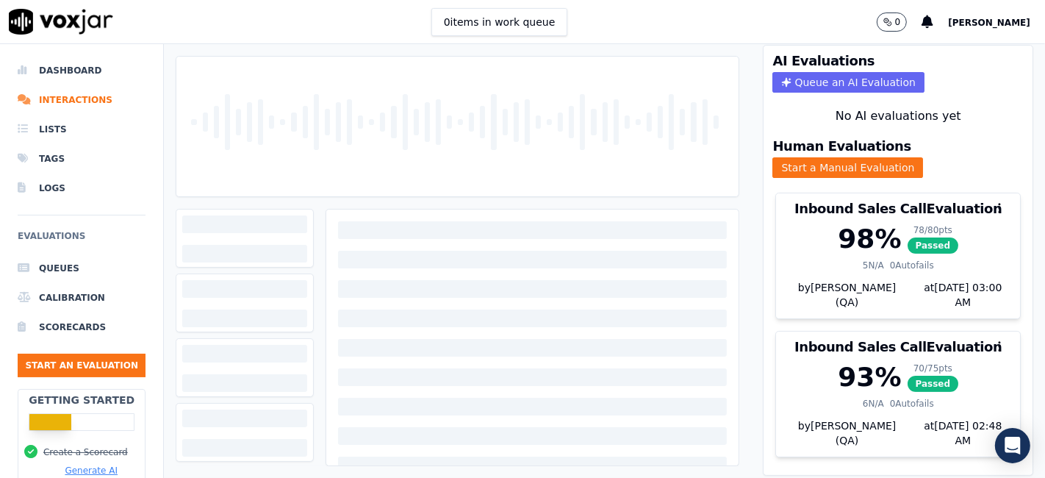
scroll to position [170, 0]
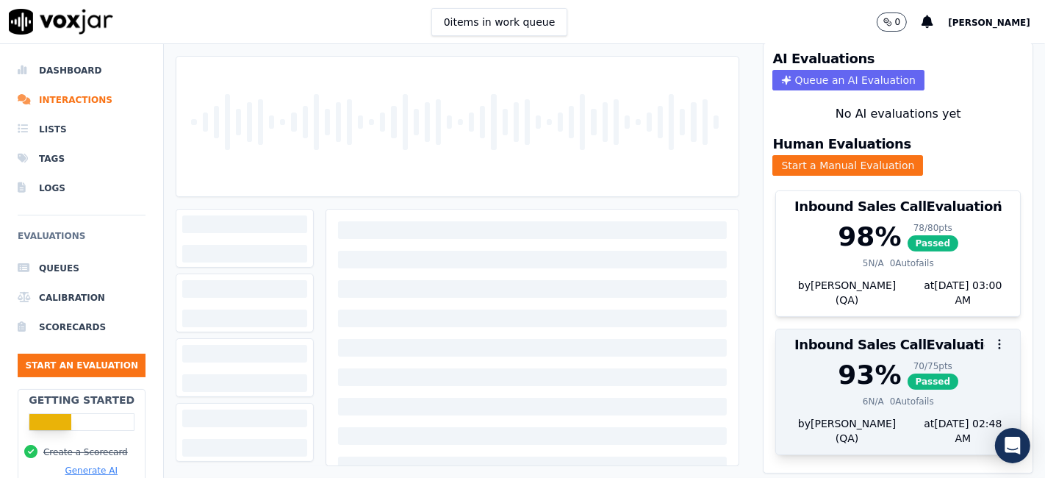
click at [993, 337] on icon "button" at bounding box center [999, 343] width 13 height 13
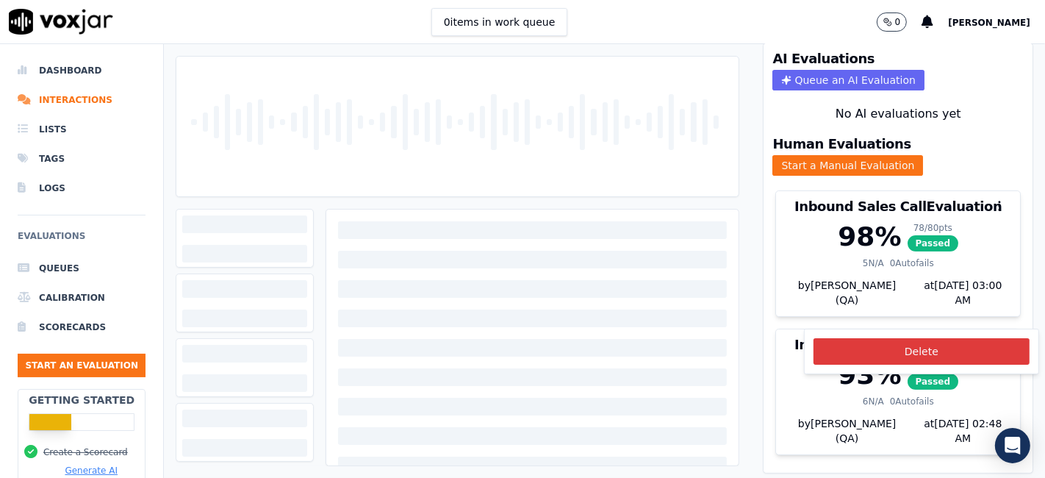
click at [945, 361] on button "Delete" at bounding box center [921, 351] width 216 height 26
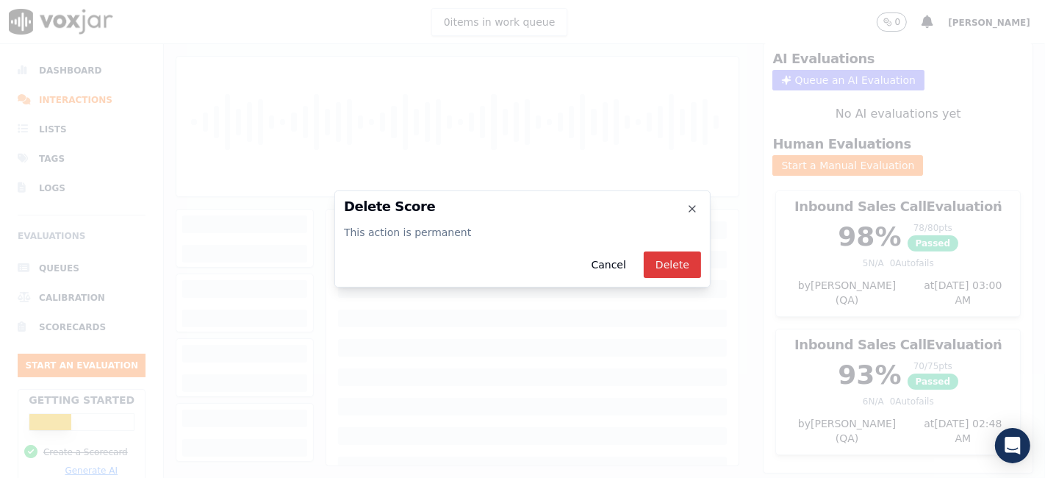
click at [683, 270] on button "Delete" at bounding box center [672, 264] width 57 height 26
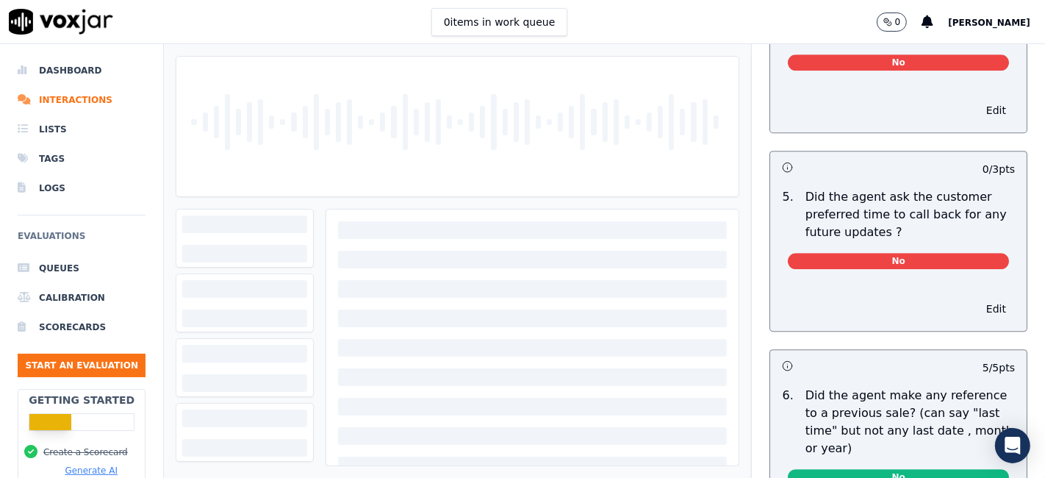
scroll to position [3755, 0]
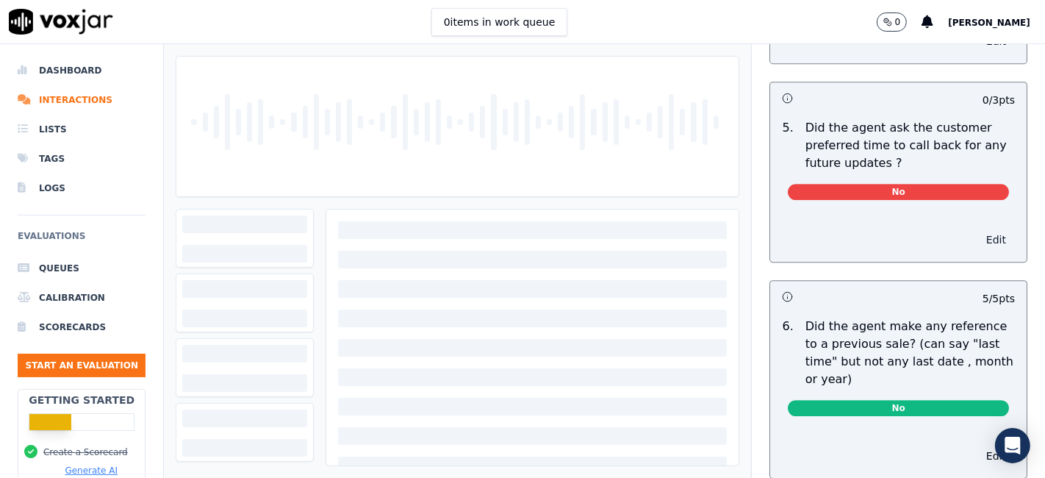
click at [977, 229] on button "Edit" at bounding box center [995, 239] width 37 height 21
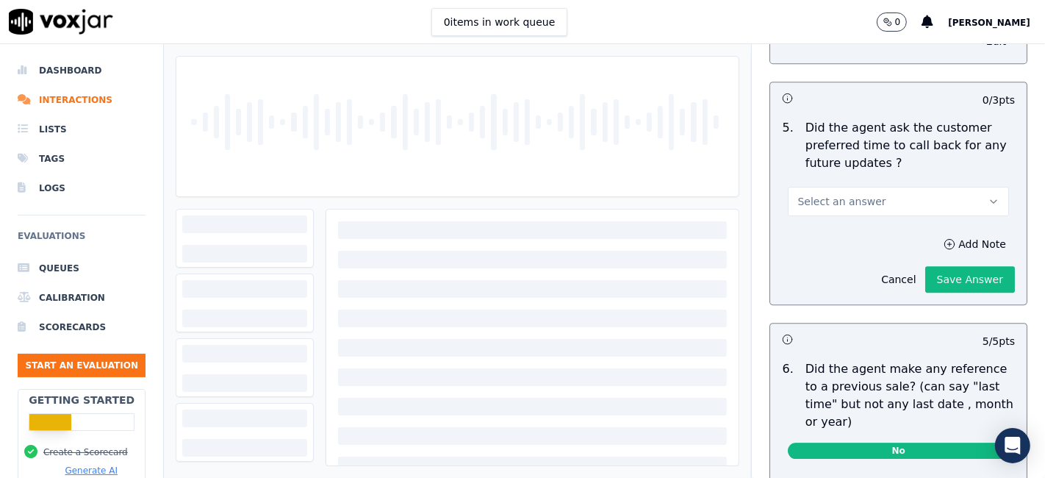
click at [915, 187] on button "Select an answer" at bounding box center [898, 201] width 221 height 29
click at [859, 248] on div "N/A" at bounding box center [870, 248] width 193 height 24
click at [948, 266] on button "Save Answer" at bounding box center [970, 279] width 90 height 26
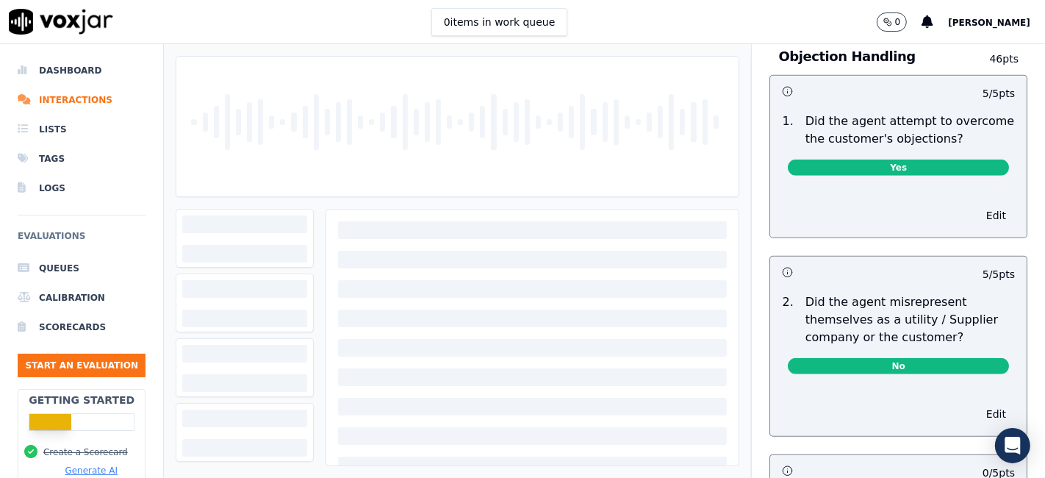
scroll to position [0, 0]
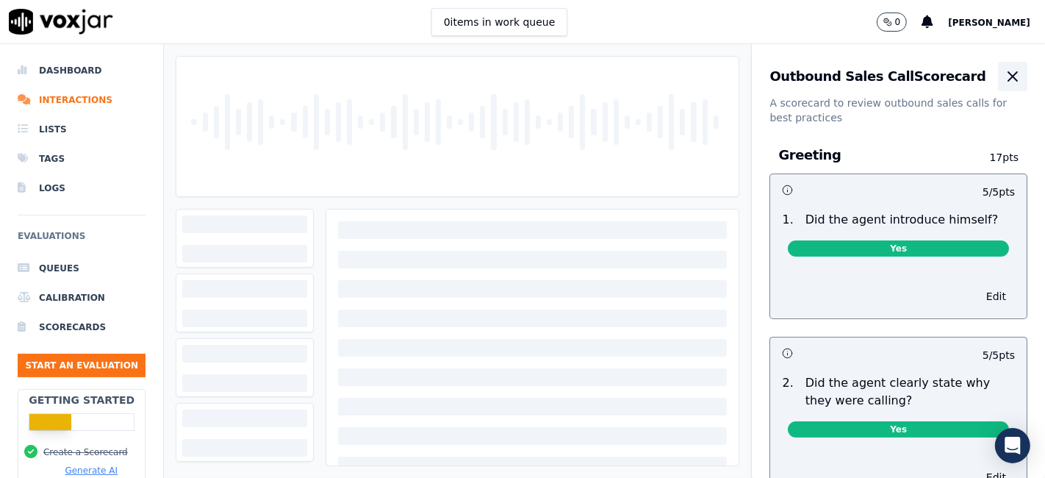
click at [1008, 77] on icon "button" at bounding box center [1012, 76] width 9 height 9
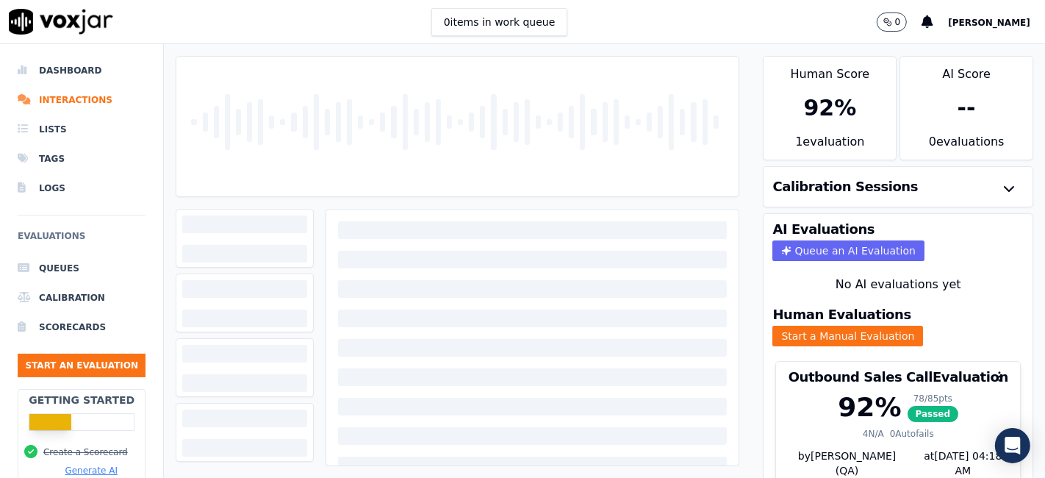
scroll to position [47, 0]
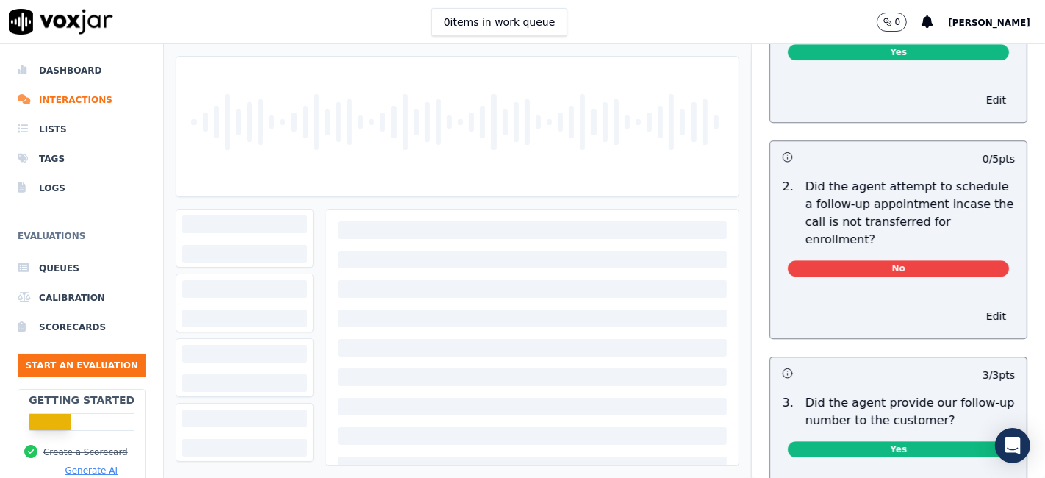
scroll to position [3587, 0]
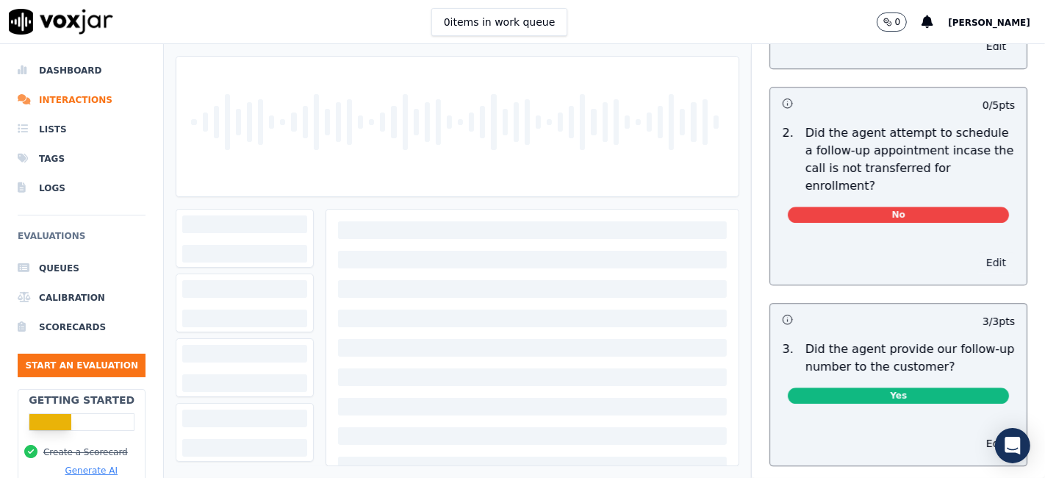
click at [977, 252] on button "Edit" at bounding box center [995, 262] width 37 height 21
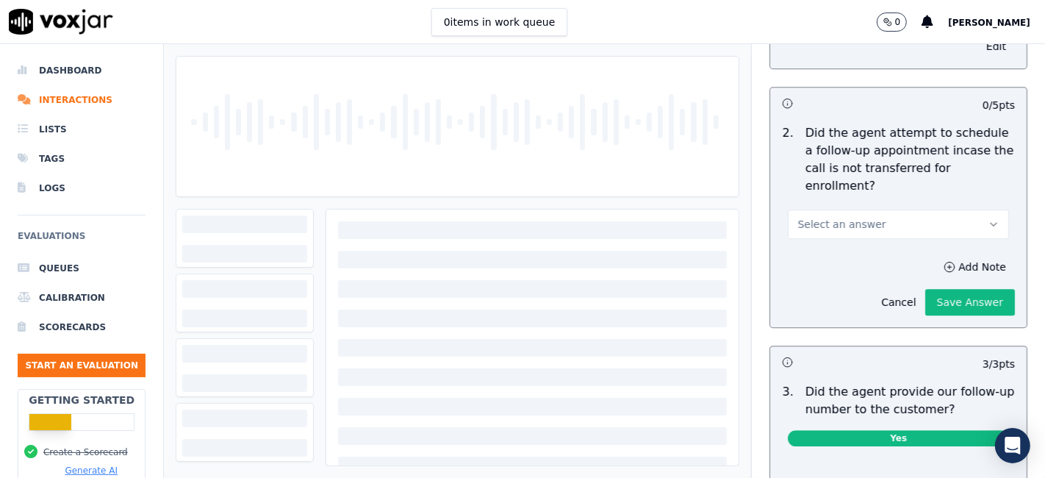
click at [881, 209] on button "Select an answer" at bounding box center [898, 223] width 221 height 29
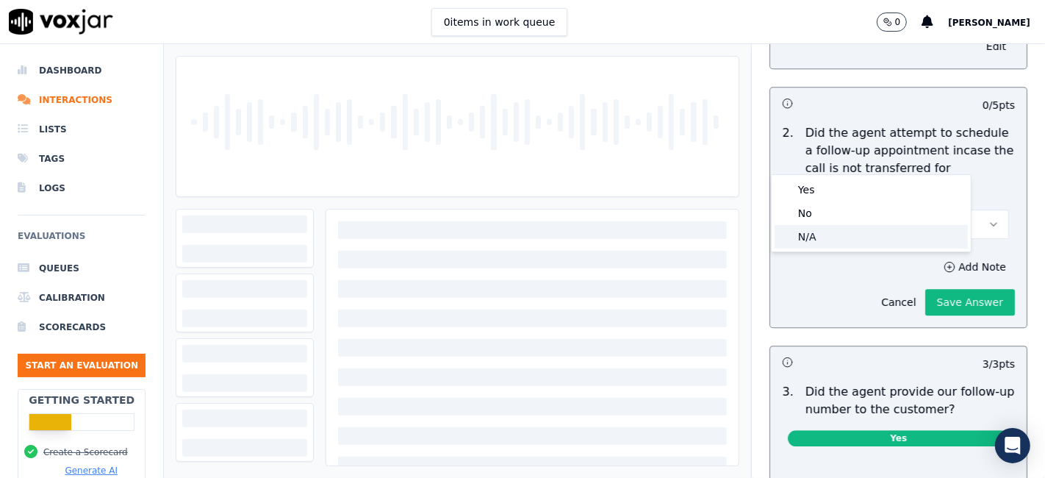
click at [857, 241] on div "N/A" at bounding box center [870, 237] width 193 height 24
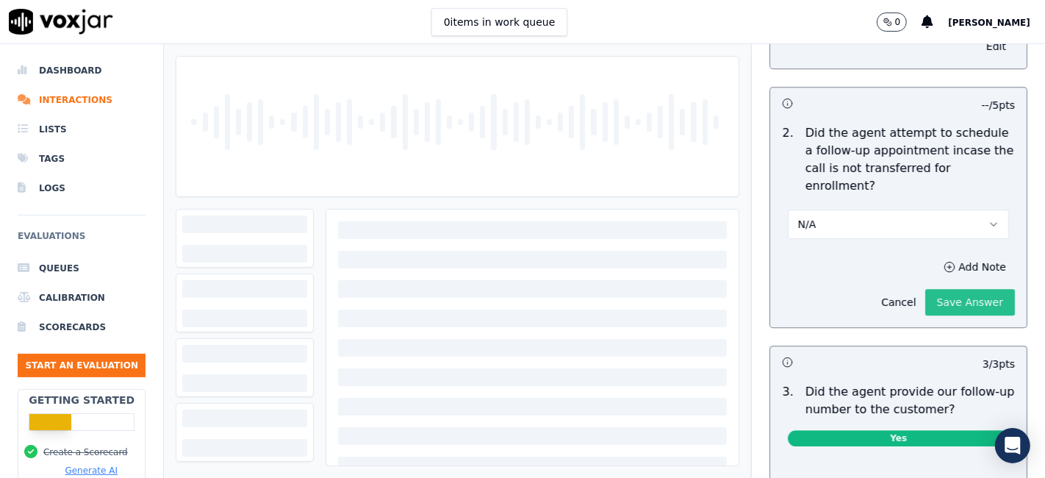
click at [934, 289] on button "Save Answer" at bounding box center [970, 302] width 90 height 26
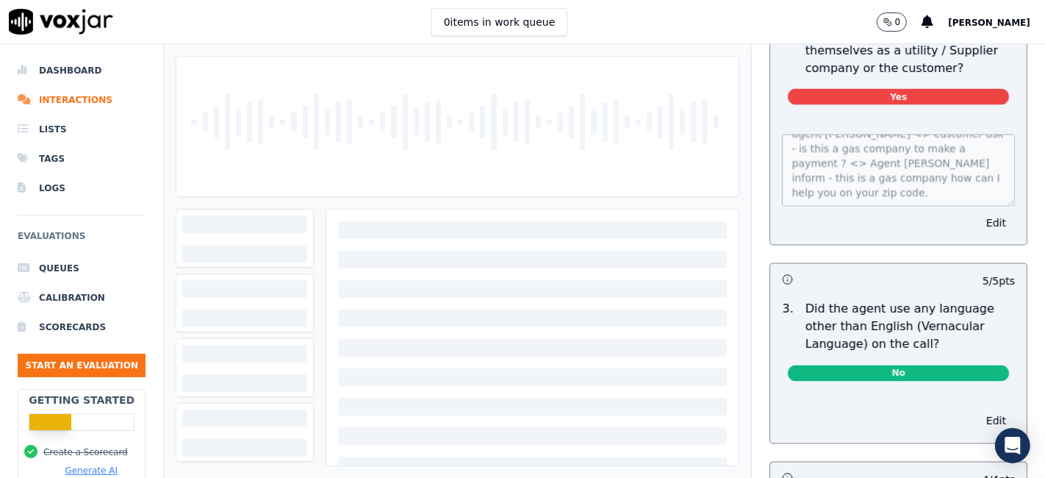
scroll to position [0, 0]
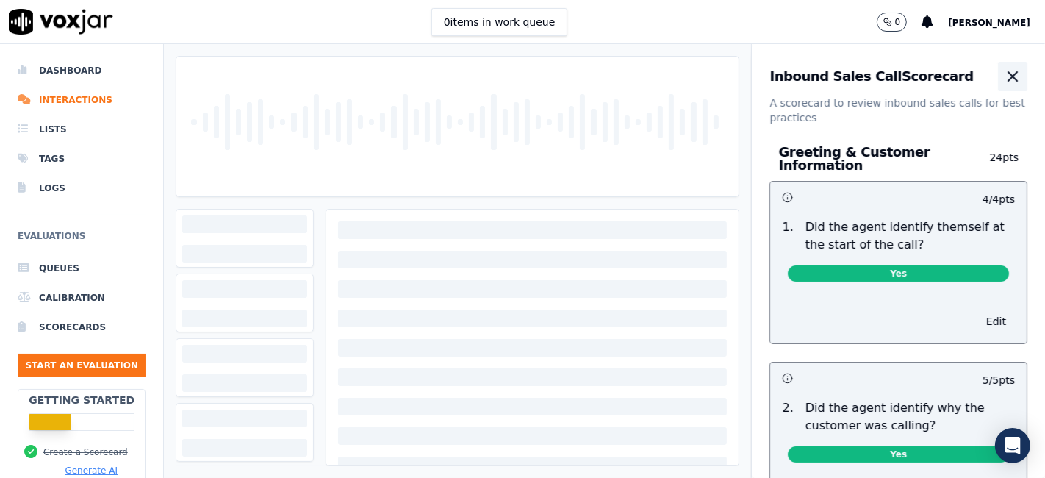
click at [1004, 72] on icon "button" at bounding box center [1013, 77] width 18 height 18
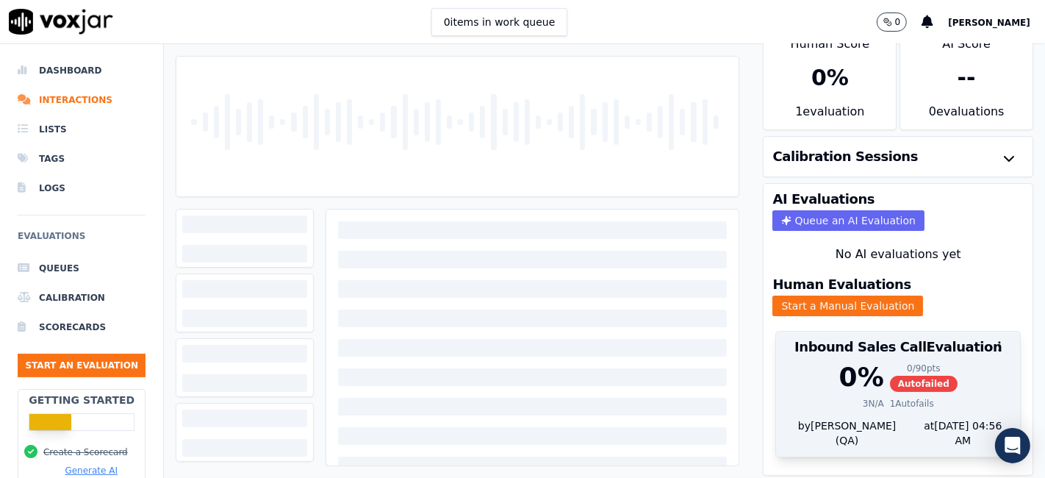
scroll to position [47, 0]
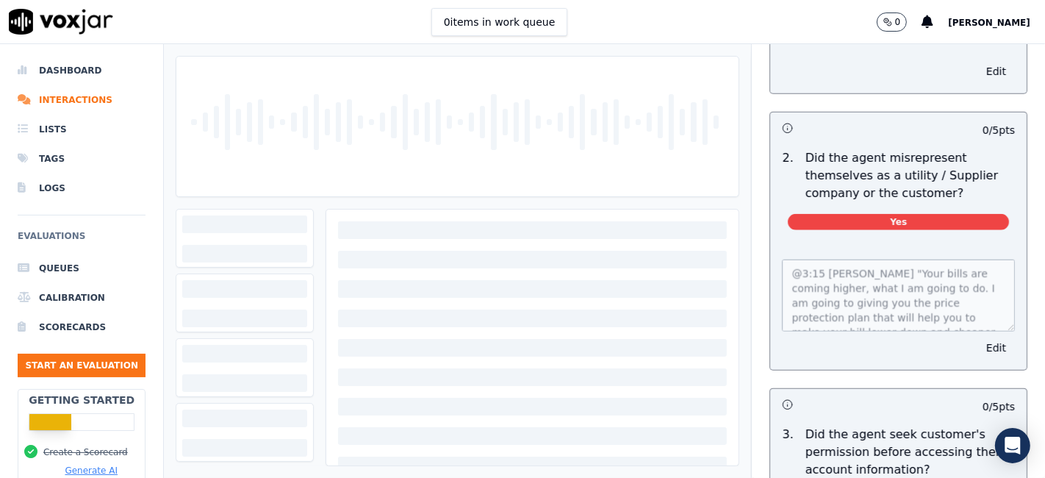
scroll to position [82, 0]
click at [977, 341] on button "Edit" at bounding box center [995, 347] width 37 height 21
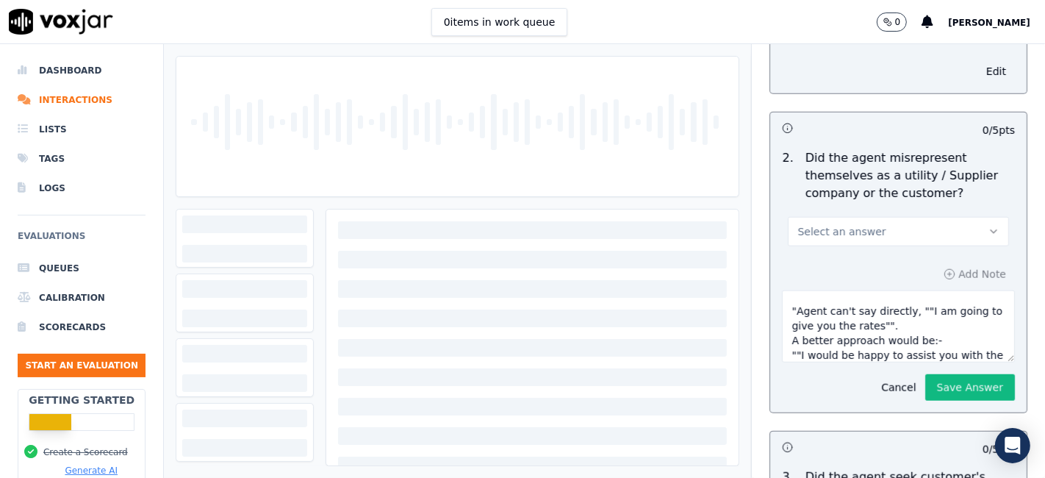
click at [912, 224] on button "Select an answer" at bounding box center [898, 231] width 221 height 29
click at [867, 291] on div "No" at bounding box center [870, 283] width 193 height 24
click at [949, 377] on button "Save Answer" at bounding box center [970, 387] width 90 height 26
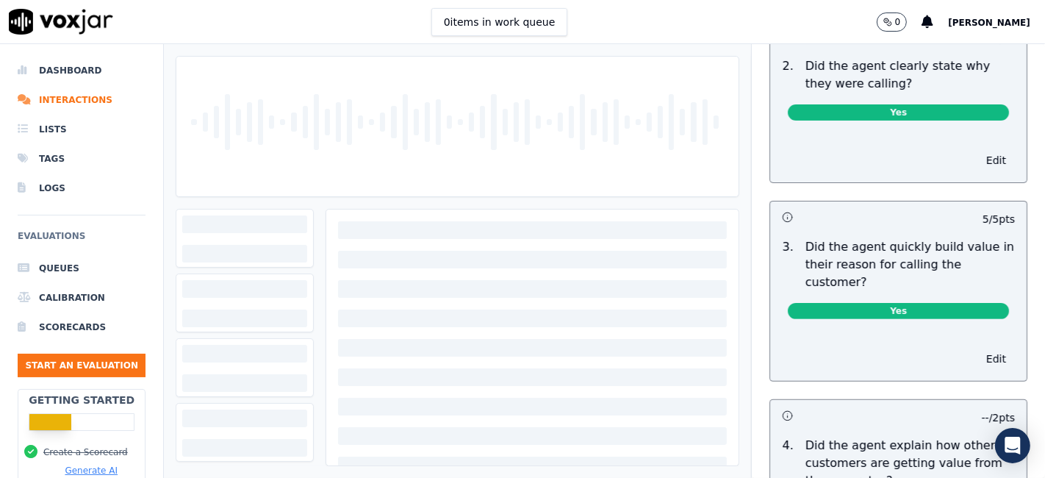
scroll to position [0, 0]
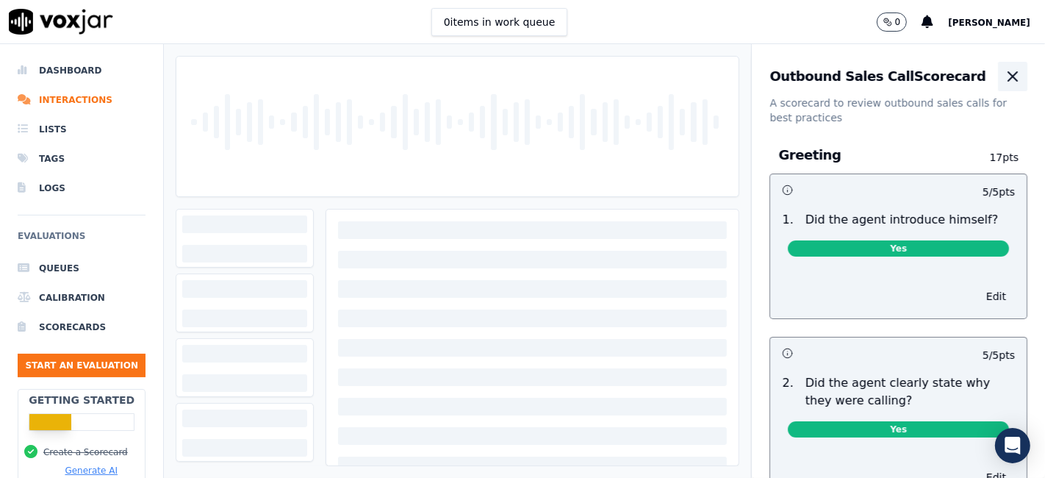
click at [1004, 83] on icon "button" at bounding box center [1013, 77] width 18 height 18
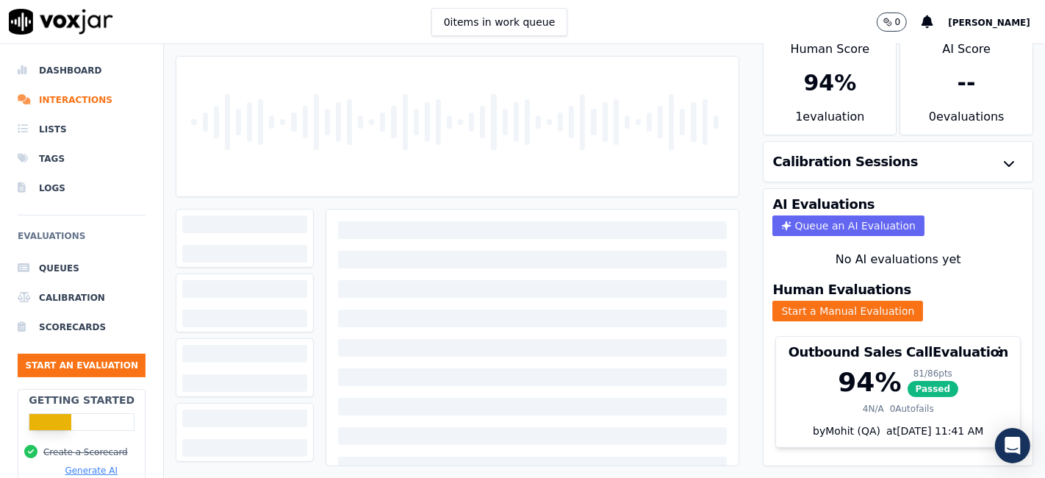
scroll to position [47, 0]
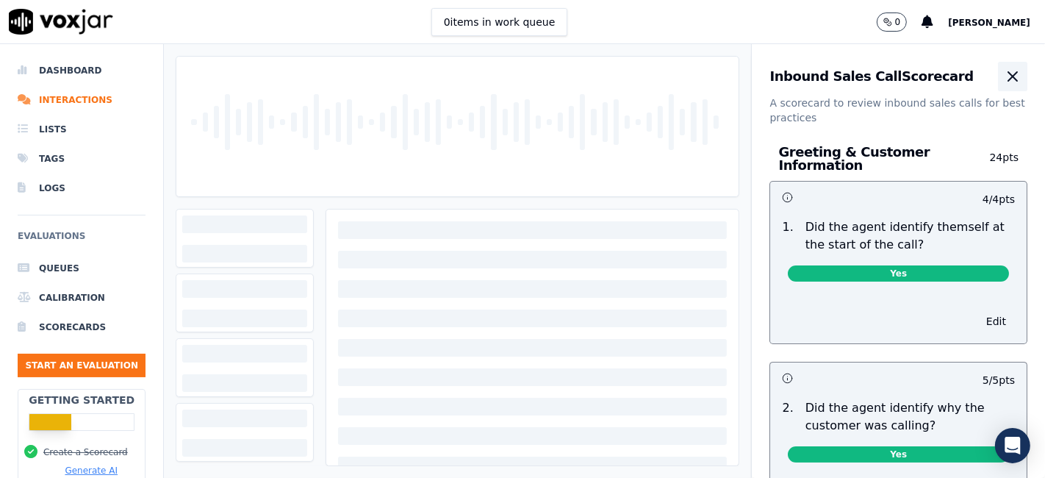
click at [1004, 74] on icon "button" at bounding box center [1013, 77] width 18 height 18
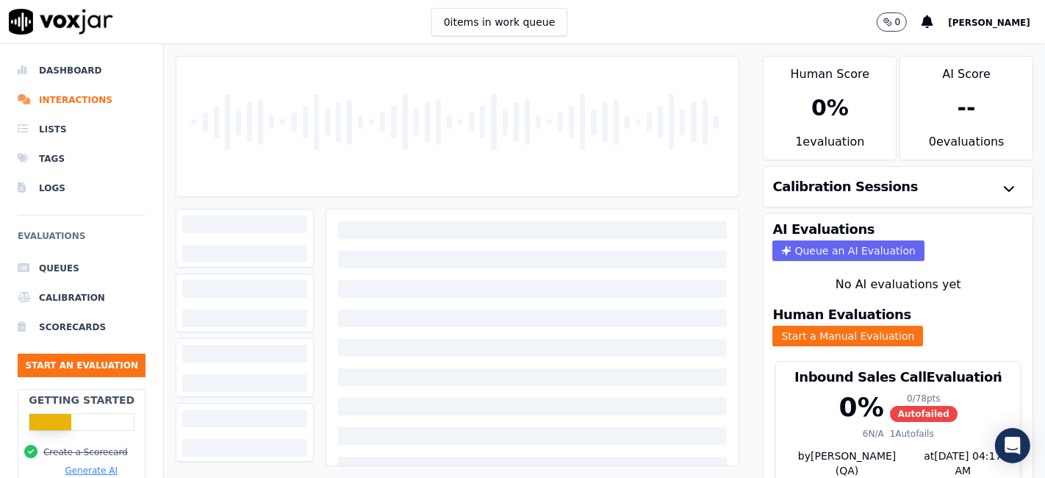
scroll to position [47, 0]
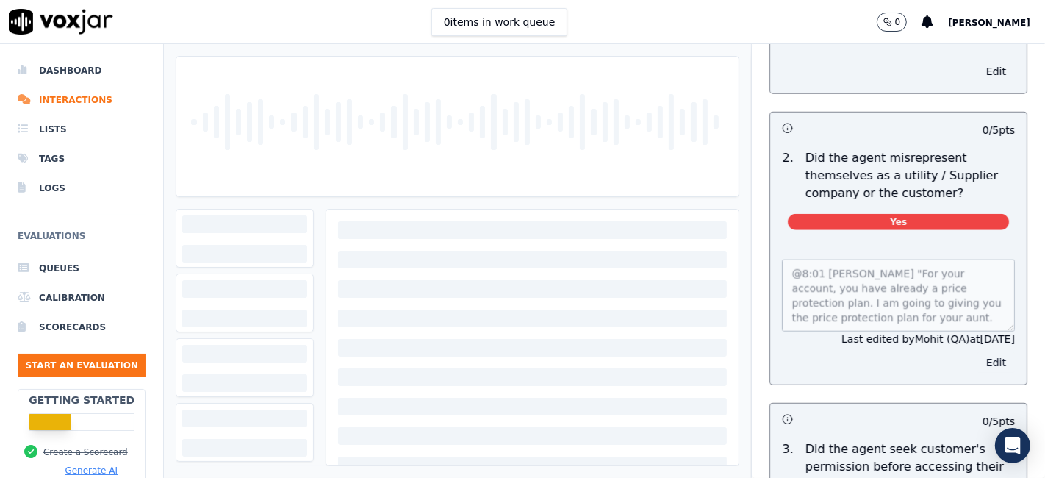
click at [977, 357] on button "Edit" at bounding box center [995, 362] width 37 height 21
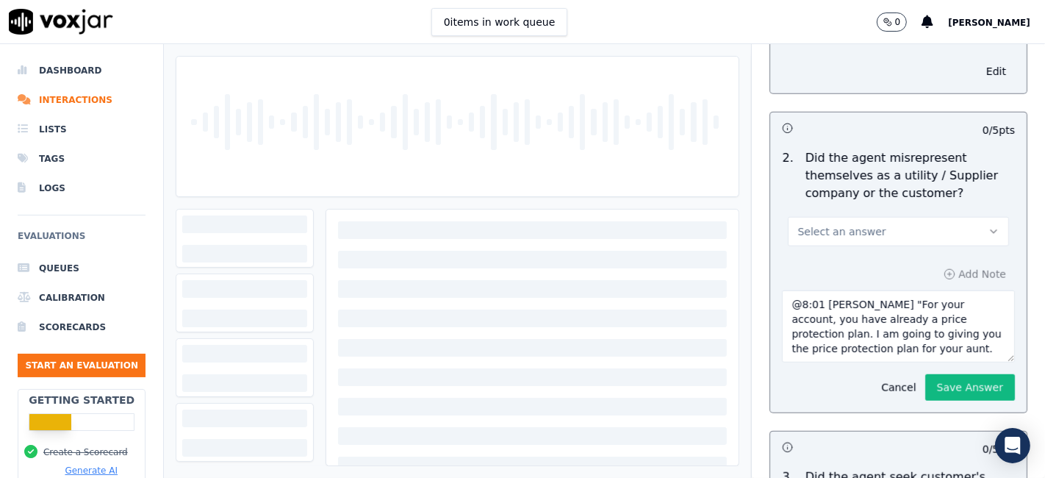
click at [894, 226] on button "Select an answer" at bounding box center [898, 231] width 221 height 29
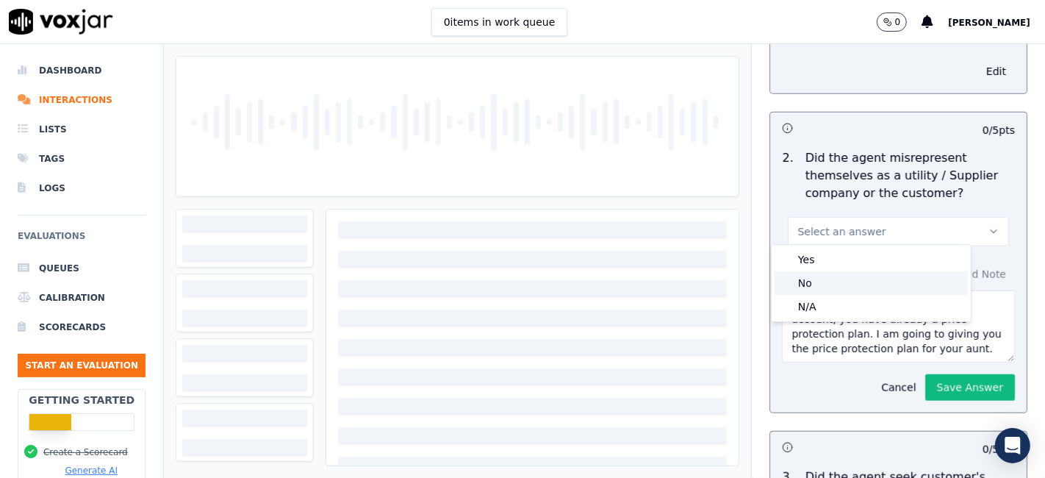
click at [831, 287] on div "No" at bounding box center [870, 283] width 193 height 24
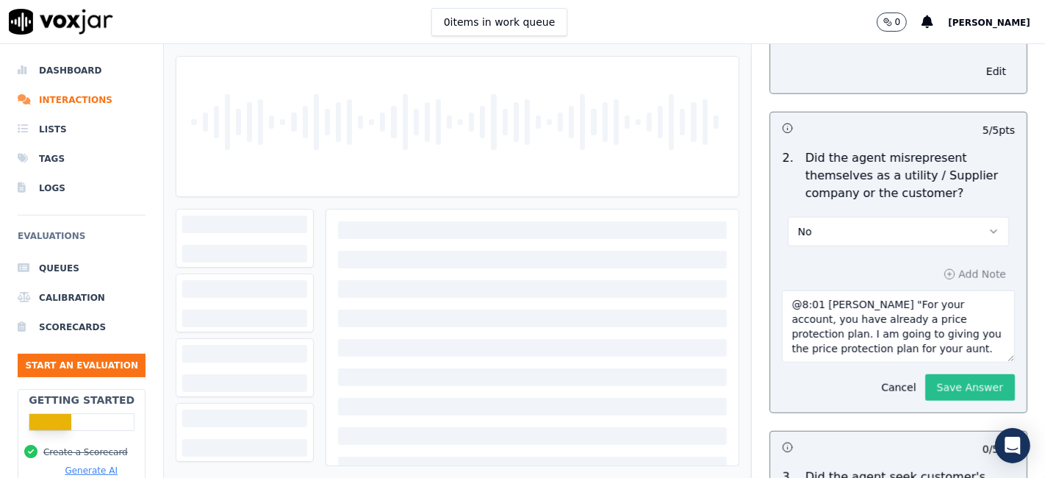
click at [927, 382] on button "Save Answer" at bounding box center [970, 387] width 90 height 26
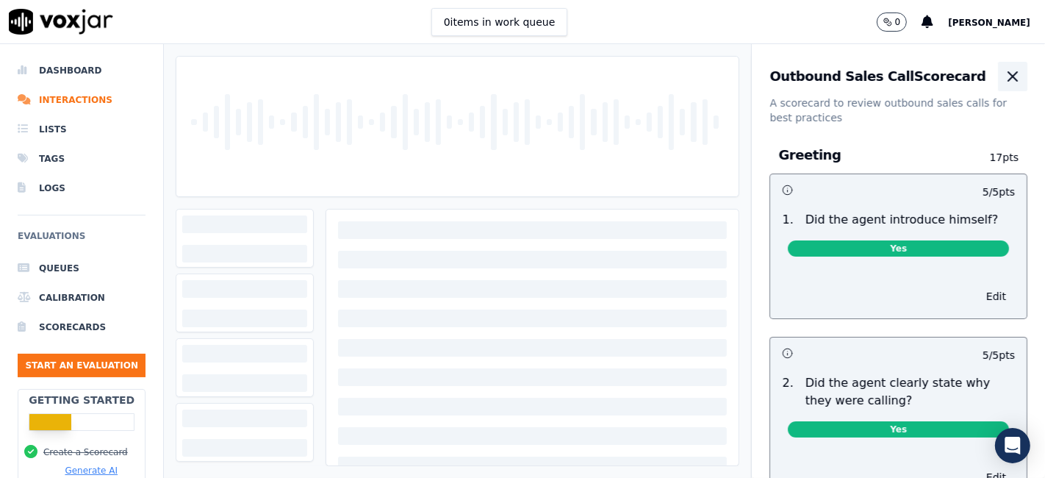
click at [1004, 81] on icon "button" at bounding box center [1013, 77] width 18 height 18
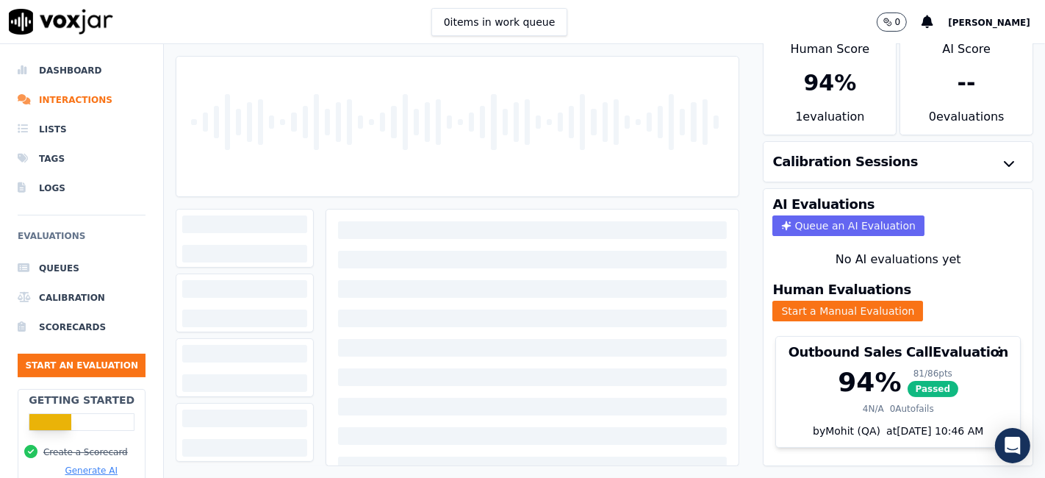
scroll to position [47, 0]
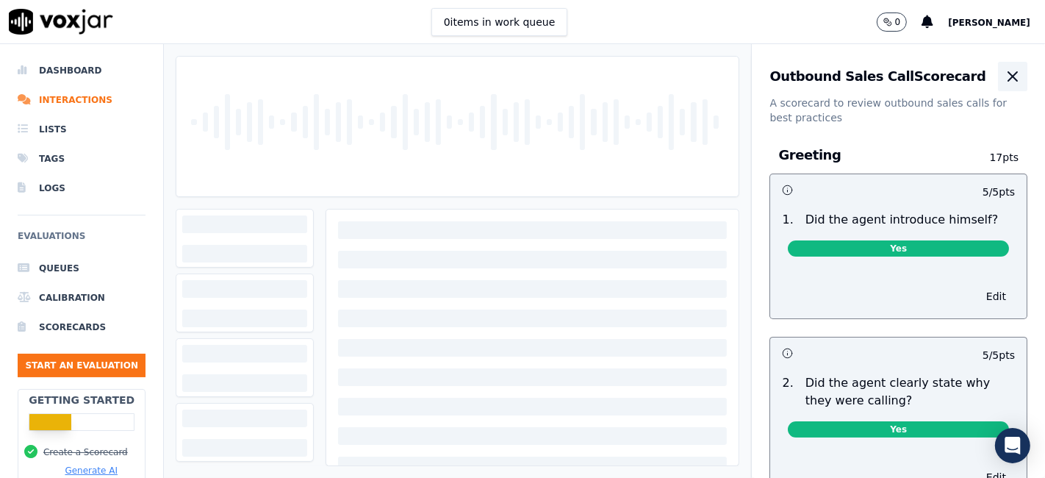
click at [1004, 76] on icon "button" at bounding box center [1013, 77] width 18 height 18
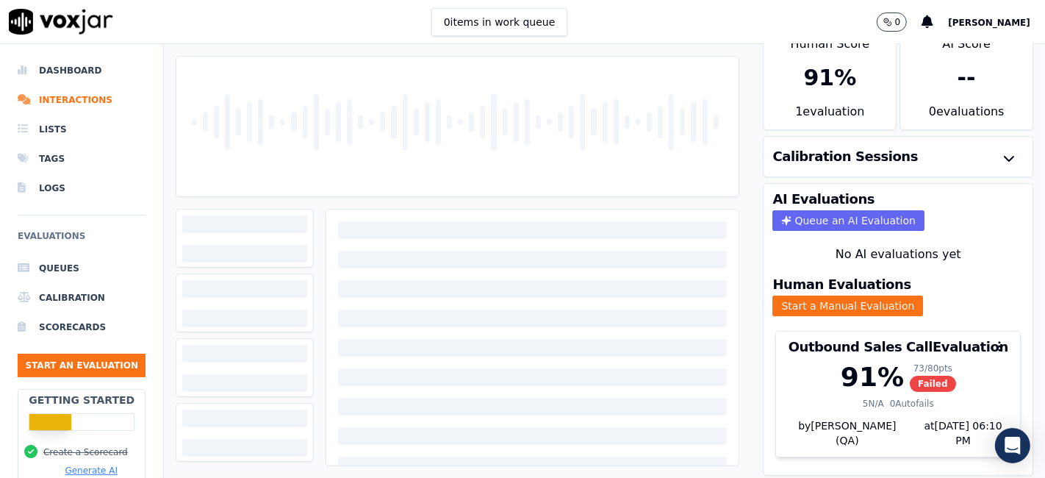
scroll to position [47, 0]
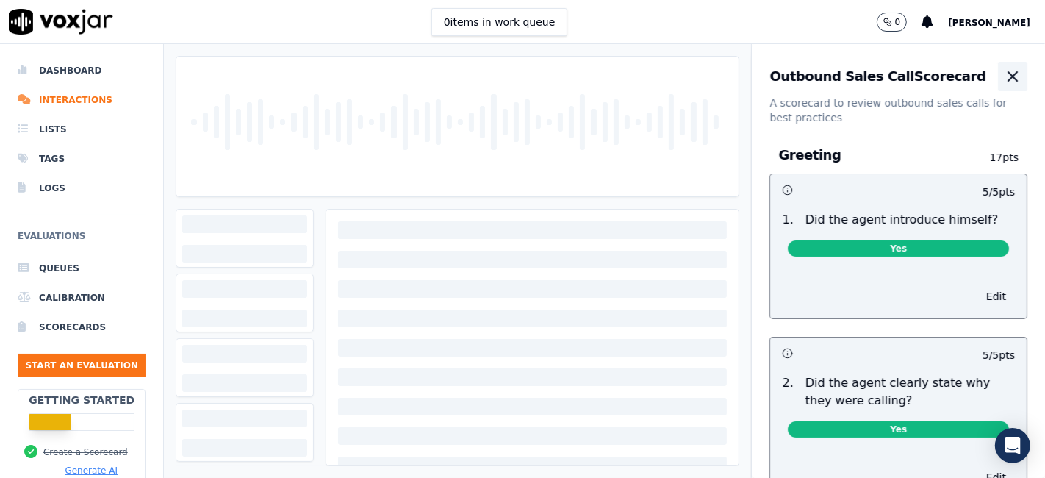
click at [1004, 69] on icon "button" at bounding box center [1013, 77] width 18 height 18
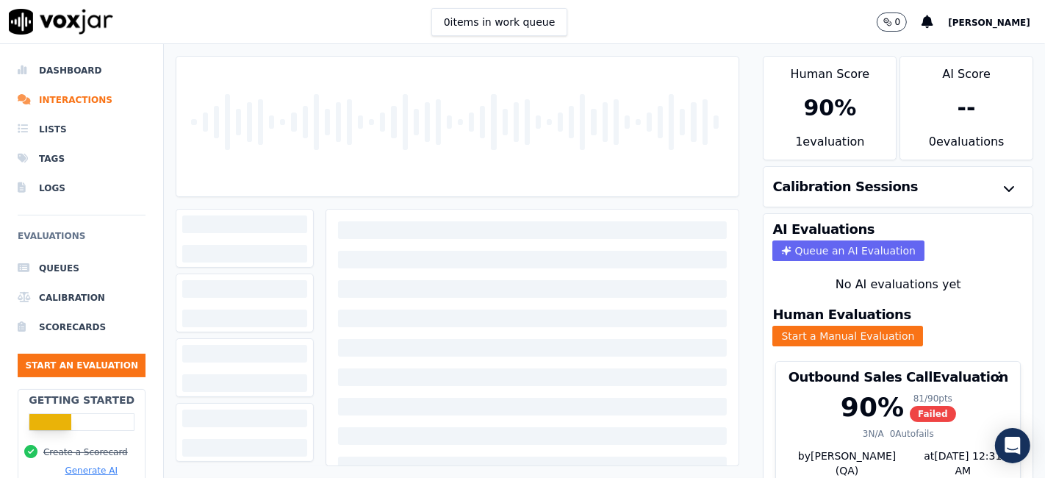
scroll to position [47, 0]
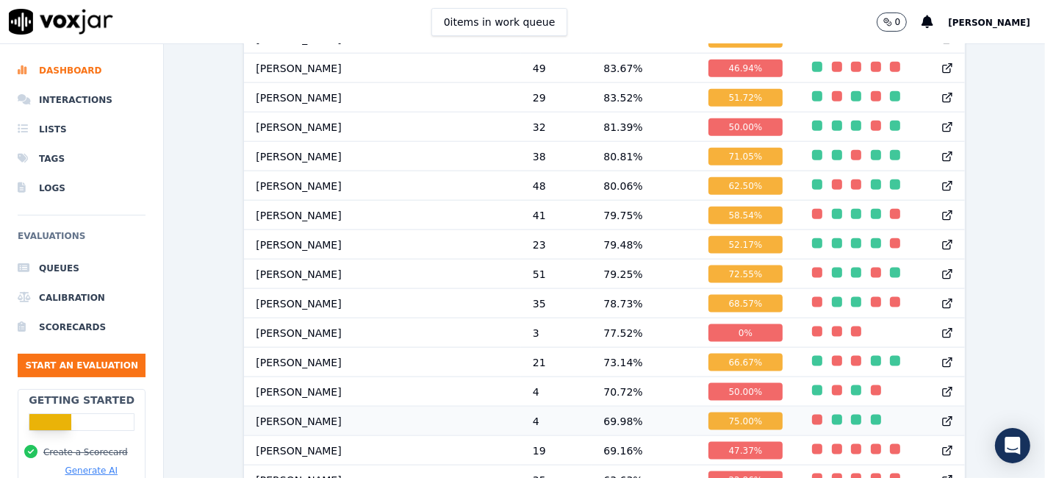
scroll to position [1646, 0]
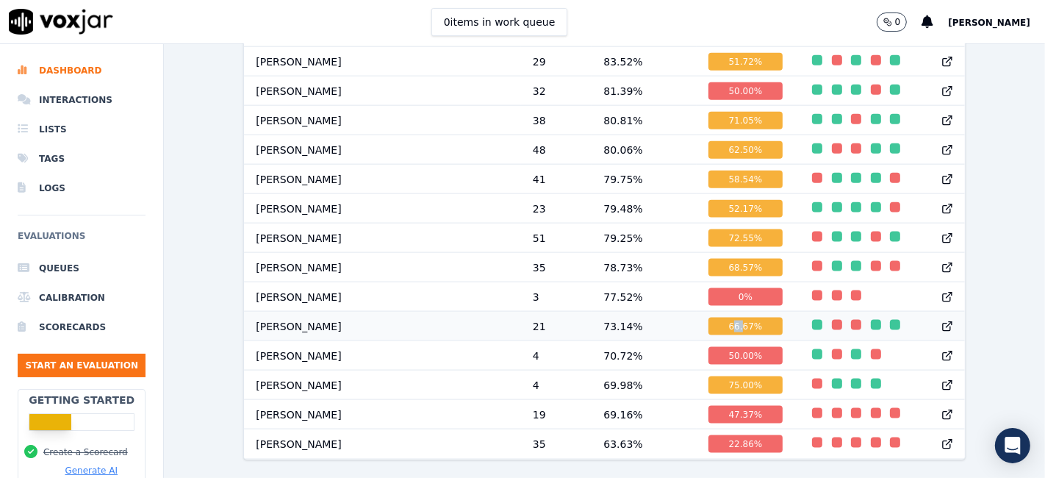
click at [708, 317] on div "66.67 %" at bounding box center [745, 326] width 75 height 18
click at [708, 259] on div "68.57 %" at bounding box center [745, 268] width 75 height 18
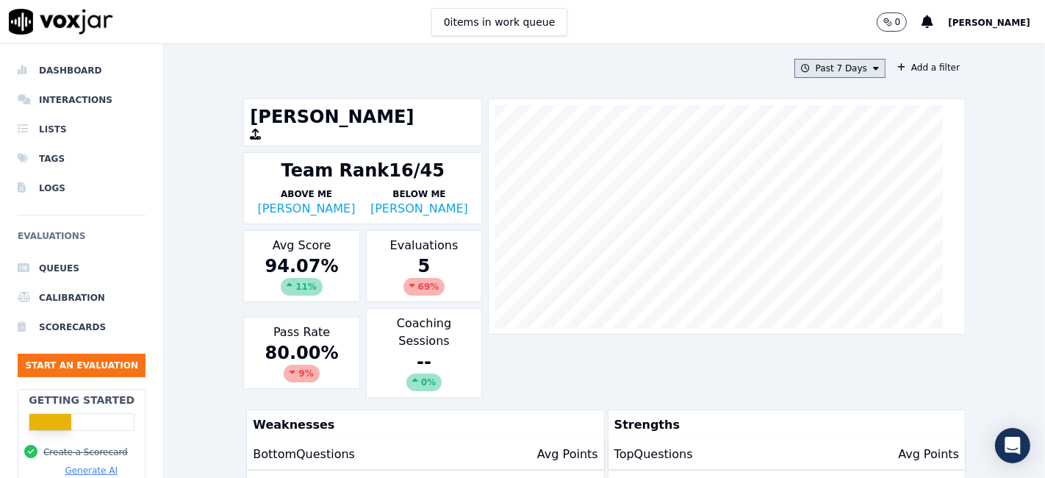
click at [806, 70] on button "Past 7 Days" at bounding box center [839, 68] width 91 height 19
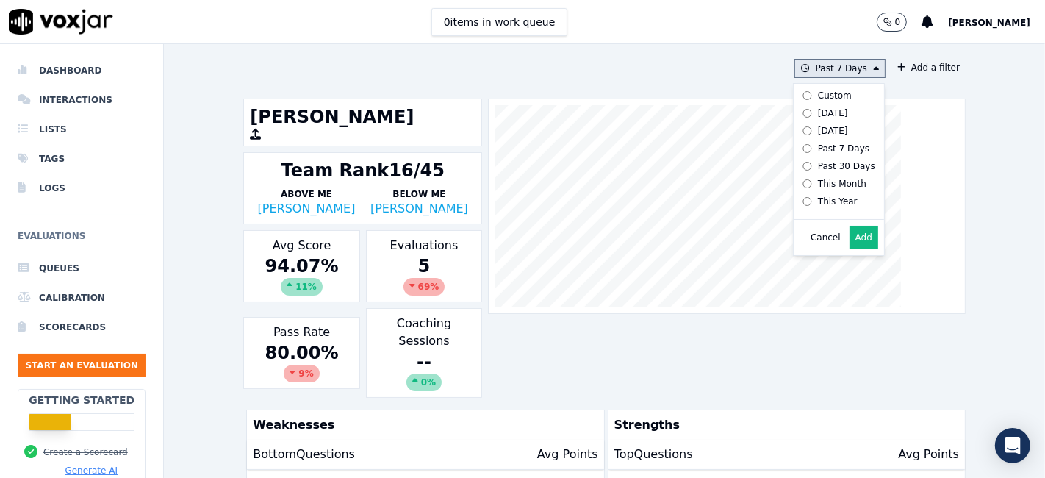
click at [818, 94] on div "Custom" at bounding box center [835, 96] width 34 height 12
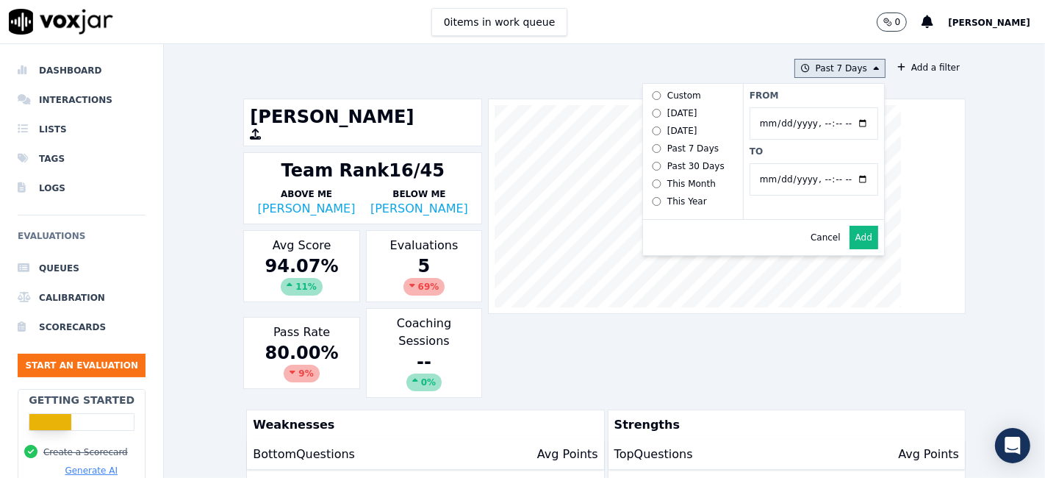
click at [845, 123] on input "From" at bounding box center [813, 123] width 129 height 32
type input "2025-06-21T00:00"
click at [798, 94] on label "From" at bounding box center [813, 96] width 129 height 12
click at [798, 107] on input "From" at bounding box center [813, 123] width 129 height 32
click at [840, 177] on input "To" at bounding box center [813, 179] width 129 height 32
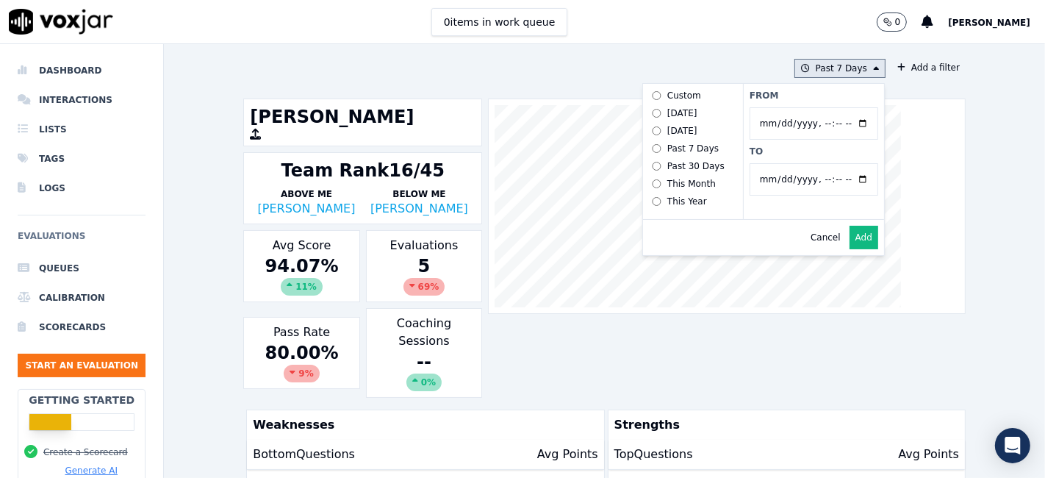
type input "2025-07-20T23:59"
click at [800, 148] on label "To" at bounding box center [813, 151] width 129 height 12
click at [800, 163] on input "To" at bounding box center [813, 179] width 129 height 32
click at [849, 242] on button "Add" at bounding box center [863, 238] width 29 height 24
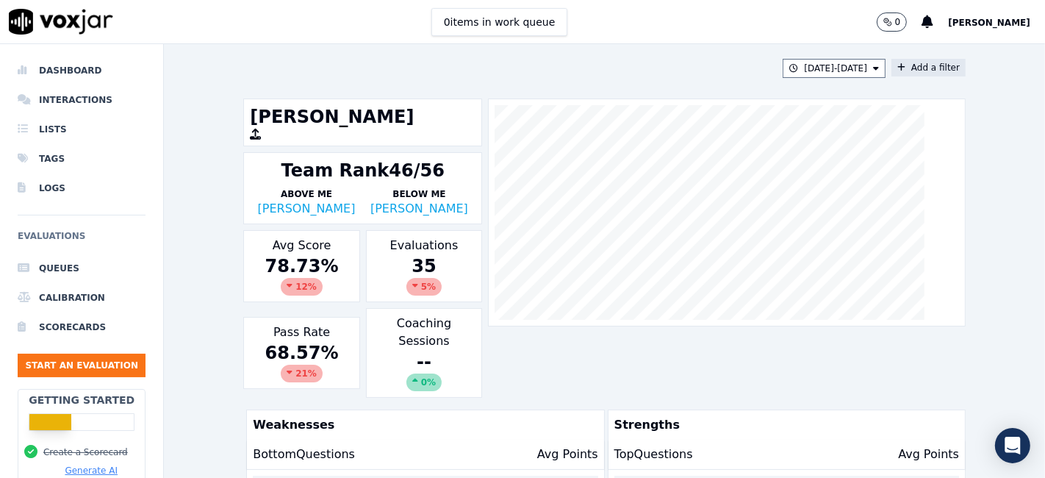
click at [903, 65] on button "Add a filter" at bounding box center [928, 68] width 74 height 18
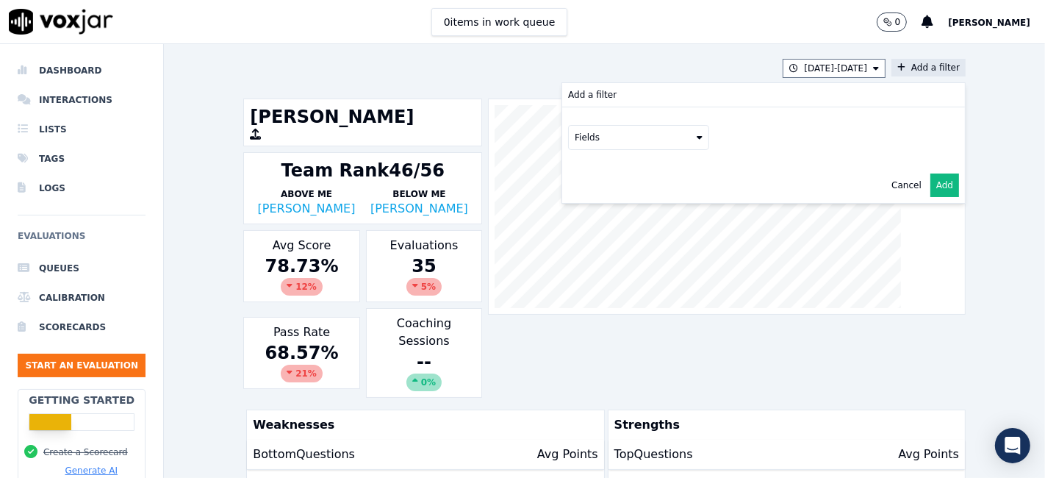
click at [635, 145] on button "Fields" at bounding box center [638, 137] width 141 height 25
click at [606, 280] on div "scorecard" at bounding box center [614, 286] width 43 height 12
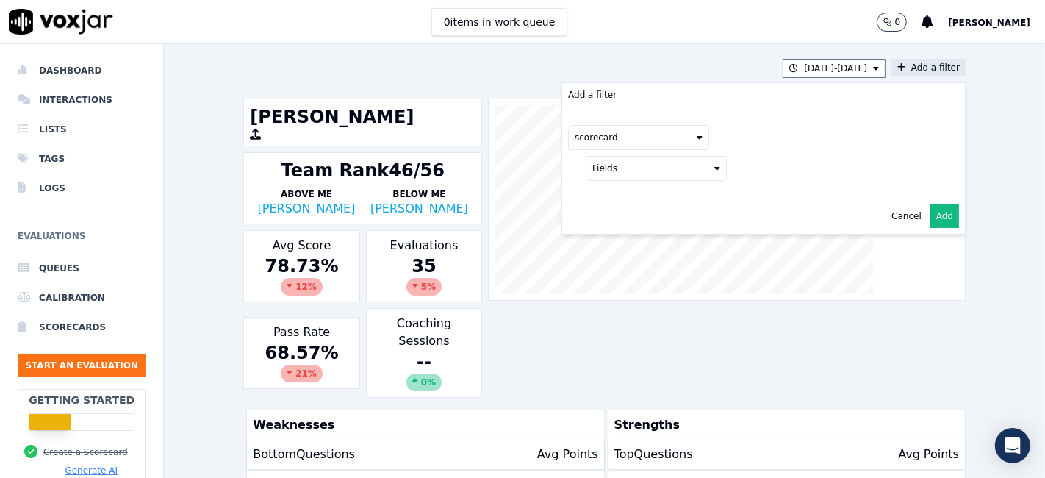
click at [638, 176] on button "Fields" at bounding box center [656, 168] width 141 height 25
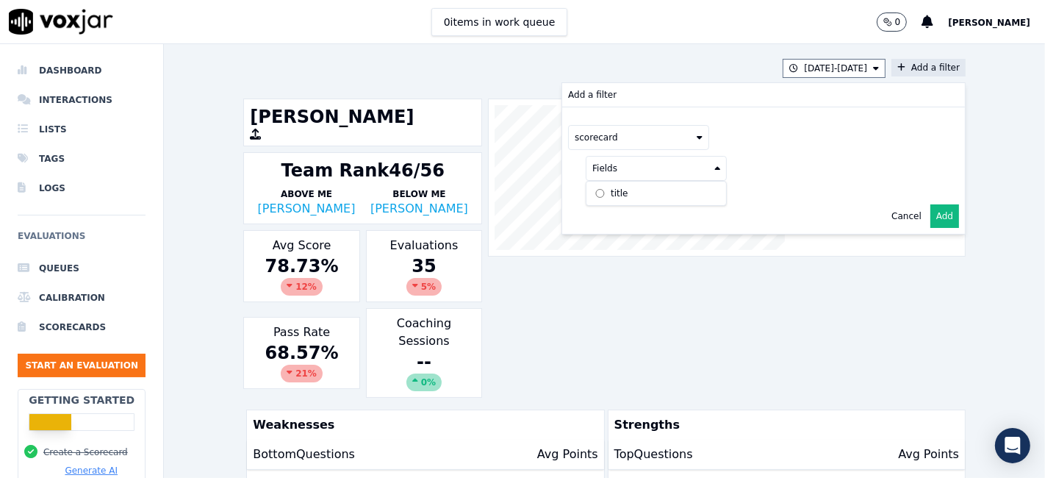
click at [613, 195] on label "title" at bounding box center [656, 193] width 134 height 18
click at [785, 165] on button at bounding box center [838, 167] width 212 height 22
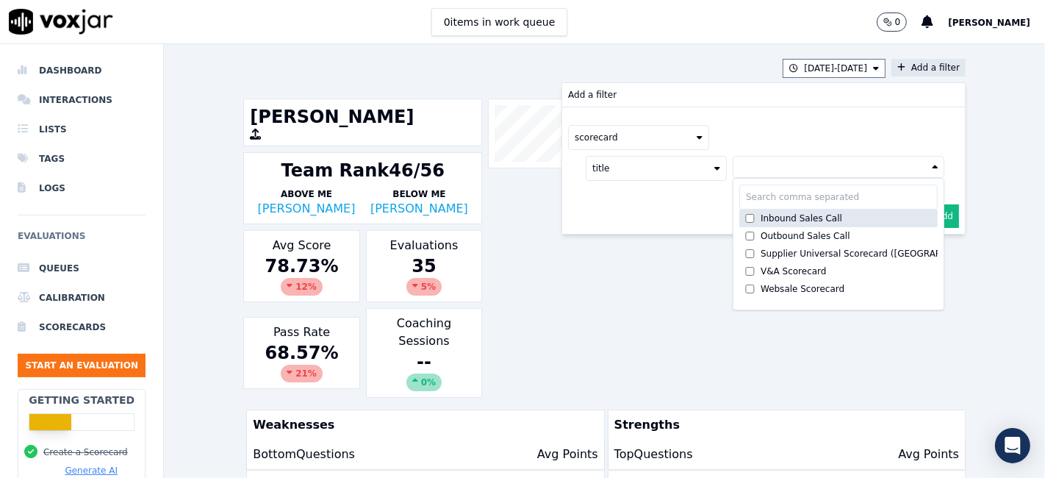
click at [785, 218] on div "Inbound Sales Call" at bounding box center [801, 218] width 82 height 12
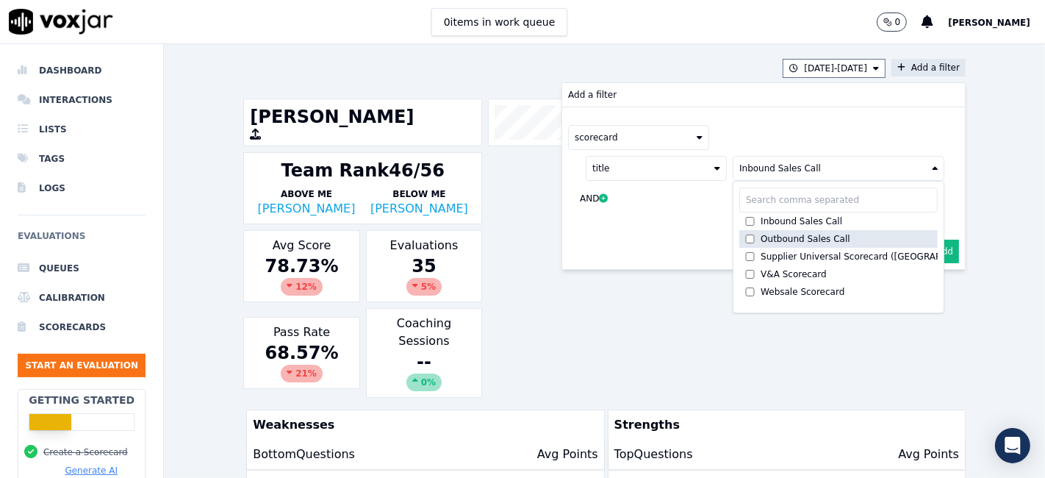
click at [781, 236] on div "Outbound Sales Call" at bounding box center [805, 239] width 90 height 12
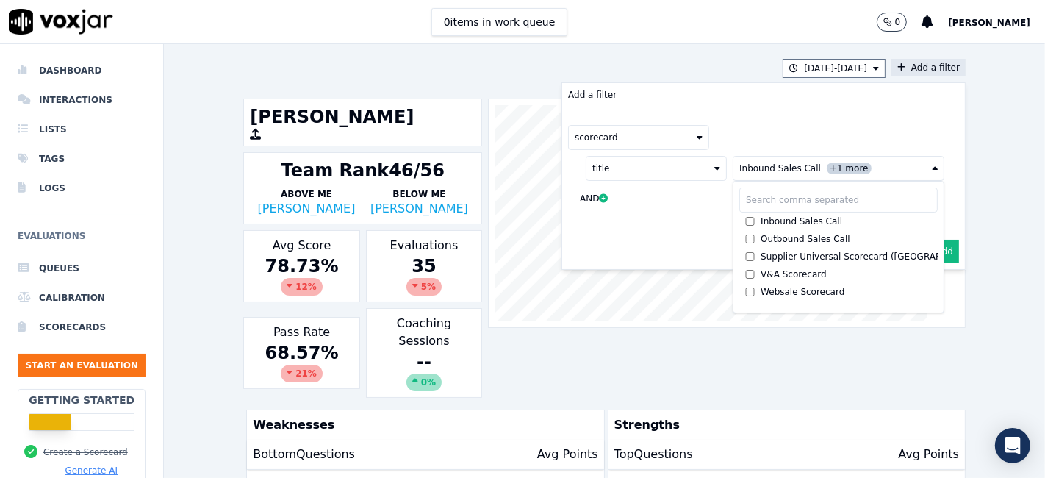
click at [930, 251] on button "Add" at bounding box center [944, 251] width 29 height 24
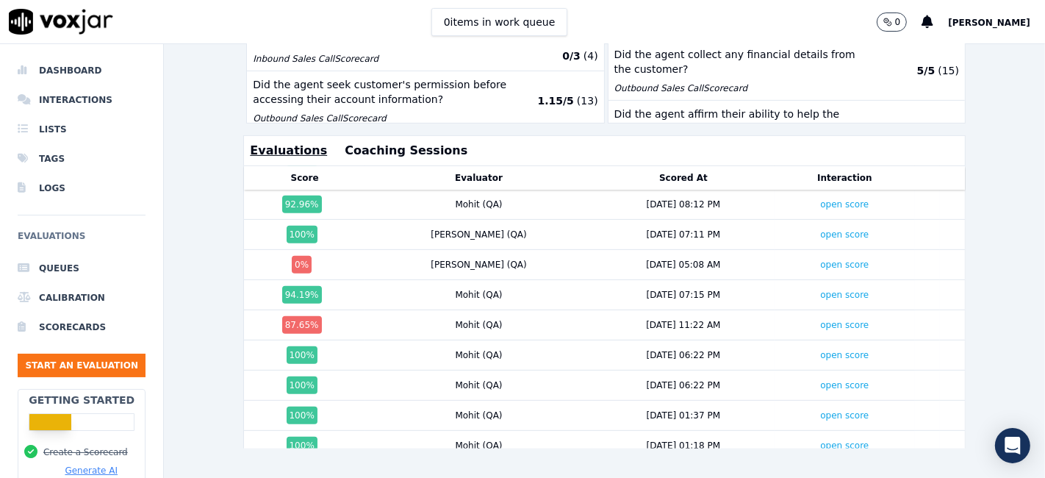
scroll to position [476, 0]
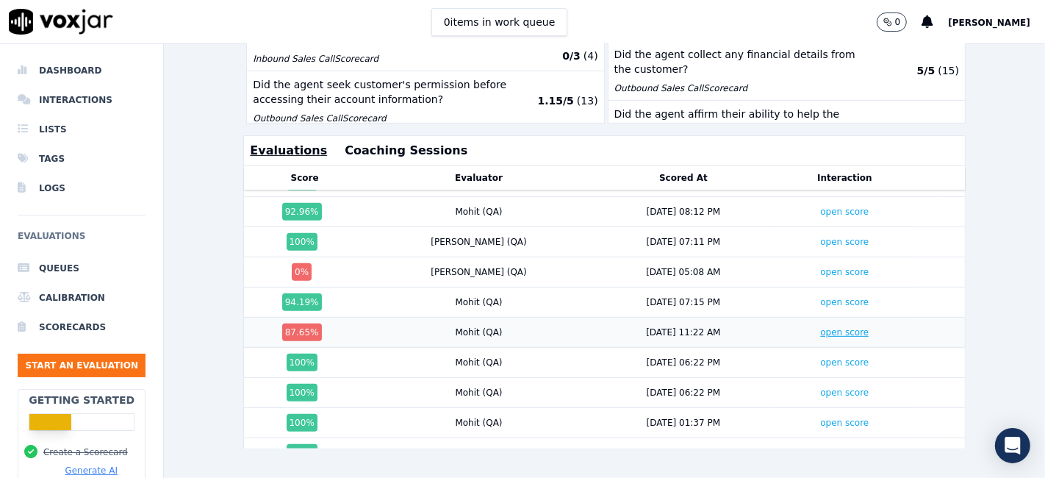
click at [820, 327] on link "open score" at bounding box center [844, 332] width 48 height 10
click at [820, 267] on link "open score" at bounding box center [844, 272] width 48 height 10
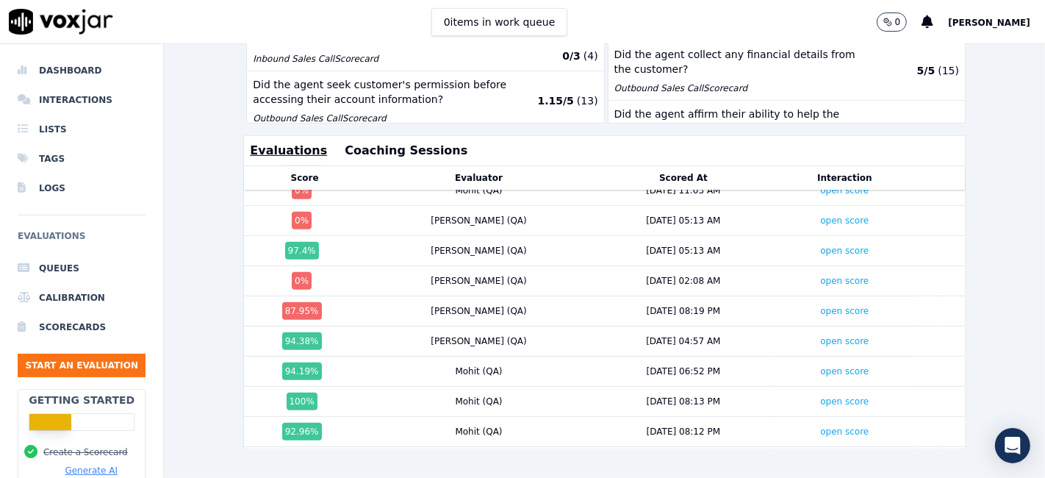
scroll to position [231, 0]
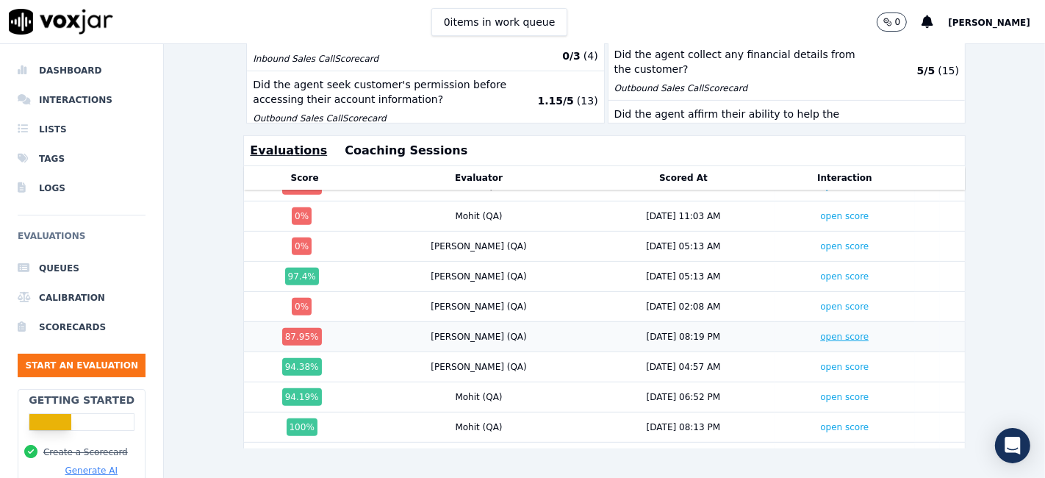
click at [820, 331] on link "open score" at bounding box center [844, 336] width 48 height 10
click at [820, 301] on link "open score" at bounding box center [844, 306] width 48 height 10
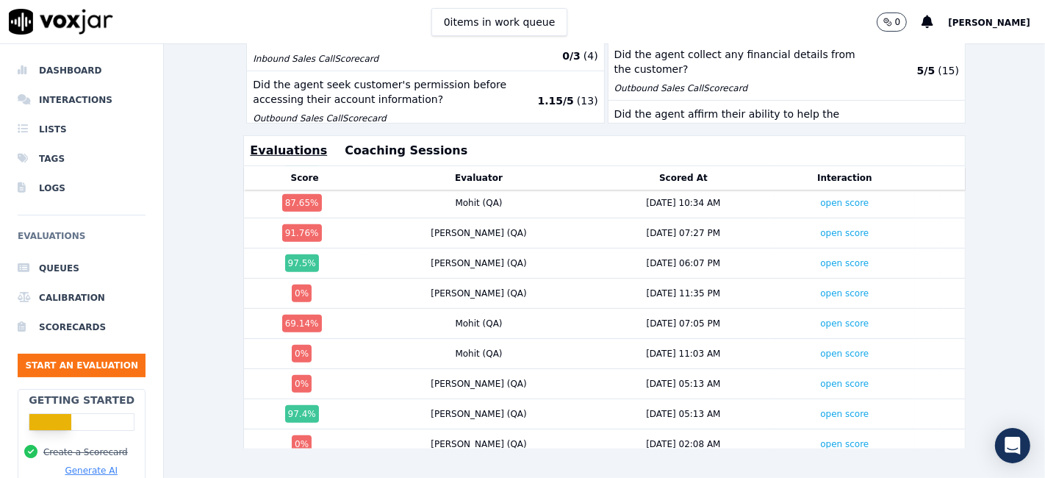
scroll to position [68, 0]
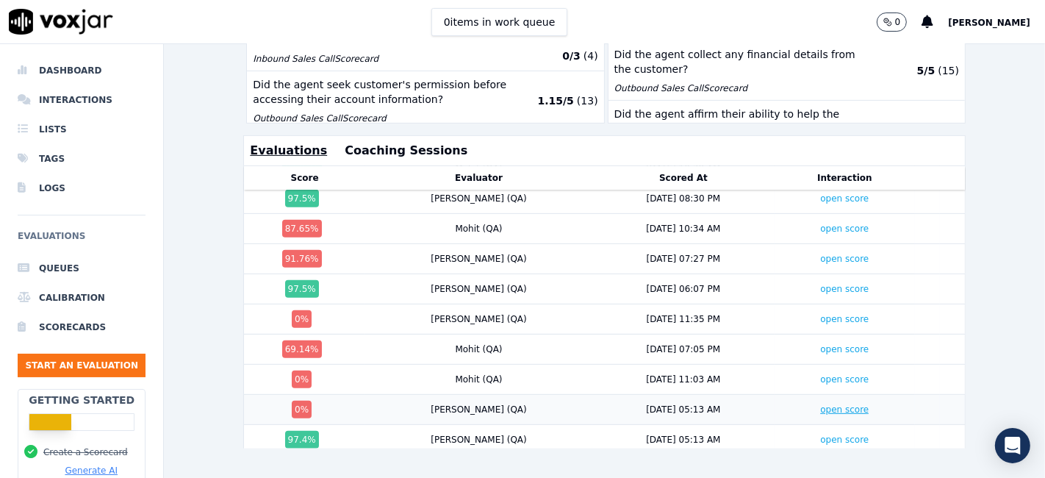
click at [820, 404] on link "open score" at bounding box center [844, 409] width 48 height 10
click at [820, 374] on link "open score" at bounding box center [844, 379] width 48 height 10
click at [820, 344] on link "open score" at bounding box center [844, 349] width 48 height 10
click at [820, 314] on link "open score" at bounding box center [844, 319] width 48 height 10
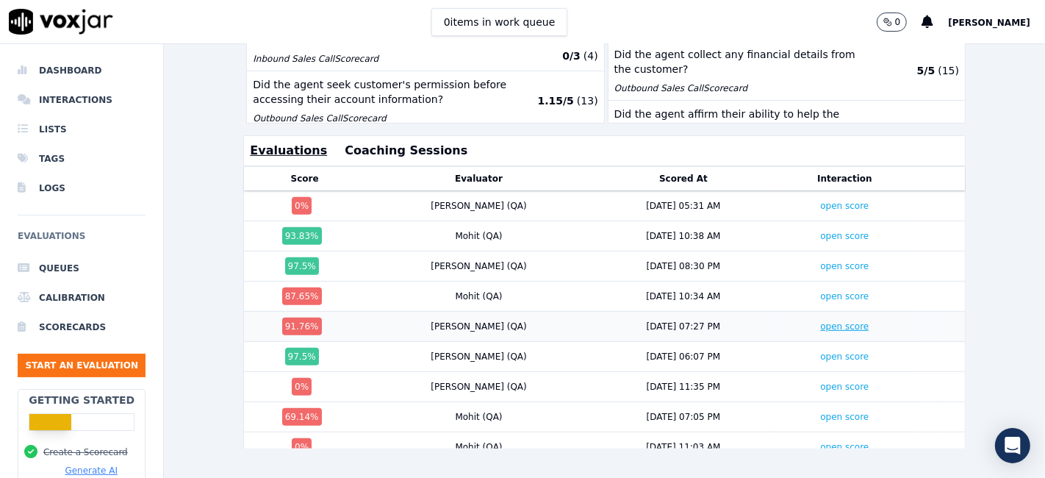
click at [820, 321] on link "open score" at bounding box center [844, 326] width 48 height 10
click at [820, 291] on link "open score" at bounding box center [844, 296] width 48 height 10
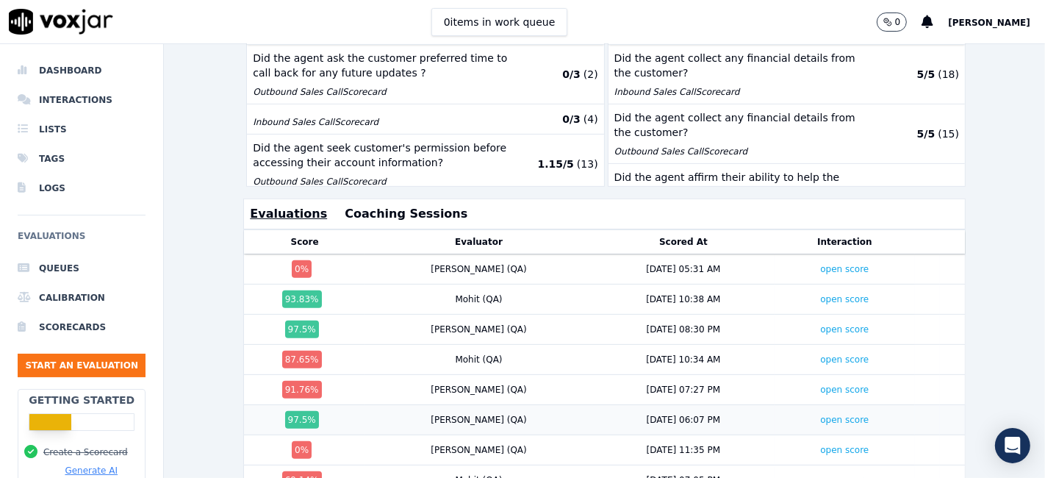
scroll to position [422, 0]
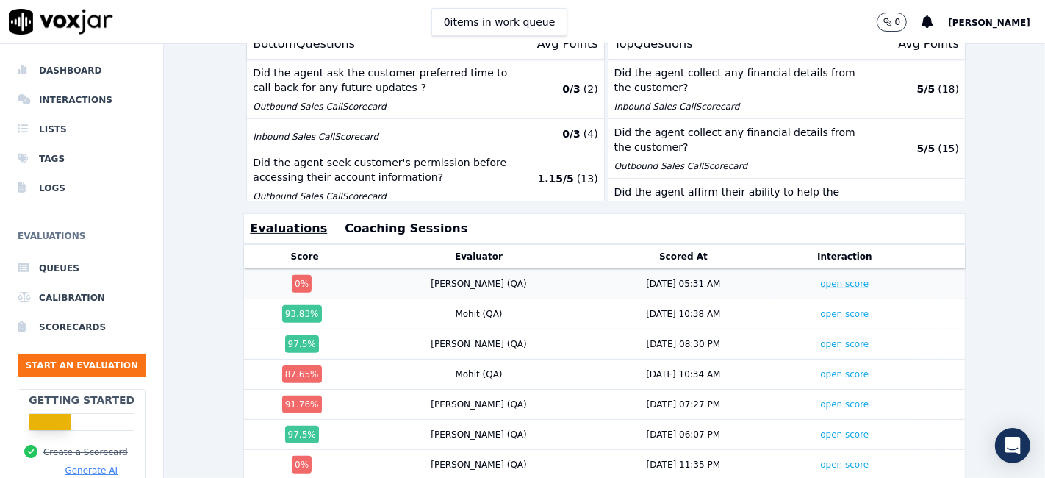
click at [820, 278] on link "open score" at bounding box center [844, 283] width 48 height 10
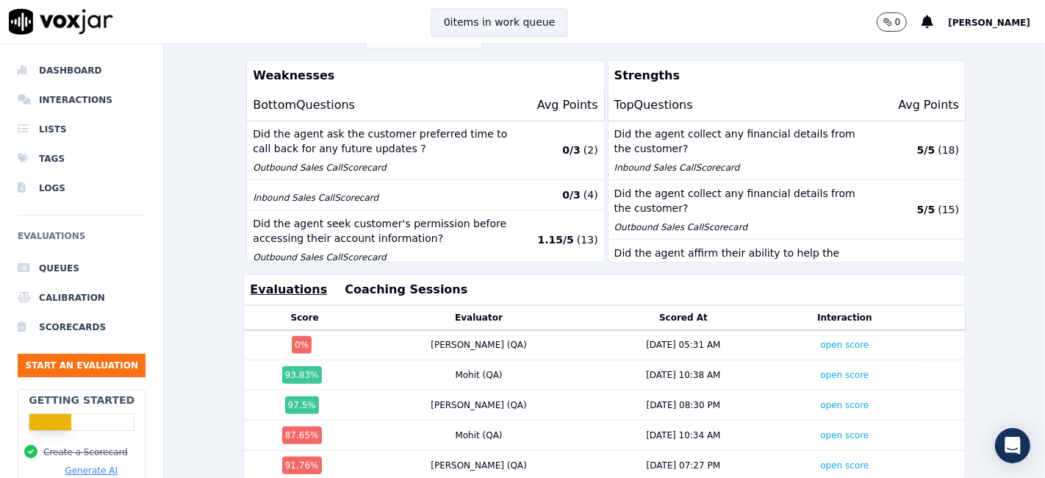
scroll to position [258, 0]
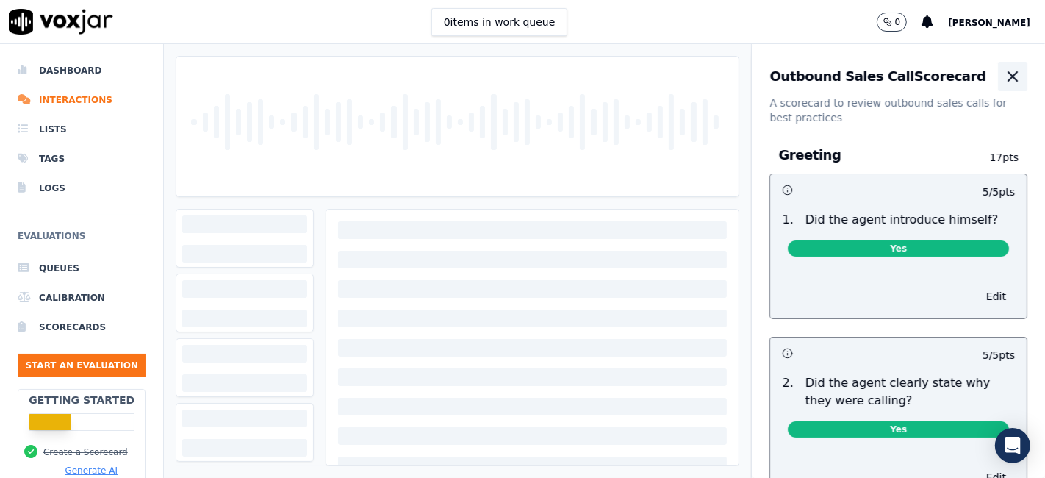
click at [1004, 76] on icon "button" at bounding box center [1013, 77] width 18 height 18
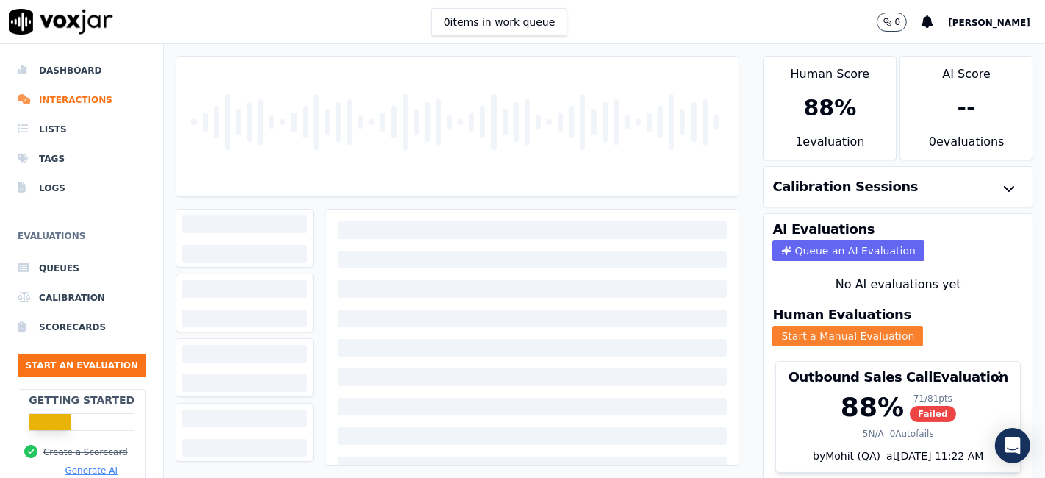
scroll to position [47, 0]
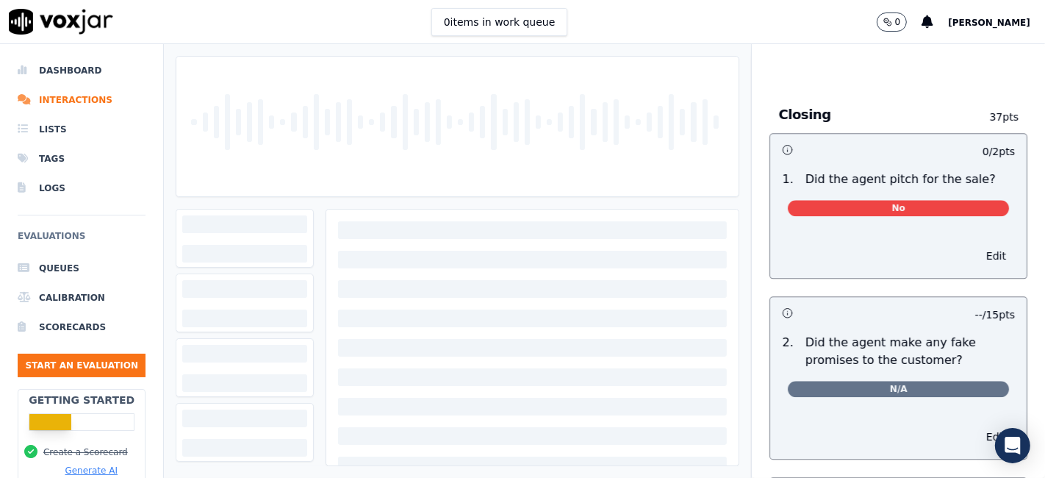
scroll to position [3102, 0]
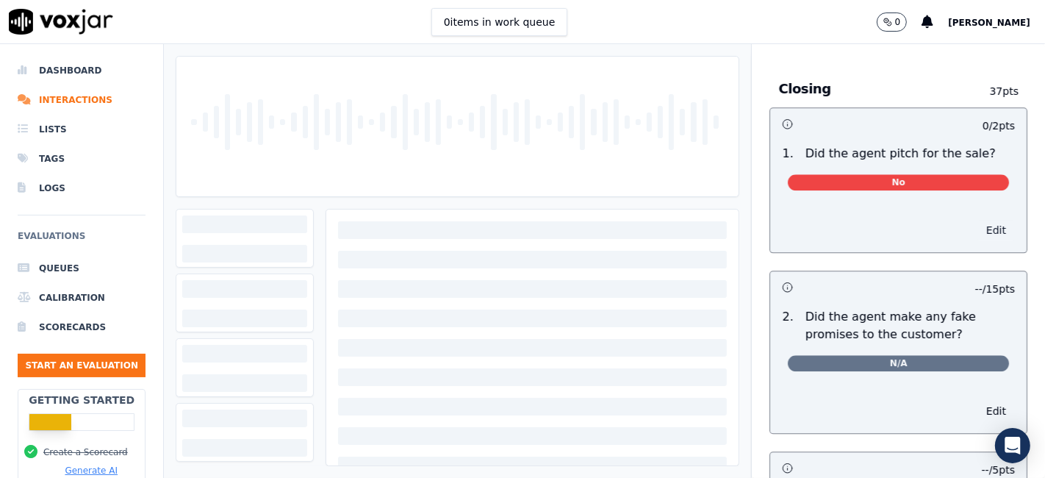
click at [977, 220] on button "Edit" at bounding box center [995, 230] width 37 height 21
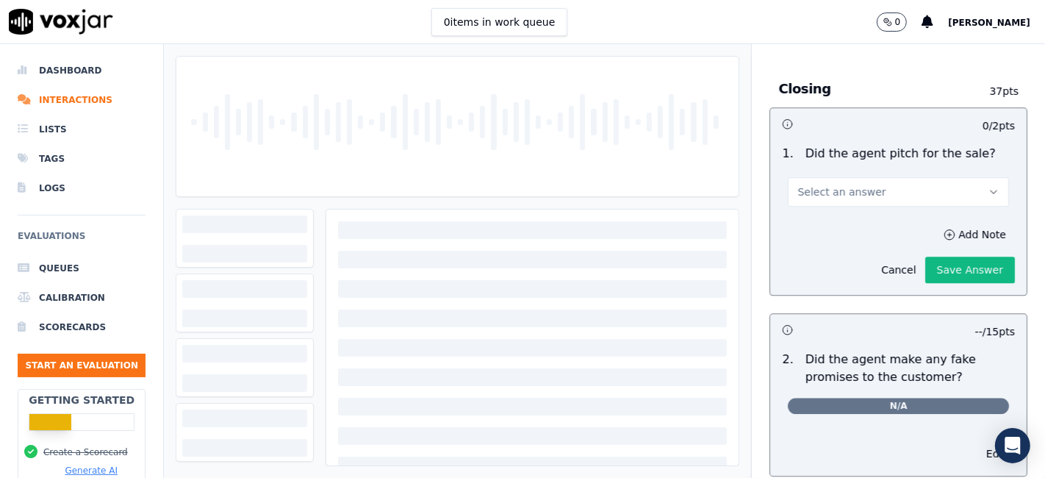
click at [857, 177] on button "Select an answer" at bounding box center [898, 191] width 221 height 29
click at [827, 244] on div "N/A" at bounding box center [870, 241] width 193 height 24
click at [935, 256] on button "Save Answer" at bounding box center [970, 269] width 90 height 26
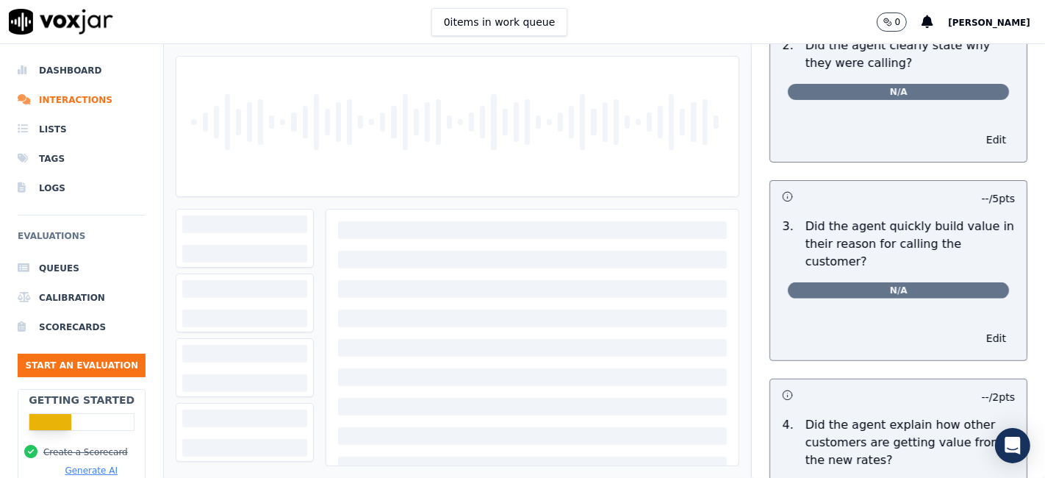
scroll to position [0, 0]
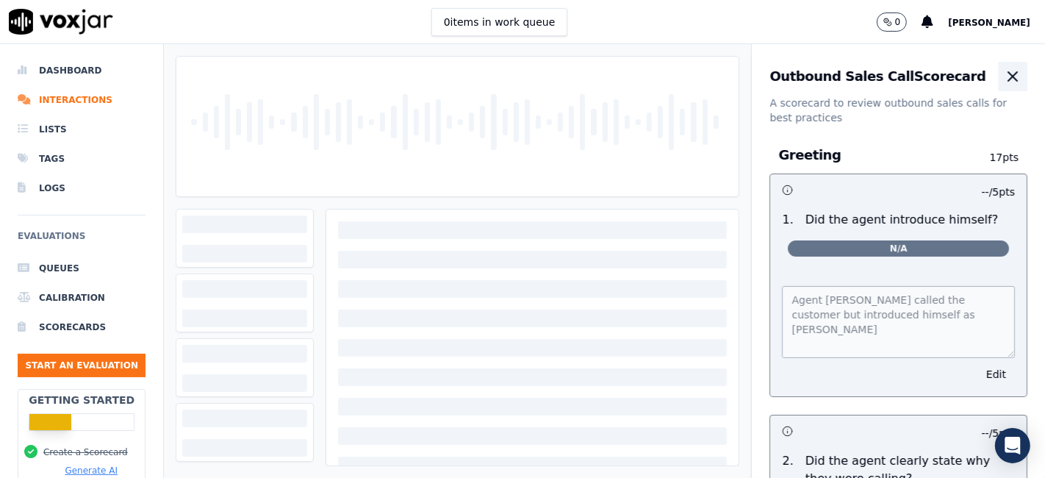
click at [1008, 72] on icon "button" at bounding box center [1012, 76] width 9 height 9
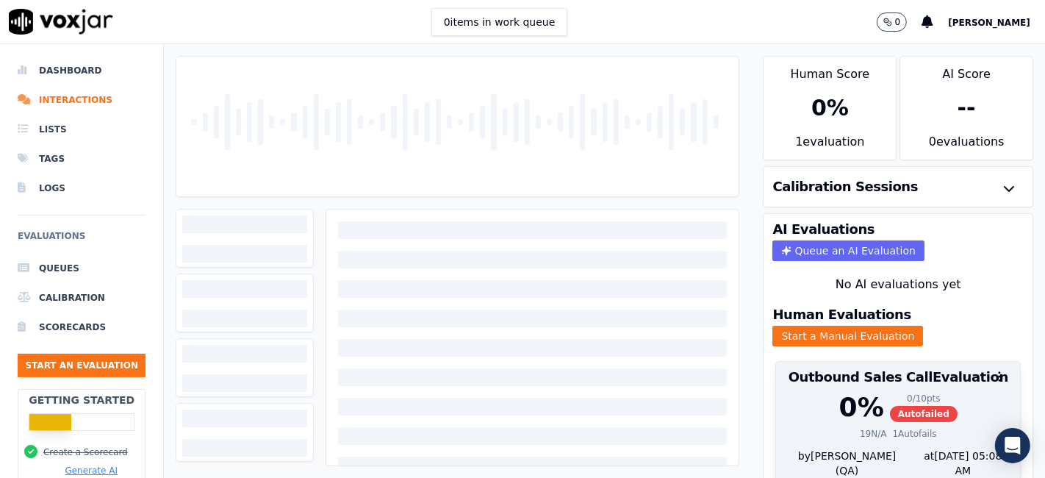
scroll to position [47, 0]
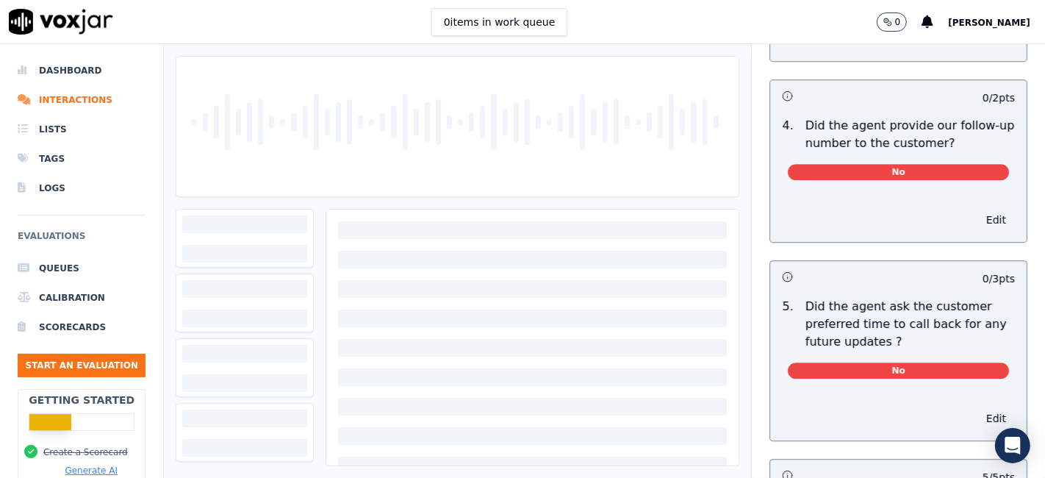
scroll to position [3673, 0]
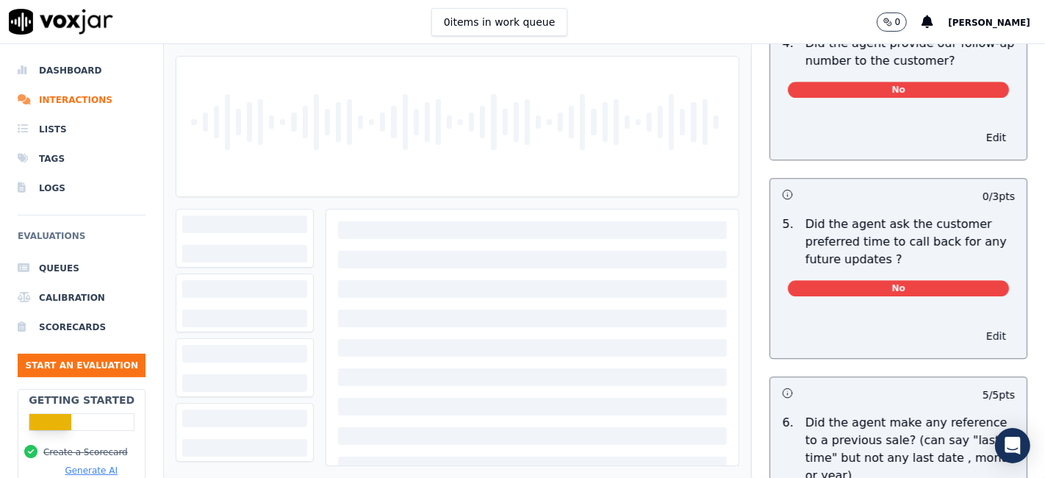
click at [977, 325] on button "Edit" at bounding box center [995, 335] width 37 height 21
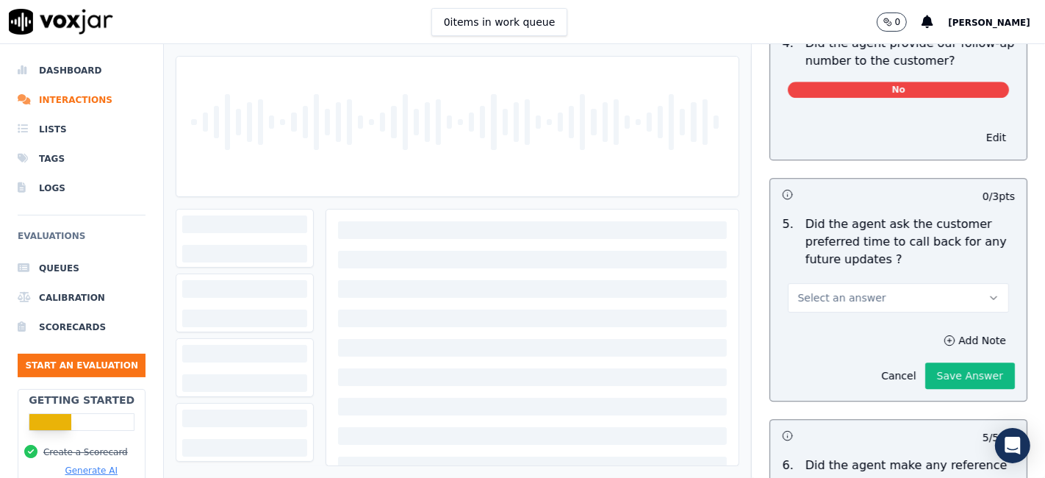
click at [887, 283] on button "Select an answer" at bounding box center [898, 297] width 221 height 29
click at [829, 344] on div "N/A" at bounding box center [870, 344] width 193 height 24
click at [928, 362] on button "Save Answer" at bounding box center [970, 375] width 90 height 26
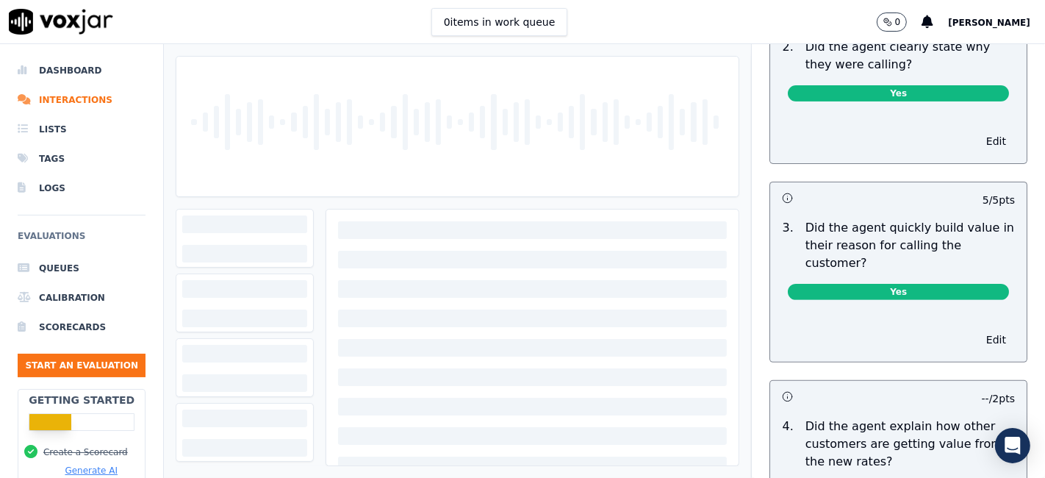
scroll to position [0, 0]
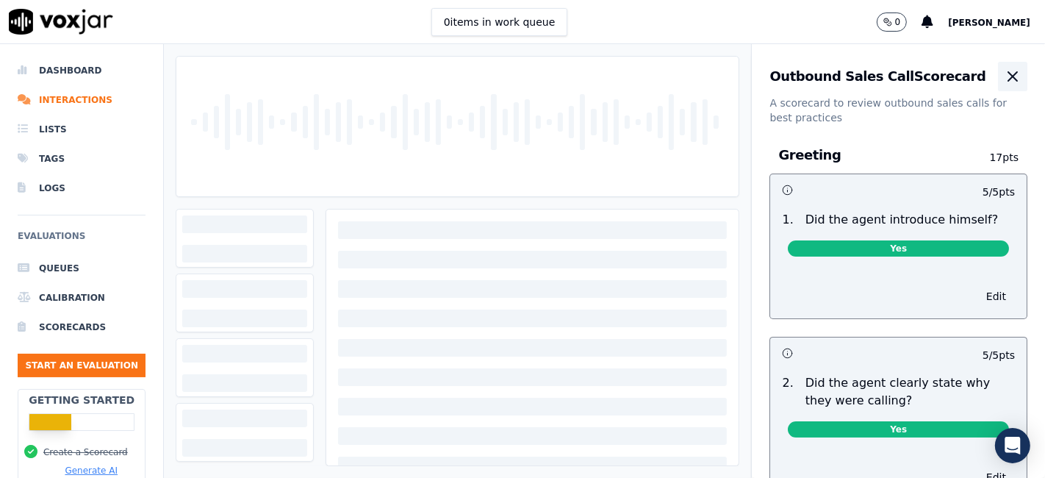
click at [1004, 78] on icon "button" at bounding box center [1013, 77] width 18 height 18
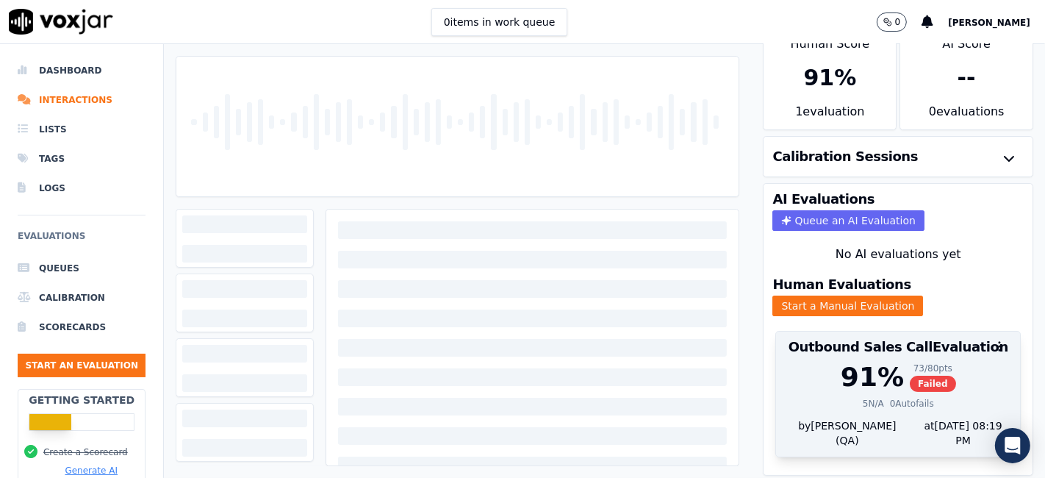
scroll to position [47, 0]
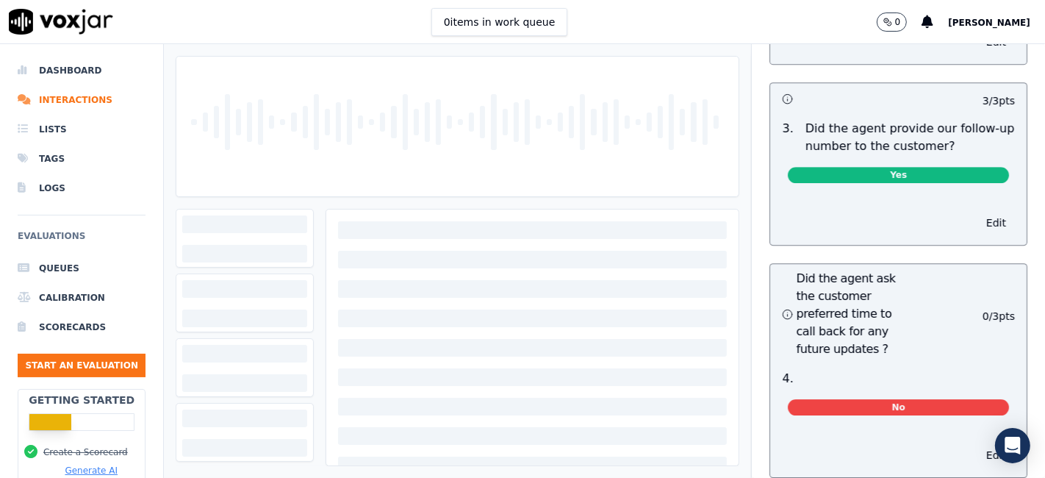
scroll to position [3918, 0]
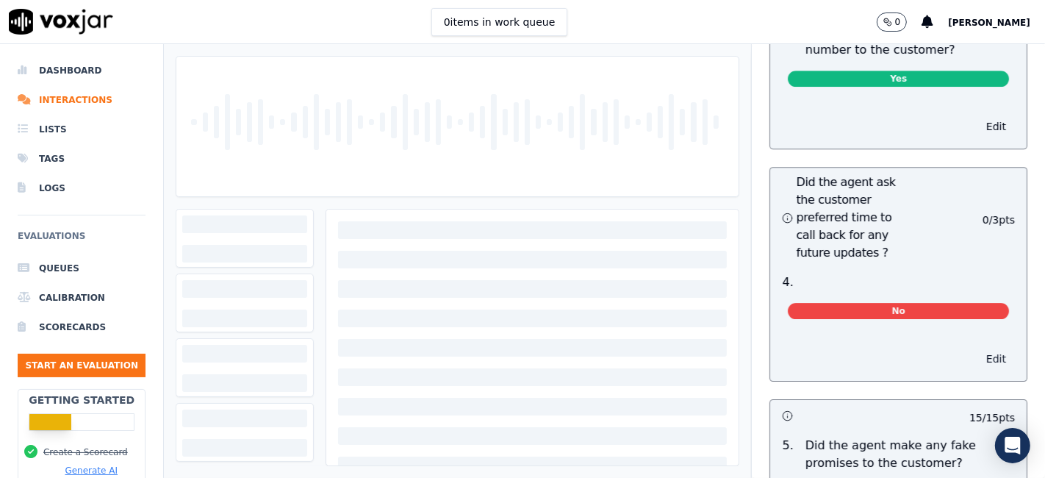
click at [977, 348] on button "Edit" at bounding box center [995, 358] width 37 height 21
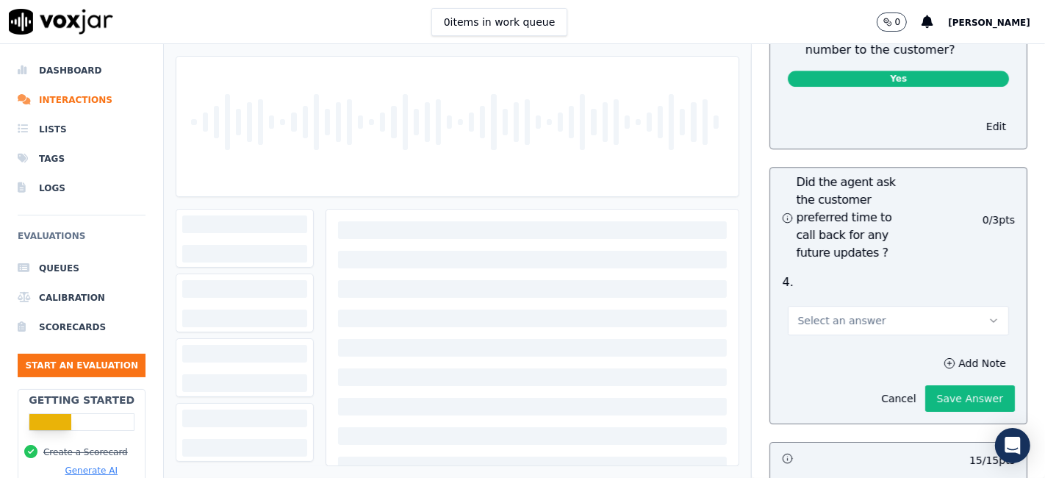
click at [890, 306] on button "Select an answer" at bounding box center [898, 320] width 221 height 29
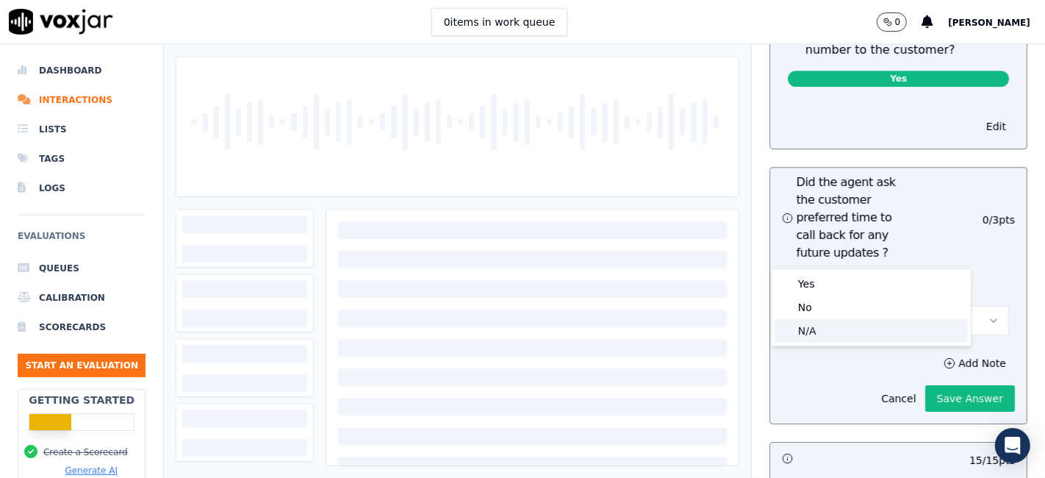
click at [850, 332] on div "N/A" at bounding box center [870, 331] width 193 height 24
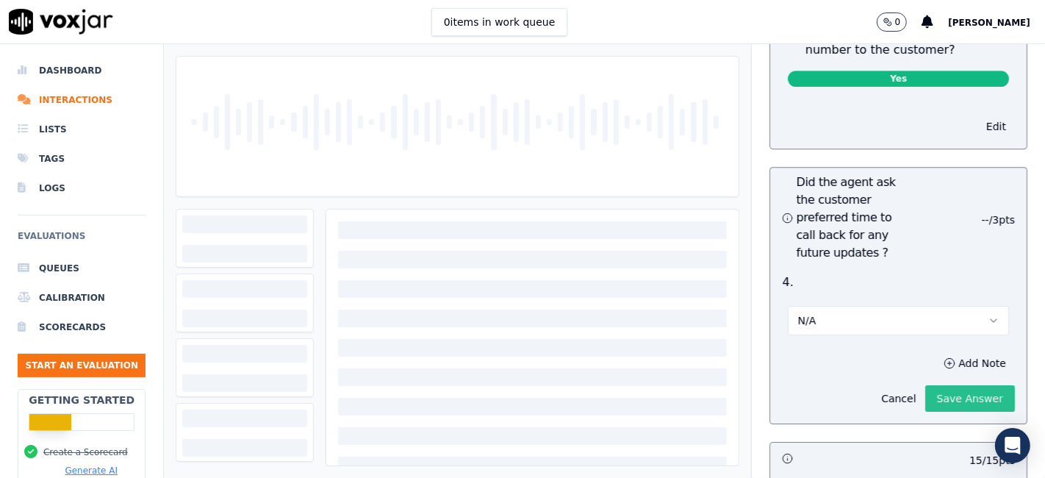
click at [943, 385] on button "Save Answer" at bounding box center [970, 398] width 90 height 26
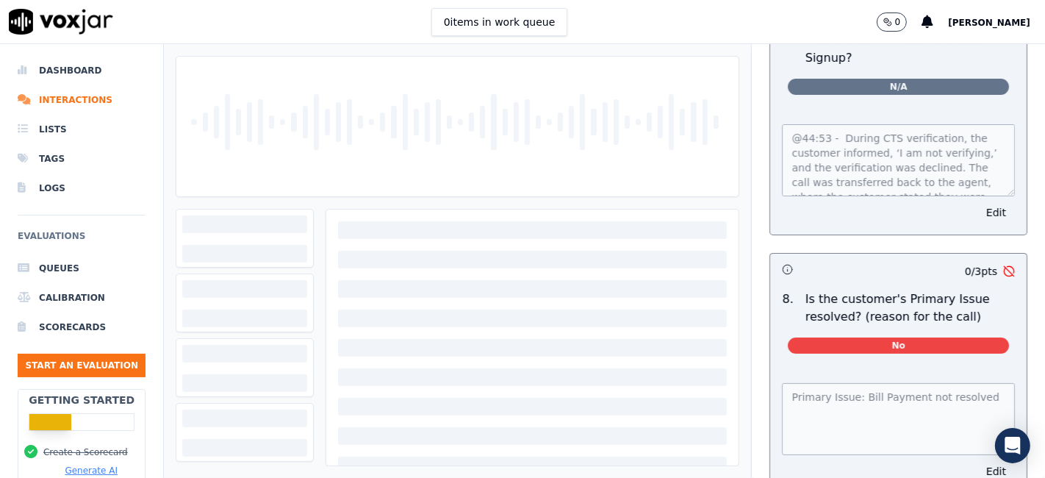
scroll to position [4764, 0]
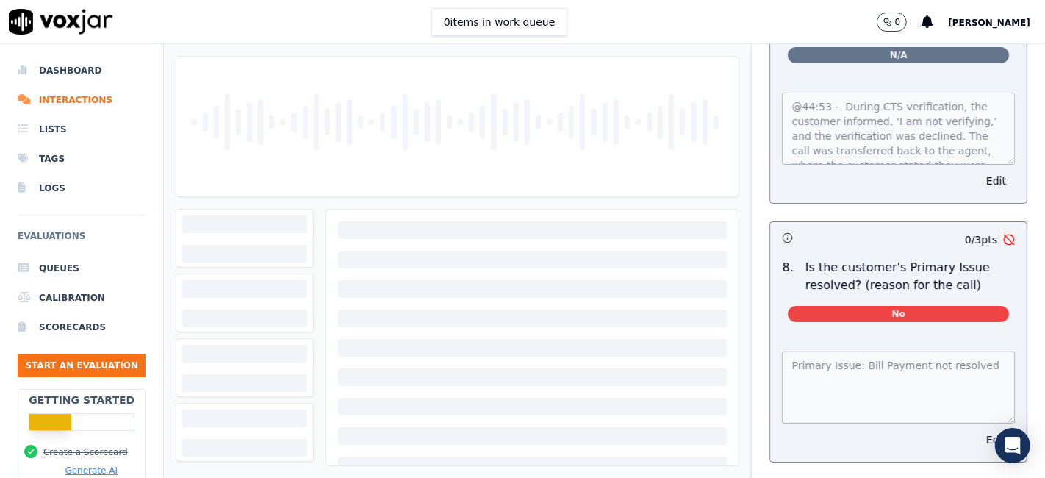
click at [977, 429] on button "Edit" at bounding box center [995, 439] width 37 height 21
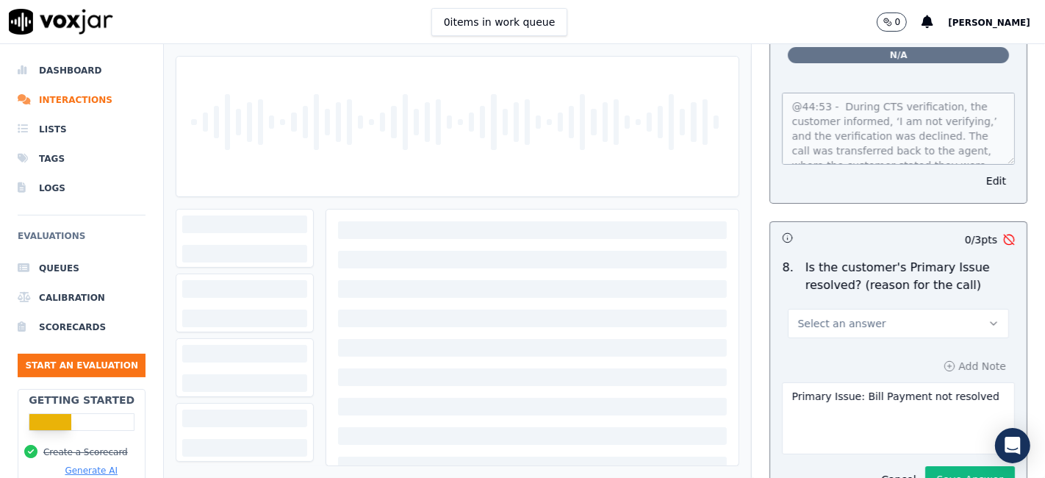
click at [887, 309] on button "Select an answer" at bounding box center [898, 323] width 221 height 29
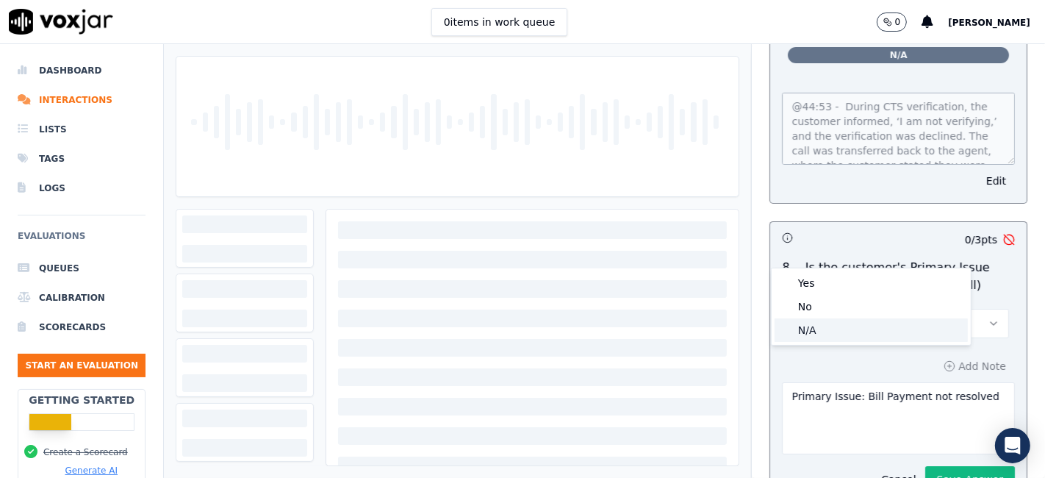
click at [857, 332] on div "N/A" at bounding box center [870, 330] width 193 height 24
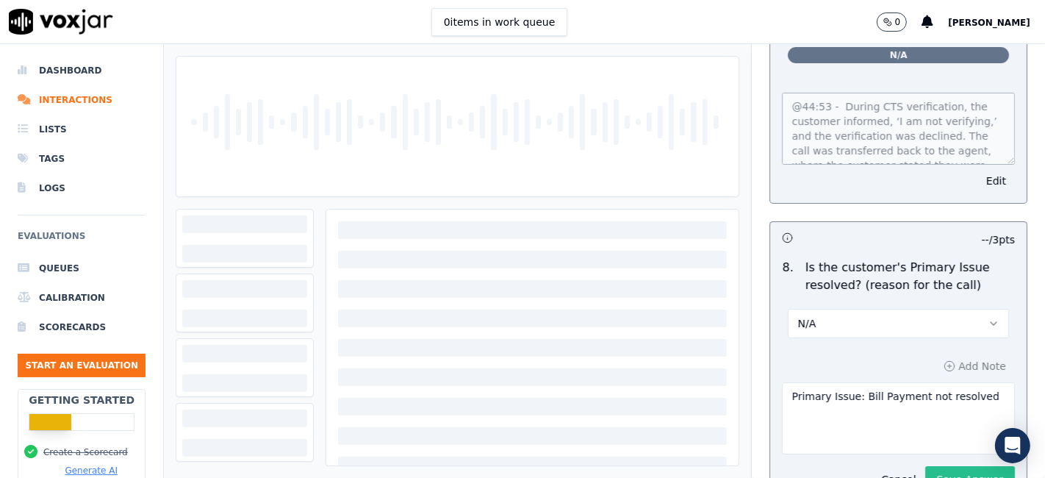
scroll to position [4730, 0]
click at [925, 466] on button "Save Answer" at bounding box center [970, 479] width 90 height 26
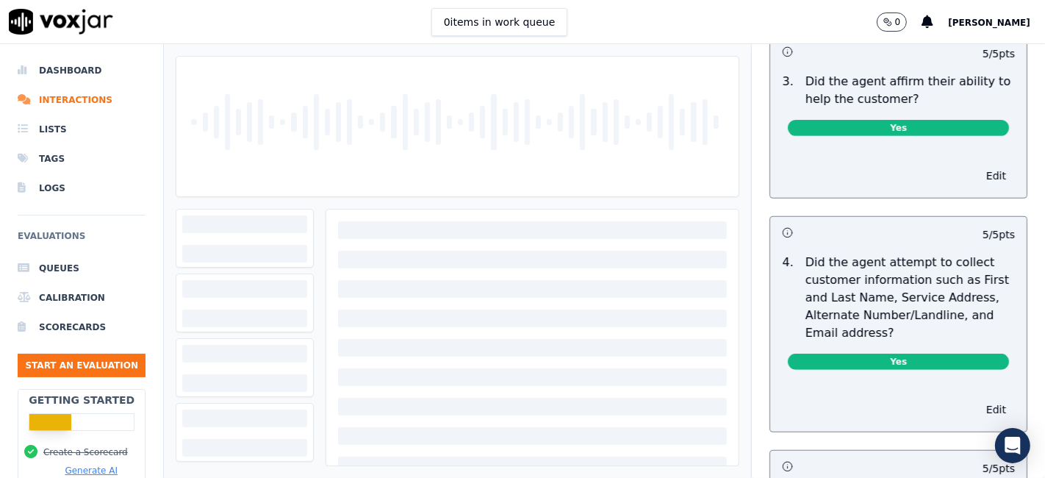
scroll to position [0, 0]
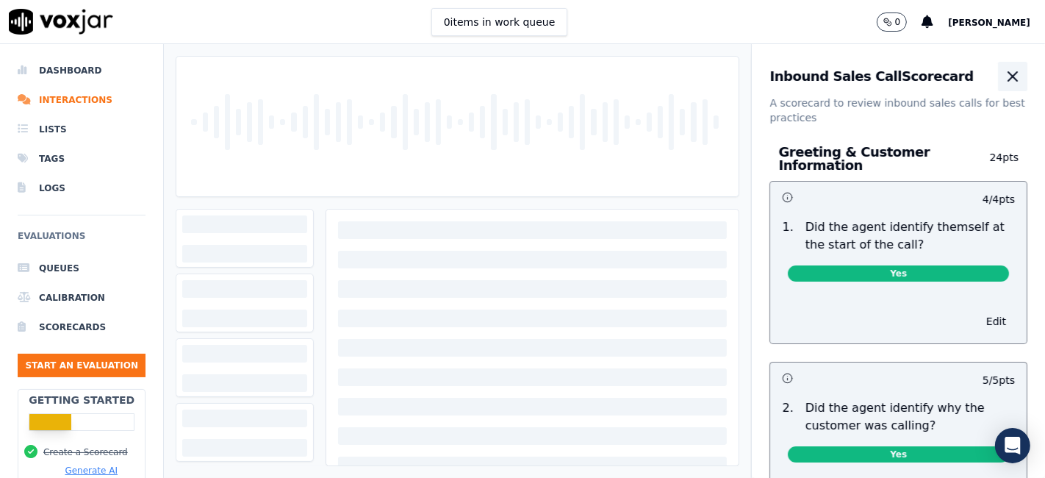
click at [1004, 79] on icon "button" at bounding box center [1013, 77] width 18 height 18
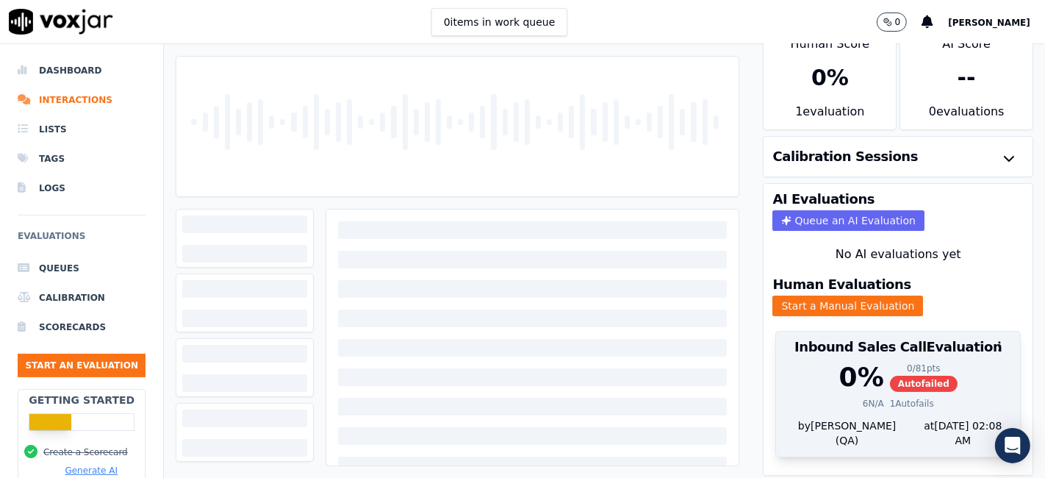
scroll to position [47, 0]
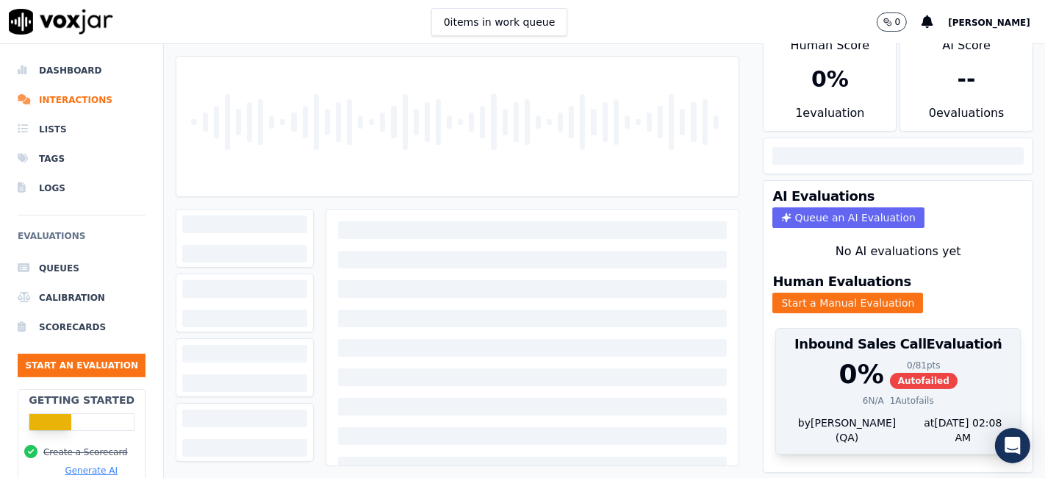
scroll to position [43, 0]
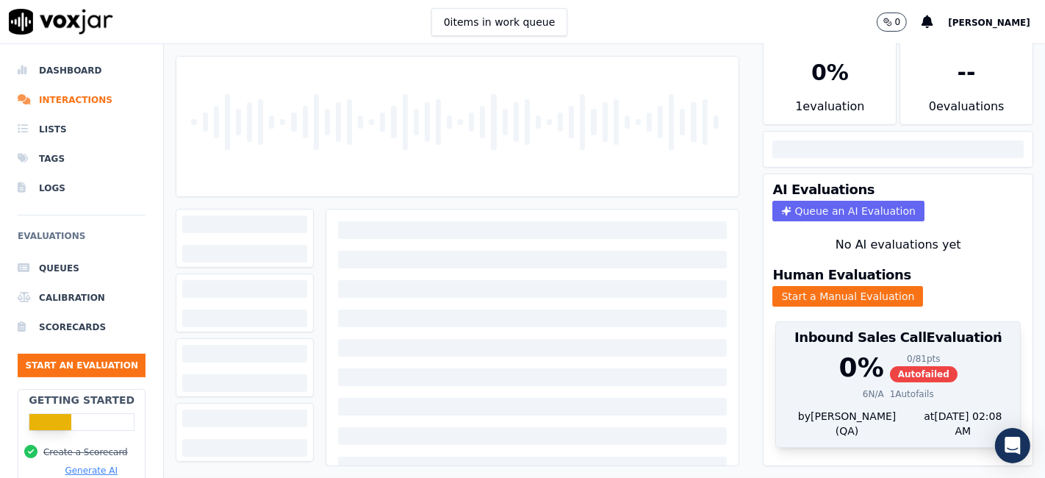
click at [903, 381] on div "0 % 0 / 81 pts Autofailed 6 N/A 1 Autofails" at bounding box center [898, 381] width 244 height 56
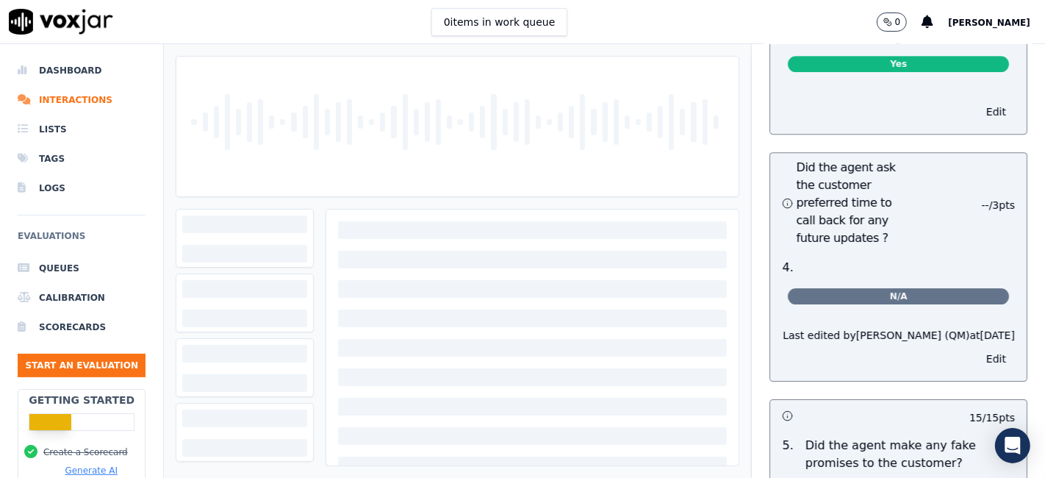
scroll to position [4081, 0]
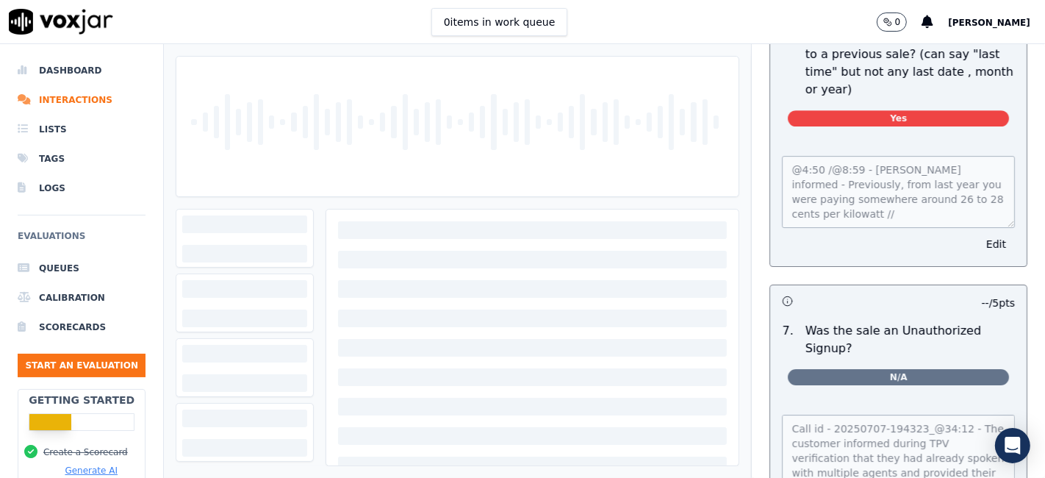
scroll to position [4081, 0]
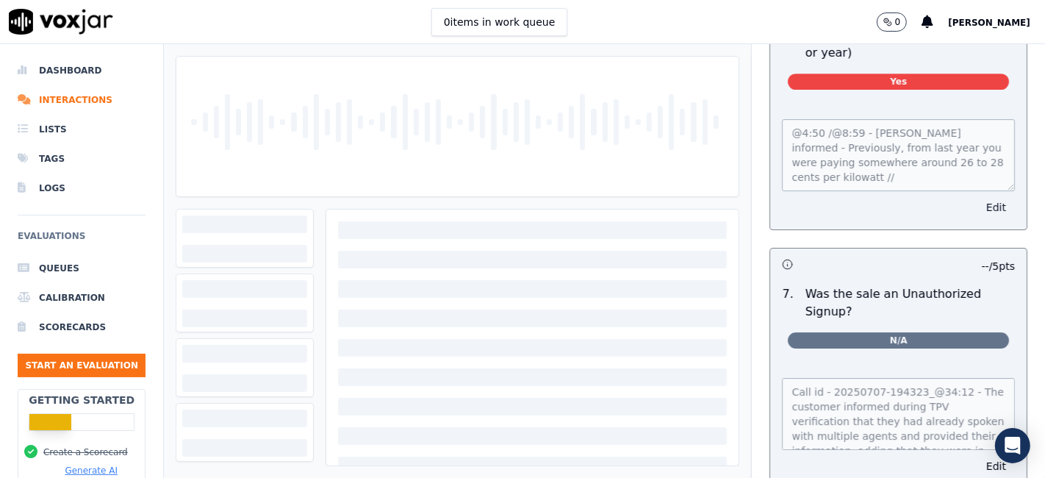
click at [977, 197] on button "Edit" at bounding box center [995, 207] width 37 height 21
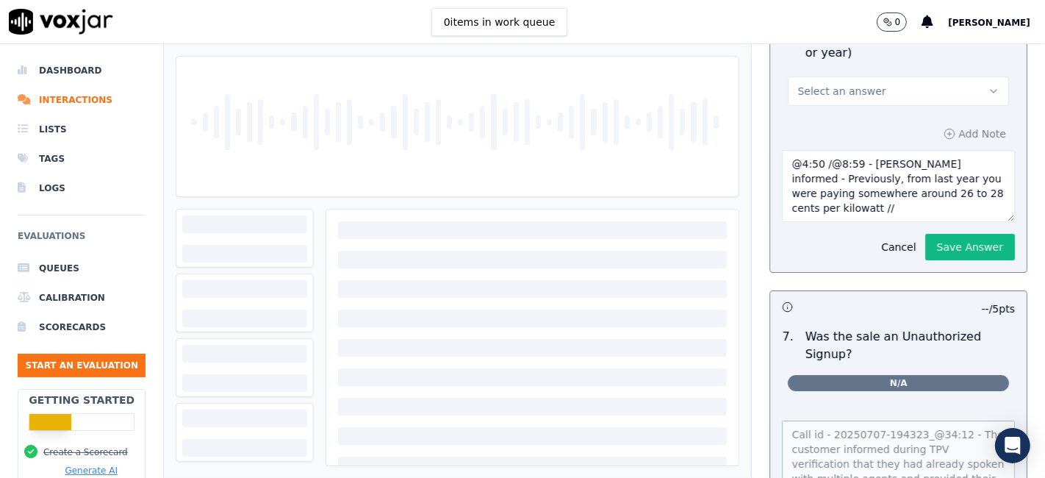
click at [896, 76] on button "Select an answer" at bounding box center [898, 90] width 221 height 29
click at [856, 115] on div "No" at bounding box center [870, 113] width 193 height 24
click at [927, 234] on button "Save Answer" at bounding box center [970, 247] width 90 height 26
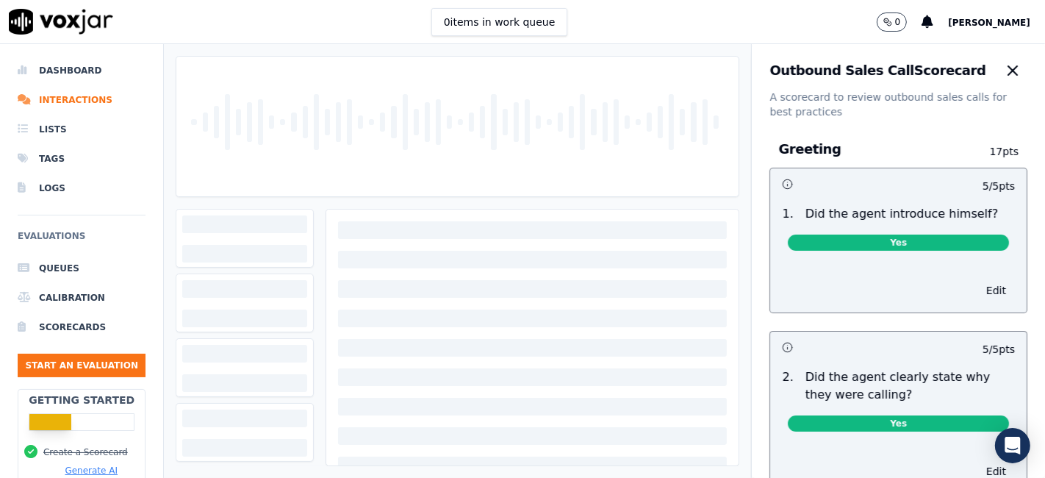
scroll to position [0, 0]
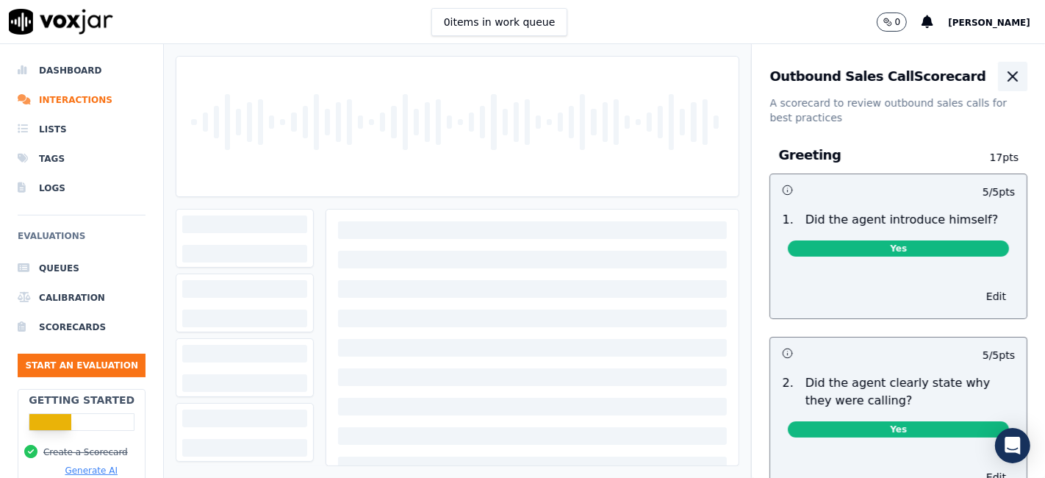
click at [1004, 78] on icon "button" at bounding box center [1013, 77] width 18 height 18
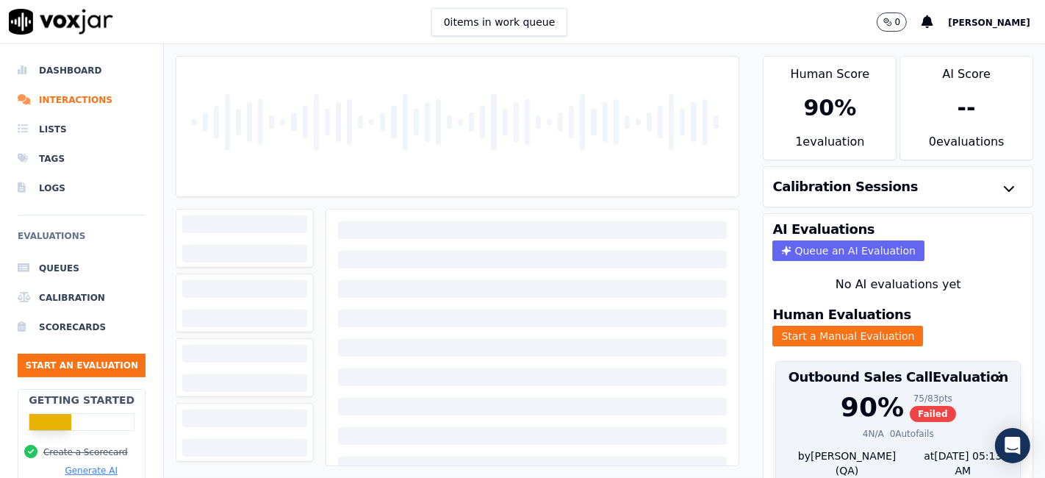
scroll to position [47, 0]
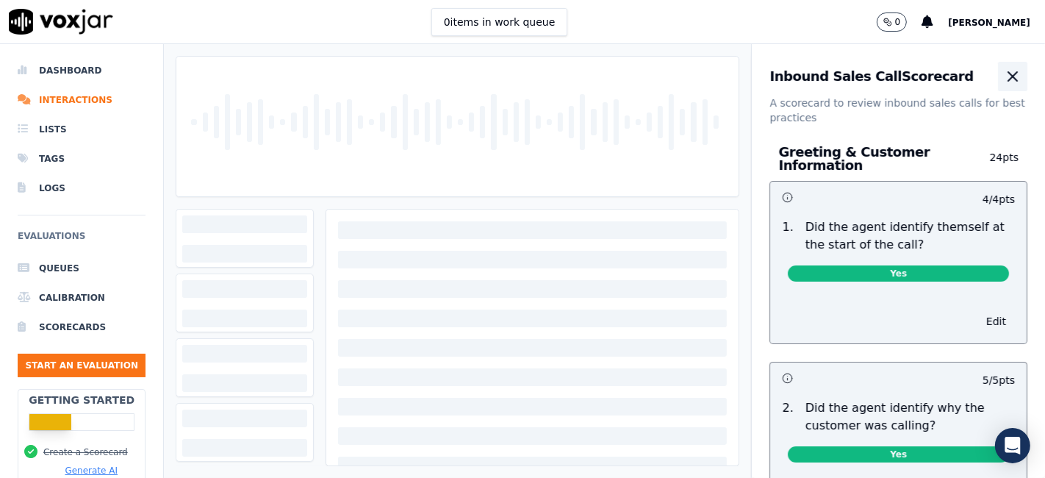
click at [1004, 82] on icon "button" at bounding box center [1013, 77] width 18 height 18
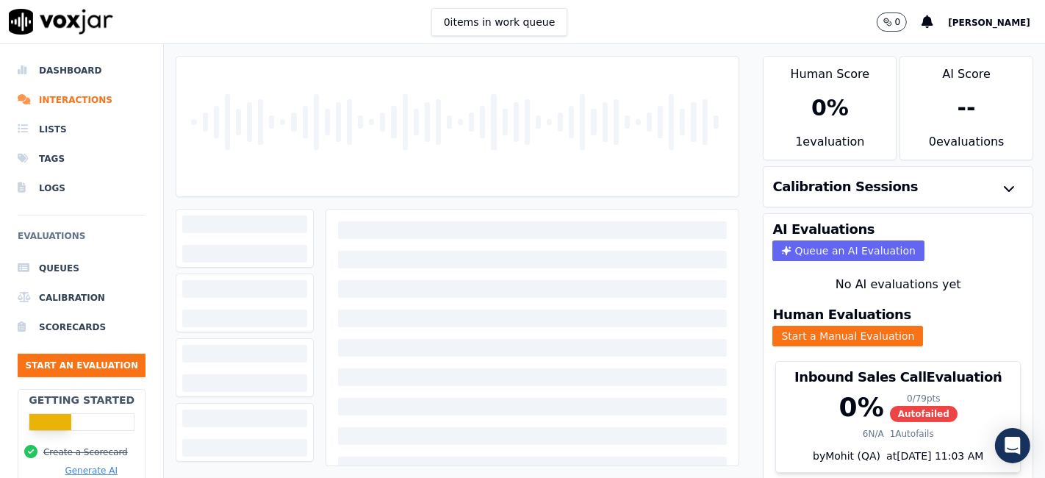
scroll to position [47, 0]
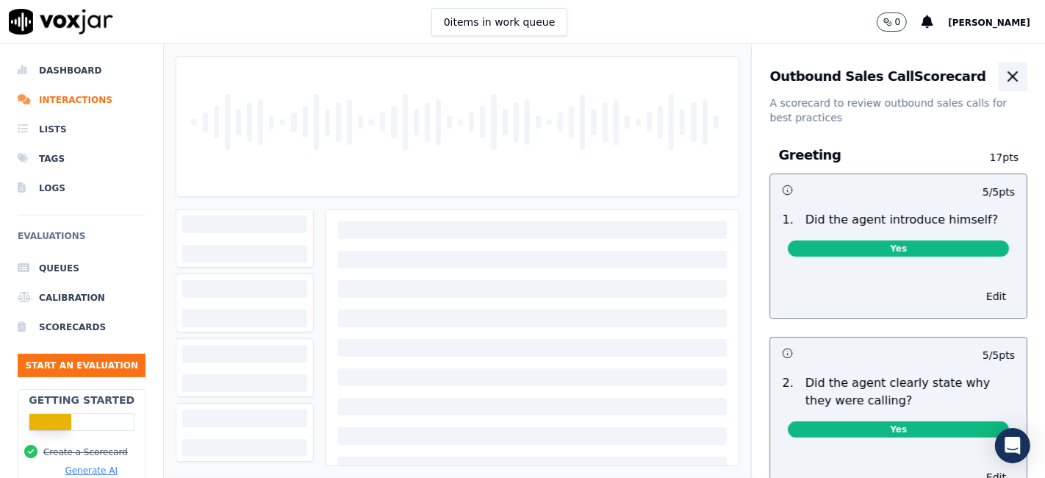
click at [998, 66] on button "button" at bounding box center [1012, 76] width 29 height 29
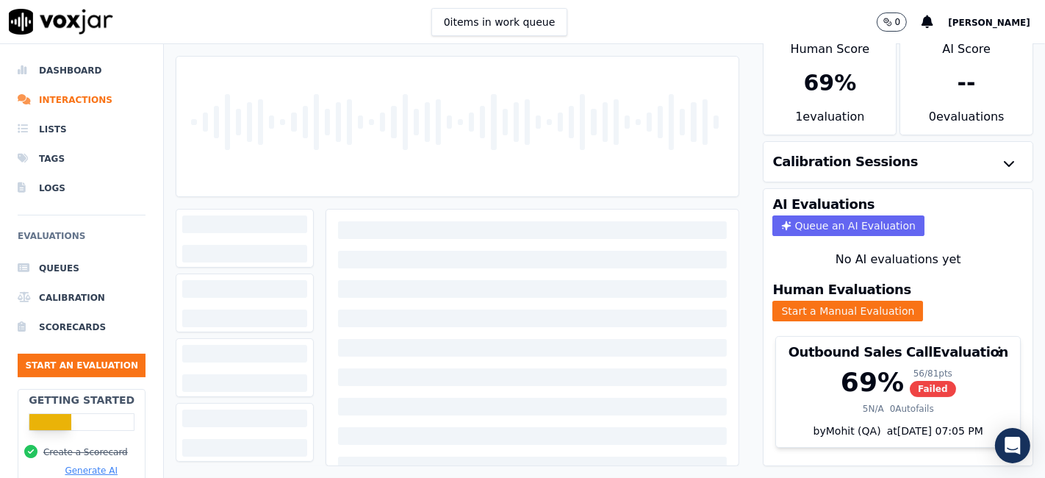
scroll to position [47, 0]
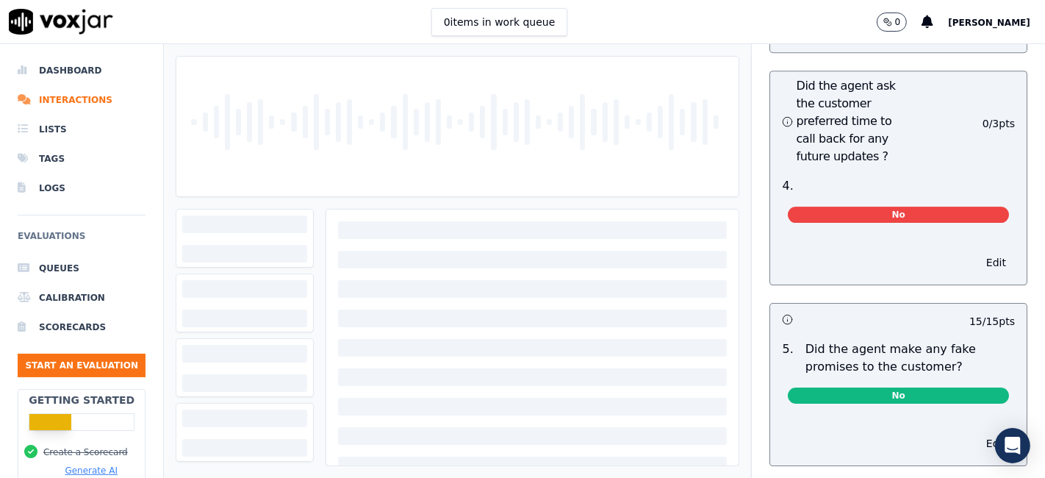
scroll to position [3918, 0]
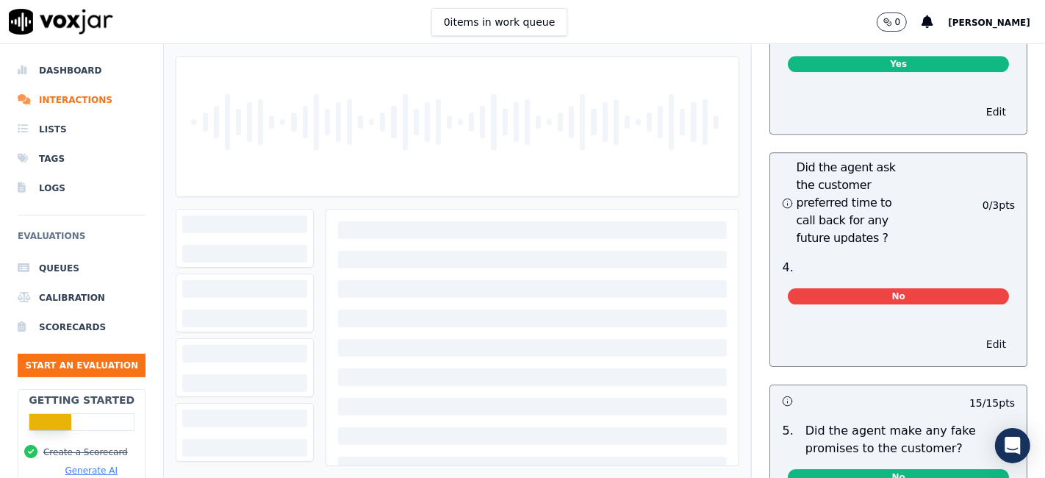
click at [977, 334] on button "Edit" at bounding box center [995, 344] width 37 height 21
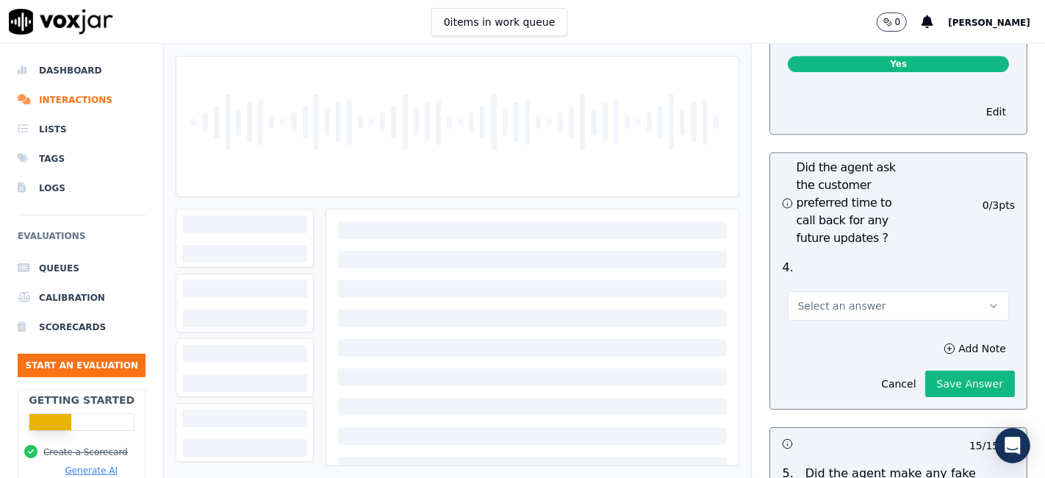
click at [890, 291] on button "Select an answer" at bounding box center [898, 305] width 221 height 29
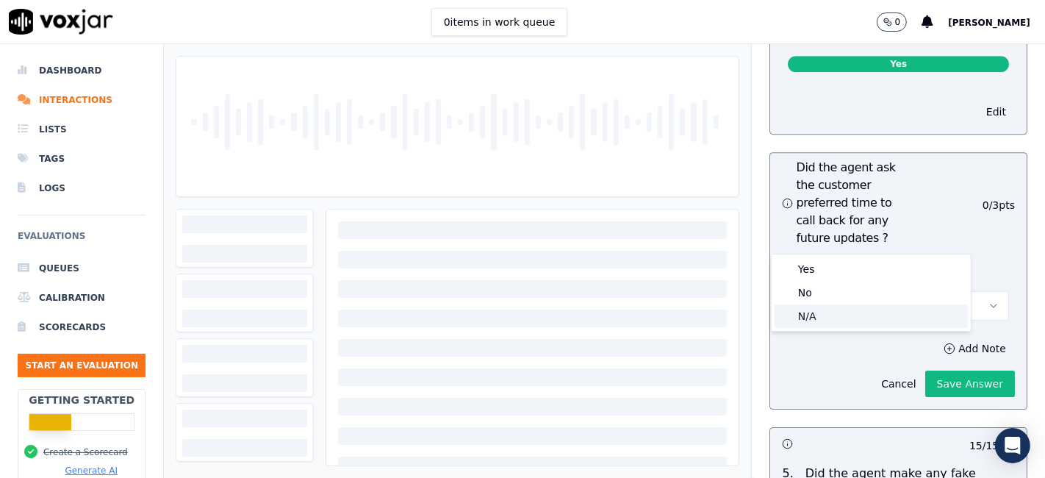
click at [839, 320] on div "N/A" at bounding box center [870, 316] width 193 height 24
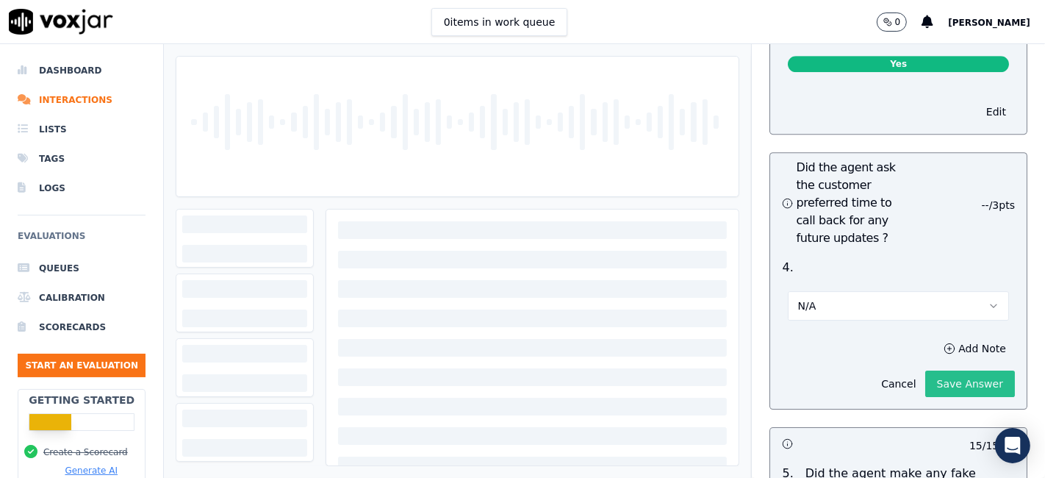
click at [932, 370] on button "Save Answer" at bounding box center [970, 383] width 90 height 26
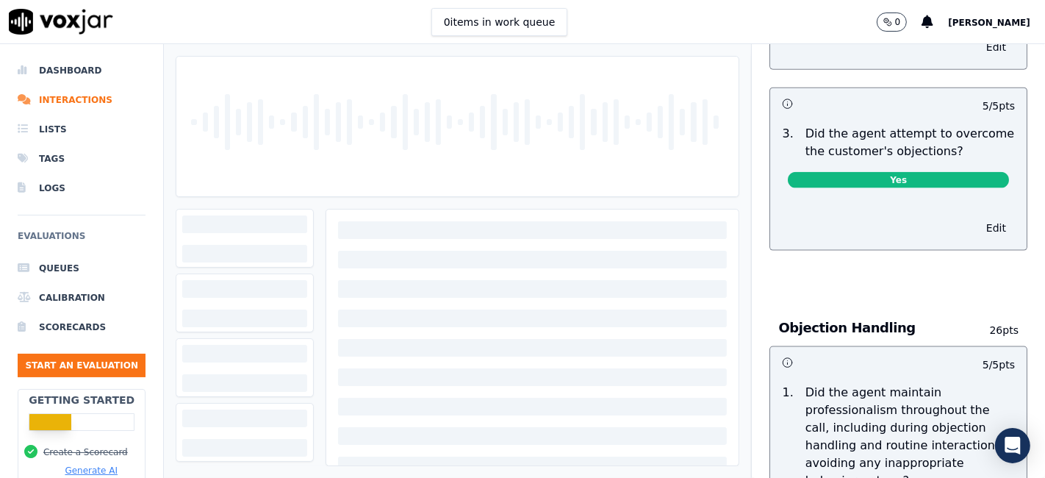
scroll to position [0, 0]
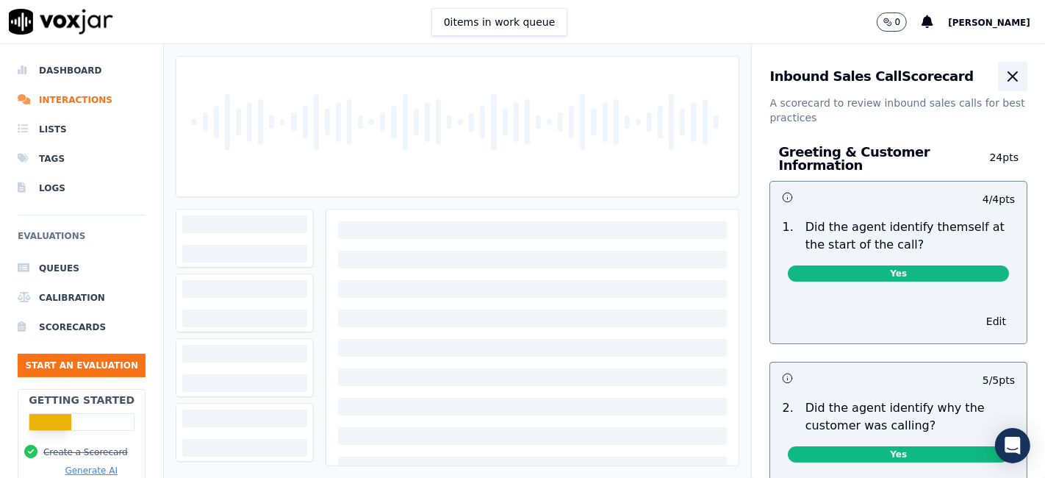
click at [1004, 76] on icon "button" at bounding box center [1013, 77] width 18 height 18
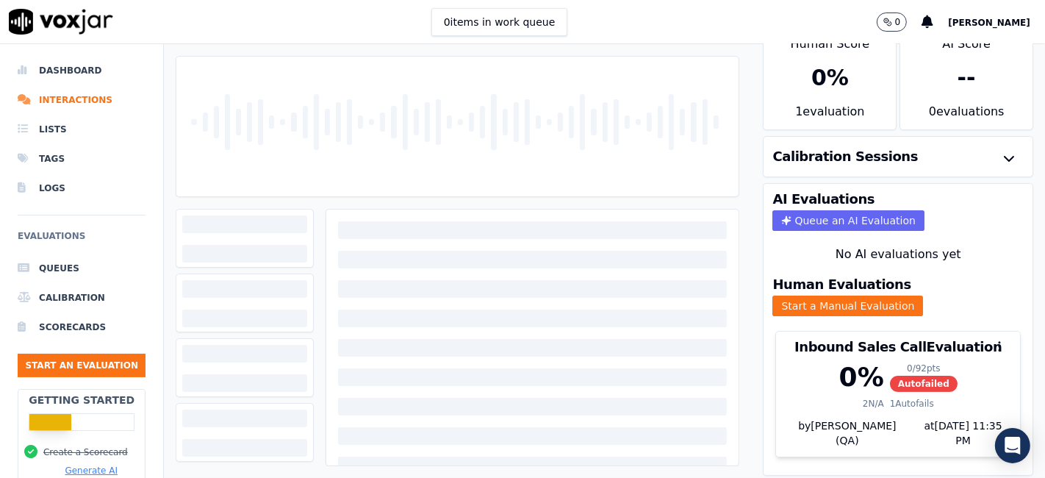
scroll to position [47, 0]
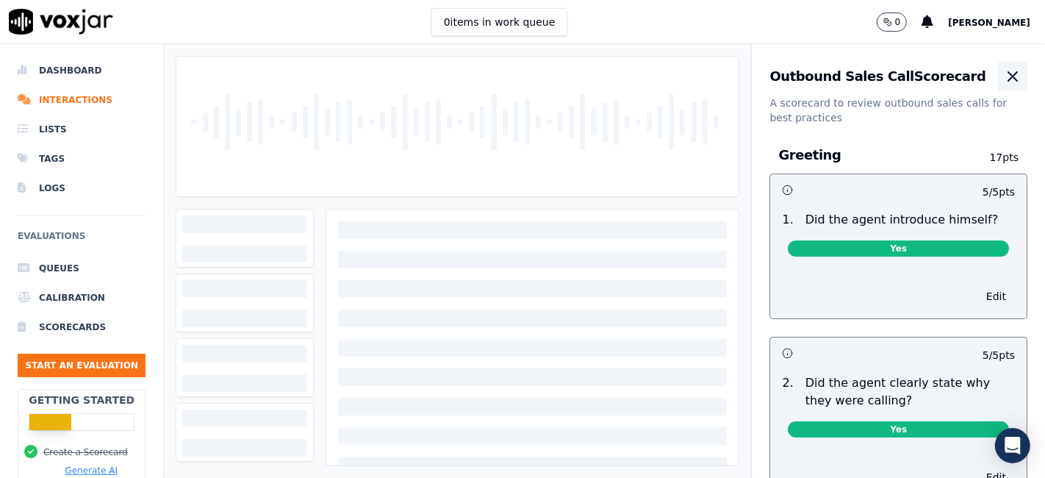
click at [1008, 73] on icon "button" at bounding box center [1012, 76] width 9 height 9
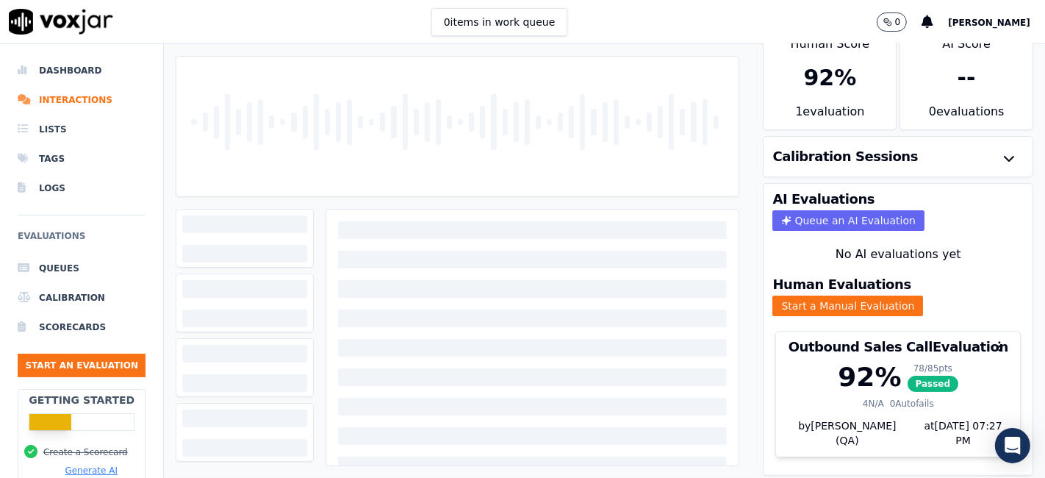
scroll to position [47, 0]
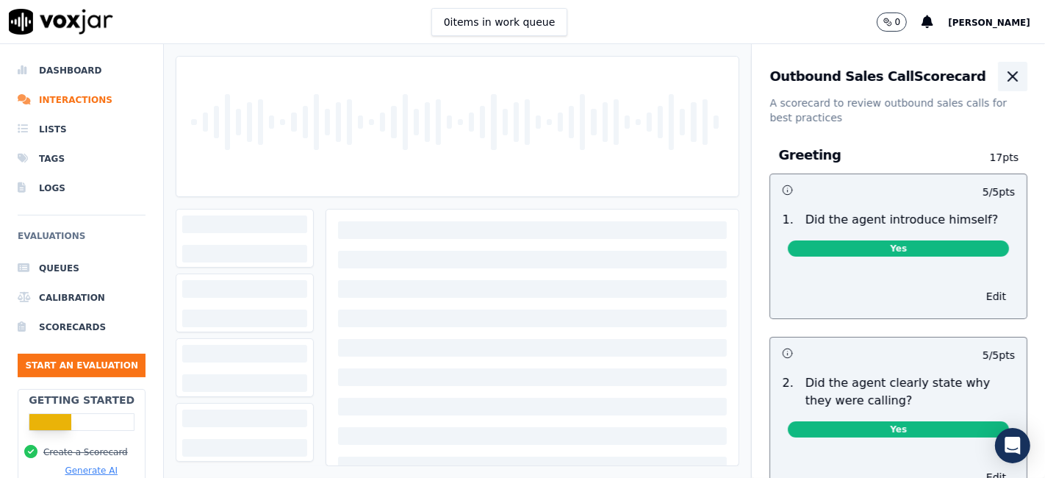
click at [1004, 72] on icon "button" at bounding box center [1013, 77] width 18 height 18
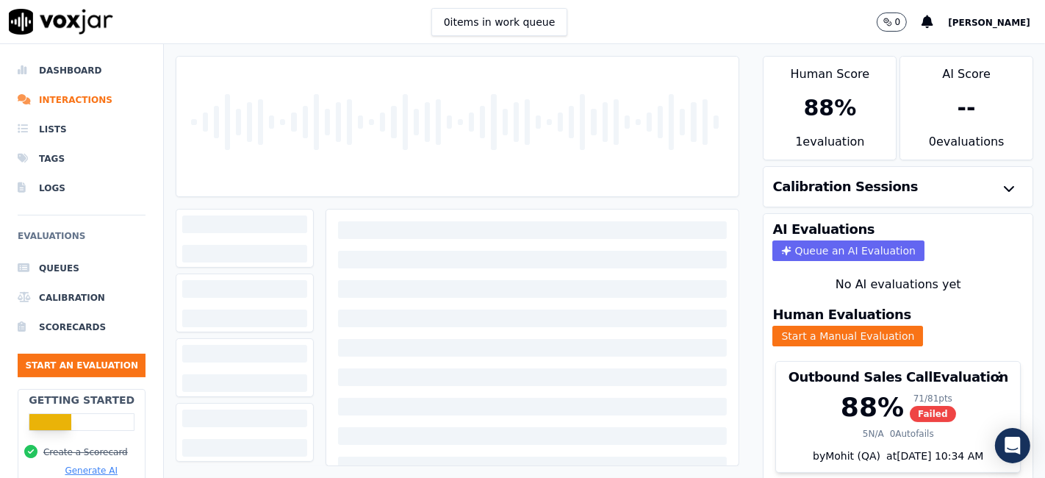
scroll to position [47, 0]
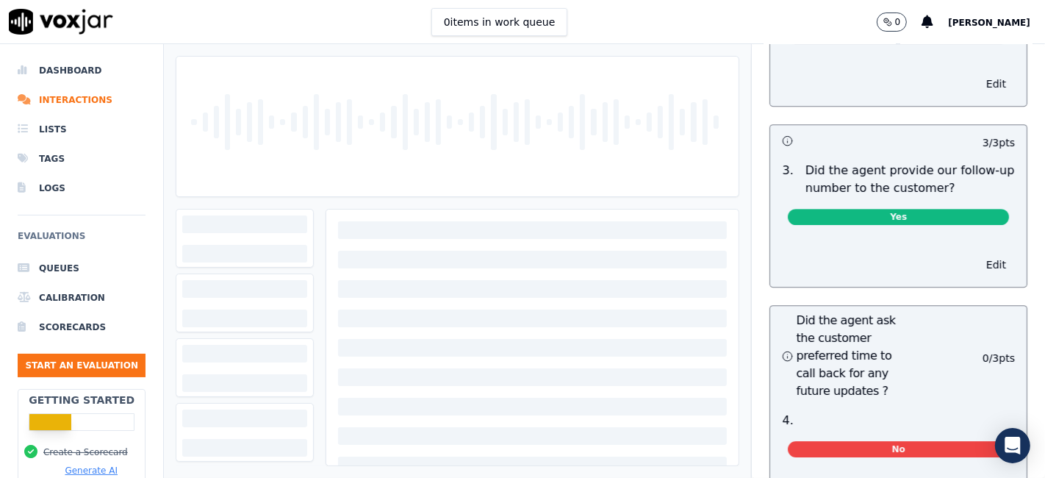
scroll to position [3918, 0]
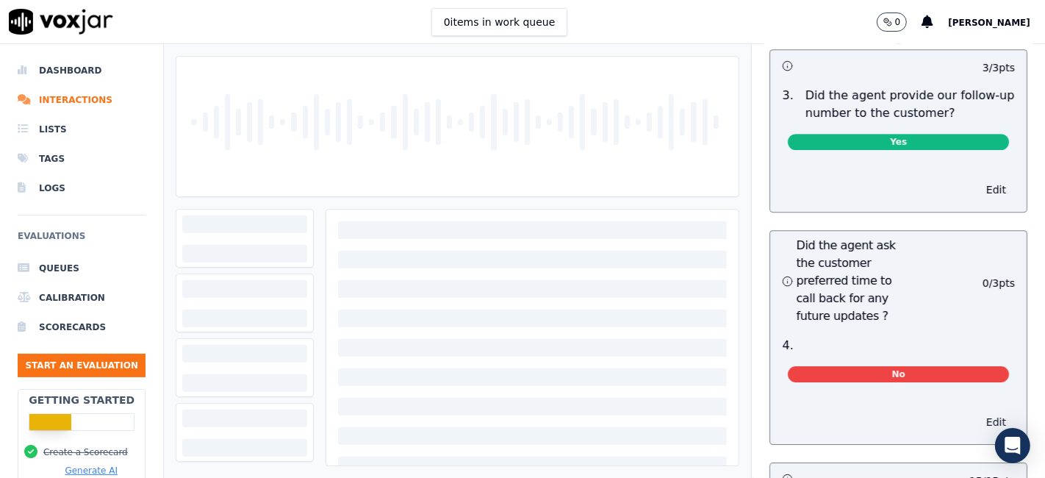
click at [977, 411] on button "Edit" at bounding box center [995, 421] width 37 height 21
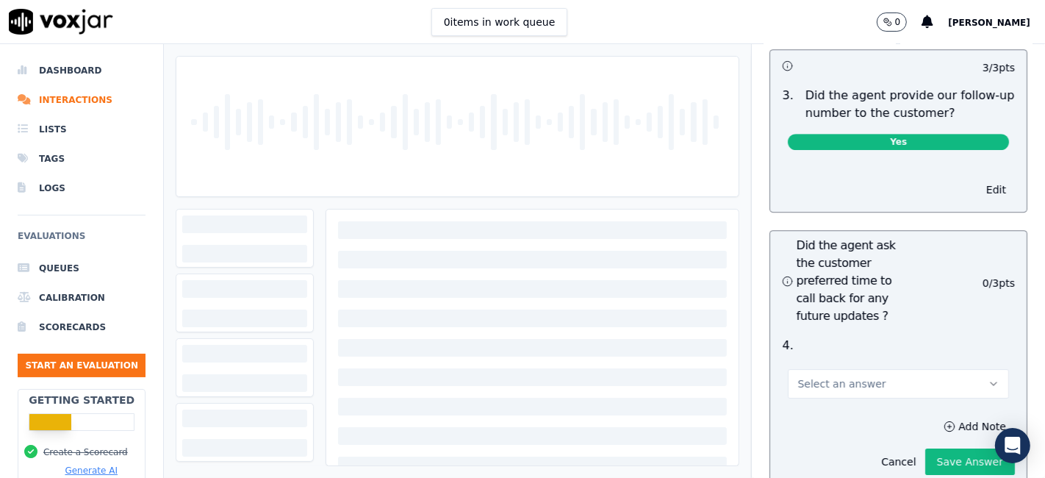
click at [871, 369] on button "Select an answer" at bounding box center [898, 383] width 221 height 29
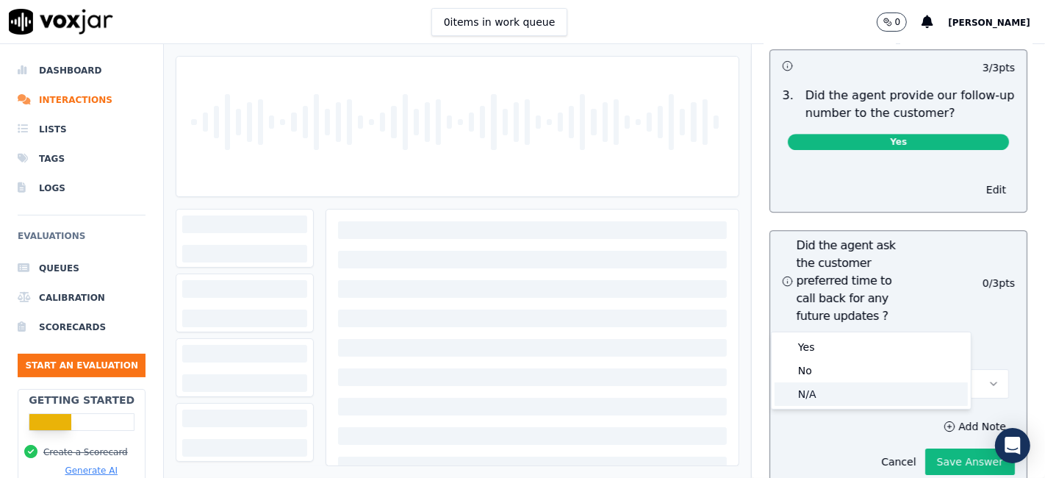
click at [817, 393] on div "N/A" at bounding box center [870, 394] width 193 height 24
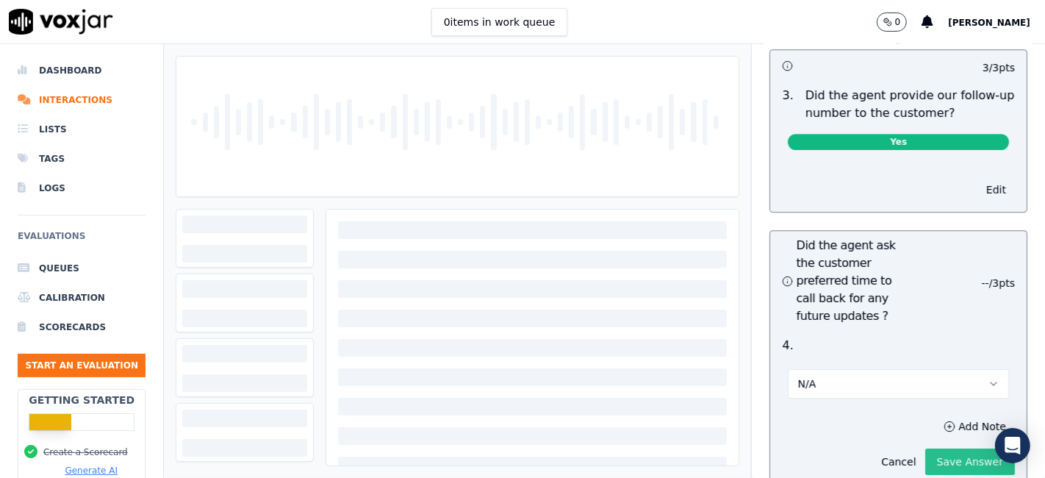
click at [925, 448] on button "Save Answer" at bounding box center [970, 461] width 90 height 26
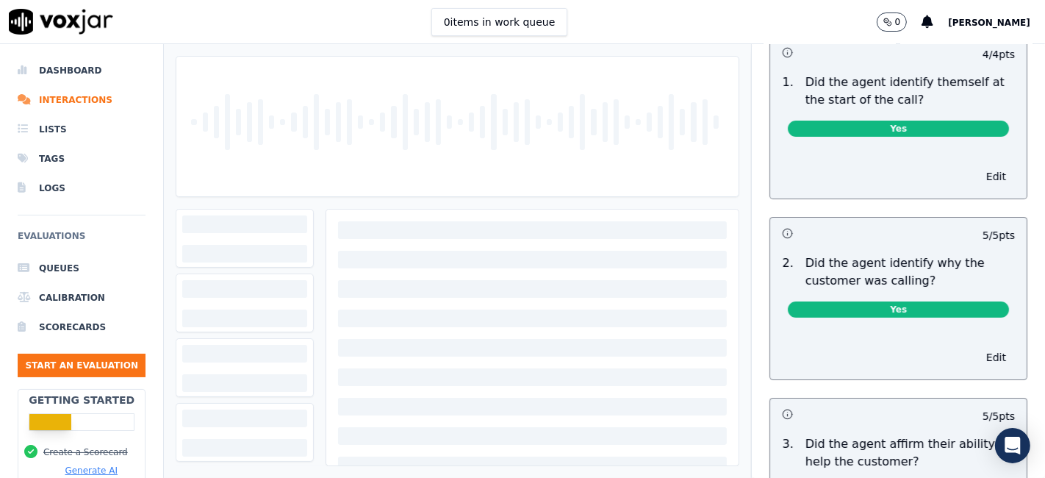
scroll to position [0, 0]
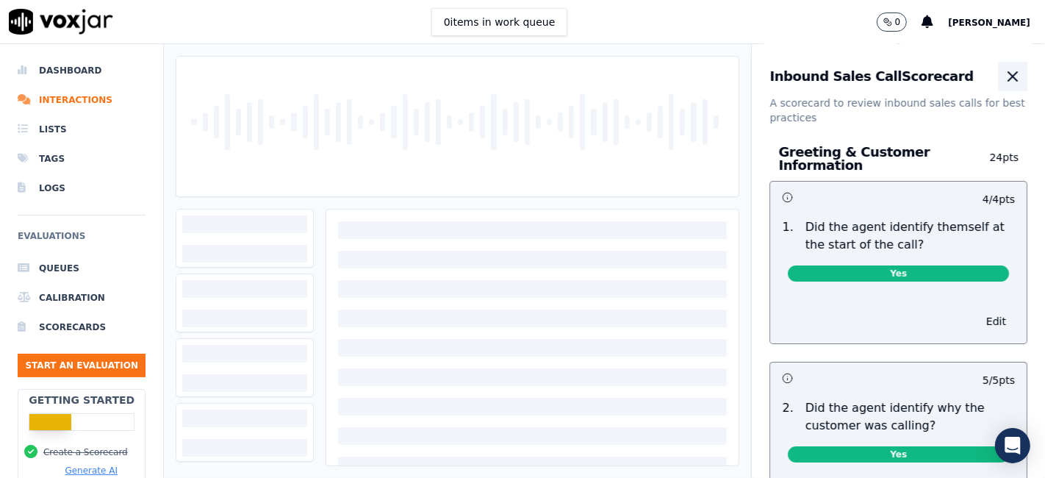
click at [1004, 76] on icon "button" at bounding box center [1013, 77] width 18 height 18
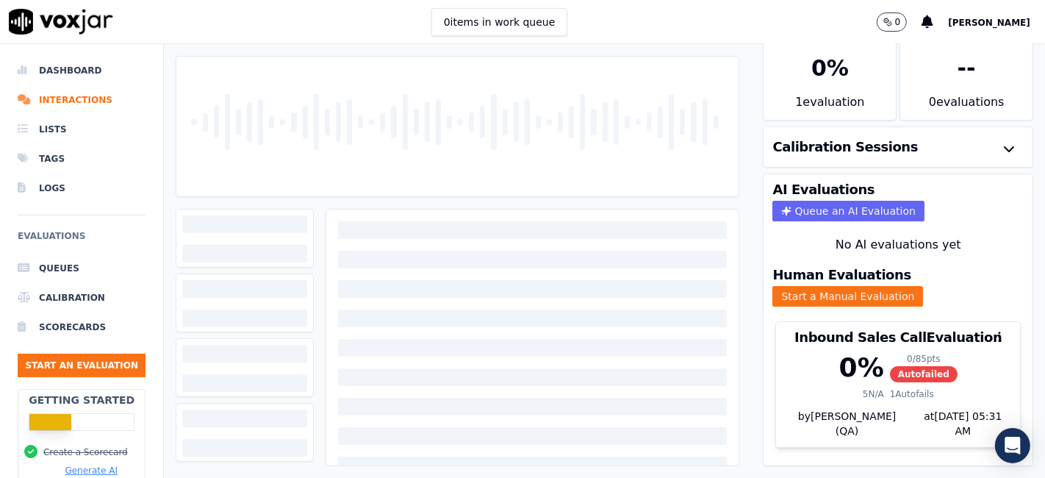
scroll to position [47, 0]
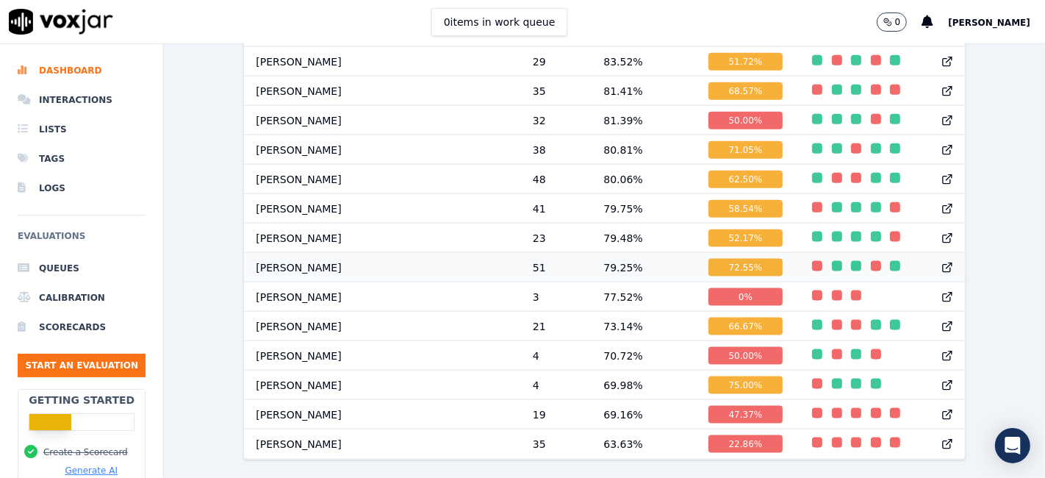
scroll to position [1621, 0]
